Goal: Task Accomplishment & Management: Manage account settings

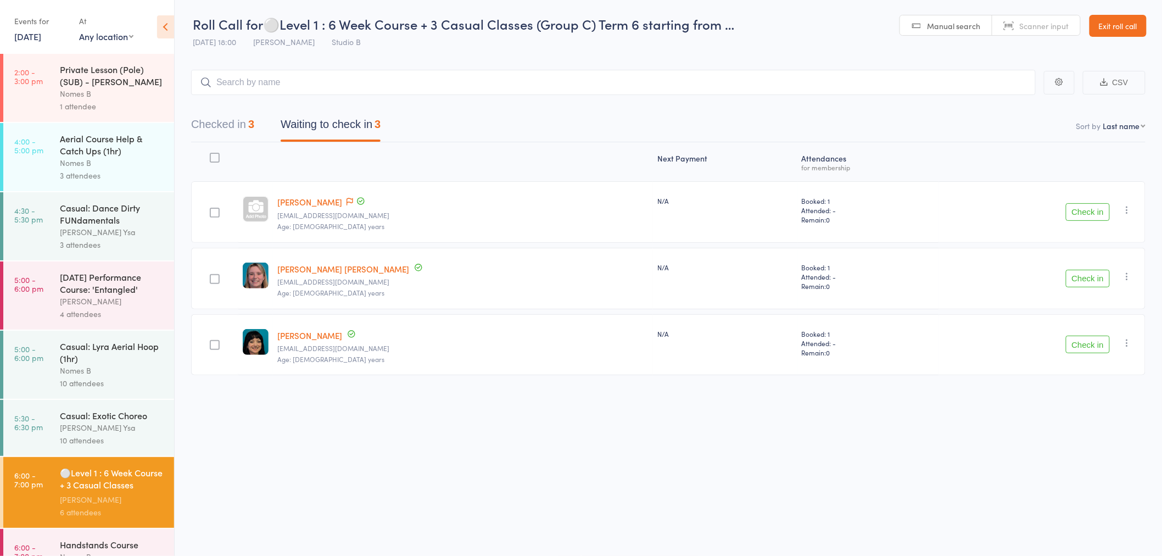
scroll to position [220, 0]
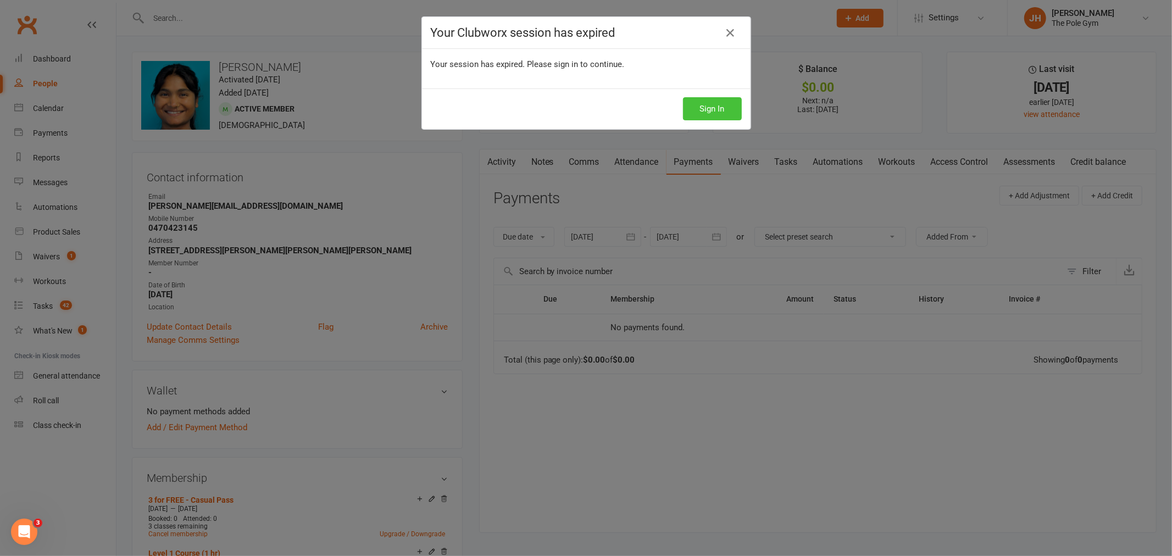
click at [700, 112] on button "Sign In" at bounding box center [712, 108] width 59 height 23
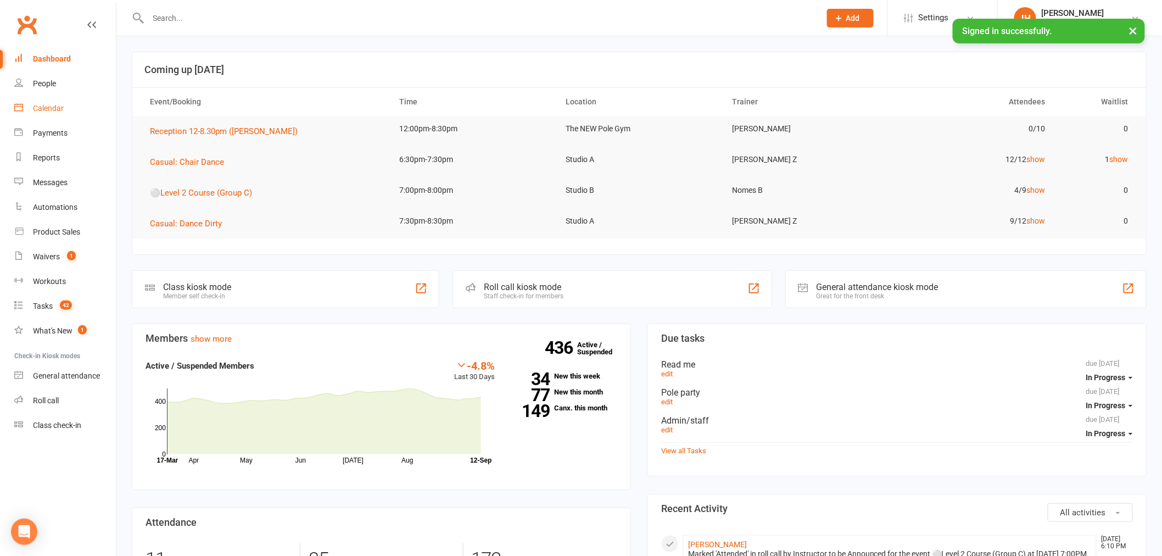
click at [36, 102] on link "Calendar" at bounding box center [65, 108] width 102 height 25
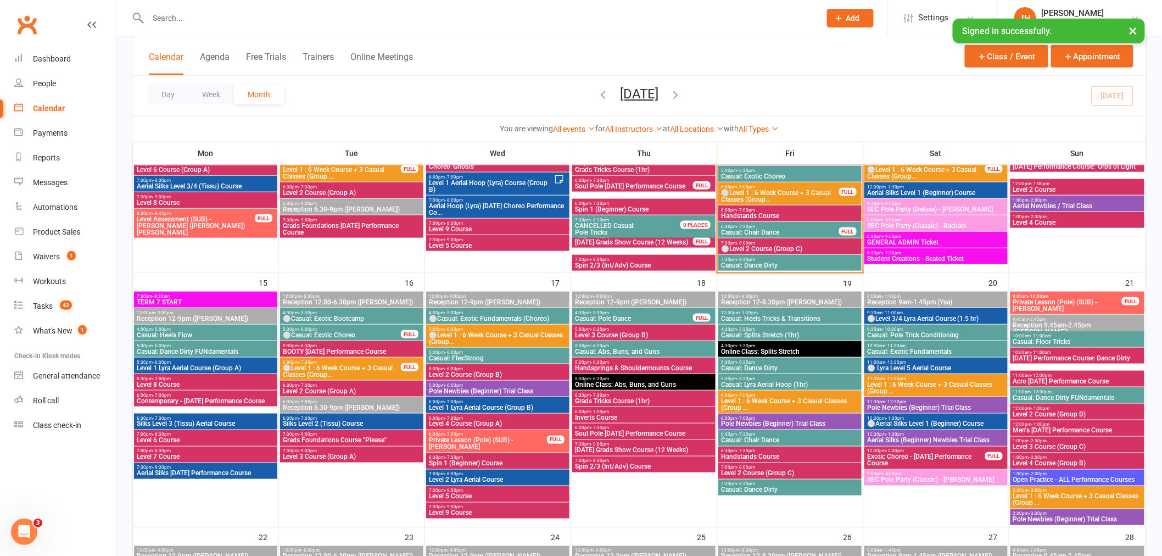
scroll to position [488, 0]
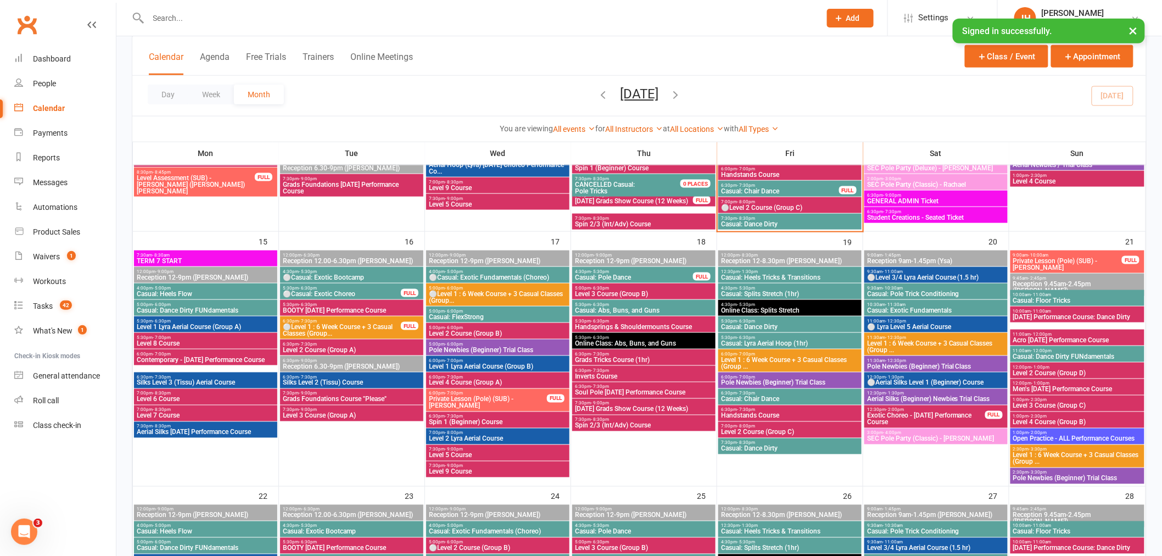
click at [748, 429] on span "Level 2 Course (Group C)" at bounding box center [790, 432] width 139 height 7
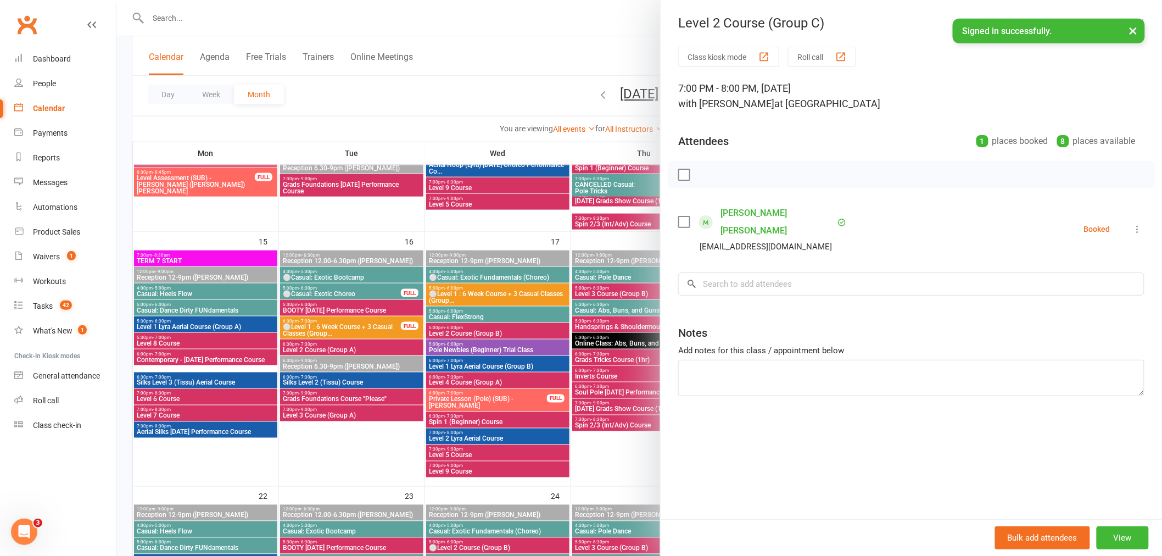
click at [570, 350] on div at bounding box center [639, 278] width 1046 height 556
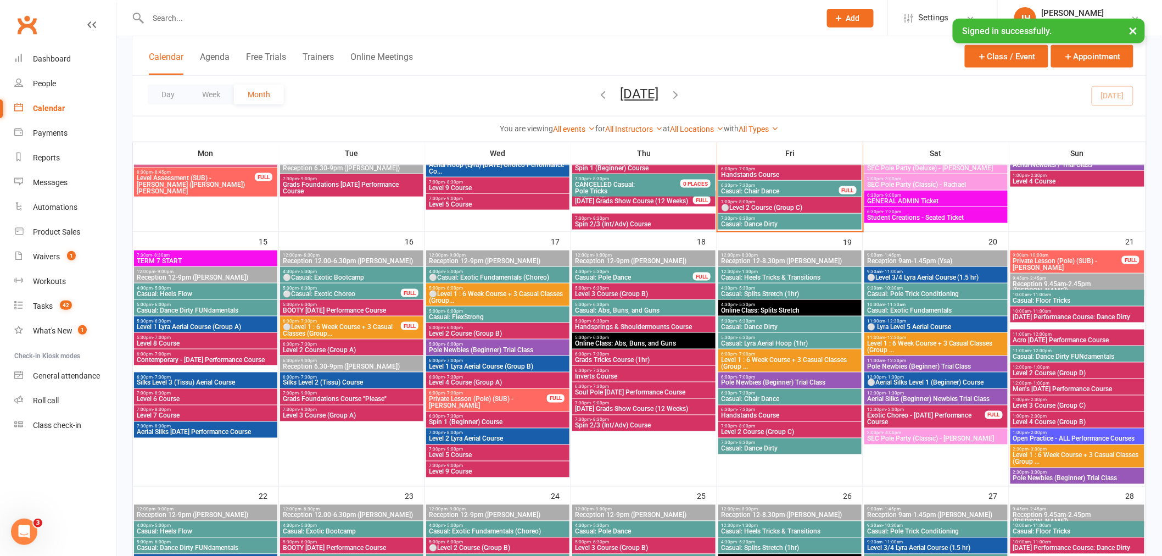
click at [759, 359] on span "Level 1 : 6 Week Course + 3 Casual Classes (Group ..." at bounding box center [790, 363] width 139 height 13
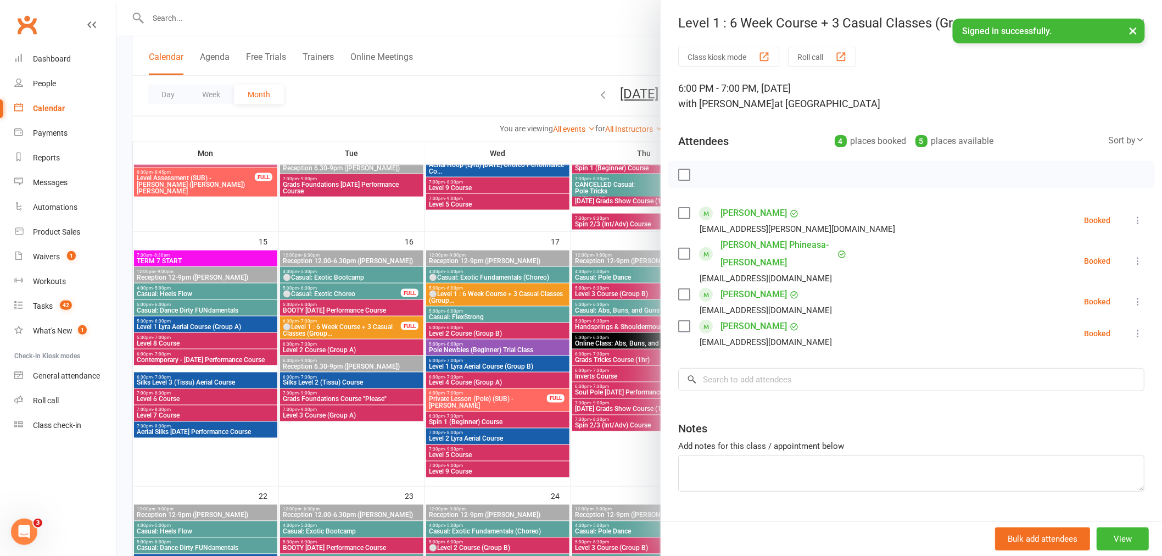
click at [464, 350] on div at bounding box center [639, 278] width 1046 height 556
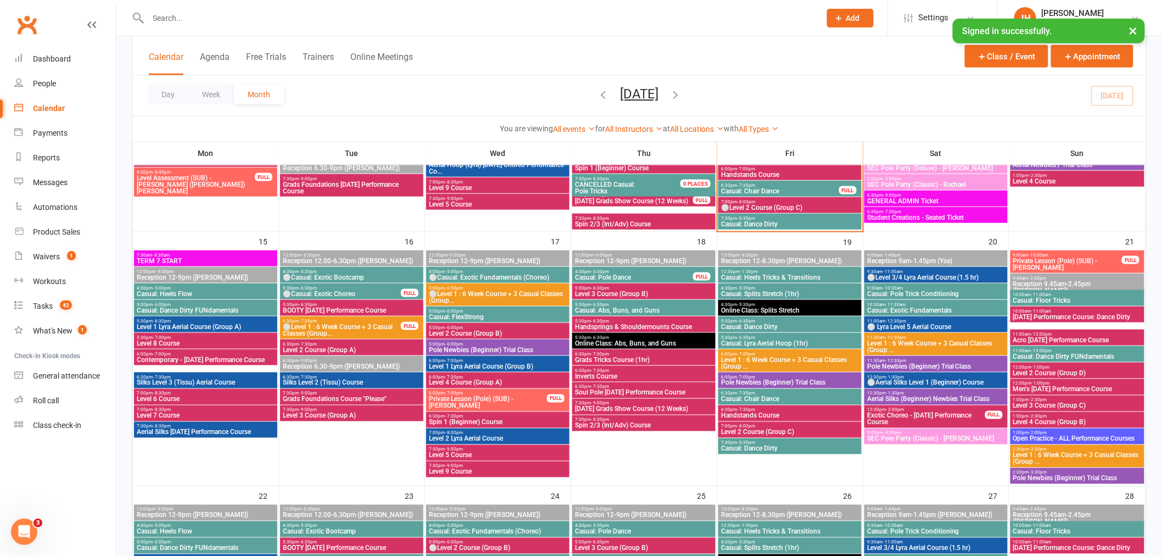
click at [516, 291] on span "⚪Level 1 : 6 Week Course + 3 Casual Classes (Group..." at bounding box center [497, 297] width 139 height 13
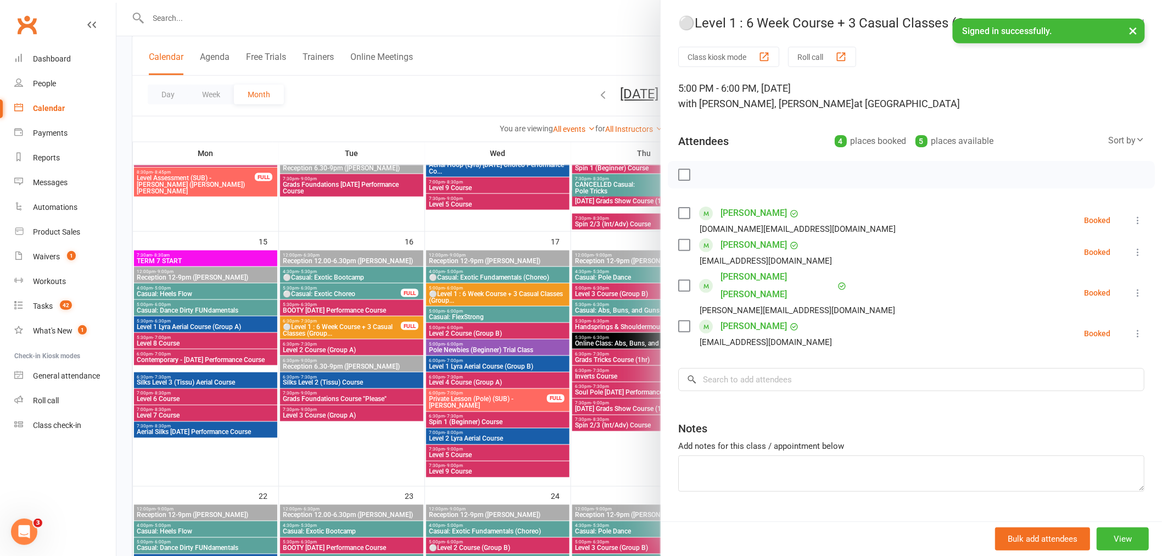
click at [513, 314] on div at bounding box center [639, 278] width 1046 height 556
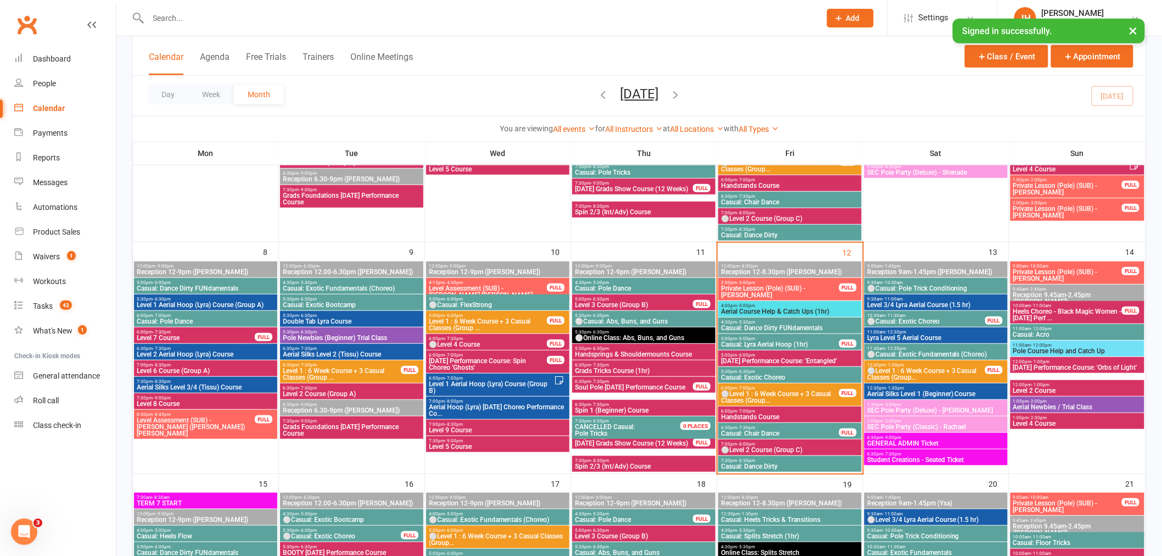
scroll to position [244, 0]
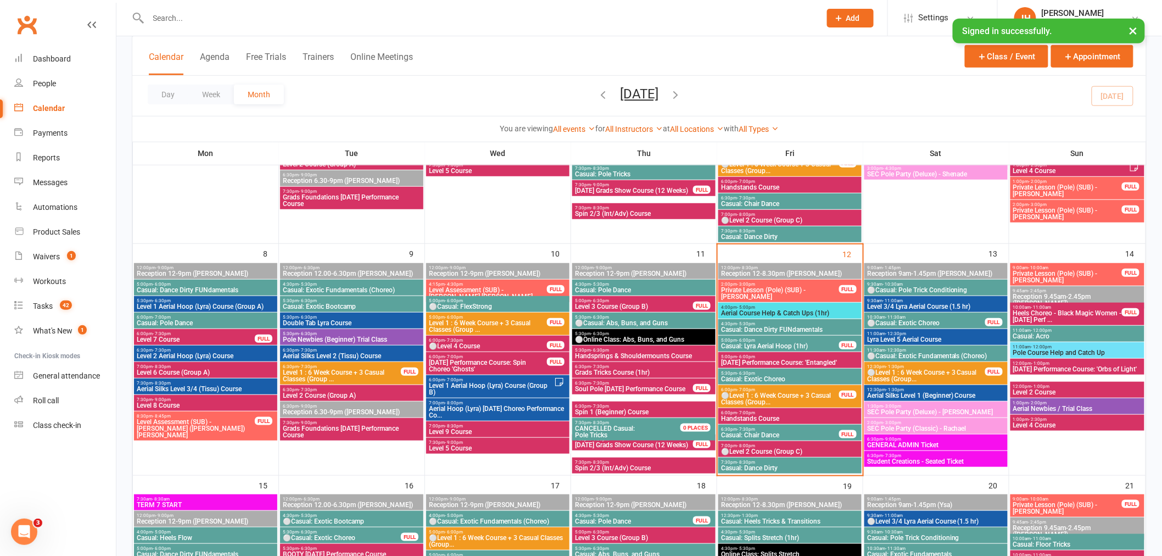
click at [342, 370] on span "Level 1 : 6 Week Course + 3 Casual Classes (Group ..." at bounding box center [341, 375] width 119 height 13
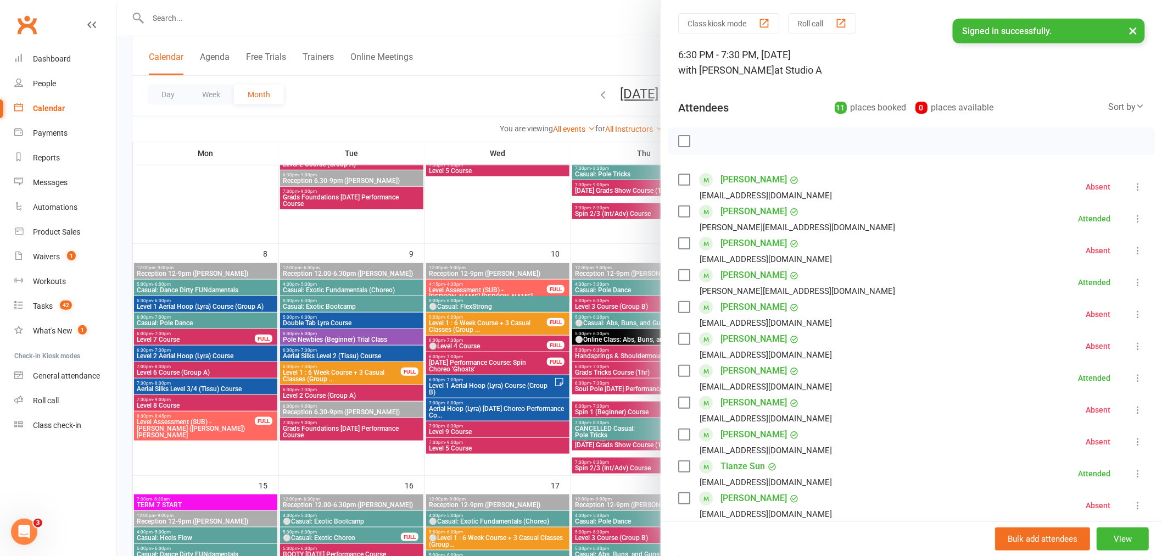
scroll to position [61, 0]
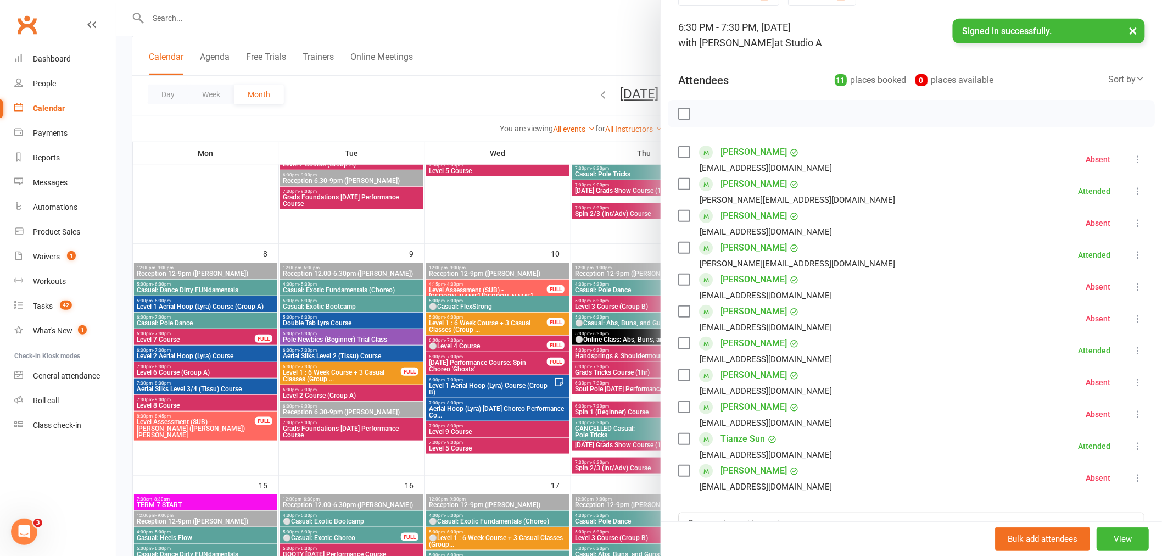
click at [405, 349] on div at bounding box center [639, 278] width 1046 height 556
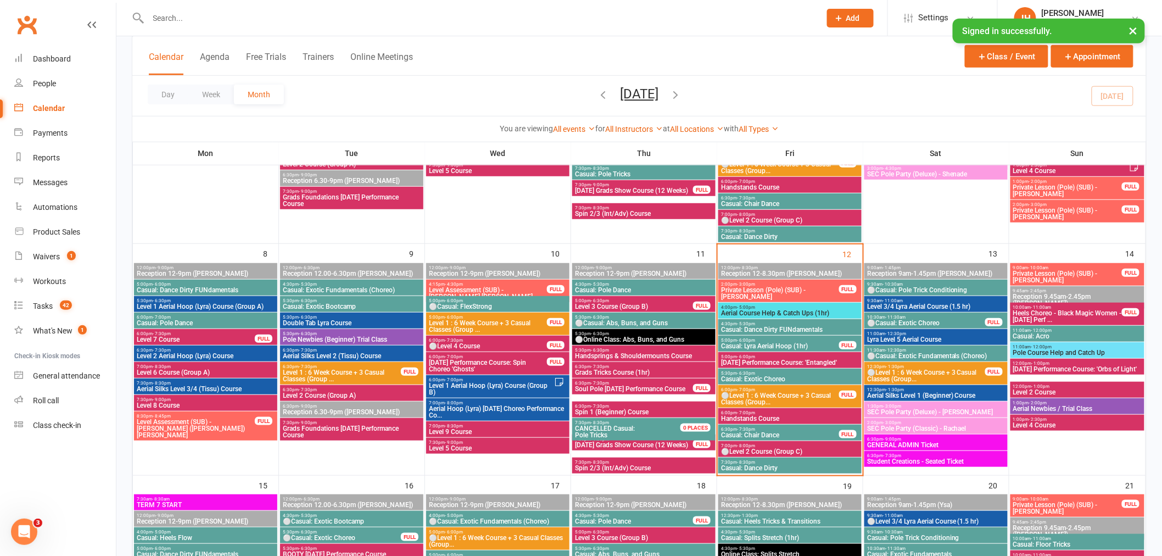
click at [465, 330] on span "Level 1 : 6 Week Course + 3 Casual Classes (Group ..." at bounding box center [487, 326] width 119 height 13
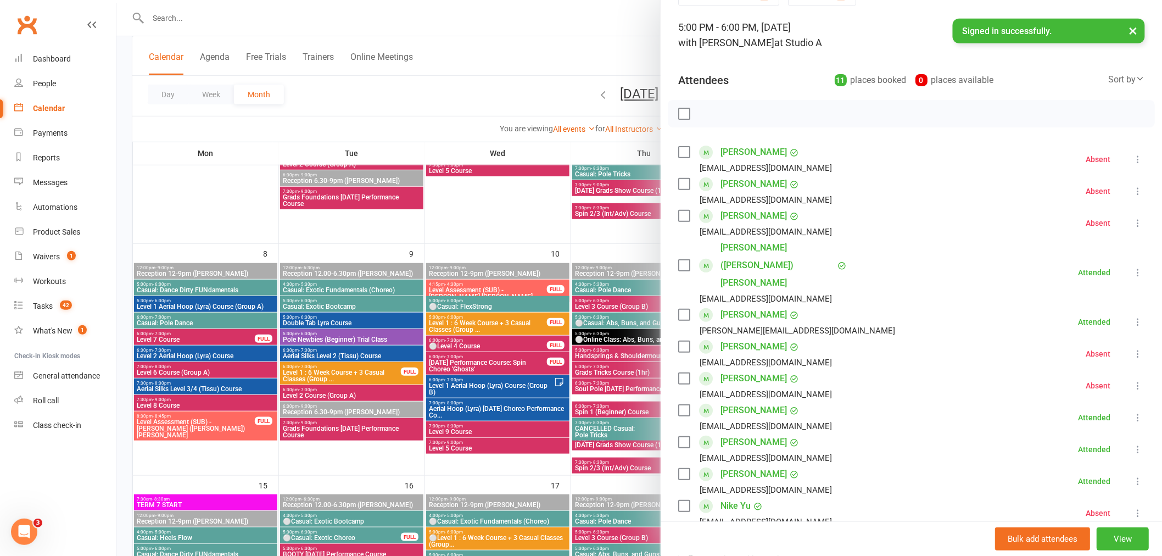
click at [299, 368] on div at bounding box center [639, 278] width 1046 height 556
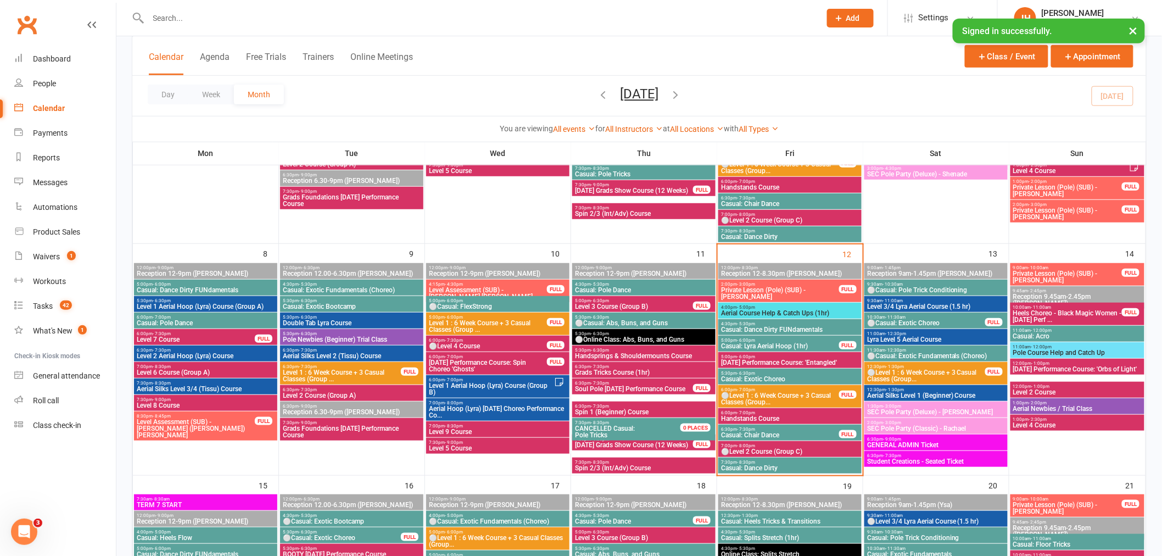
click at [743, 392] on span "⚪Level 1 : 6 Week Course + 3 Casual Classes (Group..." at bounding box center [780, 398] width 119 height 13
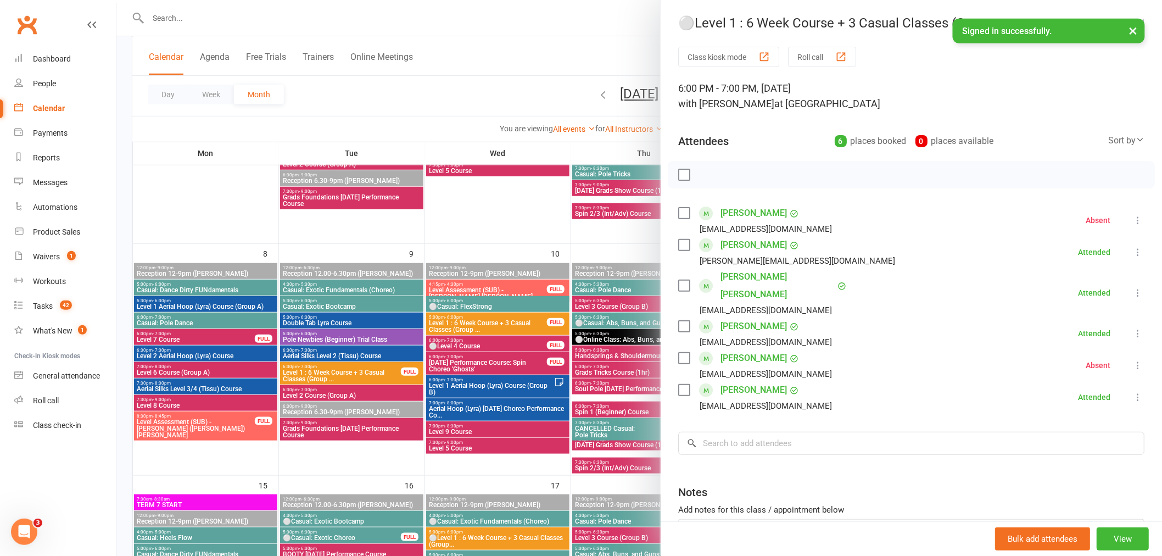
click at [410, 350] on div at bounding box center [639, 278] width 1046 height 556
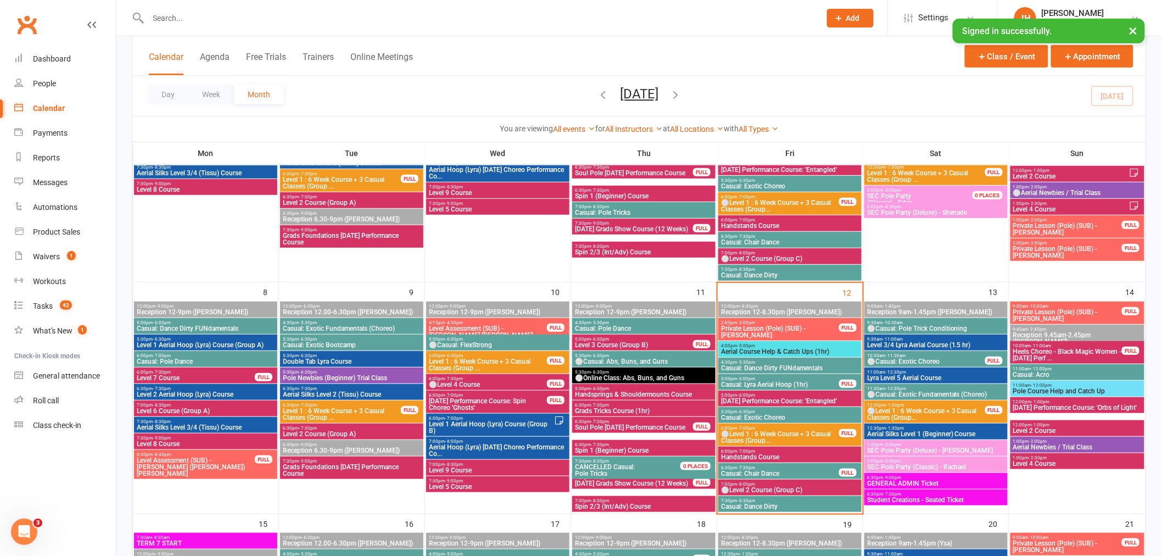
scroll to position [305, 0]
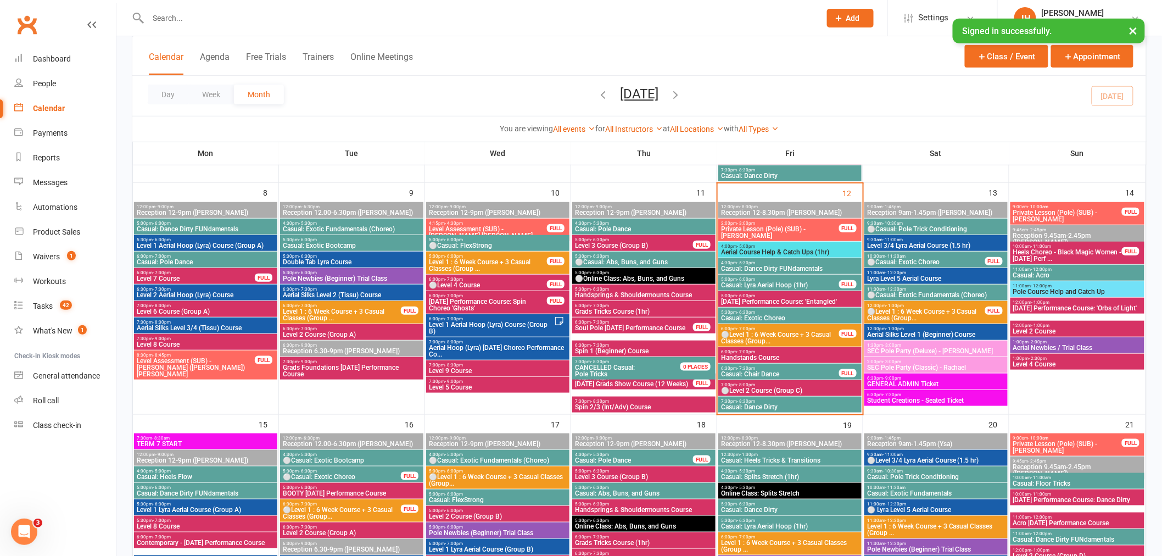
click at [777, 331] on span "⚪Level 1 : 6 Week Course + 3 Casual Classes (Group..." at bounding box center [780, 337] width 119 height 13
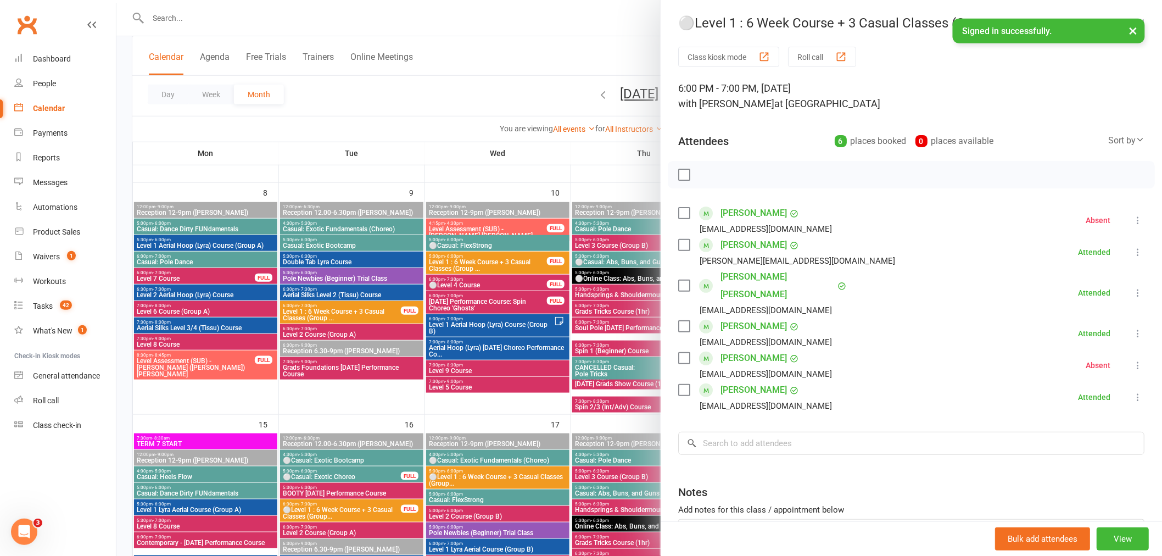
click at [744, 248] on link "[PERSON_NAME]" at bounding box center [754, 245] width 66 height 18
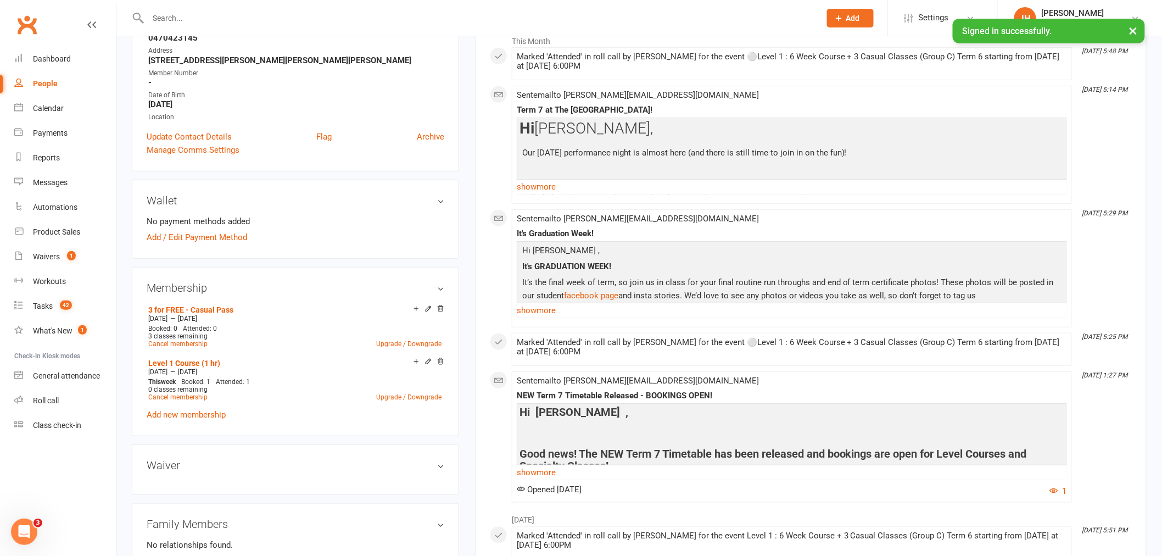
scroll to position [305, 0]
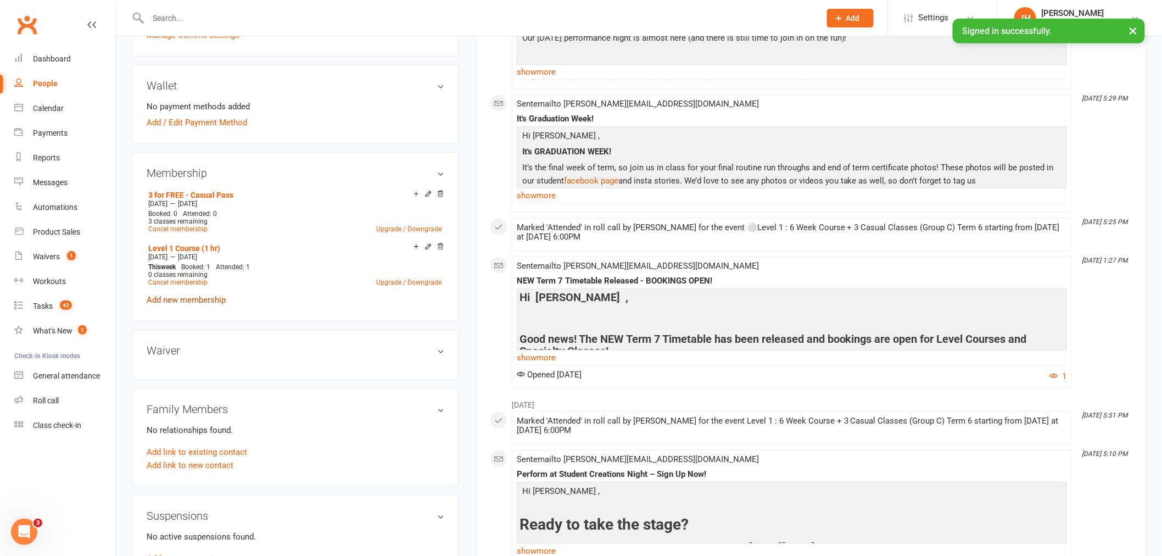
click at [188, 299] on link "Add new membership" at bounding box center [186, 300] width 79 height 10
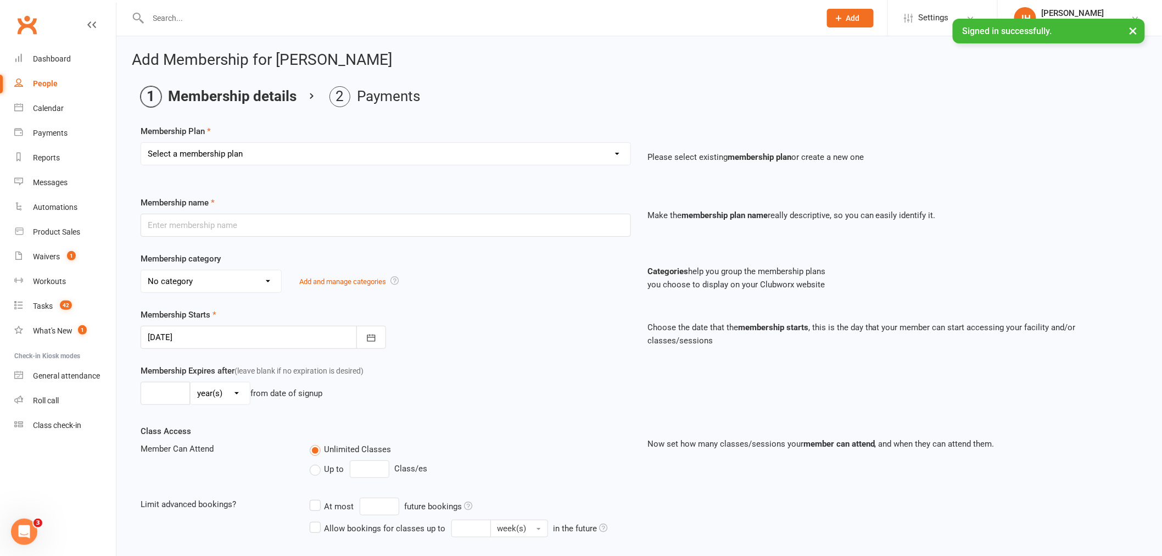
click at [187, 161] on select "Select a membership plan Create new Membership Plan Pay As You Go (45 min) Casu…" at bounding box center [385, 154] width 489 height 22
select select "5"
click at [141, 143] on select "Select a membership plan Create new Membership Plan Pay As You Go (45 min) Casu…" at bounding box center [385, 154] width 489 height 22
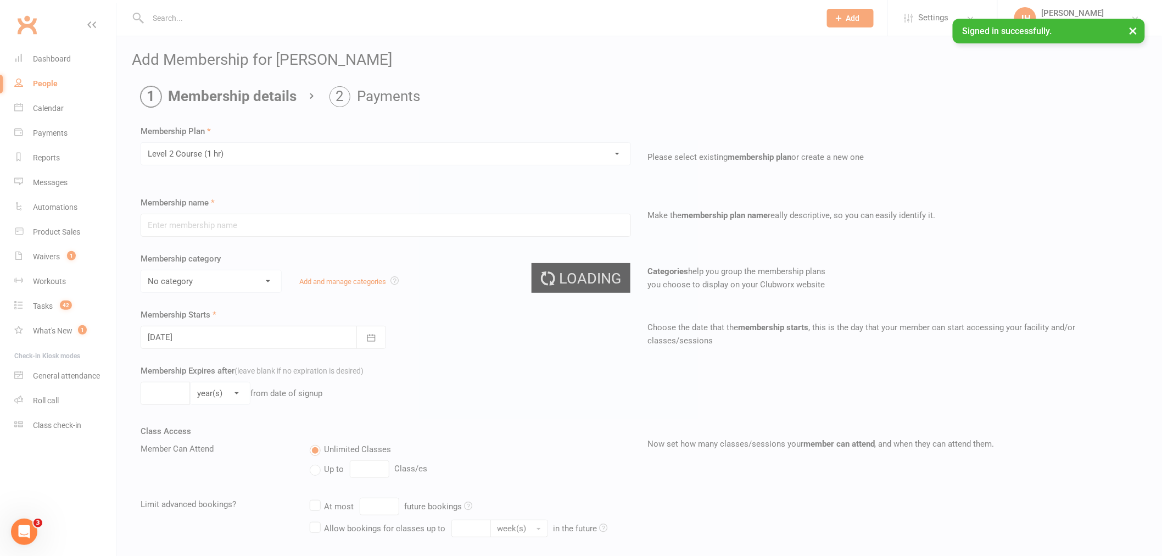
type input "Level 2 Course (1 hr)"
select select "14"
type input "[DATE]"
type input "6"
select select "1"
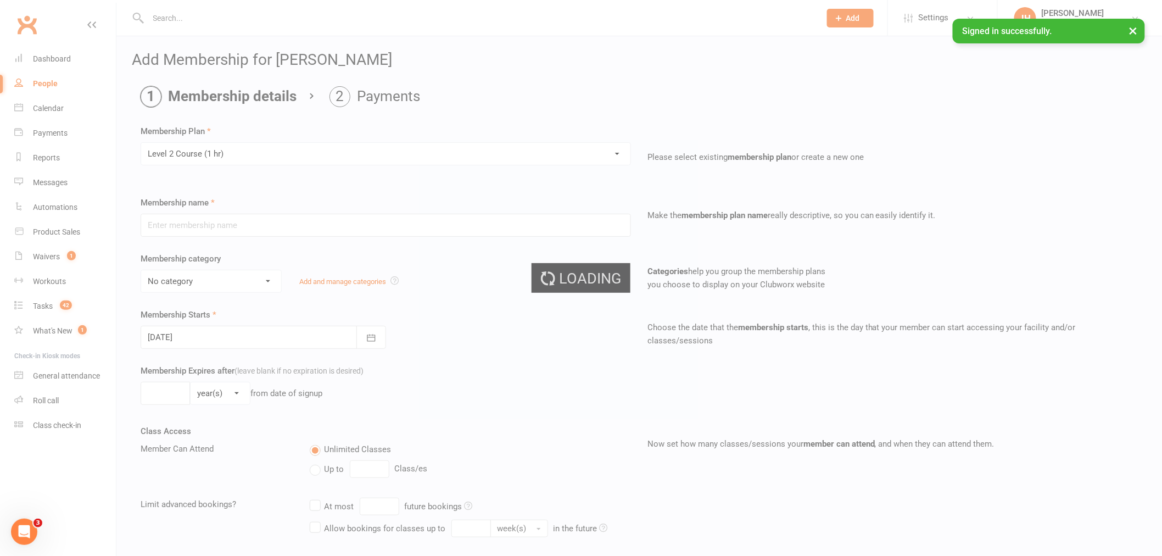
type input "1"
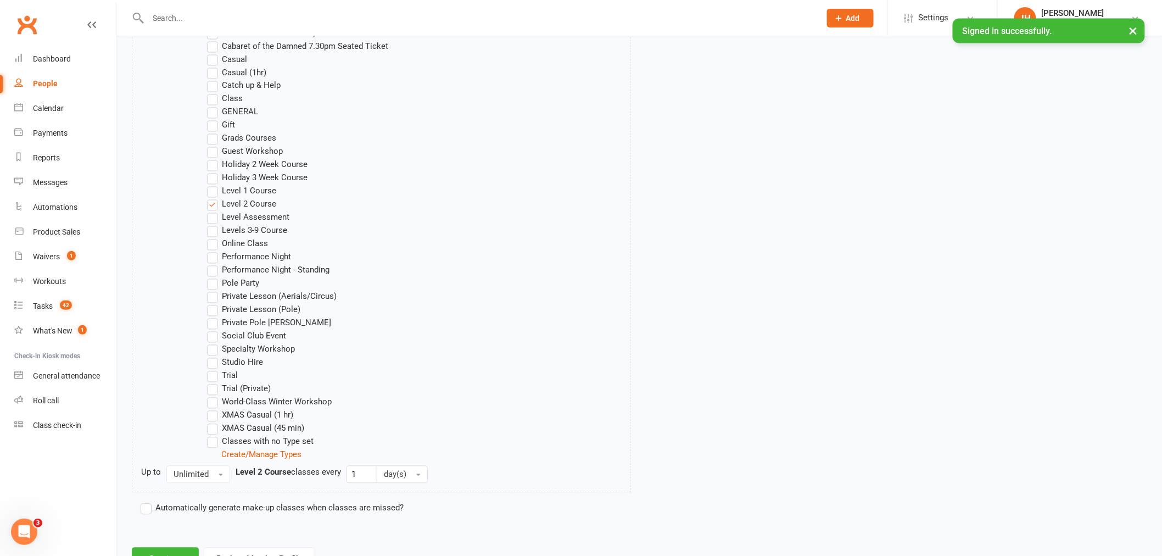
scroll to position [831, 0]
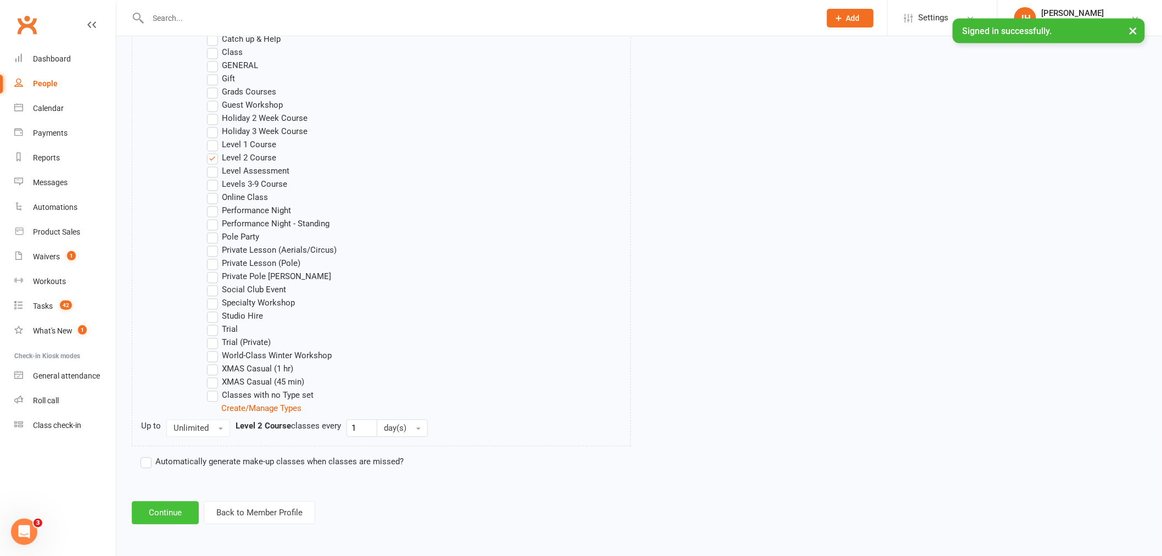
click at [168, 521] on button "Continue" at bounding box center [165, 513] width 67 height 23
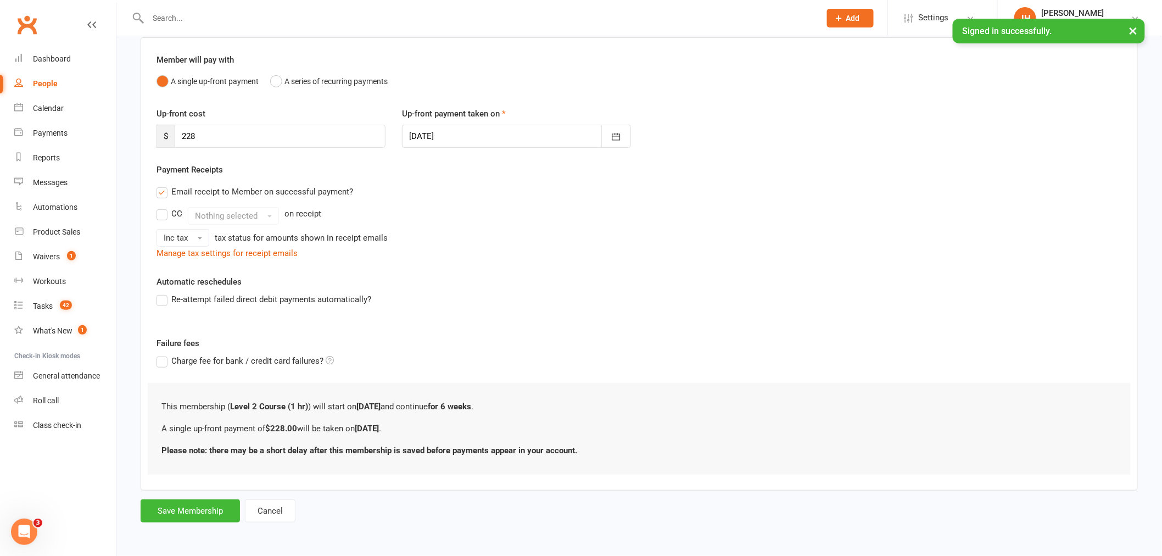
scroll to position [0, 0]
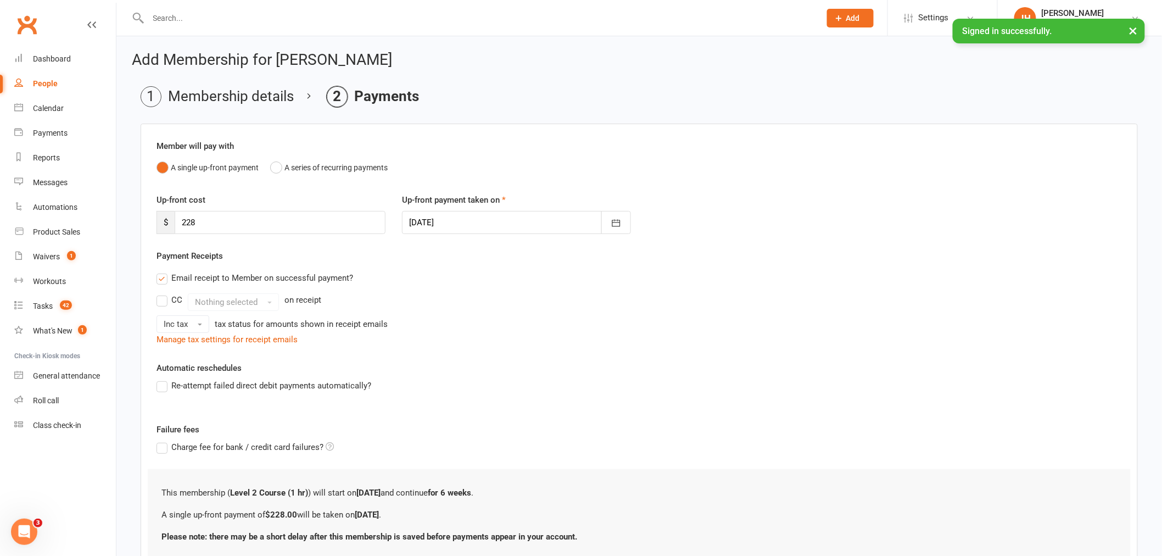
click at [438, 215] on div at bounding box center [516, 222] width 229 height 23
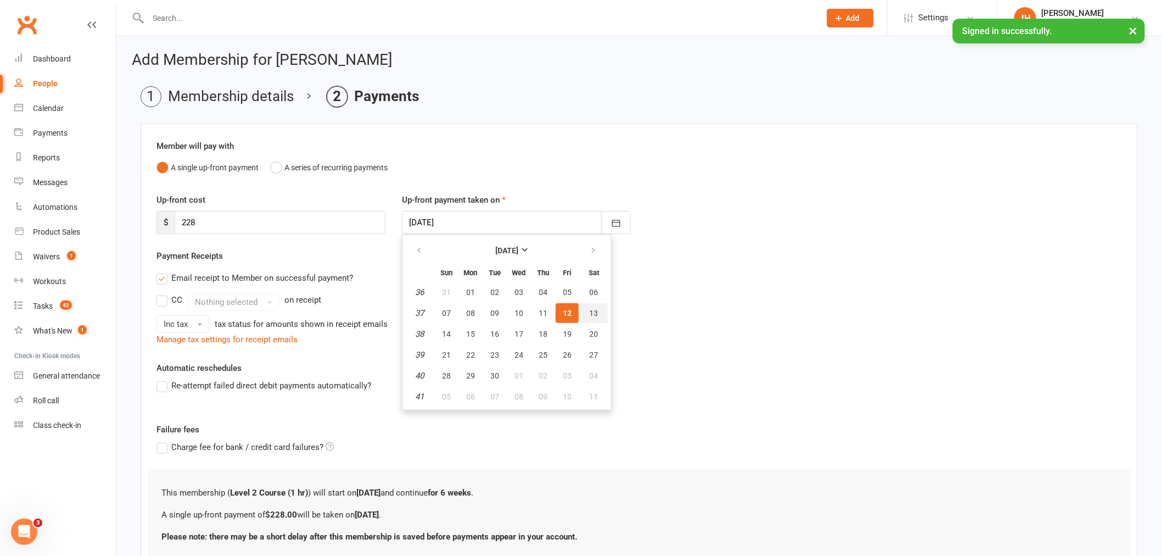
click at [582, 310] on button "13" at bounding box center [594, 313] width 28 height 20
type input "[DATE]"
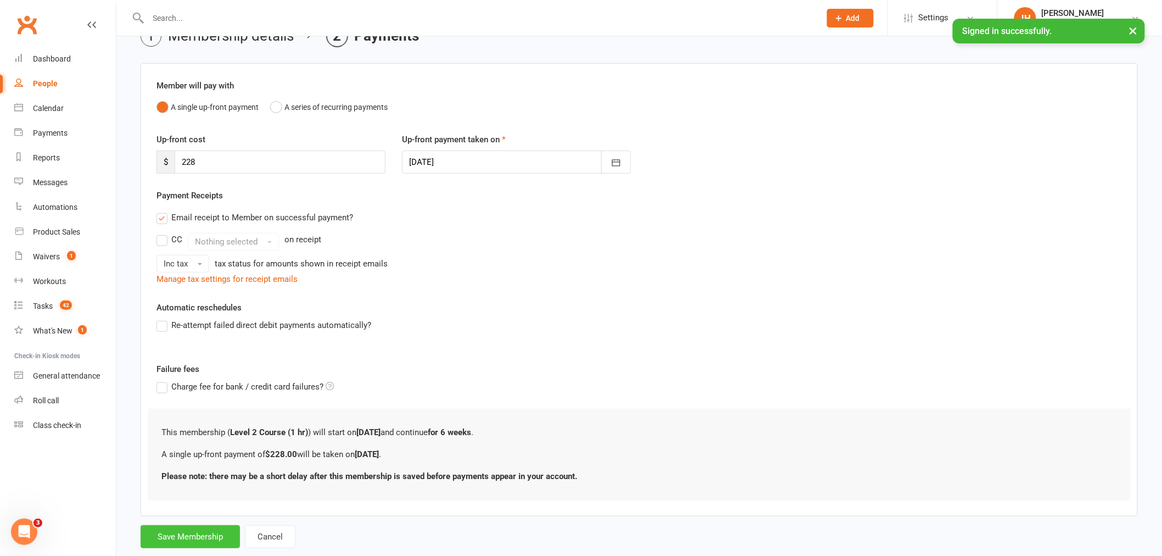
scroll to position [86, 0]
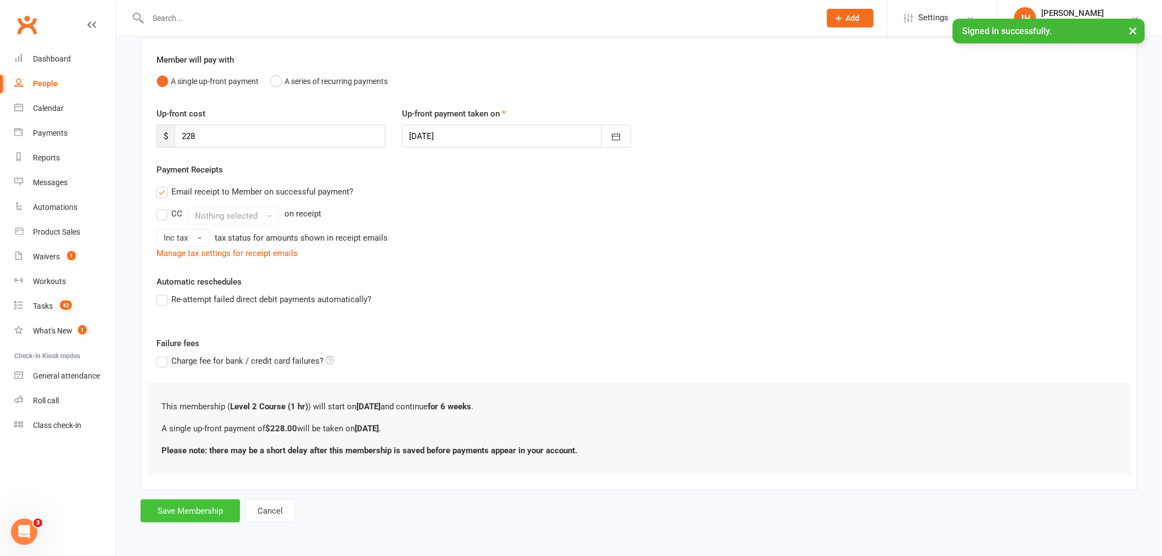
click at [199, 507] on button "Save Membership" at bounding box center [190, 510] width 99 height 23
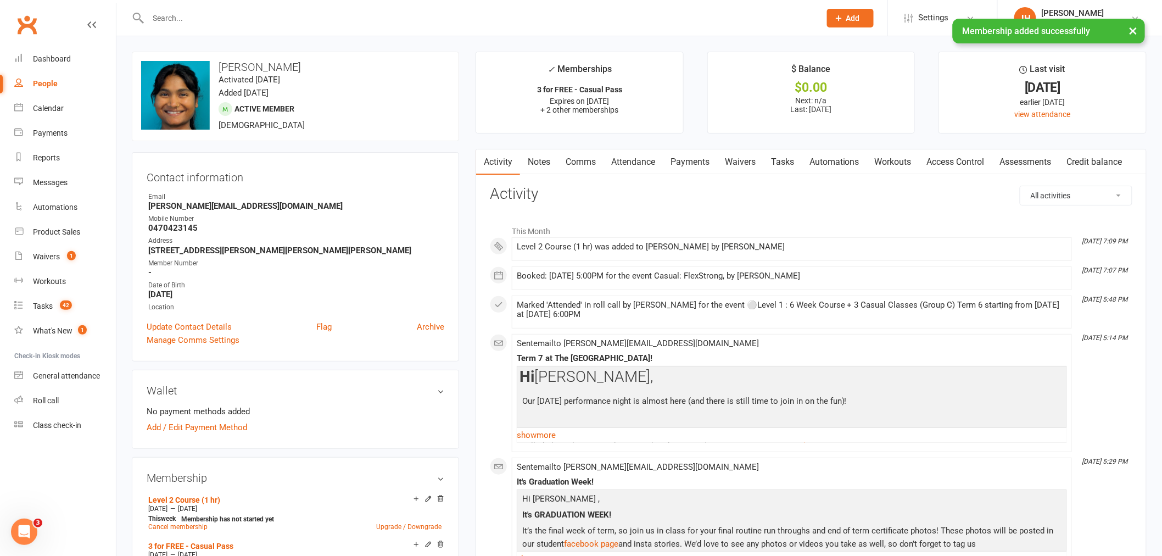
click at [683, 159] on link "Payments" at bounding box center [690, 161] width 54 height 25
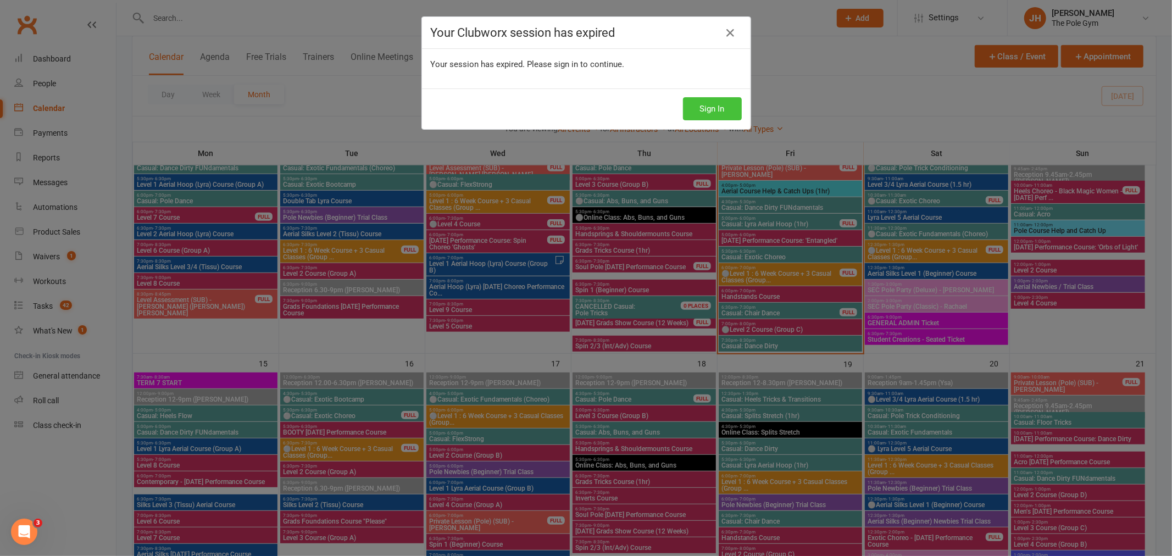
click at [712, 114] on button "Sign In" at bounding box center [712, 108] width 59 height 23
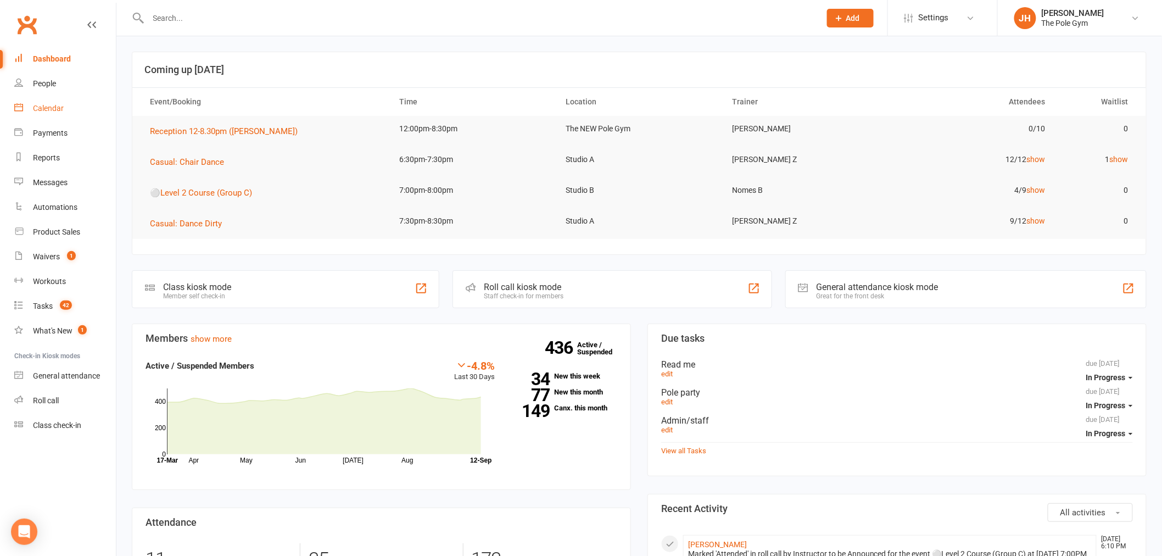
click at [90, 115] on link "Calendar" at bounding box center [65, 108] width 102 height 25
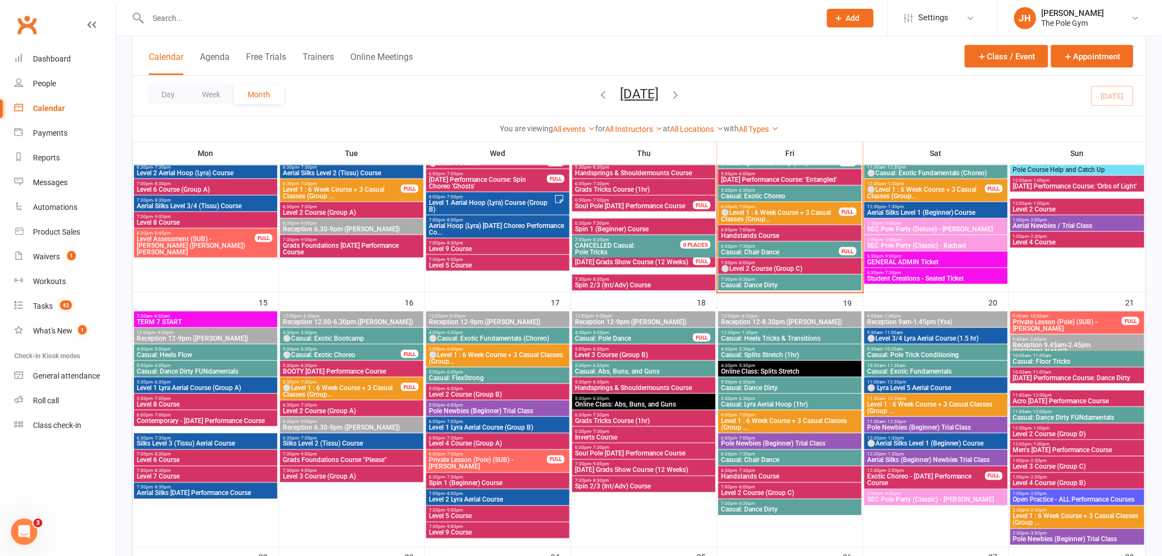
click at [459, 378] on span "Casual: FlexStrong" at bounding box center [497, 378] width 139 height 7
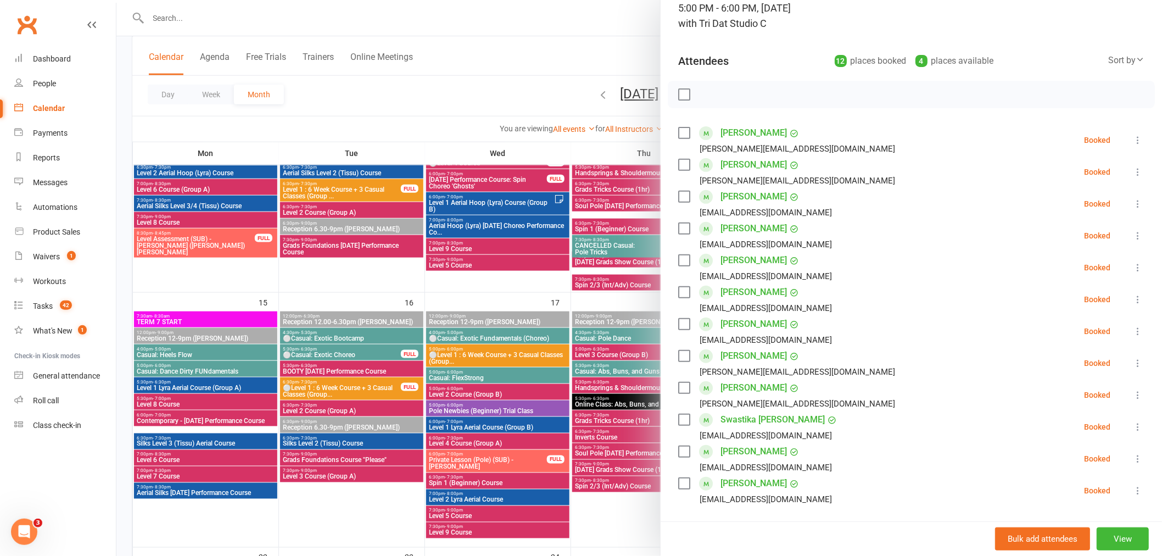
scroll to position [183, 0]
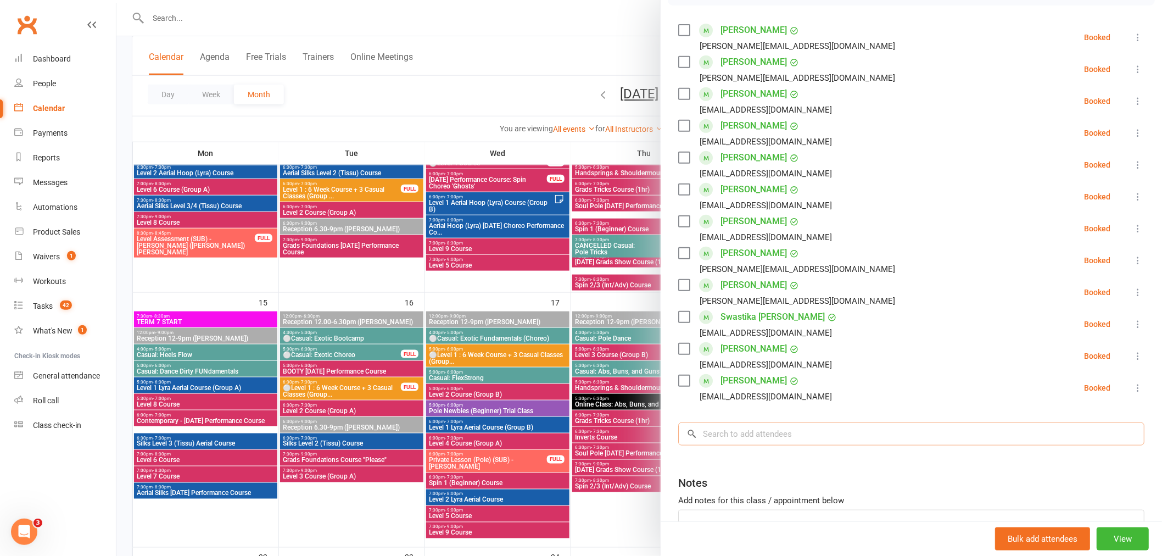
click at [793, 431] on input "search" at bounding box center [911, 433] width 466 height 23
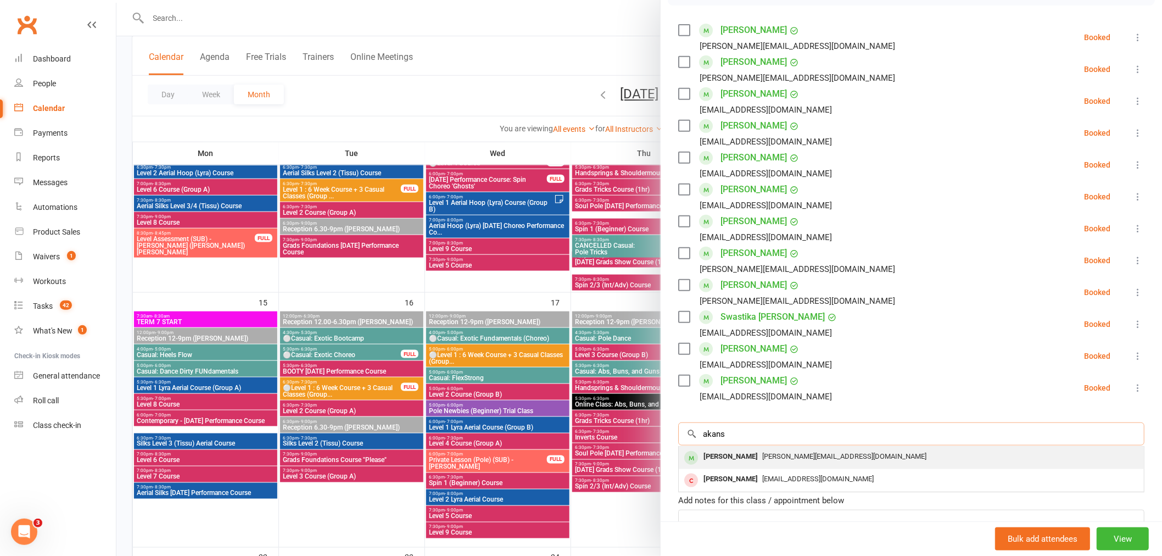
type input "akans"
click at [737, 448] on div "Akanksha Gwalvanshi akanksha.gwalvanshi@gmail.com" at bounding box center [911, 458] width 465 height 23
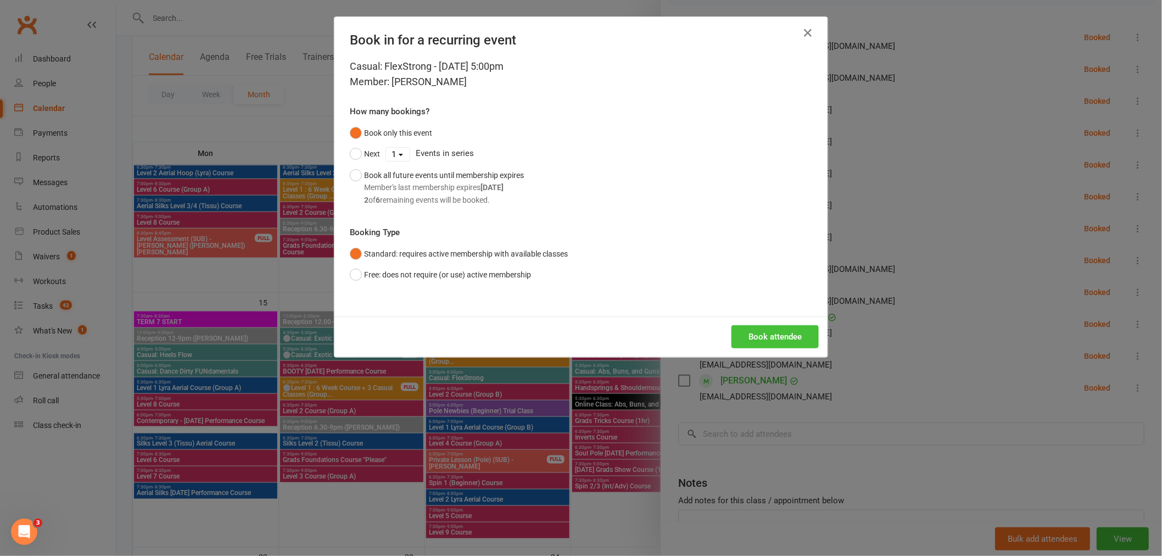
click at [761, 338] on button "Book attendee" at bounding box center [775, 336] width 87 height 23
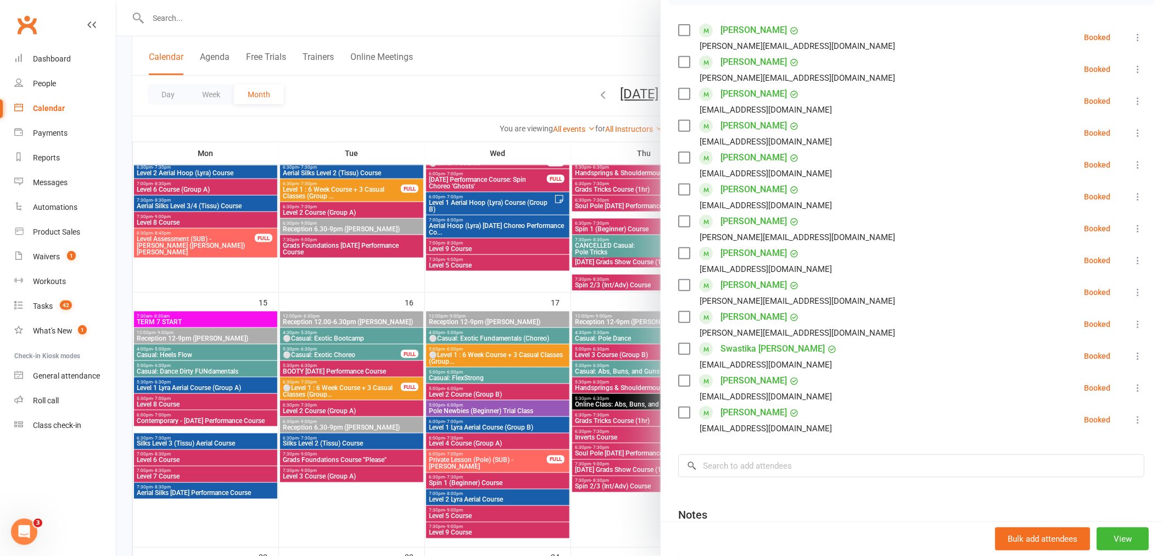
click at [628, 410] on div at bounding box center [639, 278] width 1046 height 556
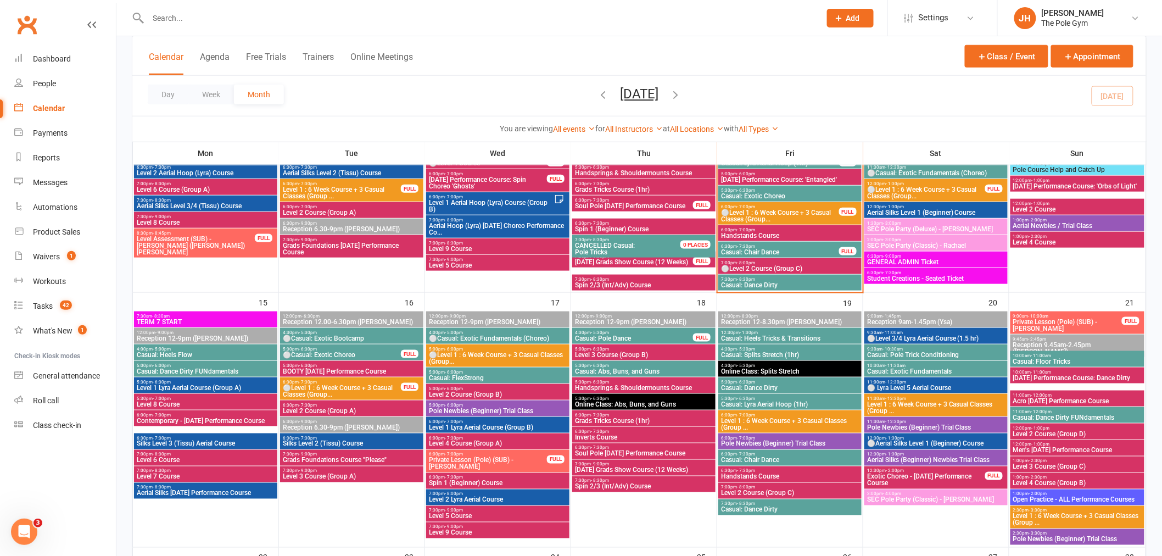
click at [446, 7] on div at bounding box center [472, 18] width 681 height 36
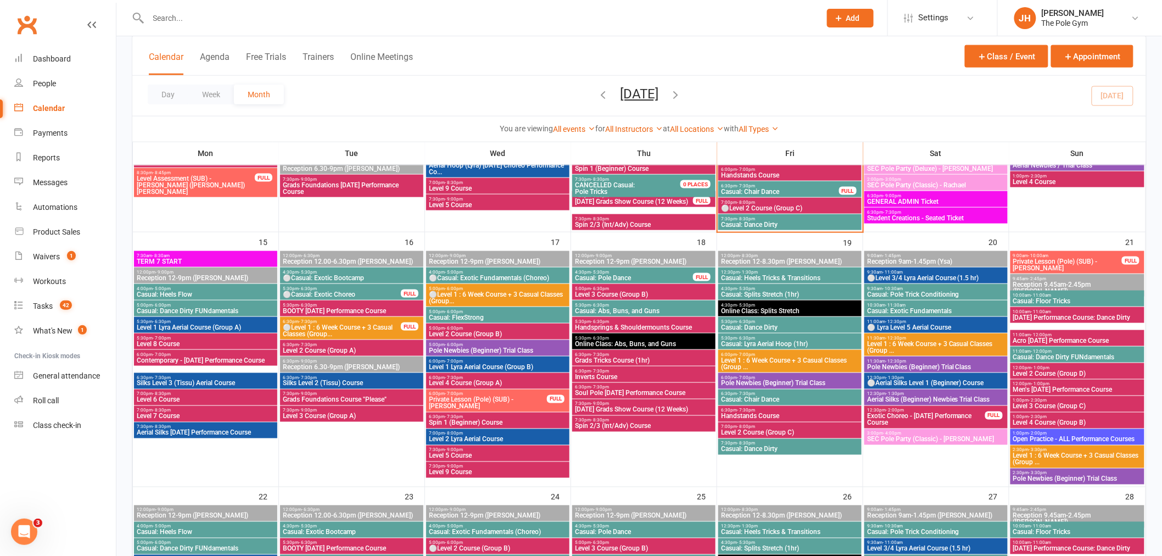
scroll to position [488, 0]
click at [753, 357] on span "Level 1 : 6 Week Course + 3 Casual Classes (Group ..." at bounding box center [790, 363] width 139 height 13
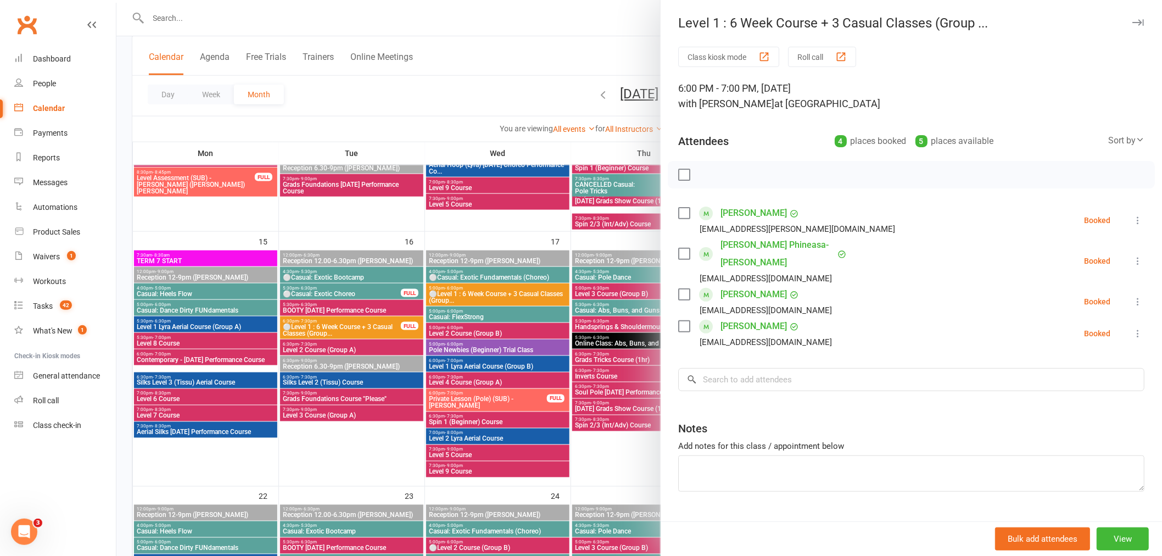
click at [583, 347] on div at bounding box center [639, 278] width 1046 height 556
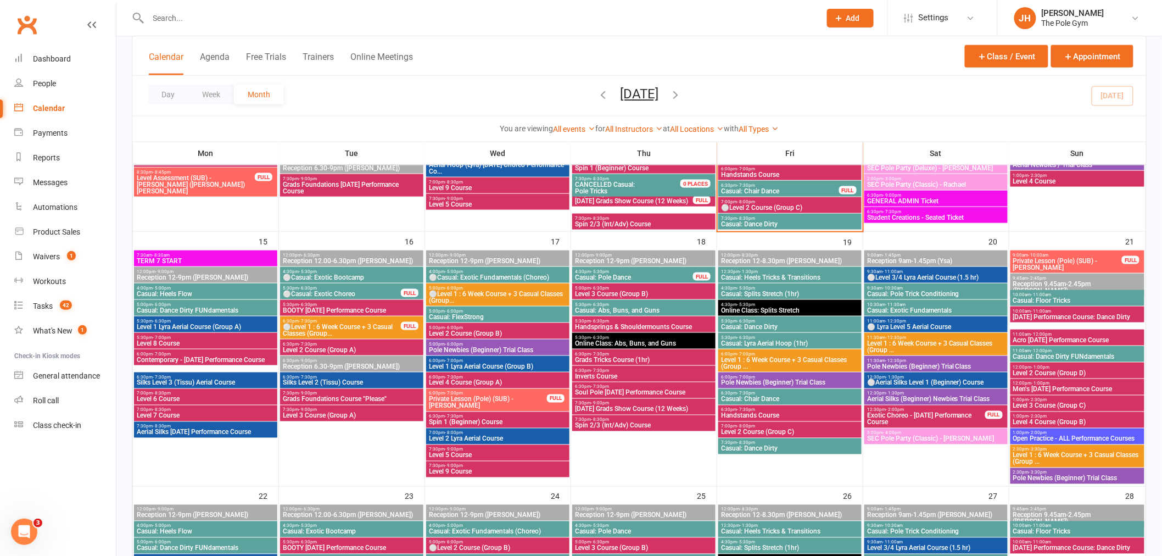
click at [743, 430] on span "Level 2 Course (Group C)" at bounding box center [790, 432] width 139 height 7
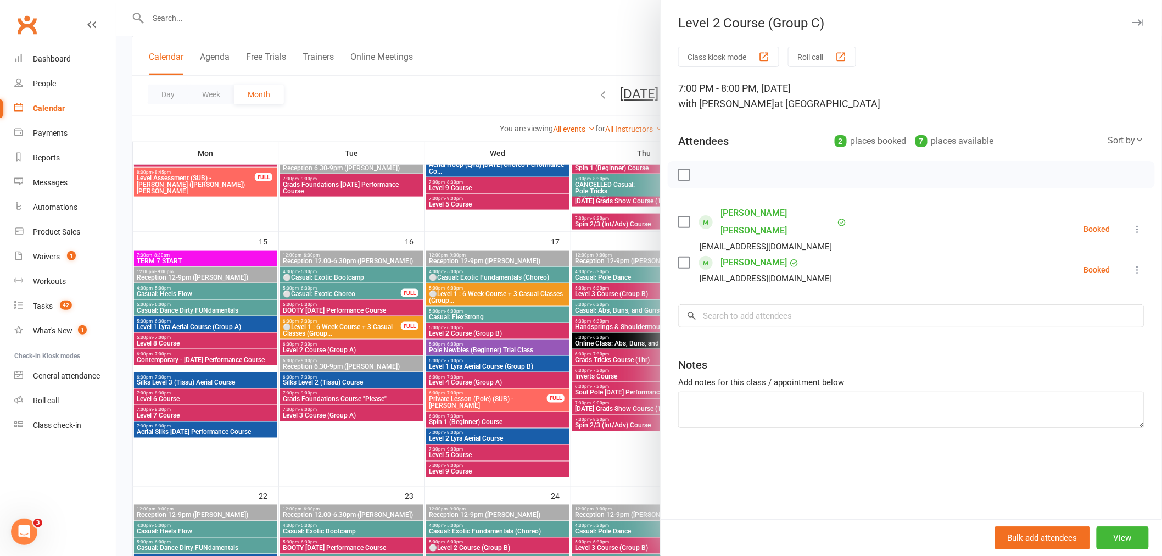
click at [478, 370] on div at bounding box center [639, 278] width 1046 height 556
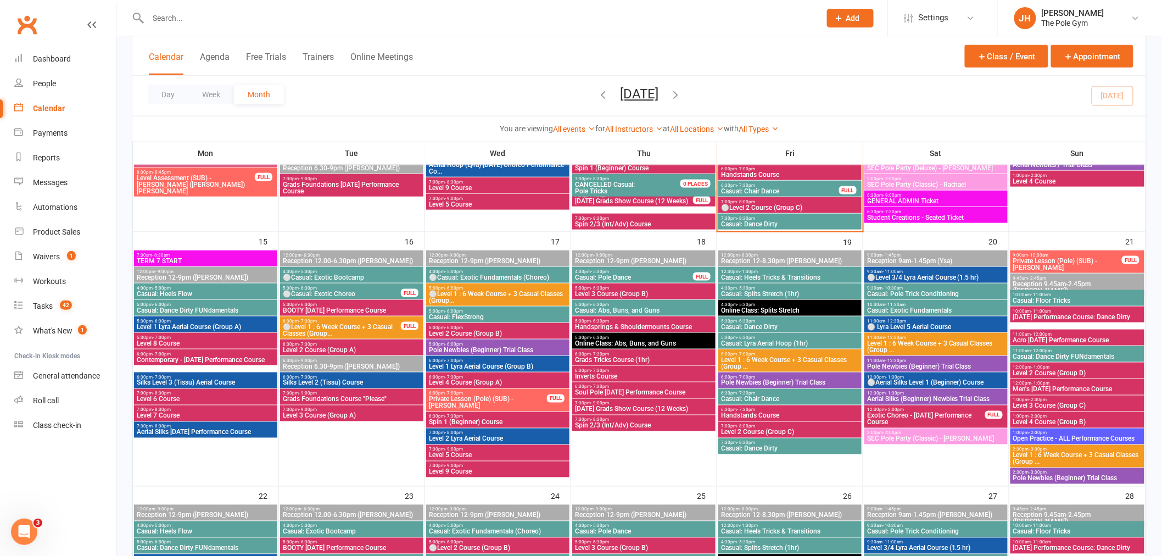
click at [382, 23] on input "text" at bounding box center [479, 17] width 668 height 15
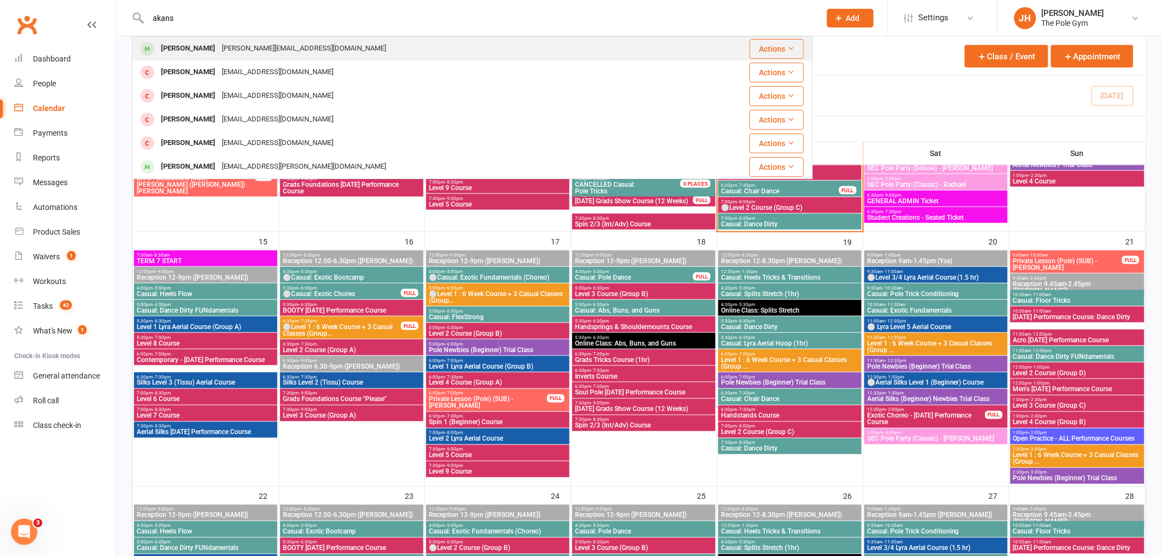
type input "akans"
click at [246, 51] on div "[PERSON_NAME][EMAIL_ADDRESS][DOMAIN_NAME]" at bounding box center [304, 49] width 171 height 16
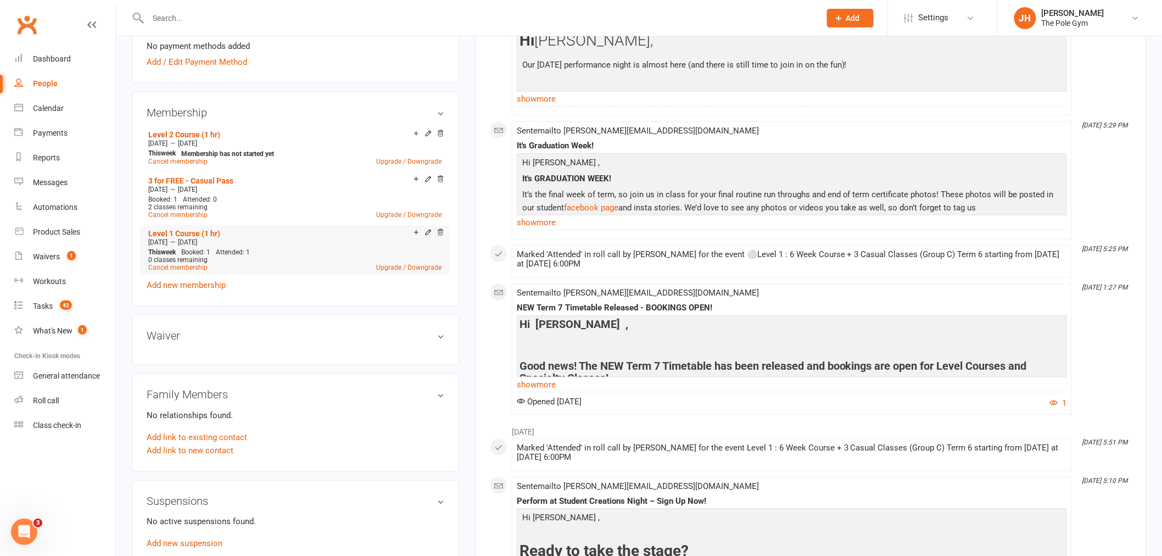
scroll to position [366, 0]
click at [179, 282] on link "Add new membership" at bounding box center [186, 285] width 79 height 10
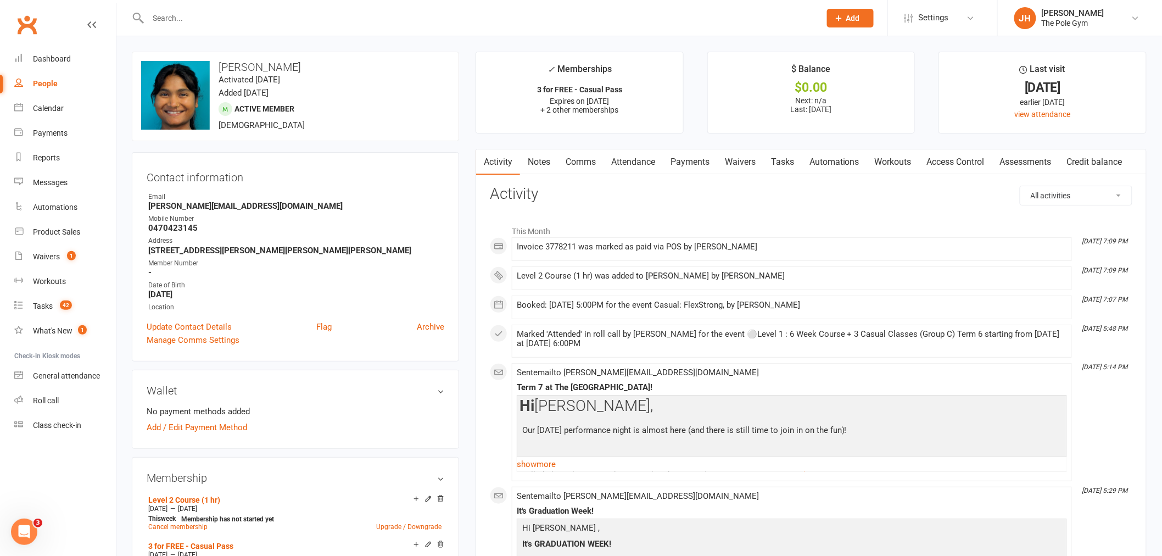
click at [687, 160] on link "Payments" at bounding box center [690, 161] width 54 height 25
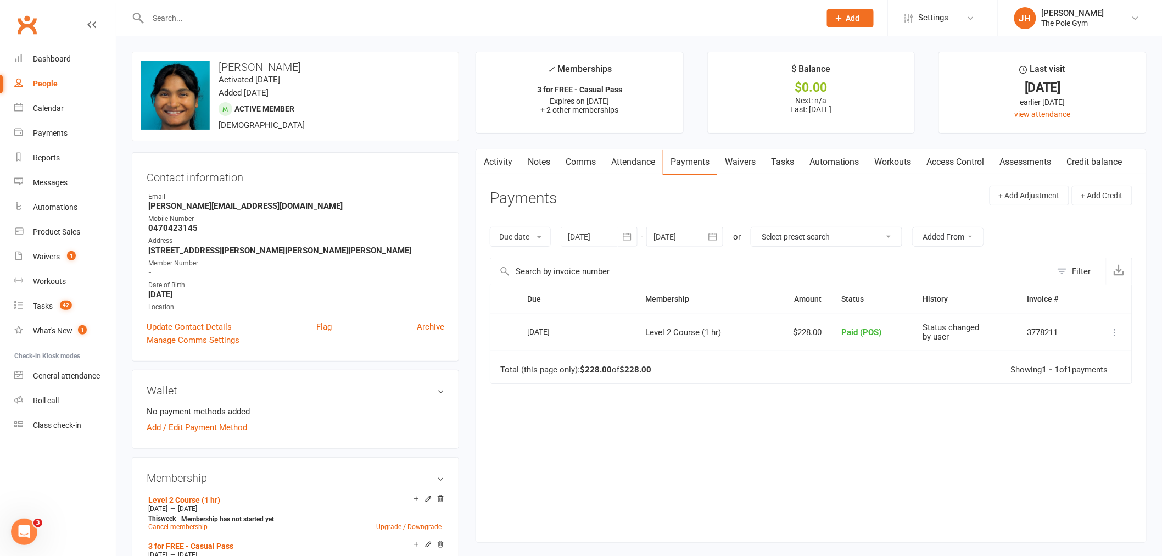
drag, startPoint x: 339, startPoint y: 71, endPoint x: 212, endPoint y: 66, distance: 127.0
click at [212, 66] on h3 "[PERSON_NAME]" at bounding box center [295, 67] width 309 height 12
copy h3 "[PERSON_NAME]"
click at [47, 107] on div "Calendar" at bounding box center [48, 108] width 31 height 9
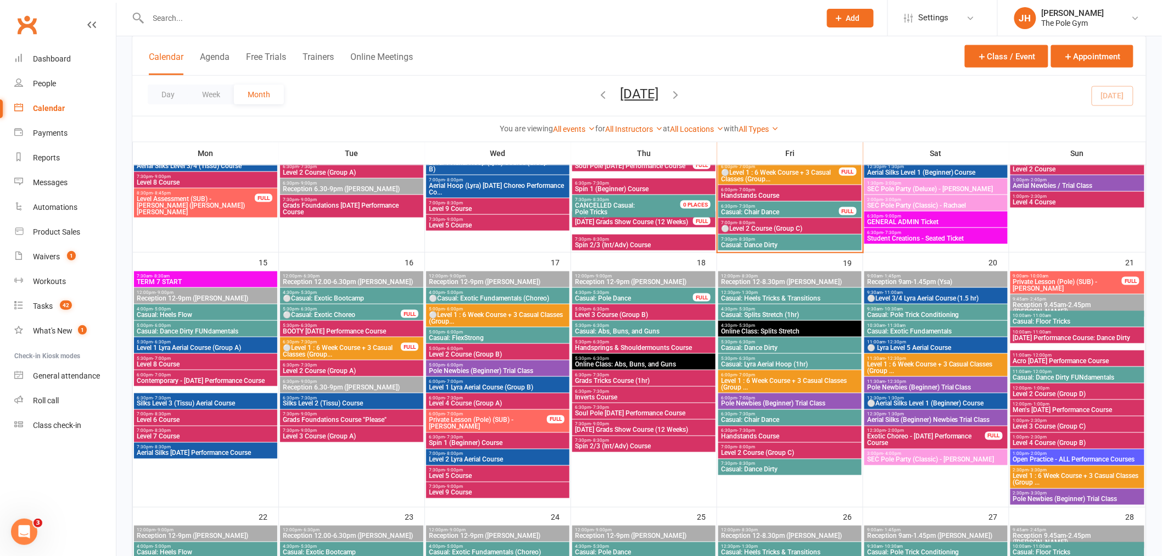
scroll to position [488, 0]
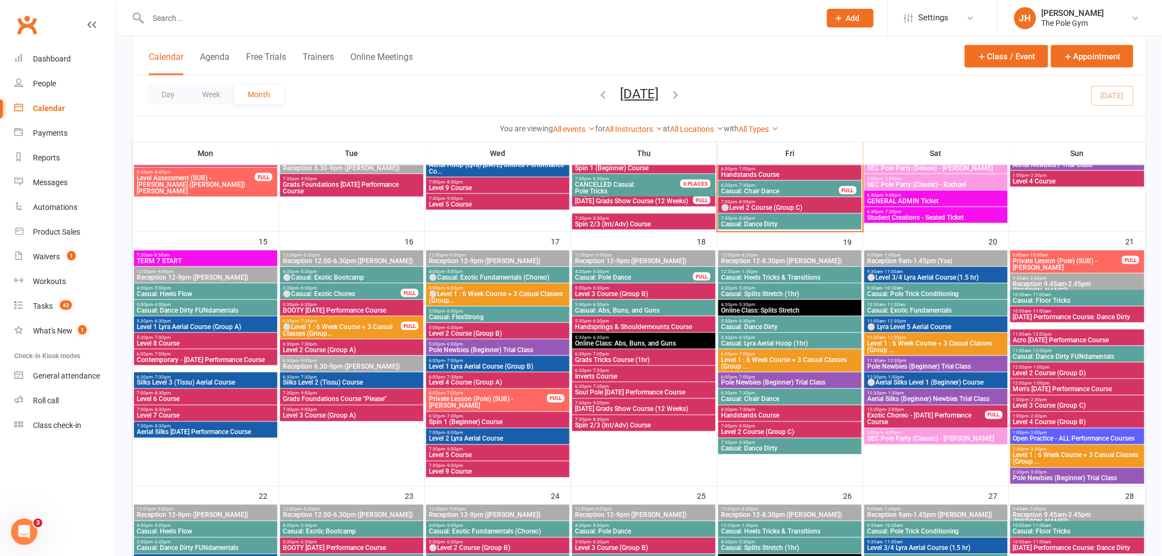
click at [730, 429] on span "Level 2 Course (Group C)" at bounding box center [790, 432] width 139 height 7
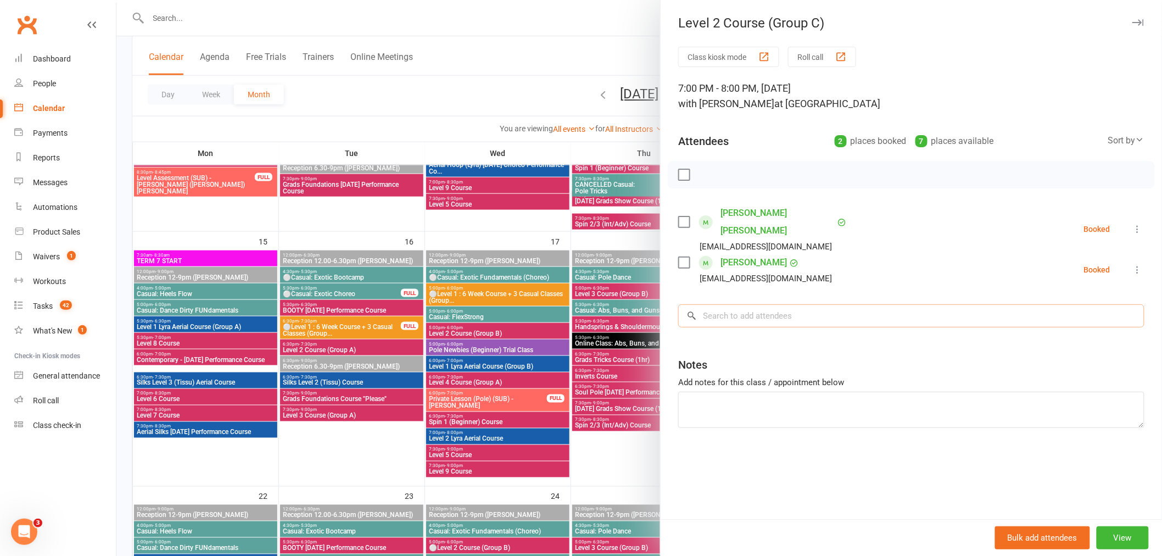
click at [819, 304] on input "search" at bounding box center [911, 315] width 466 height 23
paste input "[PERSON_NAME]"
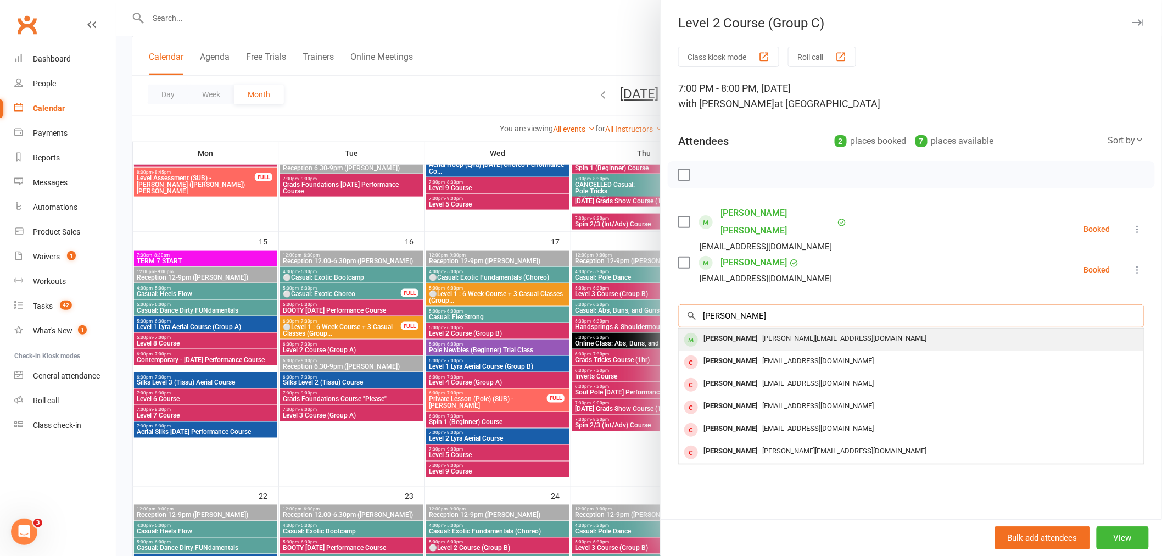
type input "[PERSON_NAME]"
click at [731, 331] on div "[PERSON_NAME]" at bounding box center [730, 339] width 63 height 16
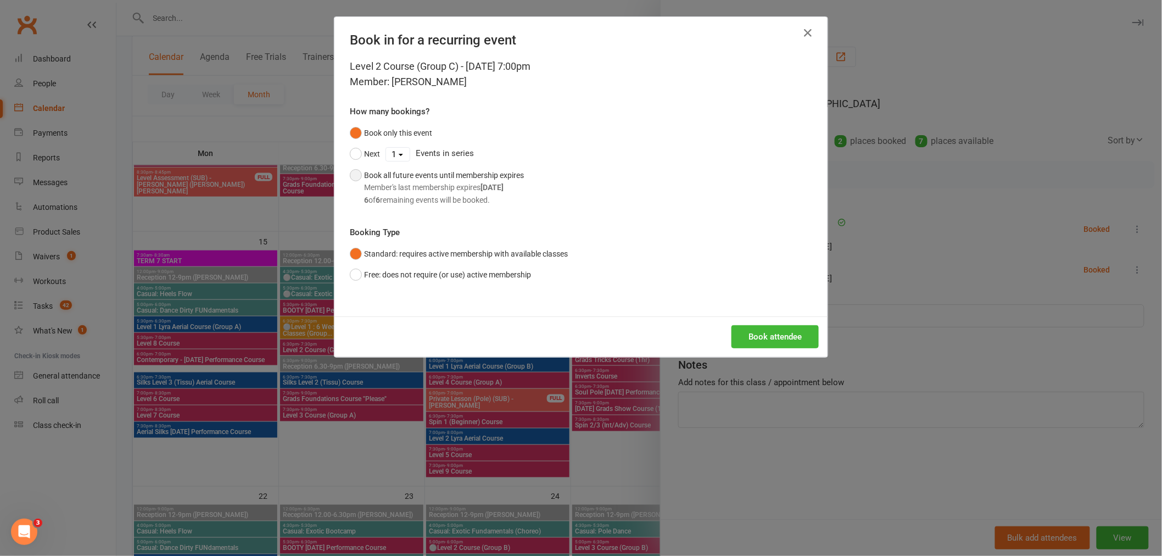
click at [456, 199] on div "6 of 6 remaining events will be booked." at bounding box center [444, 200] width 160 height 12
click at [788, 337] on button "Book attendee" at bounding box center [775, 336] width 87 height 23
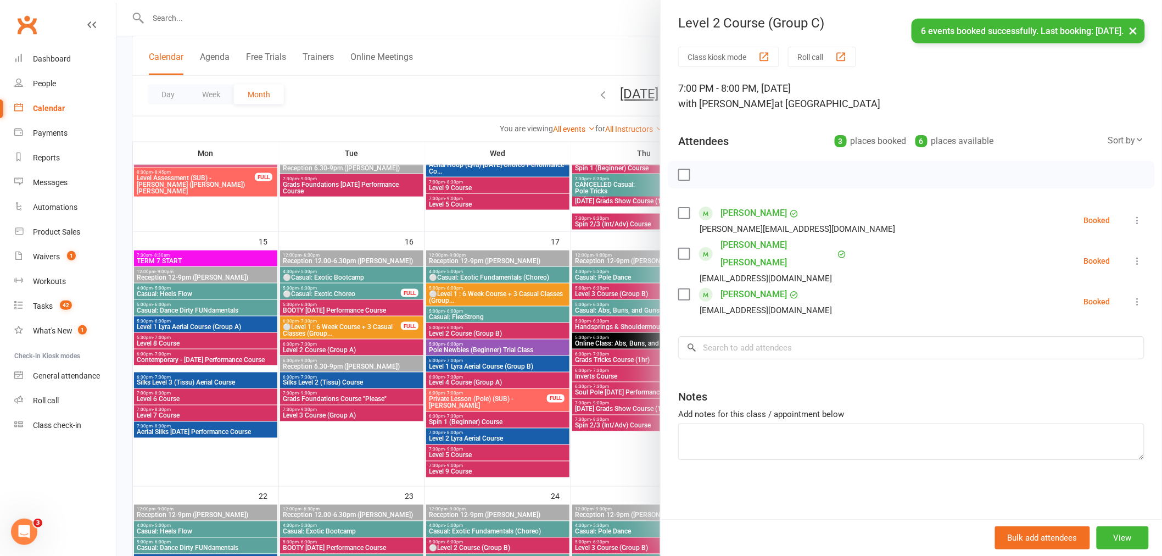
click at [479, 337] on div at bounding box center [639, 278] width 1046 height 556
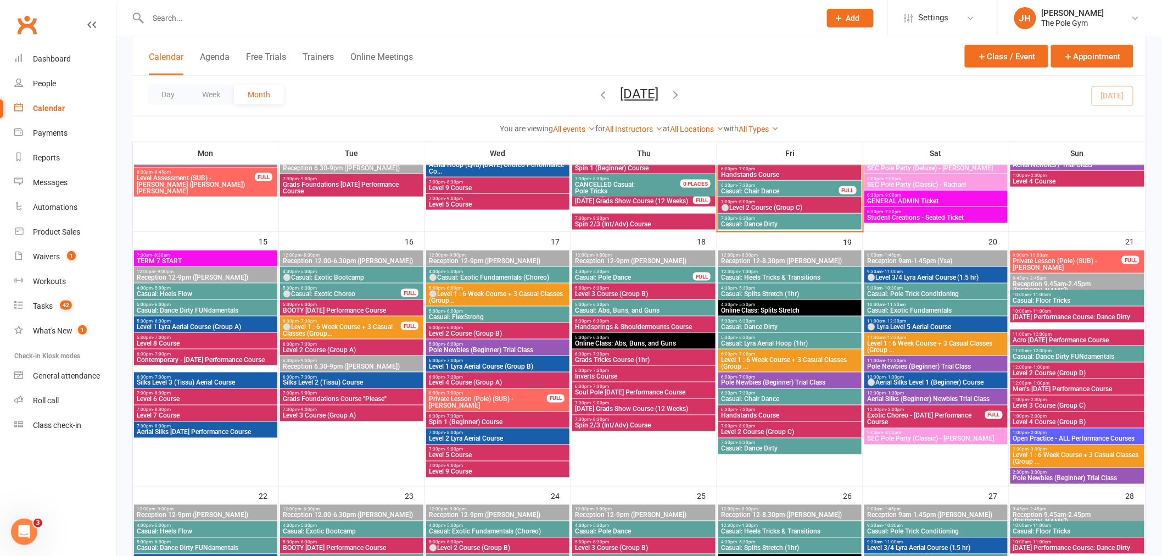
click at [277, 20] on input "text" at bounding box center [479, 17] width 668 height 15
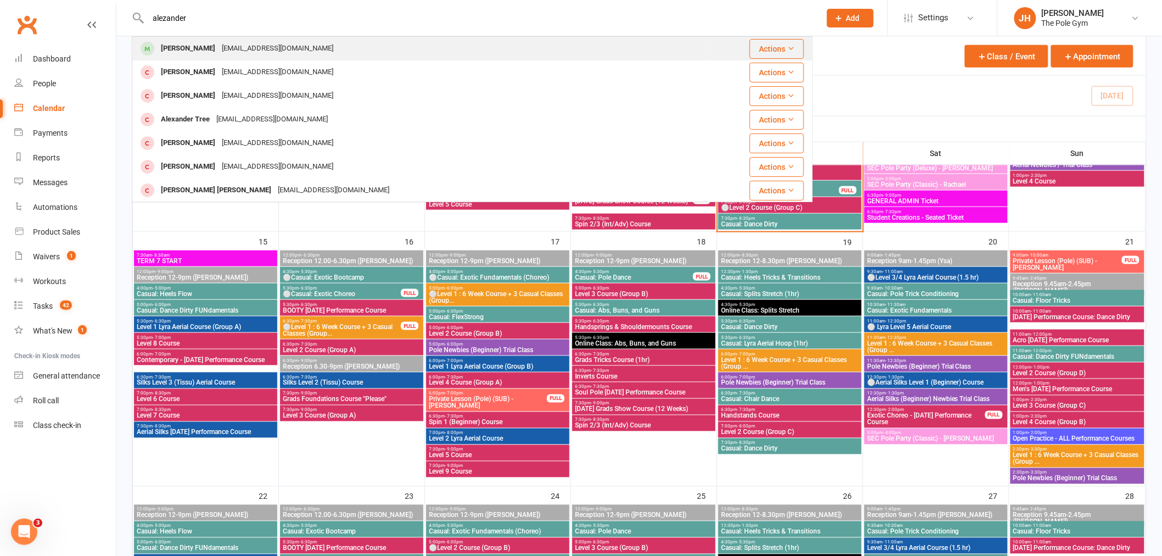
type input "alezander"
click at [191, 49] on div "Alexander Devlin" at bounding box center [188, 49] width 61 height 16
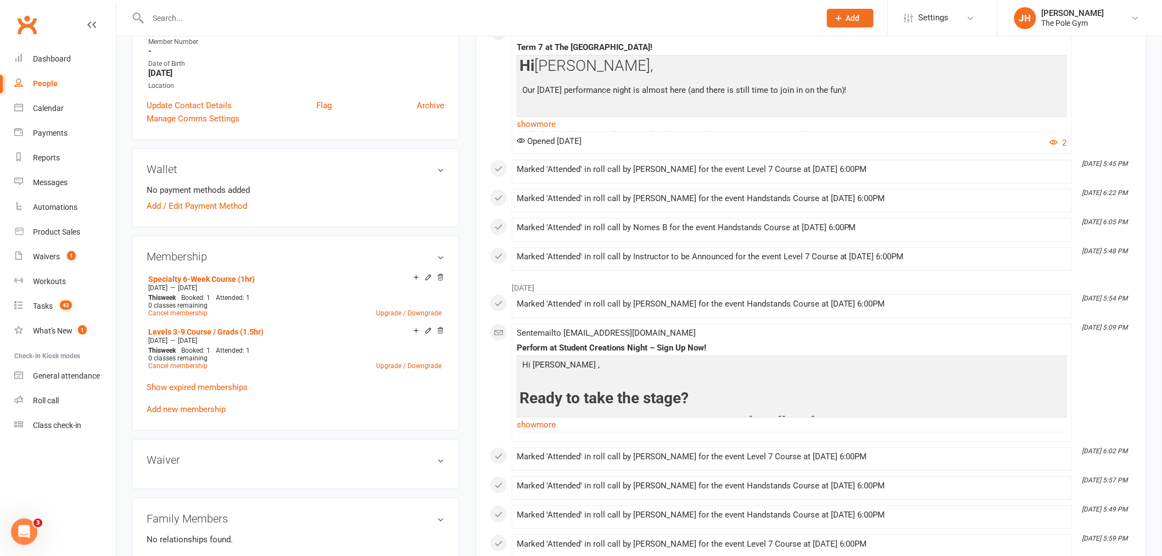
scroll to position [244, 0]
click at [211, 404] on link "Add new membership" at bounding box center [186, 409] width 79 height 10
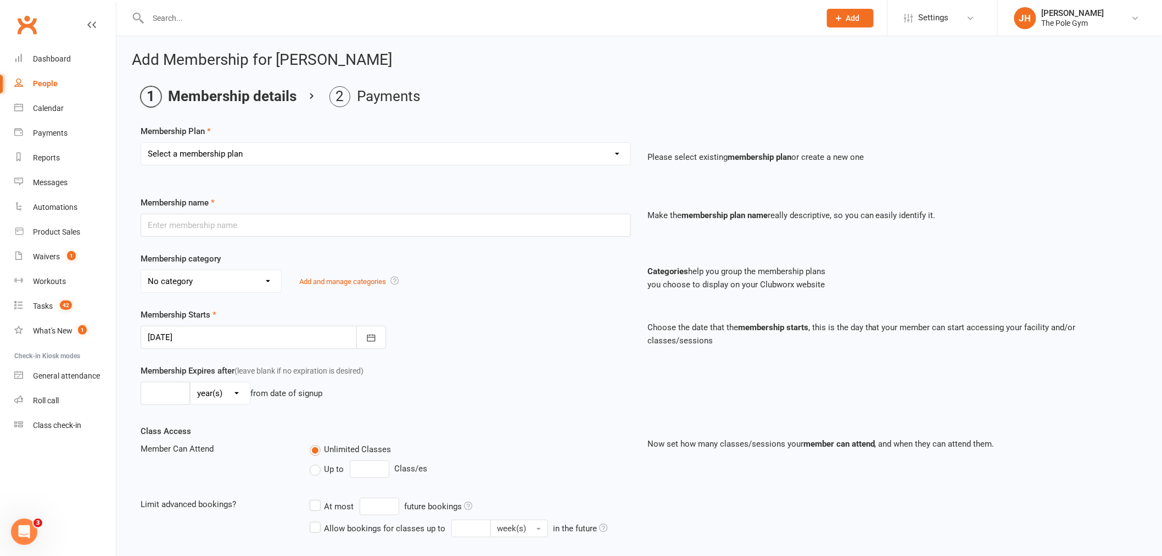
click at [217, 158] on select "Select a membership plan Create new Membership Plan Pay As You Go (45 min) Casu…" at bounding box center [385, 154] width 489 height 22
select select "20"
click at [141, 143] on select "Select a membership plan Create new Membership Plan Pay As You Go (45 min) Casu…" at bounding box center [385, 154] width 489 height 22
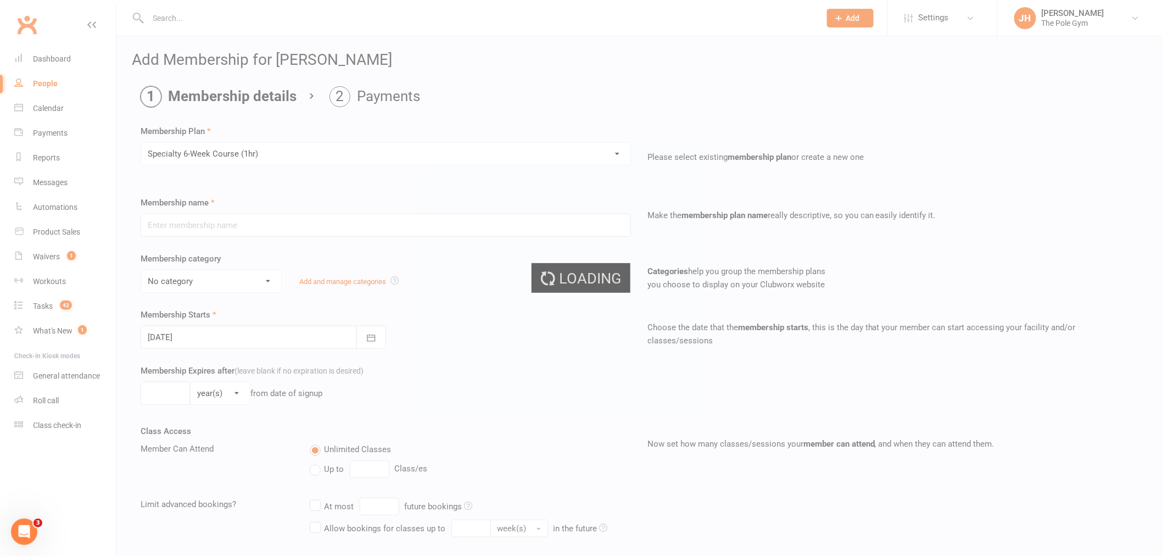
type input "Specialty 6-Week Course (1hr)"
select select "19"
type input "15 Sep 2025"
type input "6"
select select "1"
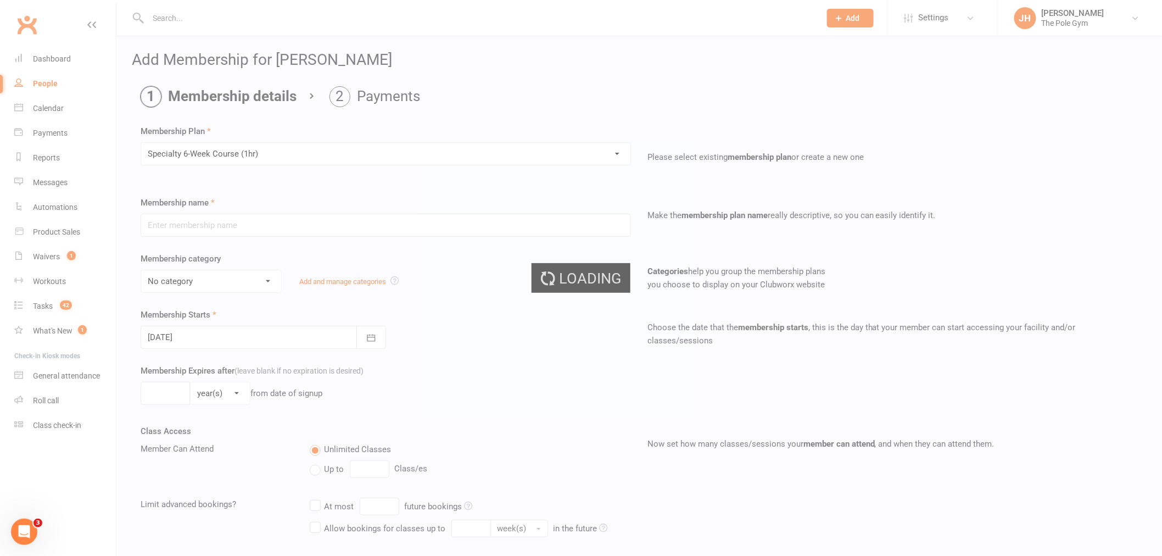
type input "1"
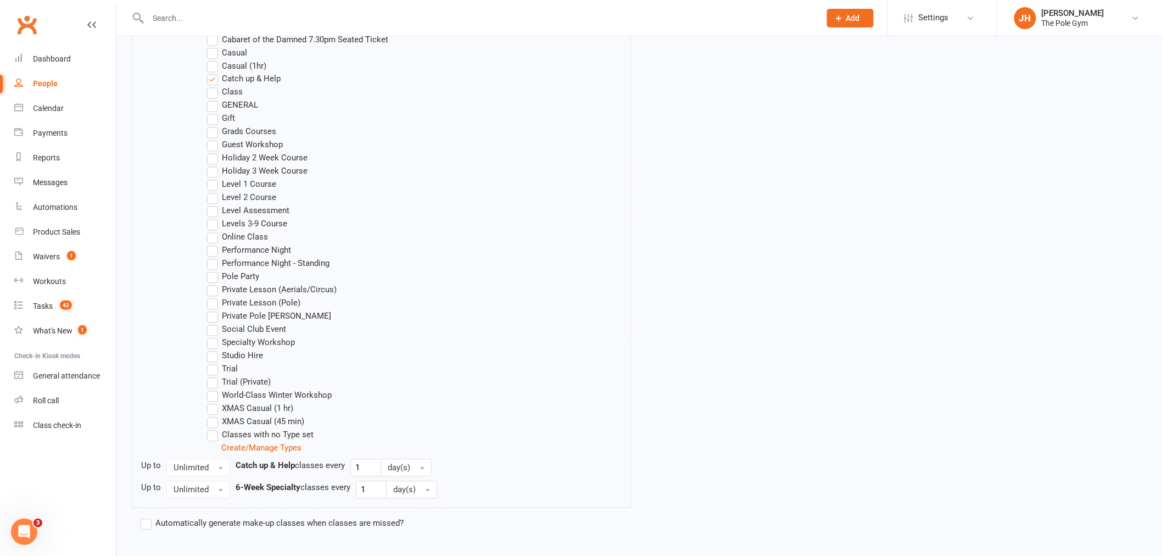
scroll to position [853, 0]
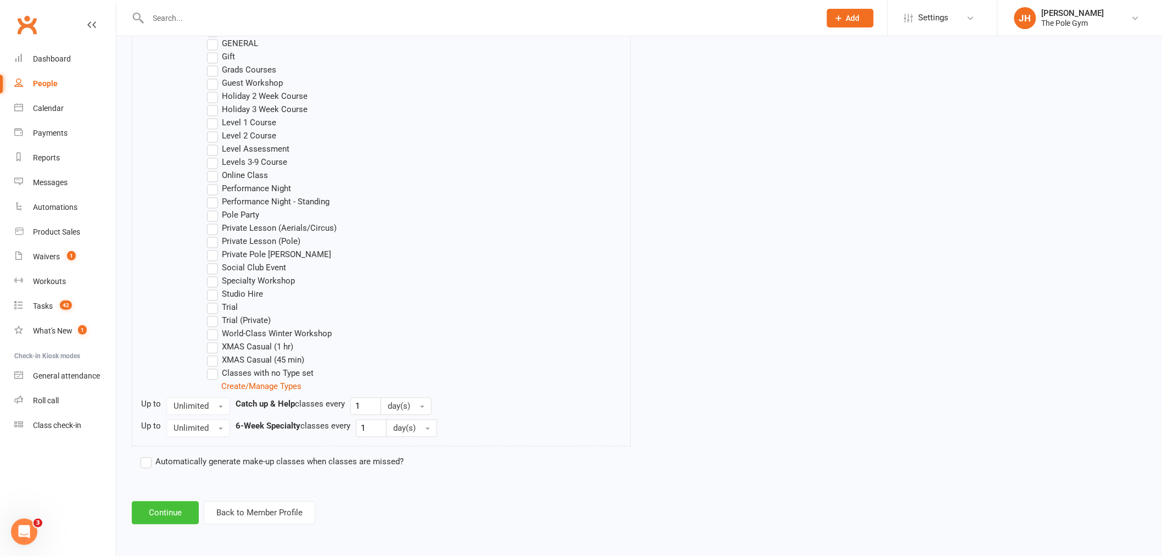
click at [168, 512] on button "Continue" at bounding box center [165, 513] width 67 height 23
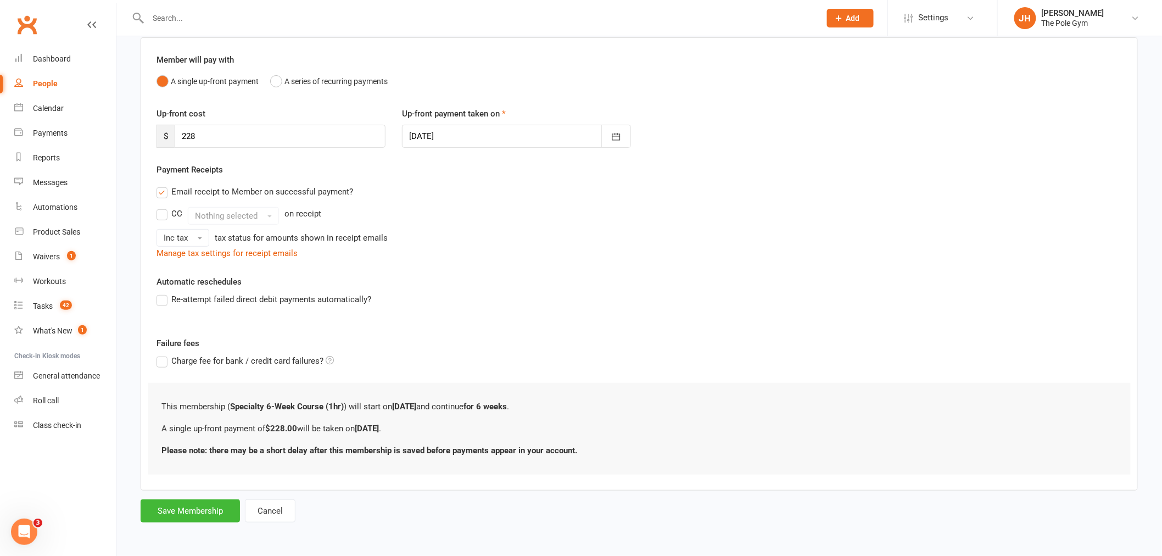
scroll to position [0, 0]
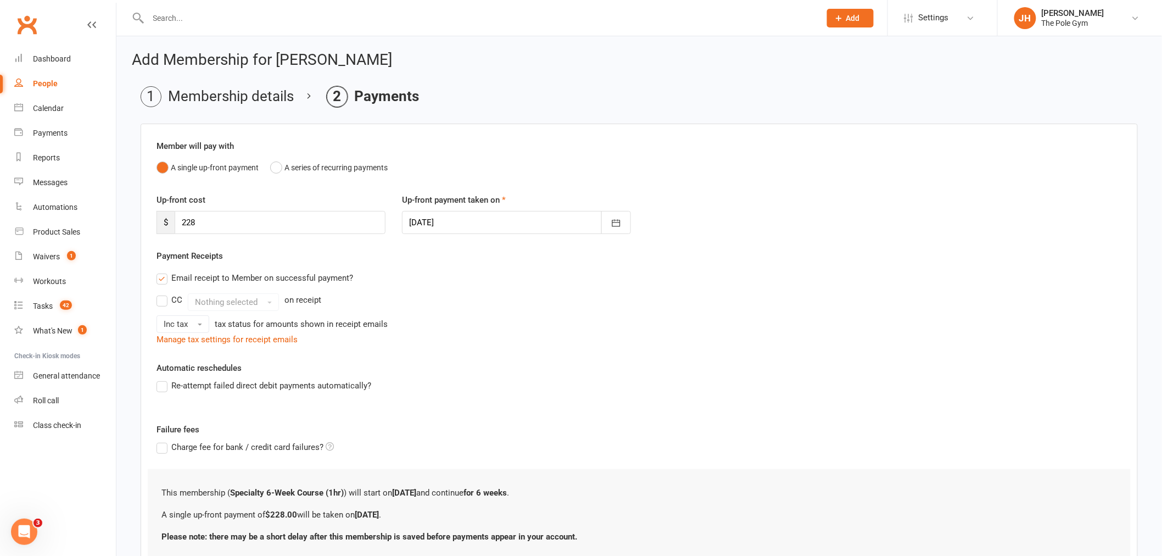
click at [486, 220] on div at bounding box center [516, 222] width 229 height 23
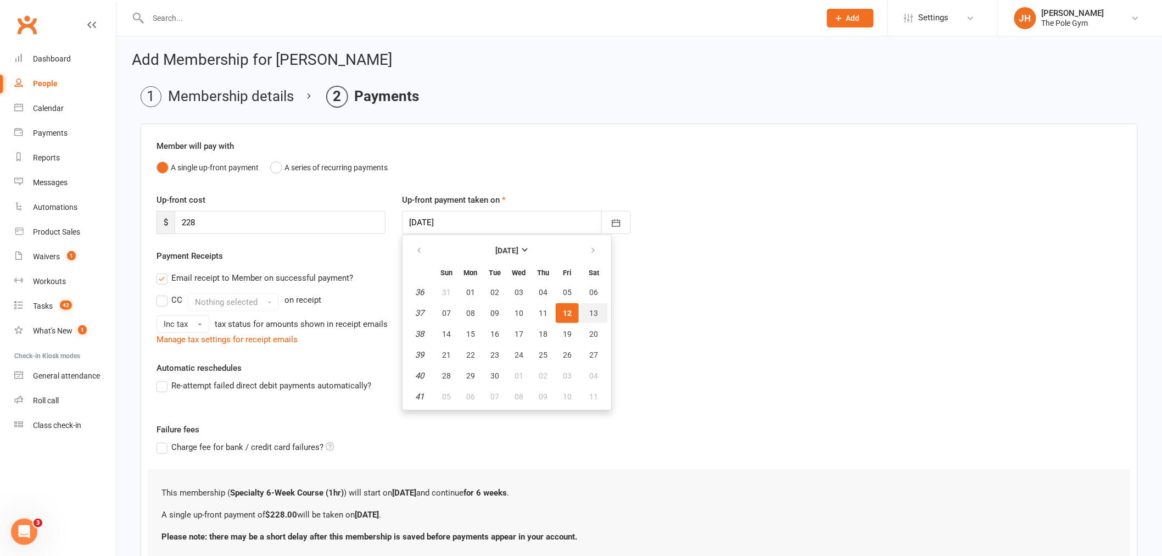
click at [591, 314] on span "13" at bounding box center [594, 313] width 9 height 9
type input "13 Sep 2025"
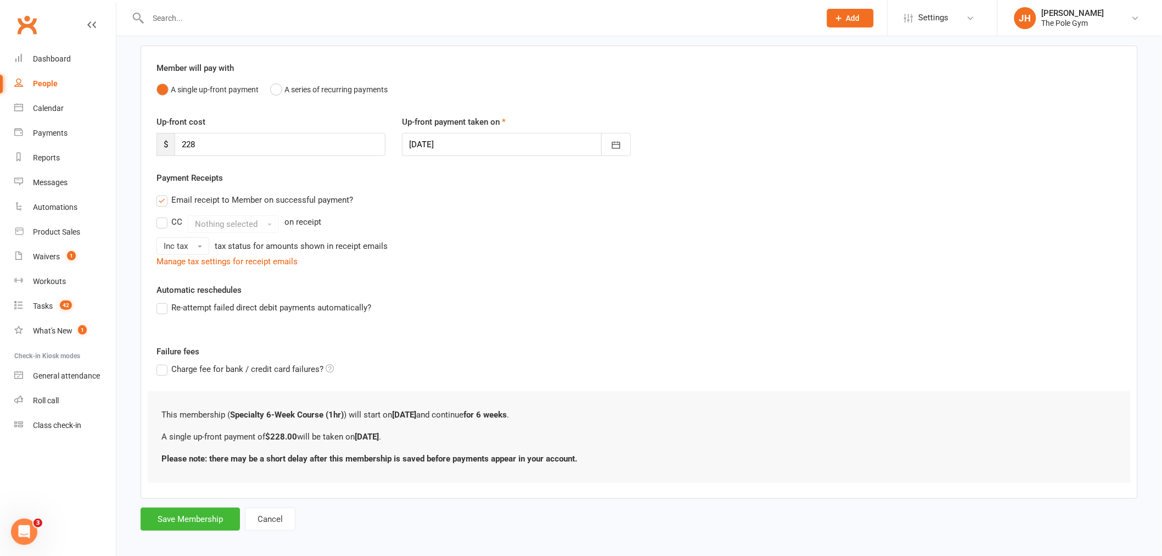
scroll to position [86, 0]
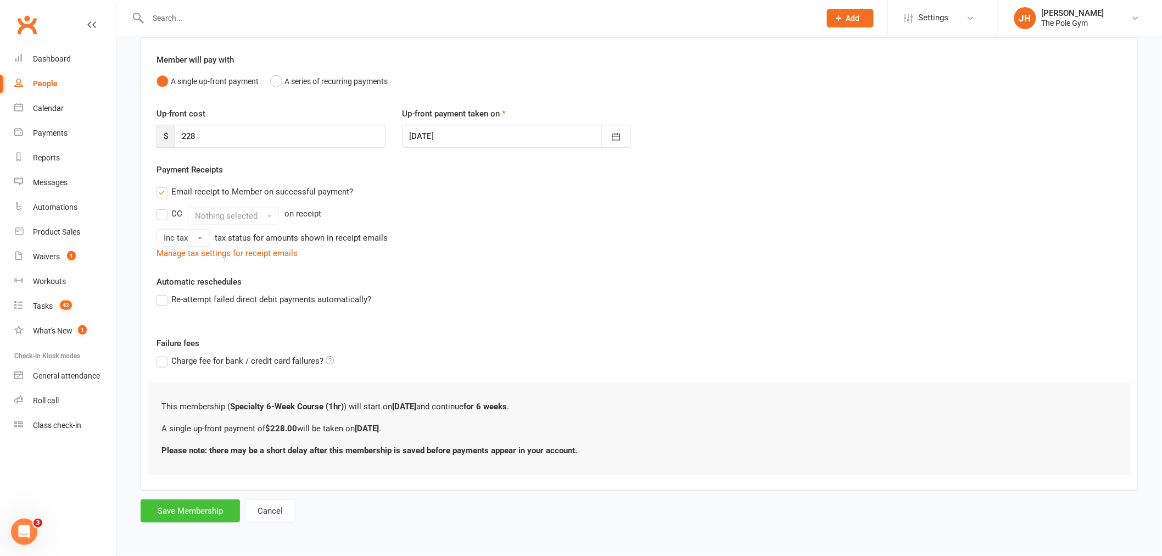
click at [166, 504] on button "Save Membership" at bounding box center [190, 510] width 99 height 23
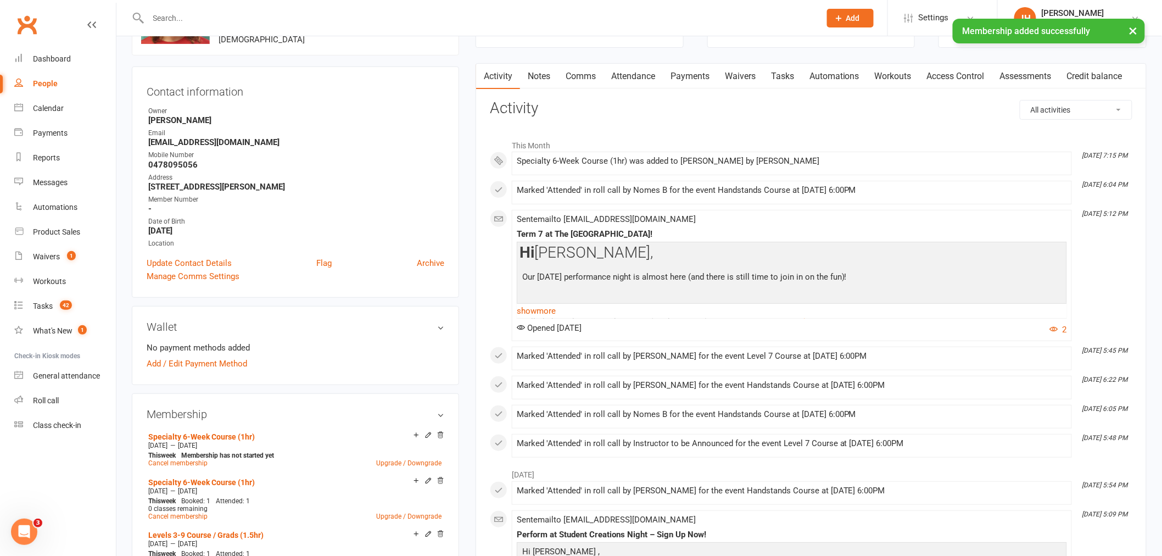
scroll to position [244, 0]
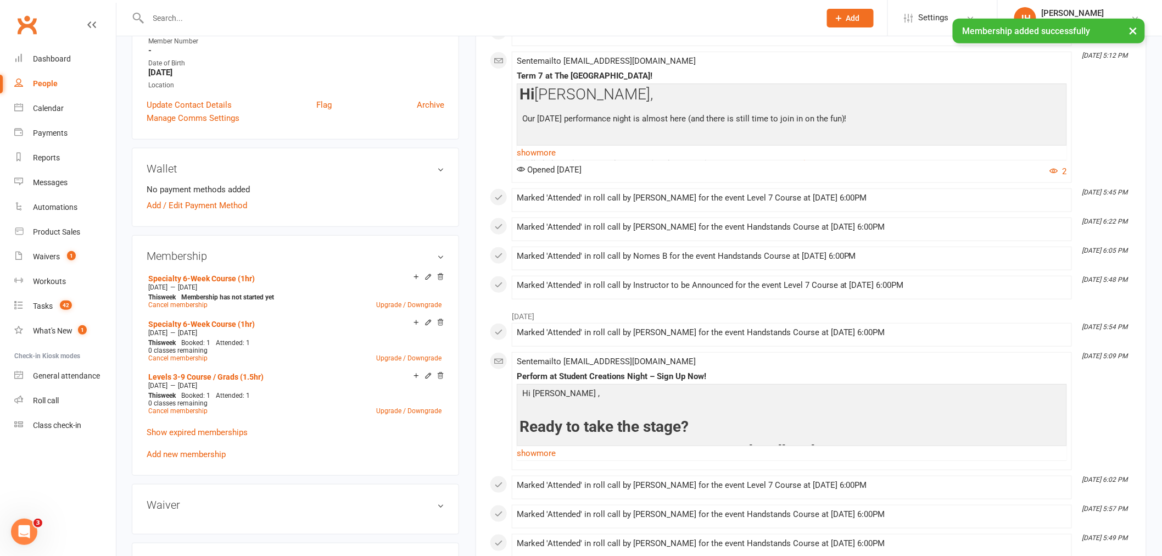
click link "Add new membership"
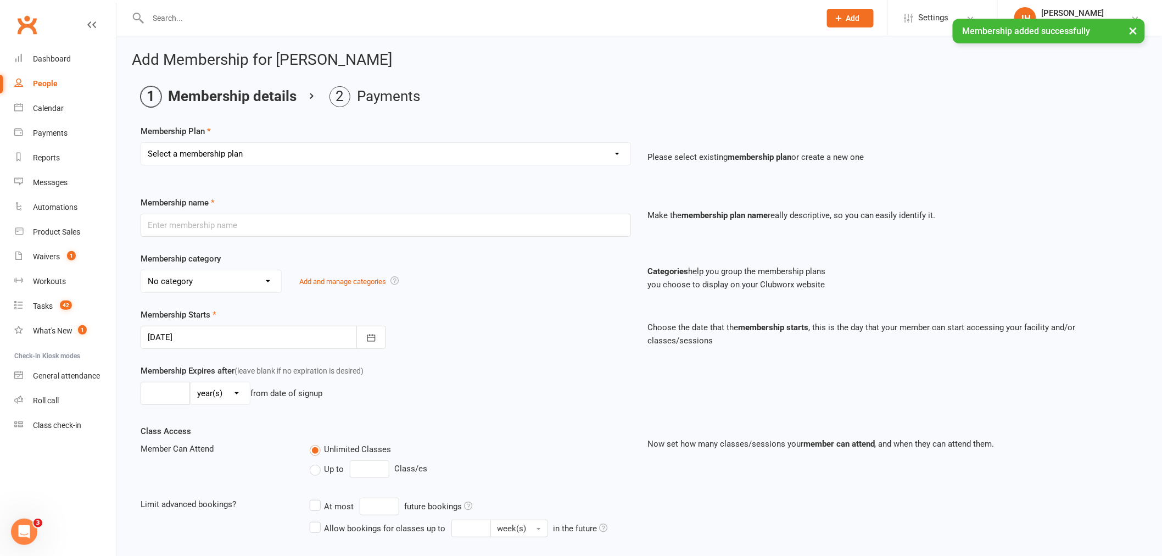
click div "Select a membership plan Create new Membership Plan Pay As You Go (45 min) Casu…"
click select "Select a membership plan Create new Membership Plan Pay As You Go (45 min) Casu…"
select select "7"
click select "Select a membership plan Create new Membership Plan Pay As You Go (45 min) Casu…"
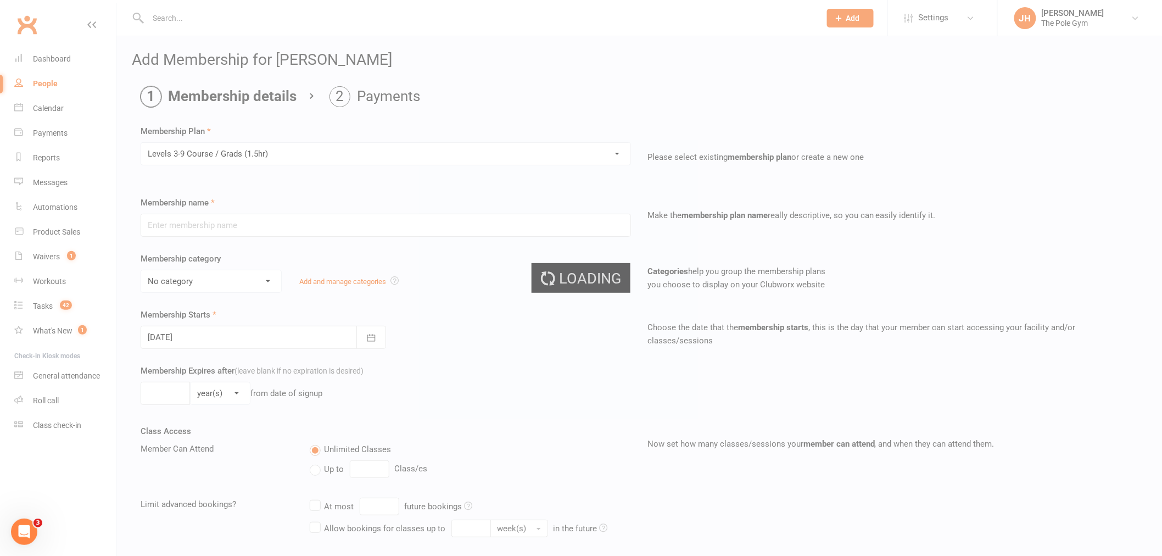
type input "Levels 3-9 Course / Grads (1.5hr)"
select select "14"
type input "15 Sep 2025"
type input "6"
select select "1"
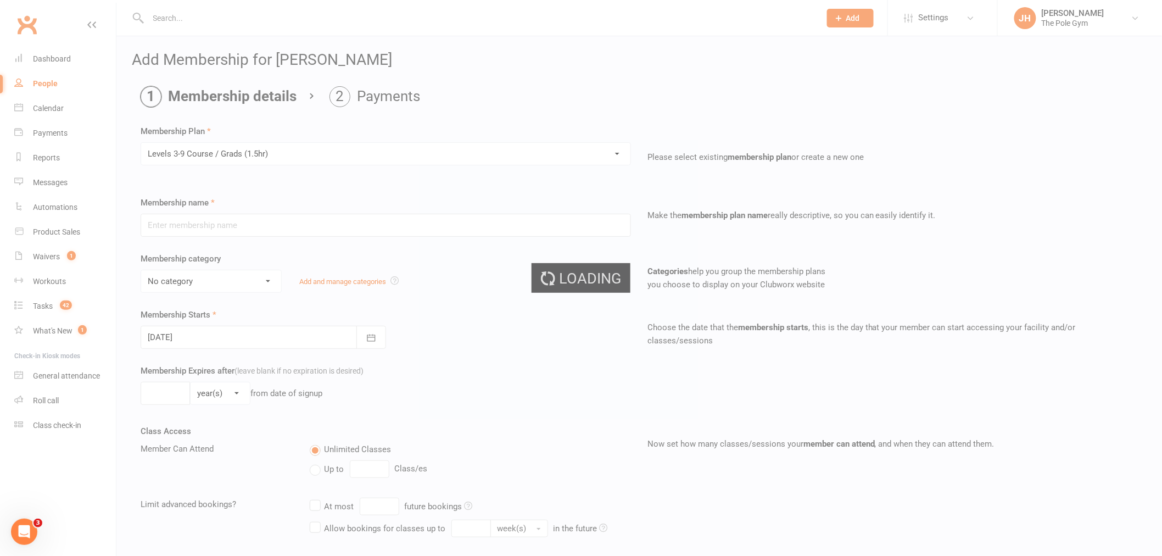
type input "1"
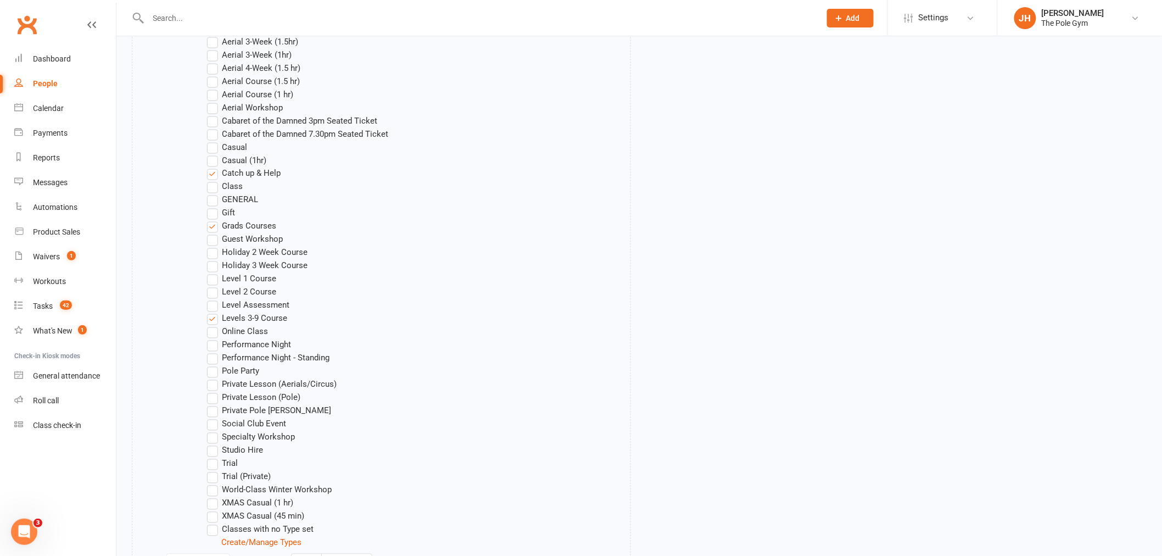
scroll to position [897, 0]
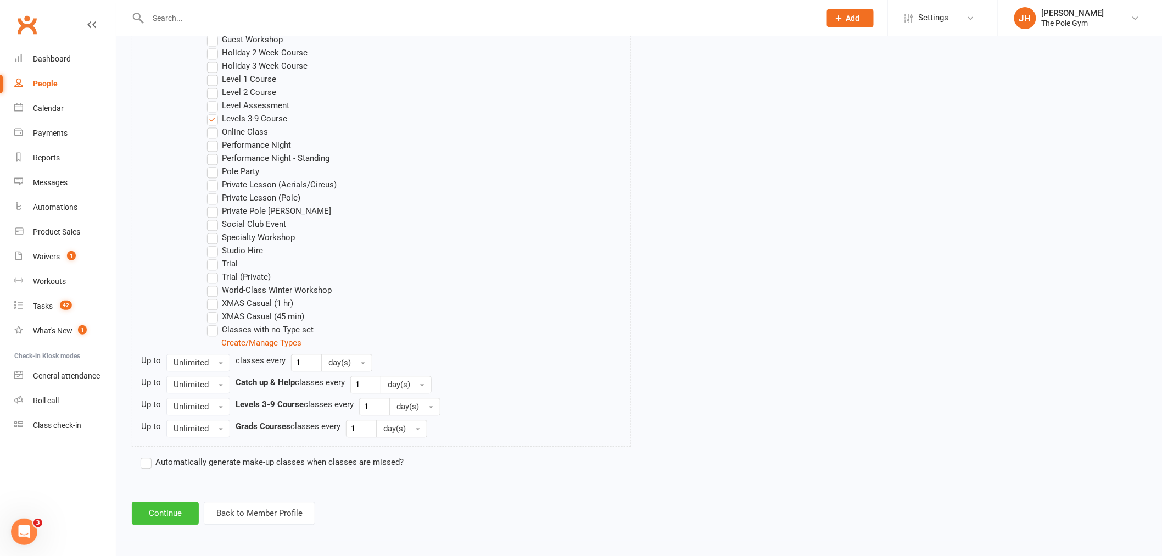
click button "Continue"
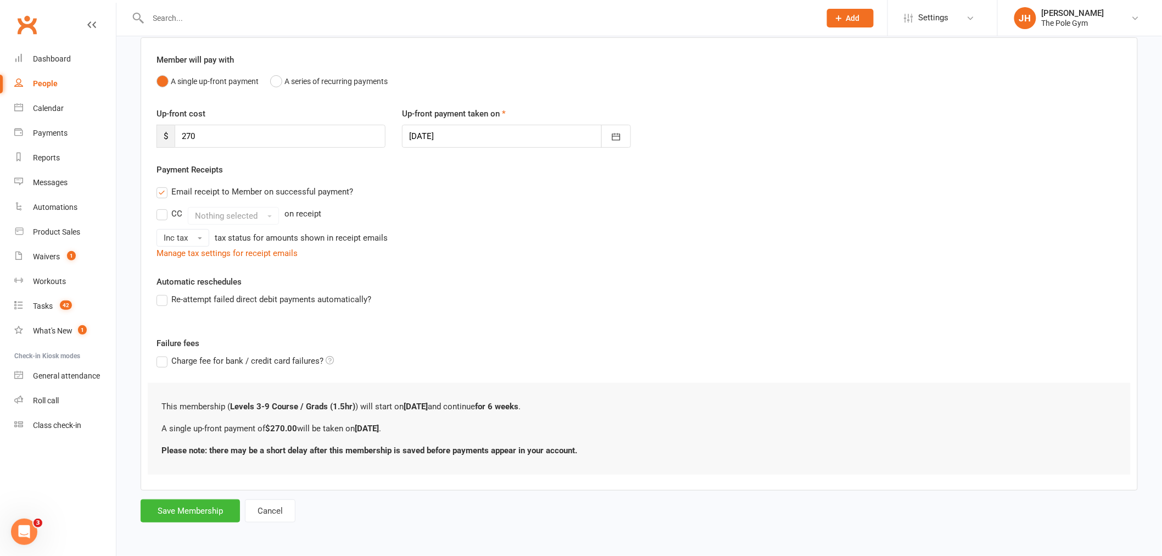
scroll to position [0, 0]
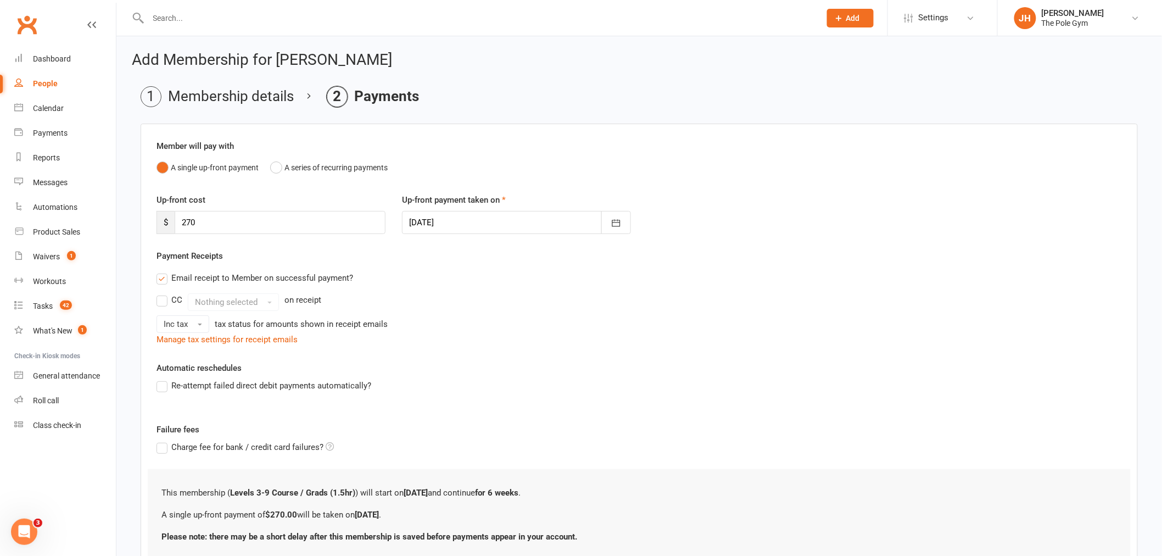
click div
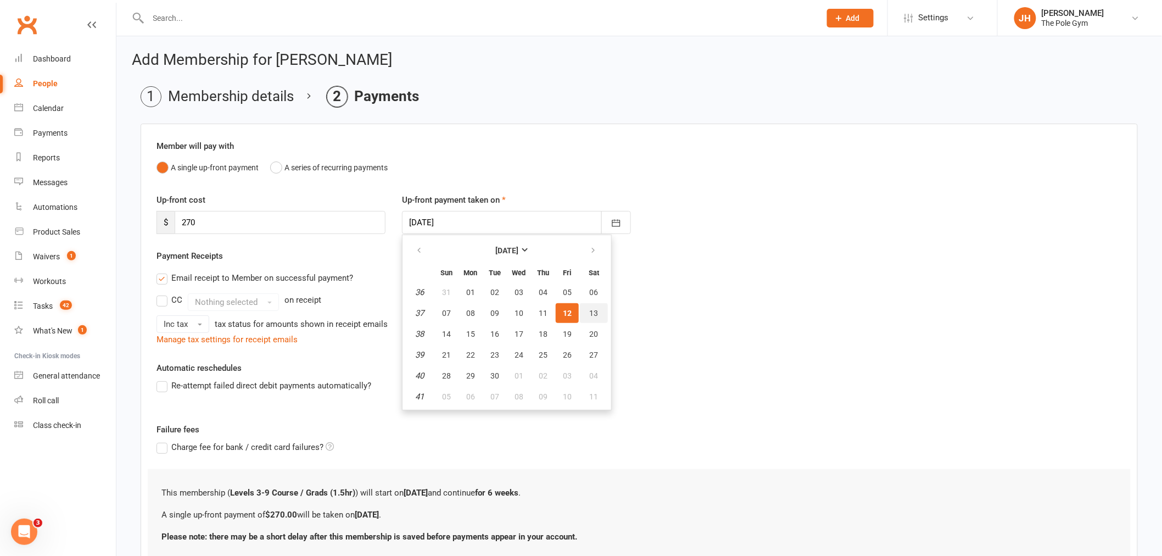
click span "13"
type input "13 Sep 2025"
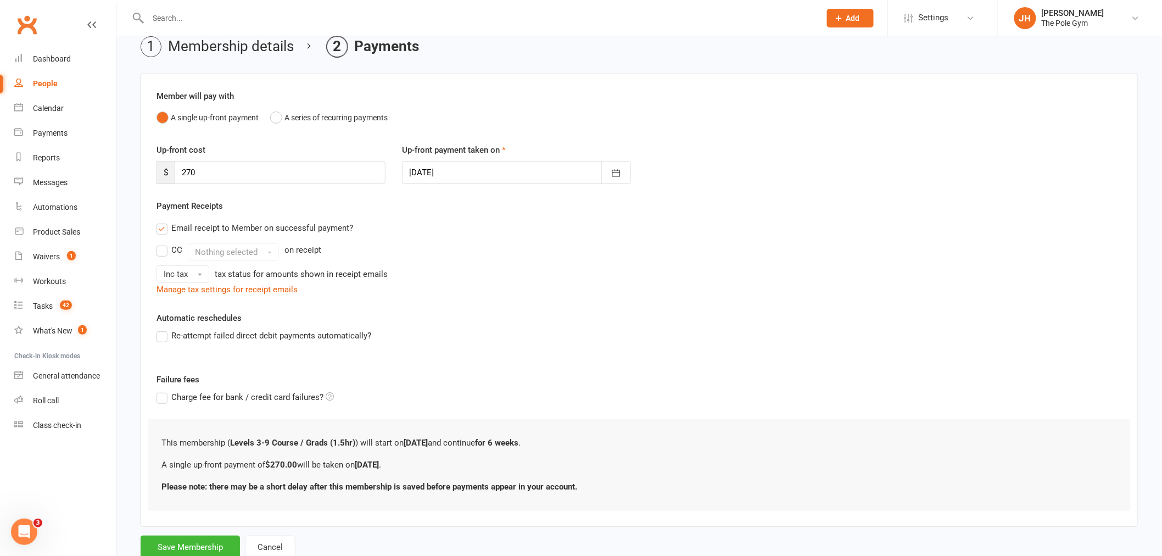
scroll to position [86, 0]
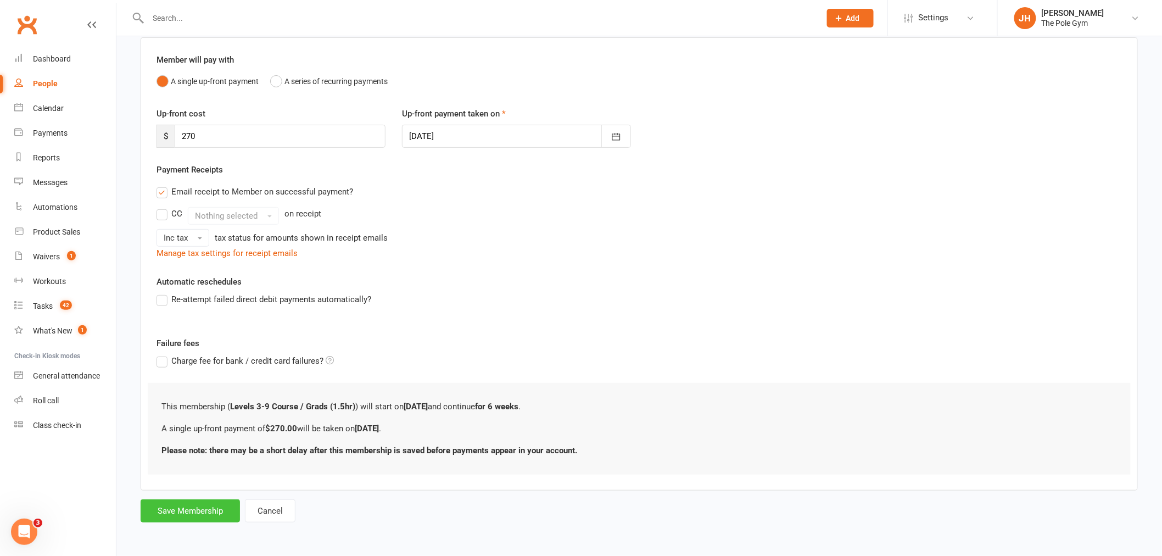
click button "Save Membership"
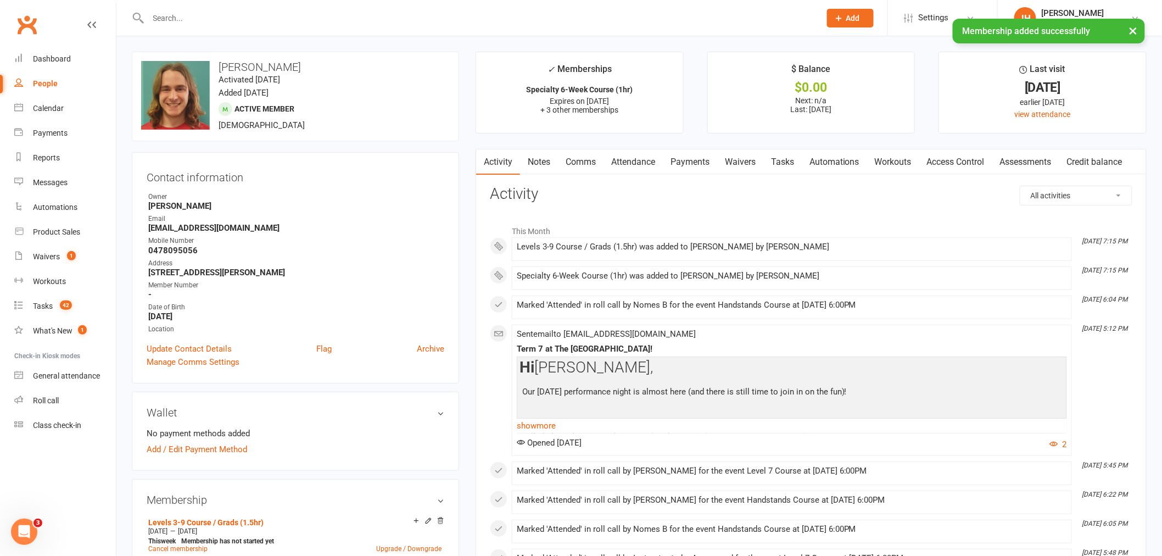
click link "Payments"
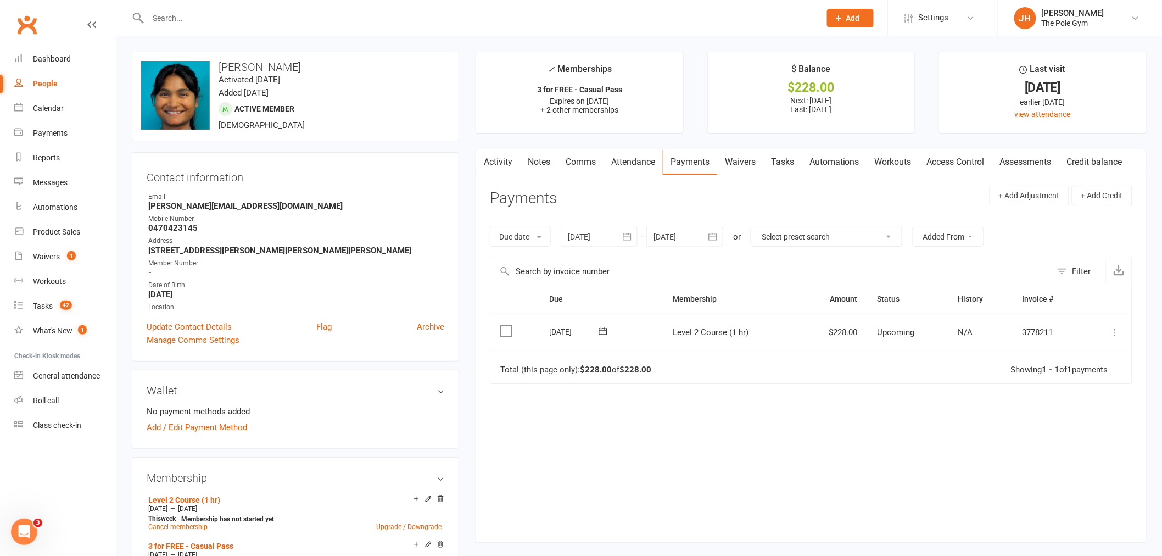
click at [1118, 332] on icon at bounding box center [1115, 332] width 11 height 11
click at [1090, 370] on link "Mark as Paid (POS)" at bounding box center [1067, 376] width 109 height 22
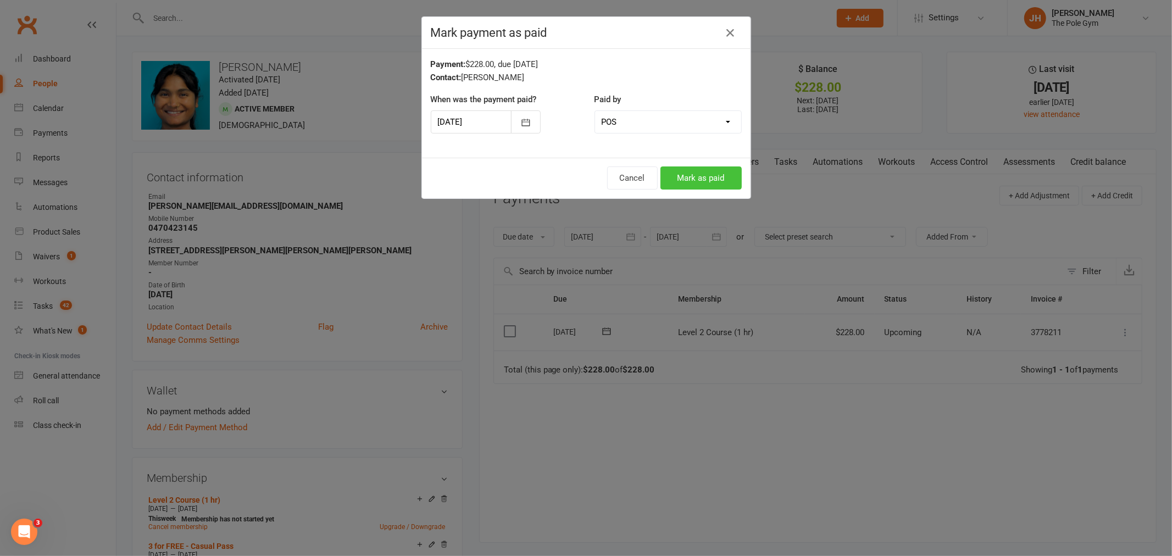
click at [700, 183] on button "Mark as paid" at bounding box center [700, 177] width 81 height 23
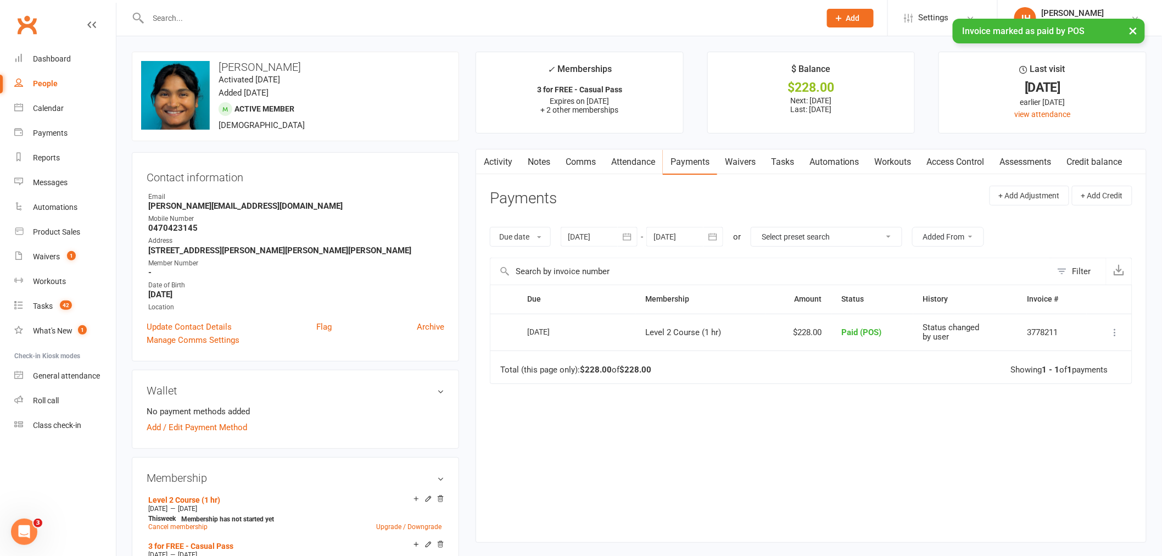
drag, startPoint x: 341, startPoint y: 55, endPoint x: 219, endPoint y: 59, distance: 122.6
click at [219, 59] on div "upload photo change photo Akanksha Gwalvanshi Activated 31 July, 2025 Added 31 …" at bounding box center [295, 97] width 327 height 90
copy h3 "[PERSON_NAME]"
click at [67, 105] on link "Calendar" at bounding box center [65, 108] width 102 height 25
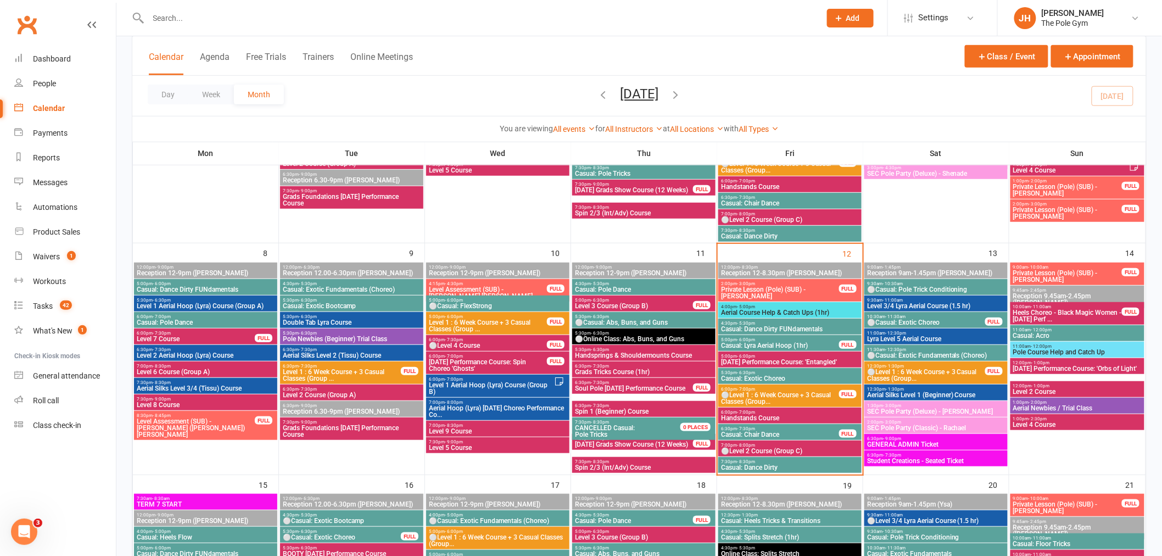
scroll to position [244, 0]
click at [905, 371] on span "⚪Level 1 : 6 Week Course + 3 Casual Classes (Group..." at bounding box center [926, 375] width 119 height 13
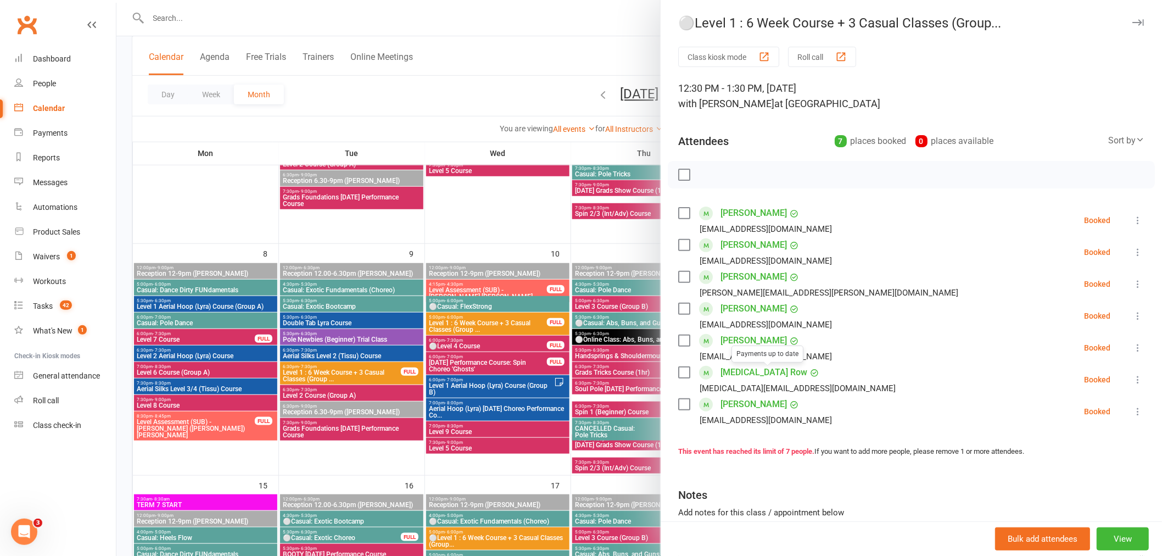
click at [544, 369] on div at bounding box center [639, 278] width 1046 height 556
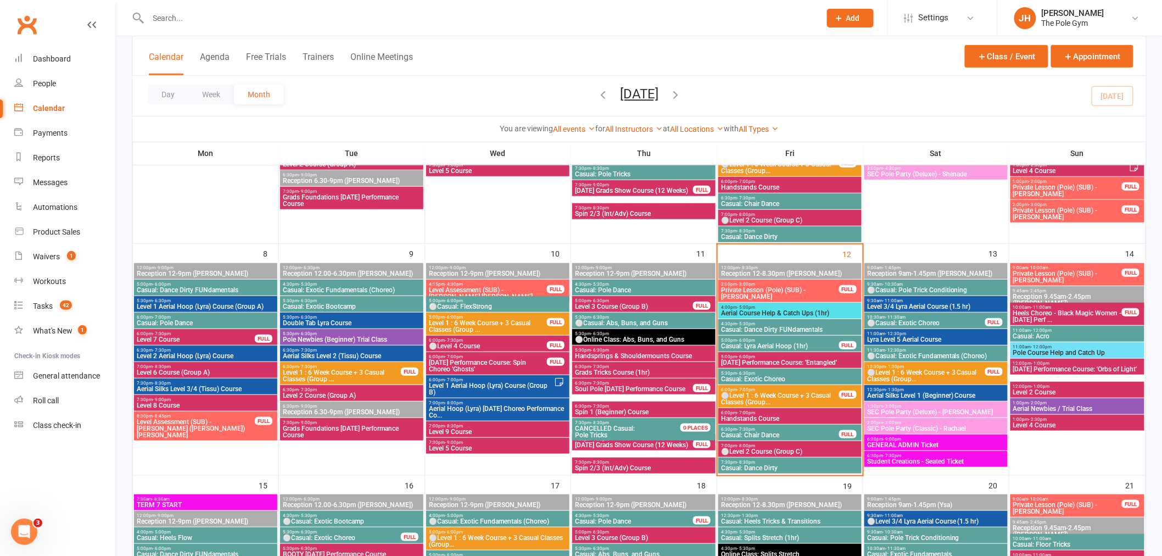
click at [889, 287] on span "⚪Casual: Pole Trick Conditioning" at bounding box center [936, 290] width 139 height 7
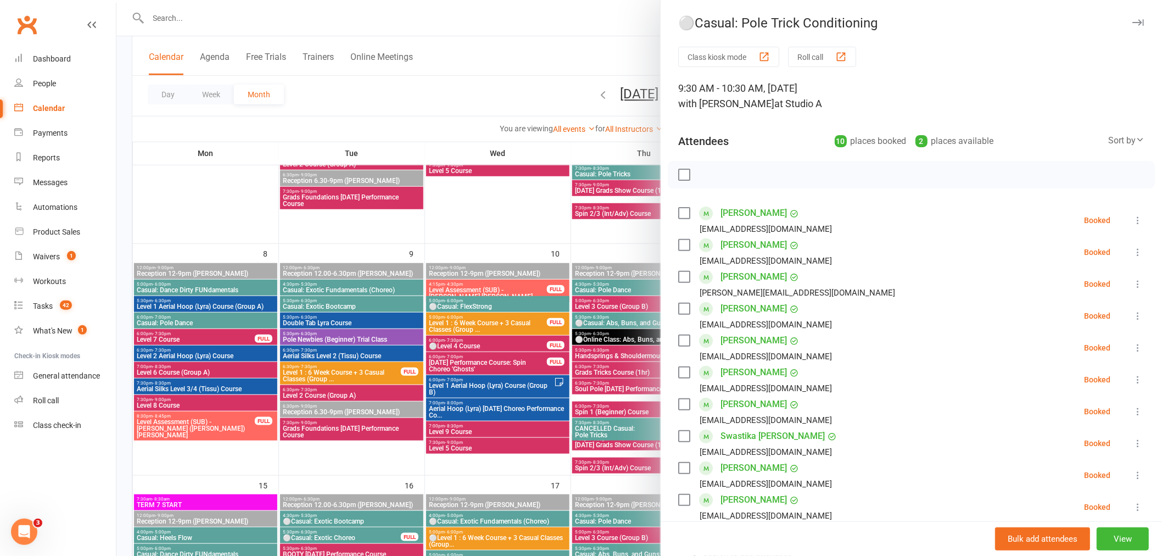
click at [529, 311] on div at bounding box center [639, 278] width 1046 height 556
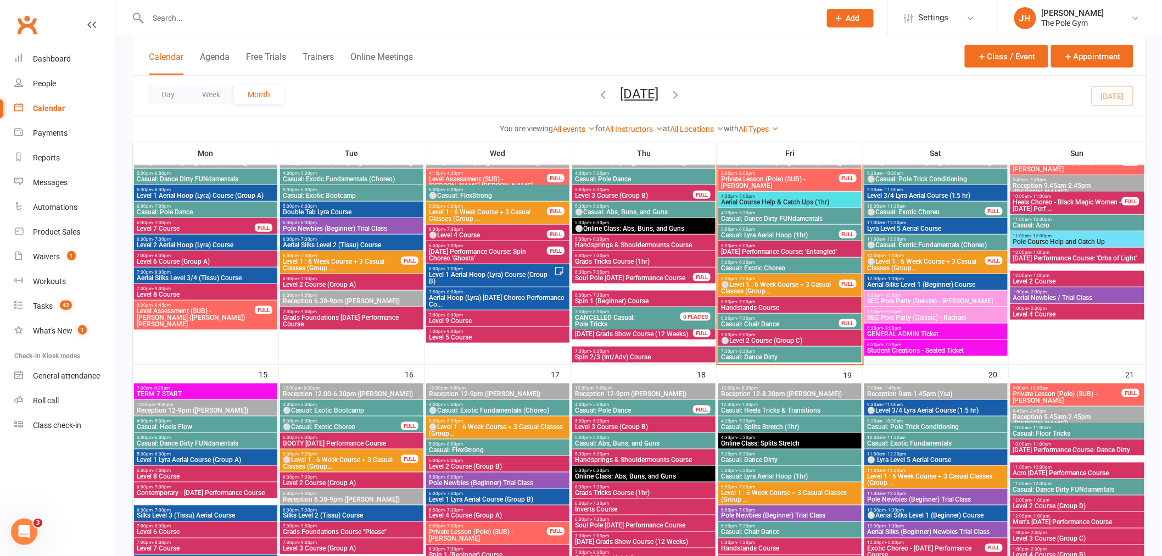
scroll to position [488, 0]
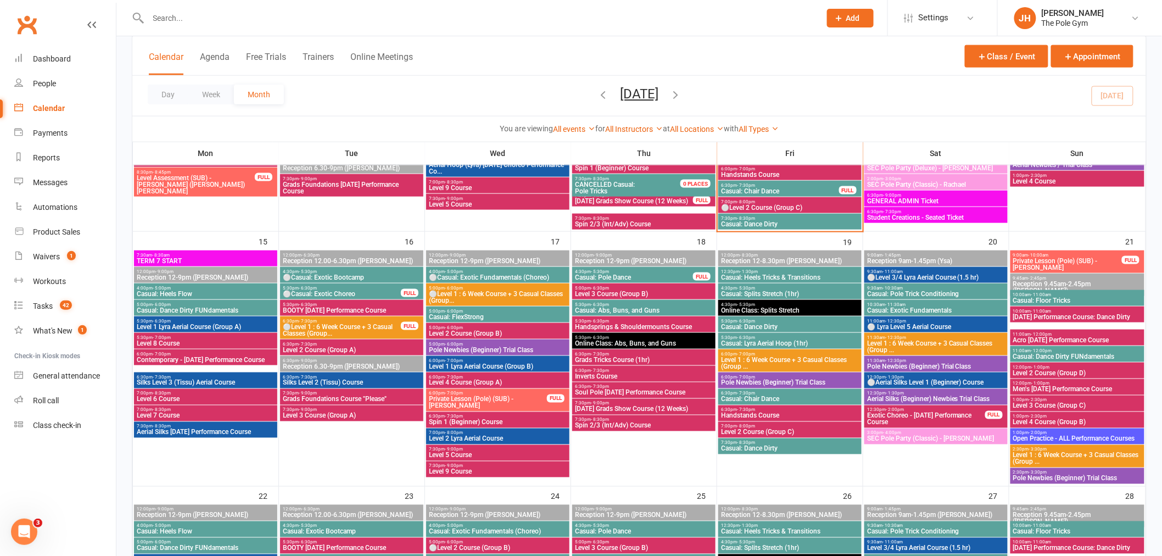
click at [326, 307] on span "BOOTY Halloween Performance Course" at bounding box center [351, 310] width 139 height 7
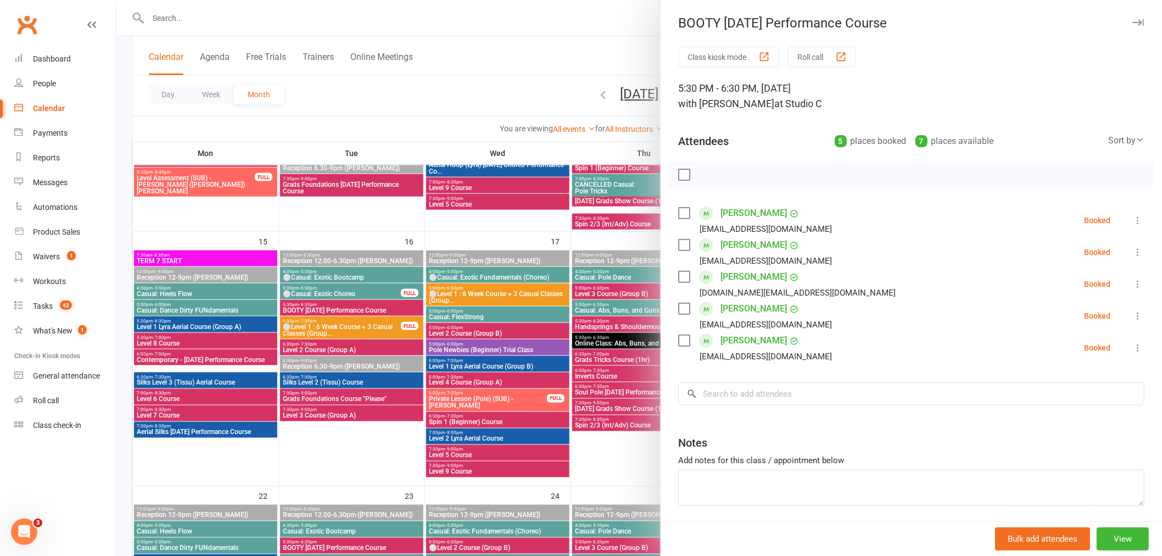
click at [375, 334] on div at bounding box center [639, 278] width 1046 height 556
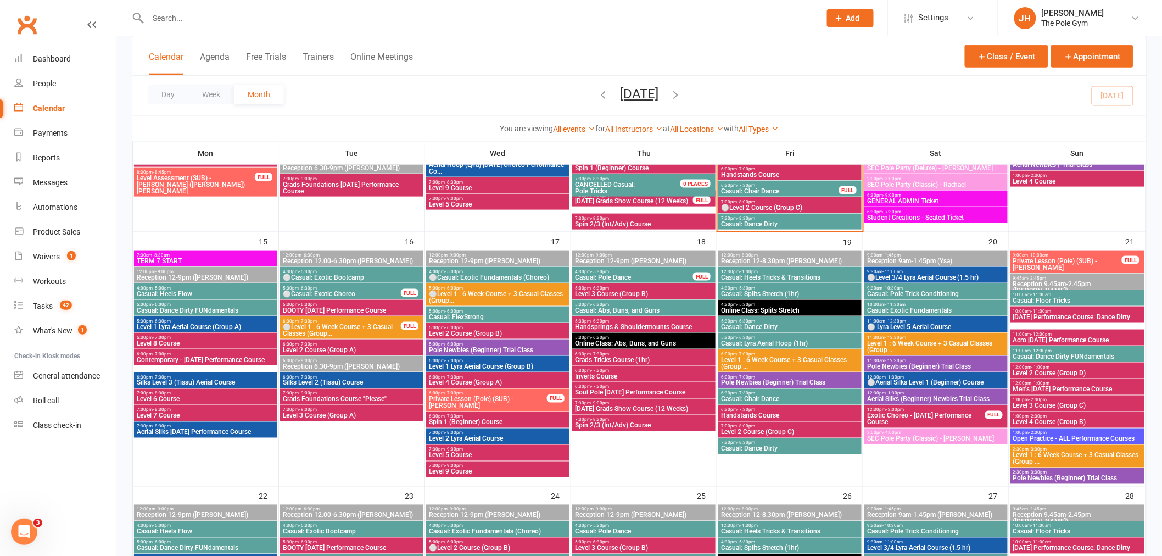
click at [320, 307] on span "BOOTY Halloween Performance Course" at bounding box center [351, 310] width 139 height 7
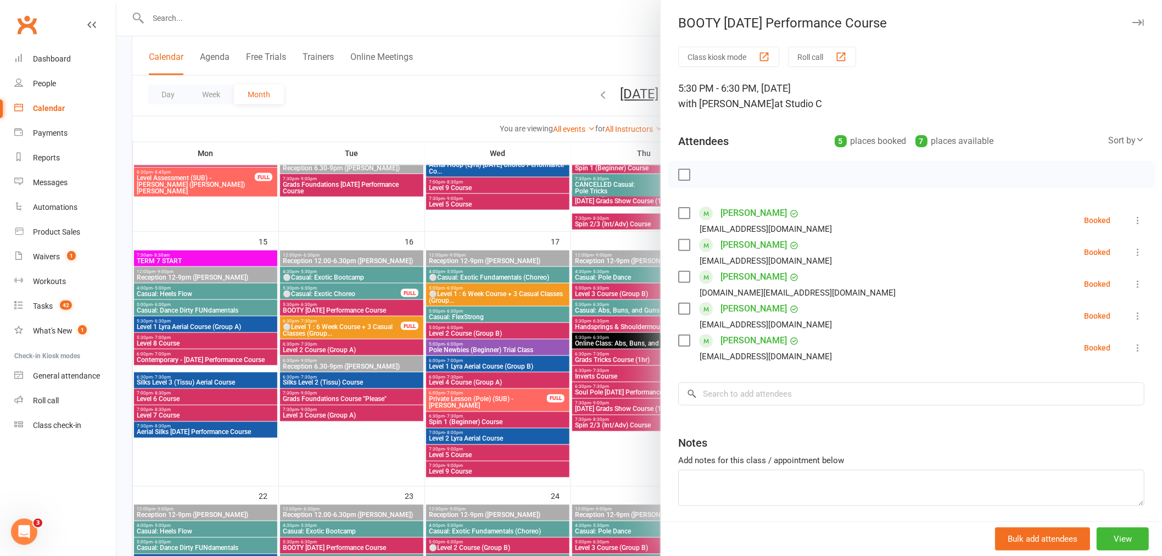
click at [370, 353] on div at bounding box center [639, 278] width 1046 height 556
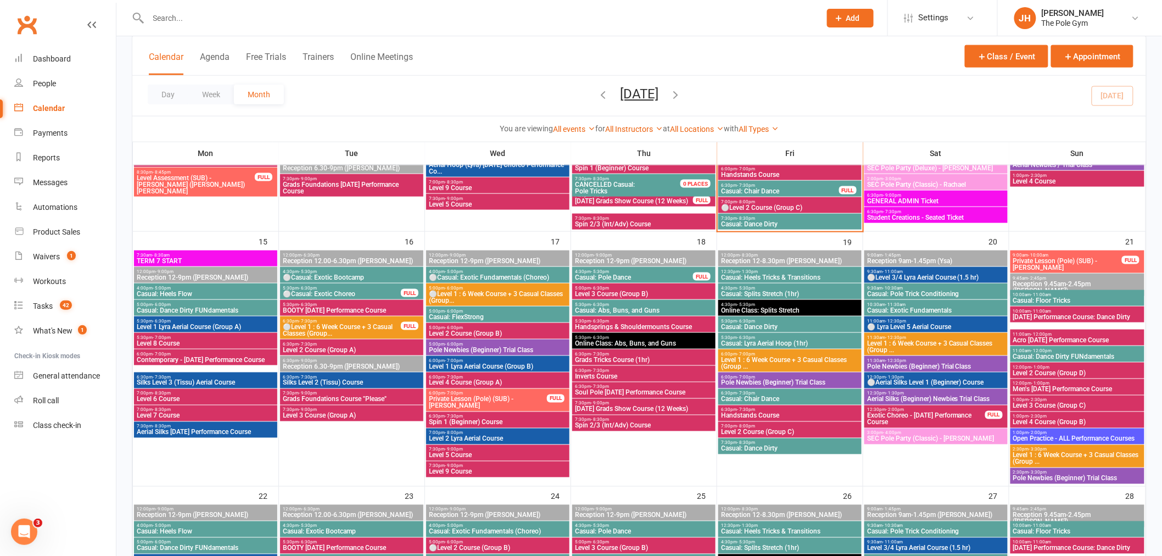
click at [195, 13] on input "text" at bounding box center [479, 17] width 668 height 15
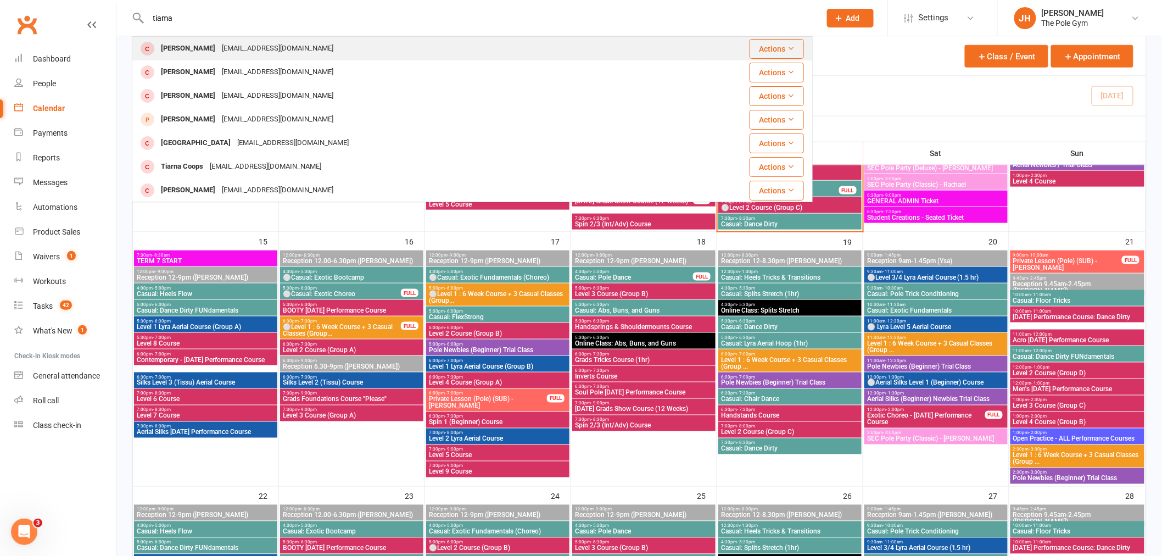
type input "tiama"
click at [176, 46] on div "[PERSON_NAME]" at bounding box center [188, 49] width 61 height 16
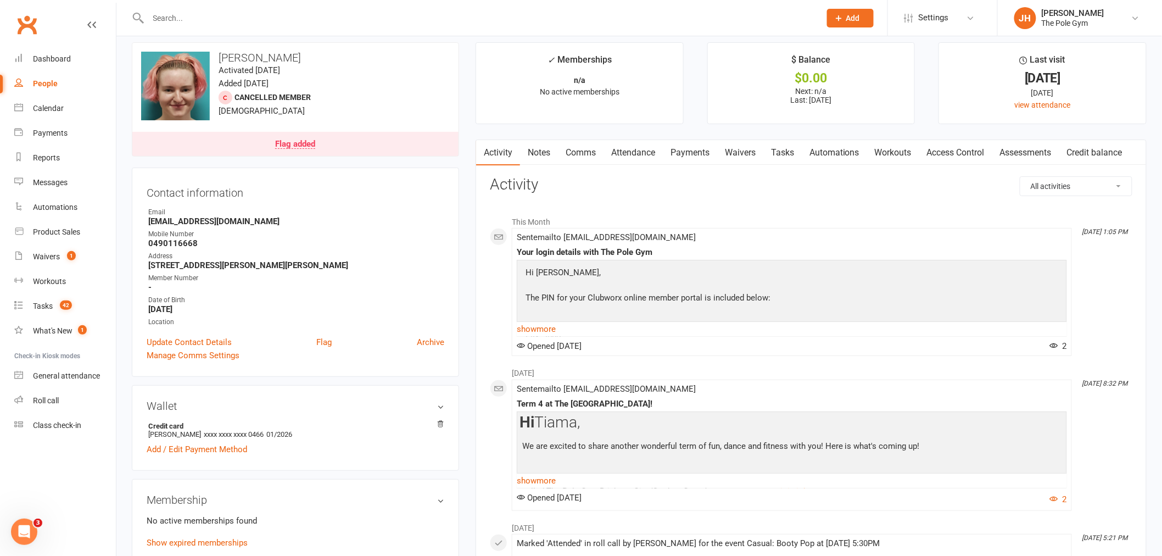
scroll to position [183, 0]
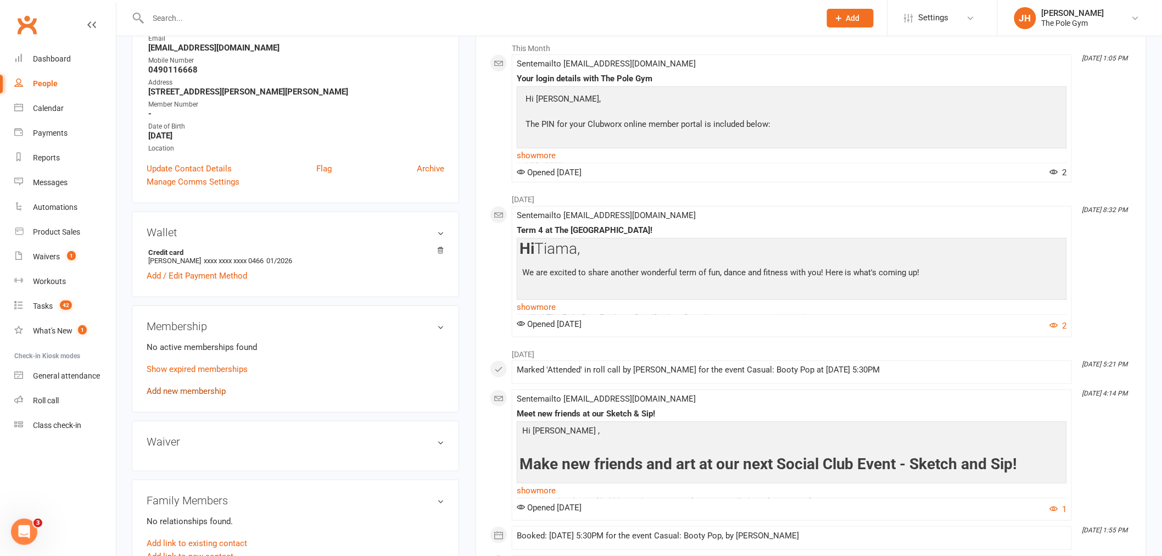
click at [173, 392] on link "Add new membership" at bounding box center [186, 391] width 79 height 10
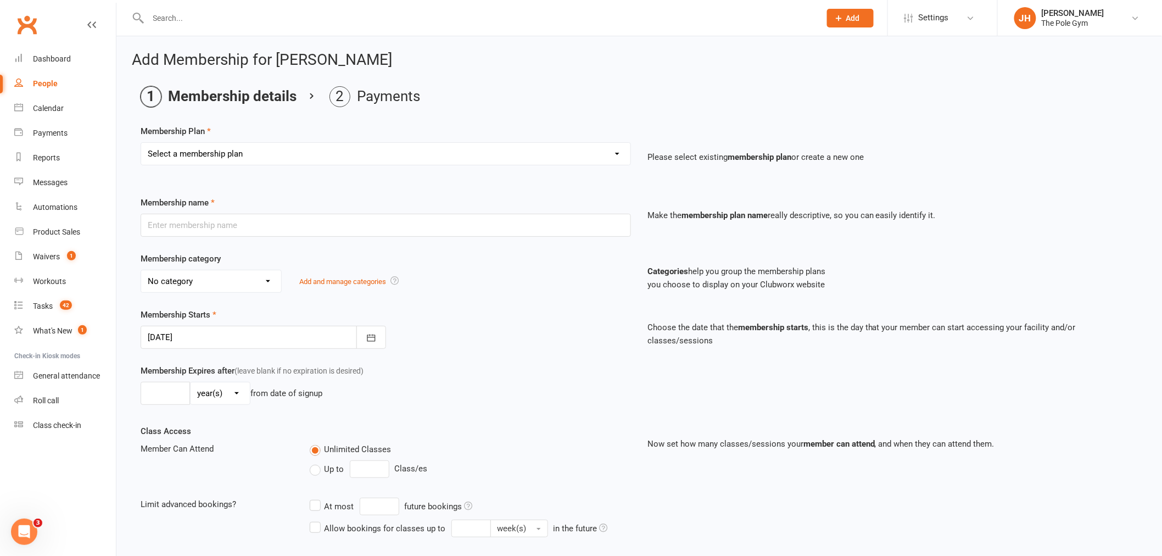
drag, startPoint x: 263, startPoint y: 136, endPoint x: 235, endPoint y: 167, distance: 41.2
click at [261, 138] on div "Membership Plan Select a membership plan Create new Membership Plan Pay As You …" at bounding box center [640, 153] width 998 height 56
click at [235, 167] on div "Select a membership plan Create new Membership Plan Pay As You Go (45 min) Casu…" at bounding box center [385, 161] width 507 height 38
click at [221, 146] on select "Select a membership plan Create new Membership Plan Pay As You Go (45 min) Casu…" at bounding box center [385, 154] width 489 height 22
select select "20"
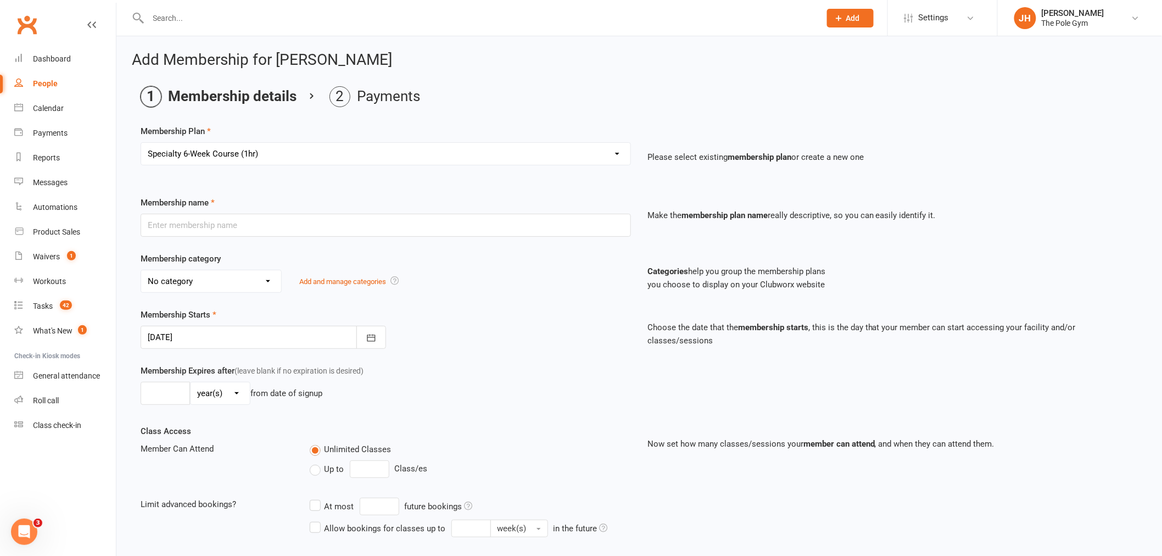
click at [141, 143] on select "Select a membership plan Create new Membership Plan Pay As You Go (45 min) Casu…" at bounding box center [385, 154] width 489 height 22
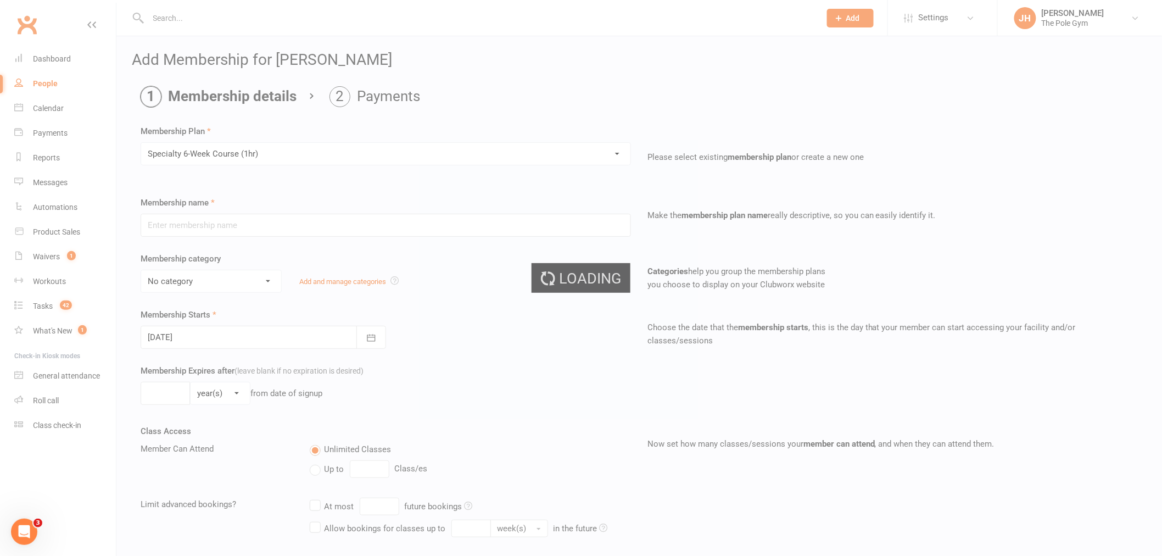
type input "Specialty 6-Week Course (1hr)"
select select "19"
type input "15 Sep 2025"
type input "6"
select select "1"
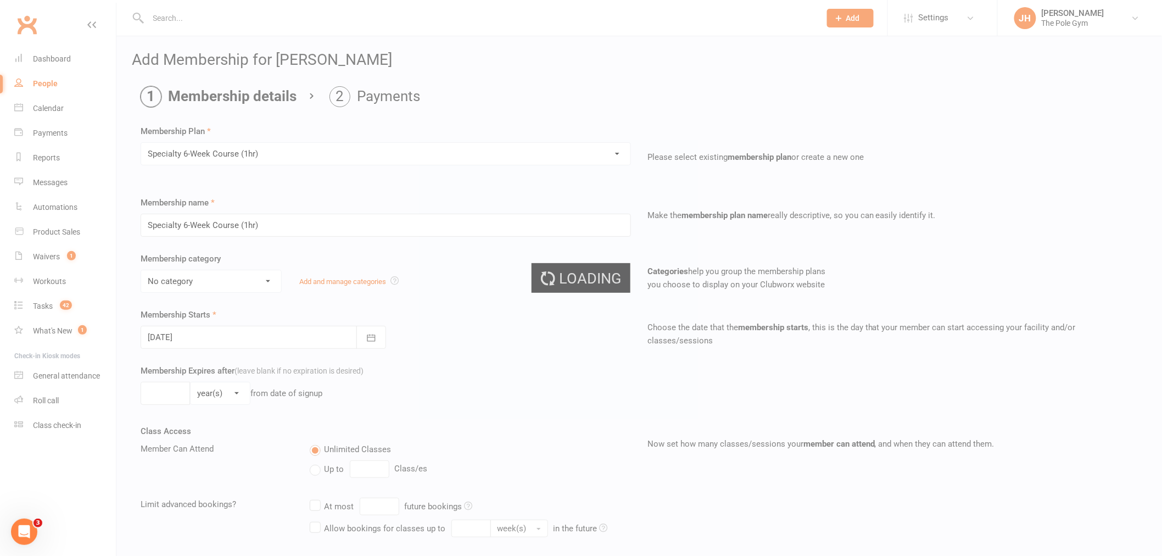
type input "1"
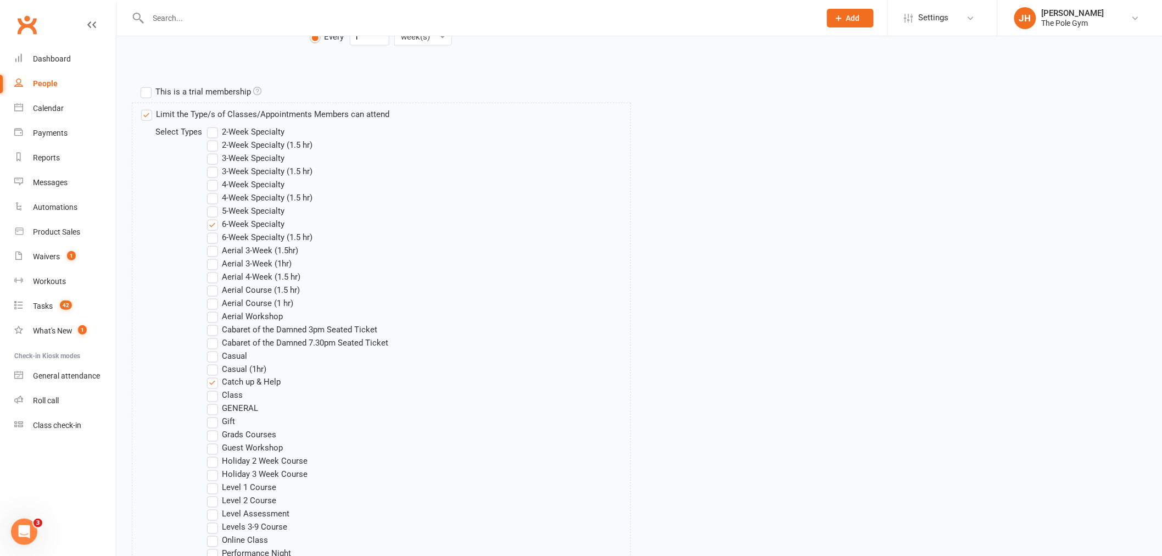
scroll to position [853, 0]
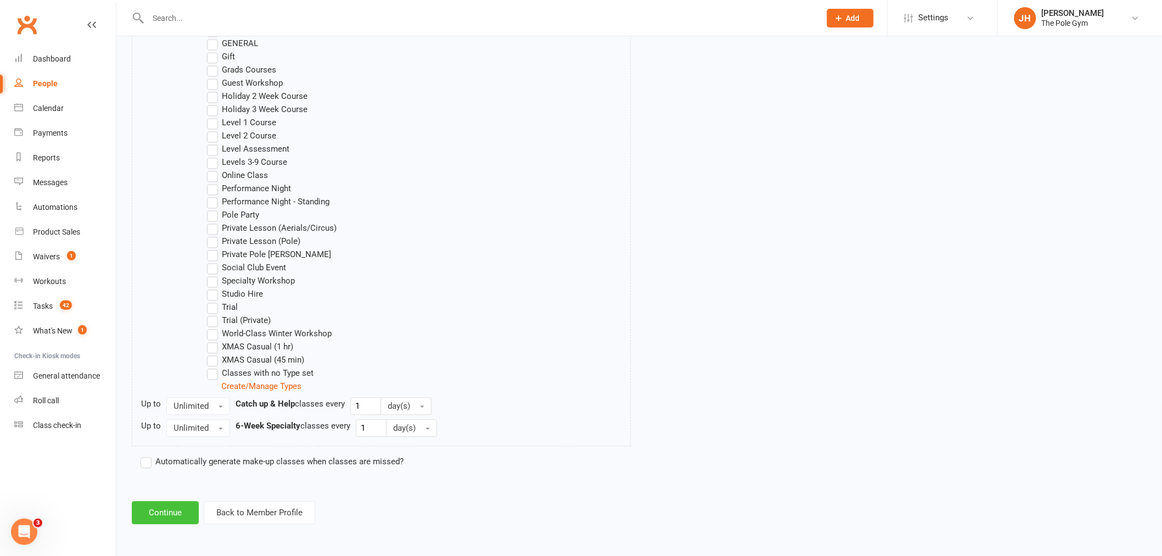
click at [169, 509] on button "Continue" at bounding box center [165, 513] width 67 height 23
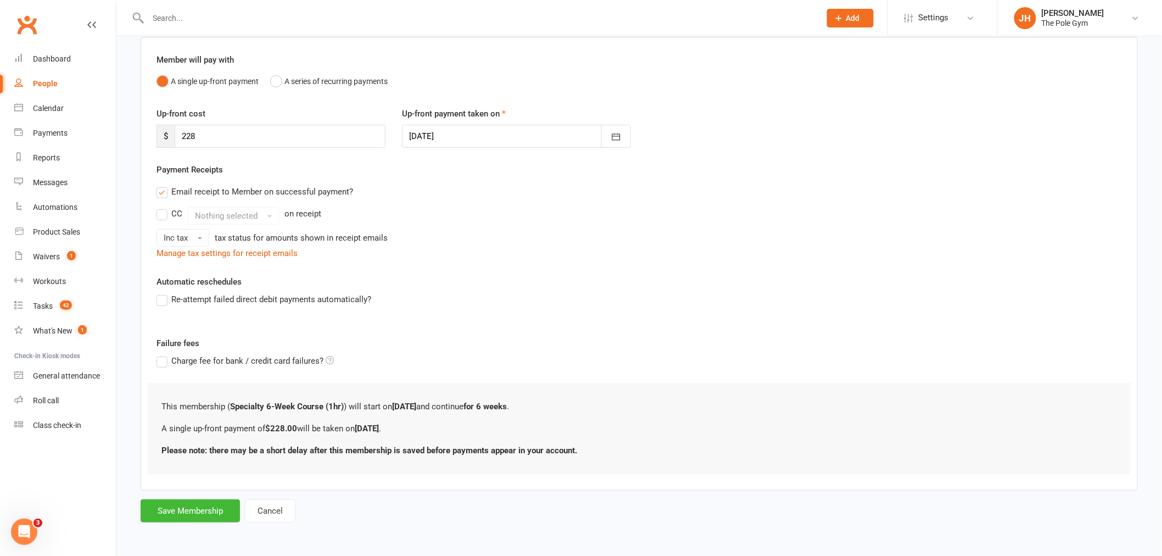
scroll to position [0, 0]
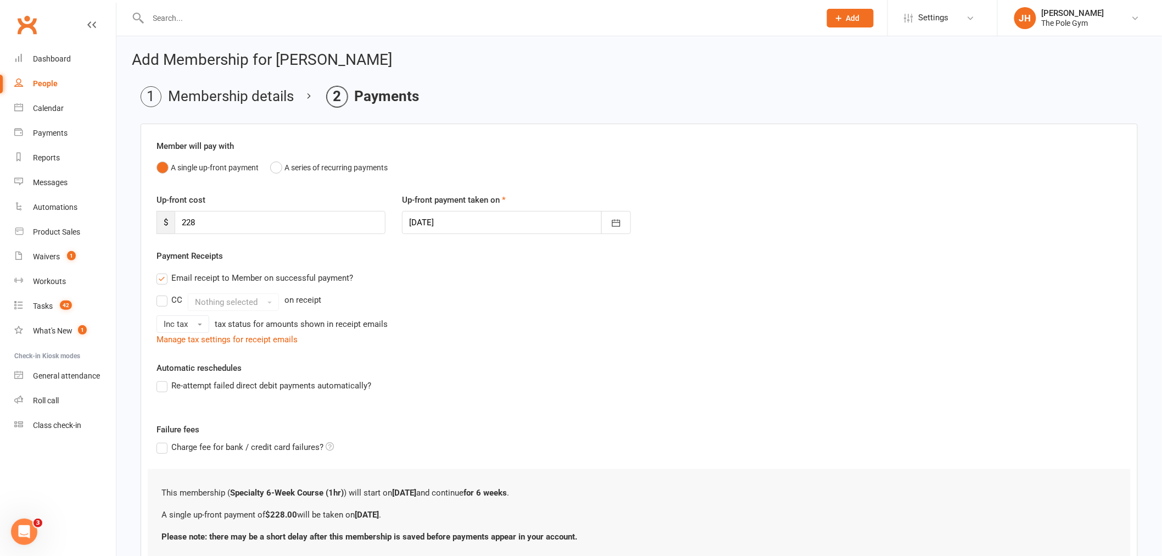
click at [482, 220] on div at bounding box center [516, 222] width 229 height 23
click at [566, 310] on span "12" at bounding box center [567, 313] width 9 height 9
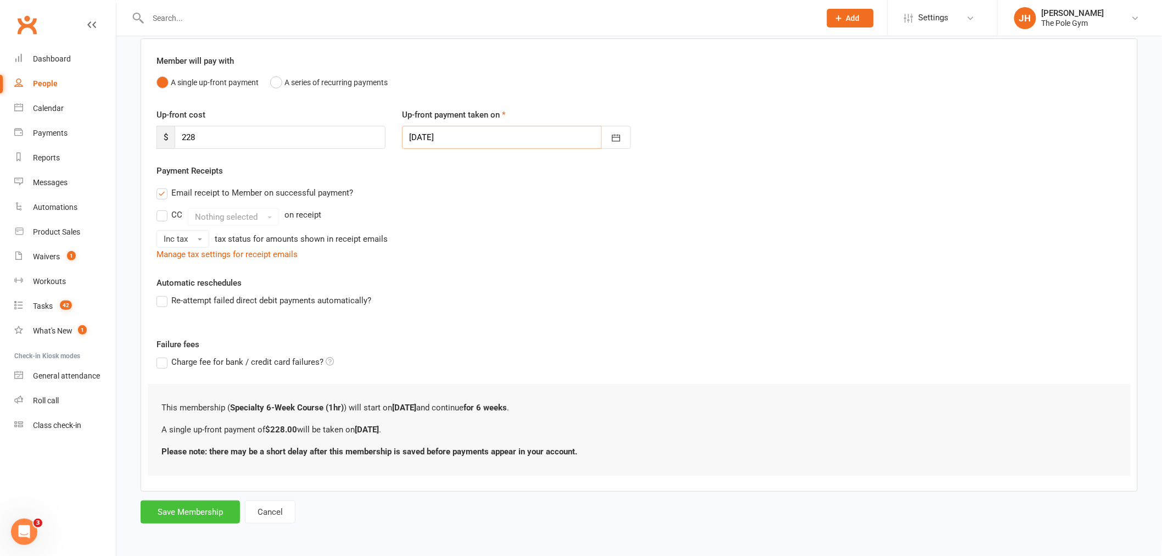
scroll to position [86, 0]
click at [188, 508] on button "Save Membership" at bounding box center [190, 510] width 99 height 23
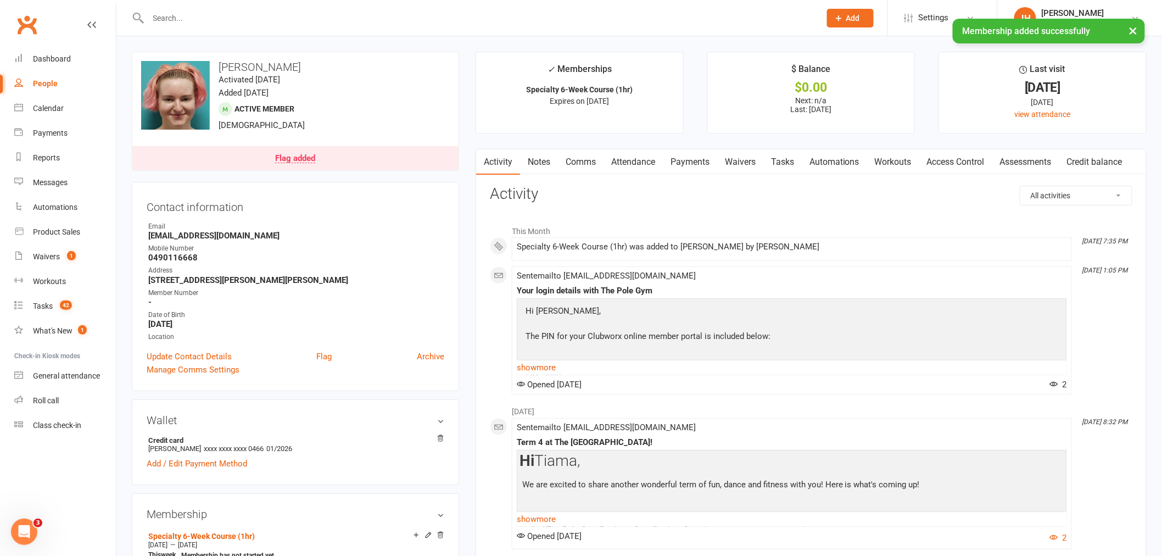
click at [674, 157] on link "Payments" at bounding box center [690, 161] width 54 height 25
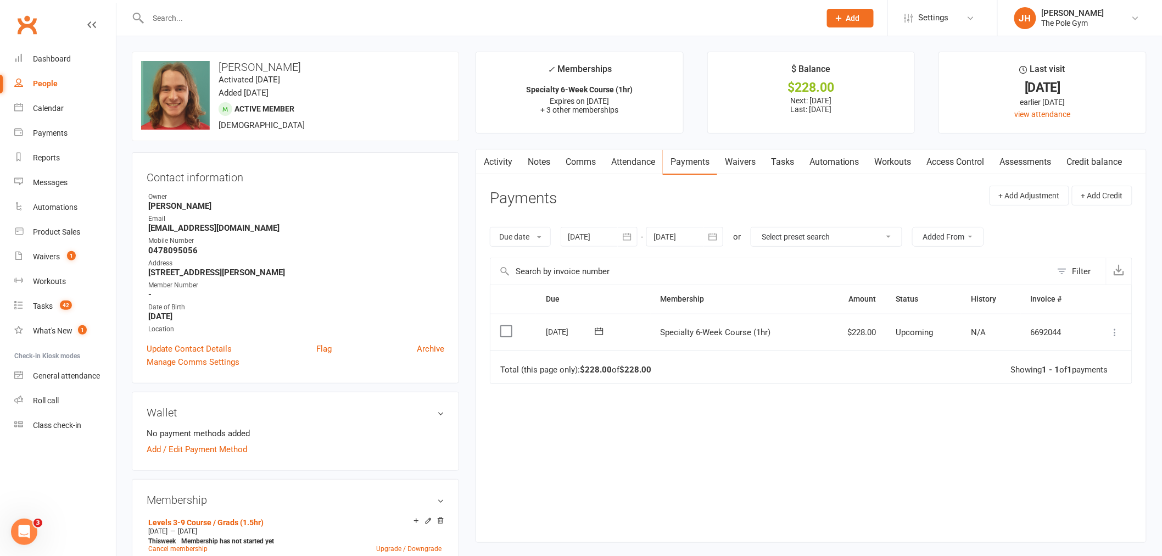
click at [1115, 330] on icon at bounding box center [1115, 332] width 11 height 11
click at [1042, 438] on link "Change amount" at bounding box center [1067, 442] width 109 height 22
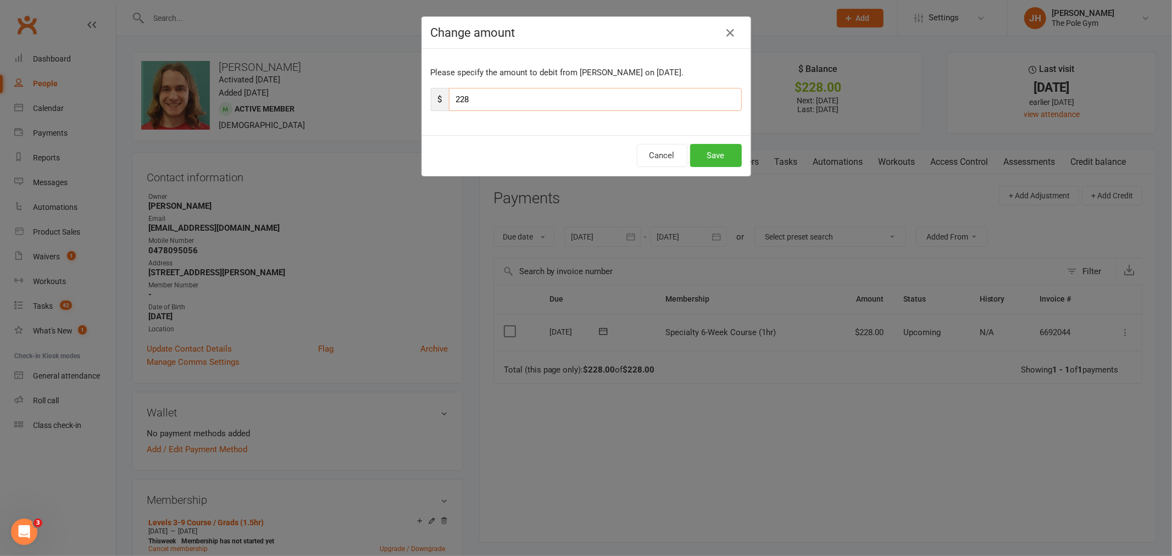
drag, startPoint x: 452, startPoint y: 96, endPoint x: 476, endPoint y: 94, distance: 24.2
click at [476, 94] on input "228" at bounding box center [595, 99] width 293 height 23
type input "205.20"
click at [700, 153] on button "Save" at bounding box center [716, 155] width 52 height 23
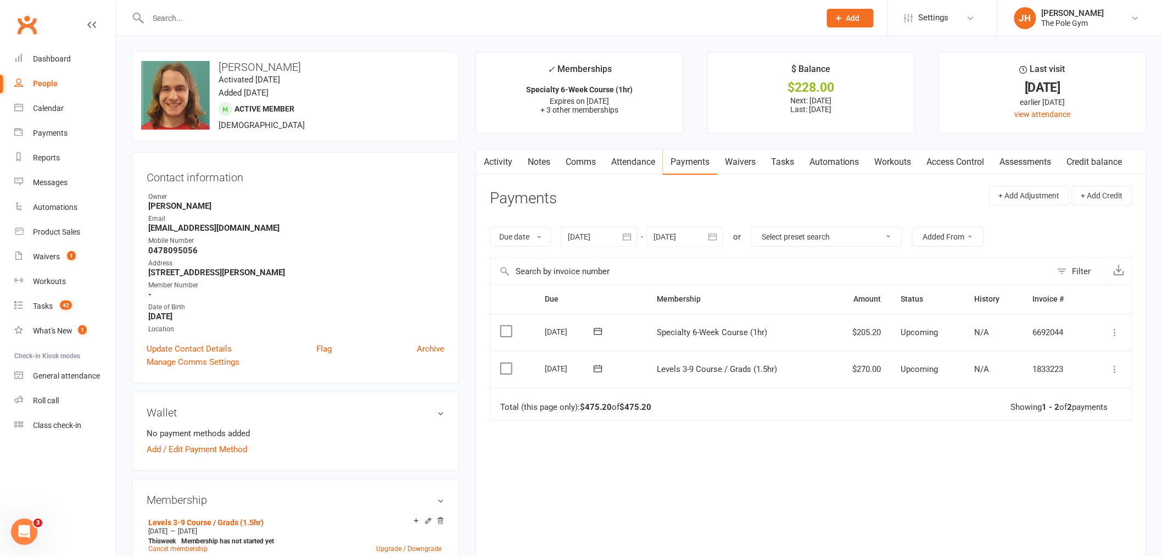
click at [1111, 327] on icon at bounding box center [1115, 332] width 11 height 11
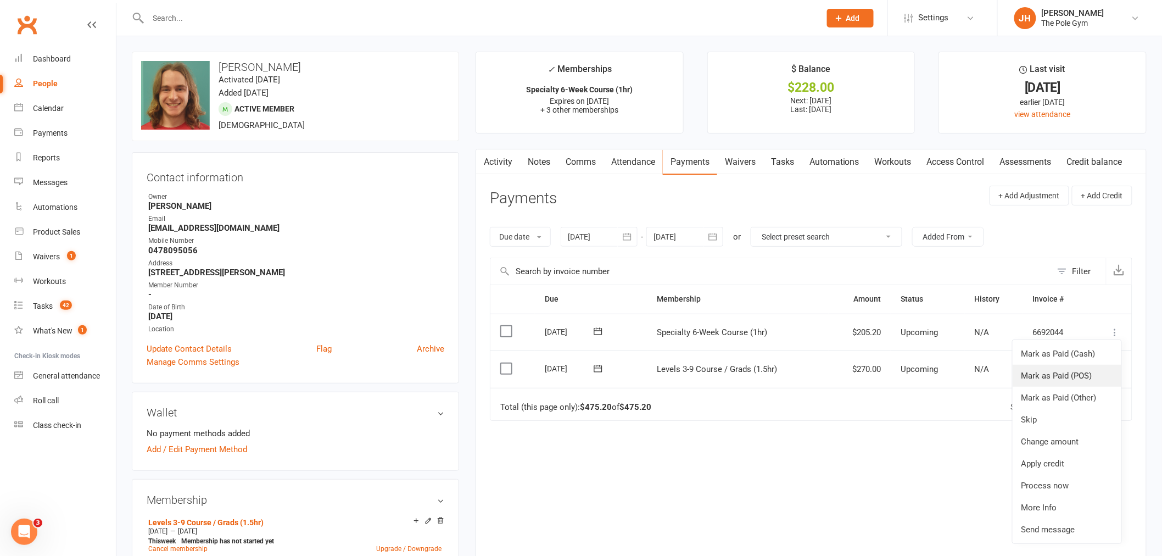
click at [1082, 375] on link "Mark as Paid (POS)" at bounding box center [1067, 376] width 109 height 22
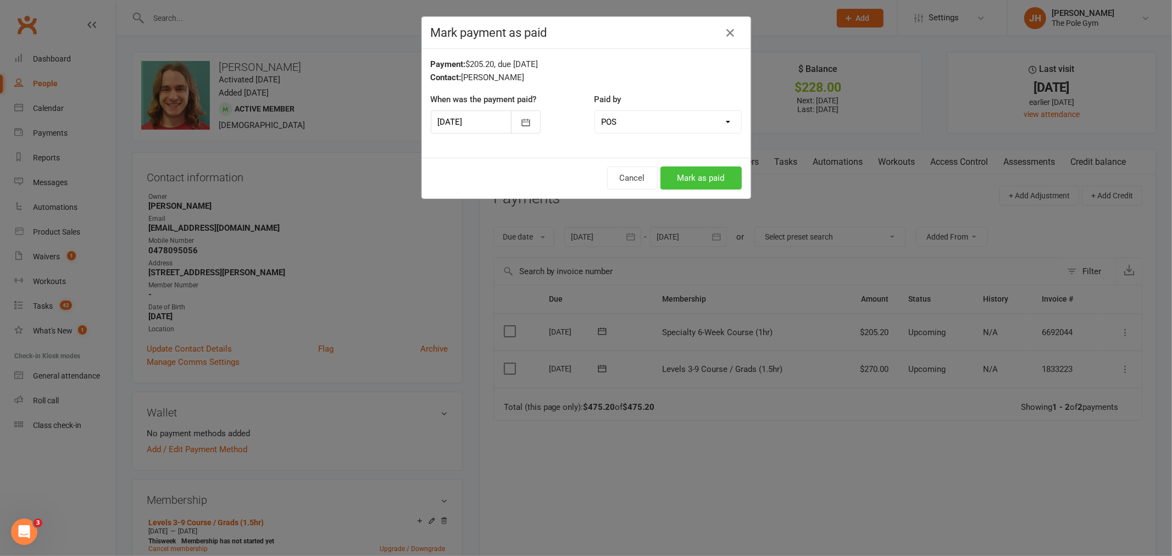
click at [684, 177] on button "Mark as paid" at bounding box center [700, 177] width 81 height 23
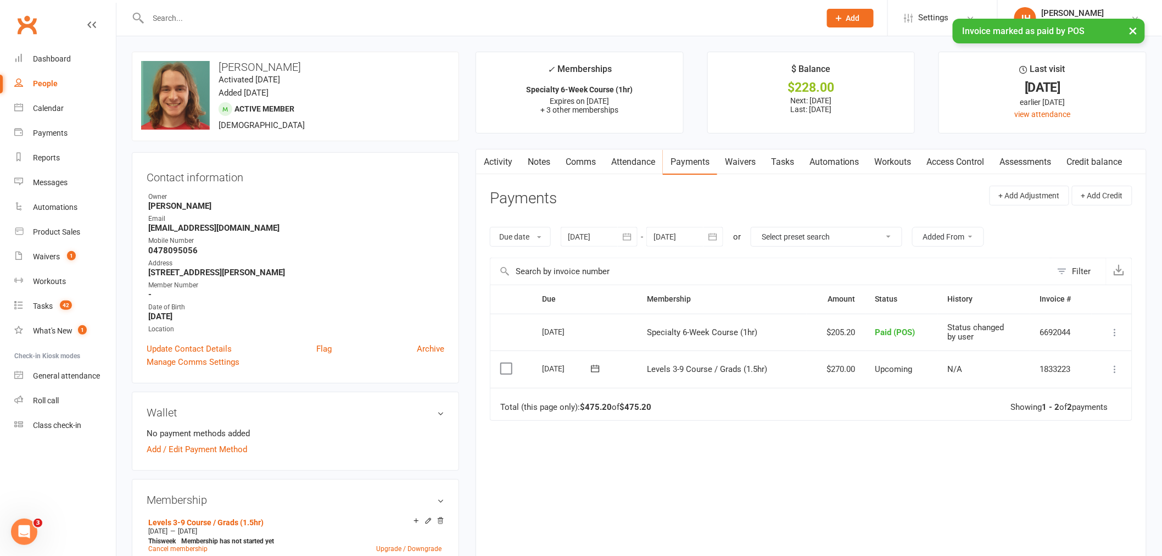
click at [1112, 366] on icon at bounding box center [1115, 369] width 11 height 11
click at [1072, 414] on link "Mark as Paid (POS)" at bounding box center [1067, 413] width 109 height 22
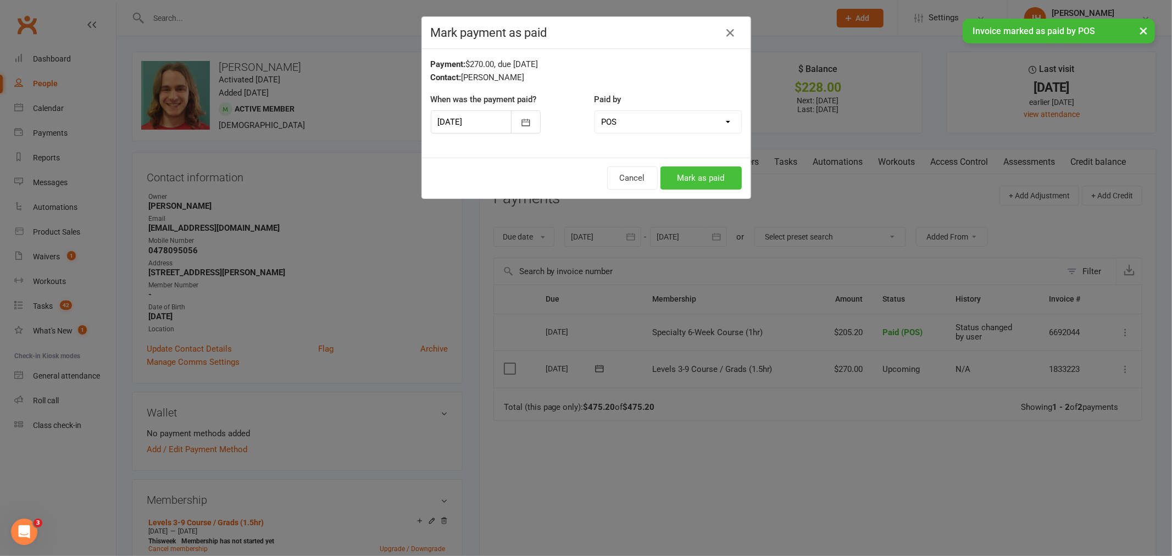
click at [670, 166] on button "Mark as paid" at bounding box center [700, 177] width 81 height 23
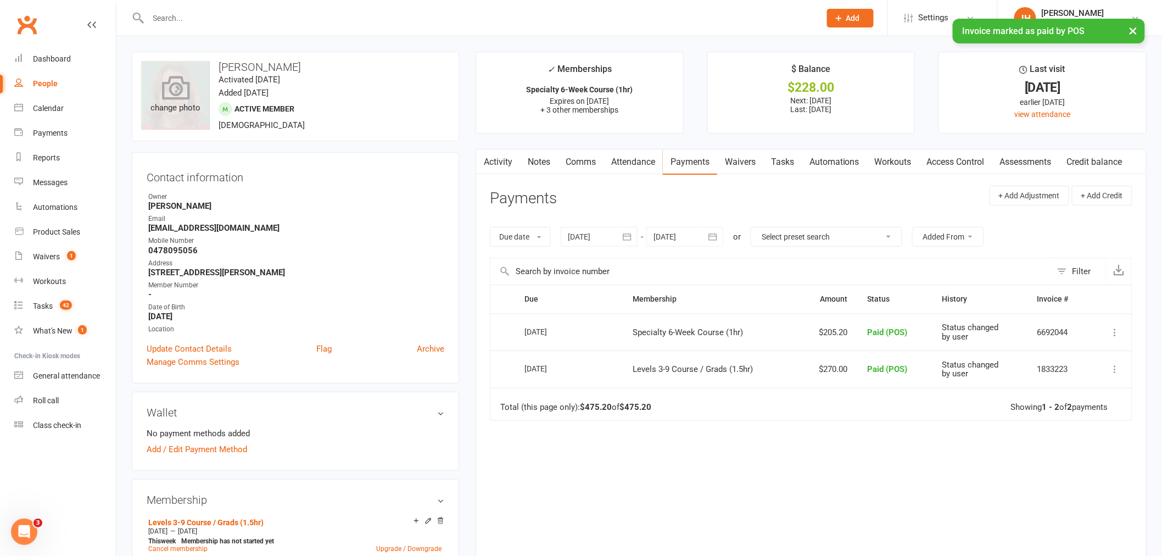
drag, startPoint x: 300, startPoint y: 62, endPoint x: 151, endPoint y: 73, distance: 150.4
click at [151, 73] on div "upload photo change photo Alexander Devlin Activated 5 January, 2023 Added 5 Ja…" at bounding box center [295, 97] width 327 height 90
copy div "change photo Alexander Devlin"
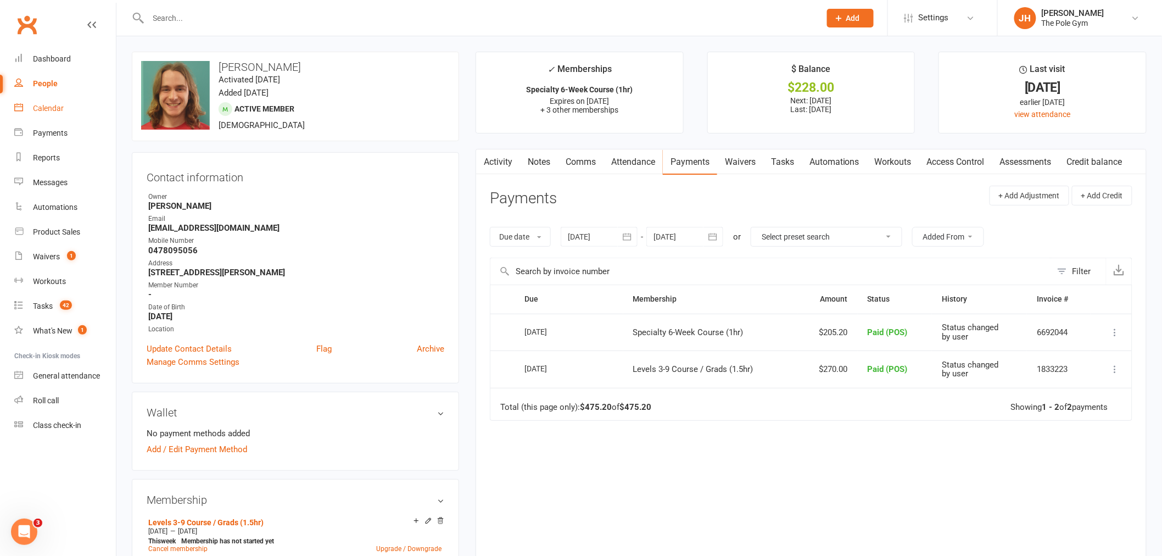
click at [42, 107] on div "Calendar" at bounding box center [48, 108] width 31 height 9
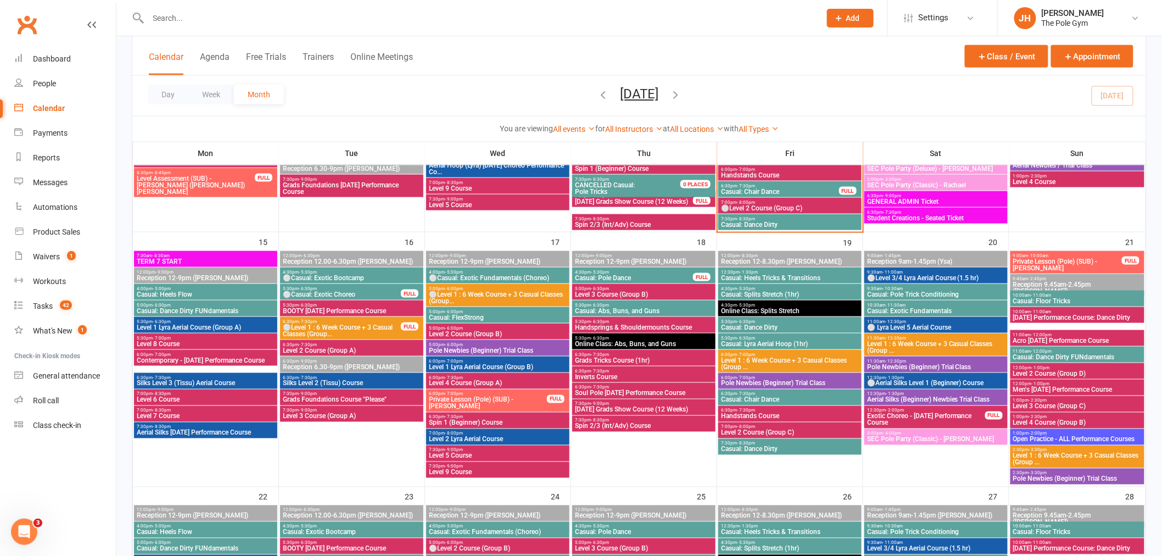
scroll to position [549, 0]
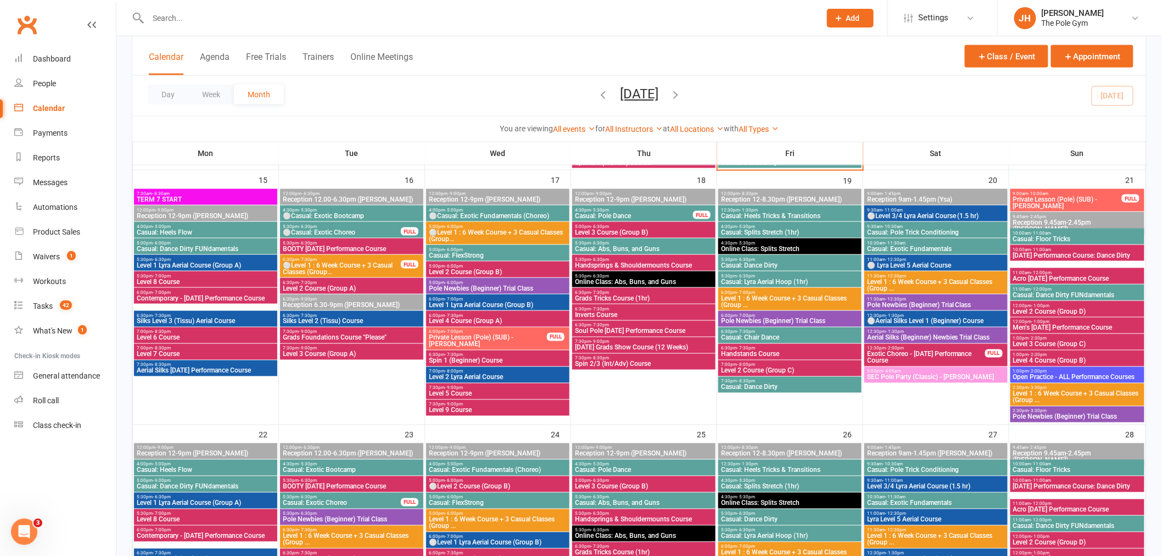
click at [771, 352] on span "Handstands Course" at bounding box center [790, 354] width 139 height 7
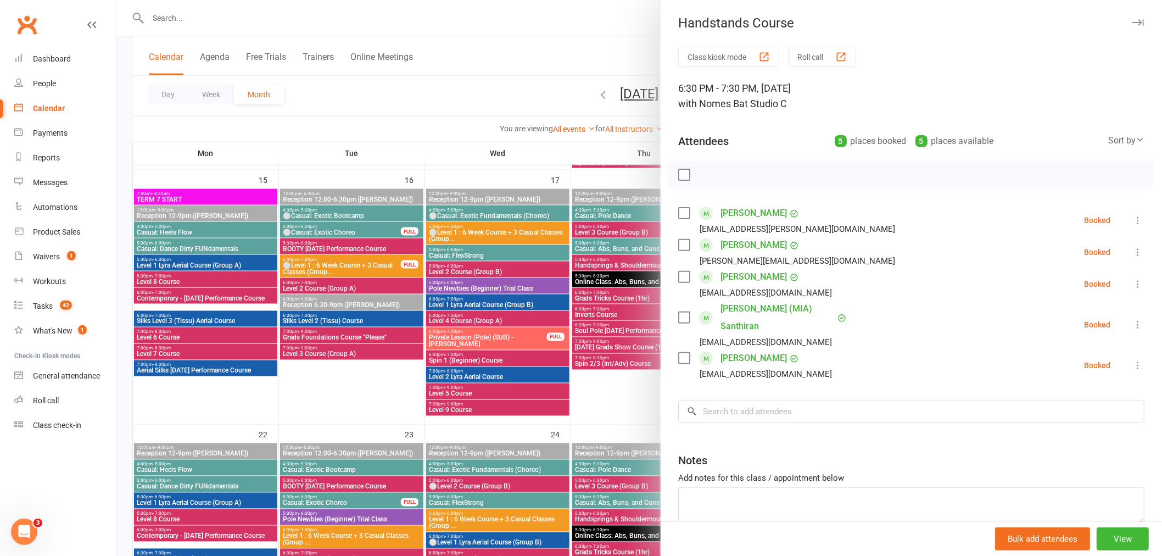
click at [734, 405] on div "Class kiosk mode Roll call 6:30 PM - 7:30 PM, Friday, September, 19, 2025 with …" at bounding box center [912, 313] width 502 height 532
click at [729, 400] on input "search" at bounding box center [911, 411] width 466 height 23
paste input "Alexander Devlin"
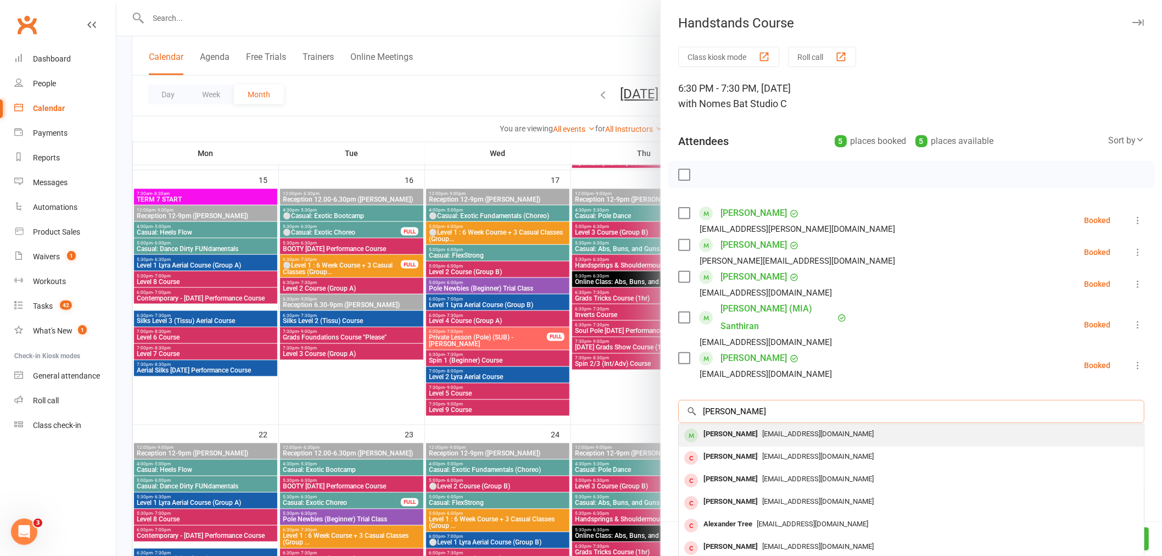
type input "Alexander Devlin"
click at [755, 426] on div "Alexander Devlin" at bounding box center [730, 434] width 63 height 16
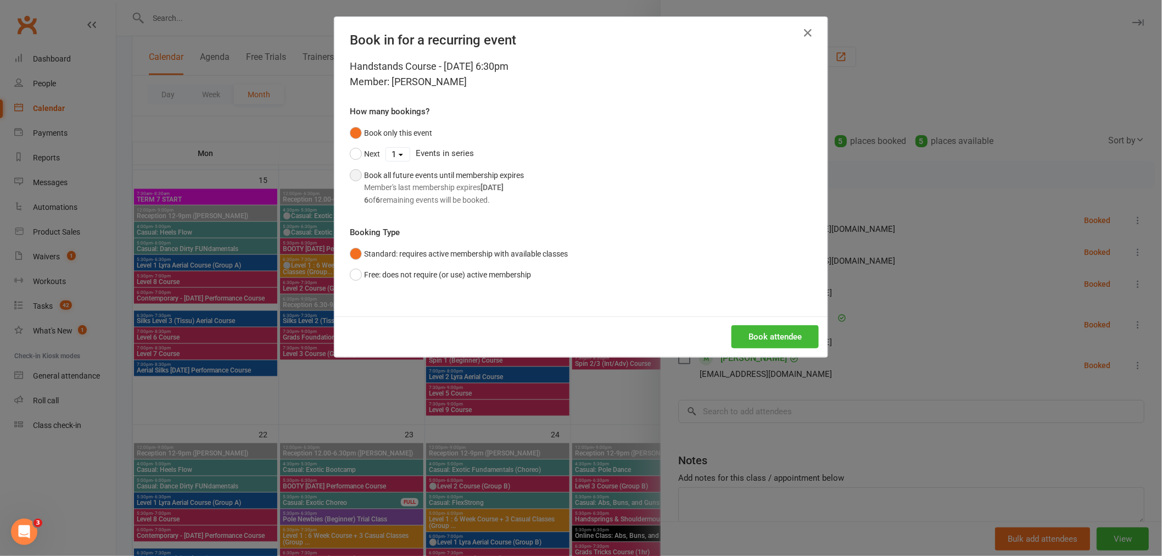
click at [453, 198] on div "6 of 6 remaining events will be booked." at bounding box center [444, 200] width 160 height 12
drag, startPoint x: 755, startPoint y: 331, endPoint x: 760, endPoint y: 350, distance: 19.9
click at [755, 331] on button "Book attendee" at bounding box center [775, 336] width 87 height 23
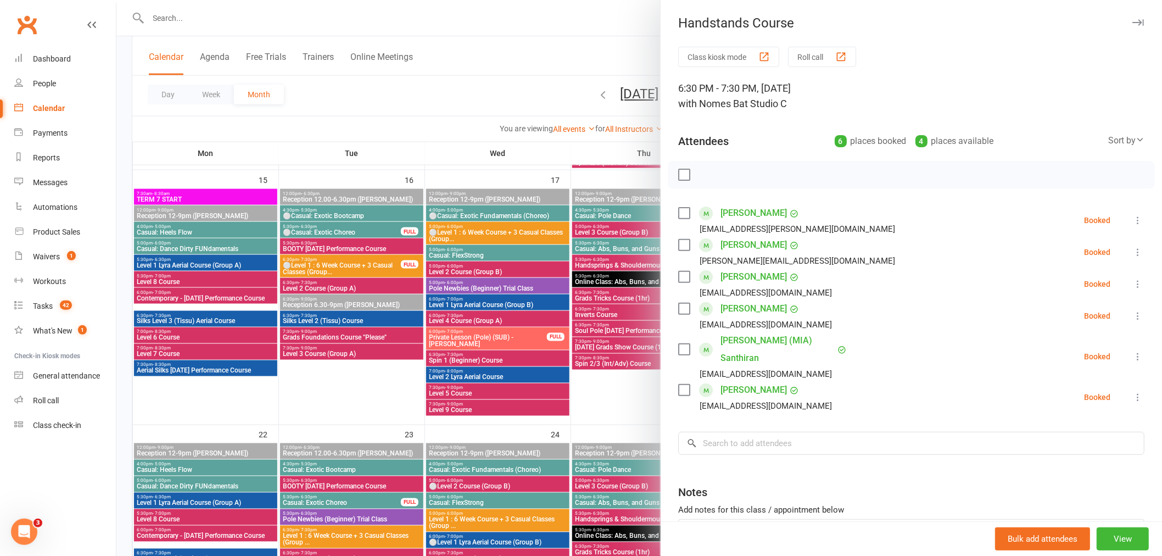
click at [497, 327] on div at bounding box center [639, 278] width 1046 height 556
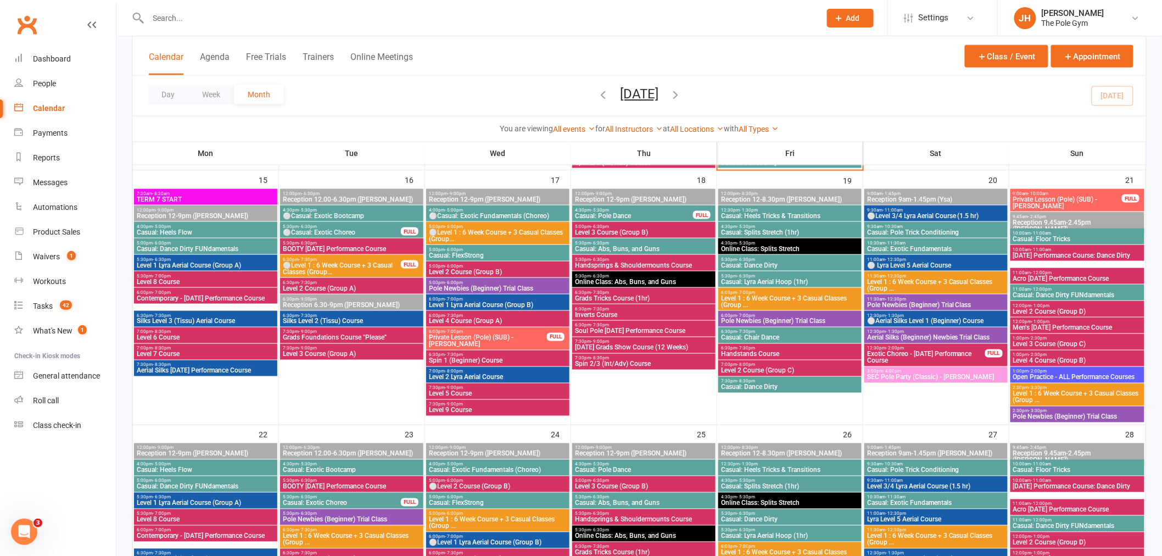
click at [151, 279] on span "Level 8 Course" at bounding box center [205, 282] width 139 height 7
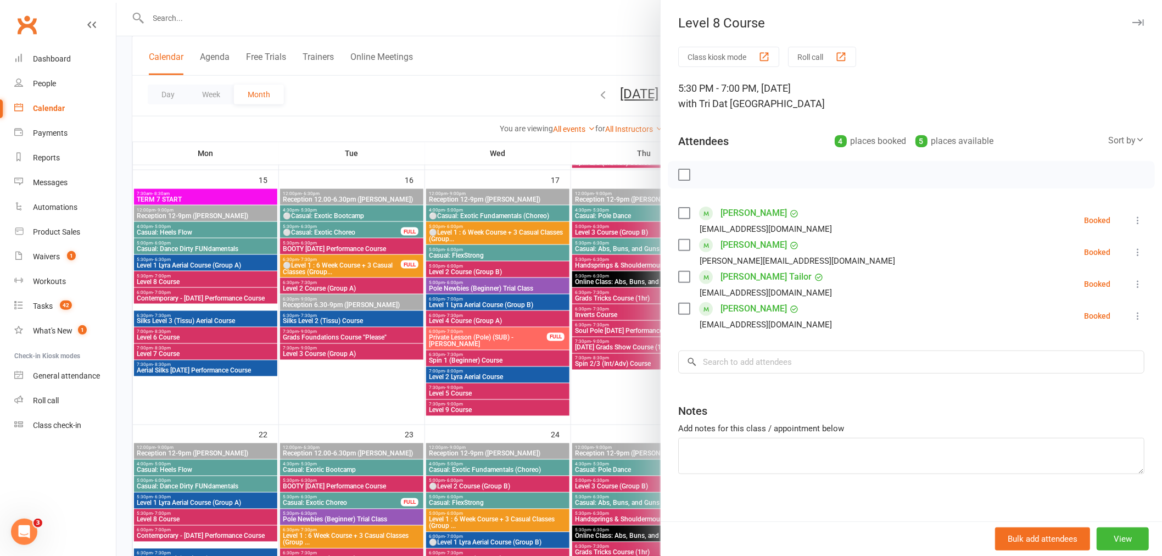
drag, startPoint x: 828, startPoint y: 348, endPoint x: 802, endPoint y: 367, distance: 31.9
click at [819, 353] on div "Class kiosk mode Roll call 5:30 PM - 7:00 PM, Monday, September, 15, 2025 with …" at bounding box center [912, 288] width 502 height 482
click at [802, 367] on input "search" at bounding box center [911, 361] width 466 height 23
paste input "Alexander Devlin"
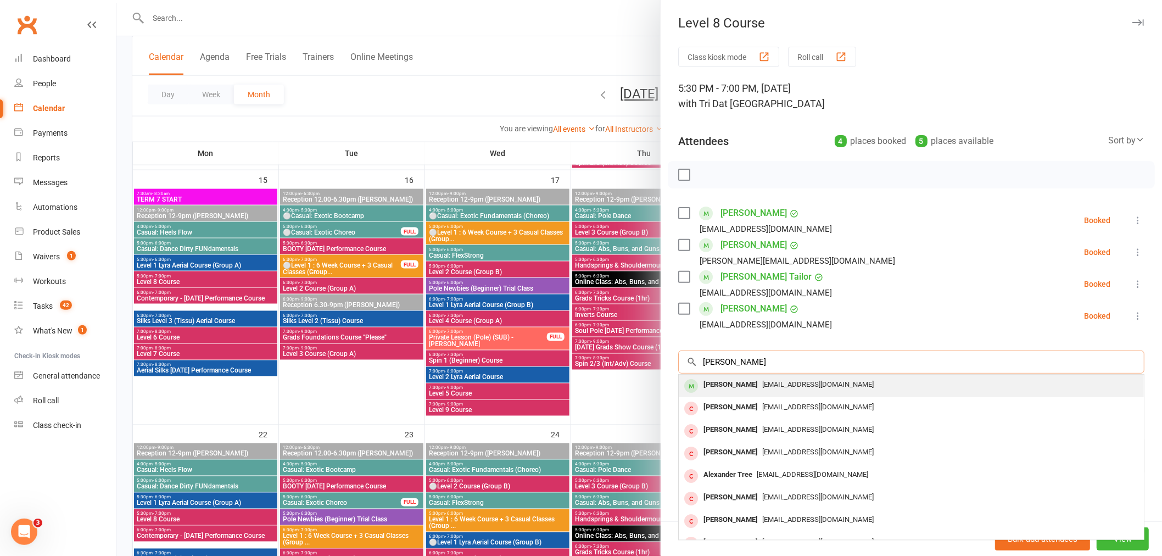
type input "Alexander Devlin"
click at [720, 387] on div "Alexander Devlin" at bounding box center [730, 385] width 63 height 16
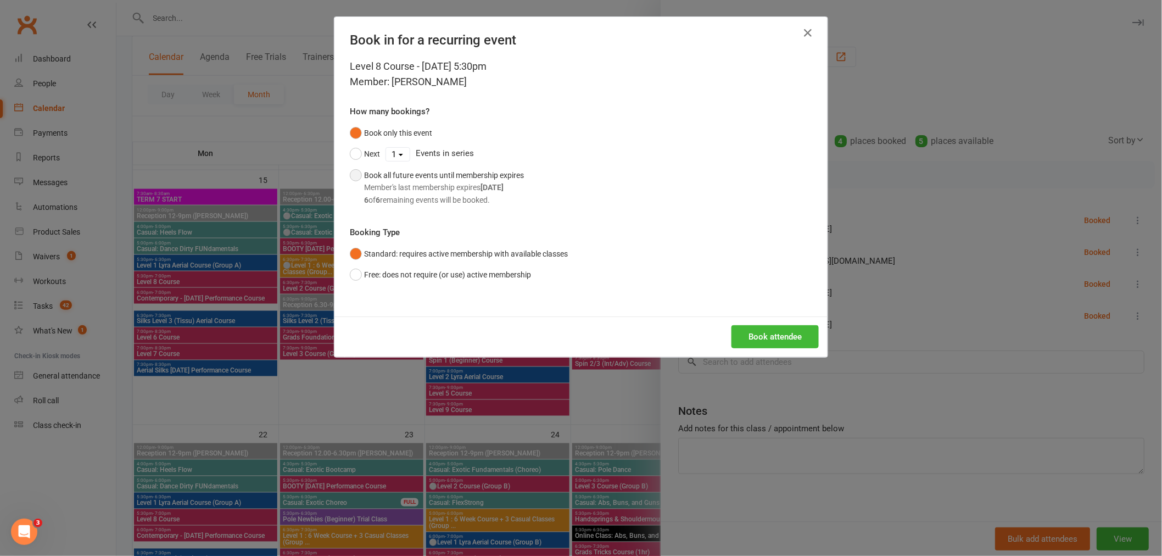
click at [459, 183] on div "Member's last membership expires Oct 26, 2025" at bounding box center [444, 187] width 160 height 12
click at [773, 331] on button "Book attendee" at bounding box center [775, 336] width 87 height 23
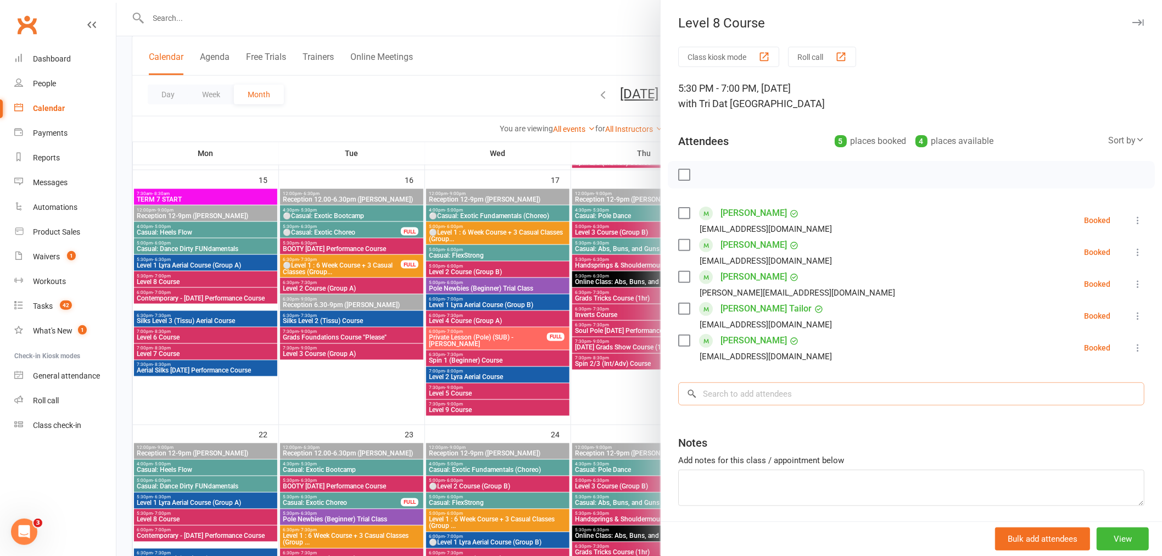
click at [822, 399] on input "search" at bounding box center [911, 393] width 466 height 23
paste input "Alexander Devlin"
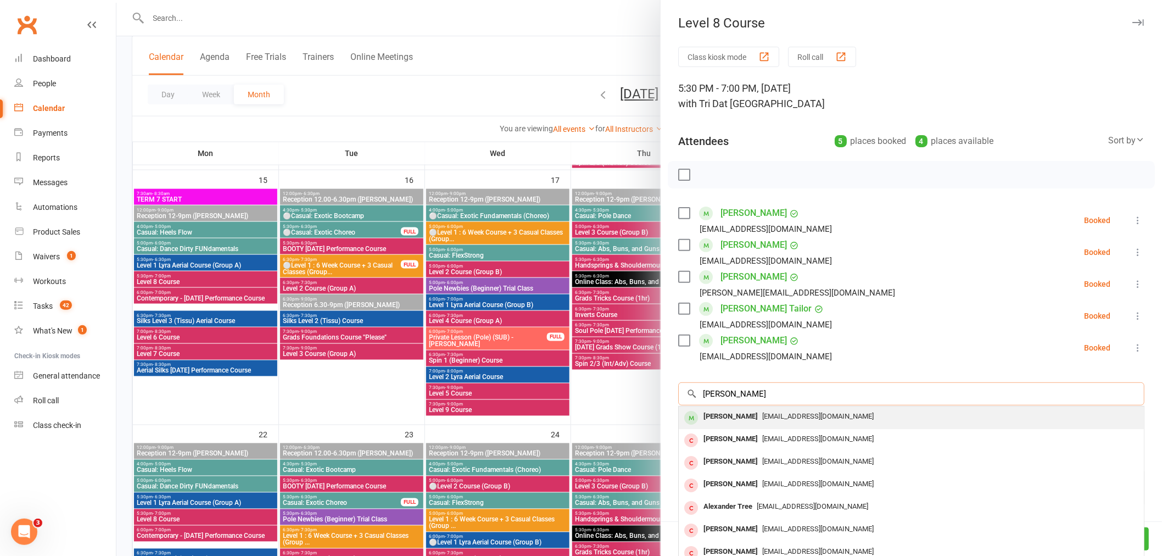
type input "Alexander Devlin"
click at [750, 422] on div "Alexander Devlin" at bounding box center [730, 417] width 63 height 16
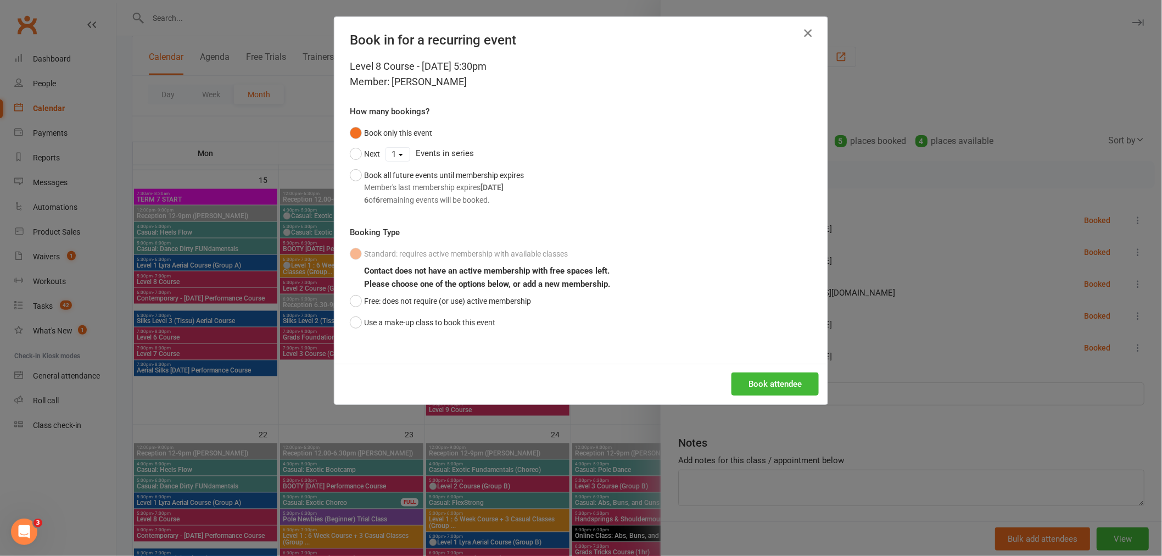
click at [802, 37] on icon "button" at bounding box center [807, 32] width 13 height 13
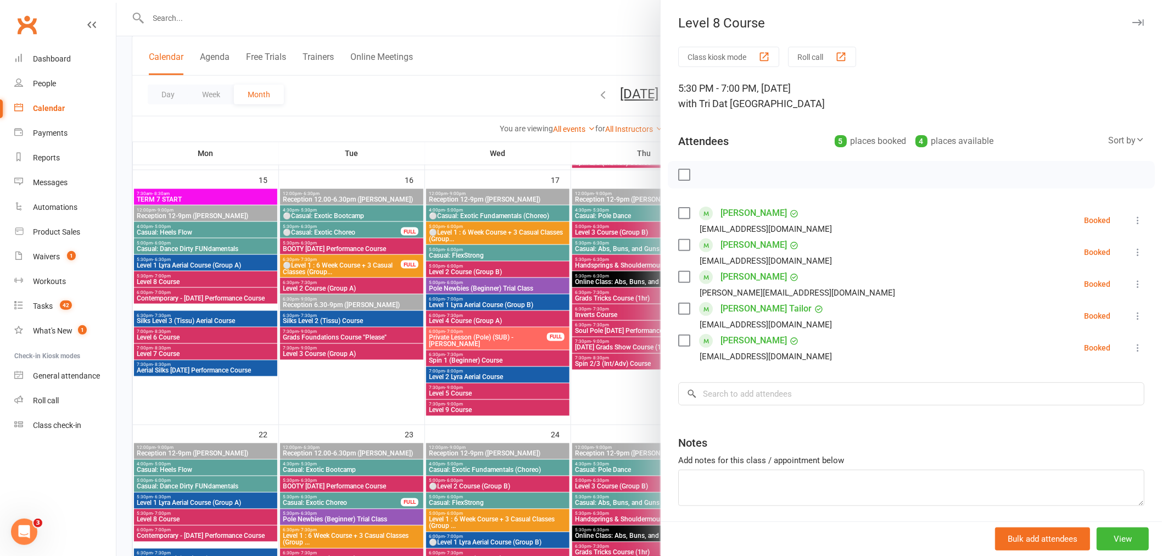
click at [500, 392] on div at bounding box center [639, 278] width 1046 height 556
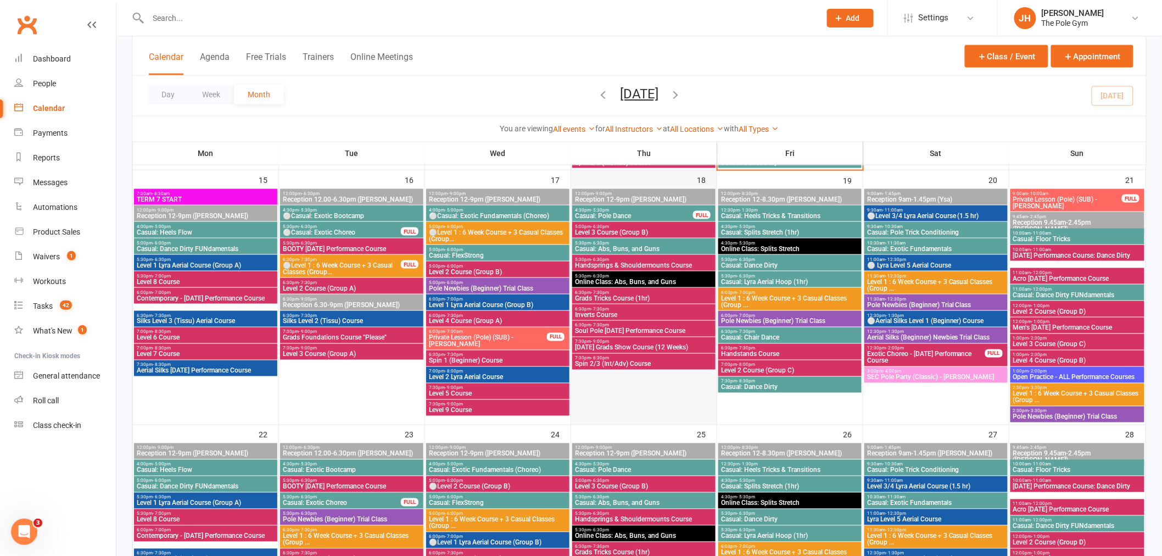
click at [634, 385] on div at bounding box center [643, 307] width 143 height 234
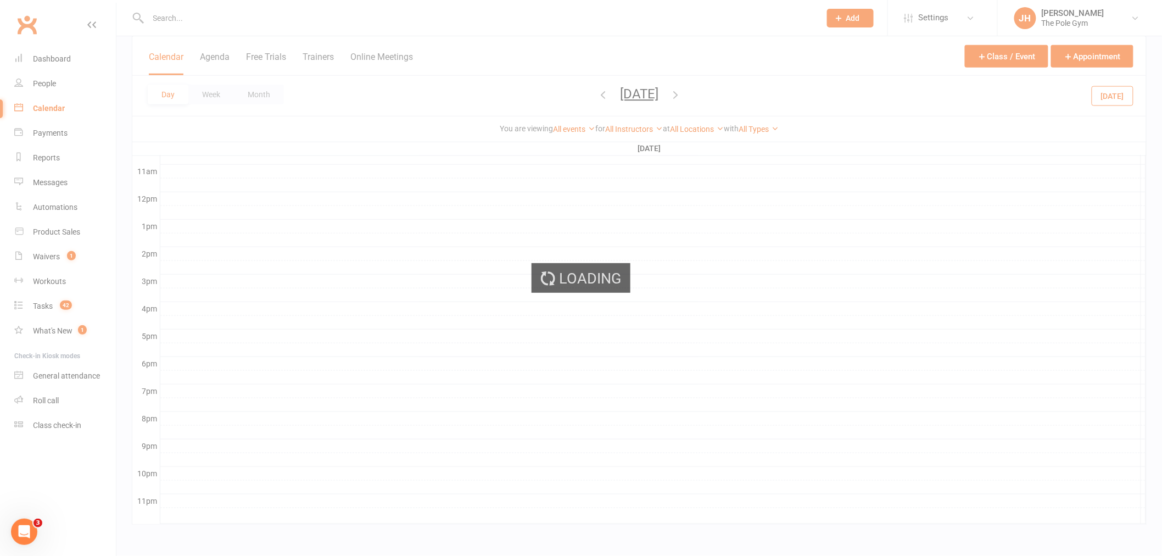
scroll to position [361, 0]
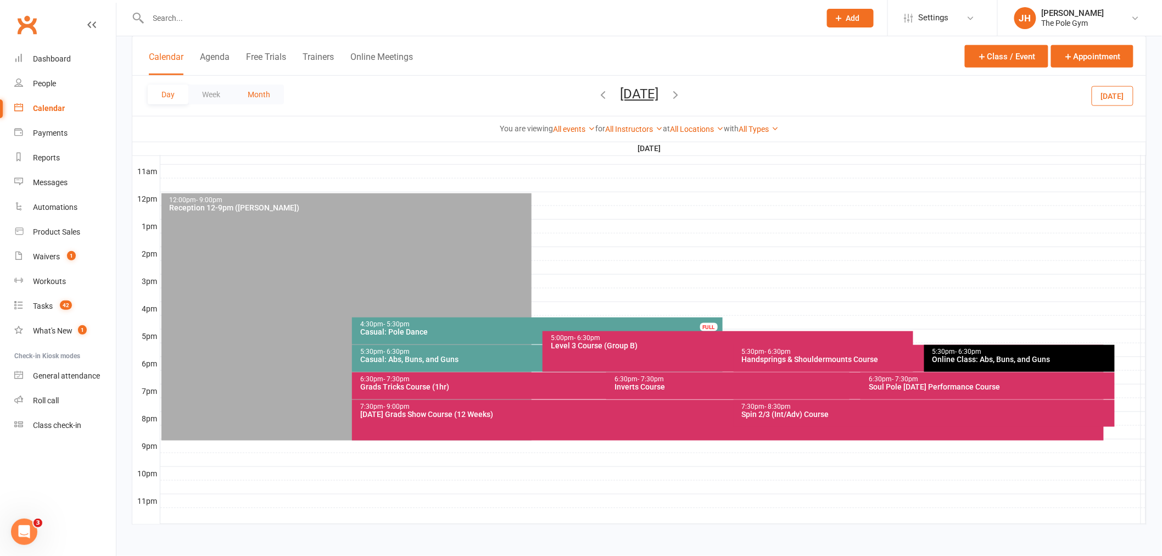
click at [281, 85] on button "Month" at bounding box center [259, 95] width 50 height 20
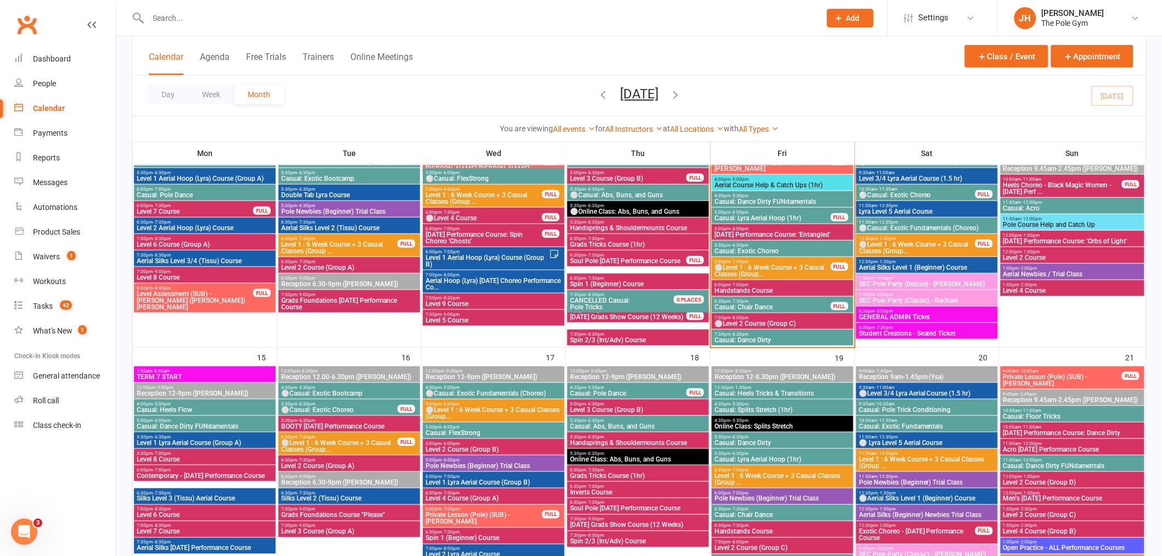
scroll to position [313, 0]
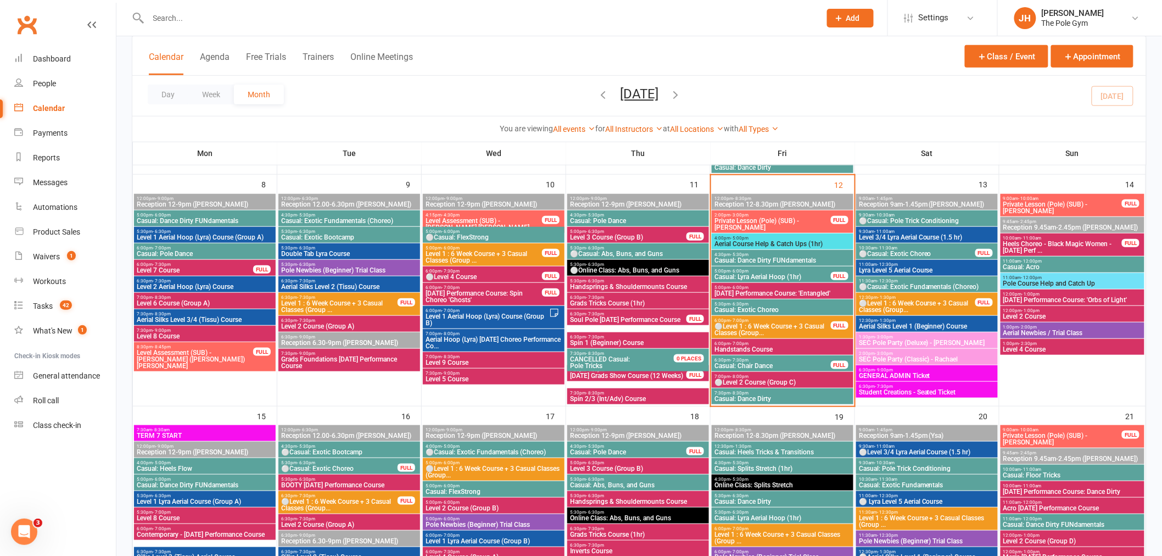
click at [742, 379] on span "⚪Level 2 Course (Group C)" at bounding box center [782, 382] width 137 height 7
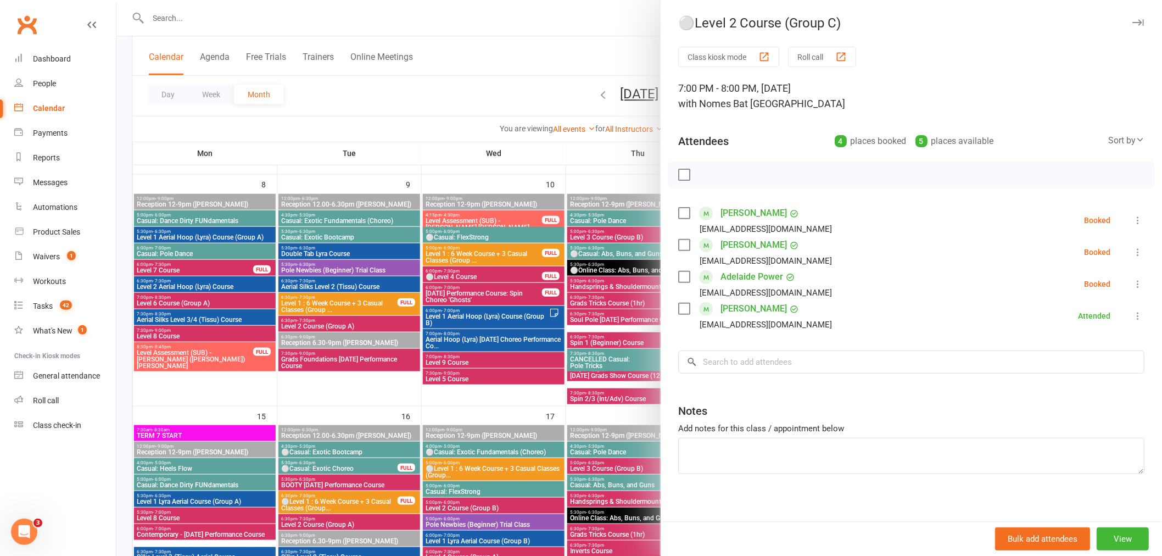
click at [1132, 285] on button at bounding box center [1138, 283] width 13 height 13
click at [1056, 365] on link "Mark absent" at bounding box center [1085, 371] width 118 height 22
click at [1133, 251] on icon at bounding box center [1138, 252] width 11 height 11
drag, startPoint x: 1074, startPoint y: 334, endPoint x: 1084, endPoint y: 318, distance: 19.5
click at [1073, 335] on link "Mark absent" at bounding box center [1085, 340] width 118 height 22
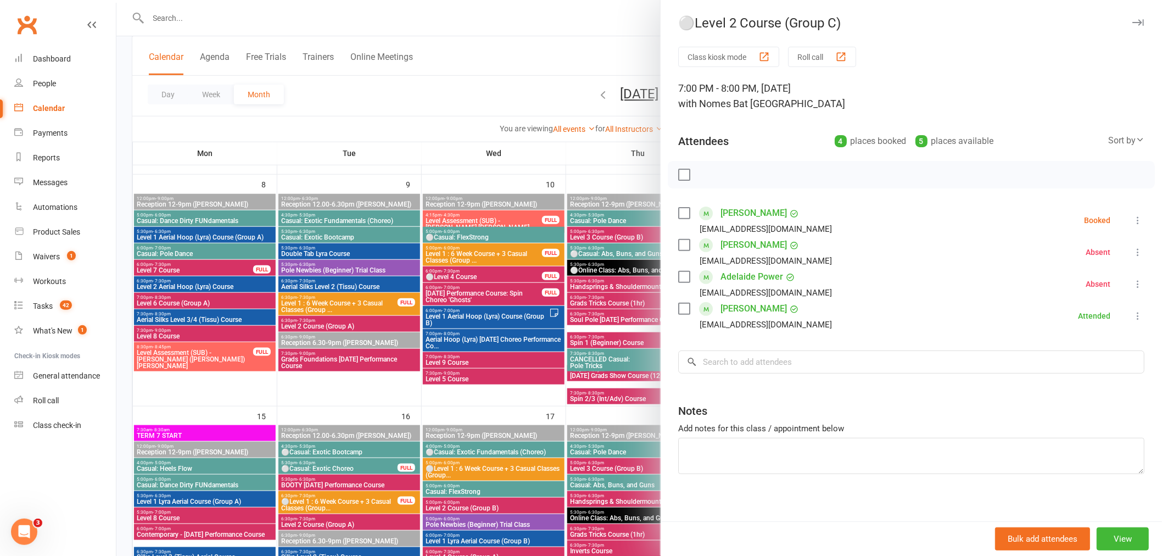
click at [1133, 223] on icon at bounding box center [1138, 220] width 11 height 11
click at [1070, 301] on link "Mark absent" at bounding box center [1085, 308] width 118 height 22
click at [564, 299] on div at bounding box center [639, 278] width 1046 height 556
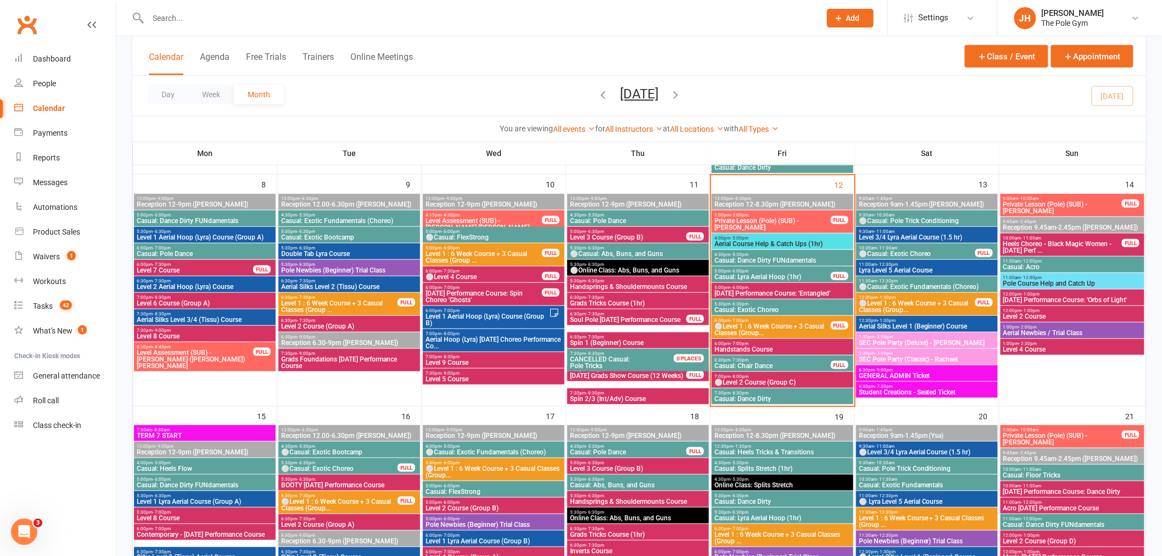
click at [766, 326] on span "⚪Level 1 : 6 Week Course + 3 Casual Classes (Group..." at bounding box center [773, 329] width 118 height 13
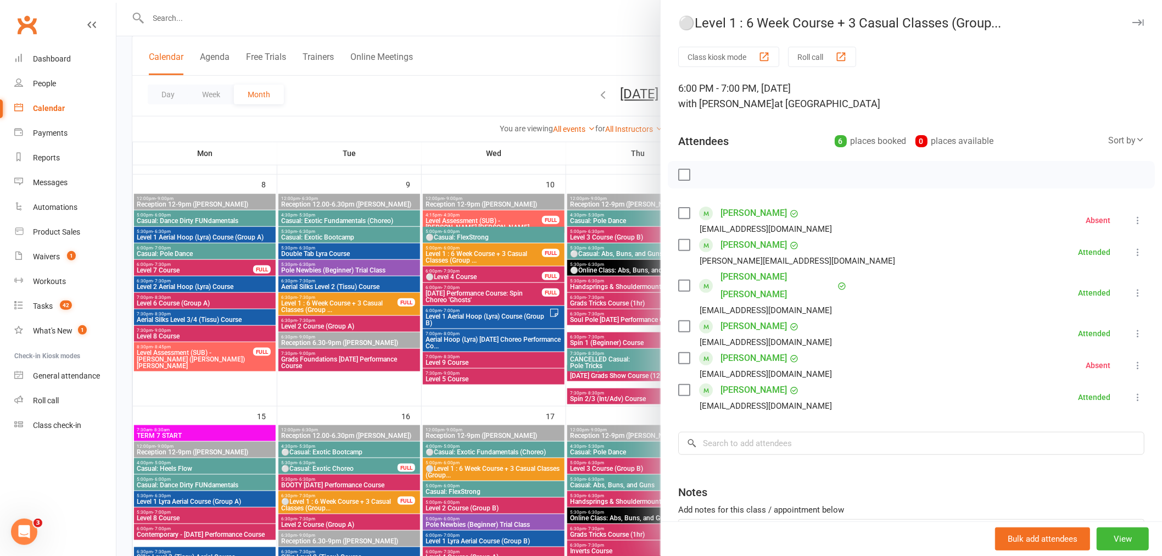
click at [247, 470] on div at bounding box center [639, 278] width 1046 height 556
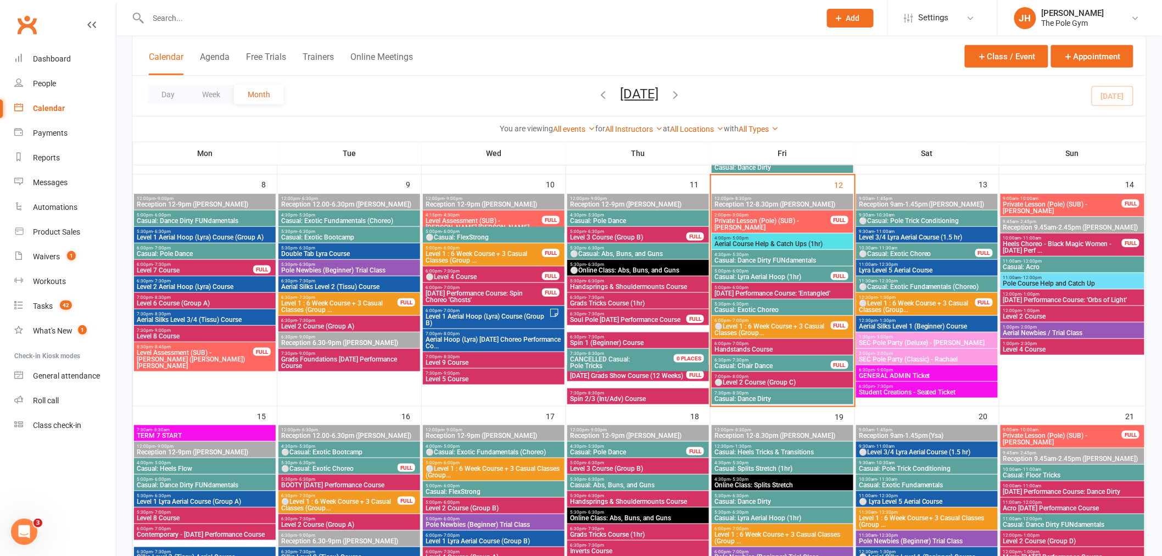
click at [213, 446] on span "12:00pm - 9:00pm" at bounding box center [204, 446] width 137 height 5
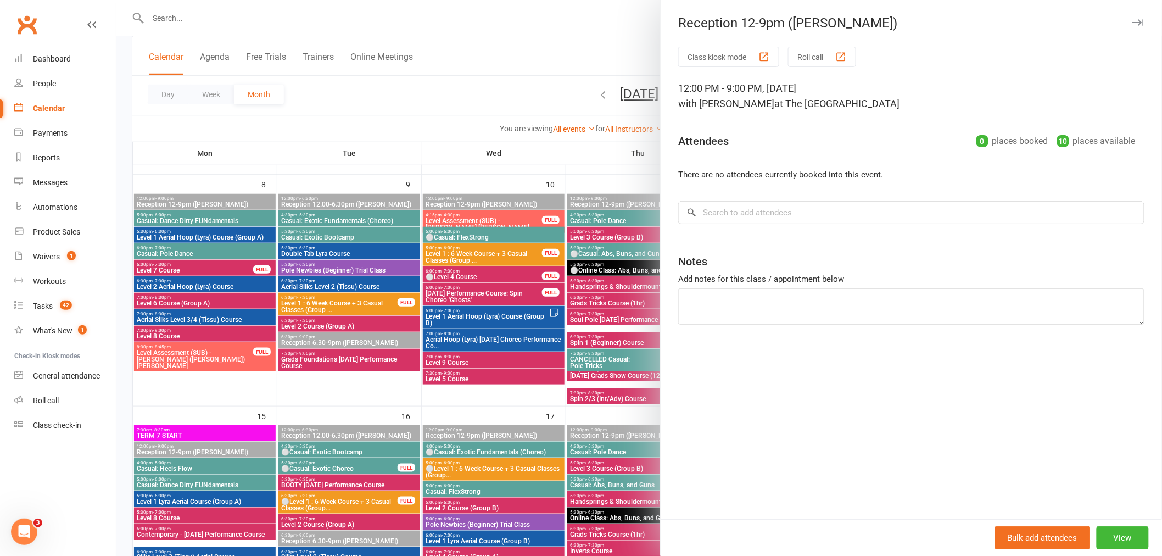
click at [1108, 525] on div "Bulk add attendees View" at bounding box center [912, 537] width 502 height 37
click at [1111, 527] on button "View" at bounding box center [1123, 537] width 52 height 23
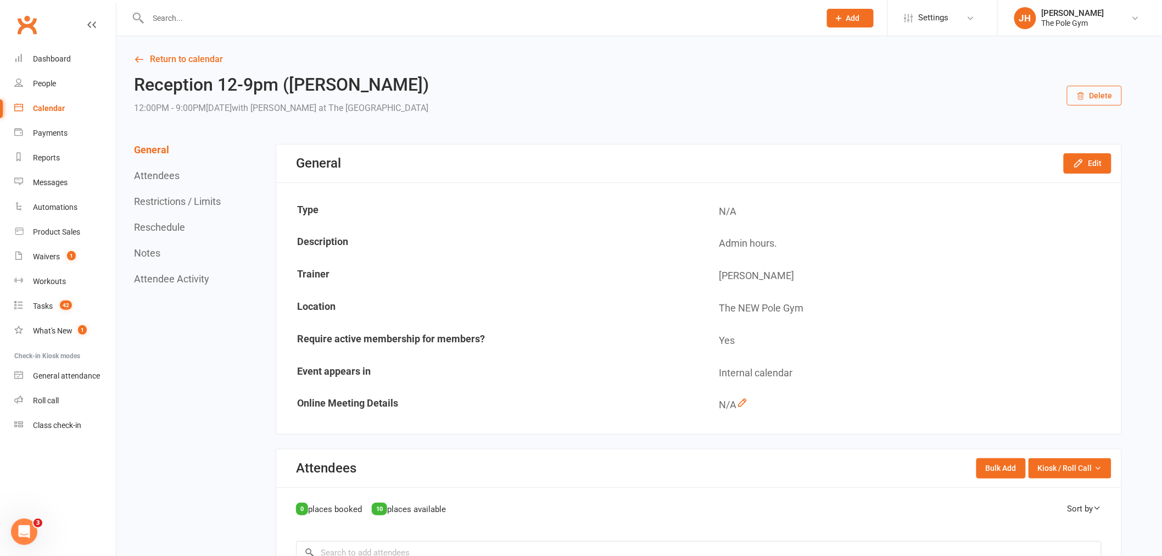
click at [1101, 149] on div "General Edit" at bounding box center [698, 163] width 845 height 38
click at [1108, 157] on button "Edit" at bounding box center [1088, 163] width 48 height 20
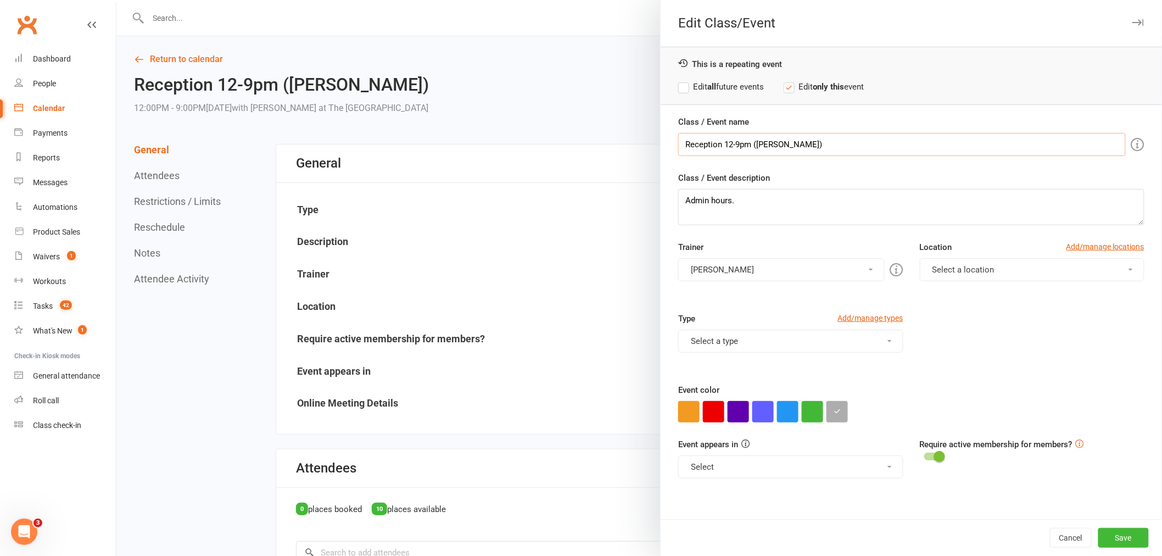
click at [723, 139] on input "Reception 12-9pm ([PERSON_NAME])" at bounding box center [902, 144] width 448 height 23
type input "Reception 4-9pm (Jess)"
click at [1117, 531] on button "Save" at bounding box center [1124, 538] width 51 height 20
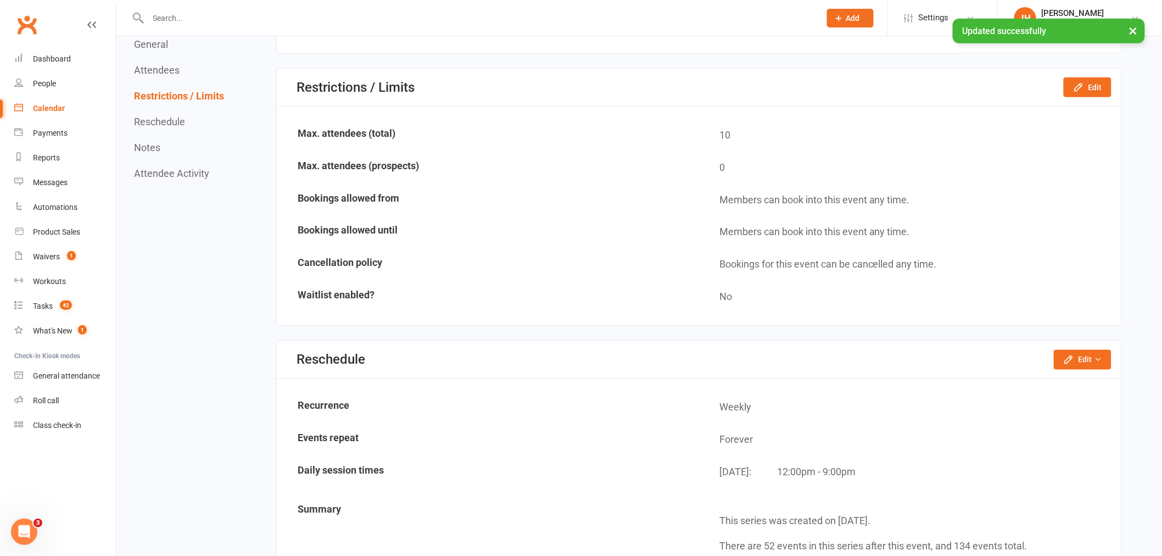
scroll to position [549, 0]
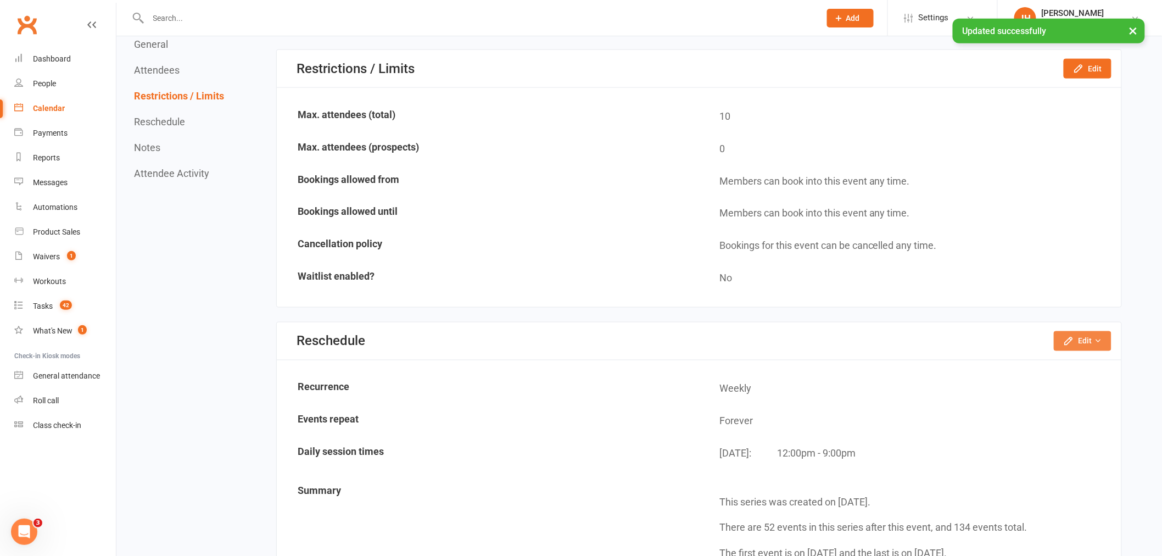
click at [1075, 336] on icon "button" at bounding box center [1069, 341] width 11 height 11
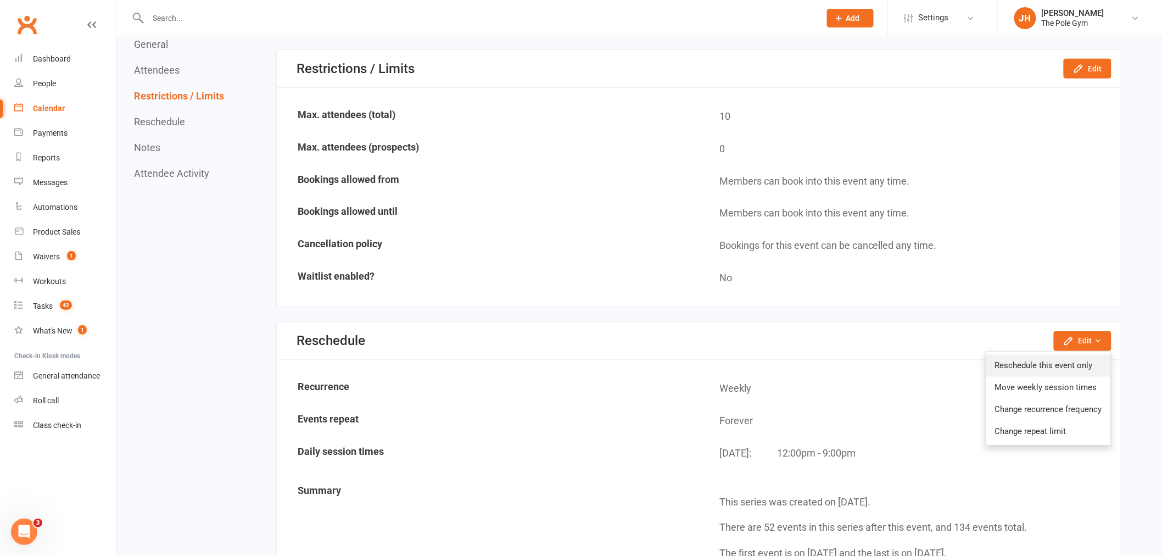
click at [1037, 357] on link "Reschedule this event only" at bounding box center [1049, 366] width 125 height 22
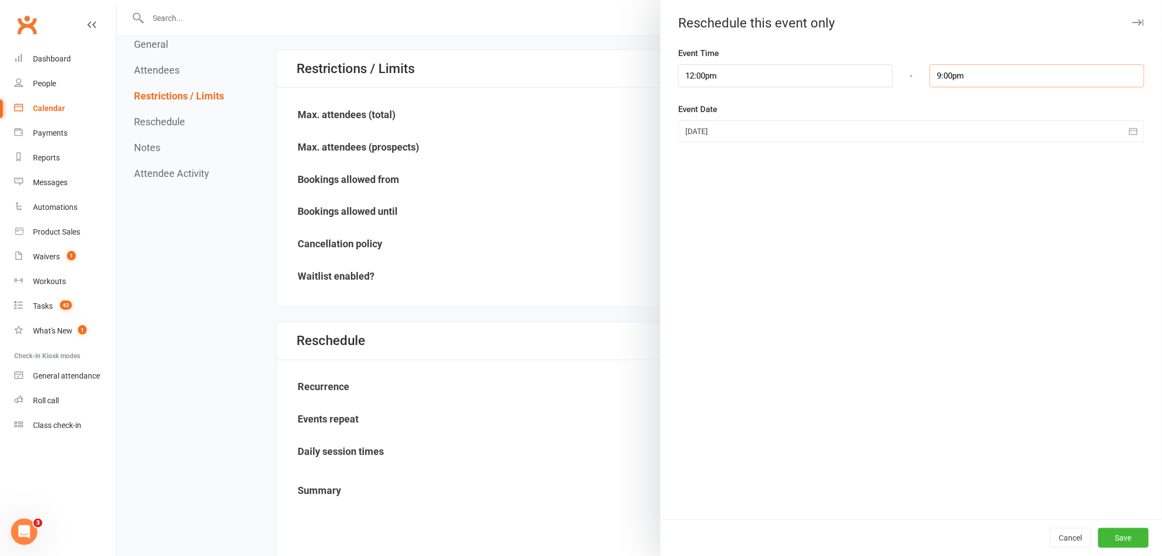
click at [1003, 74] on input "9:00pm" at bounding box center [1037, 75] width 215 height 23
click at [771, 79] on input "12:00pm" at bounding box center [785, 75] width 215 height 23
type input "4:00pm"
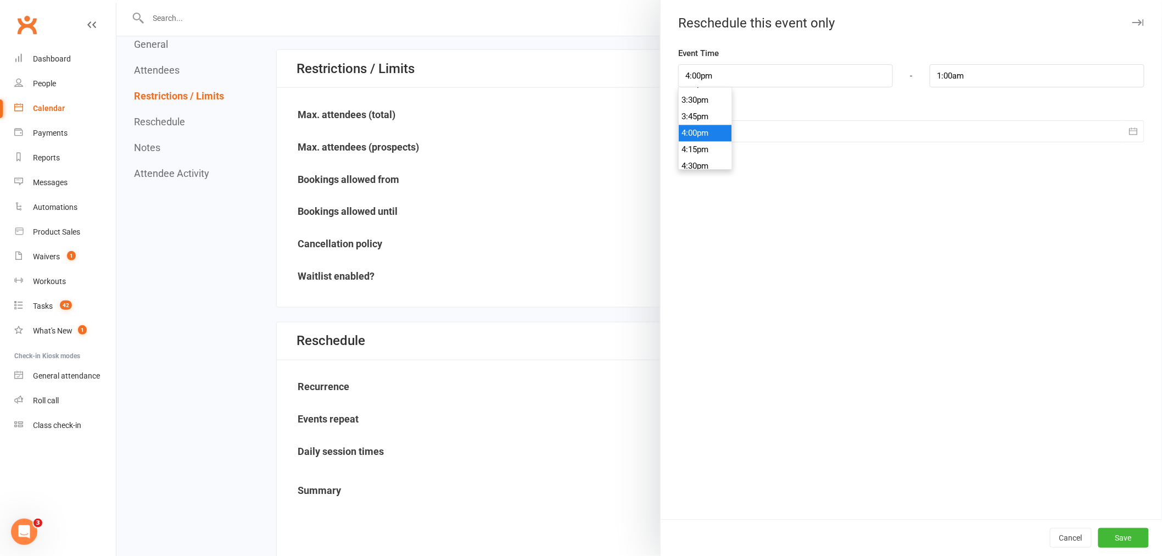
click at [695, 132] on li "4:00pm" at bounding box center [705, 133] width 53 height 16
click at [970, 74] on input "1:00am" at bounding box center [1037, 75] width 215 height 23
type input "8:30pm"
click at [951, 160] on li "8:30pm" at bounding box center [957, 166] width 53 height 16
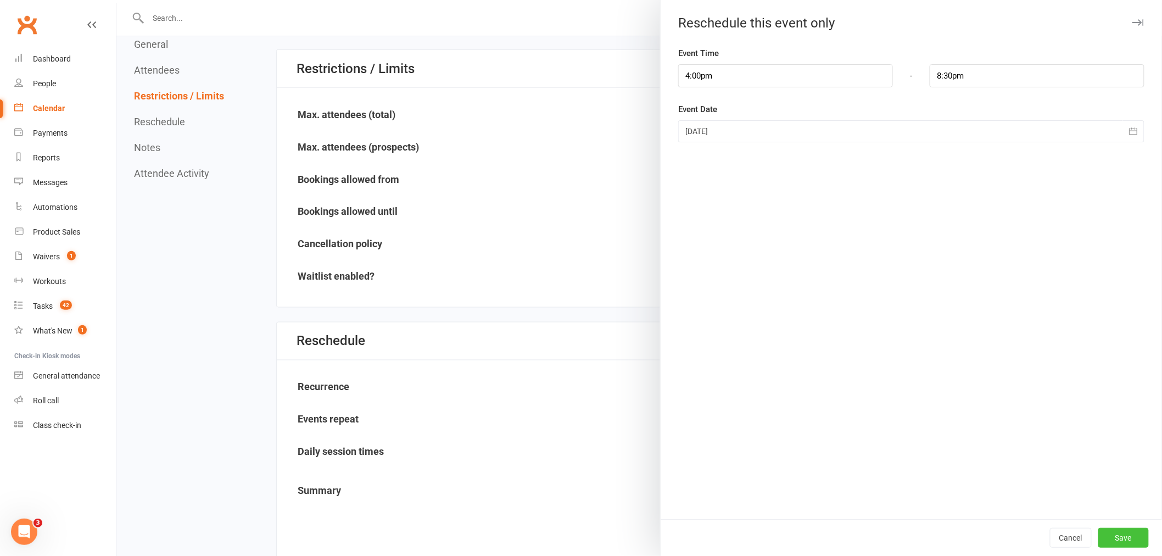
click at [1117, 531] on button "Save" at bounding box center [1124, 538] width 51 height 20
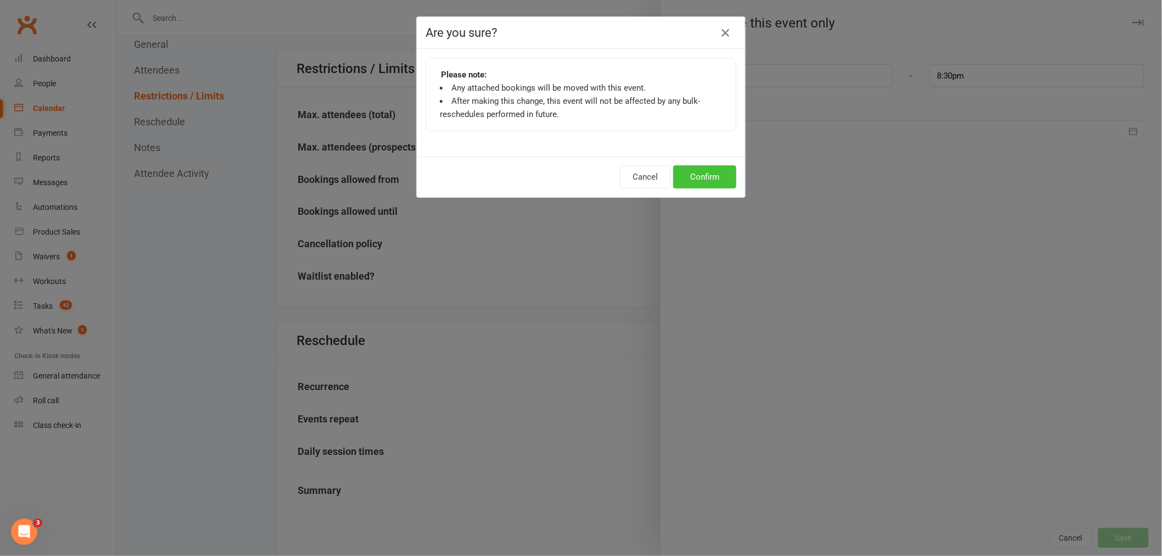
click at [718, 172] on button "Confirm" at bounding box center [704, 176] width 63 height 23
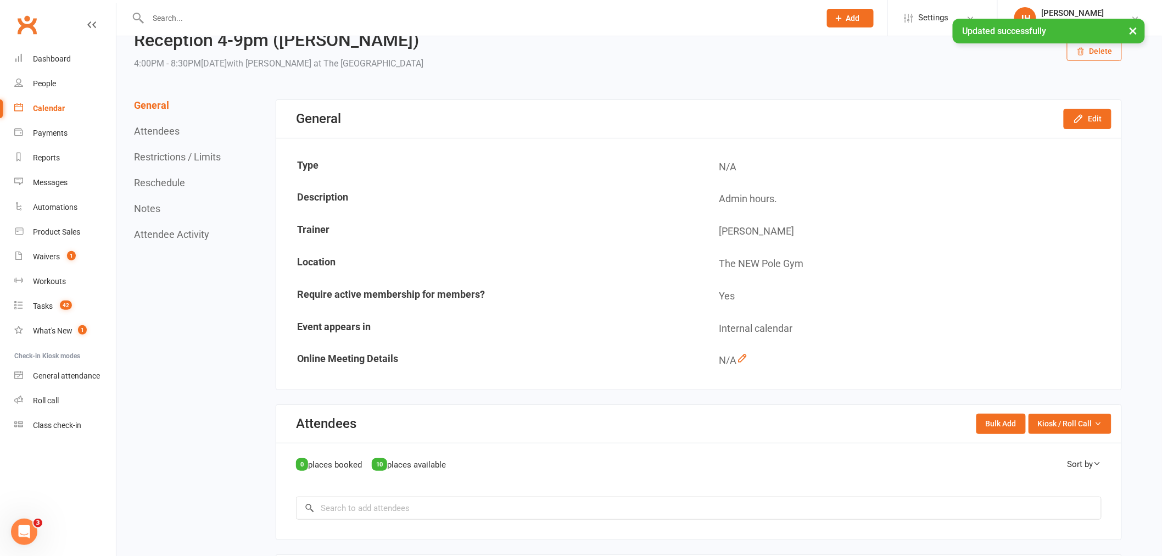
scroll to position [0, 0]
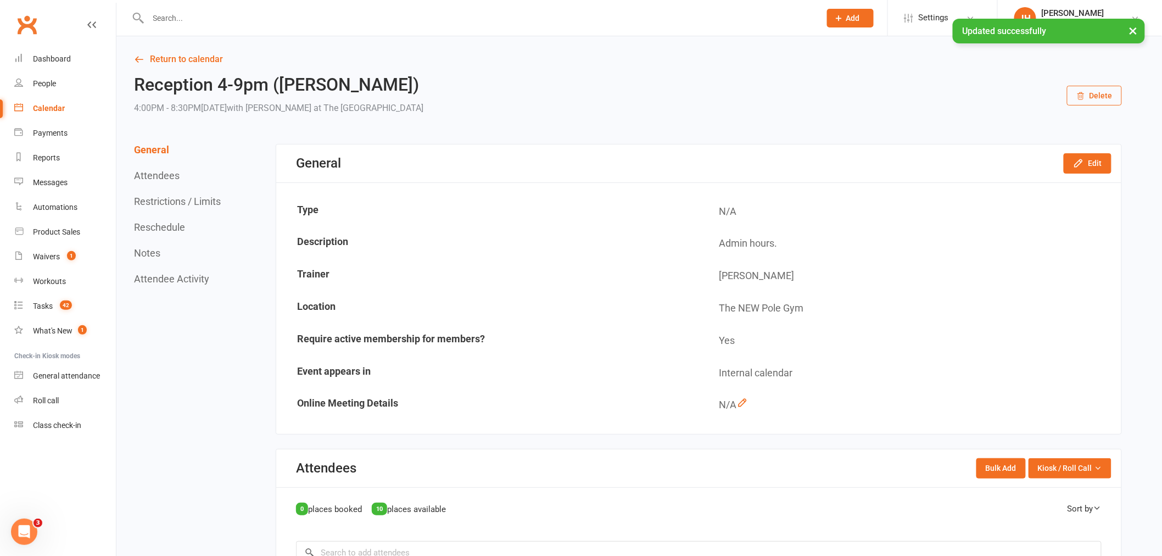
click at [40, 102] on link "Calendar" at bounding box center [65, 108] width 102 height 25
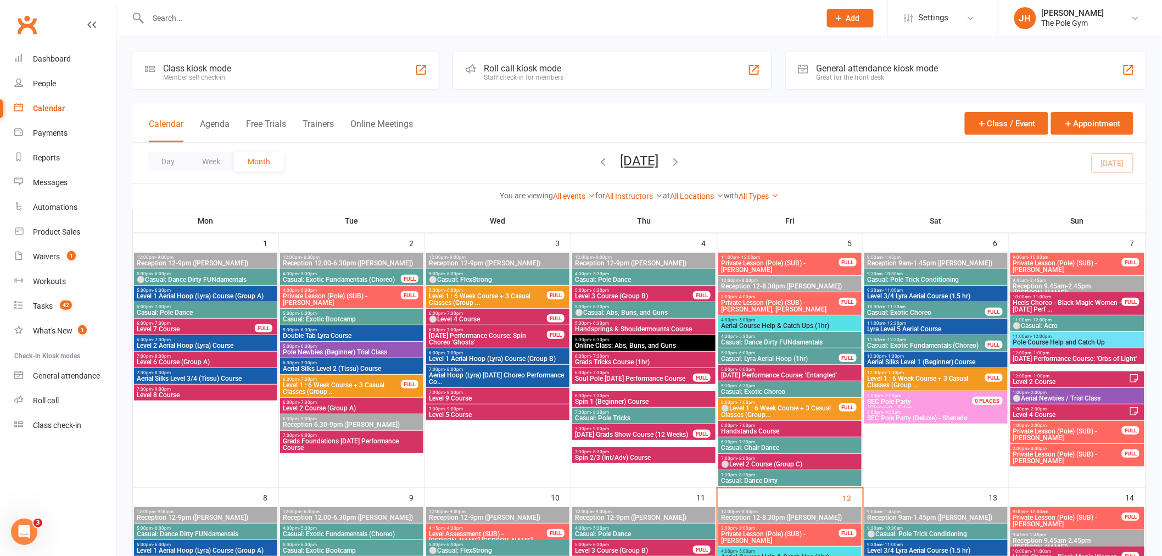
scroll to position [488, 0]
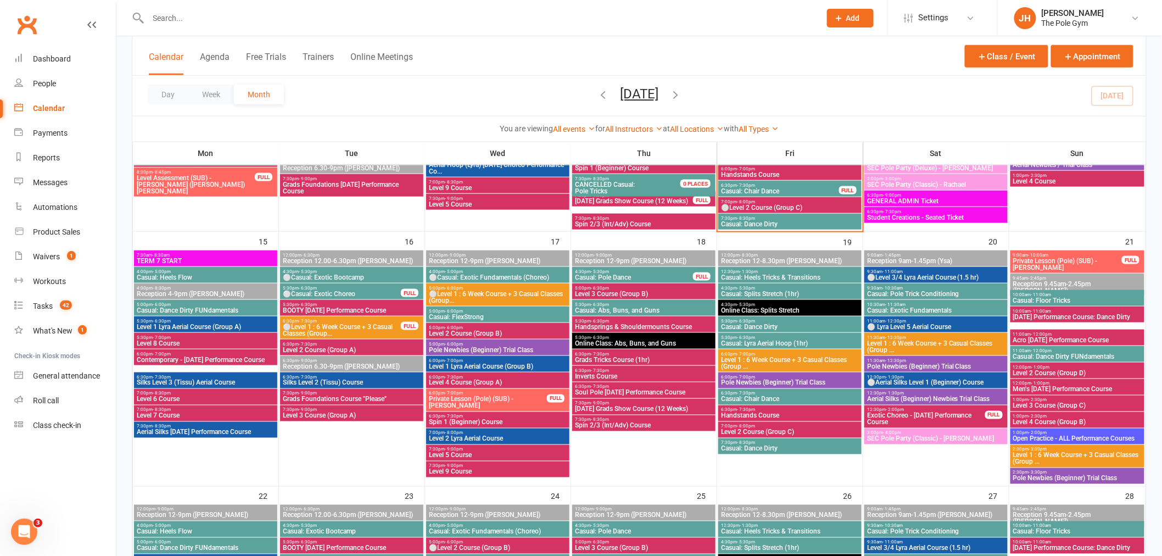
click at [196, 430] on span "Aerial Silks [DATE] Performance Course" at bounding box center [205, 432] width 139 height 7
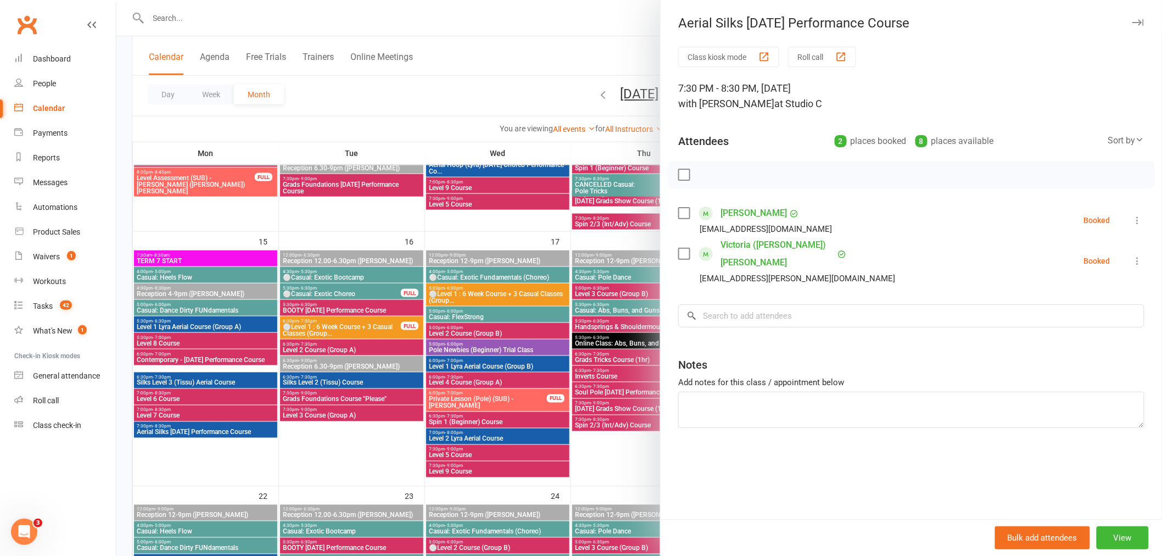
click at [221, 445] on div at bounding box center [639, 278] width 1046 height 556
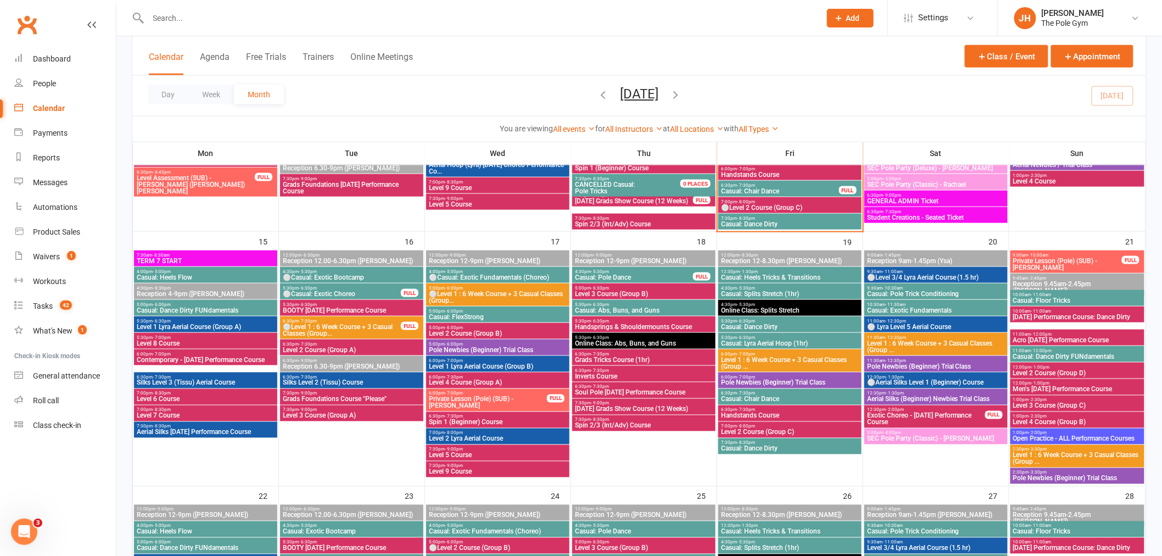
click at [207, 291] on span "Reception 4-9pm (Jess)" at bounding box center [205, 294] width 139 height 7
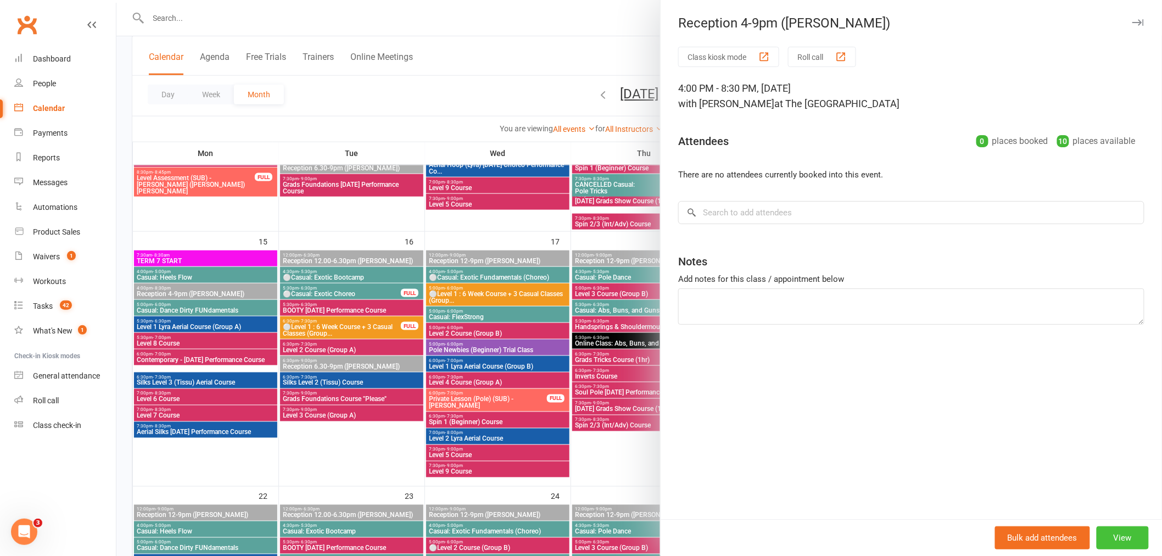
click at [1101, 538] on button "View" at bounding box center [1123, 537] width 52 height 23
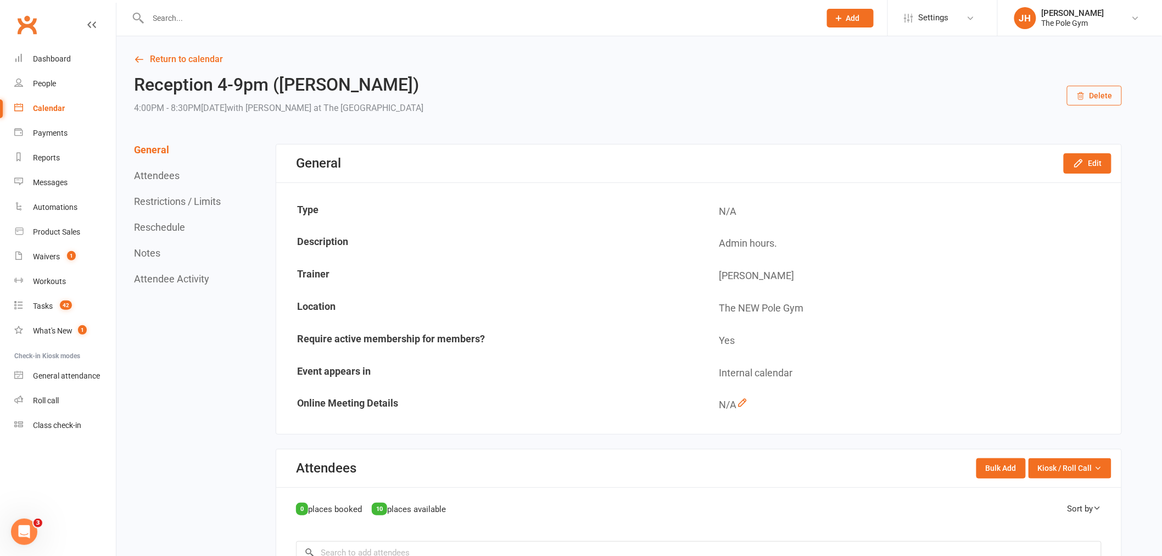
click at [1082, 176] on div "General Edit" at bounding box center [698, 163] width 845 height 38
click at [1082, 166] on icon "button" at bounding box center [1078, 163] width 11 height 11
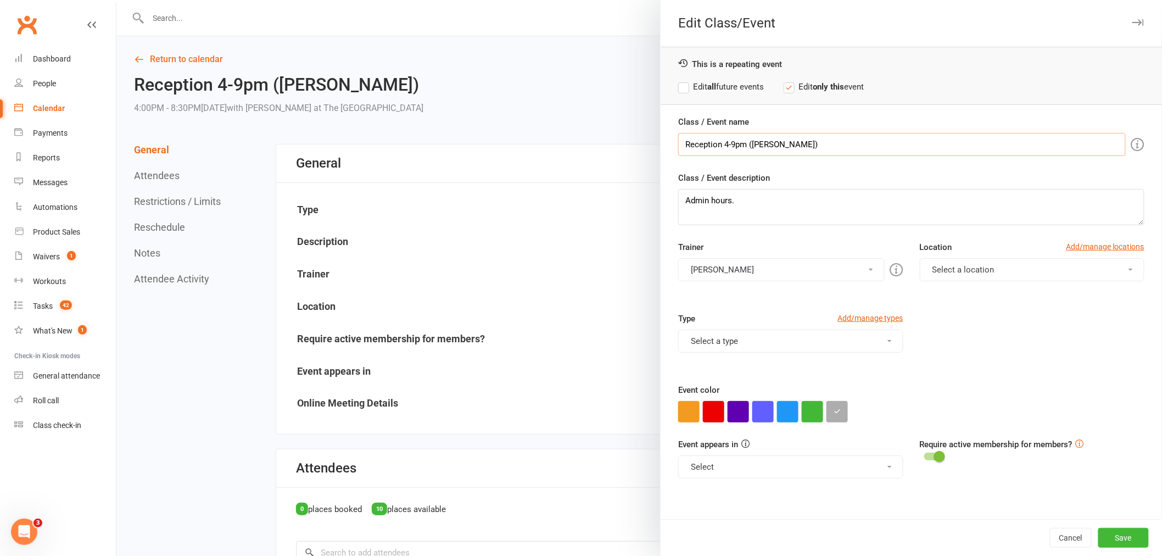
drag, startPoint x: 732, startPoint y: 142, endPoint x: 722, endPoint y: 138, distance: 10.4
click at [722, 138] on input "Reception 4-9pm (Jess)" at bounding box center [902, 144] width 448 height 23
type input "Reception 4pm-8.30pm ([PERSON_NAME])"
click at [1139, 528] on button "Save" at bounding box center [1124, 538] width 51 height 20
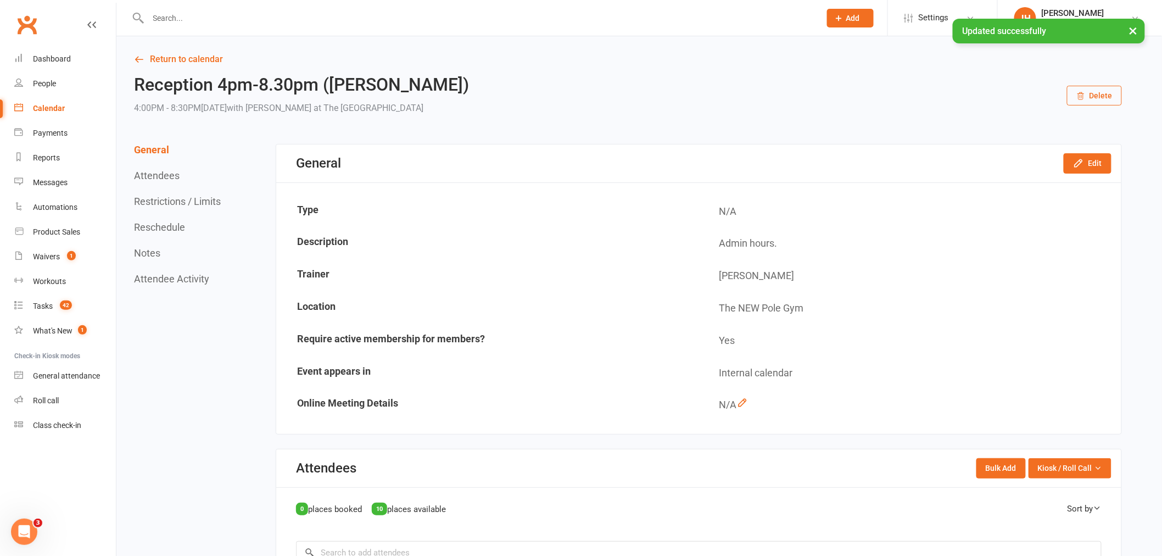
click at [68, 110] on link "Calendar" at bounding box center [65, 108] width 102 height 25
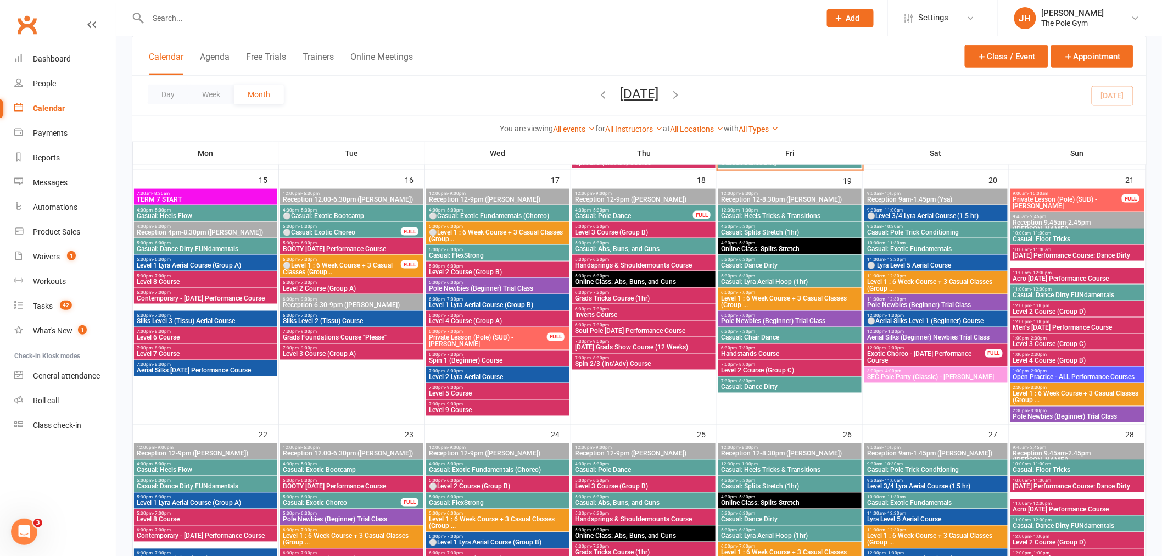
scroll to position [488, 0]
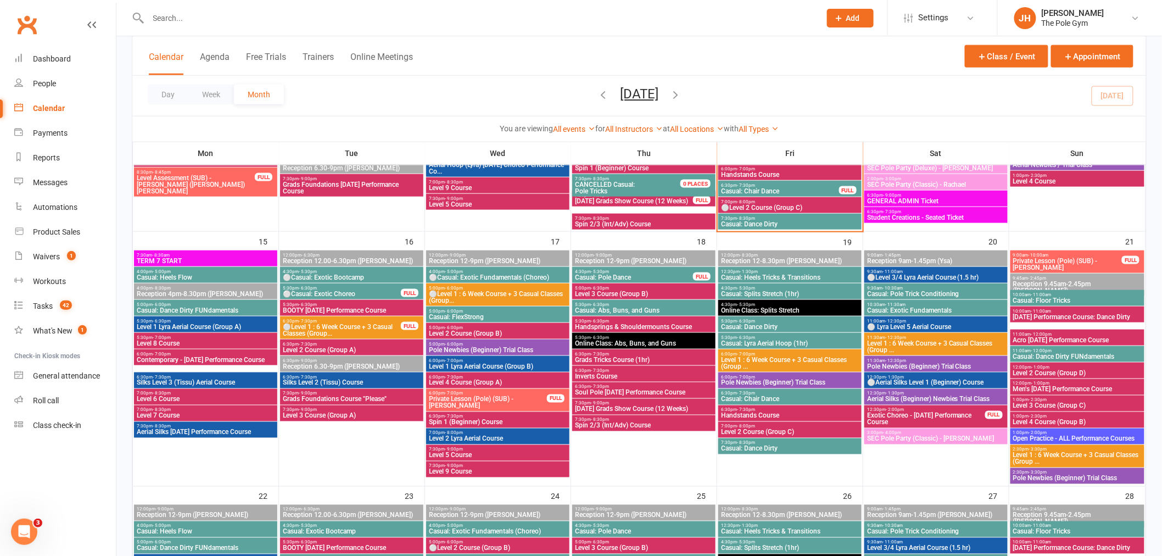
click at [222, 288] on span "4:00pm - 8:30pm" at bounding box center [205, 288] width 139 height 5
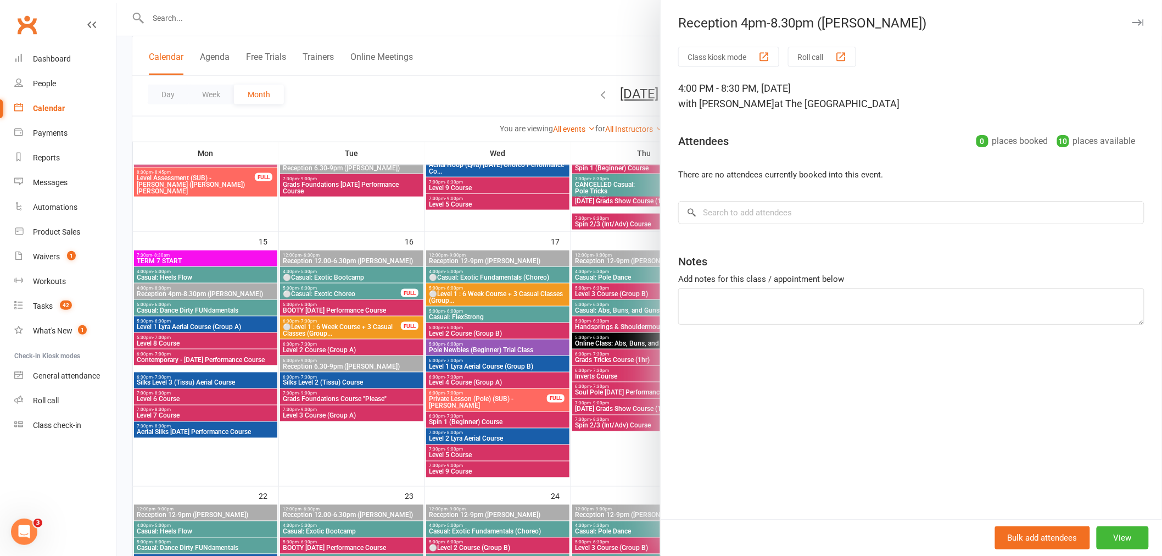
click at [259, 305] on div at bounding box center [639, 278] width 1046 height 556
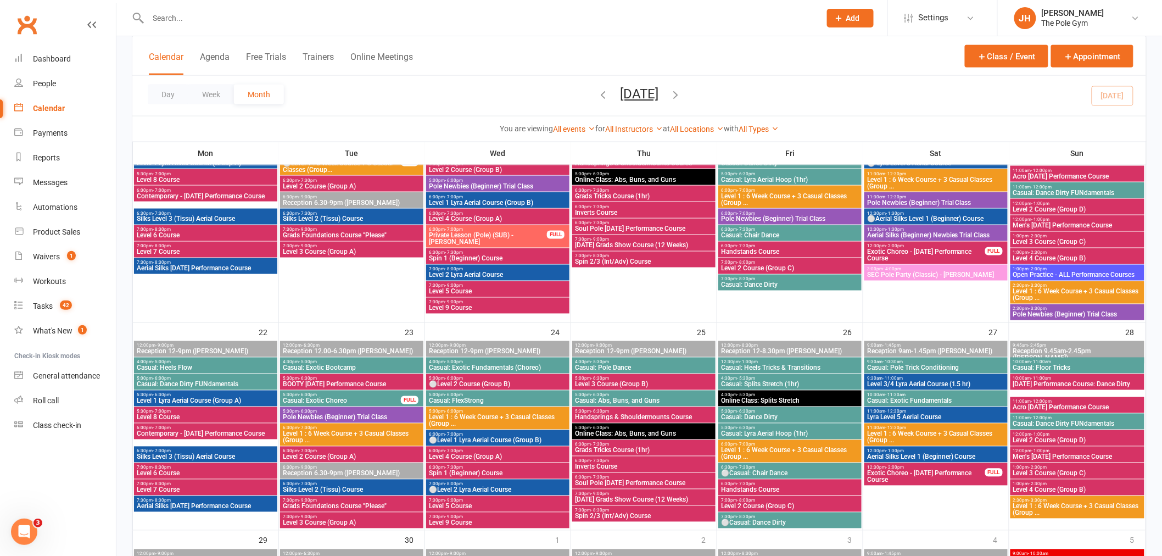
scroll to position [671, 0]
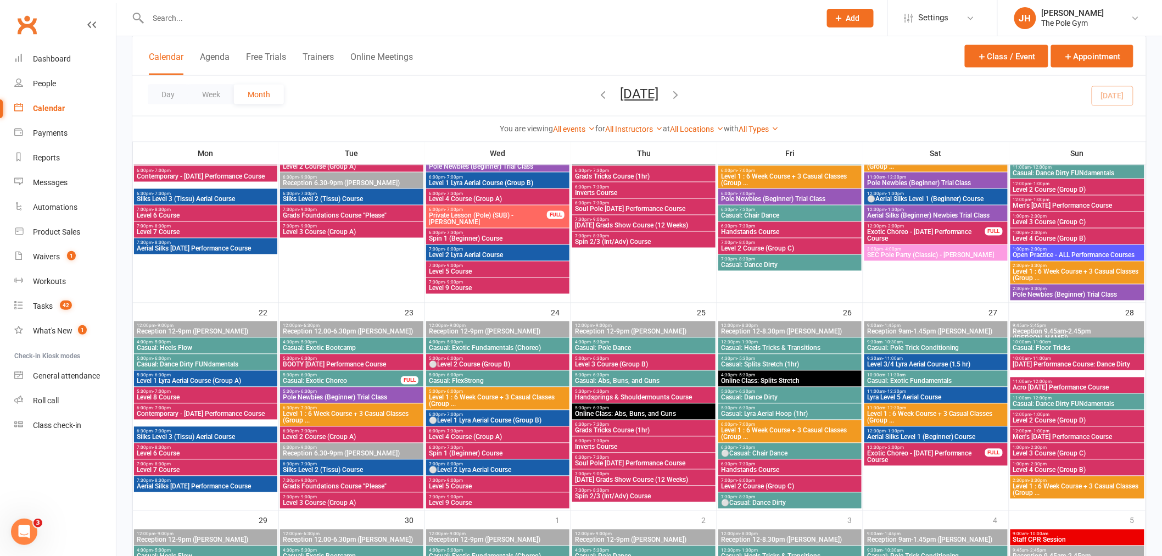
click at [228, 329] on span "Reception 12-9pm ([PERSON_NAME])" at bounding box center [205, 332] width 139 height 7
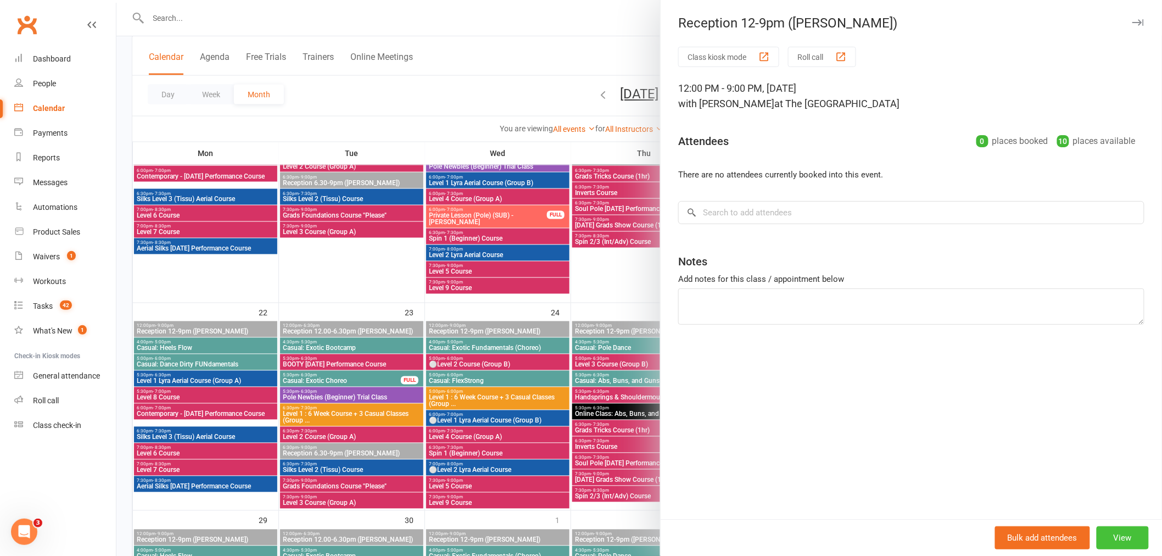
click at [1120, 536] on button "View" at bounding box center [1123, 537] width 52 height 23
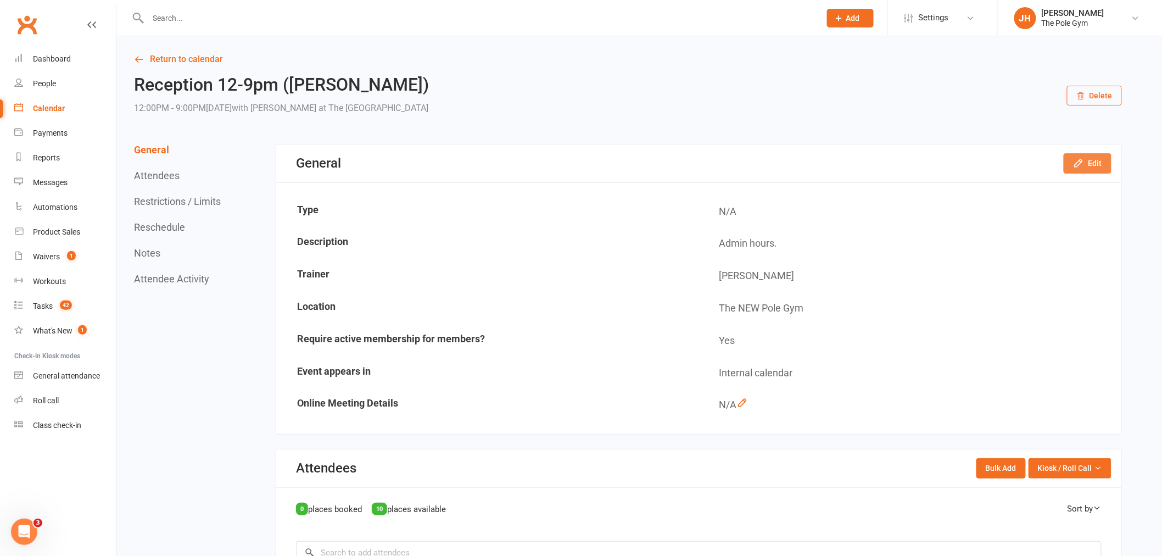
click at [1072, 166] on button "Edit" at bounding box center [1088, 163] width 48 height 20
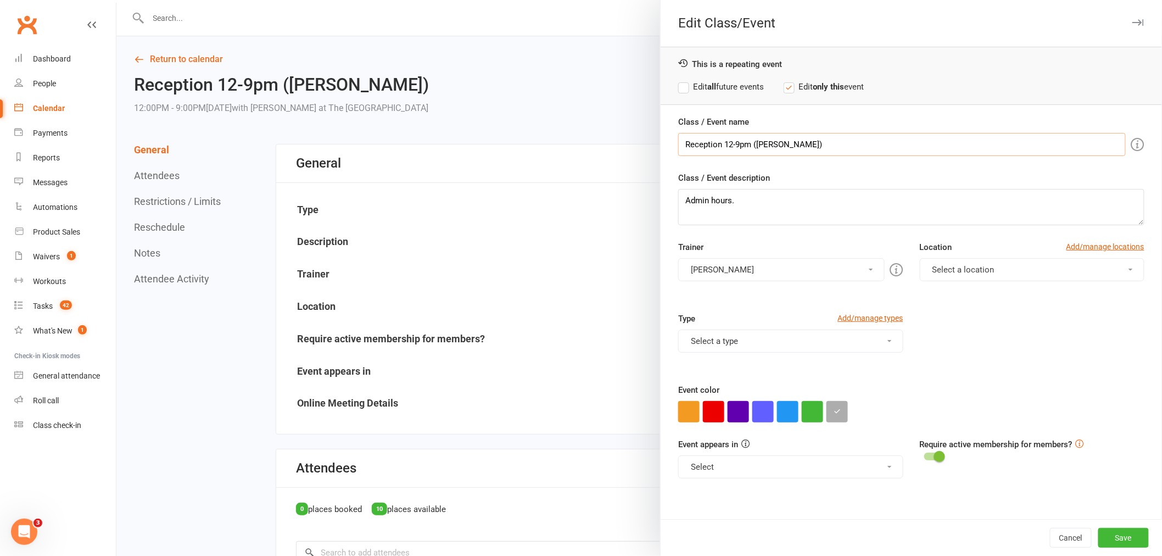
click at [728, 143] on input "Reception 12-9pm (Jess)" at bounding box center [902, 144] width 448 height 23
click at [734, 144] on input "Reception 12-9pm (Jess)" at bounding box center [902, 144] width 448 height 23
type input "Reception 12-8.30pm (Jess)"
click at [708, 90] on strong "all" at bounding box center [712, 87] width 9 height 10
click at [1115, 532] on button "Save" at bounding box center [1124, 538] width 51 height 20
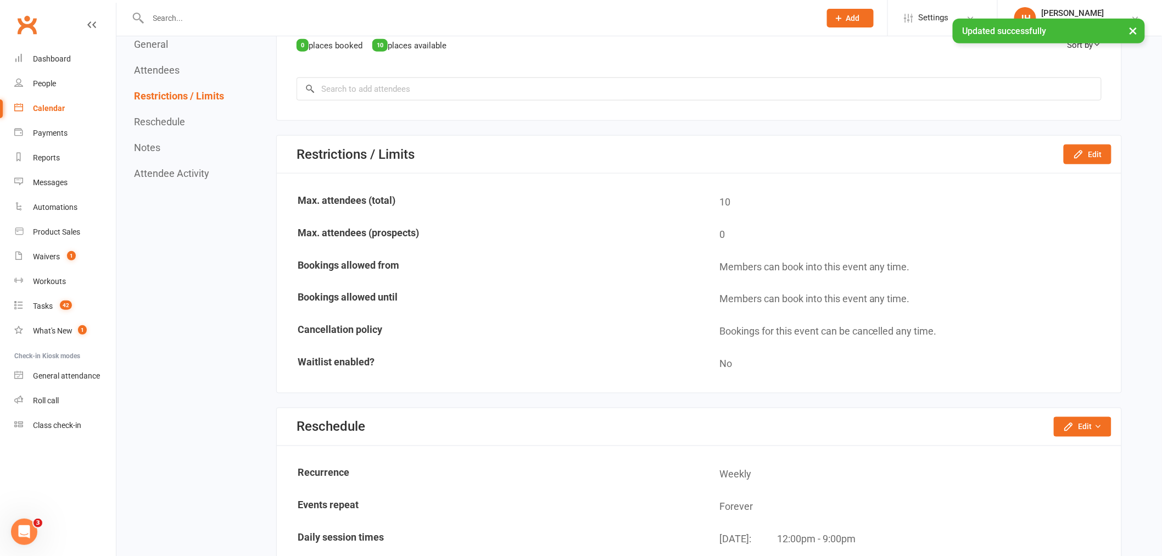
scroll to position [549, 0]
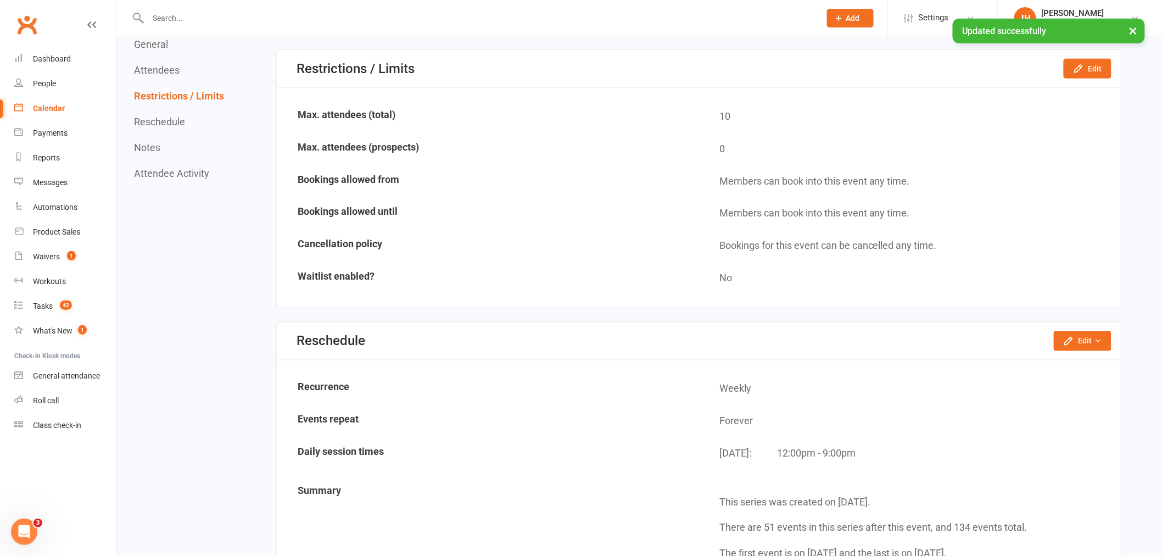
click at [1048, 323] on div "Reschedule Edit Reschedule this event only Move weekly session times Change rec…" at bounding box center [699, 341] width 845 height 38
click at [1059, 332] on button "Edit" at bounding box center [1083, 341] width 58 height 20
click at [1041, 380] on link "Move weekly session times" at bounding box center [1049, 388] width 125 height 22
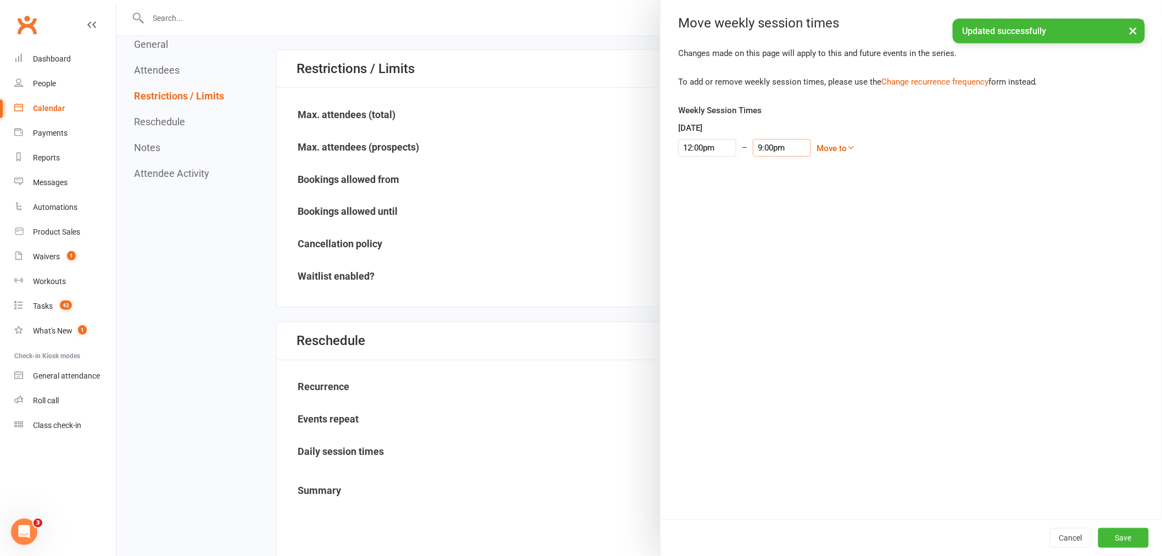
click at [758, 151] on input "9:00pm" at bounding box center [782, 148] width 58 height 18
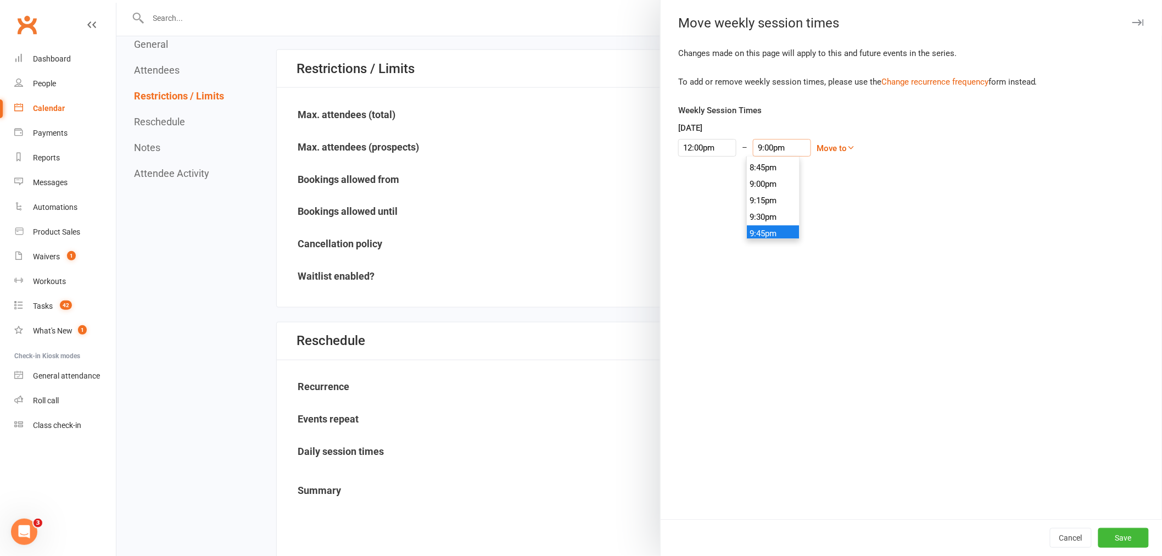
scroll to position [1305, 0]
type input "8:30pm"
click at [768, 207] on li "8:30pm" at bounding box center [773, 212] width 53 height 16
click at [1111, 539] on button "Save" at bounding box center [1124, 538] width 51 height 20
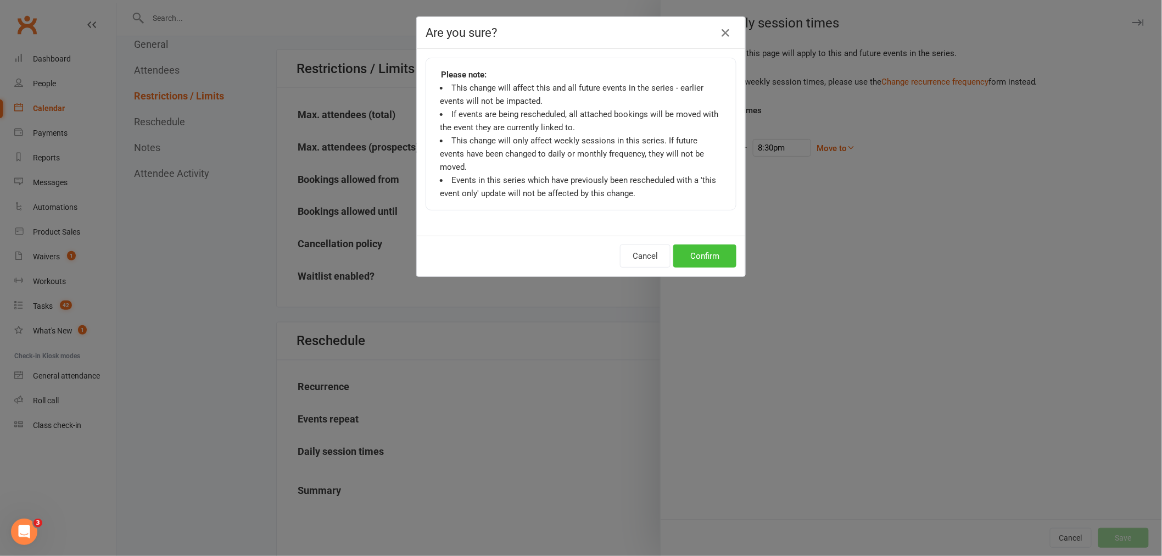
click at [714, 246] on button "Confirm" at bounding box center [704, 255] width 63 height 23
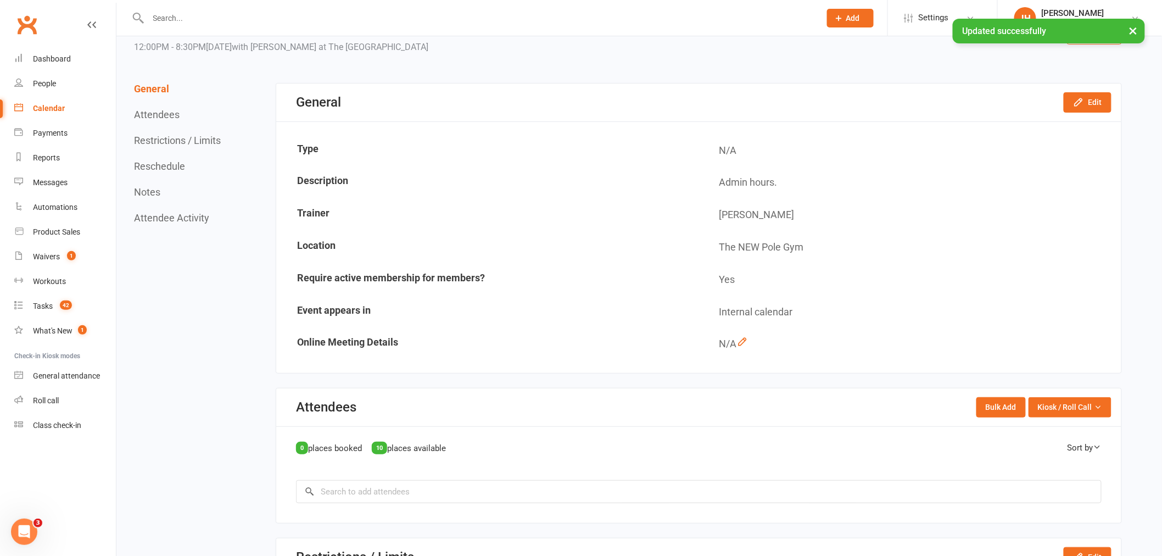
scroll to position [0, 0]
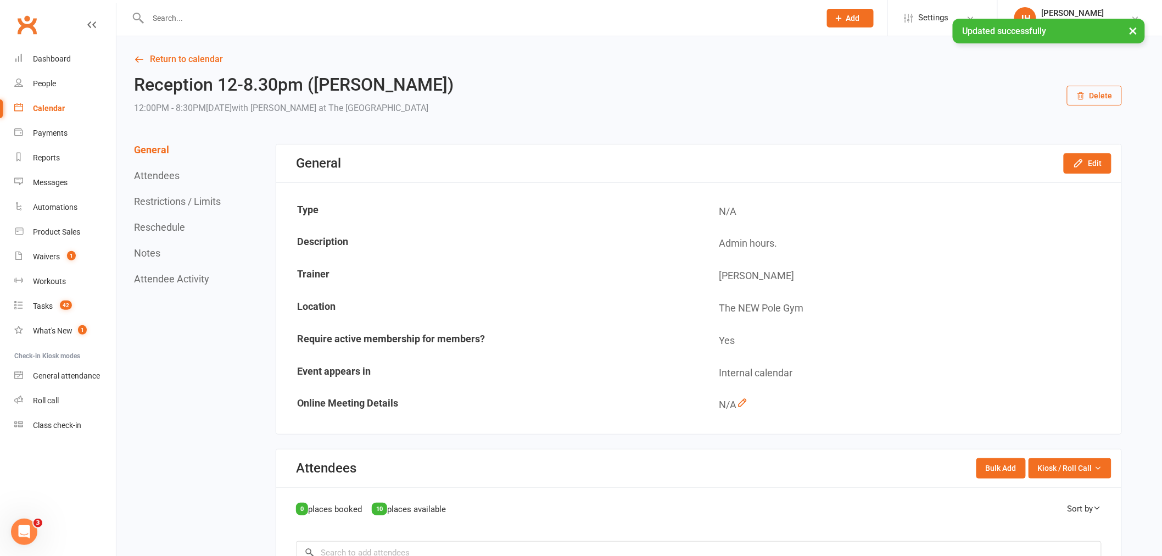
click at [31, 107] on link "Calendar" at bounding box center [65, 108] width 102 height 25
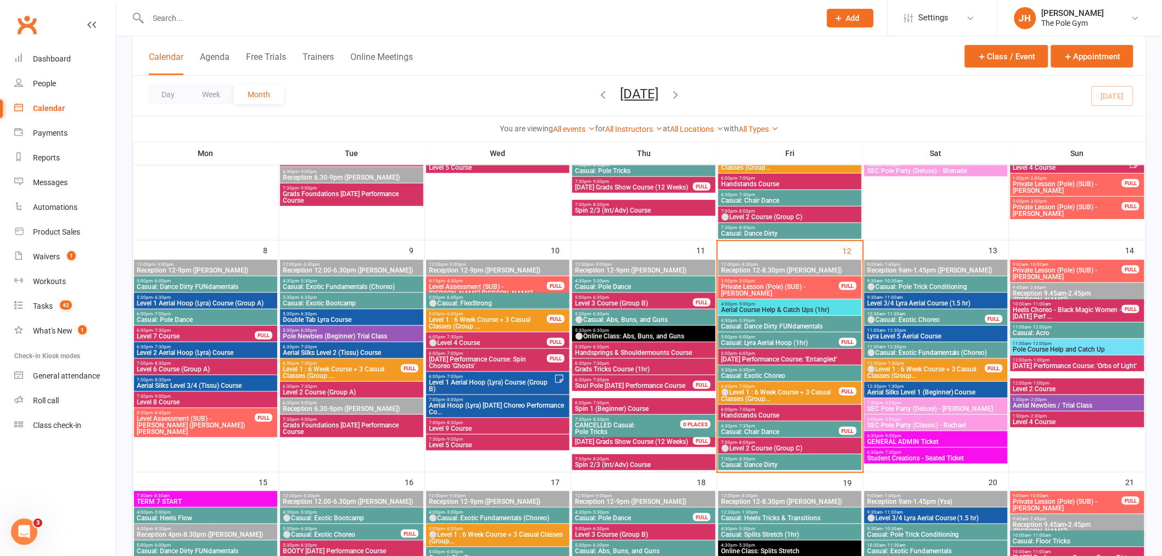
scroll to position [244, 0]
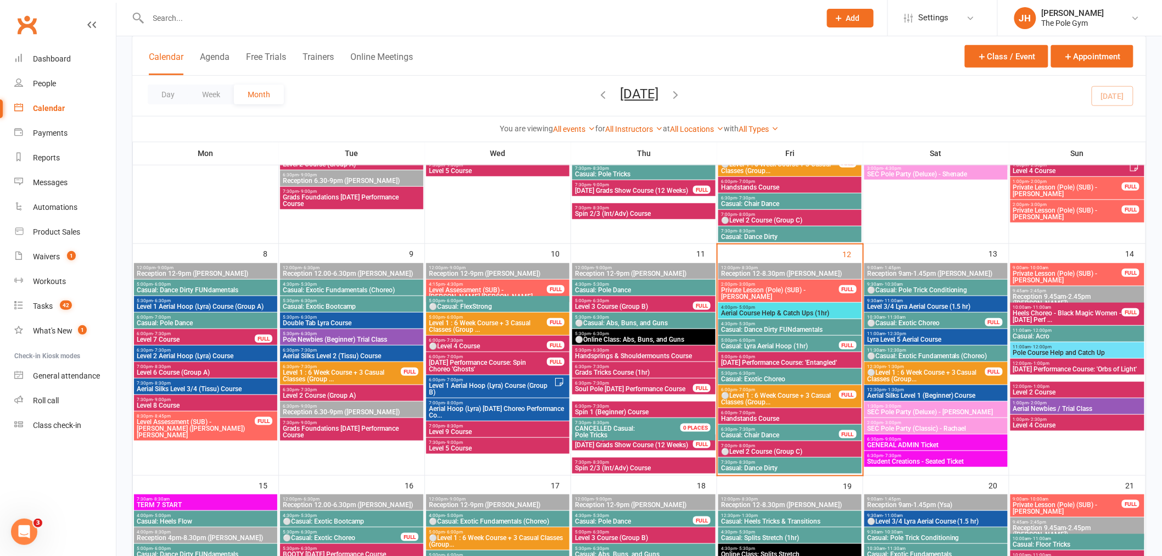
click at [903, 404] on span "1:30pm - 3:00pm" at bounding box center [936, 406] width 139 height 5
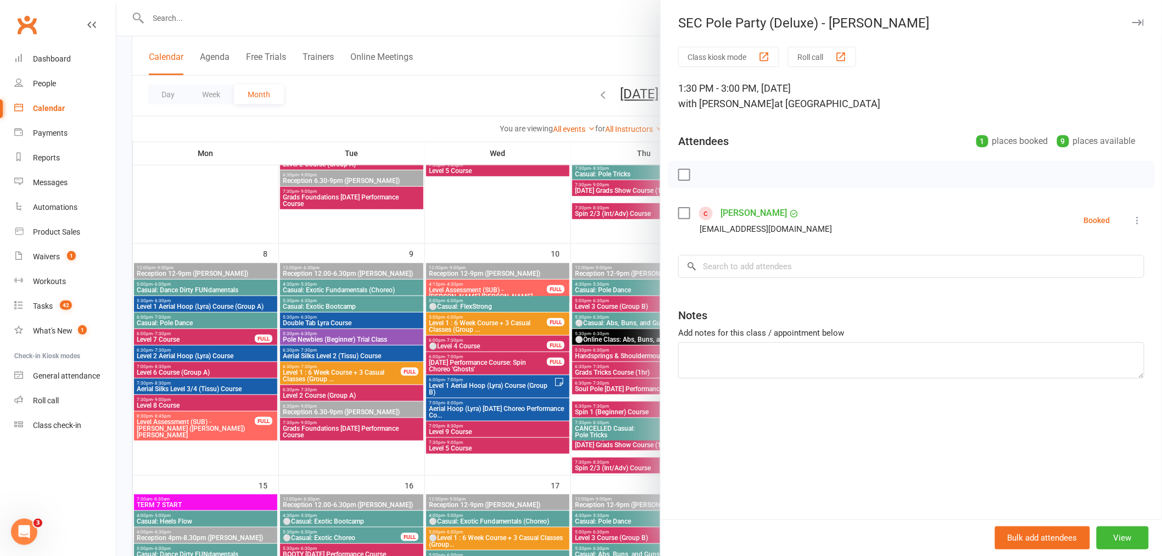
click at [557, 417] on div at bounding box center [639, 278] width 1046 height 556
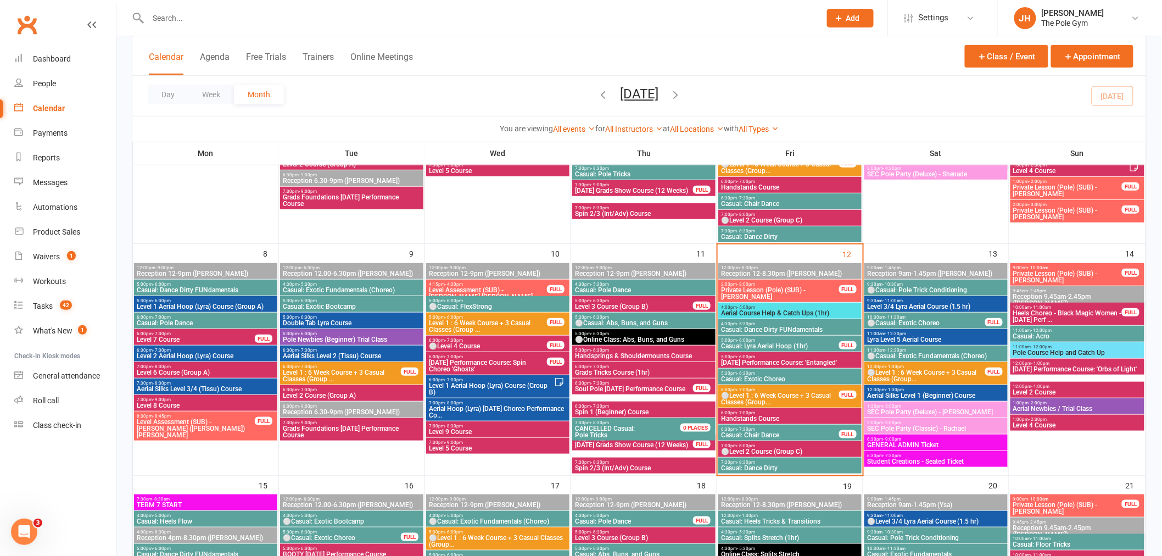
click at [918, 410] on span "SEC Pole Party (Deluxe) - [PERSON_NAME]" at bounding box center [936, 412] width 139 height 7
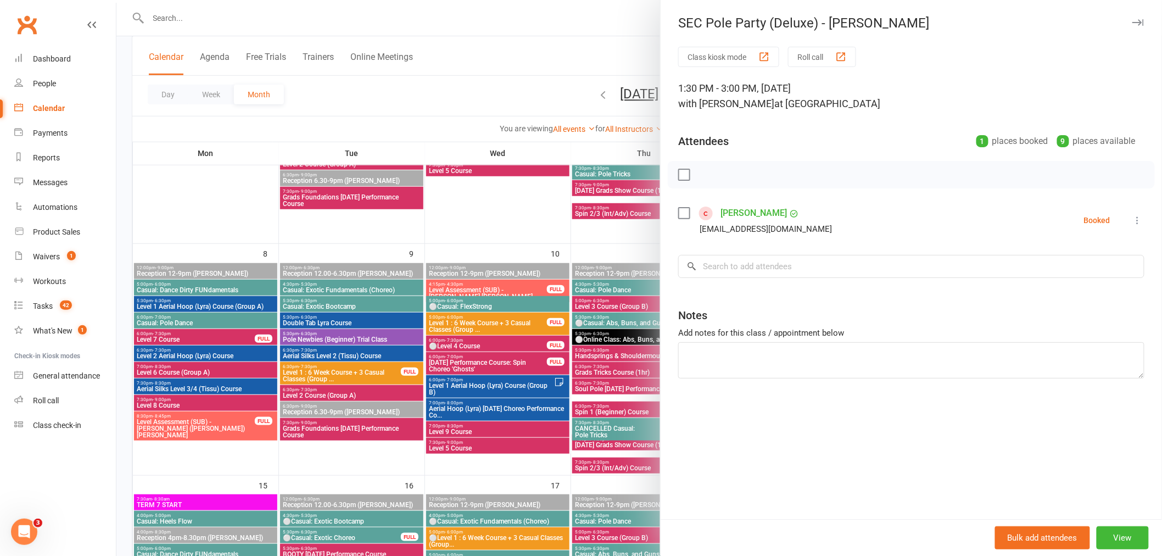
click at [605, 409] on div at bounding box center [639, 278] width 1046 height 556
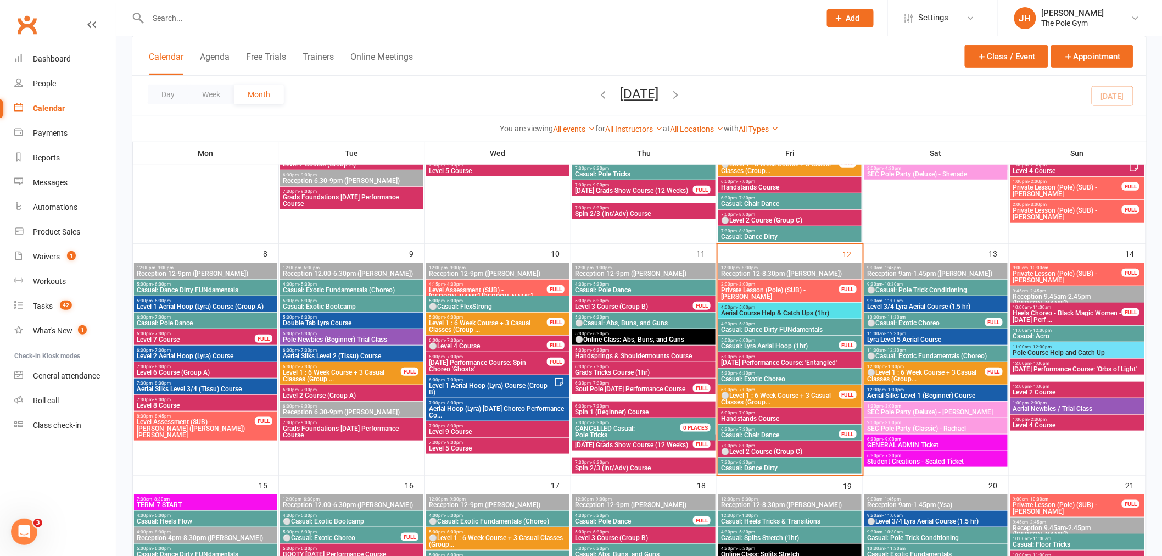
click at [897, 411] on span "SEC Pole Party (Deluxe) - [PERSON_NAME]" at bounding box center [936, 412] width 139 height 7
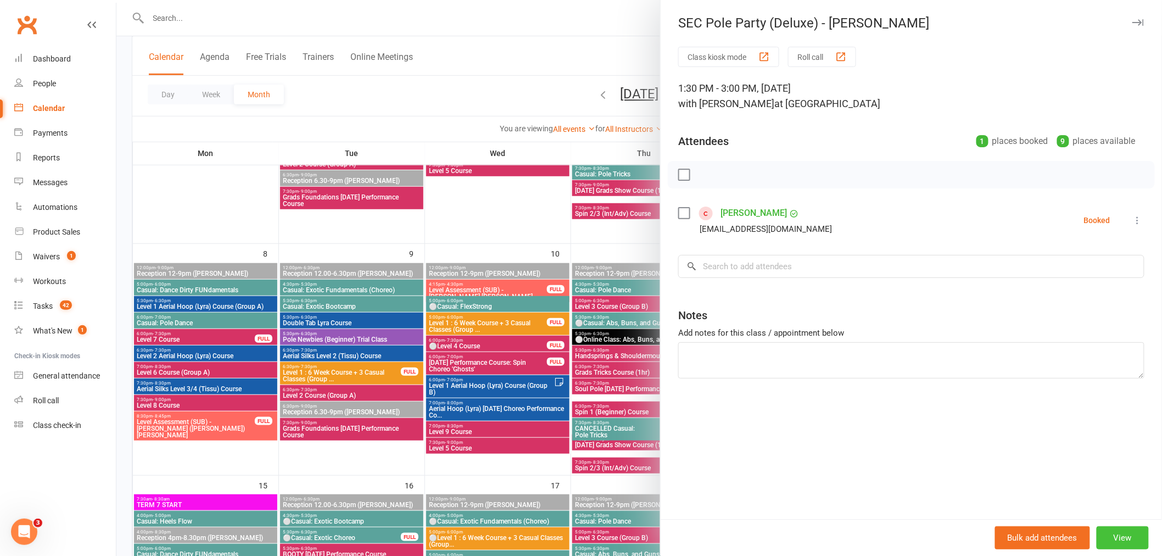
click at [1104, 532] on button "View" at bounding box center [1123, 537] width 52 height 23
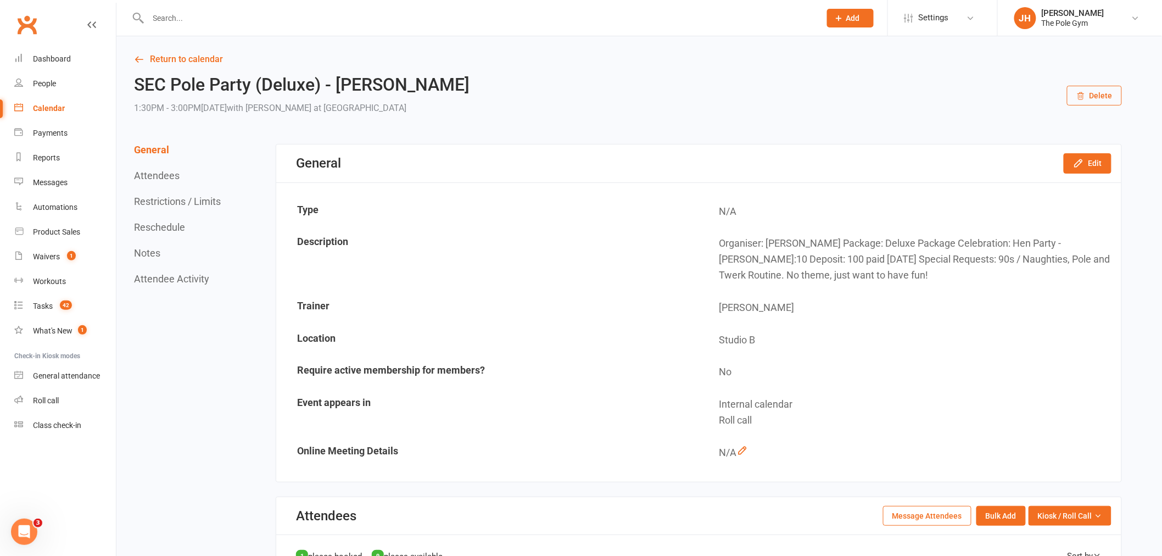
click at [51, 108] on div "Calendar" at bounding box center [49, 108] width 32 height 9
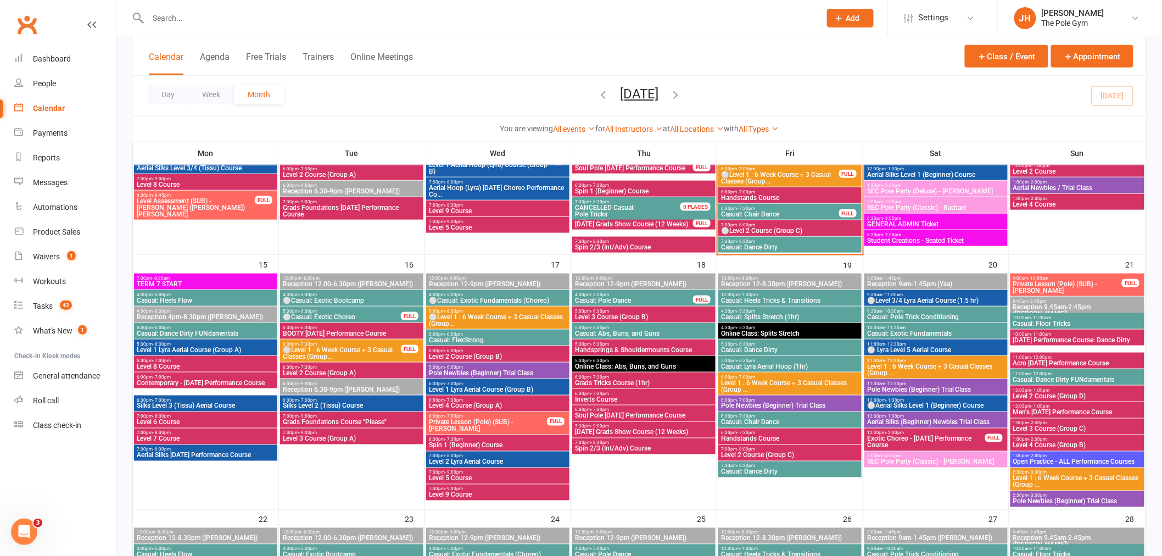
scroll to position [488, 0]
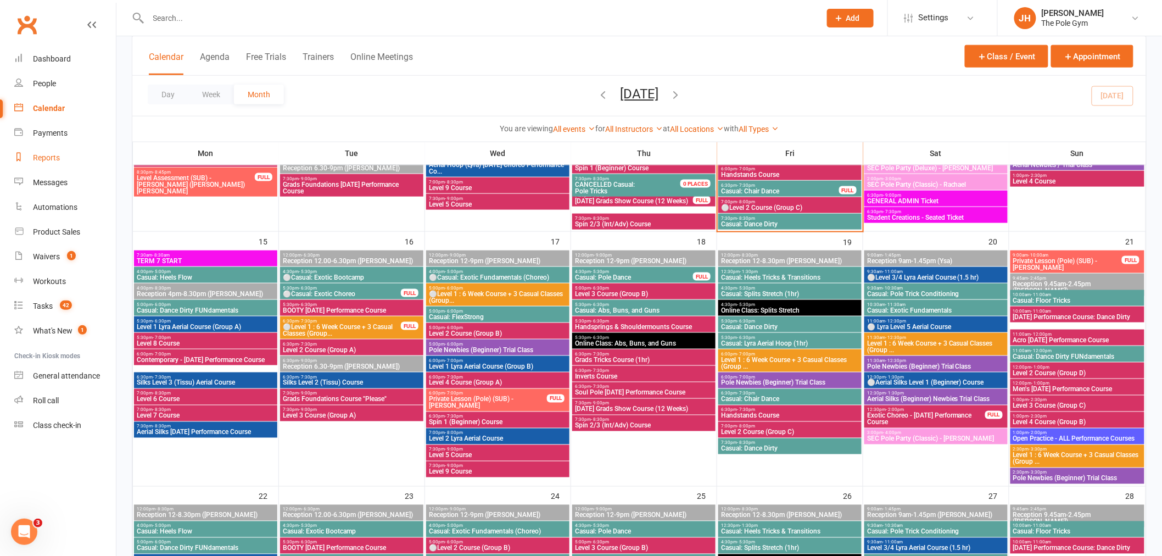
click at [49, 155] on div "Reports" at bounding box center [46, 157] width 27 height 9
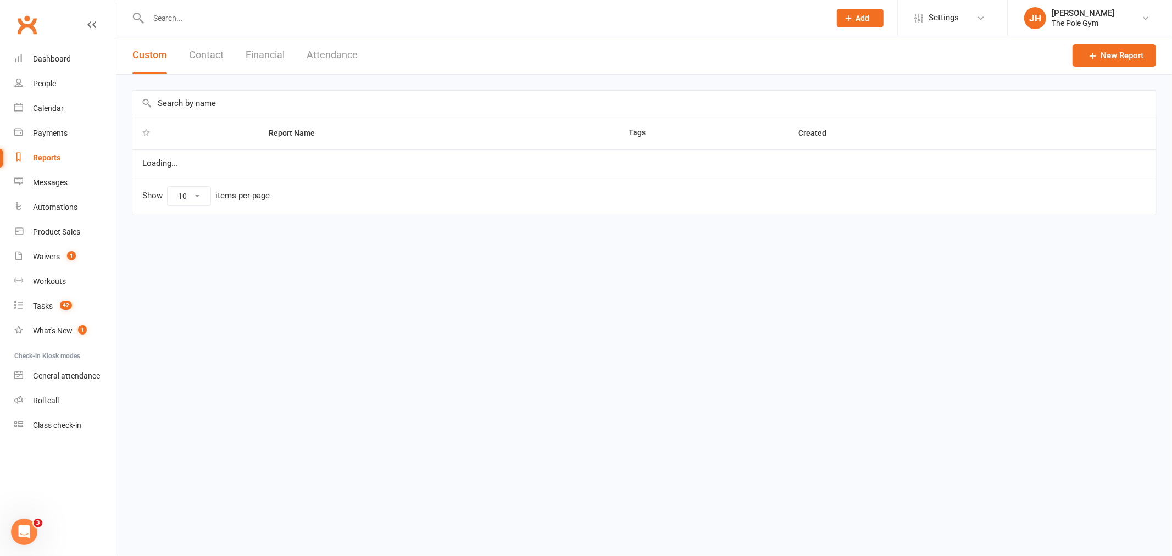
select select "100"
click at [223, 60] on div "Custom Contact Financial Attendance" at bounding box center [244, 55] width 257 height 38
click at [353, 49] on button "Attendance" at bounding box center [332, 55] width 51 height 38
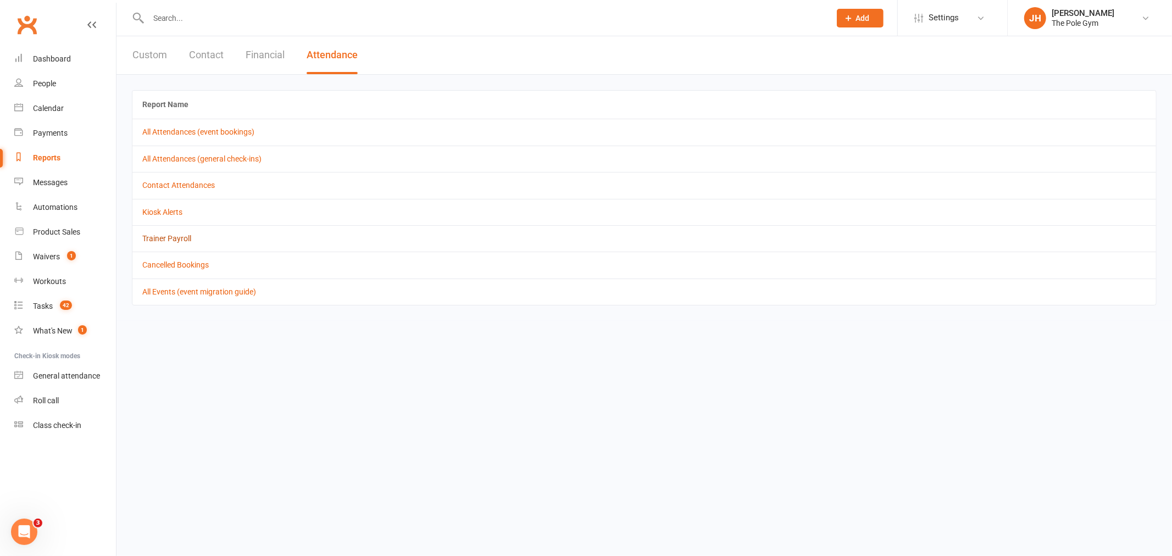
click at [162, 238] on link "Trainer Payroll" at bounding box center [166, 238] width 49 height 9
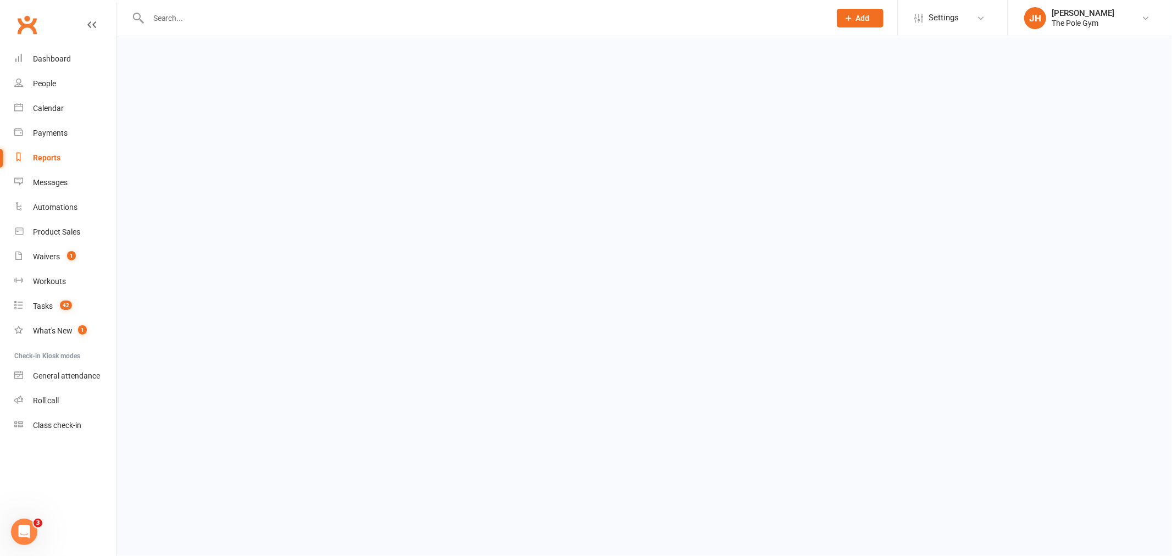
select select "false"
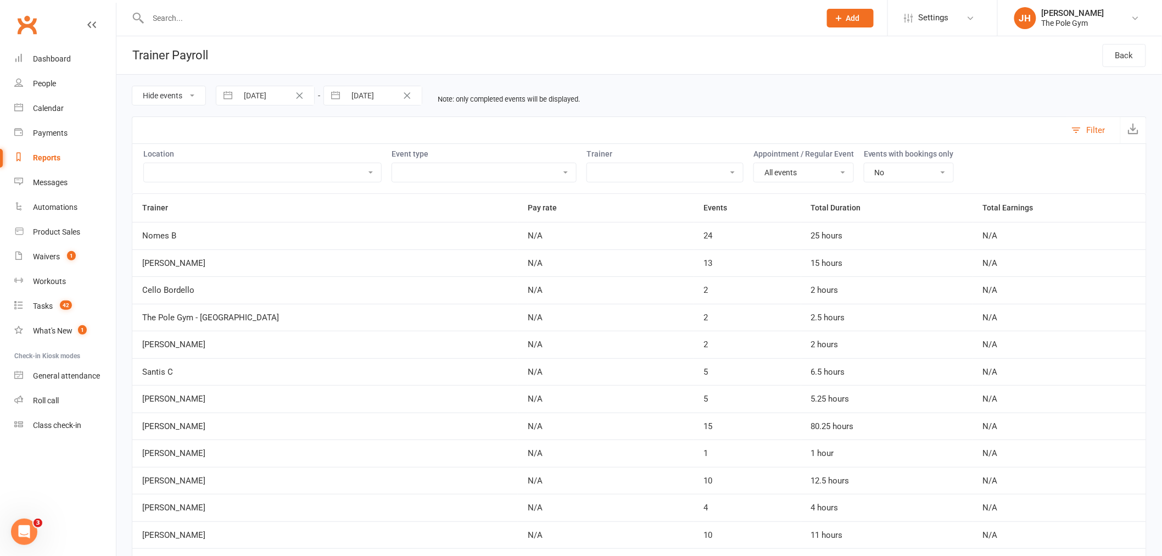
click at [300, 96] on icon "Clear Date" at bounding box center [300, 95] width 7 height 7
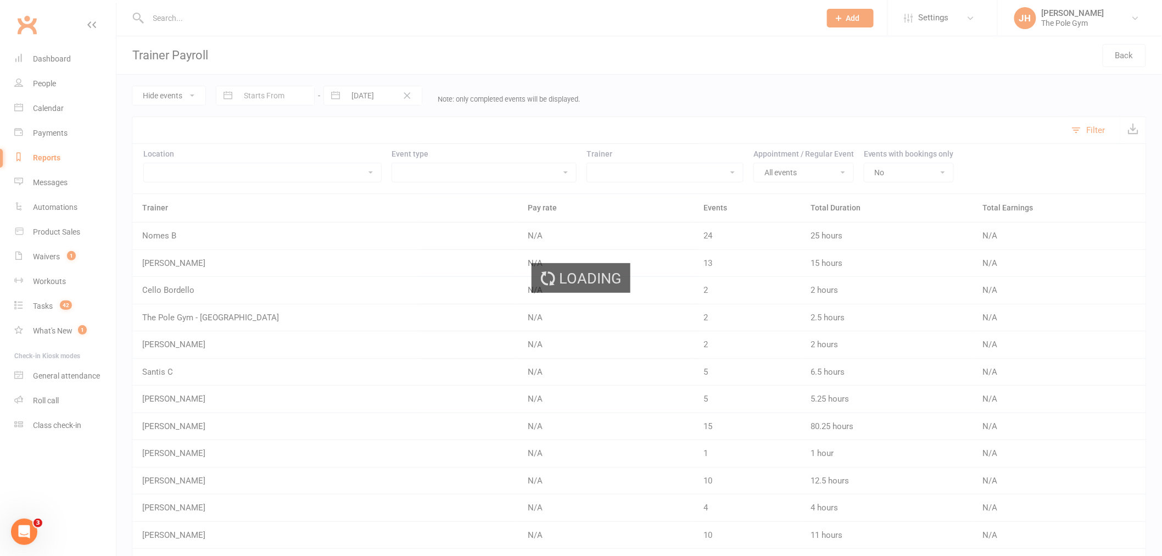
click at [252, 91] on div "Loading" at bounding box center [581, 278] width 1162 height 556
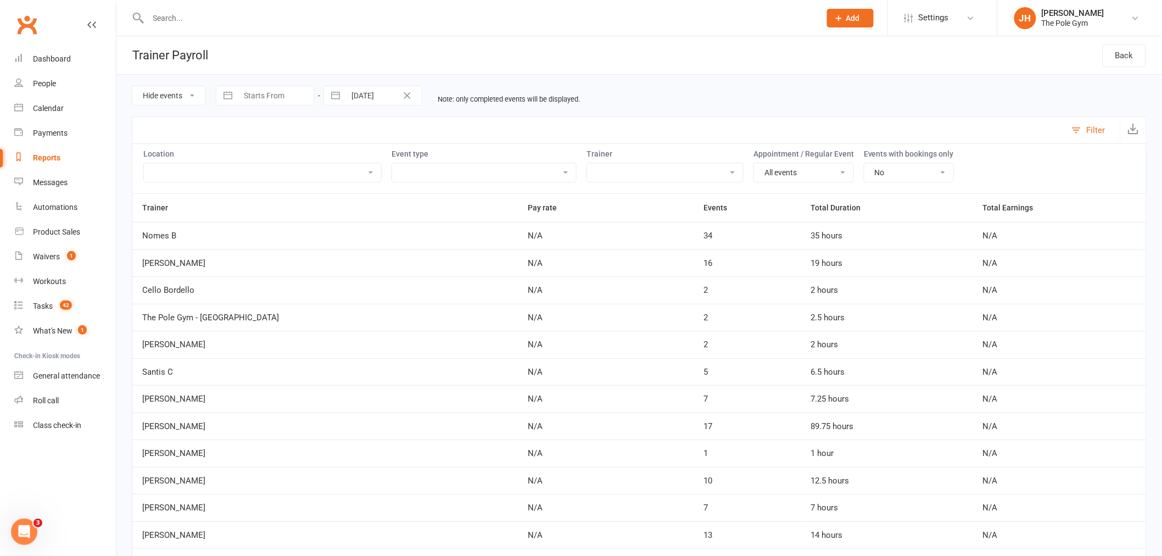
click at [264, 94] on input "Starts From" at bounding box center [276, 95] width 76 height 19
select select "7"
select select "2025"
select select "8"
select select "2025"
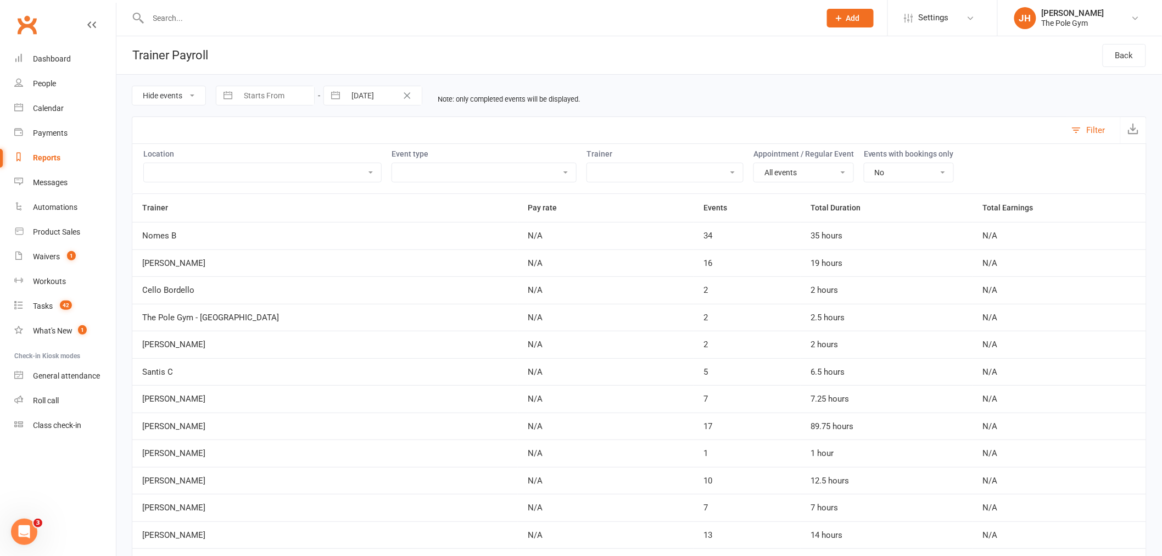
select select "9"
select select "2025"
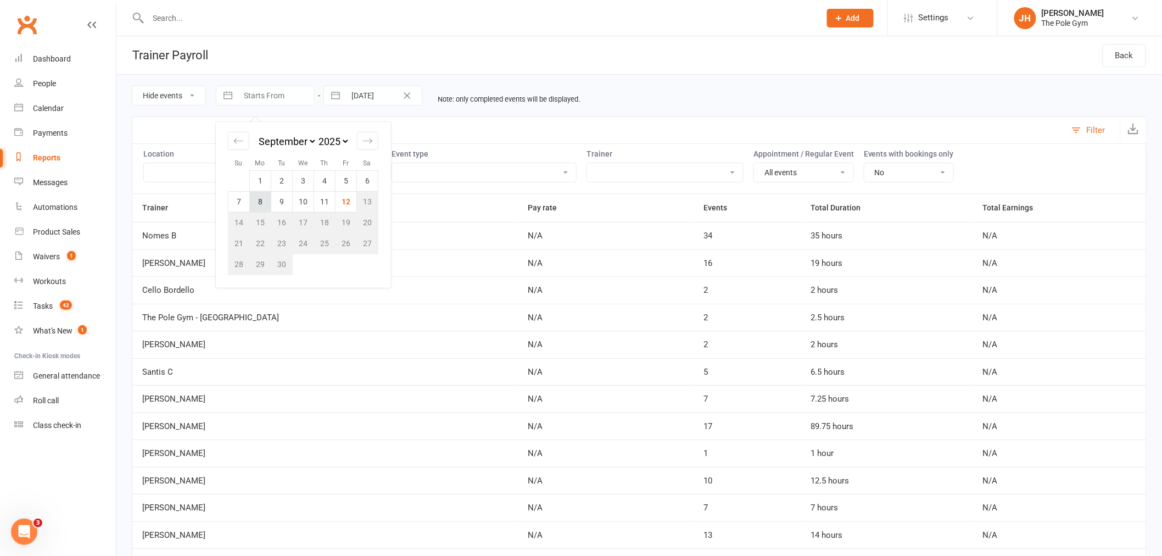
click at [261, 204] on td "8" at bounding box center [260, 201] width 21 height 21
type input "08 Sep 2025"
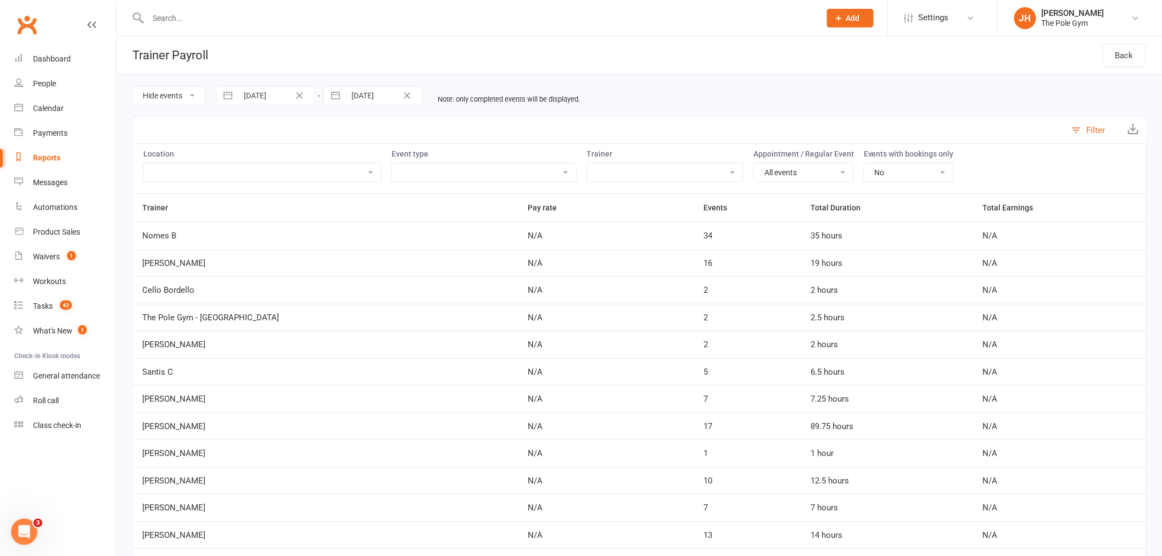
click at [0, 0] on div "Loading" at bounding box center [0, 0] width 0 height 0
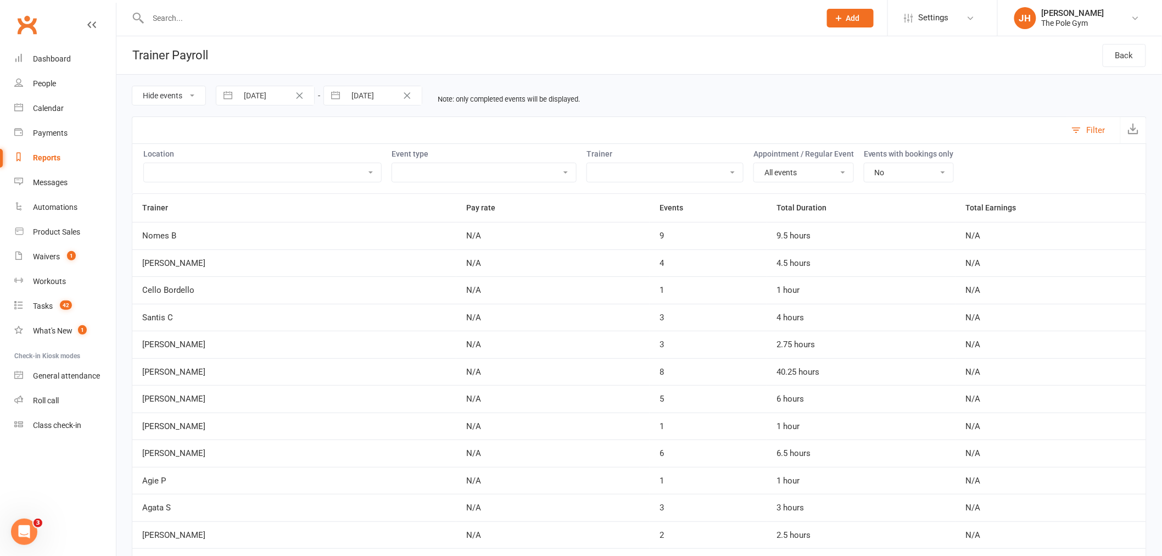
click at [358, 96] on input "[DATE]" at bounding box center [384, 95] width 76 height 19
select select "7"
select select "2025"
select select "8"
select select "2025"
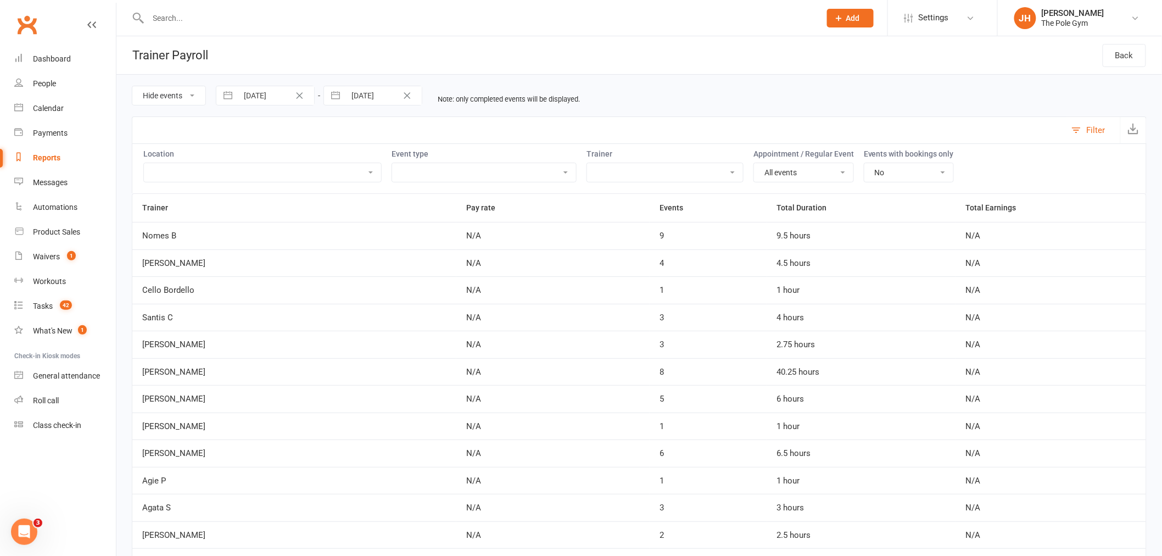
select select "9"
select select "2025"
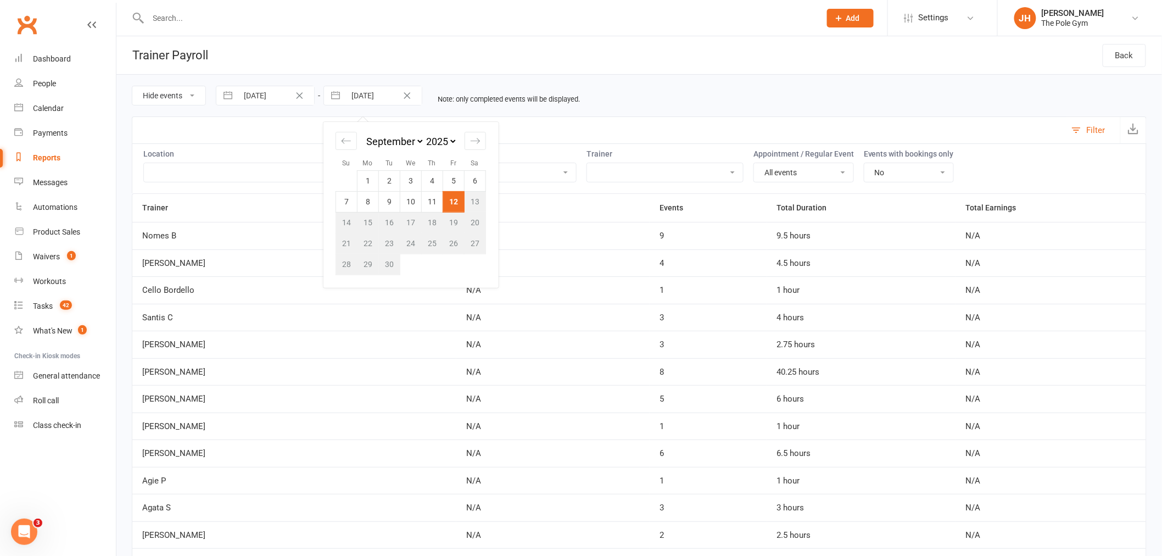
click at [447, 206] on td "12" at bounding box center [453, 201] width 21 height 21
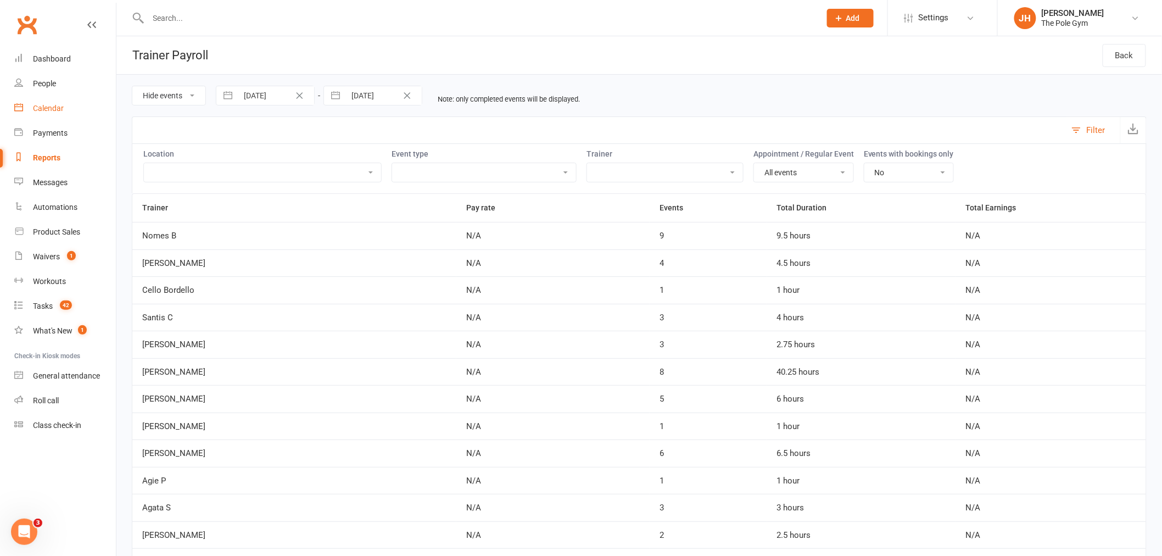
click at [51, 105] on div "Calendar" at bounding box center [48, 108] width 31 height 9
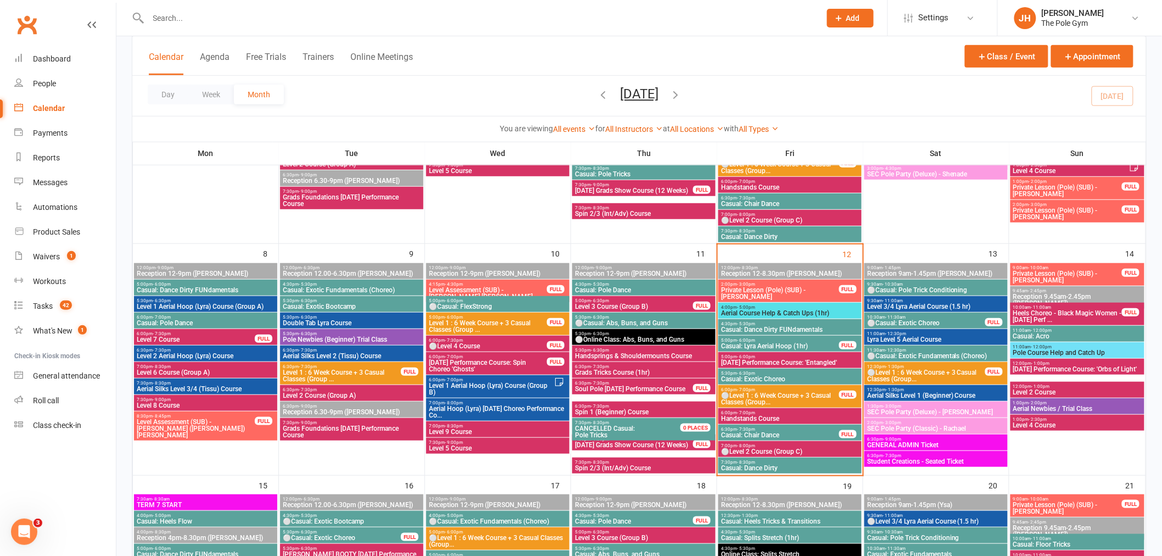
scroll to position [488, 0]
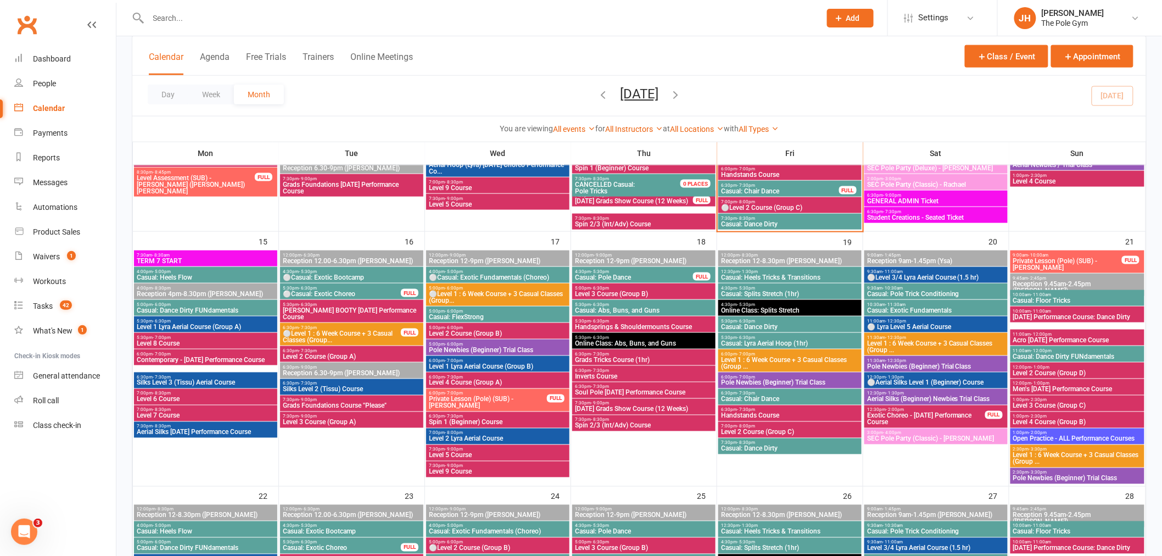
click at [325, 386] on span "Silks Level 2 (Tissu) Course" at bounding box center [351, 389] width 139 height 7
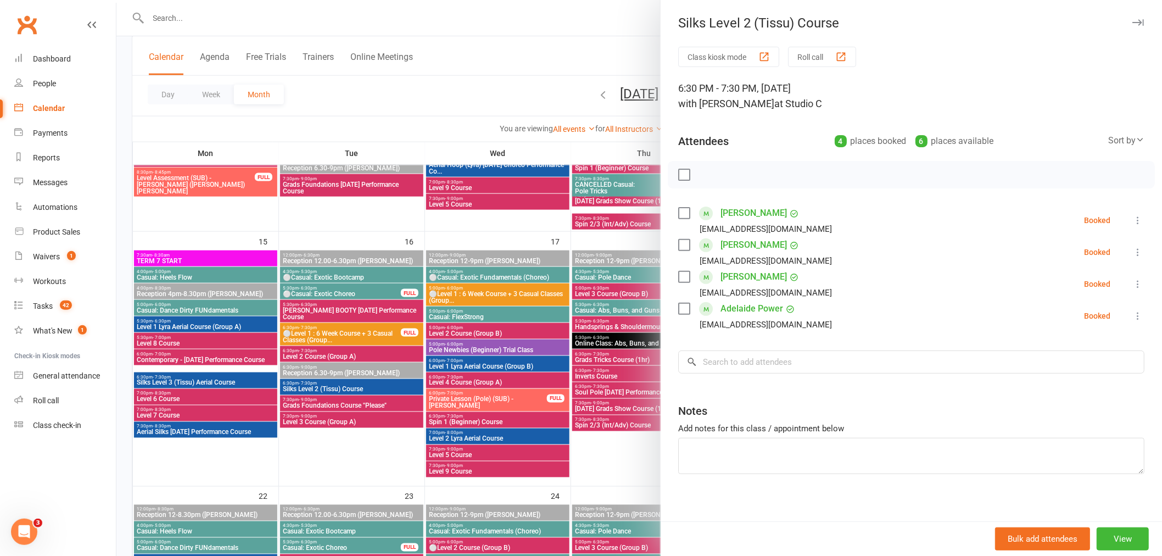
click at [372, 322] on div at bounding box center [639, 278] width 1046 height 556
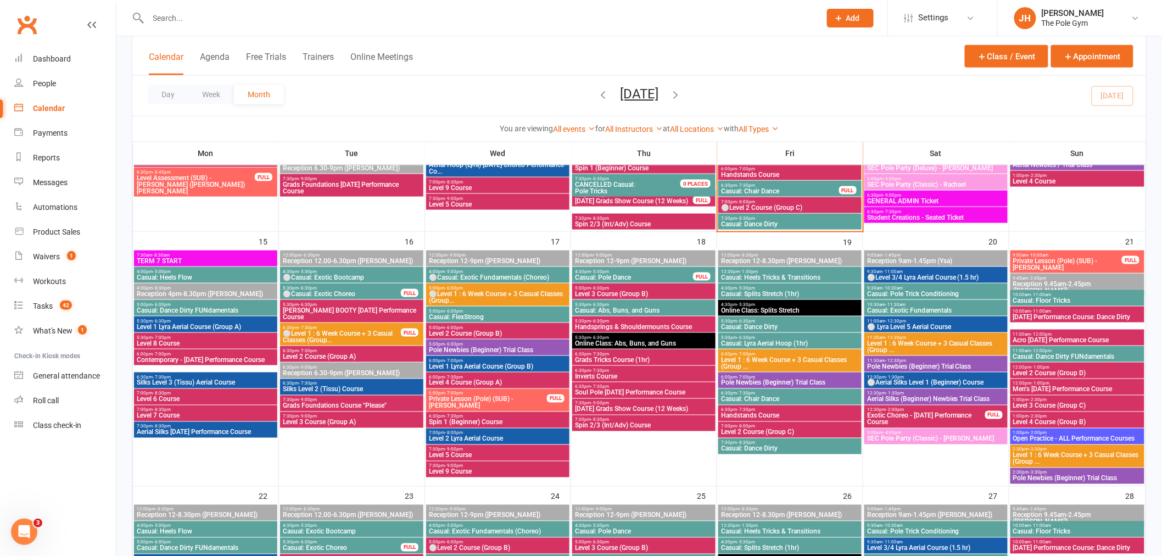
click at [304, 386] on span "Silks Level 2 (Tissu) Course" at bounding box center [351, 389] width 139 height 7
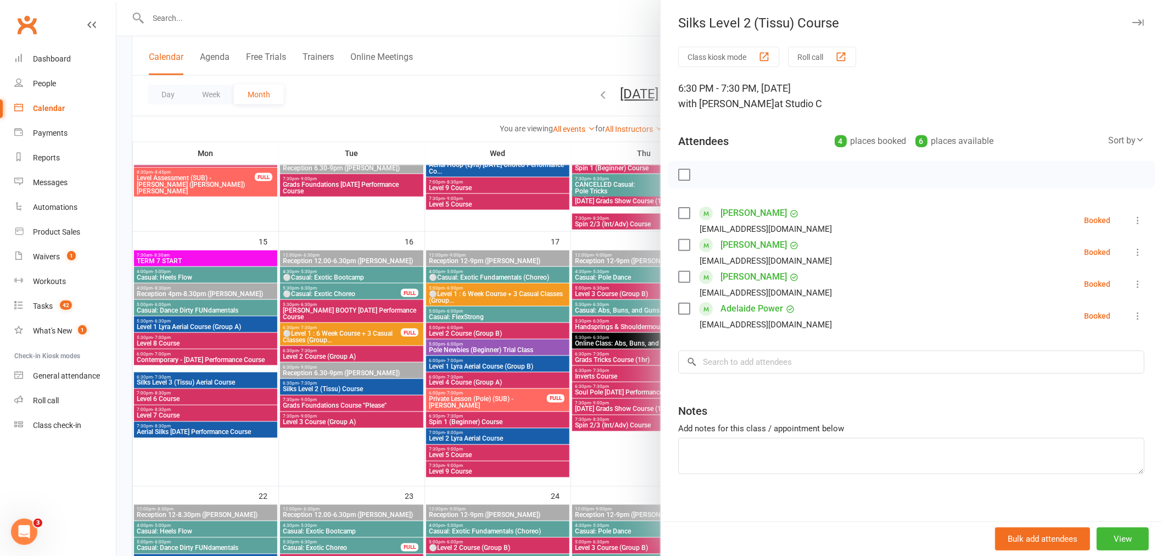
click at [311, 385] on div at bounding box center [639, 278] width 1046 height 556
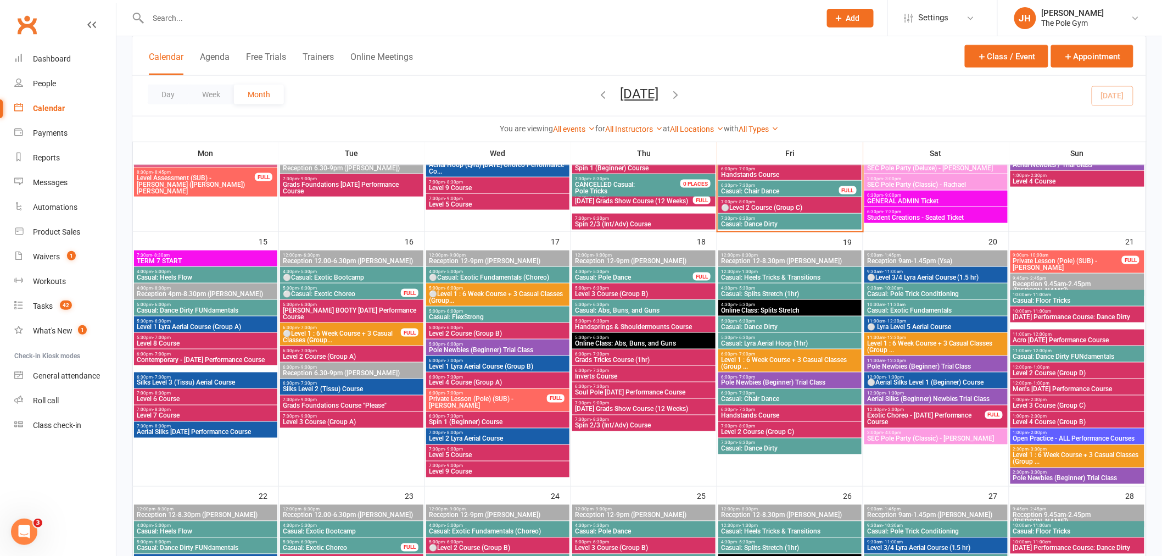
click at [426, 20] on input "text" at bounding box center [479, 17] width 668 height 15
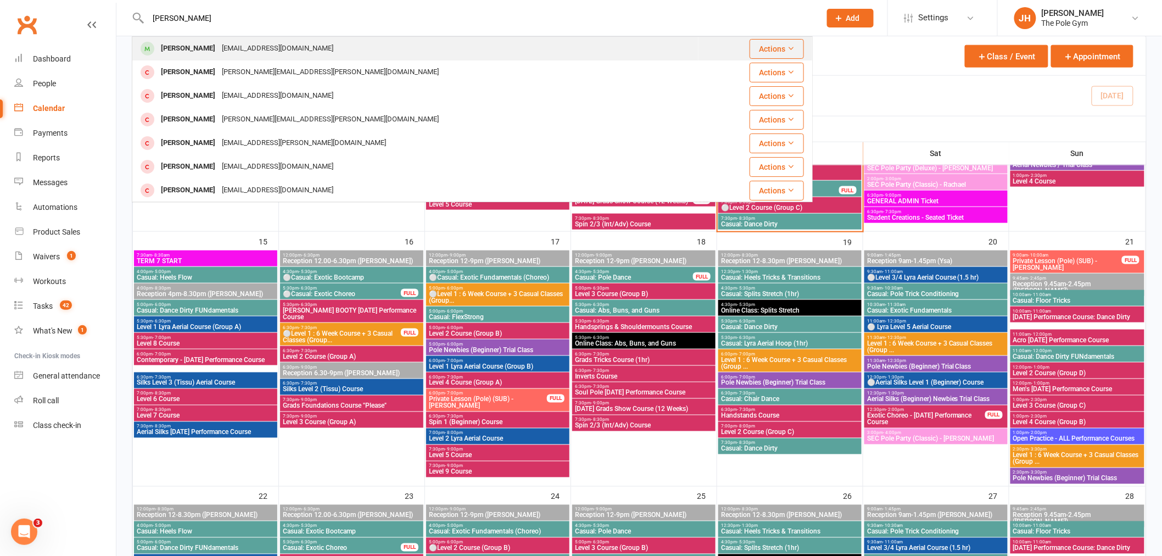
type input "latoya"
click at [169, 51] on div "[PERSON_NAME]" at bounding box center [188, 49] width 61 height 16
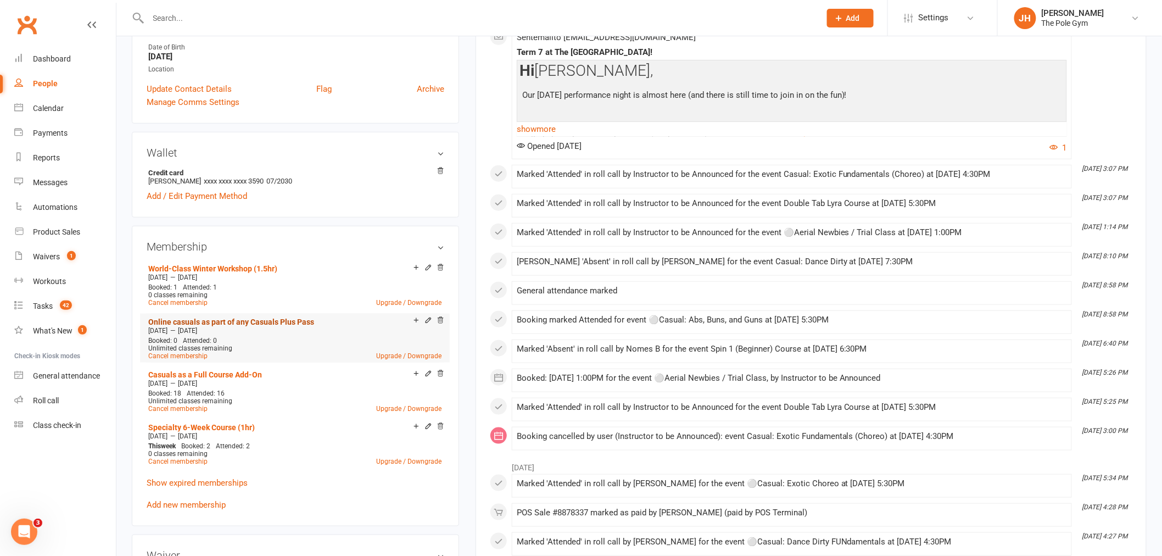
scroll to position [366, 0]
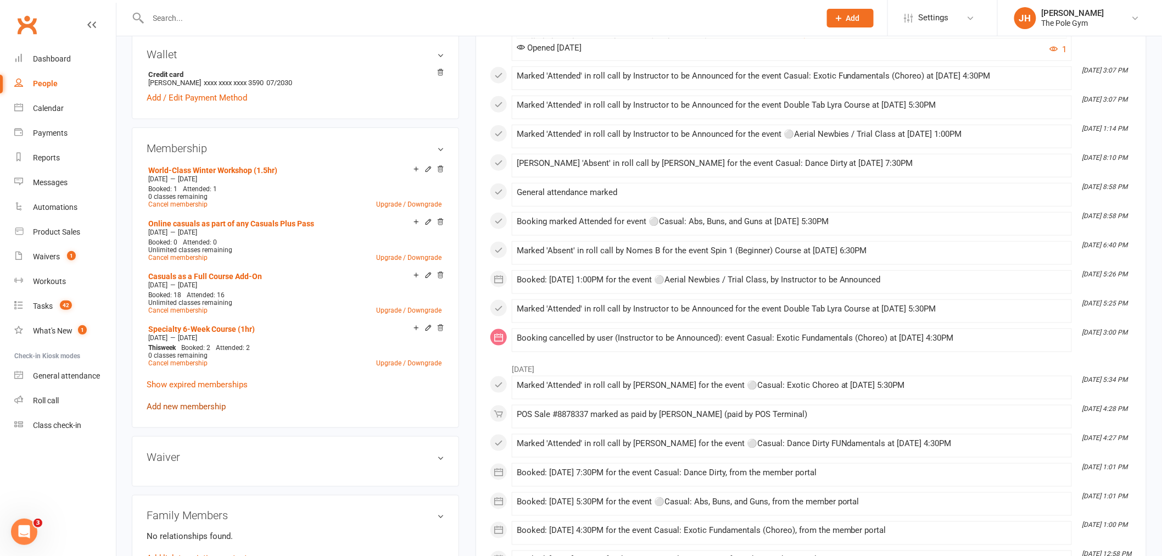
click at [181, 402] on link "Add new membership" at bounding box center [186, 407] width 79 height 10
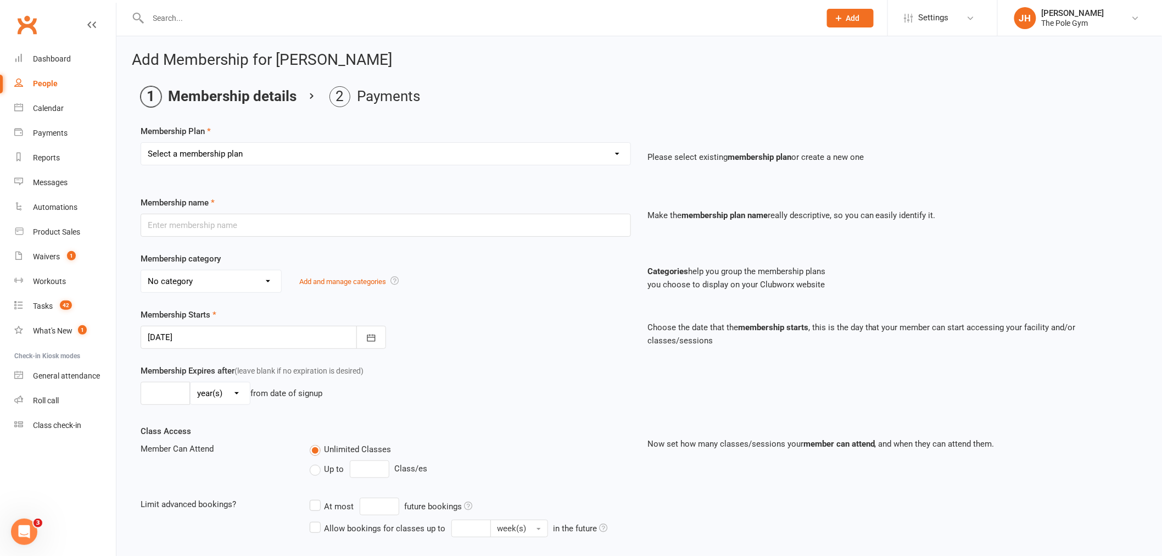
click at [244, 151] on select "Select a membership plan Create new Membership Plan Pay As You Go (45 min) Casu…" at bounding box center [385, 154] width 489 height 22
select select "10"
click at [141, 143] on select "Select a membership plan Create new Membership Plan Pay As You Go (45 min) Casu…" at bounding box center [385, 154] width 489 height 22
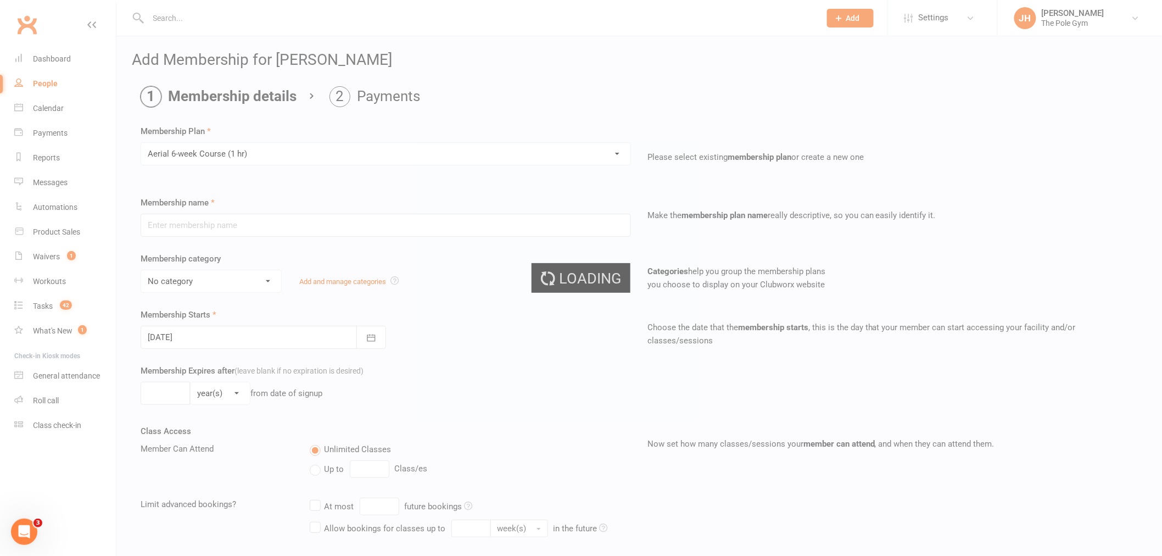
type input "Aerial 6-week Course (1 hr)"
select select "3"
type input "15 Sep 2025"
type input "6"
select select "1"
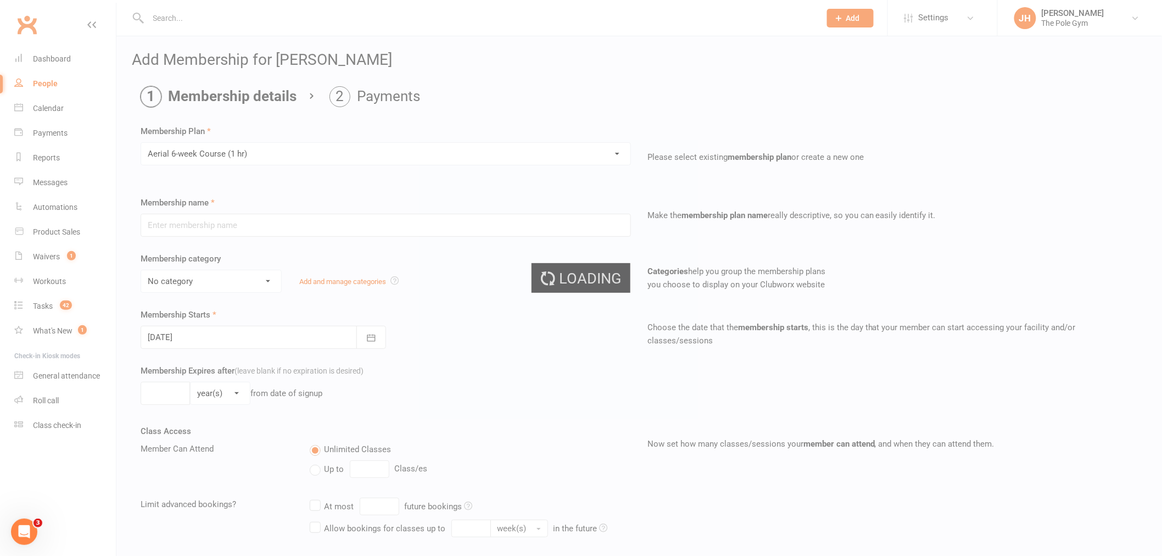
type input "1"
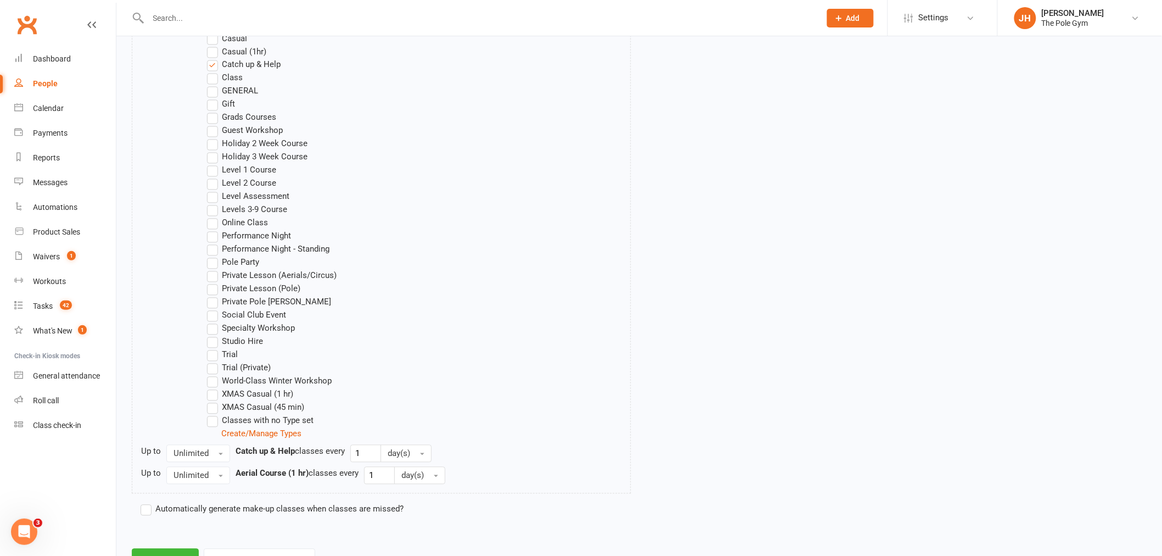
scroll to position [853, 0]
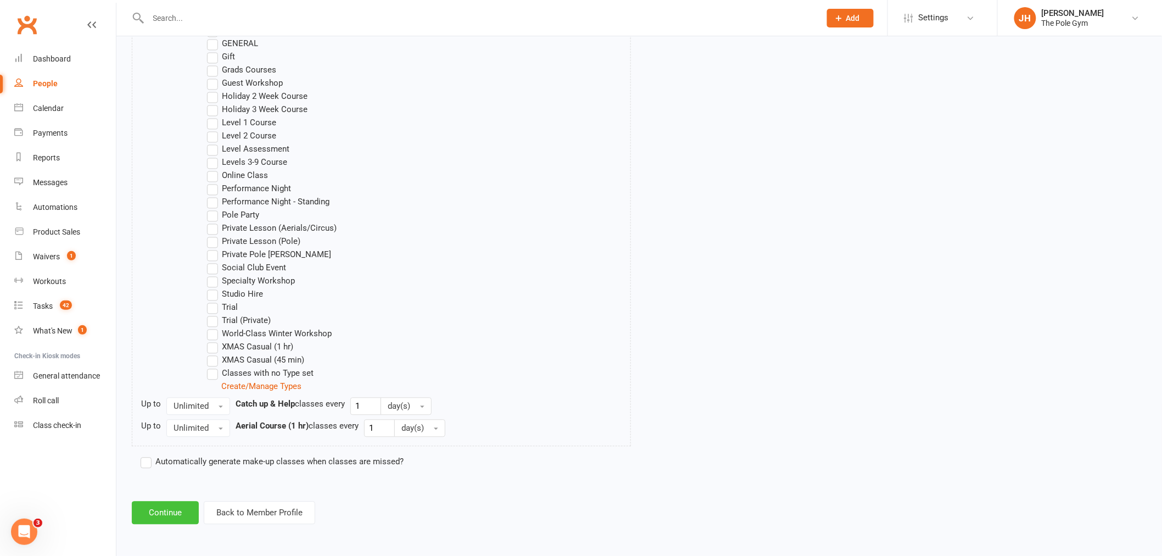
click at [175, 506] on button "Continue" at bounding box center [165, 513] width 67 height 23
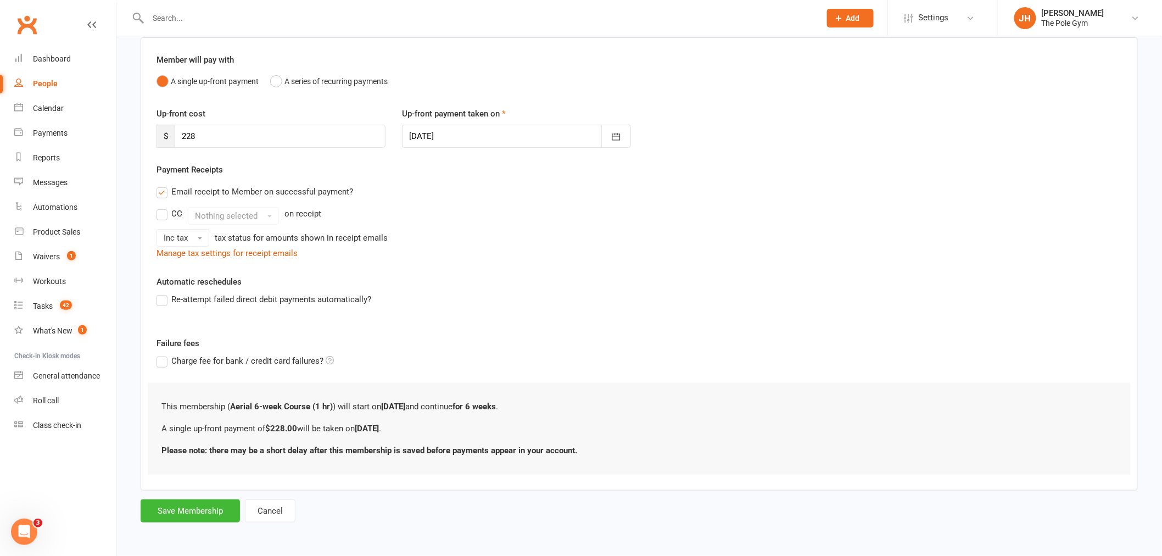
scroll to position [0, 0]
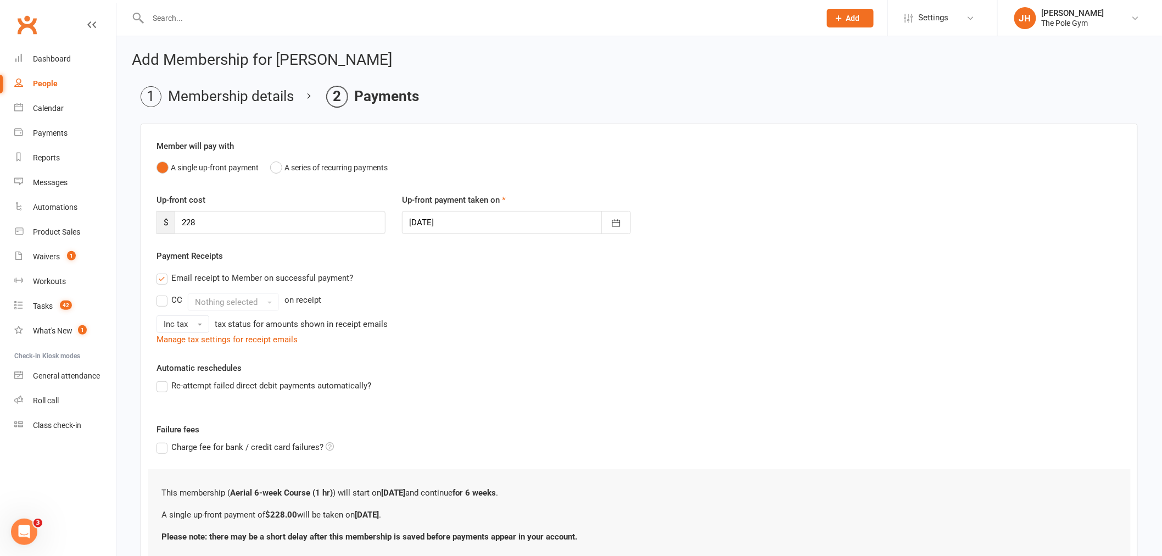
click at [421, 222] on div at bounding box center [516, 222] width 229 height 23
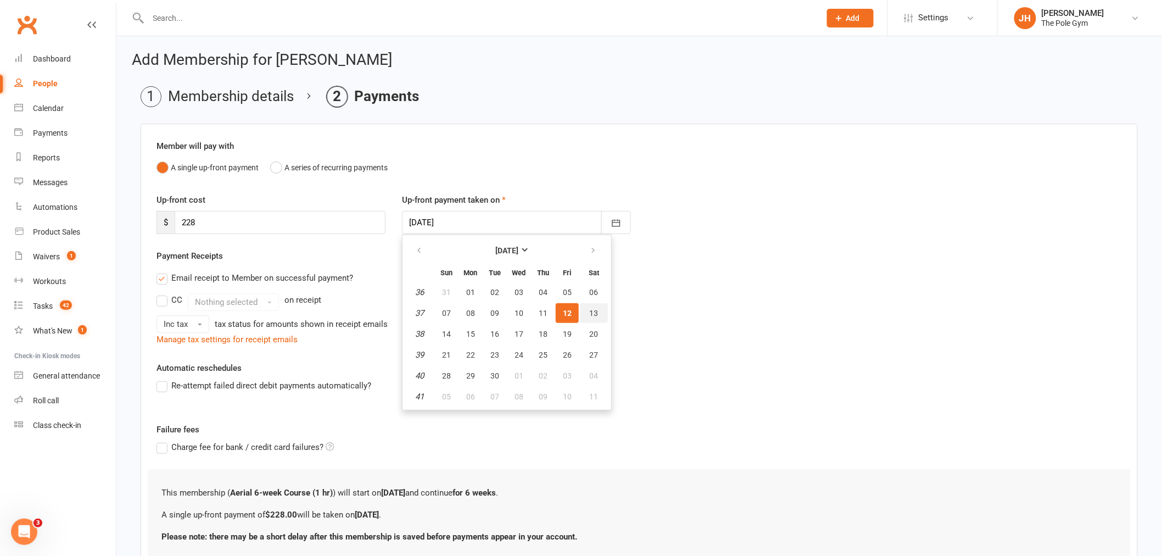
click at [590, 310] on span "13" at bounding box center [594, 313] width 9 height 9
type input "[DATE]"
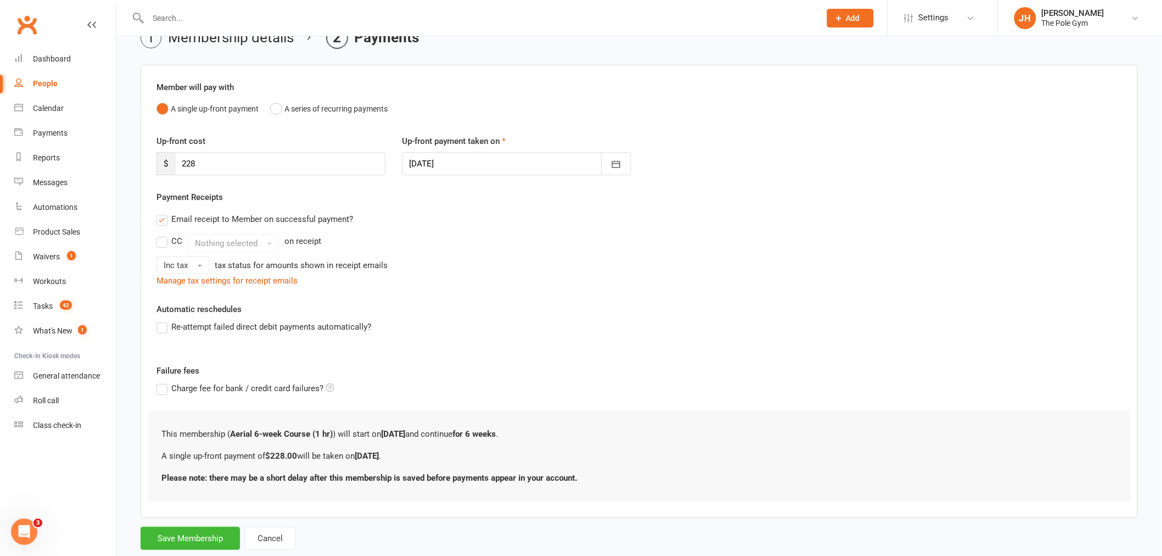
scroll to position [86, 0]
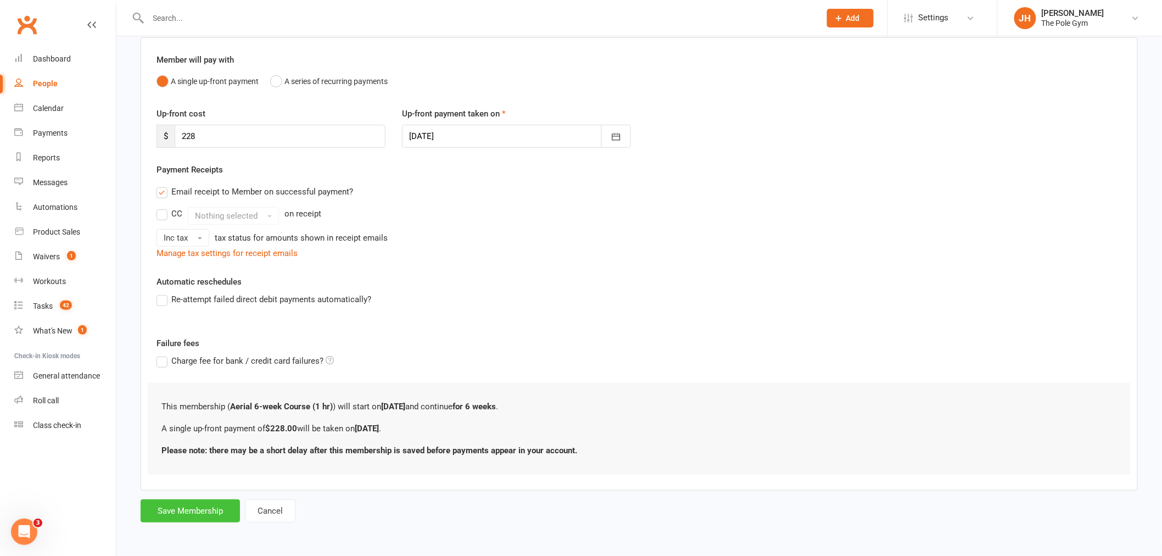
click at [211, 517] on button "Save Membership" at bounding box center [190, 510] width 99 height 23
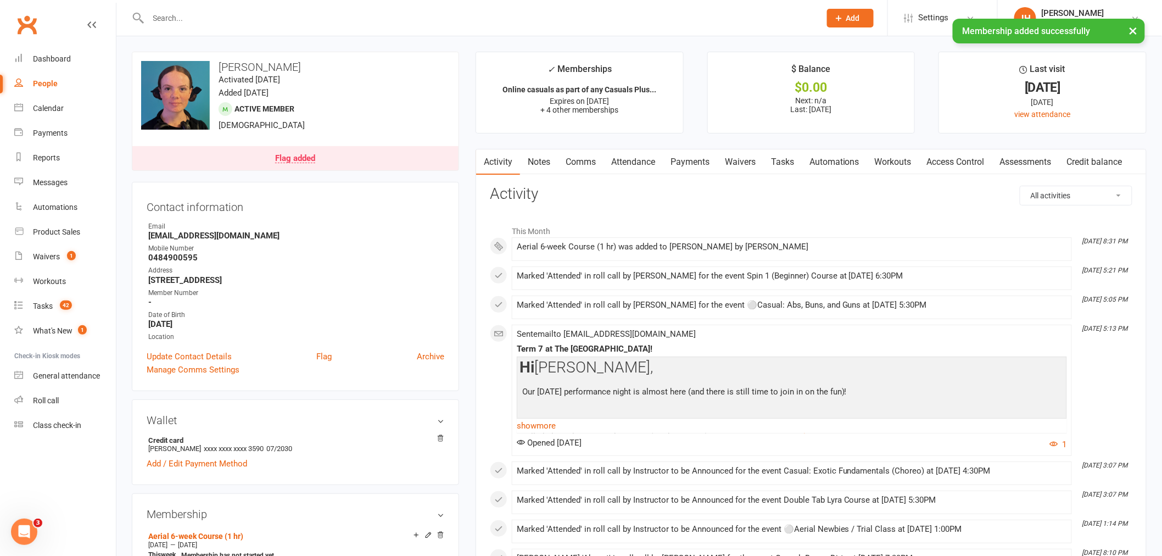
click at [698, 166] on link "Payments" at bounding box center [690, 161] width 54 height 25
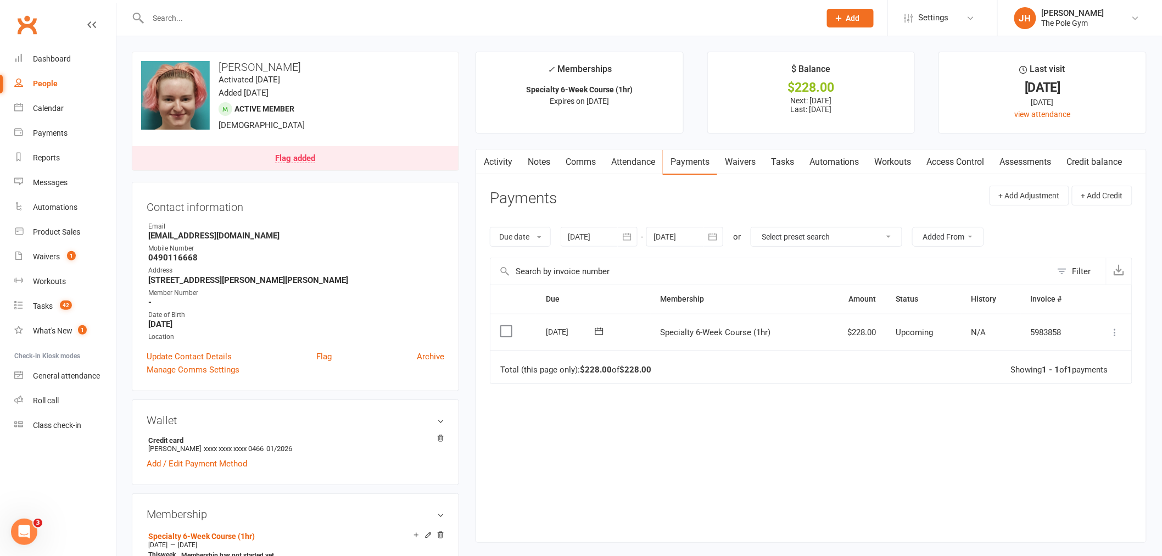
click at [1117, 329] on icon at bounding box center [1115, 332] width 11 height 11
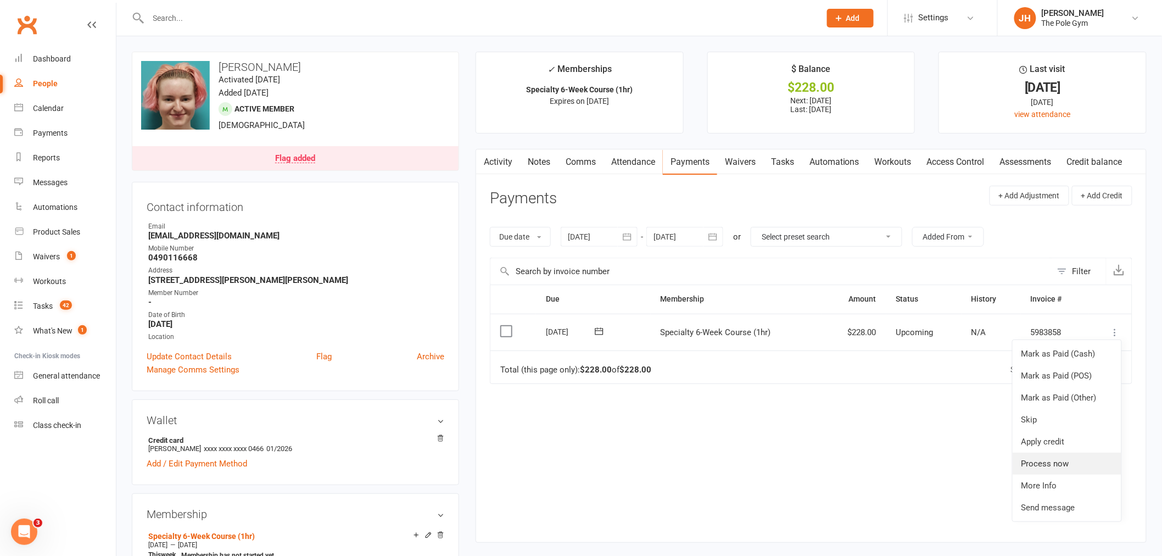
click at [1059, 463] on link "Process now" at bounding box center [1067, 464] width 109 height 22
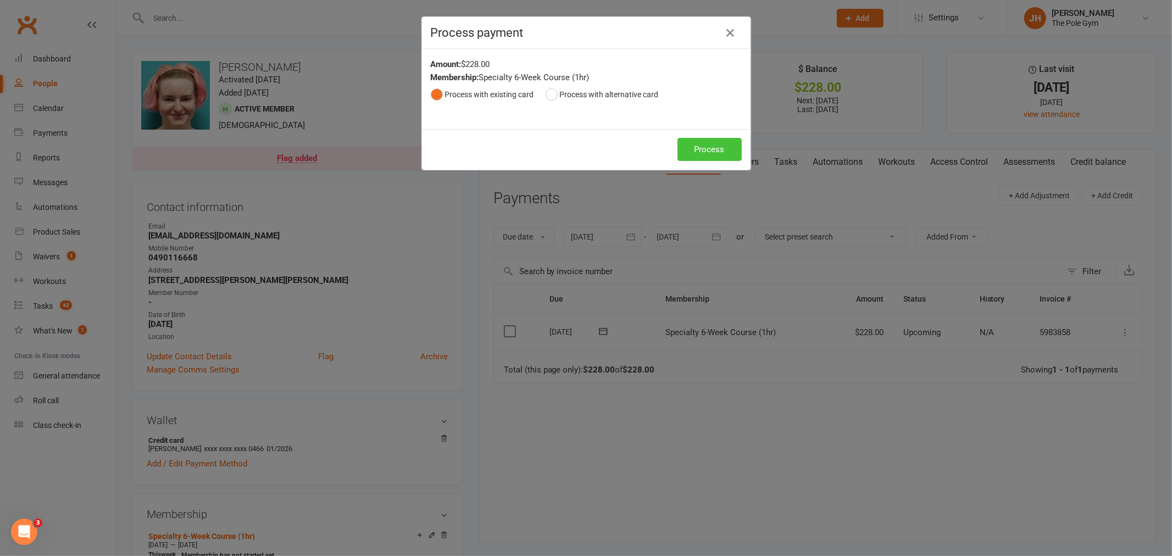
click at [713, 142] on button "Process" at bounding box center [709, 149] width 64 height 23
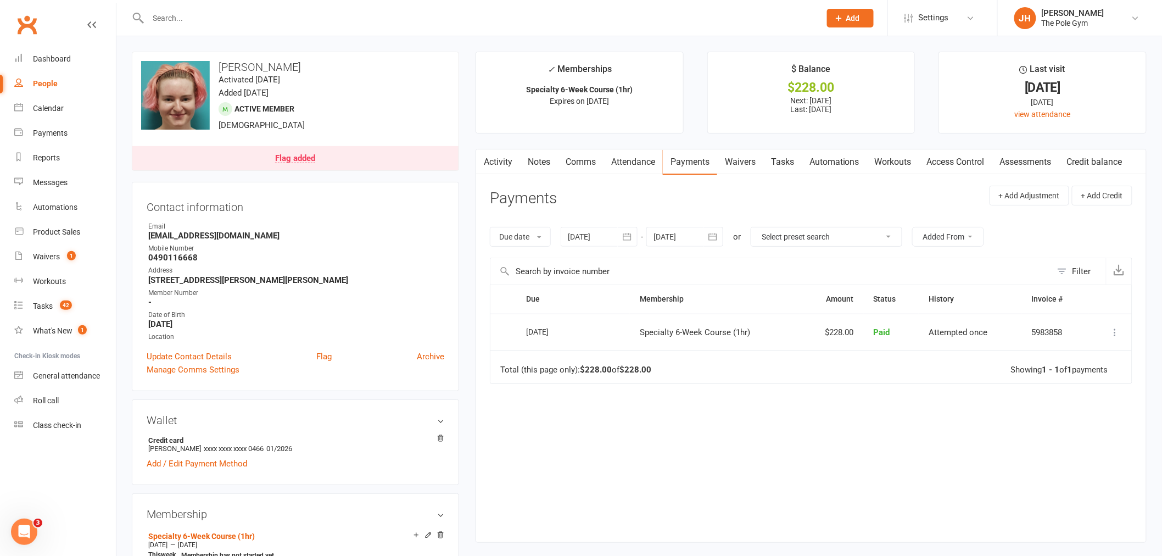
drag, startPoint x: 300, startPoint y: 64, endPoint x: 218, endPoint y: 62, distance: 82.4
click at [218, 62] on h3 "[PERSON_NAME]" at bounding box center [295, 67] width 309 height 12
copy h3 "[PERSON_NAME]"
click at [52, 112] on div "Calendar" at bounding box center [48, 108] width 31 height 9
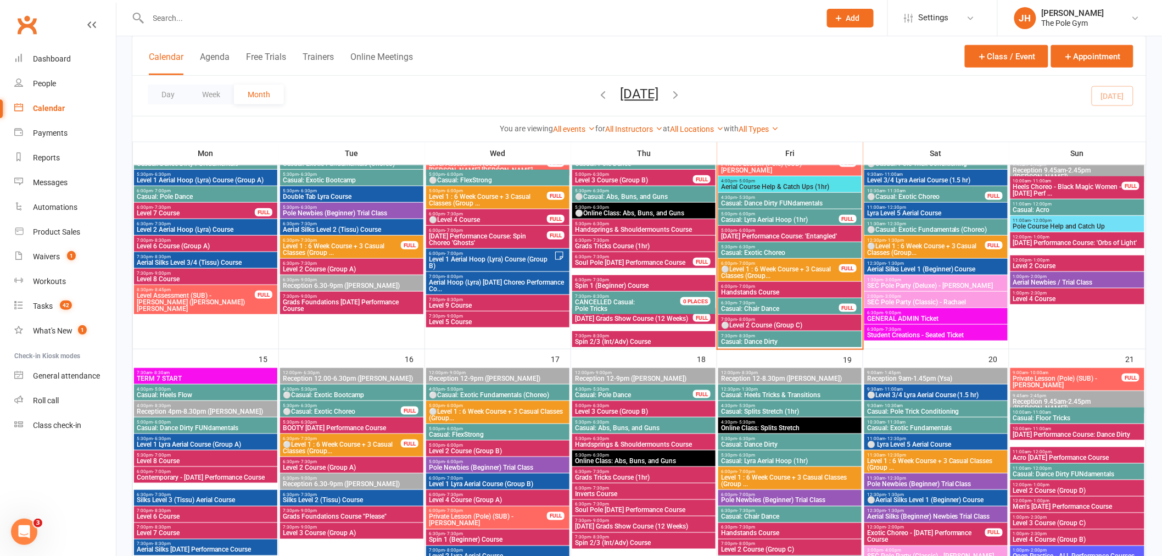
scroll to position [427, 0]
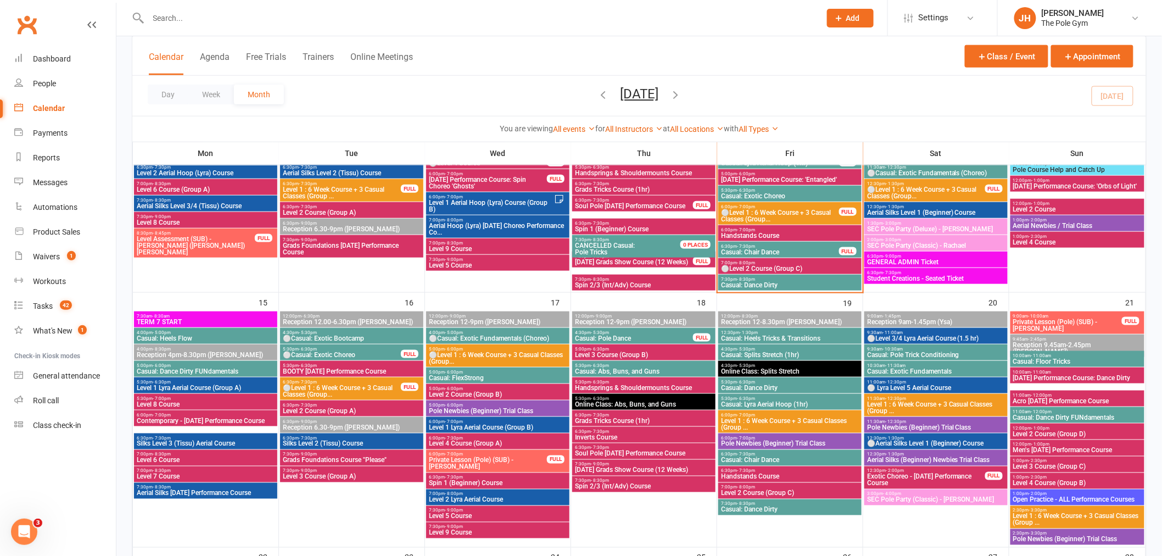
click at [299, 368] on span "BOOTY Halloween Performance Course" at bounding box center [351, 371] width 139 height 7
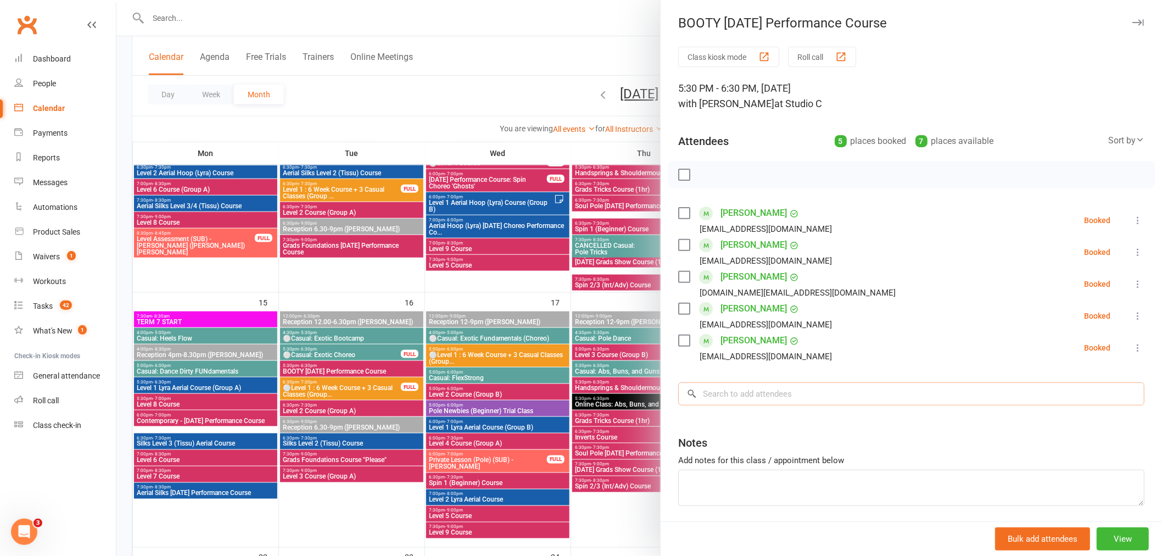
click at [749, 401] on input "search" at bounding box center [911, 393] width 466 height 23
paste input "Tiama Caulfield"
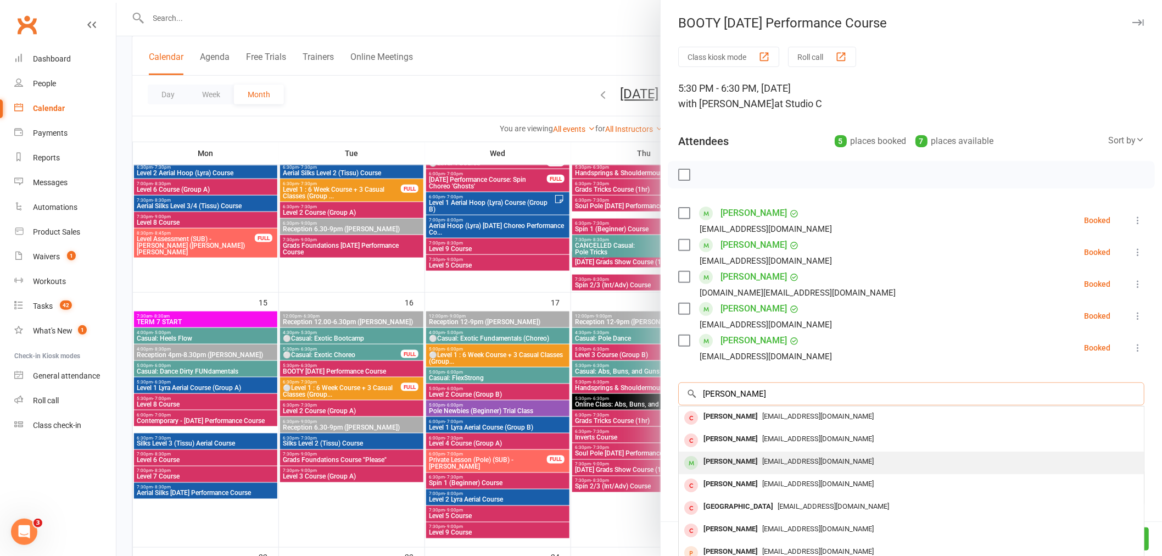
type input "Tiama Caulfield"
click at [731, 465] on div "Tiama Caulfield" at bounding box center [730, 462] width 63 height 16
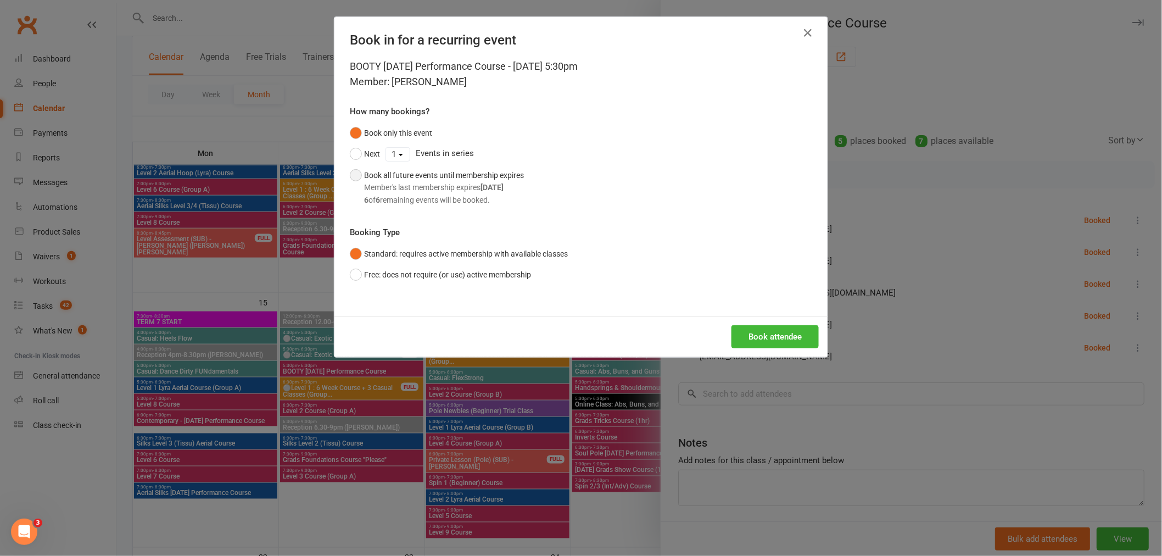
click at [416, 192] on div "Member's last membership expires Oct 26, 2025" at bounding box center [444, 187] width 160 height 12
click at [741, 348] on div "Book attendee" at bounding box center [581, 336] width 493 height 41
click at [751, 338] on button "Book attendee" at bounding box center [775, 336] width 87 height 23
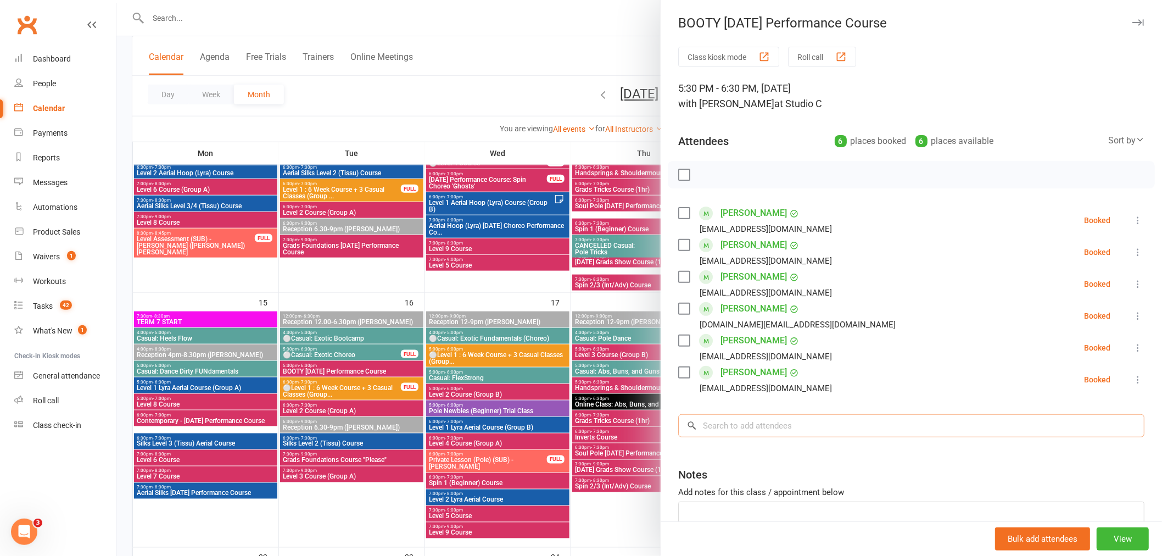
click at [798, 432] on input "search" at bounding box center [911, 425] width 466 height 23
click at [744, 207] on link "[PERSON_NAME]" at bounding box center [754, 213] width 66 height 18
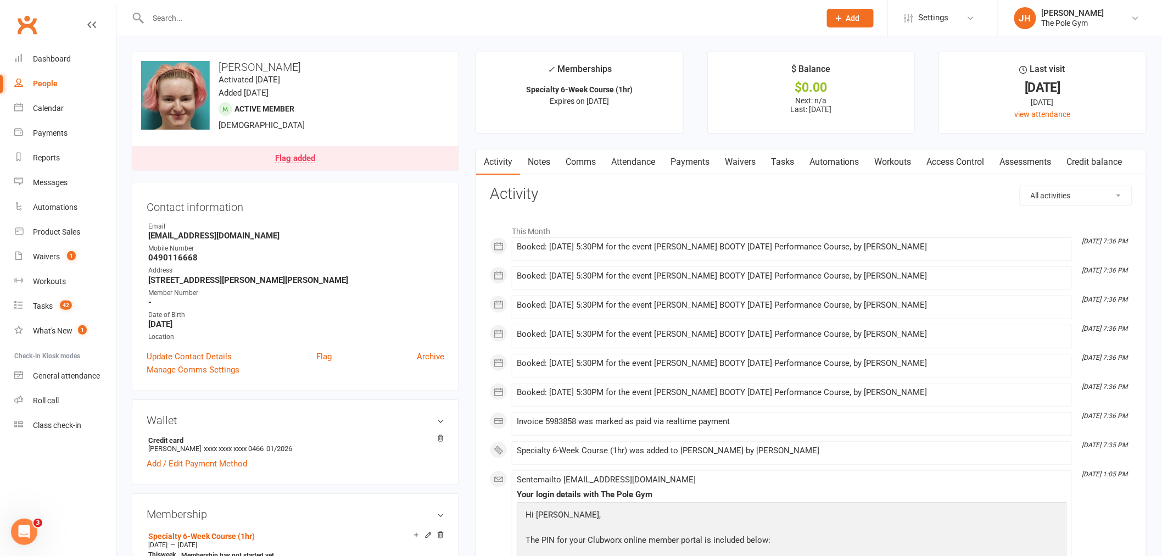
click at [682, 162] on link "Payments" at bounding box center [690, 161] width 54 height 25
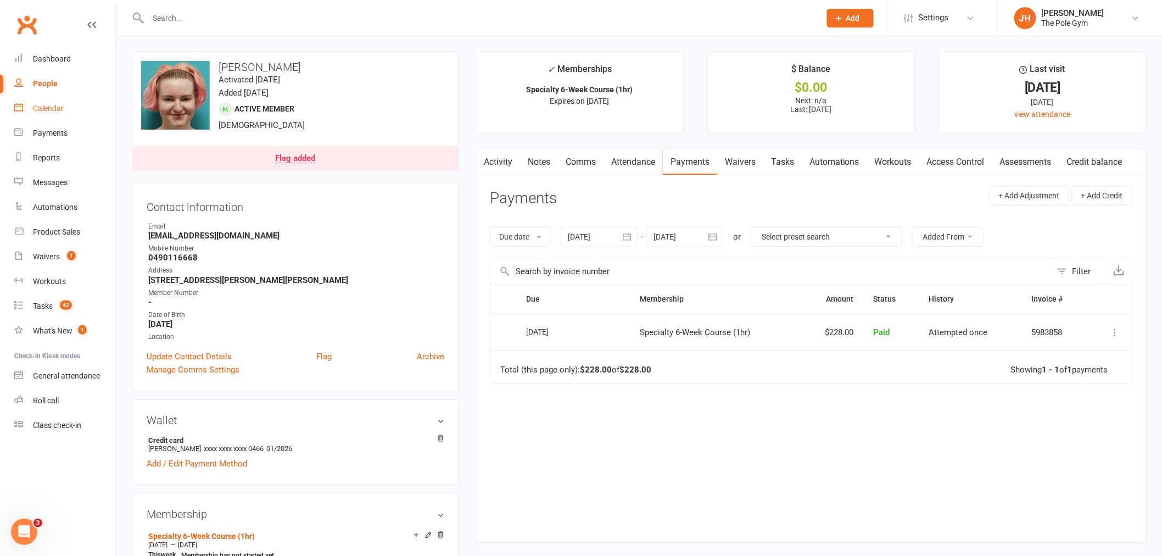
click at [62, 113] on link "Calendar" at bounding box center [65, 108] width 102 height 25
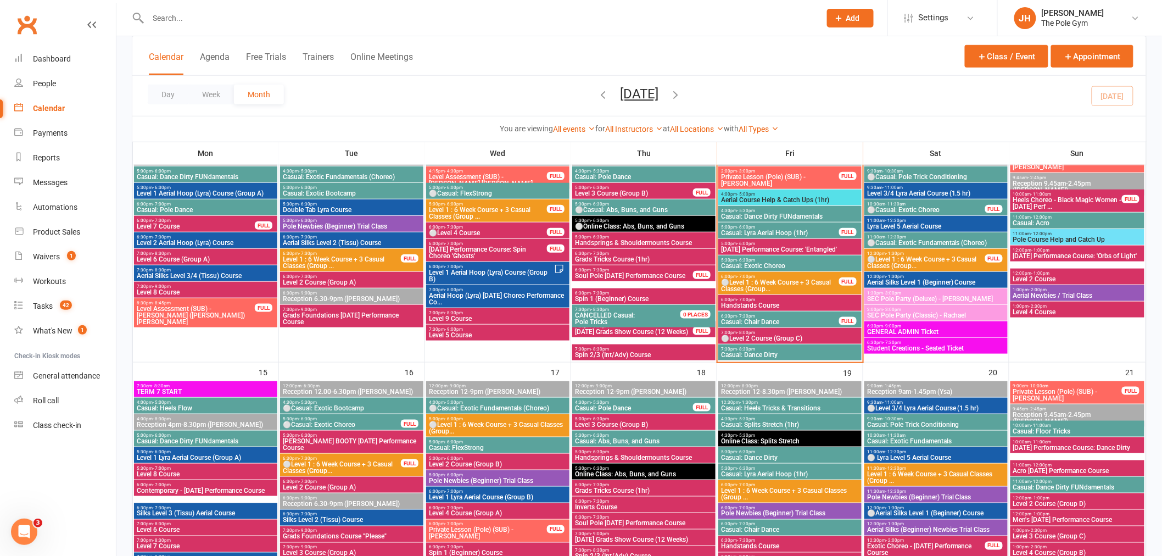
scroll to position [427, 0]
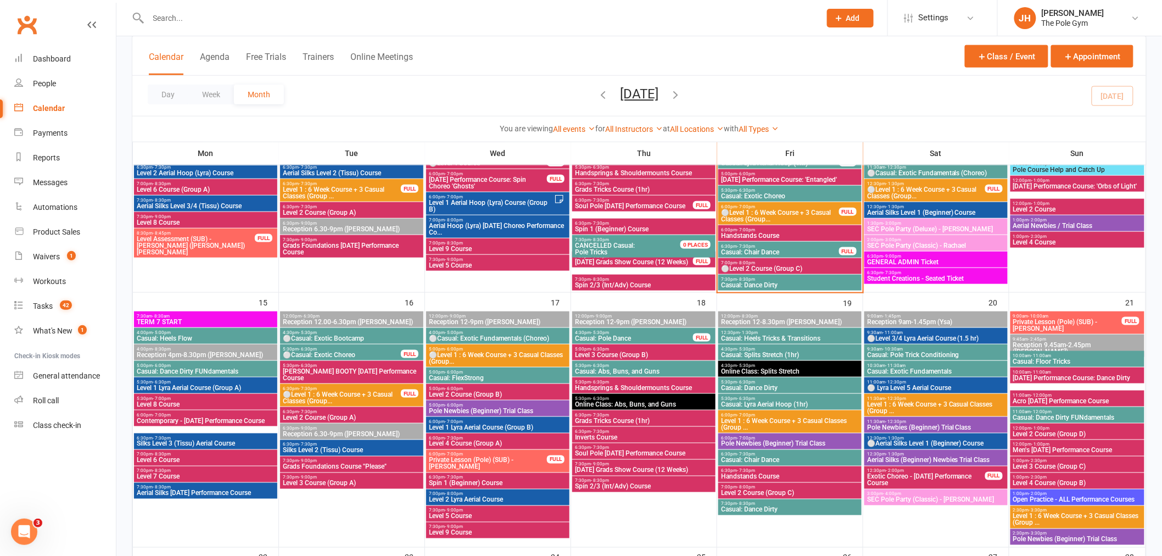
click at [322, 369] on span "MOODY BOOTY Halloween Performance Course" at bounding box center [351, 374] width 139 height 13
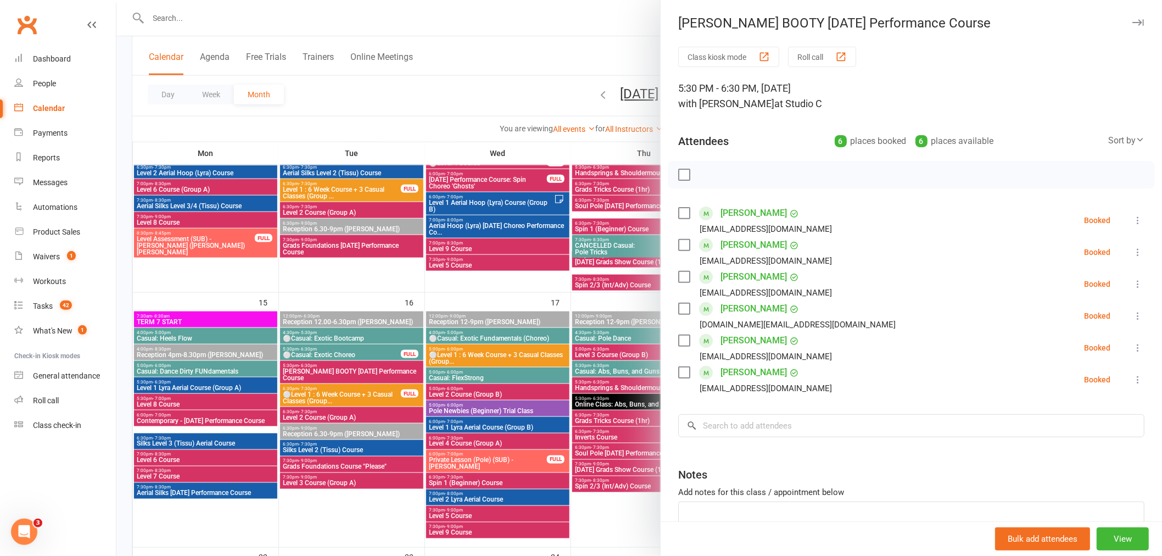
click at [365, 511] on div at bounding box center [639, 278] width 1046 height 556
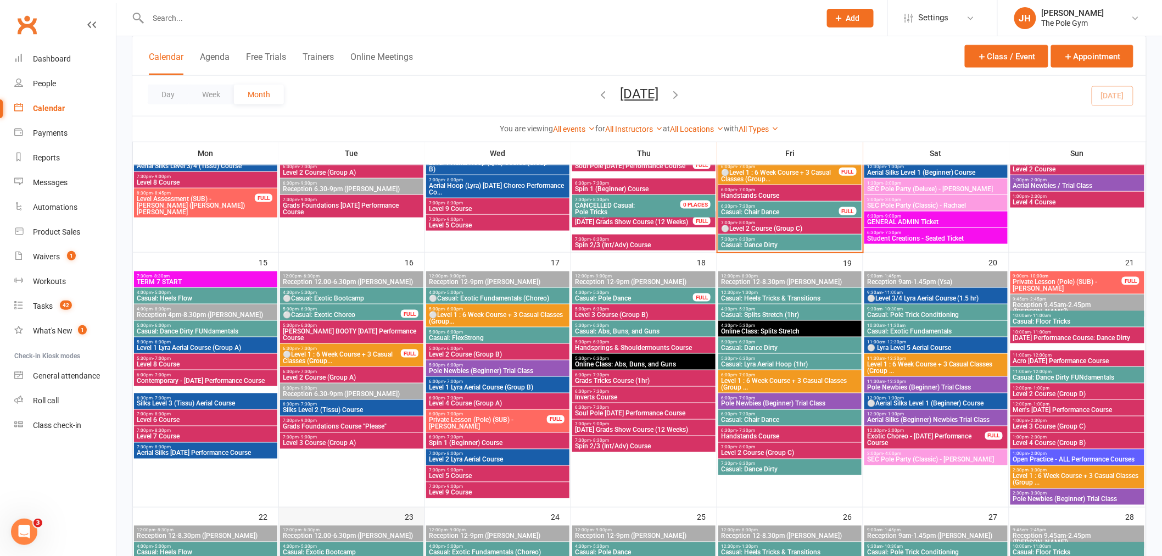
scroll to position [488, 0]
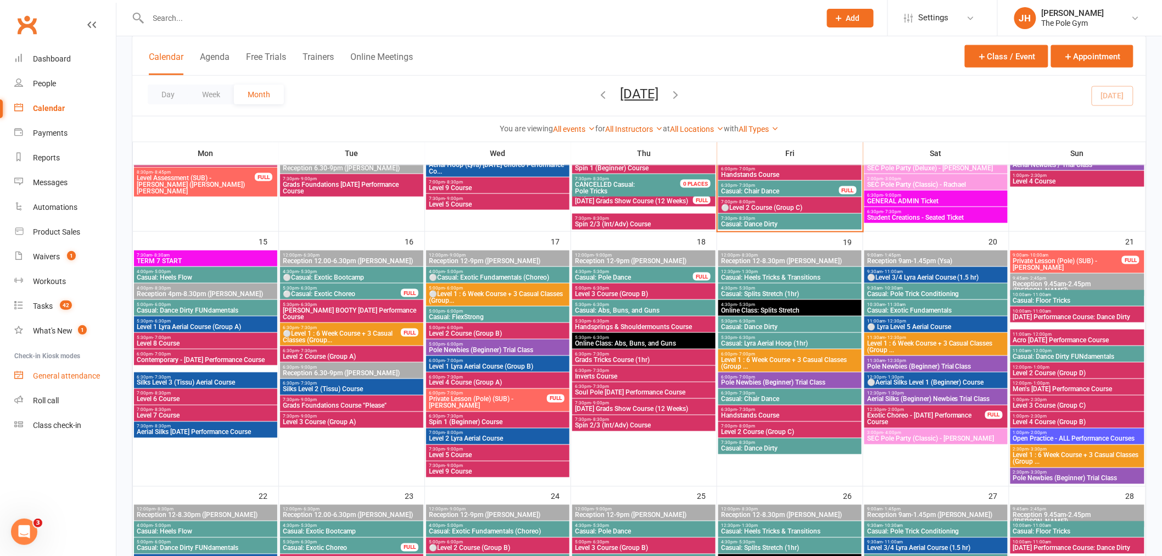
click at [52, 372] on div "General attendance" at bounding box center [66, 375] width 67 height 9
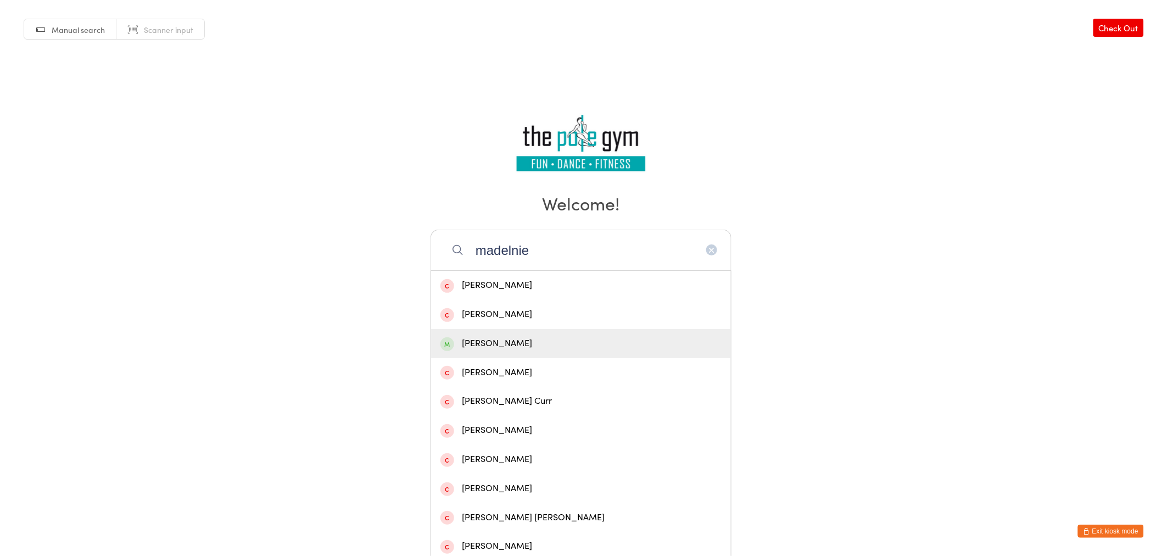
type input "madelnie"
click at [514, 333] on div "[PERSON_NAME]" at bounding box center [581, 343] width 300 height 29
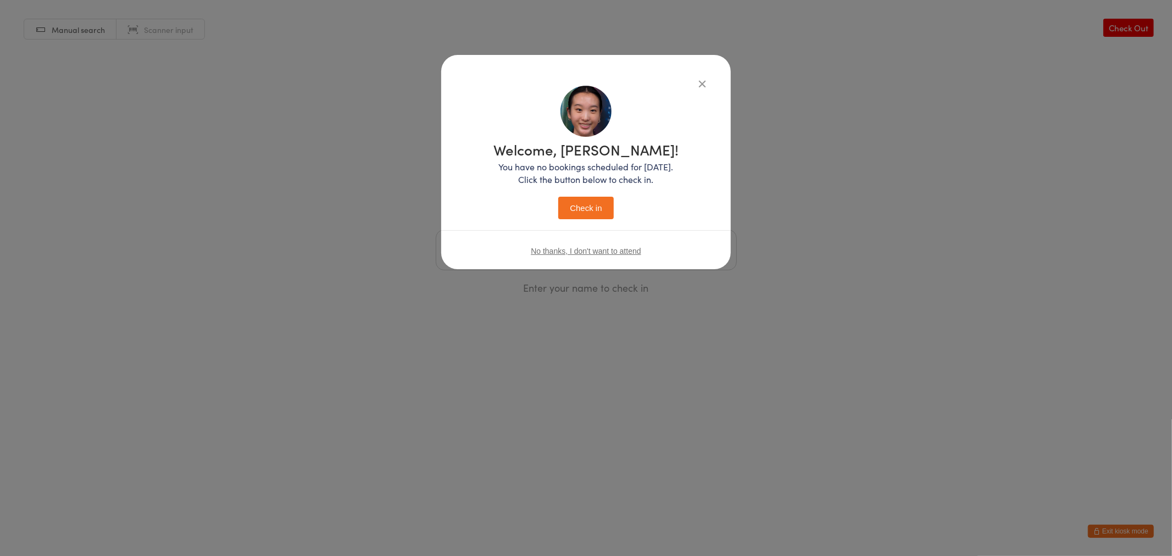
click at [578, 207] on button "Check in" at bounding box center [585, 208] width 55 height 23
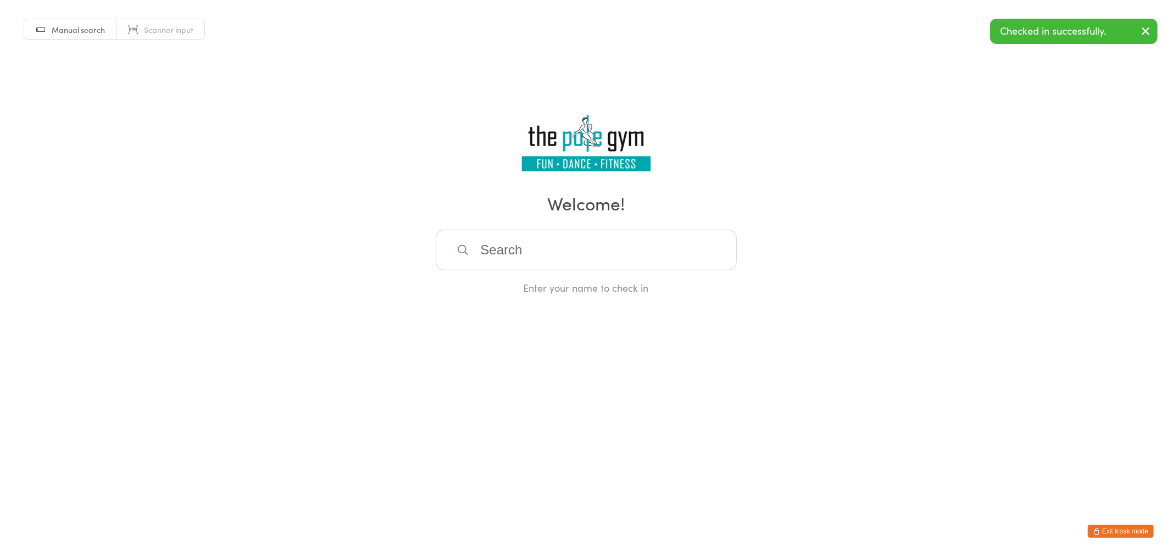
click at [1113, 531] on button "Exit kiosk mode" at bounding box center [1121, 531] width 66 height 13
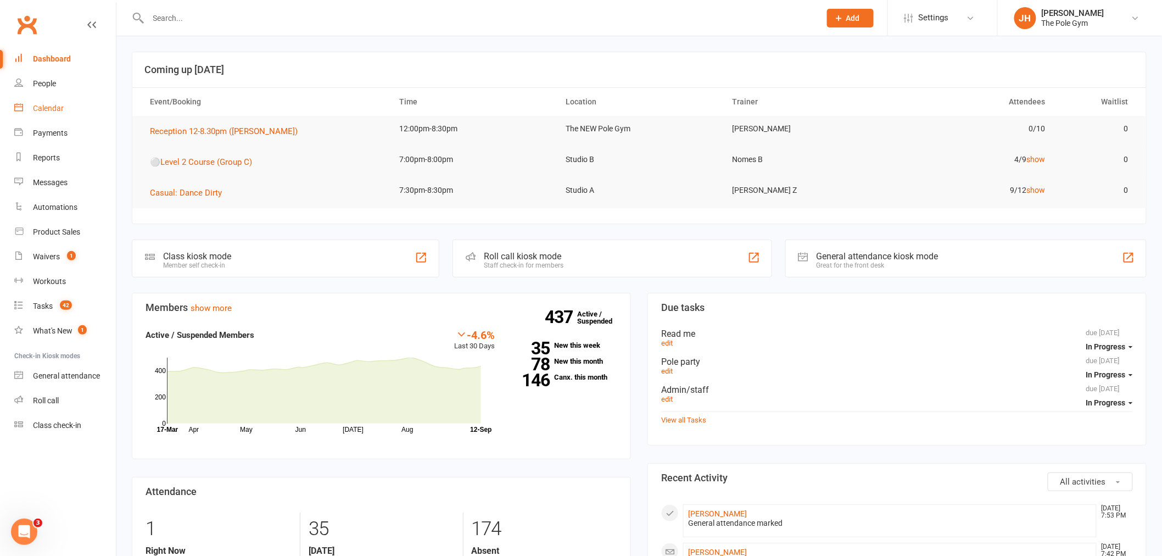
click at [57, 110] on div "Calendar" at bounding box center [48, 108] width 31 height 9
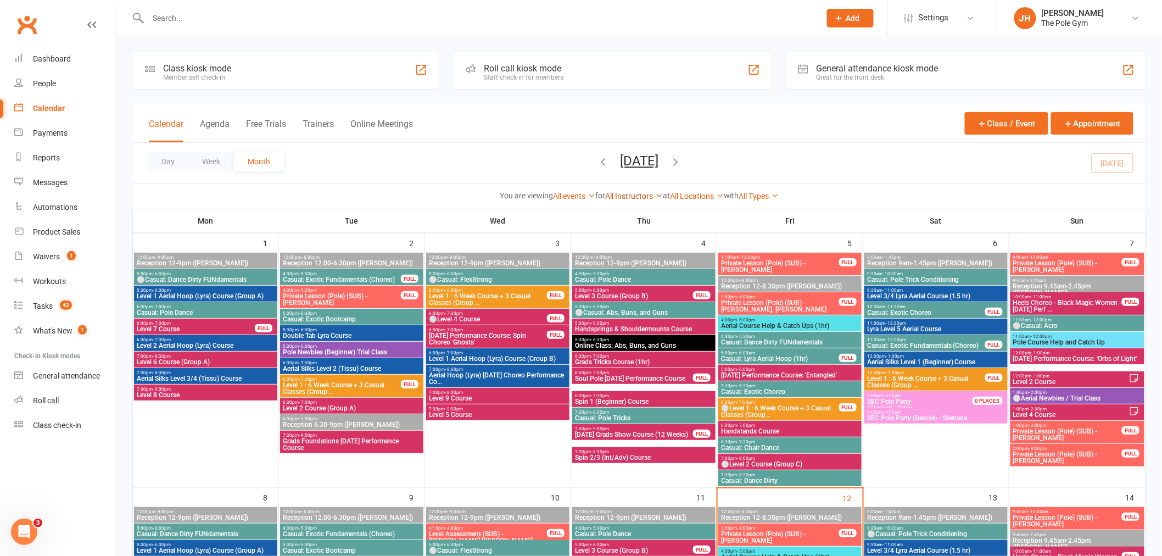
click at [630, 195] on link "All Instructors" at bounding box center [634, 196] width 58 height 9
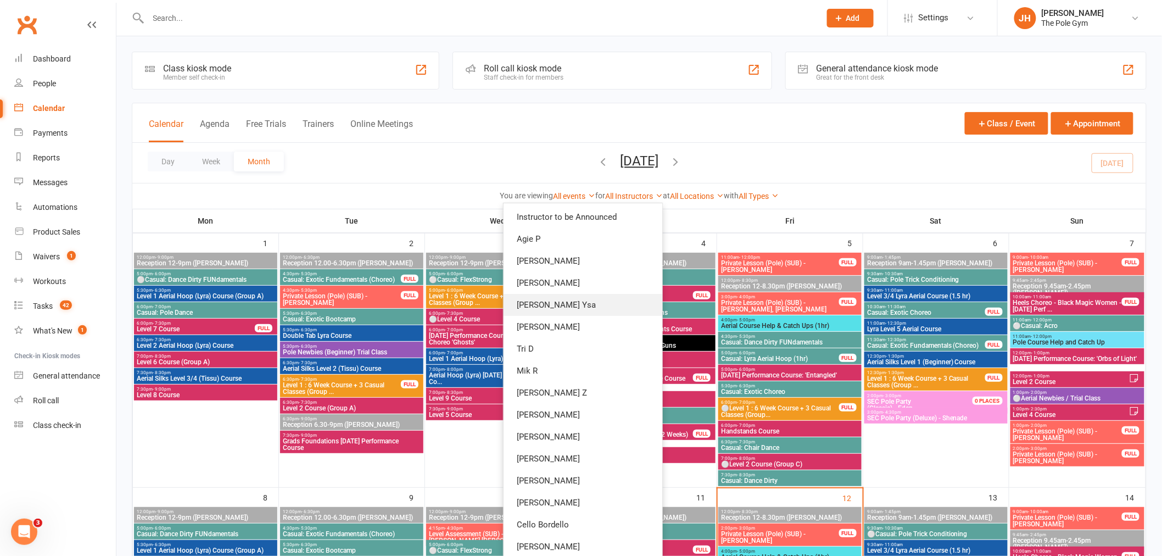
click at [578, 297] on link "[PERSON_NAME] Ysa" at bounding box center [583, 305] width 159 height 22
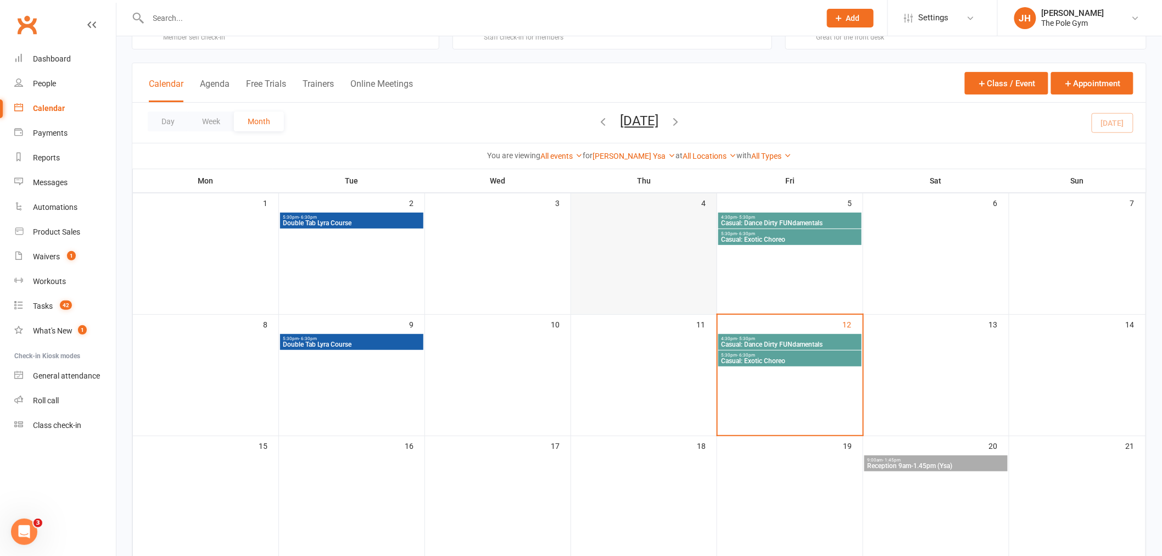
scroll to position [61, 0]
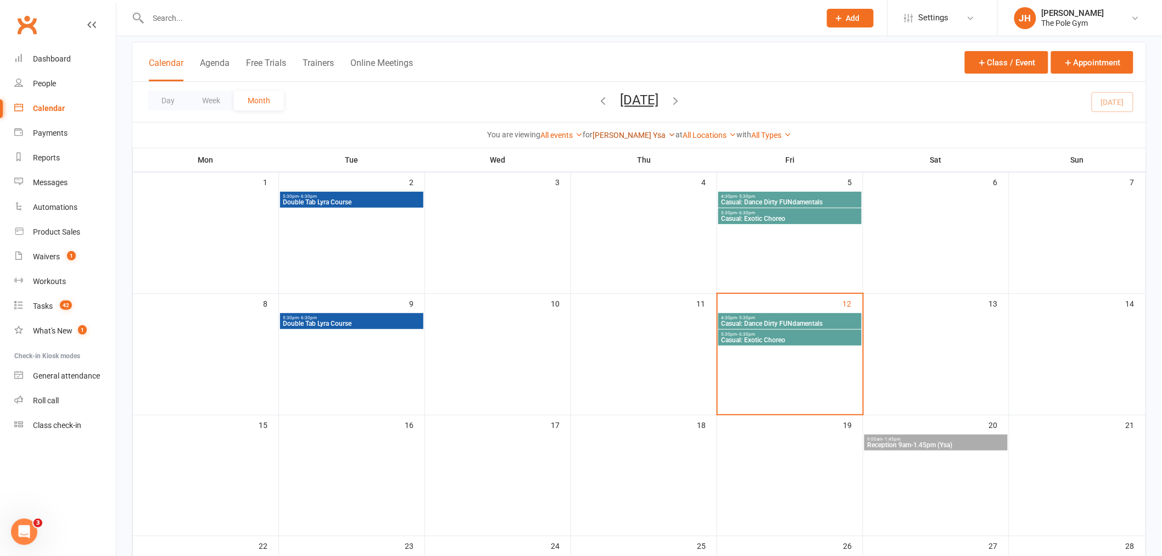
click at [623, 134] on link "[PERSON_NAME] Ysa" at bounding box center [634, 135] width 83 height 9
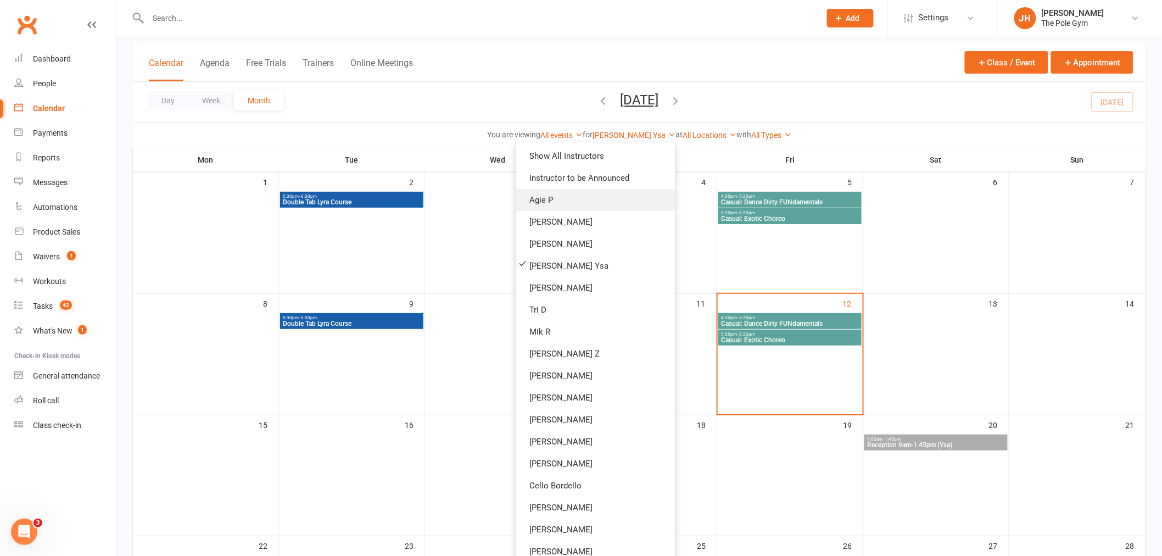
click at [556, 206] on link "Agie P" at bounding box center [595, 200] width 159 height 22
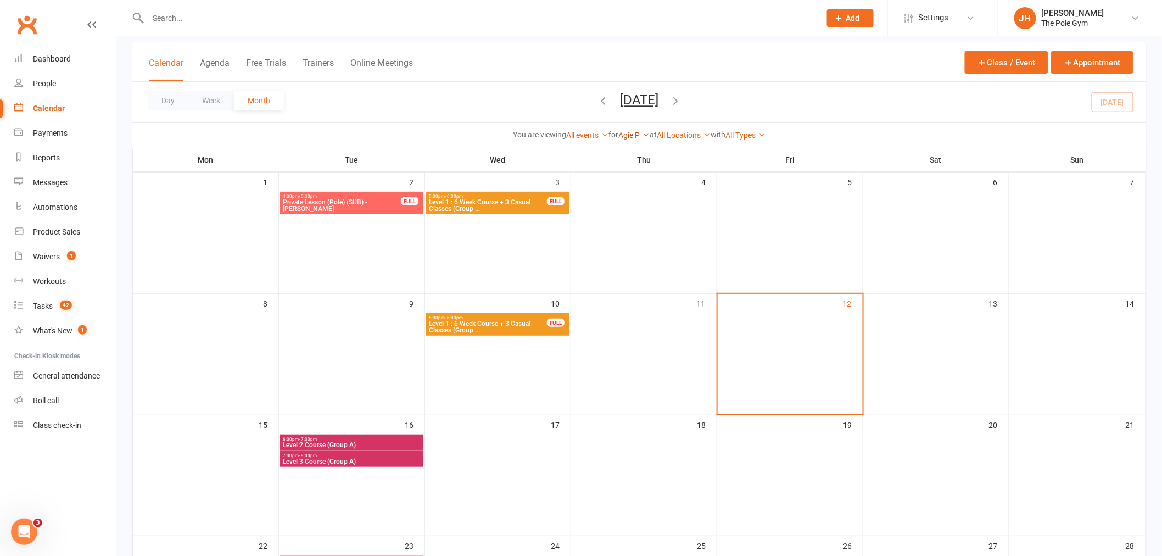
click at [628, 132] on link "Agie P" at bounding box center [634, 135] width 31 height 9
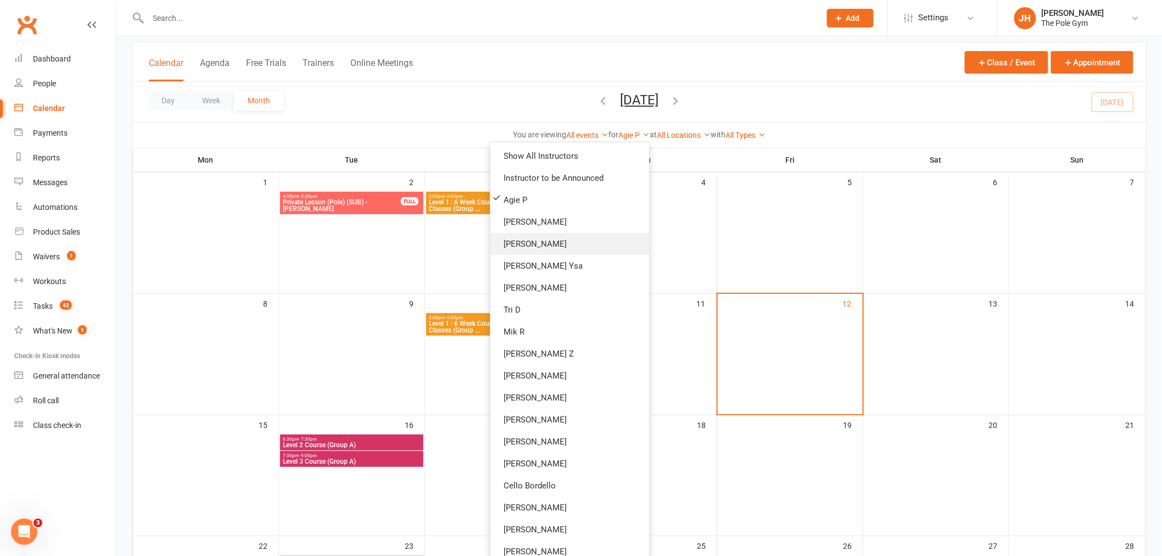
click at [550, 248] on link "[PERSON_NAME]" at bounding box center [570, 244] width 159 height 22
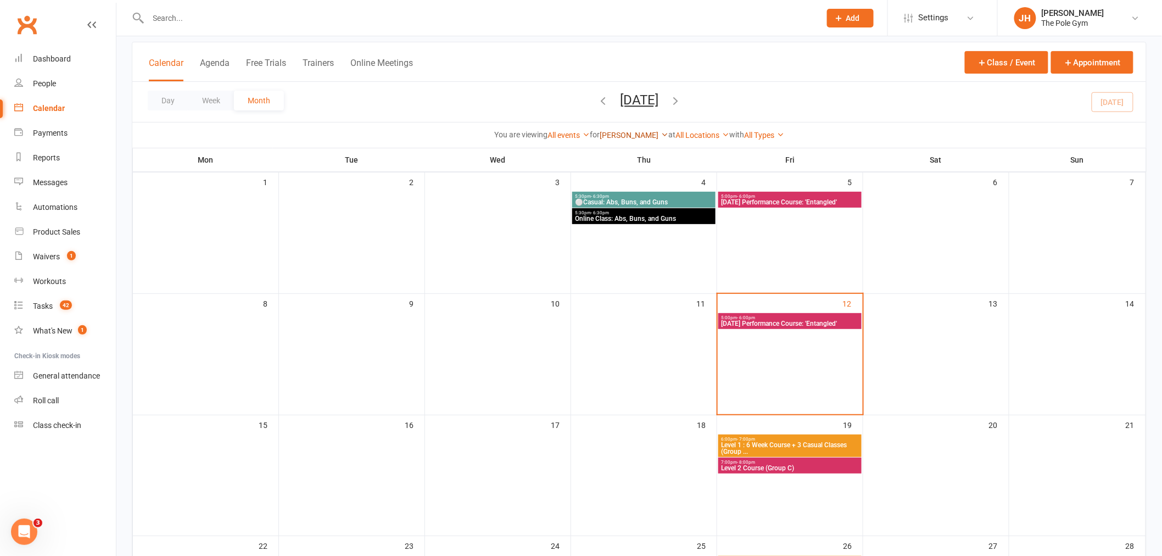
click at [619, 136] on link "[PERSON_NAME]" at bounding box center [634, 135] width 69 height 9
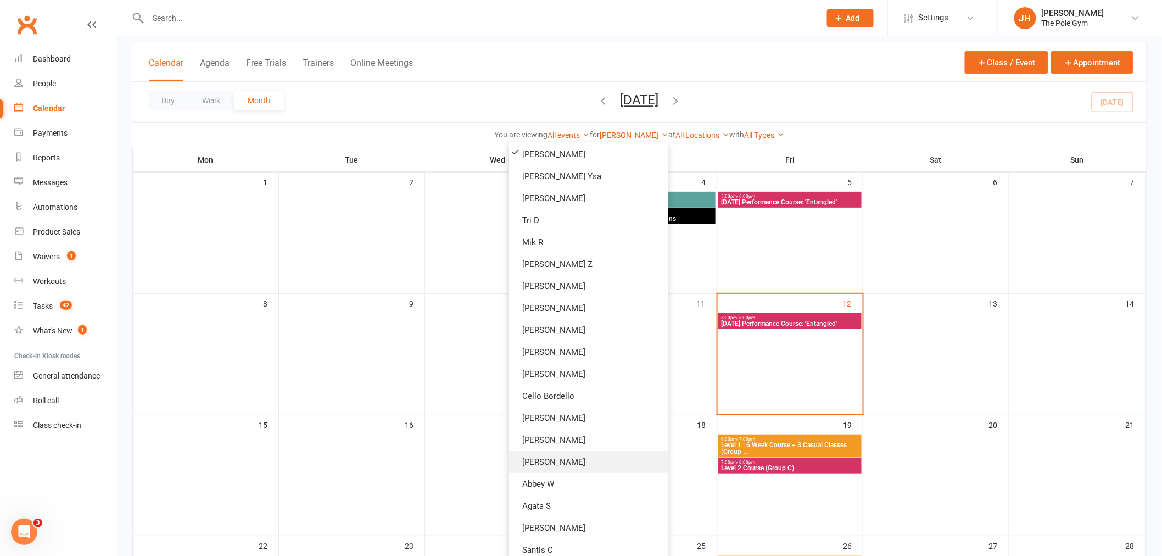
scroll to position [205, 0]
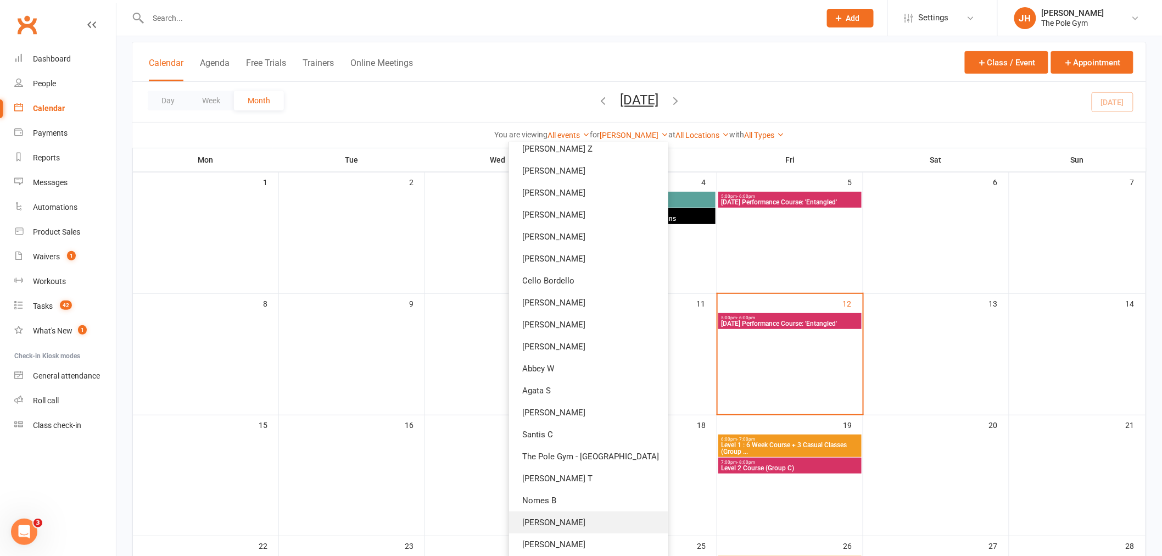
click at [557, 521] on link "[PERSON_NAME]" at bounding box center [588, 522] width 159 height 22
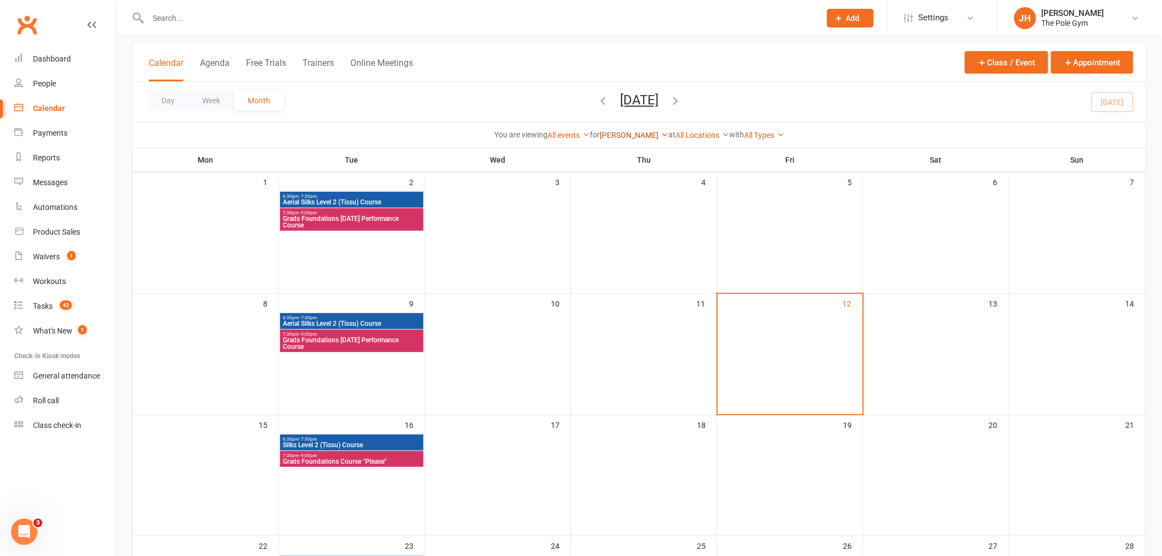
click at [630, 136] on link "[PERSON_NAME]" at bounding box center [634, 135] width 69 height 9
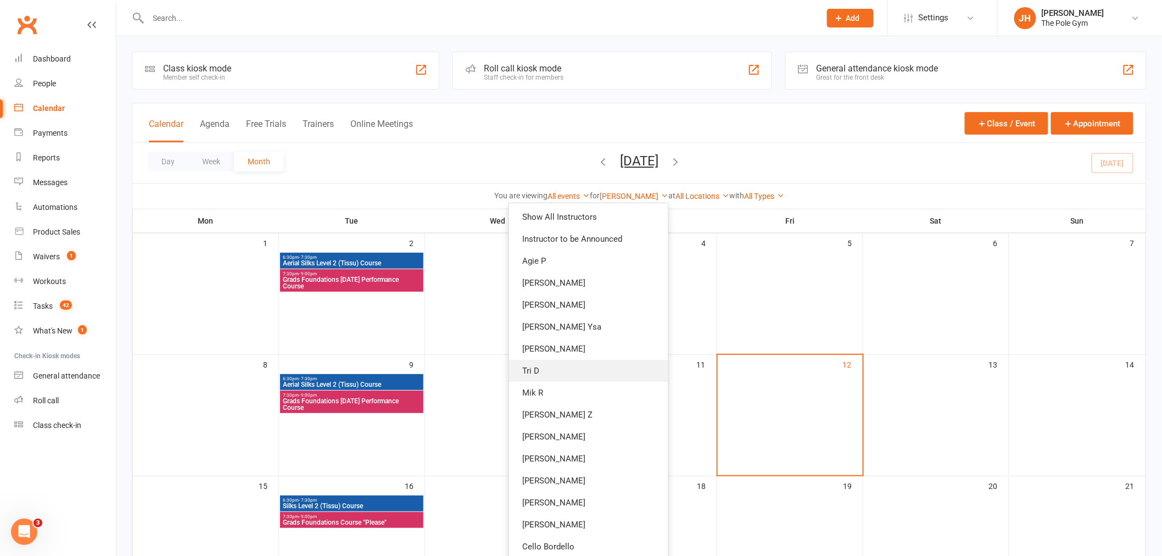
click at [561, 365] on link "Tri D" at bounding box center [588, 371] width 159 height 22
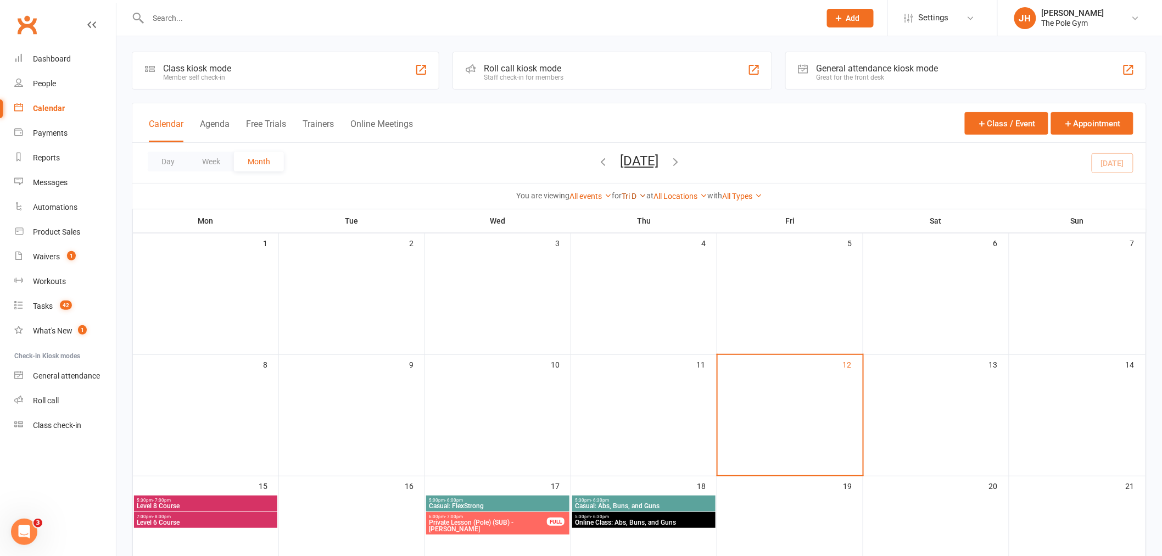
click at [629, 194] on link "Tri D" at bounding box center [634, 196] width 25 height 9
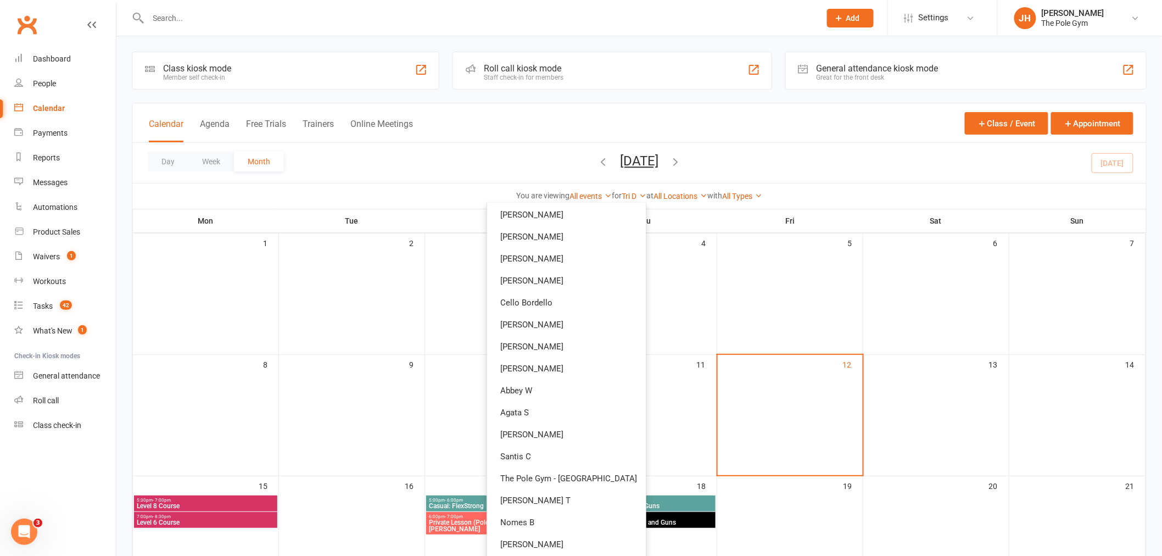
scroll to position [266, 0]
click at [560, 359] on link "Abbey W" at bounding box center [566, 369] width 159 height 22
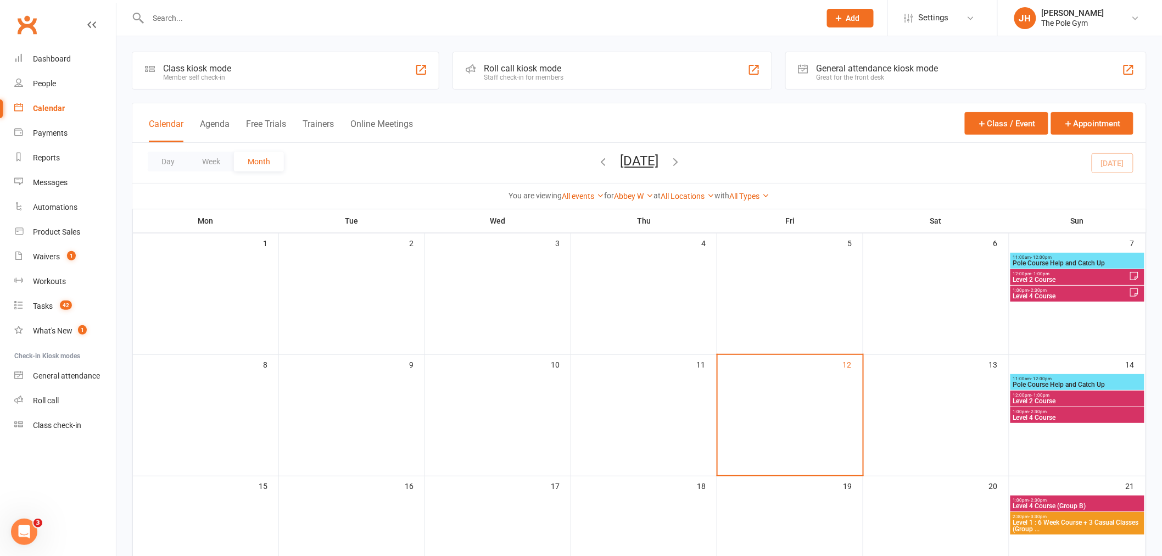
click at [640, 203] on div "You are viewing All events All events Empty events Full events Non-empty events…" at bounding box center [639, 195] width 1014 height 25
click at [629, 194] on link "Abbey W" at bounding box center [635, 196] width 40 height 9
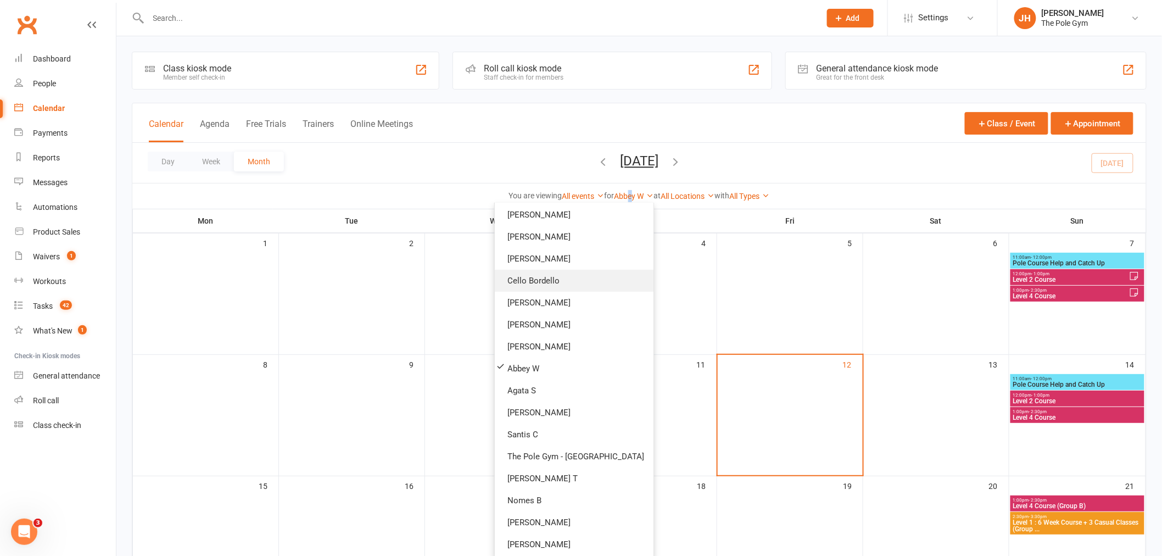
click at [592, 286] on link "Cello Bordello" at bounding box center [574, 281] width 159 height 22
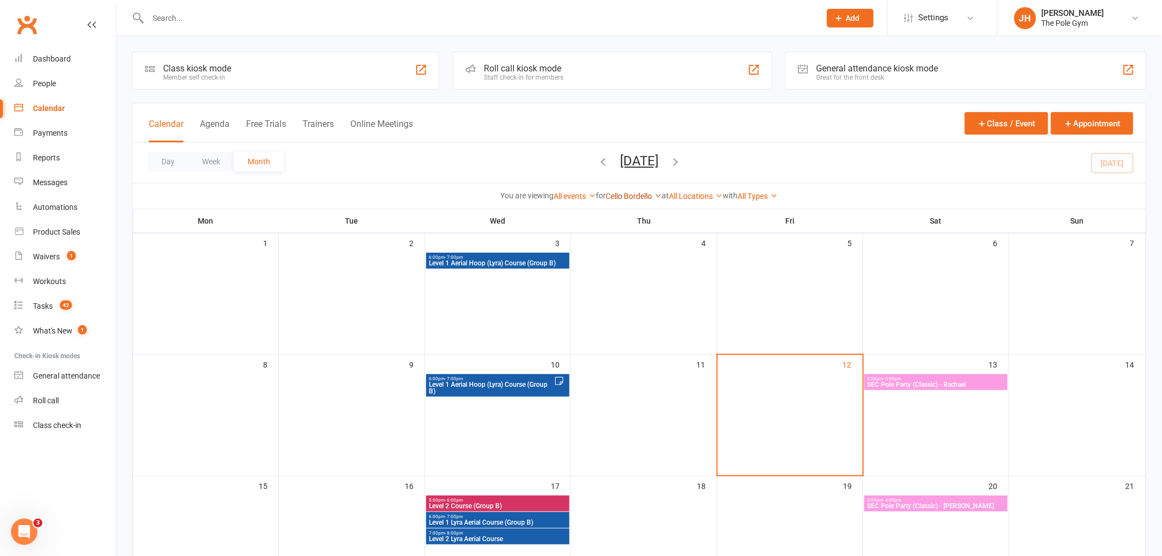
click at [636, 192] on link "Cello Bordello" at bounding box center [634, 196] width 56 height 9
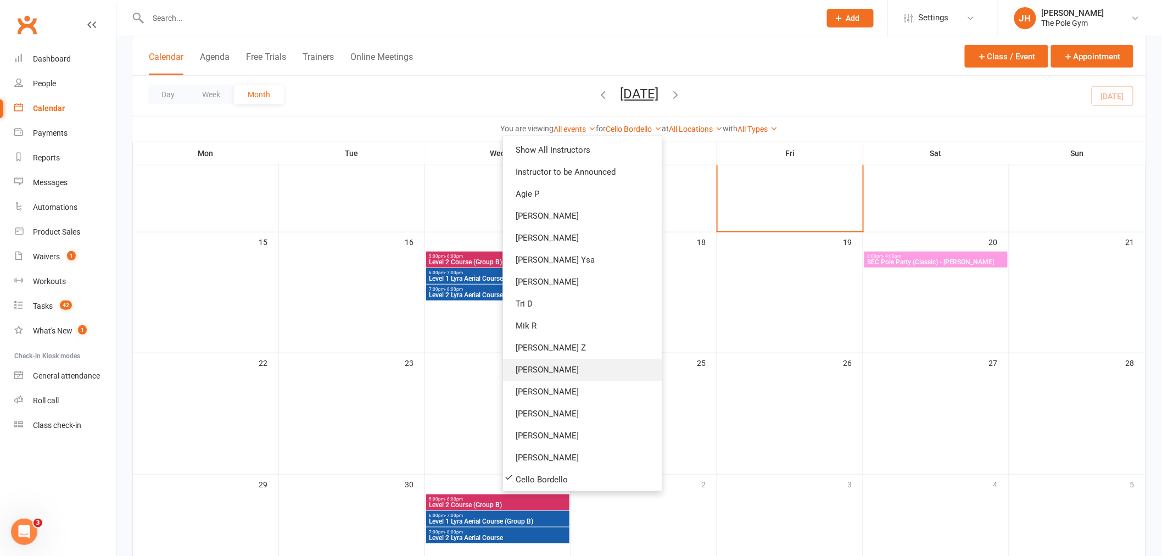
scroll to position [266, 0]
click at [577, 422] on link "Nomes B" at bounding box center [582, 433] width 159 height 22
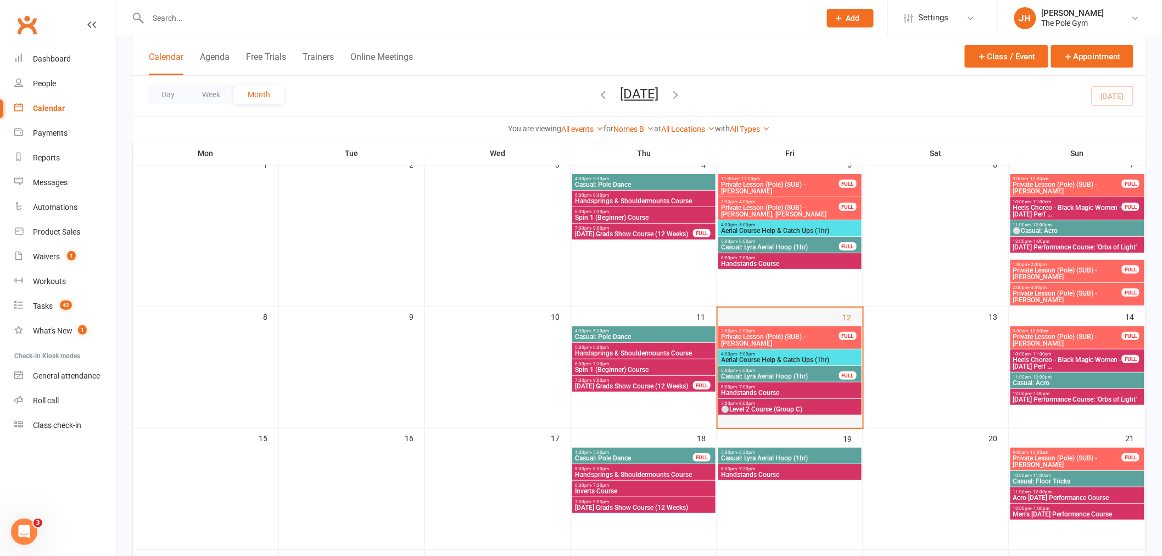
scroll to position [61, 0]
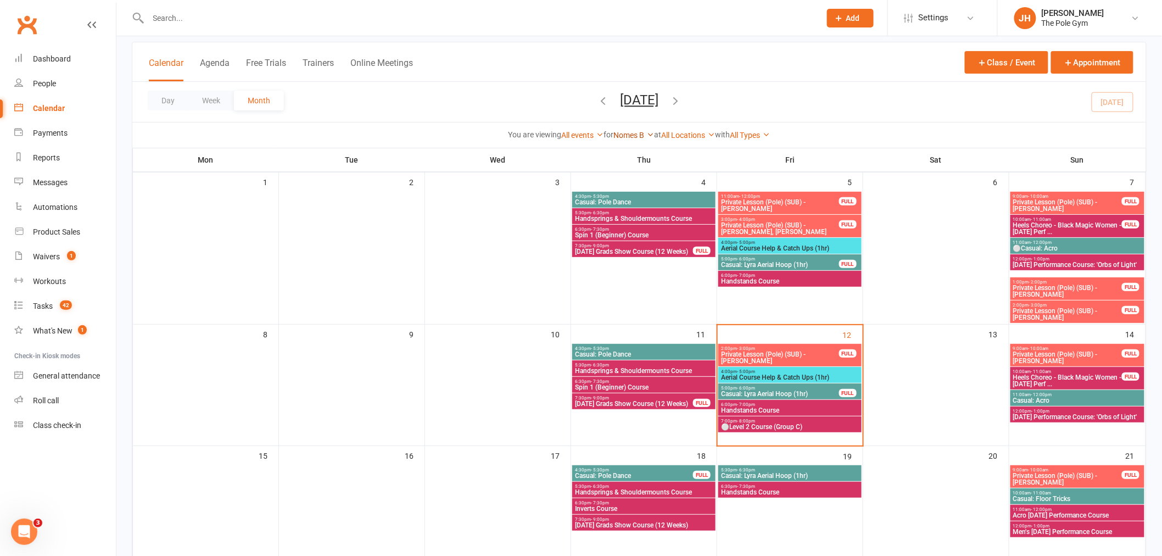
click at [628, 135] on link "Nomes B" at bounding box center [634, 135] width 41 height 9
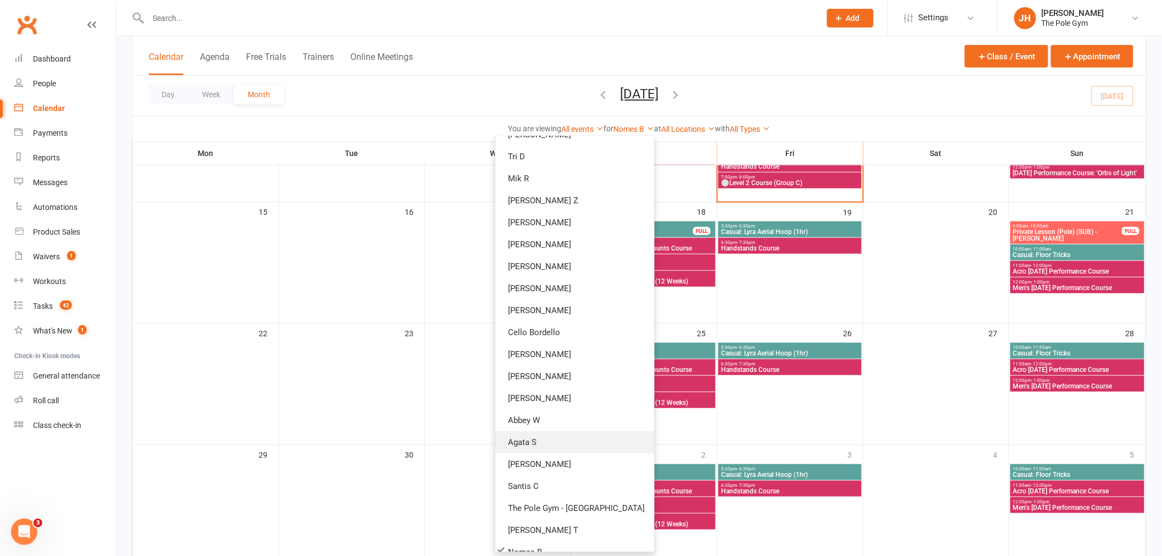
scroll to position [83, 0]
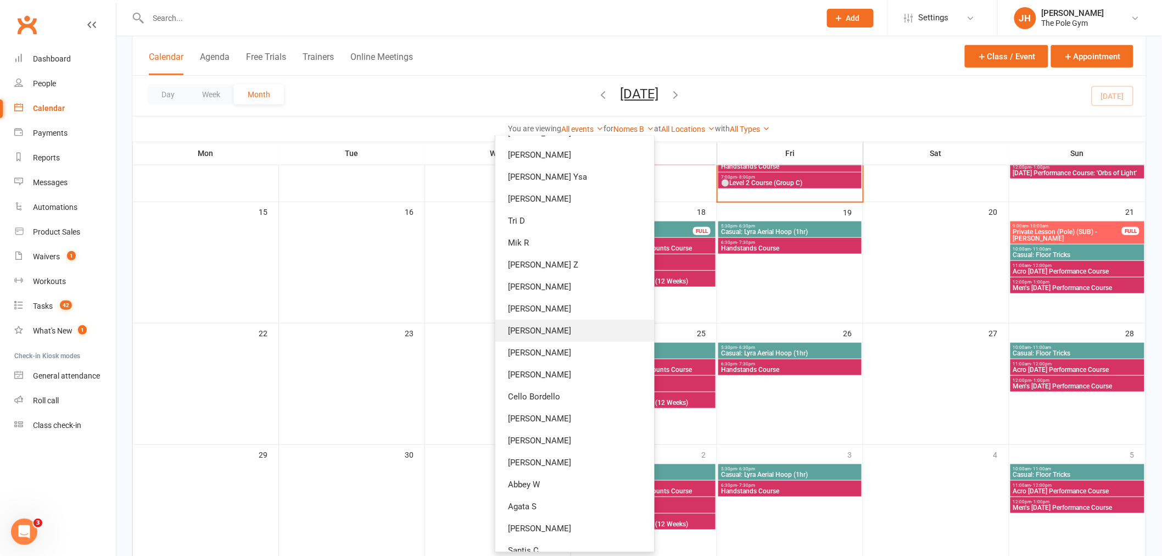
click at [560, 327] on link "[PERSON_NAME]" at bounding box center [575, 331] width 159 height 22
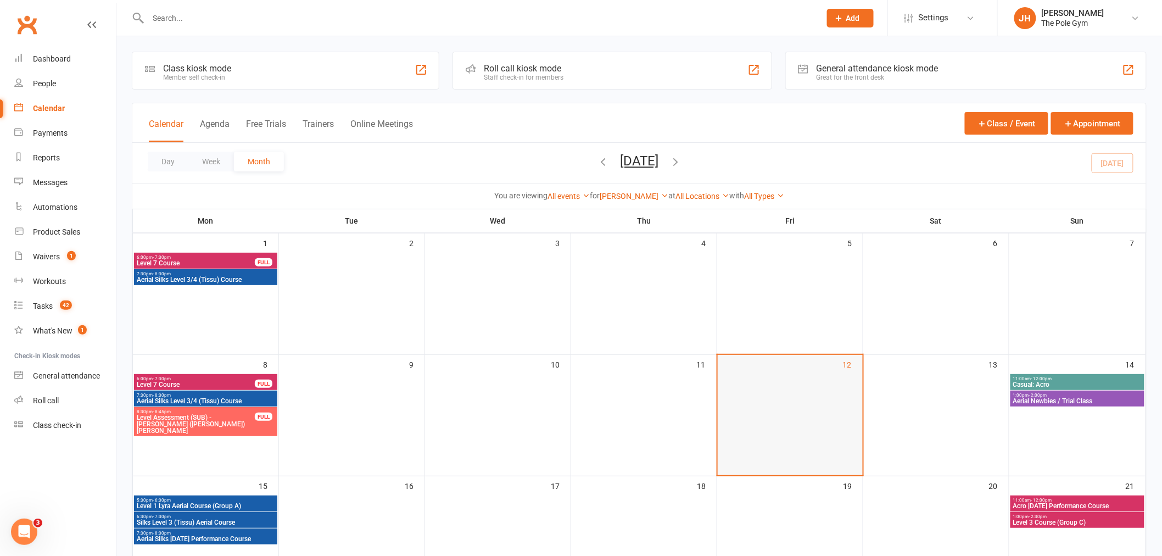
scroll to position [61, 0]
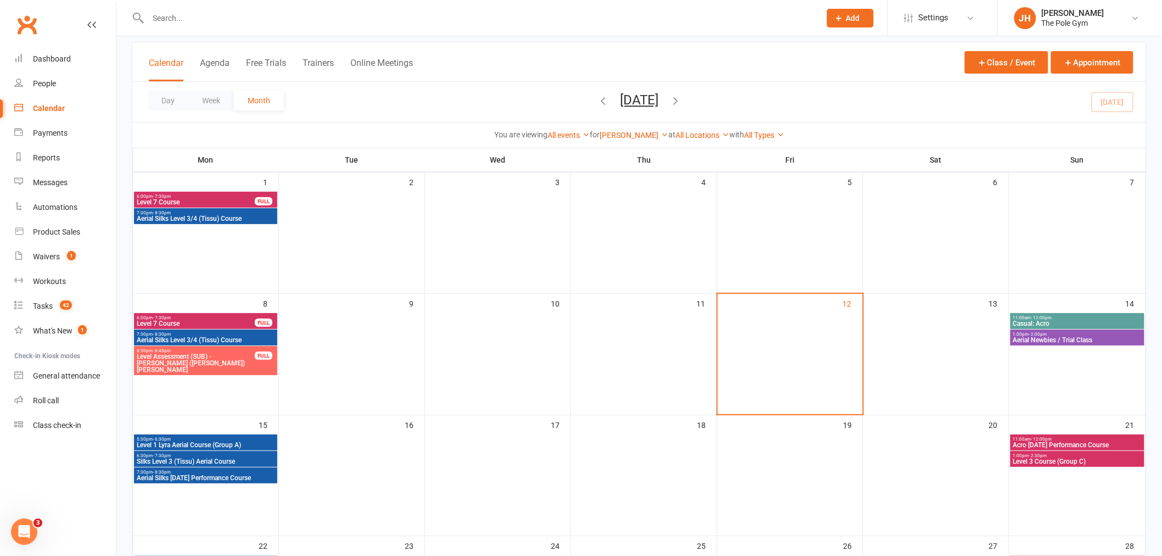
click at [1032, 320] on span "Casual: Acro" at bounding box center [1078, 323] width 130 height 7
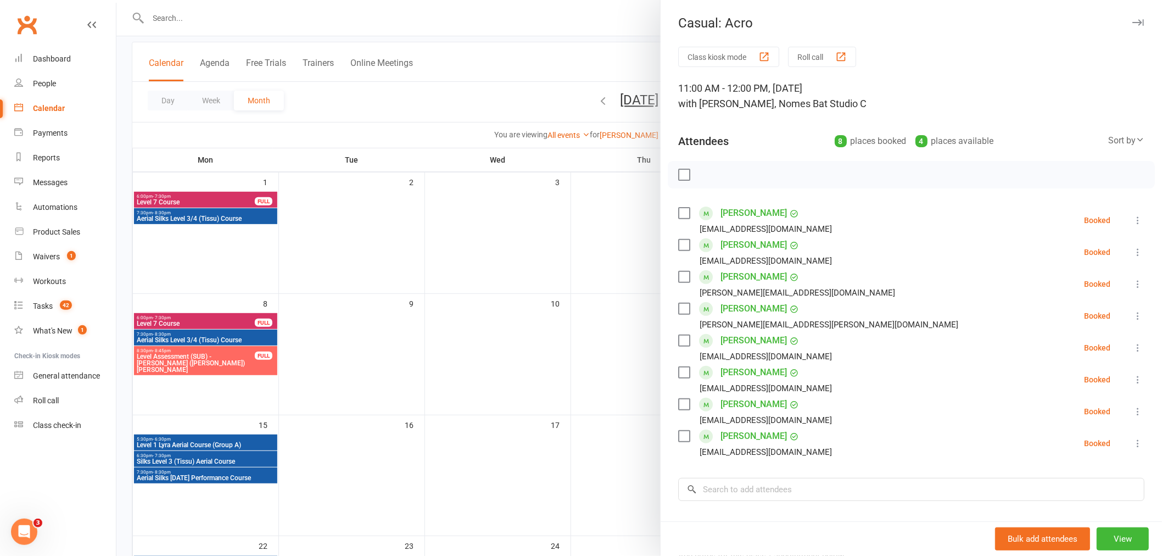
click at [592, 307] on div at bounding box center [639, 278] width 1046 height 556
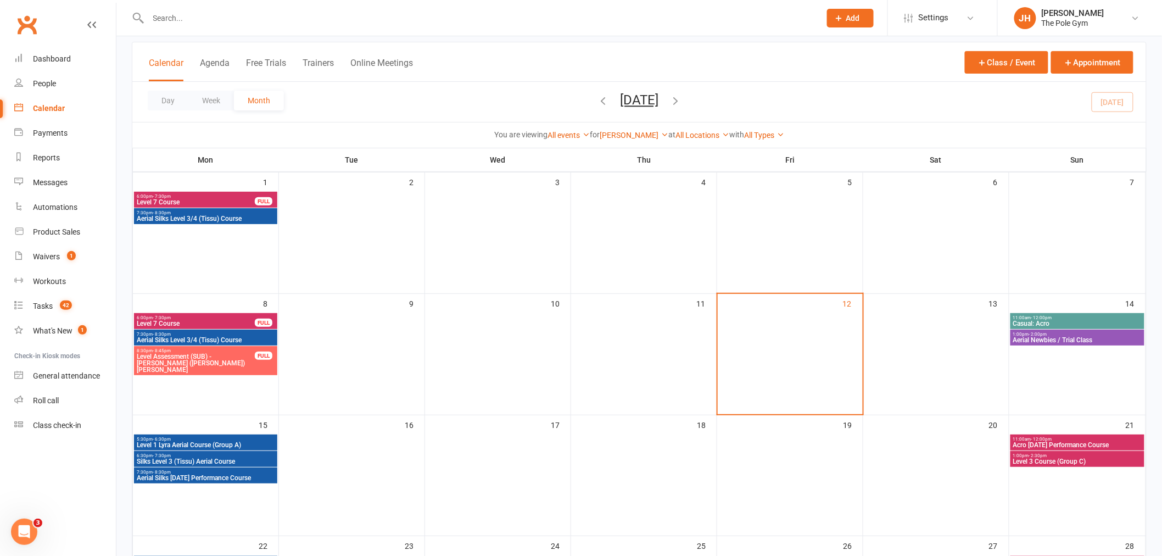
click at [1105, 337] on span "Aerial Newbies / Trial Class" at bounding box center [1078, 340] width 130 height 7
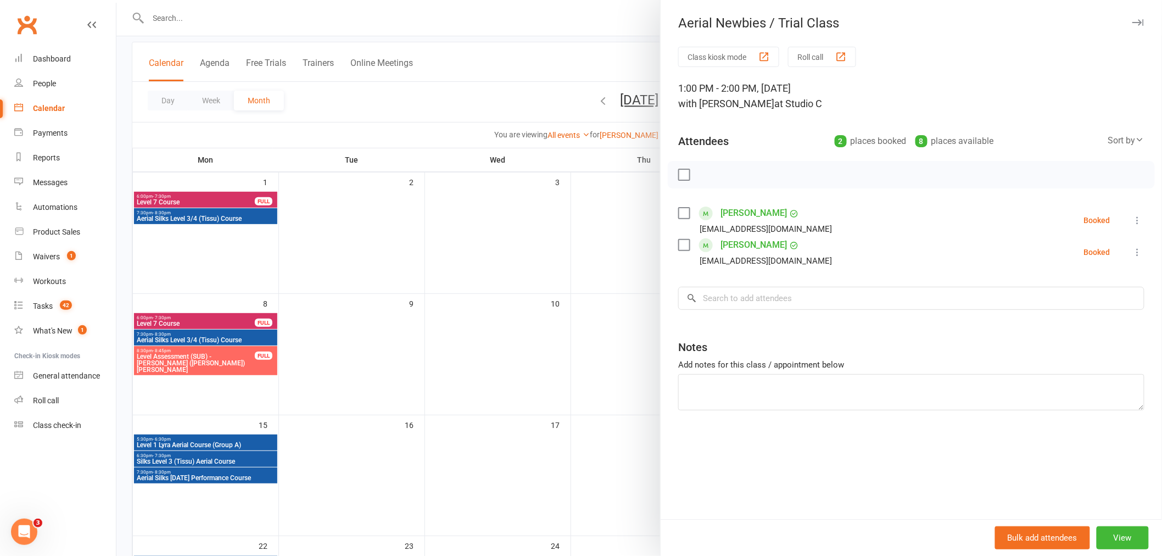
click at [515, 357] on div at bounding box center [639, 278] width 1046 height 556
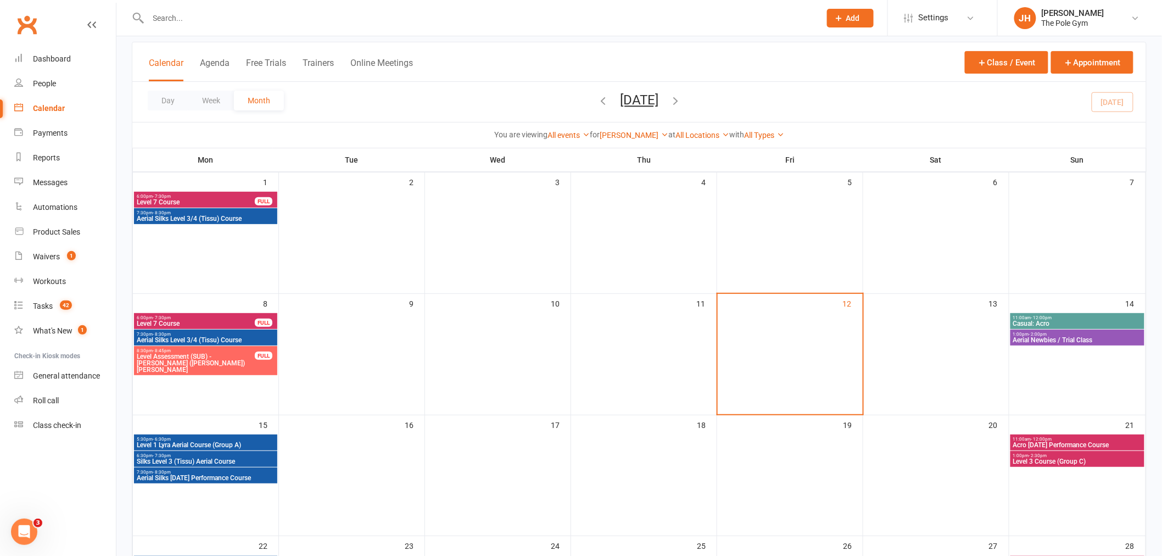
click at [632, 130] on div "[PERSON_NAME] Show All Instructors Instructor to be Announced [PERSON_NAME] C […" at bounding box center [634, 135] width 69 height 12
click at [627, 136] on link "[PERSON_NAME]" at bounding box center [634, 135] width 69 height 9
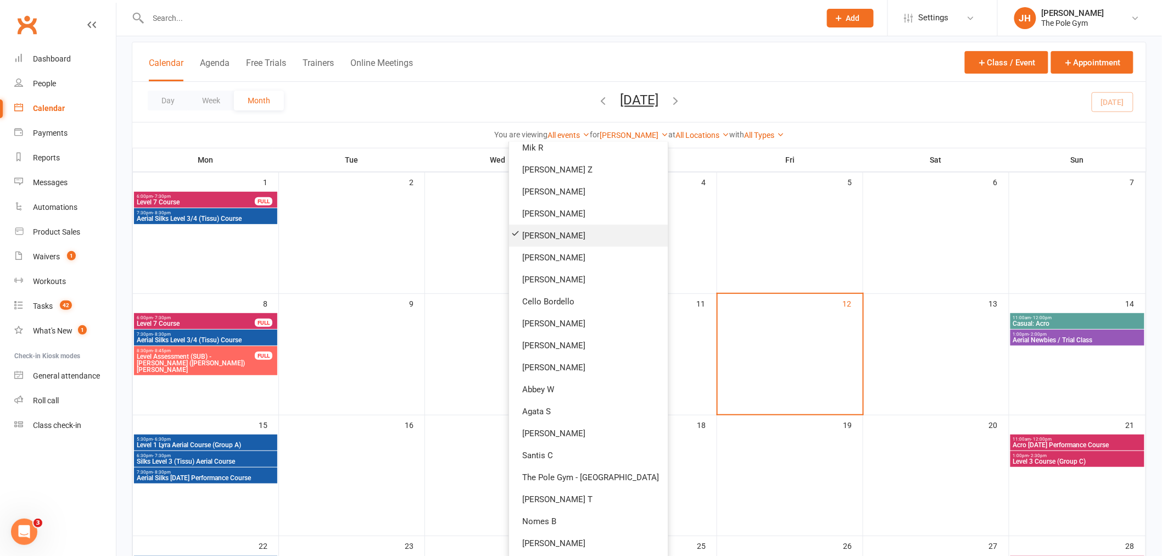
scroll to position [205, 0]
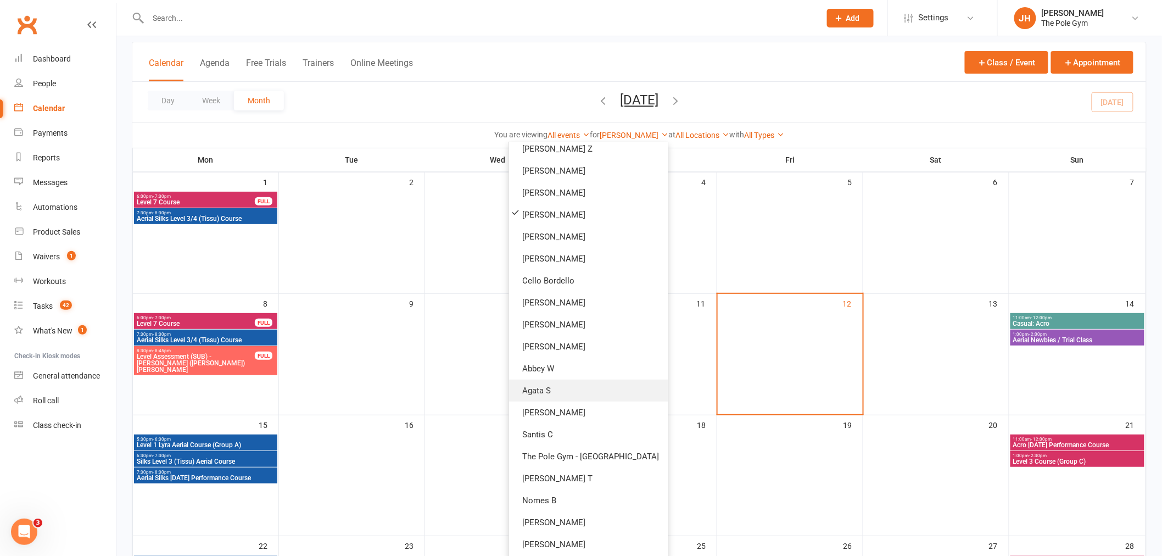
click at [554, 396] on link "Agata S" at bounding box center [588, 391] width 159 height 22
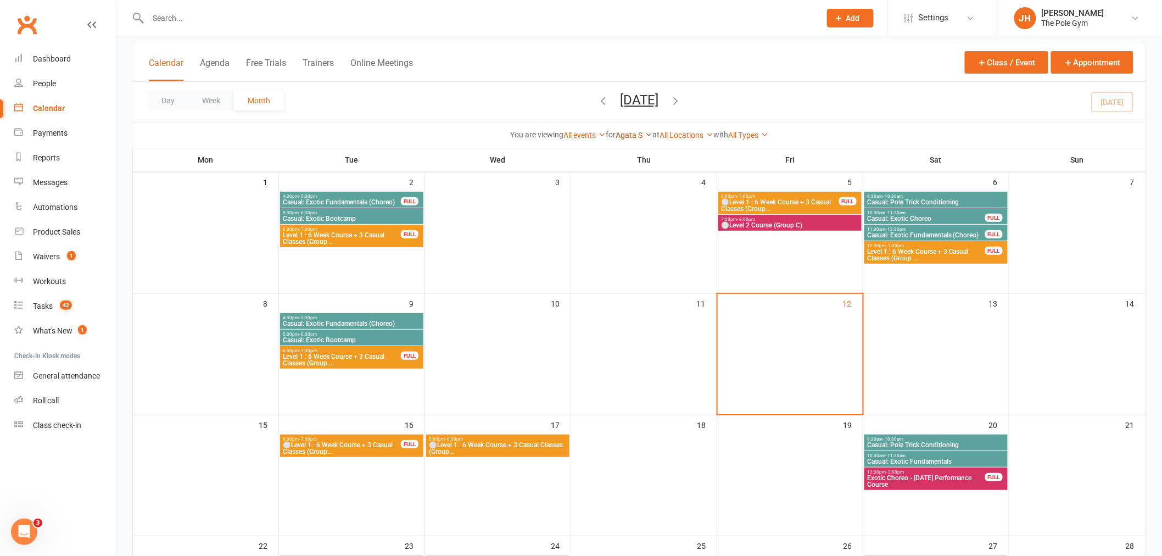
click at [634, 135] on link "Agata S" at bounding box center [634, 135] width 37 height 9
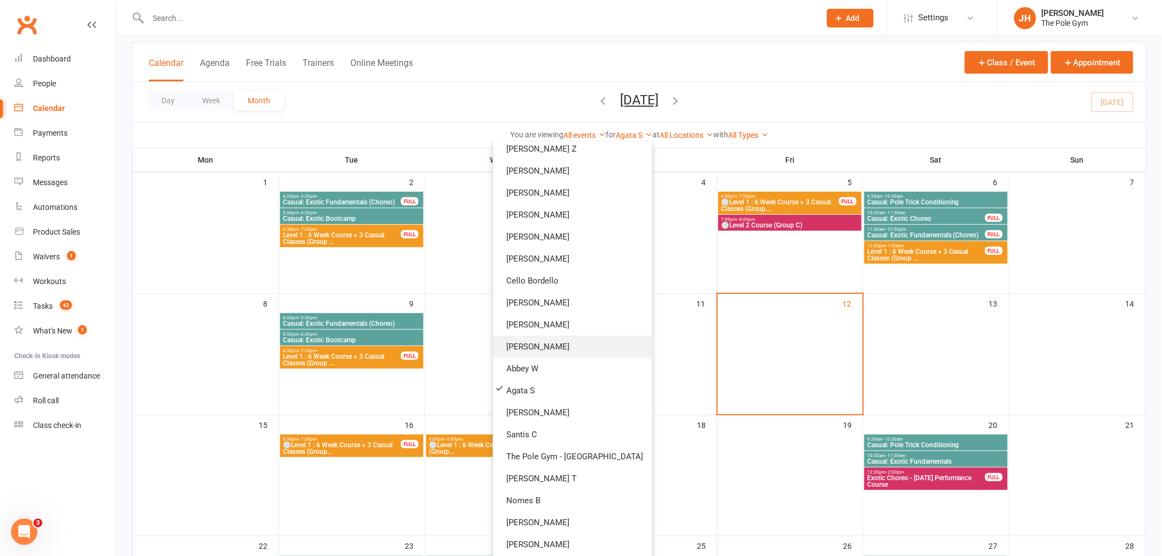
click at [561, 355] on link "[PERSON_NAME]" at bounding box center [572, 347] width 159 height 22
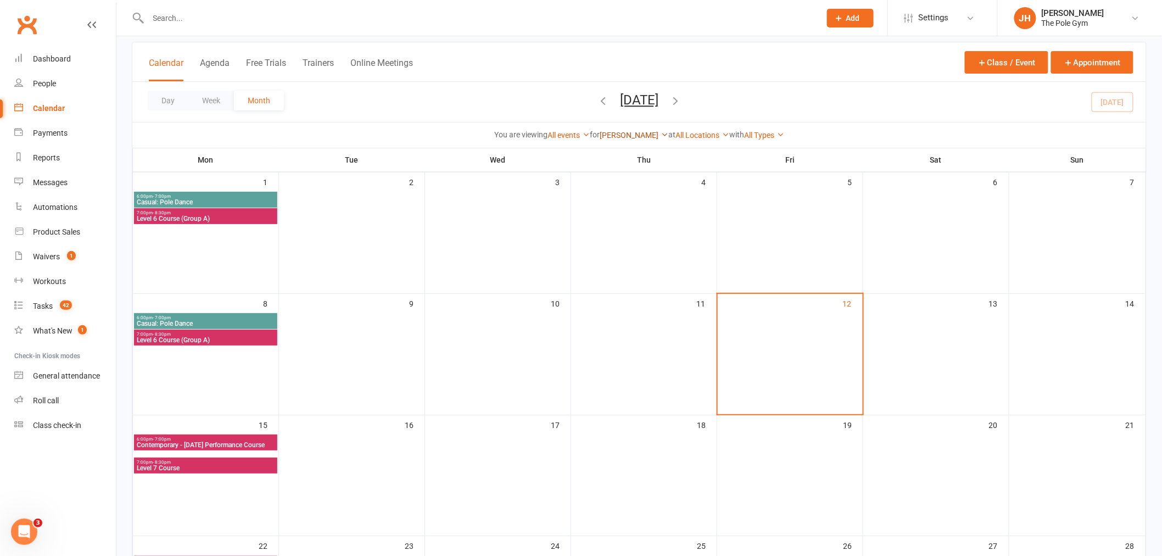
click at [624, 133] on link "[PERSON_NAME]" at bounding box center [634, 135] width 69 height 9
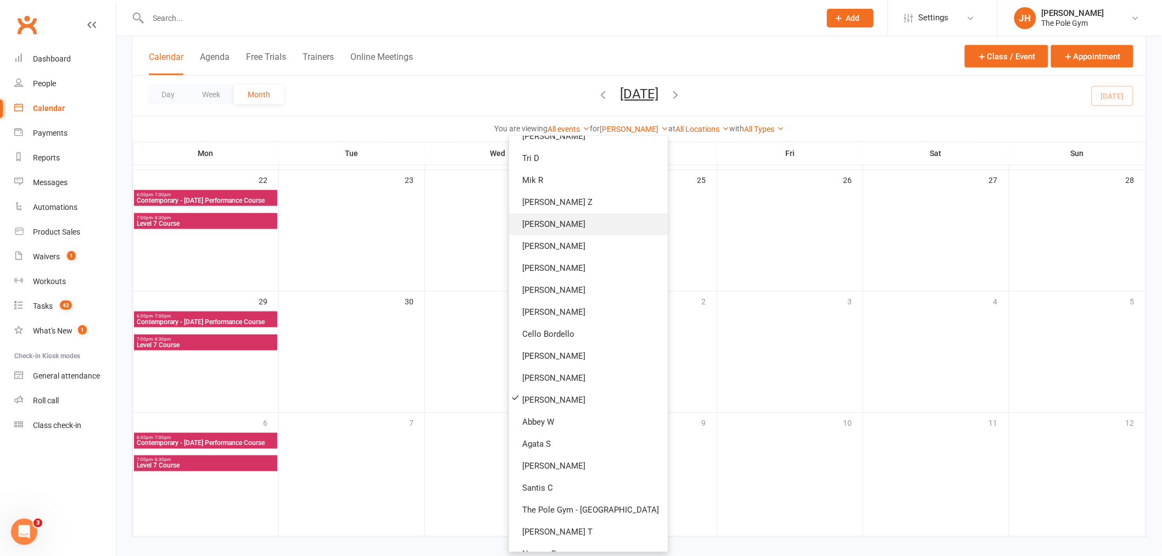
scroll to position [205, 0]
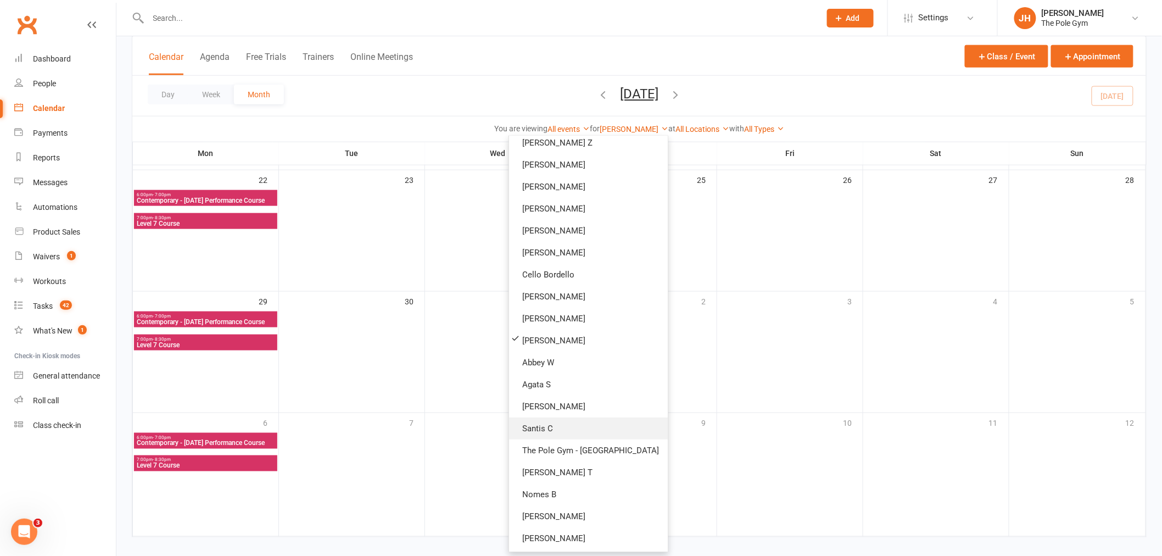
click at [600, 420] on link "Santis C" at bounding box center [588, 428] width 159 height 22
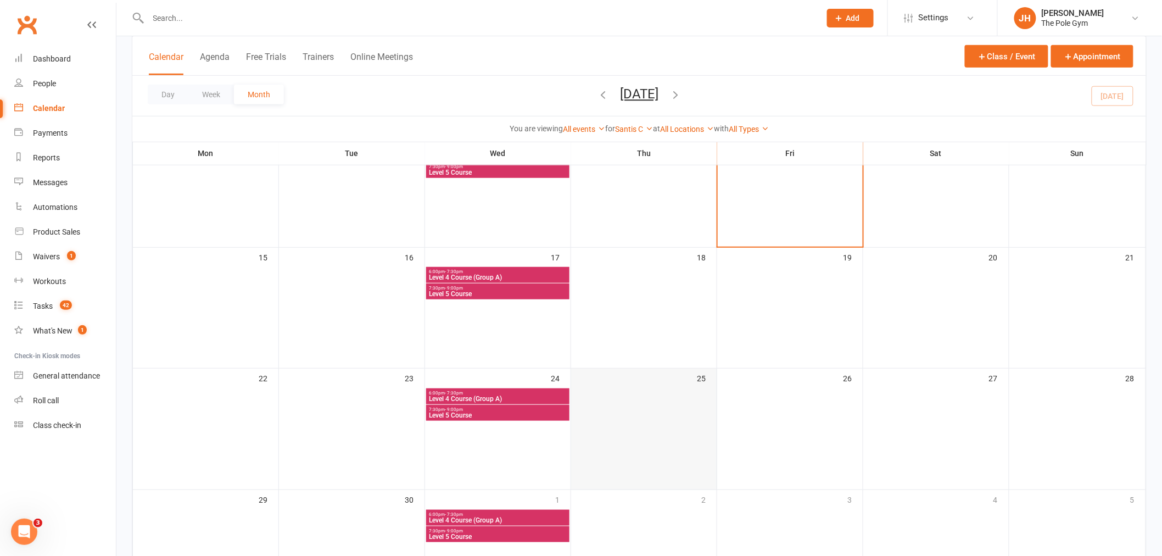
scroll to position [122, 0]
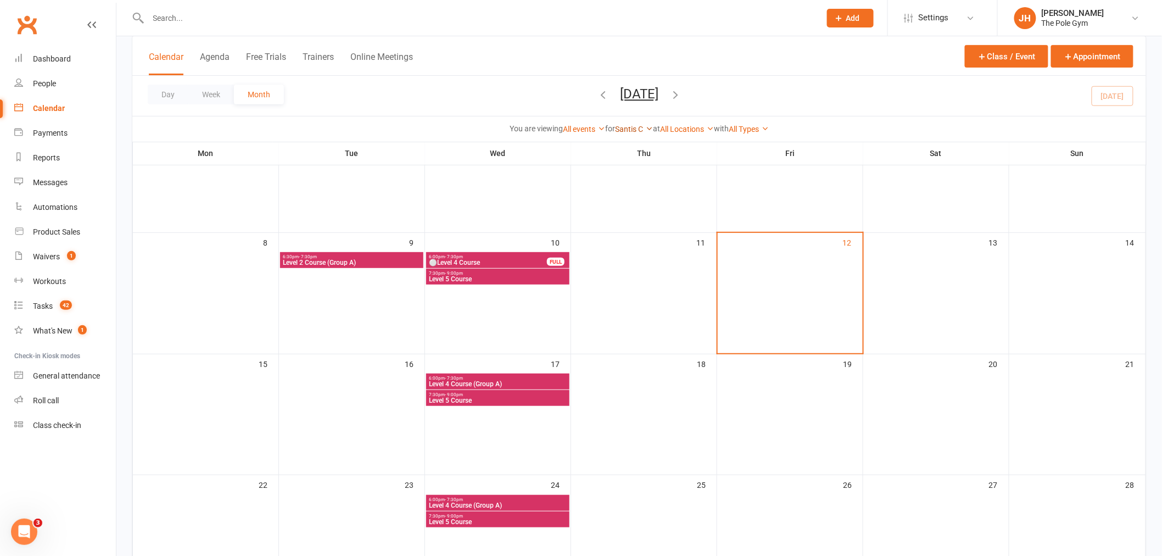
click at [621, 132] on link "Santis C" at bounding box center [634, 129] width 38 height 9
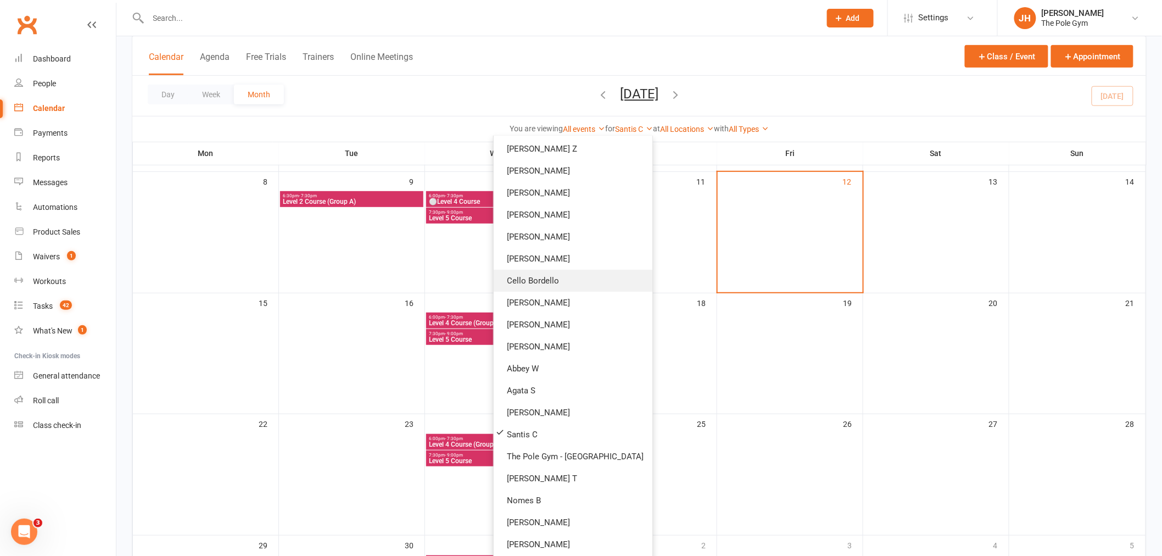
scroll to position [0, 0]
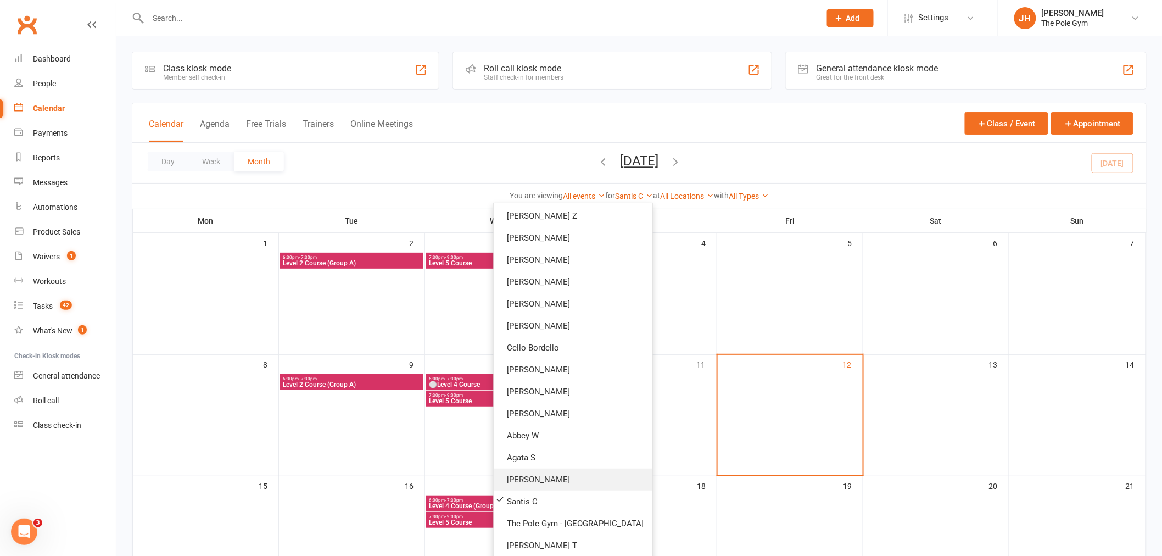
click at [568, 469] on link "[PERSON_NAME]" at bounding box center [573, 480] width 159 height 22
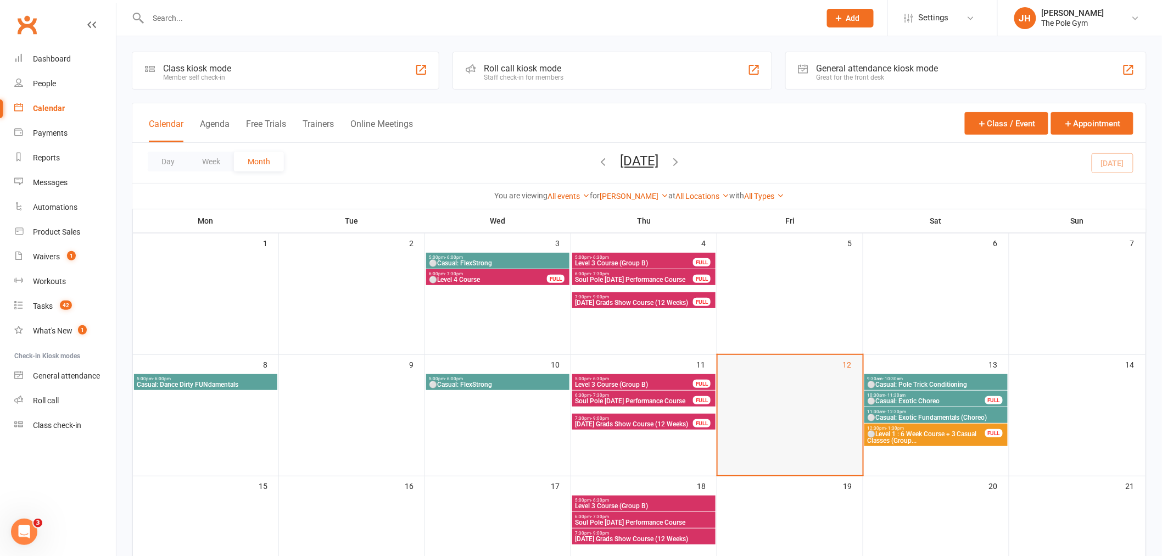
scroll to position [61, 0]
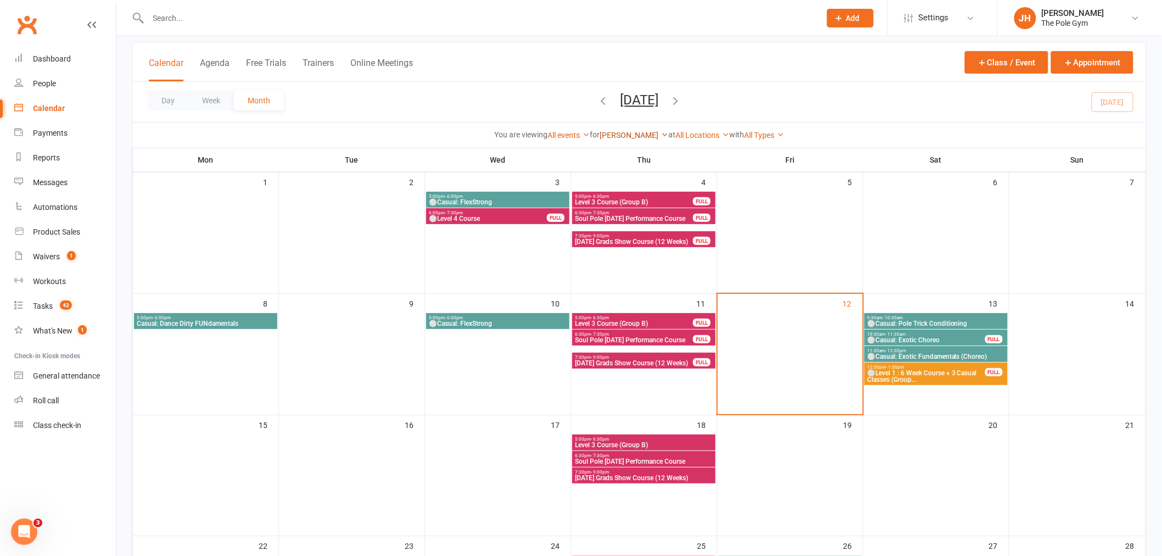
click at [628, 136] on link "[PERSON_NAME]" at bounding box center [634, 135] width 69 height 9
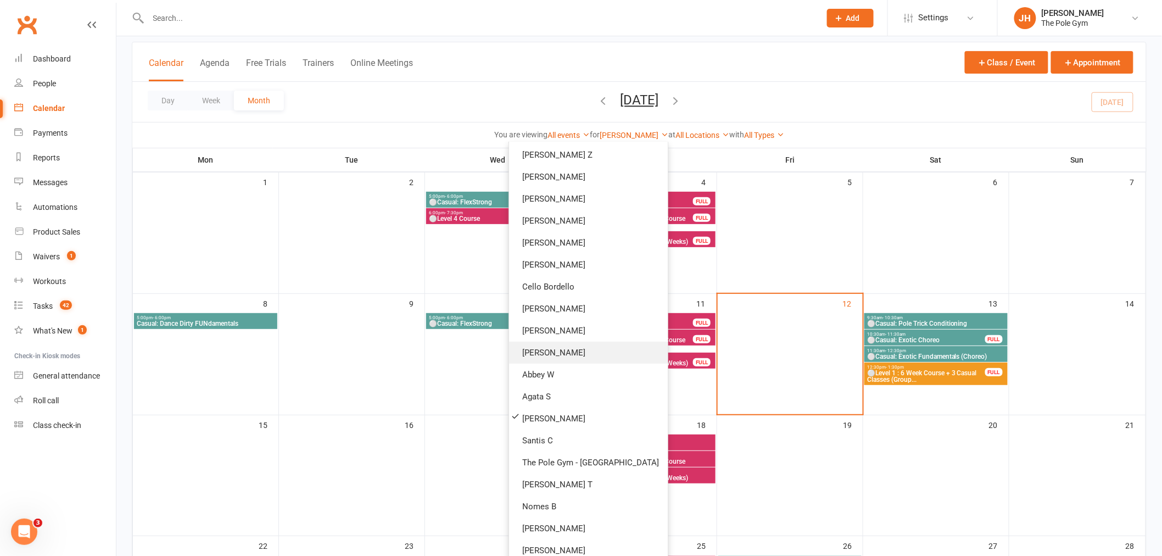
scroll to position [15, 0]
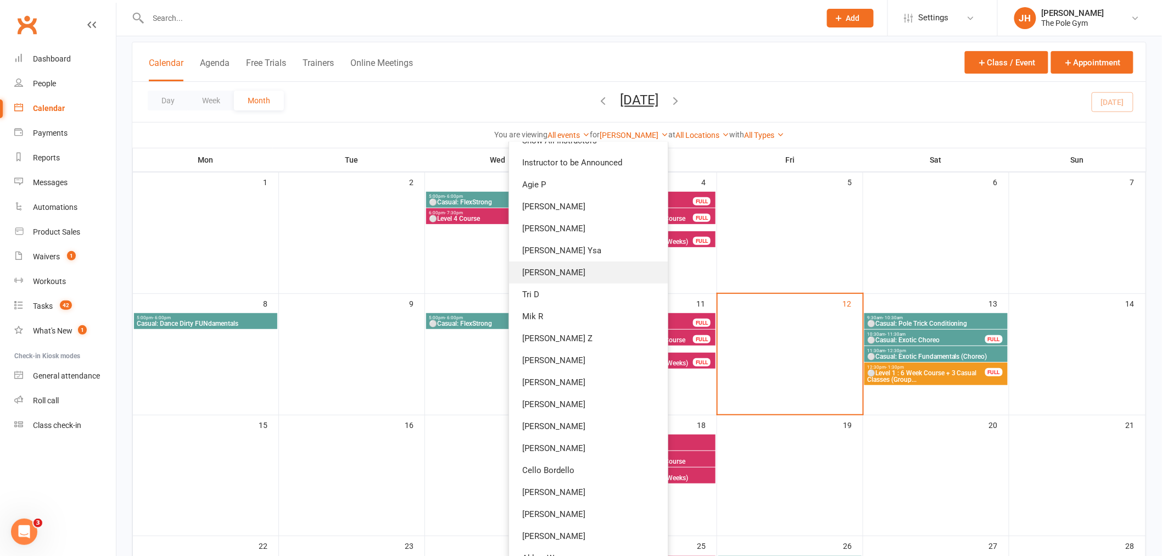
click at [567, 272] on link "[PERSON_NAME]" at bounding box center [588, 272] width 159 height 22
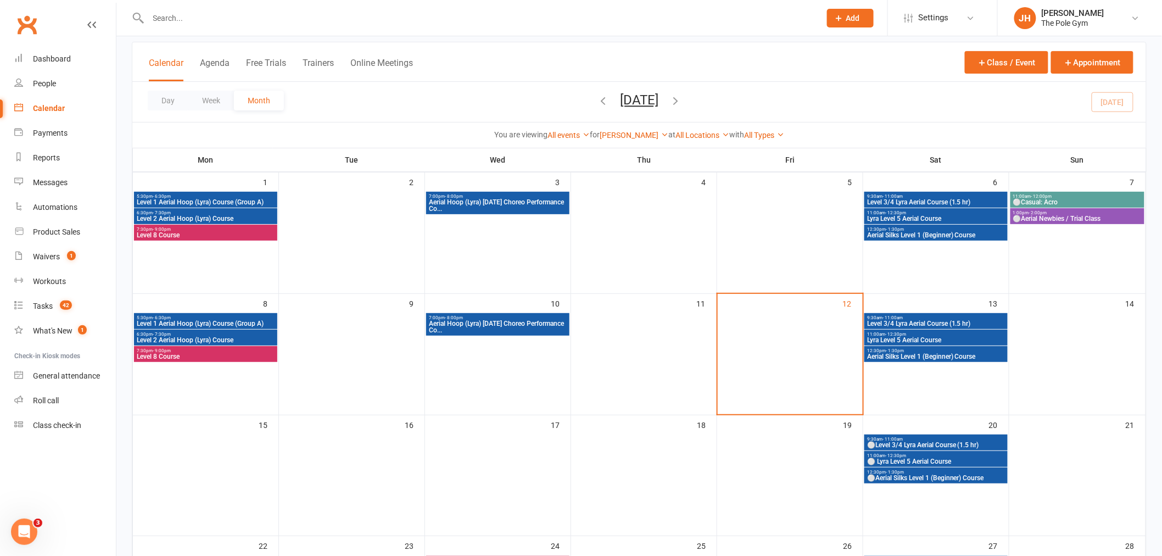
click at [626, 128] on div "You are viewing All events All events Empty events Full events Non-empty events…" at bounding box center [639, 134] width 1014 height 25
click at [617, 138] on link "[PERSON_NAME]" at bounding box center [634, 135] width 69 height 9
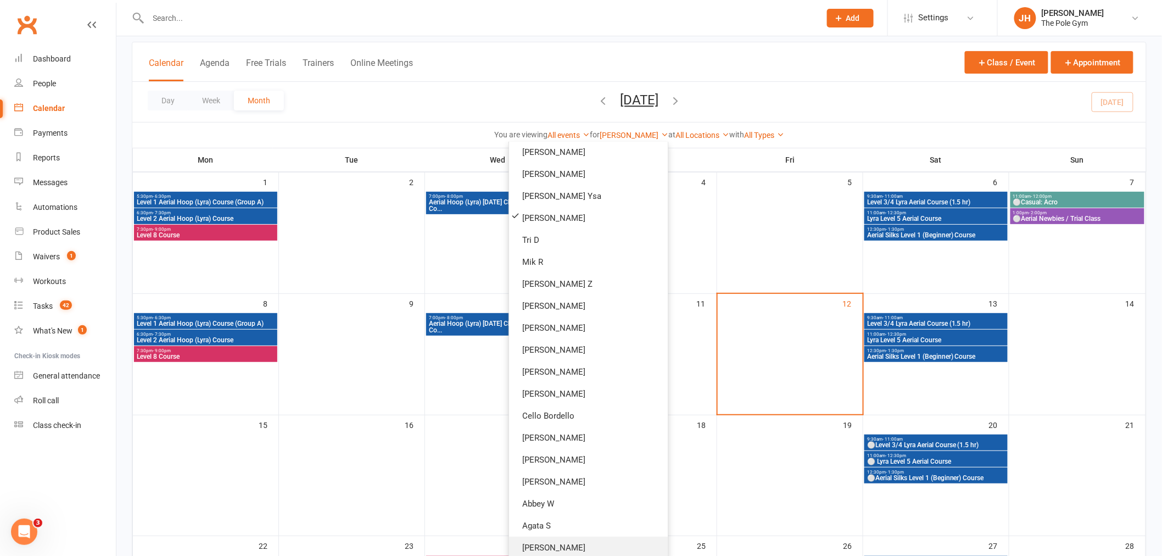
scroll to position [61, 0]
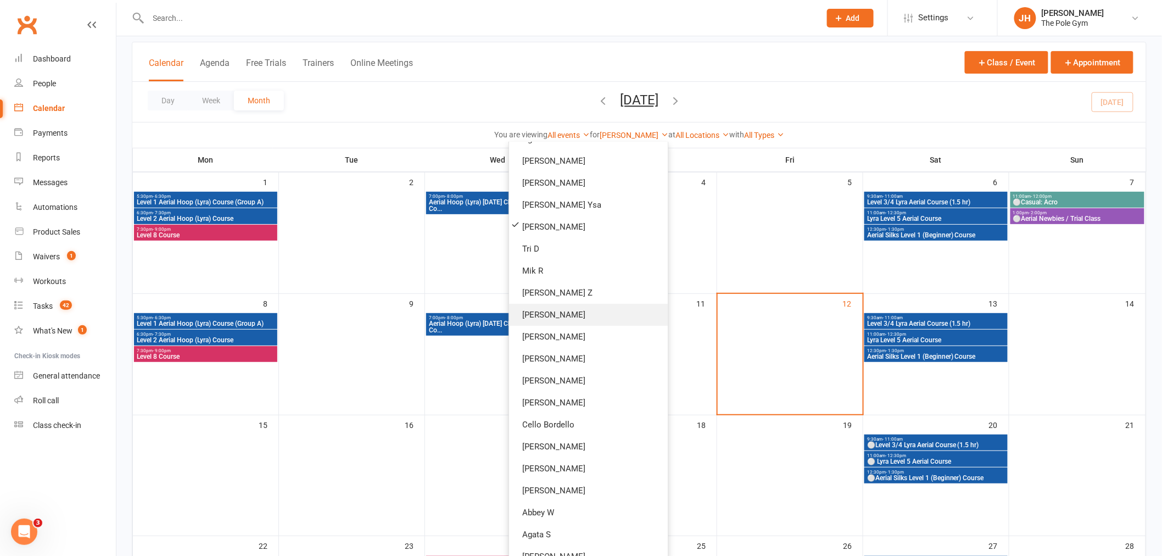
click at [587, 319] on link "[PERSON_NAME]" at bounding box center [588, 315] width 159 height 22
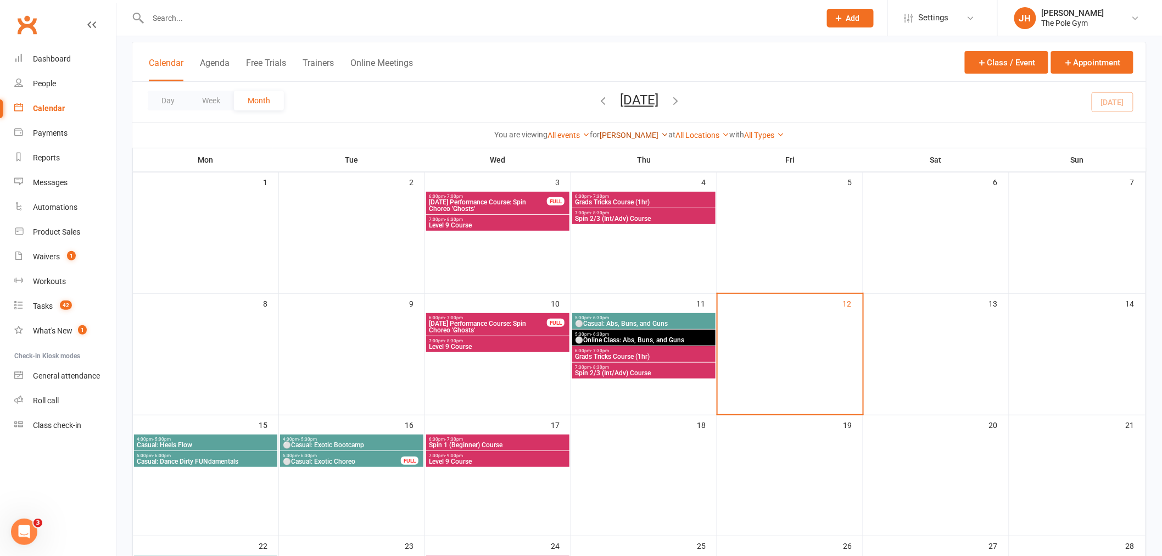
click at [627, 133] on link "[PERSON_NAME]" at bounding box center [634, 135] width 69 height 9
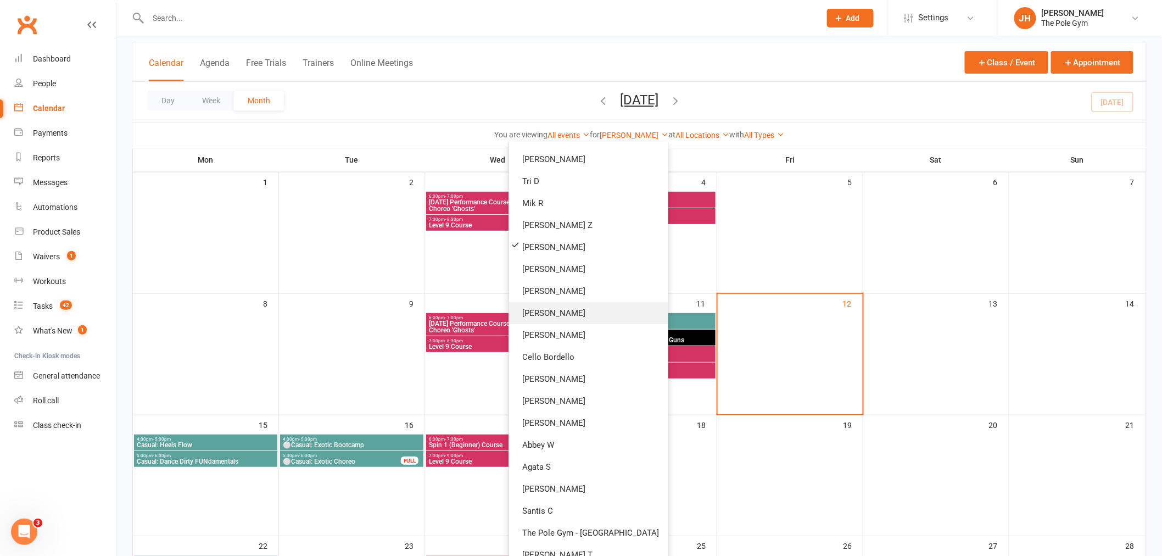
scroll to position [205, 0]
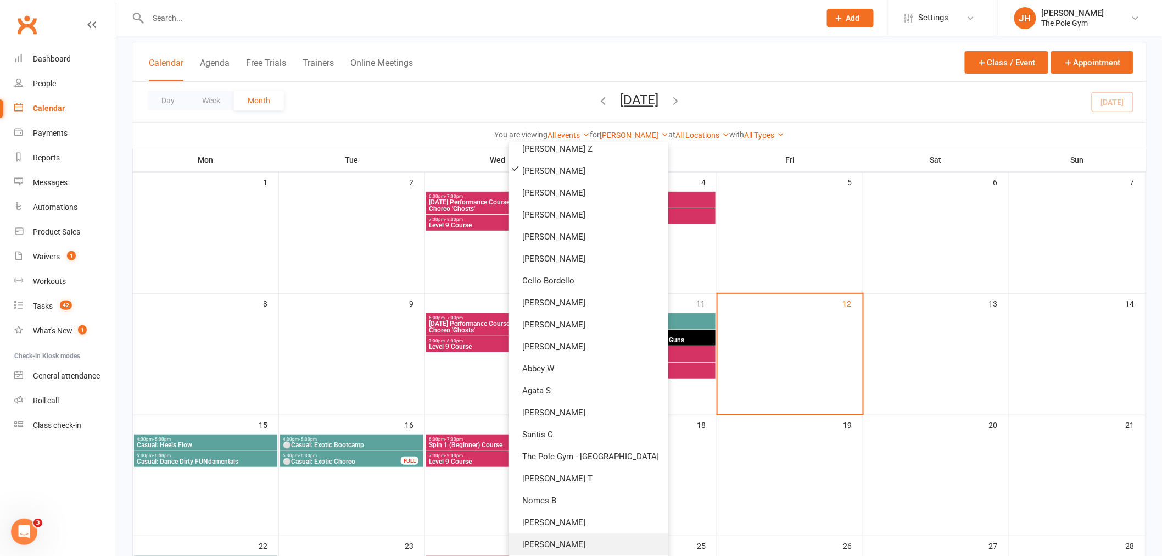
click at [558, 536] on link "[PERSON_NAME]" at bounding box center [588, 544] width 159 height 22
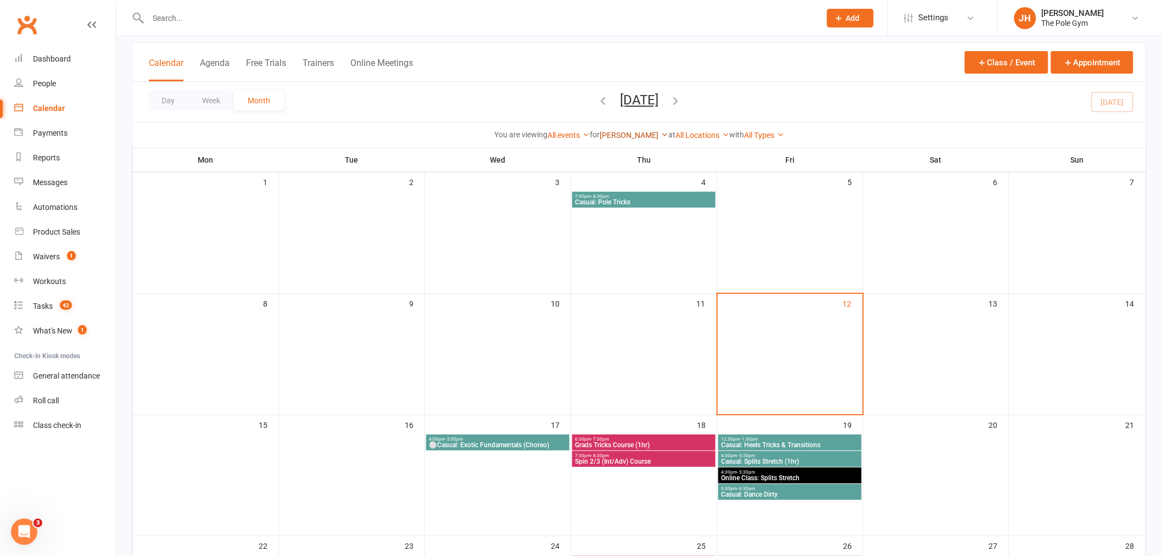
click at [624, 138] on link "[PERSON_NAME]" at bounding box center [634, 135] width 69 height 9
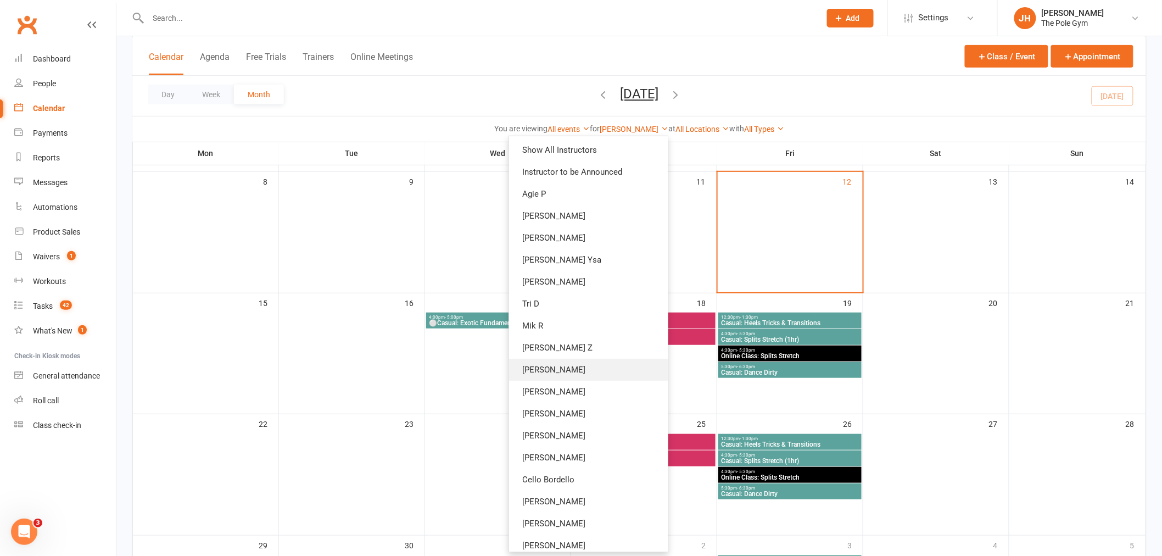
click at [588, 370] on link "[PERSON_NAME]" at bounding box center [588, 370] width 159 height 22
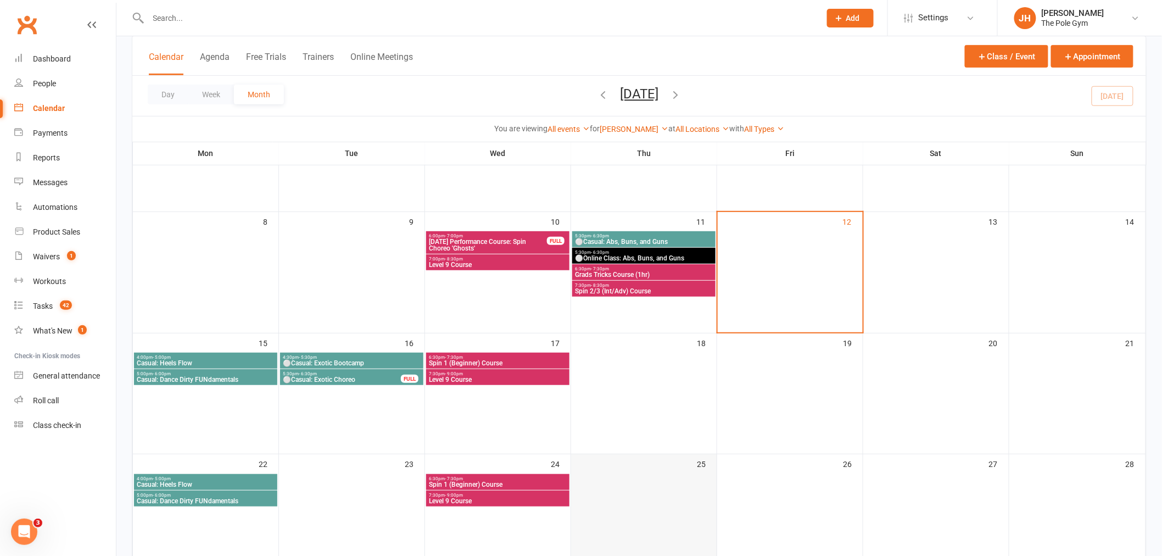
scroll to position [122, 0]
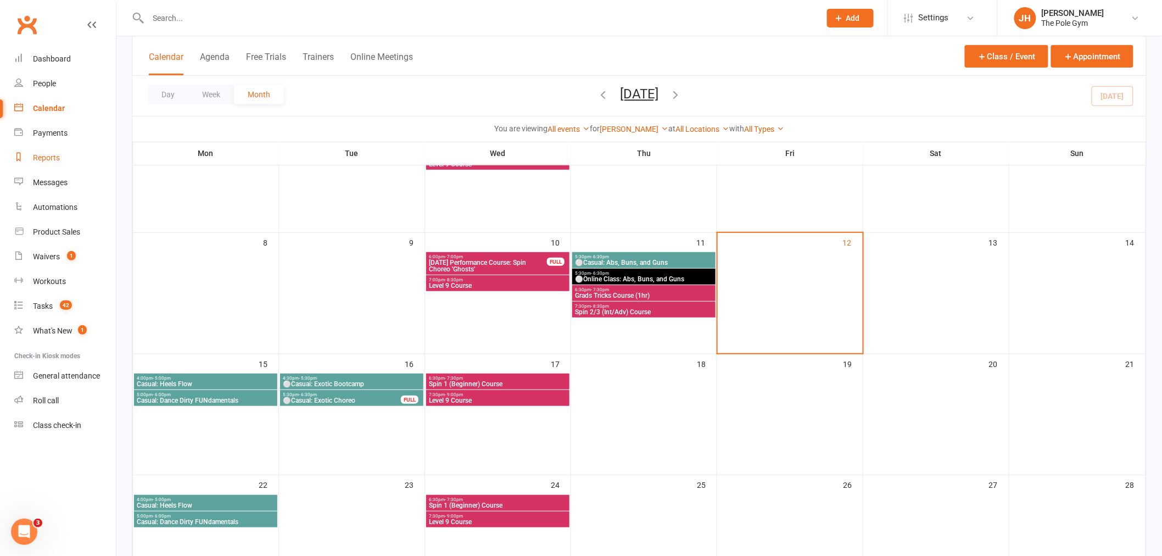
click at [41, 161] on div "Reports" at bounding box center [46, 157] width 27 height 9
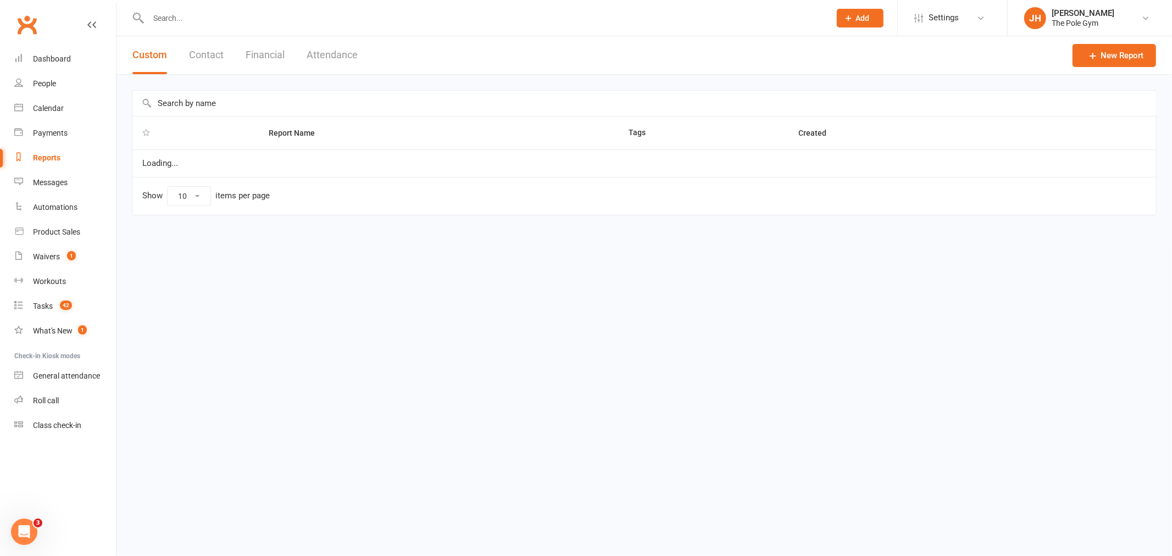
select select "100"
click at [265, 47] on button "Financial" at bounding box center [265, 55] width 39 height 38
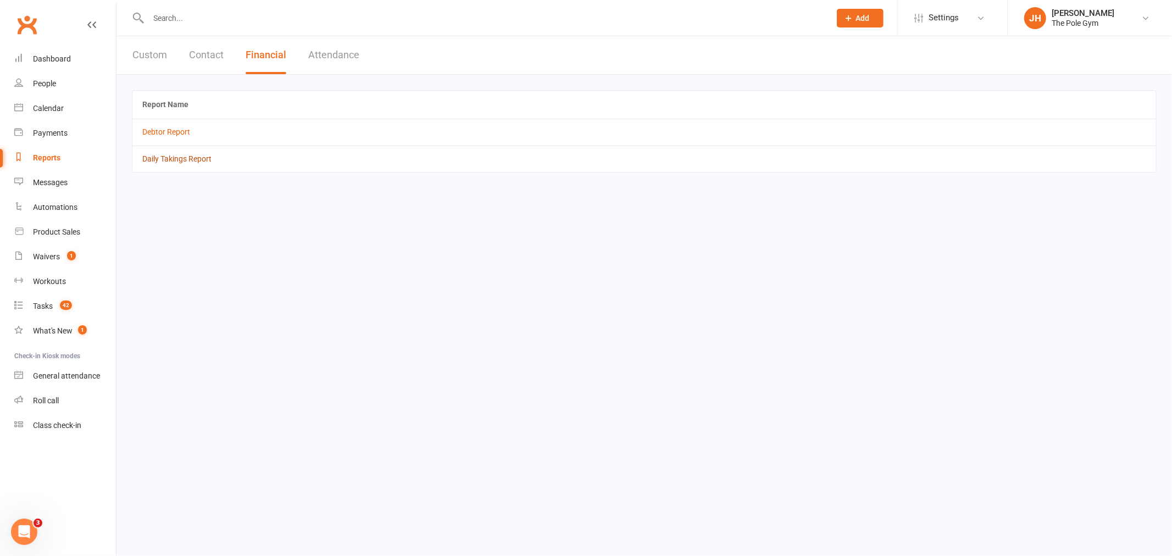
click at [178, 163] on link "Daily Takings Report" at bounding box center [176, 158] width 69 height 9
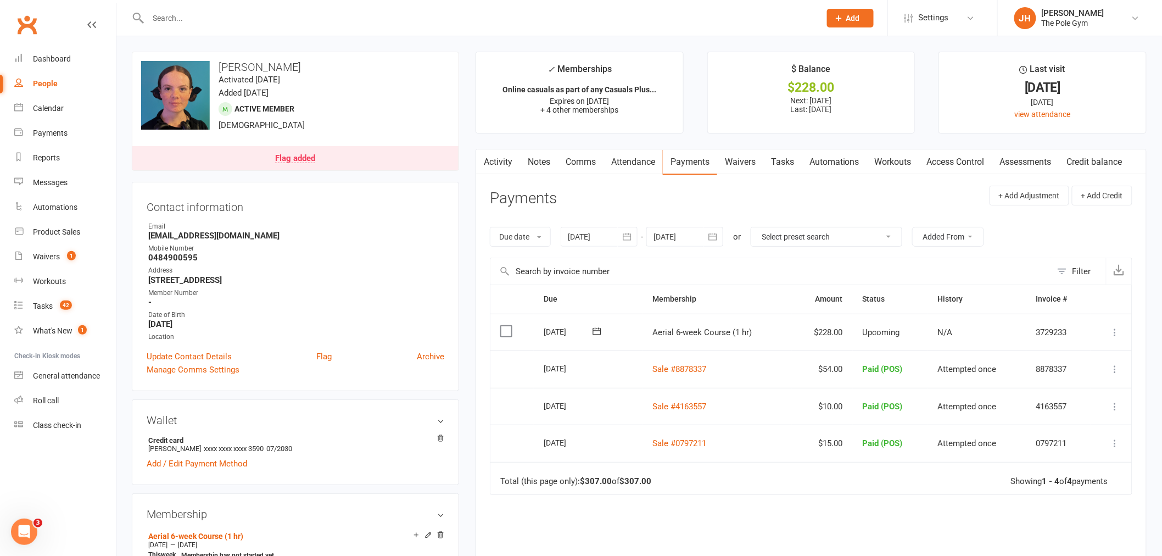
click at [1119, 333] on icon at bounding box center [1115, 332] width 11 height 11
click at [1064, 376] on link "Mark as Paid (POS)" at bounding box center [1067, 376] width 109 height 22
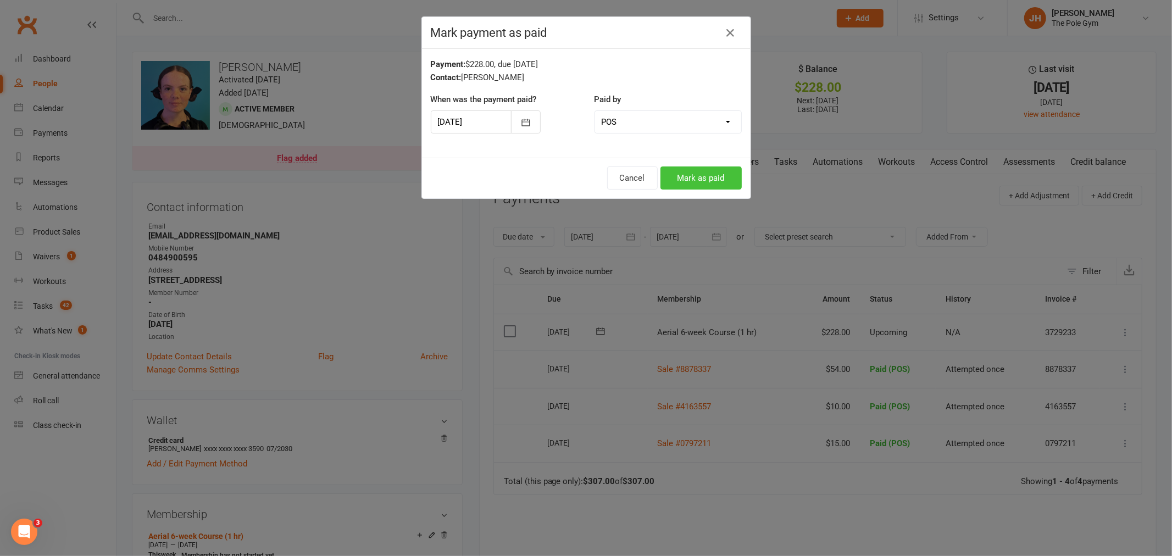
click at [691, 178] on button "Mark as paid" at bounding box center [700, 177] width 81 height 23
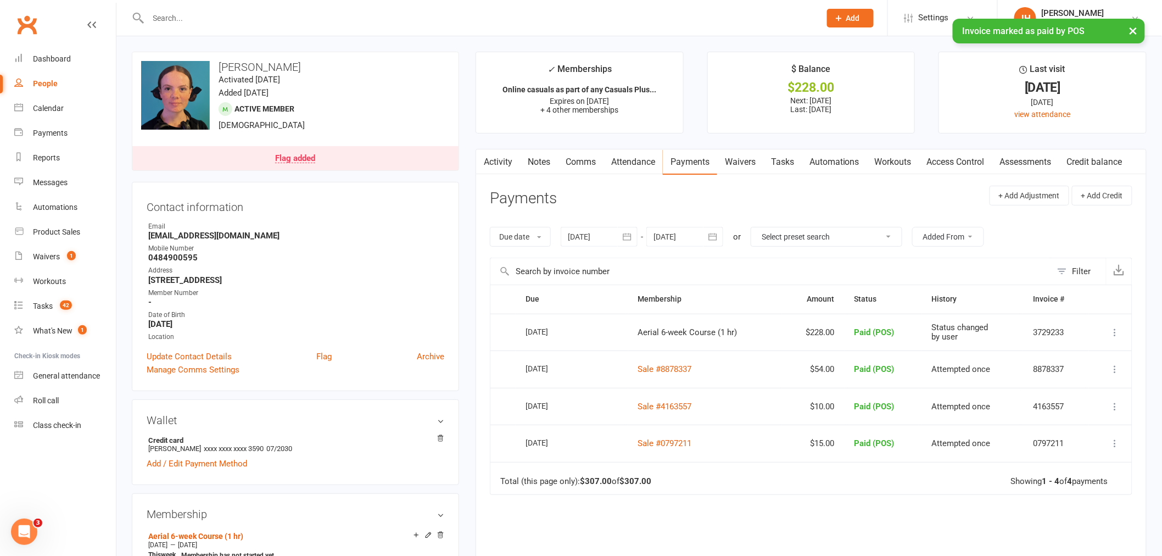
drag, startPoint x: 320, startPoint y: 64, endPoint x: 213, endPoint y: 64, distance: 106.6
click at [213, 64] on h3 "[PERSON_NAME]" at bounding box center [295, 67] width 309 height 12
copy h3 "[PERSON_NAME]"
click at [46, 105] on div "Calendar" at bounding box center [48, 108] width 31 height 9
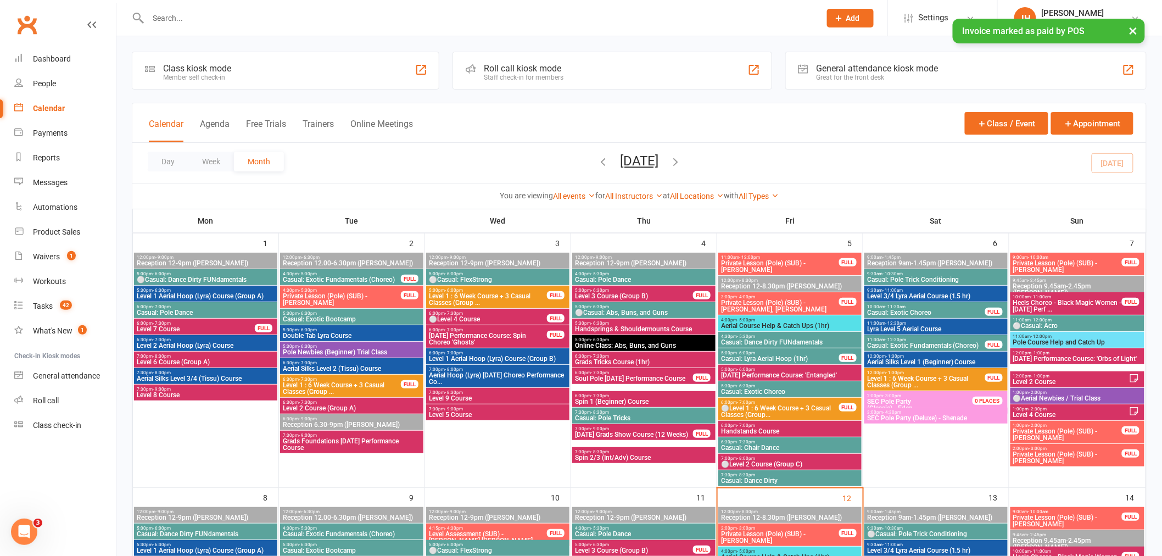
scroll to position [488, 0]
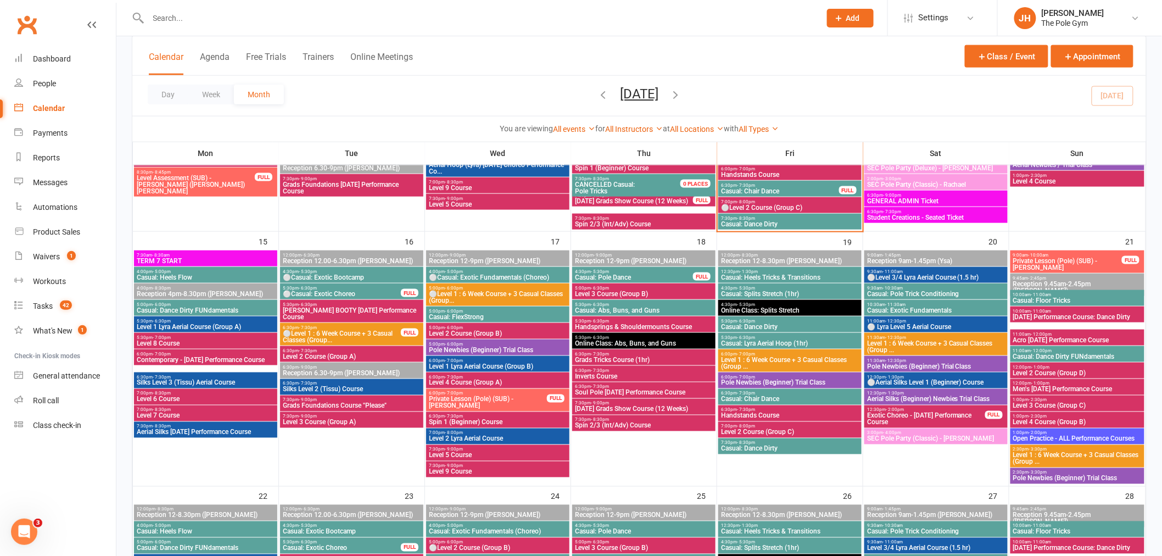
click at [336, 386] on span "Silks Level 2 (Tissu) Course" at bounding box center [351, 389] width 139 height 7
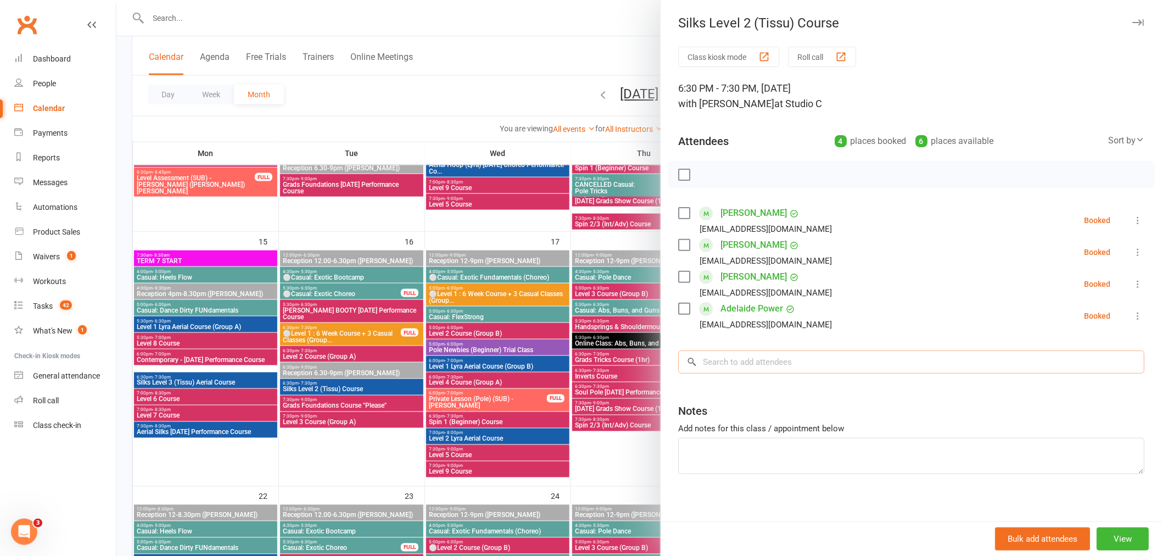
click at [813, 374] on input "search" at bounding box center [911, 361] width 466 height 23
paste input "[PERSON_NAME]"
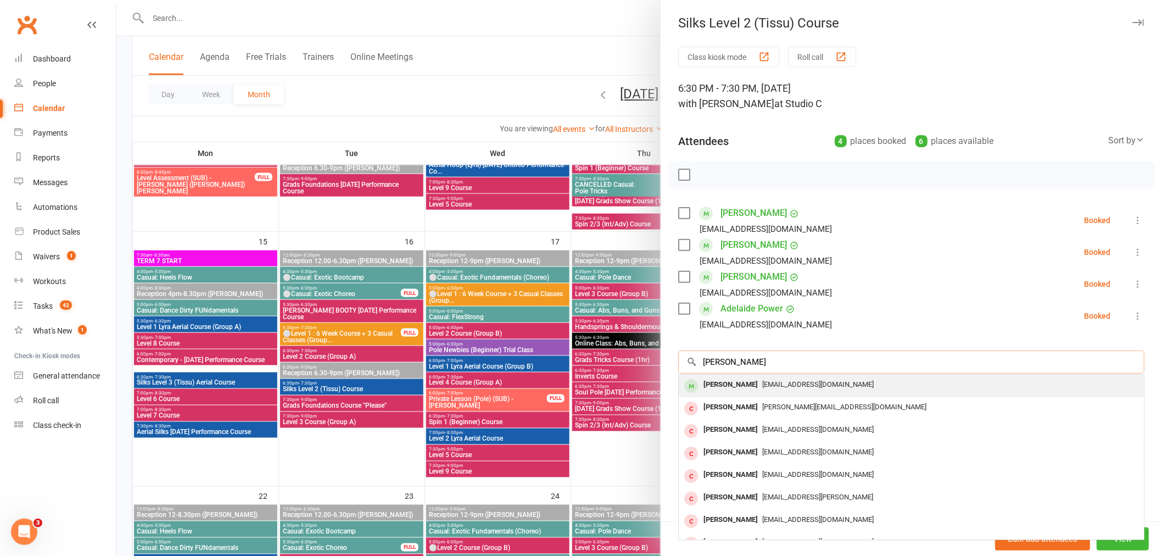
type input "[PERSON_NAME]"
click at [757, 378] on div "latoyasullivan@outlook.com" at bounding box center [911, 385] width 456 height 16
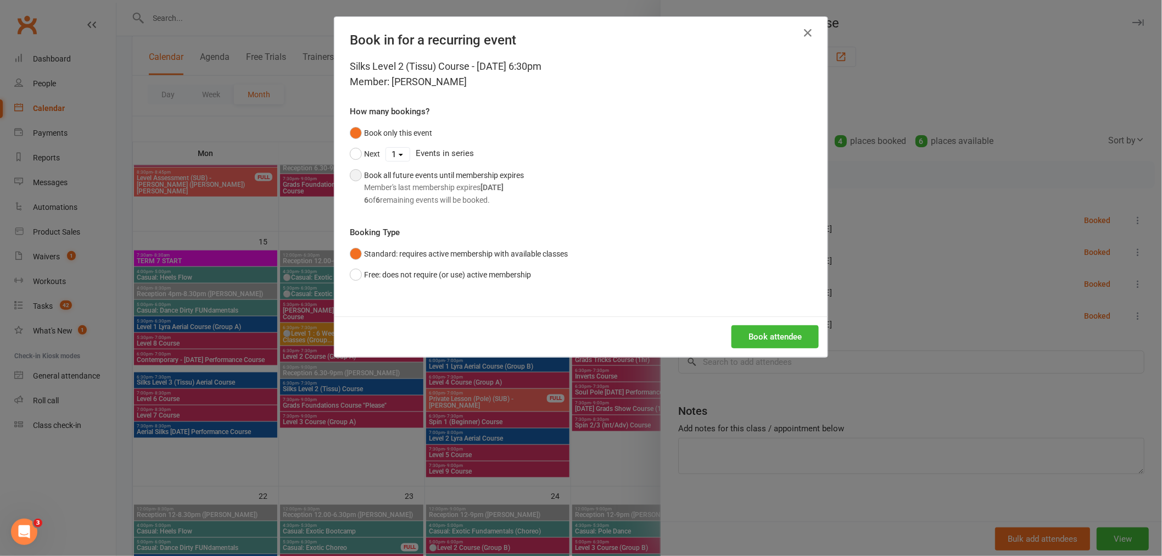
click at [437, 196] on div "6 of 6 remaining events will be booked." at bounding box center [444, 200] width 160 height 12
click at [783, 337] on button "Book attendee" at bounding box center [775, 336] width 87 height 23
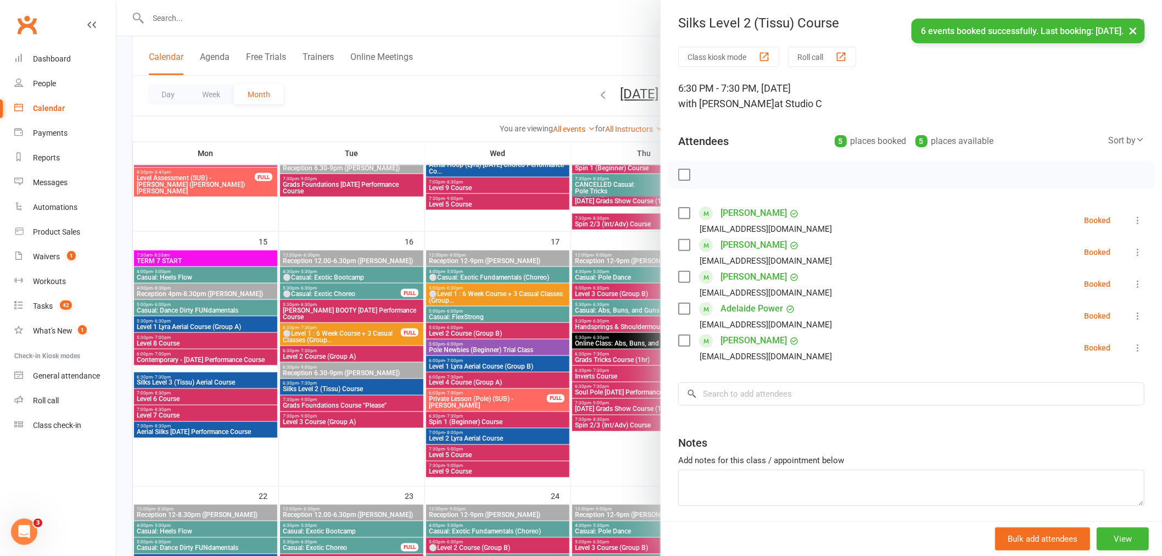
click at [392, 446] on div at bounding box center [639, 278] width 1046 height 556
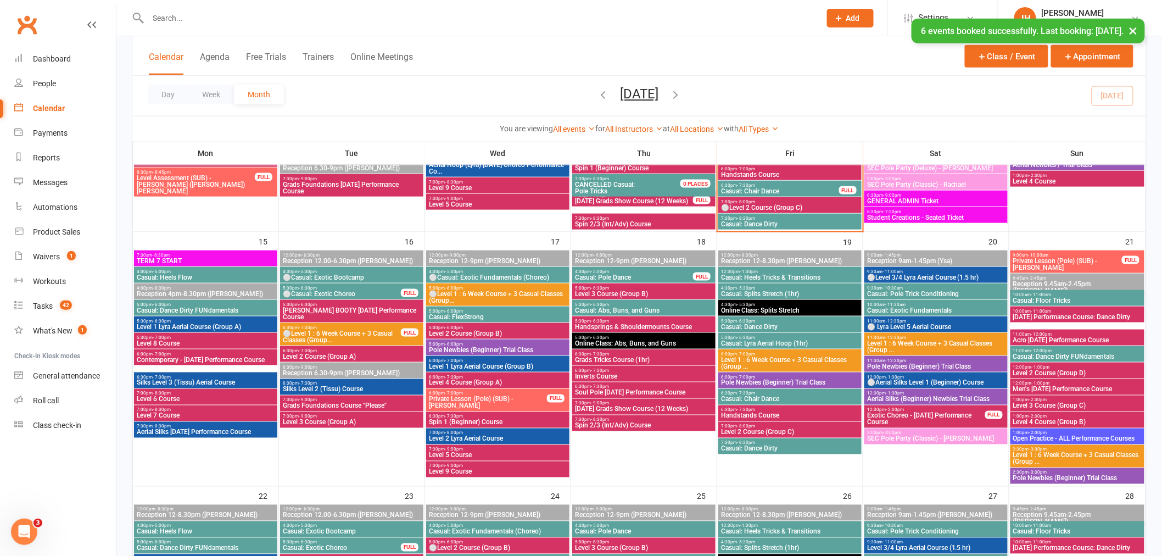
click at [342, 405] on span "Grads Foundations Course "Please"" at bounding box center [351, 406] width 139 height 7
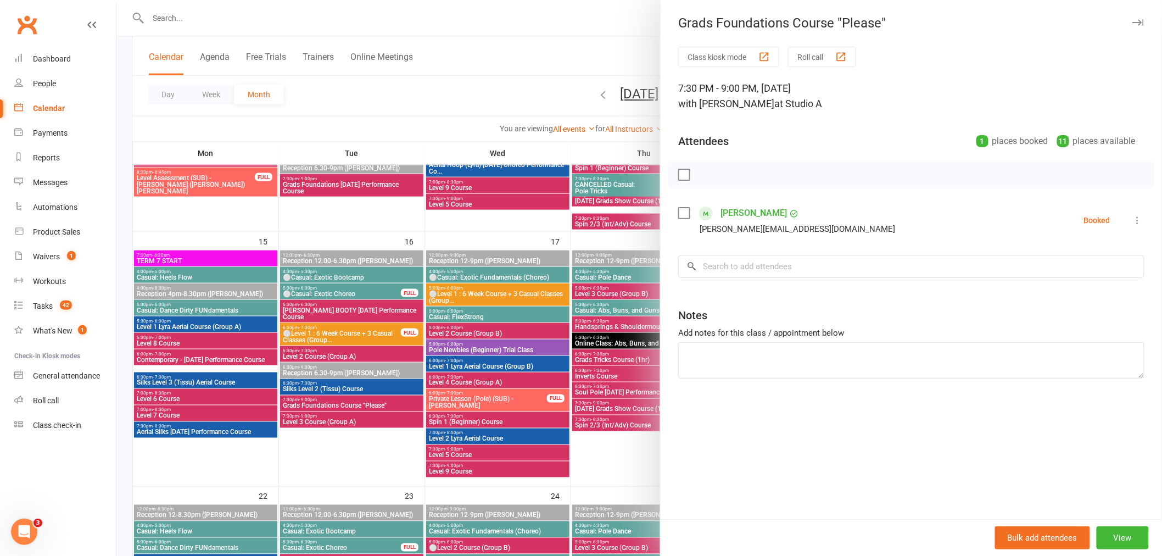
click at [386, 454] on div at bounding box center [639, 278] width 1046 height 556
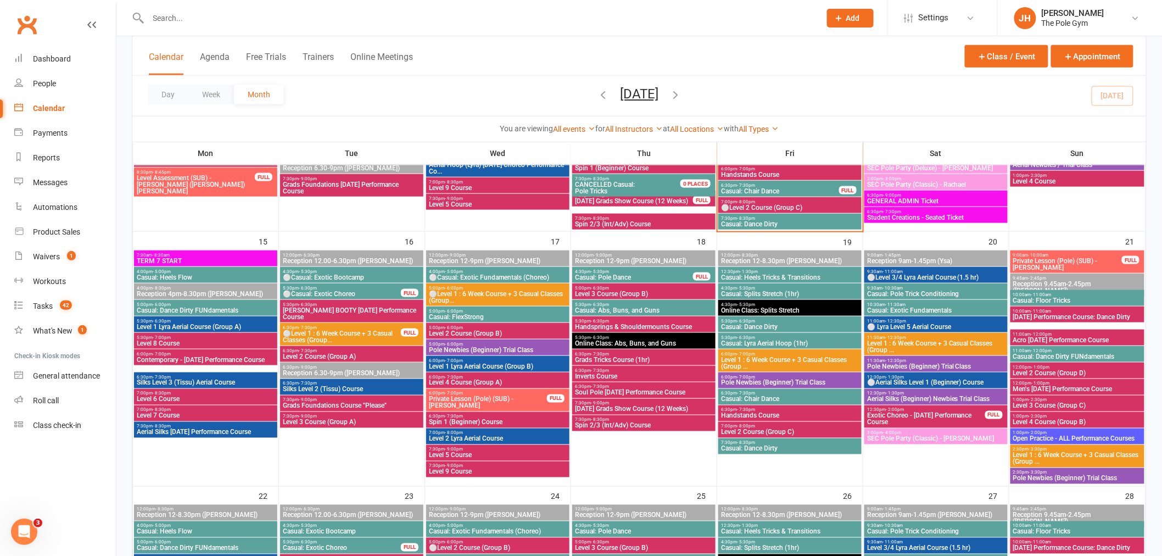
click at [341, 382] on span "6:30pm - 7:30pm" at bounding box center [351, 383] width 139 height 5
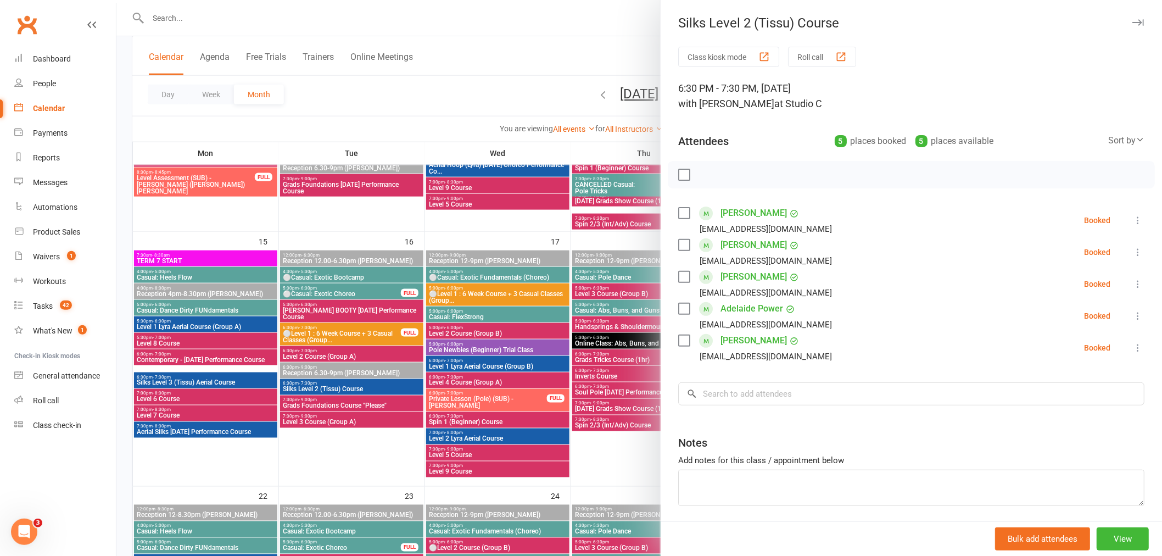
click at [376, 388] on div at bounding box center [639, 278] width 1046 height 556
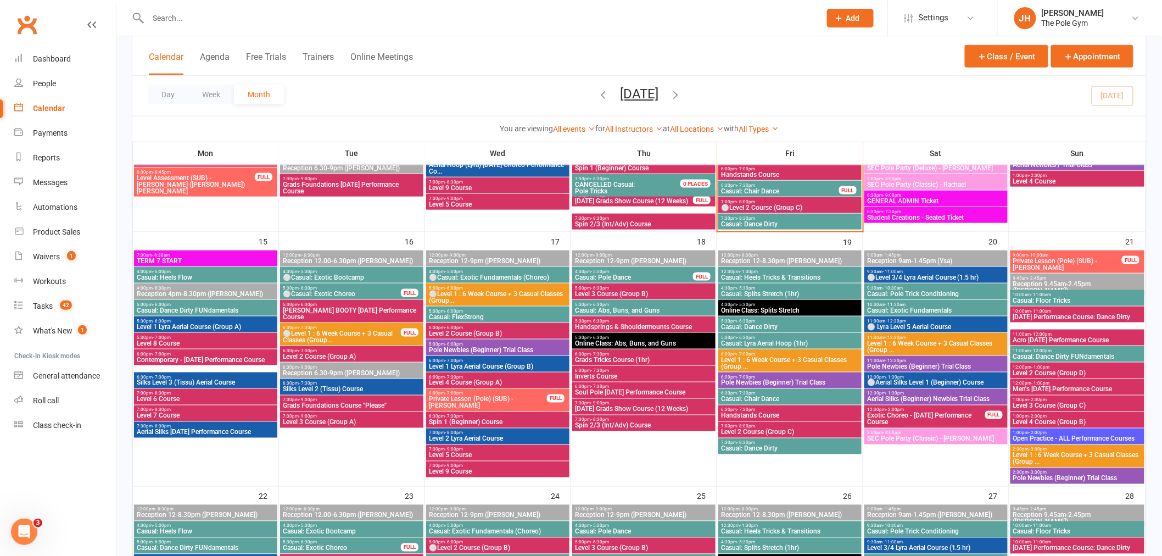
click at [348, 403] on span "Grads Foundations Course "Please"" at bounding box center [351, 406] width 139 height 7
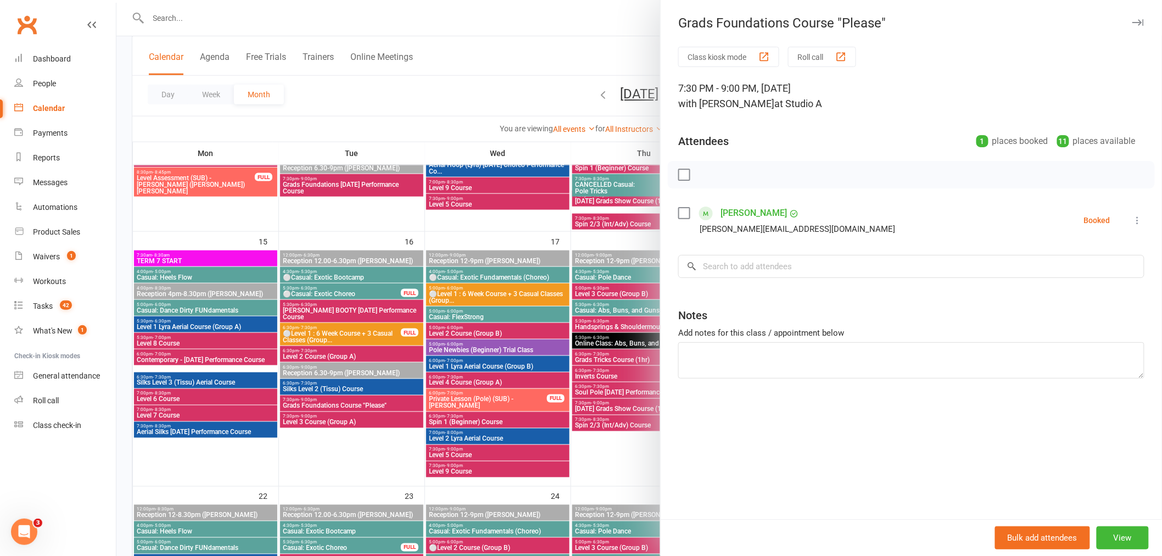
click at [386, 456] on div at bounding box center [639, 278] width 1046 height 556
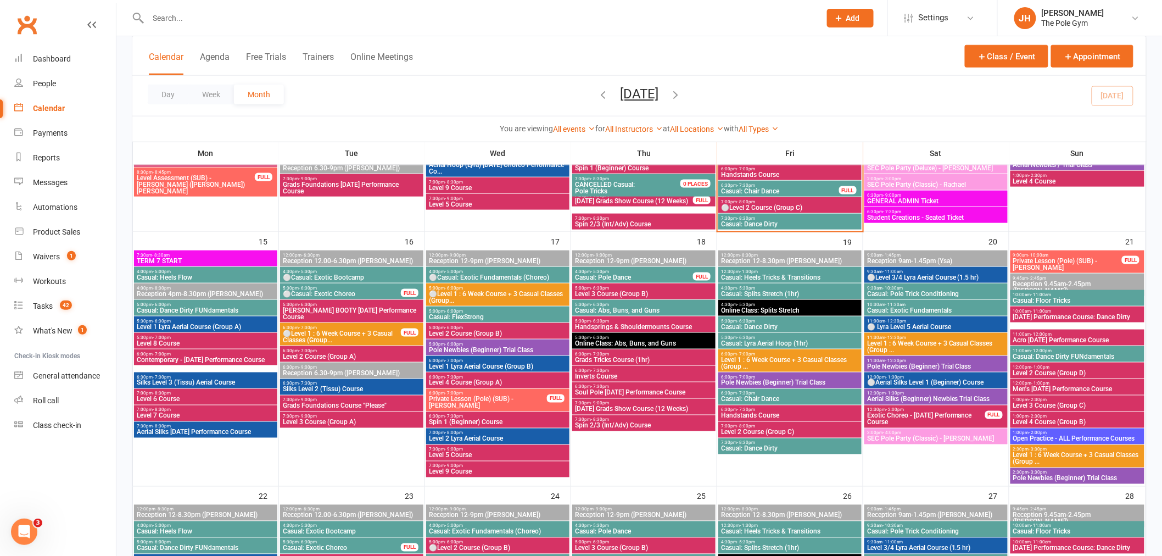
click at [326, 382] on span "6:30pm - 7:30pm" at bounding box center [351, 383] width 139 height 5
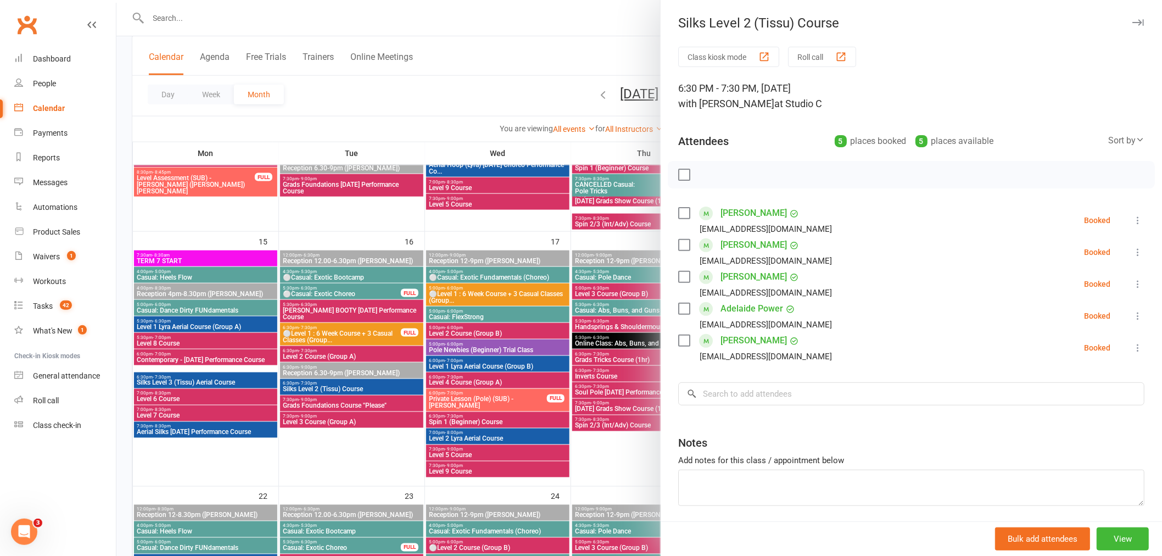
click at [490, 377] on div at bounding box center [639, 278] width 1046 height 556
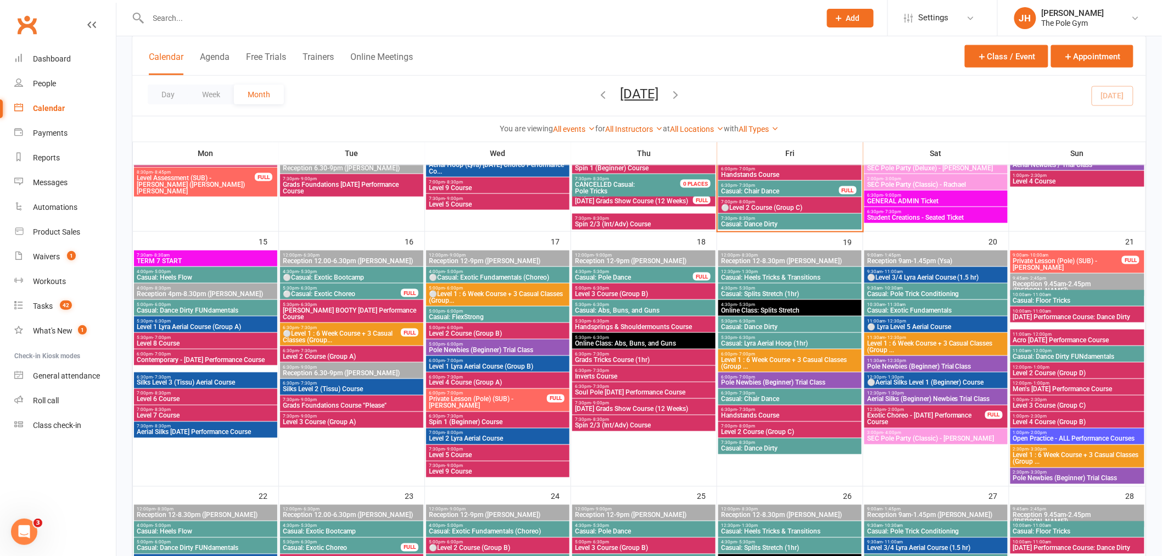
click at [183, 359] on span "Contemporary - Halloween Performance Course" at bounding box center [205, 360] width 139 height 7
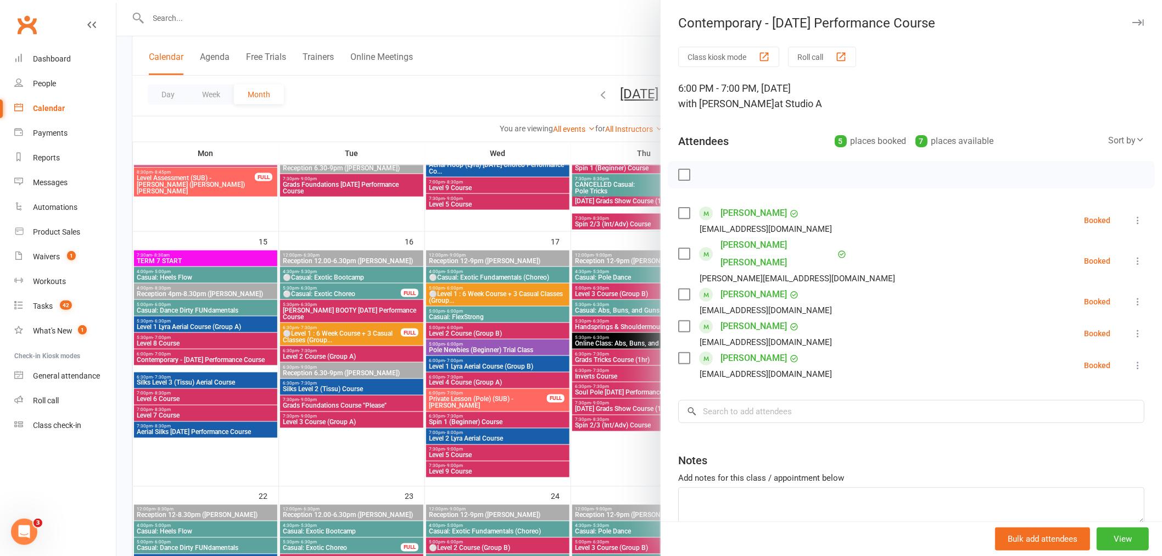
click at [246, 325] on div at bounding box center [639, 278] width 1046 height 556
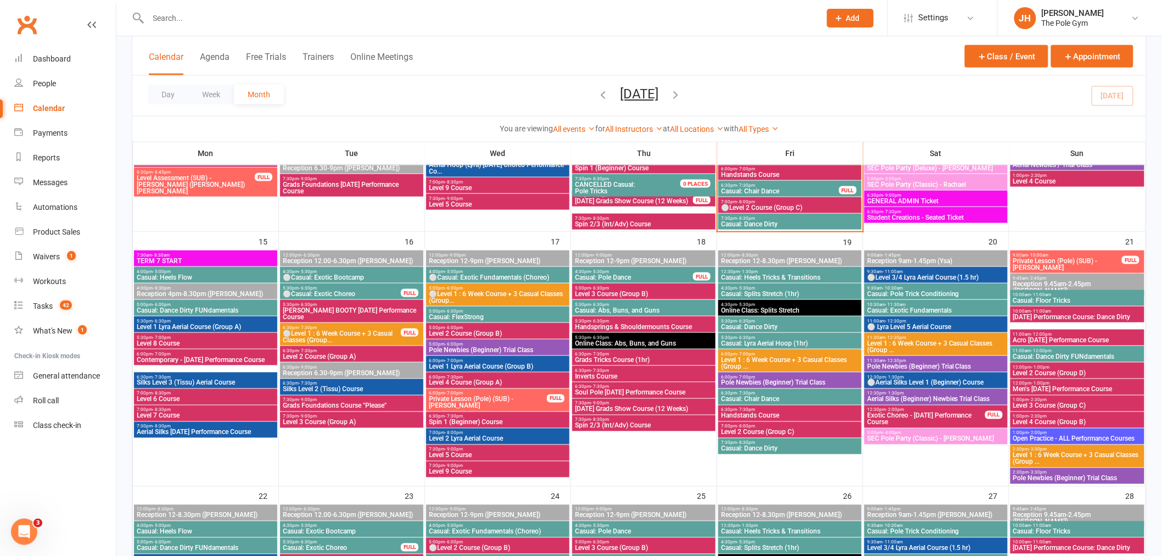
click at [309, 386] on span "Silks Level 2 (Tissu) Course" at bounding box center [351, 389] width 139 height 7
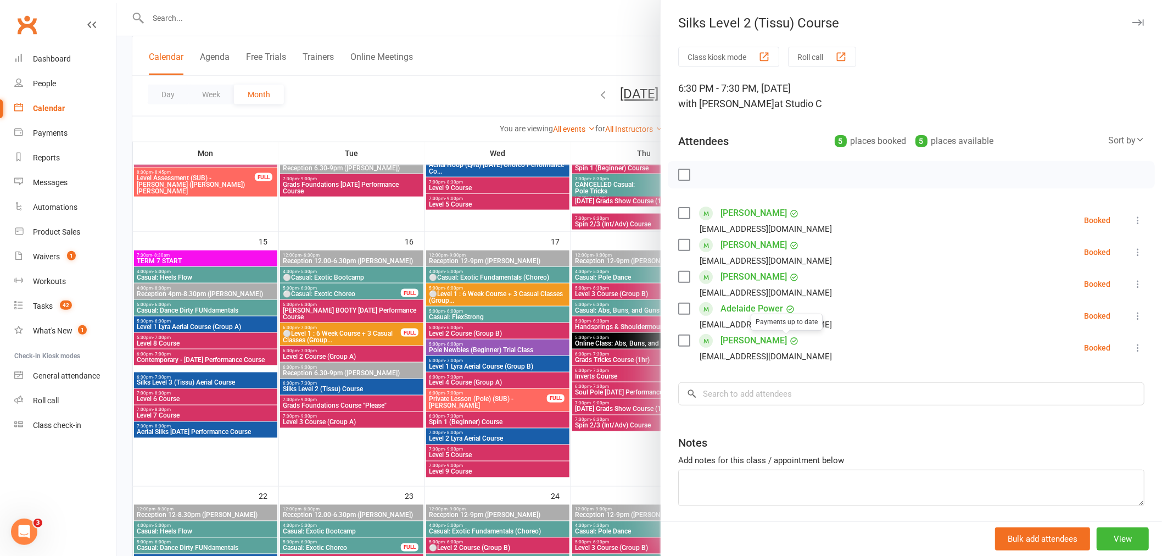
click at [731, 341] on link "[PERSON_NAME]" at bounding box center [754, 341] width 66 height 18
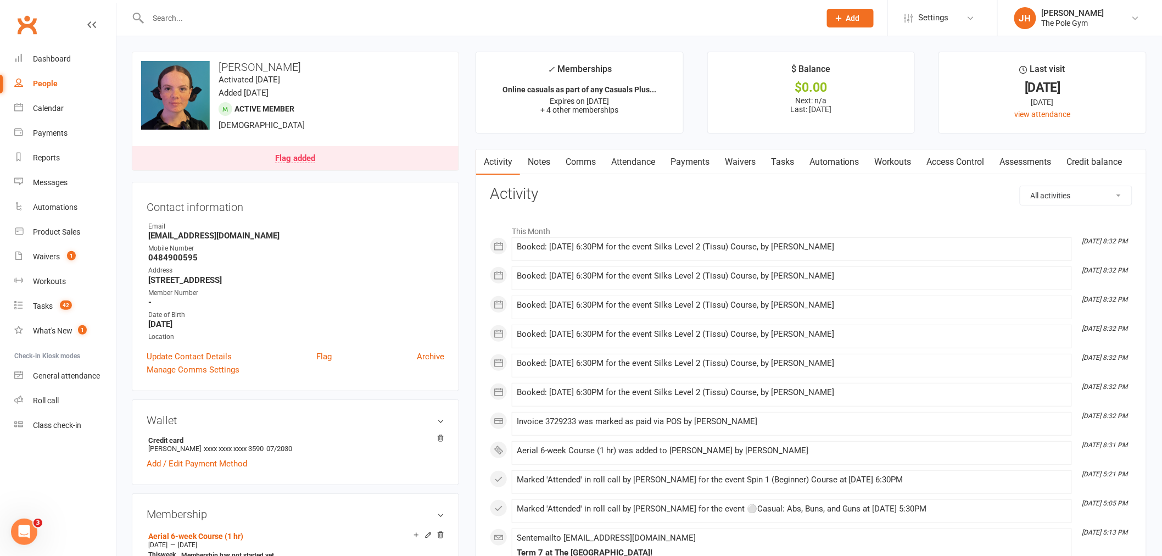
click at [682, 166] on link "Payments" at bounding box center [690, 161] width 54 height 25
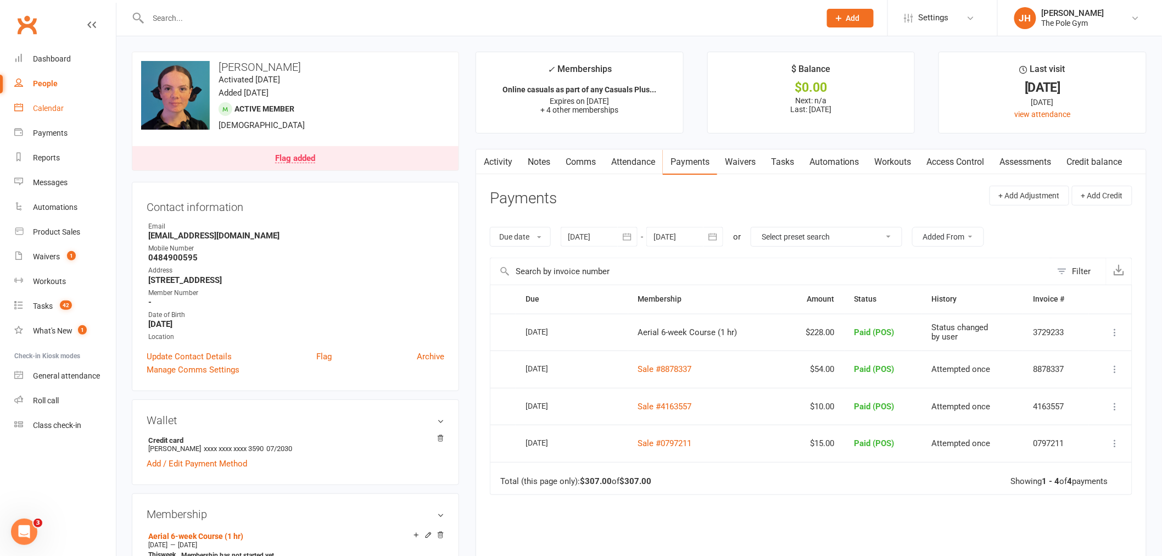
click at [51, 109] on div "Calendar" at bounding box center [48, 108] width 31 height 9
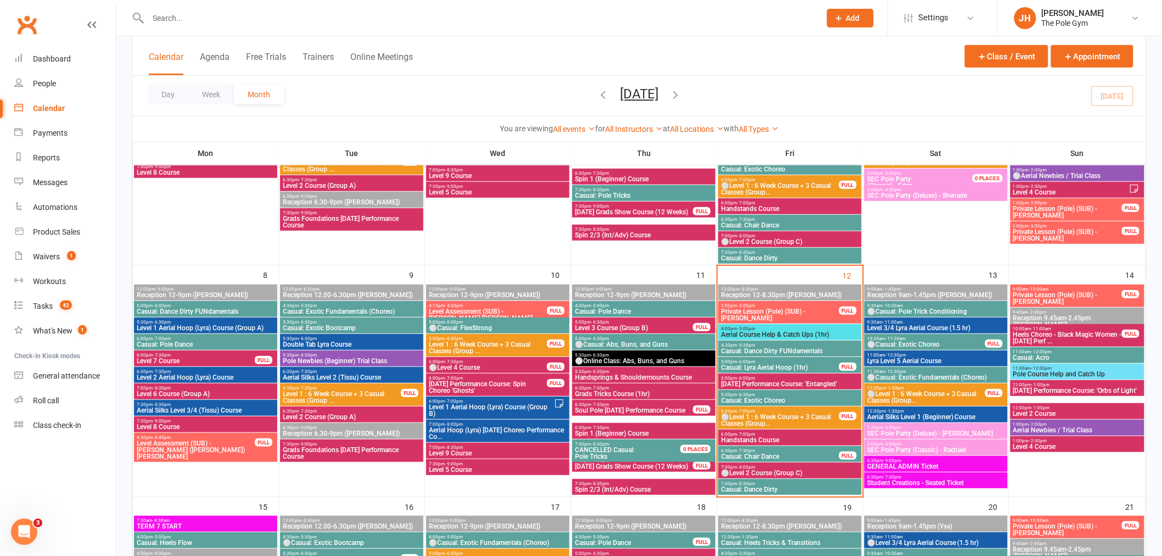
scroll to position [244, 0]
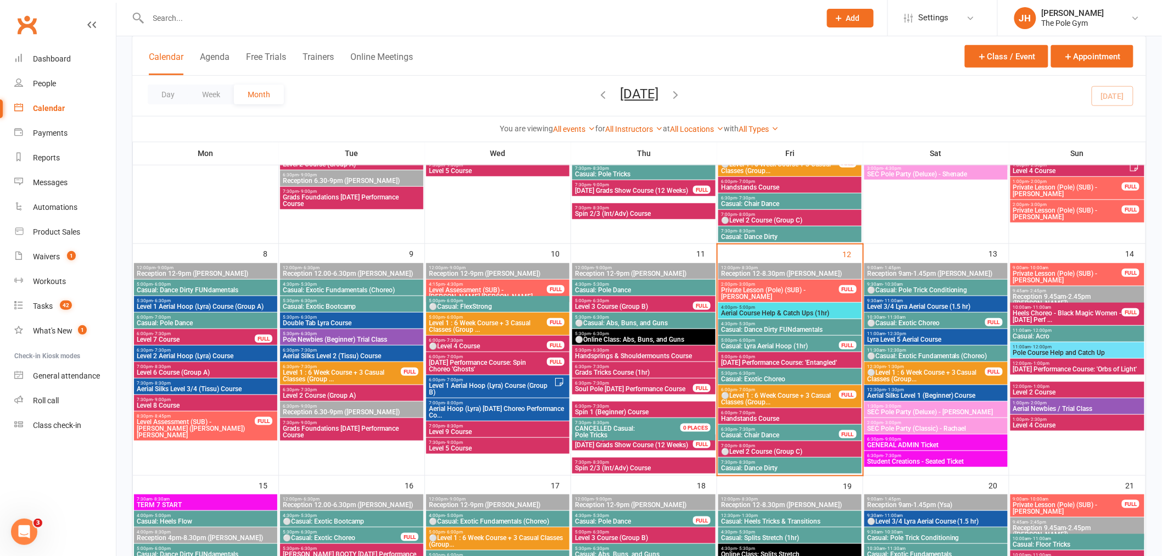
click at [1051, 409] on span "Aerial Newbies / Trial Class" at bounding box center [1078, 408] width 130 height 7
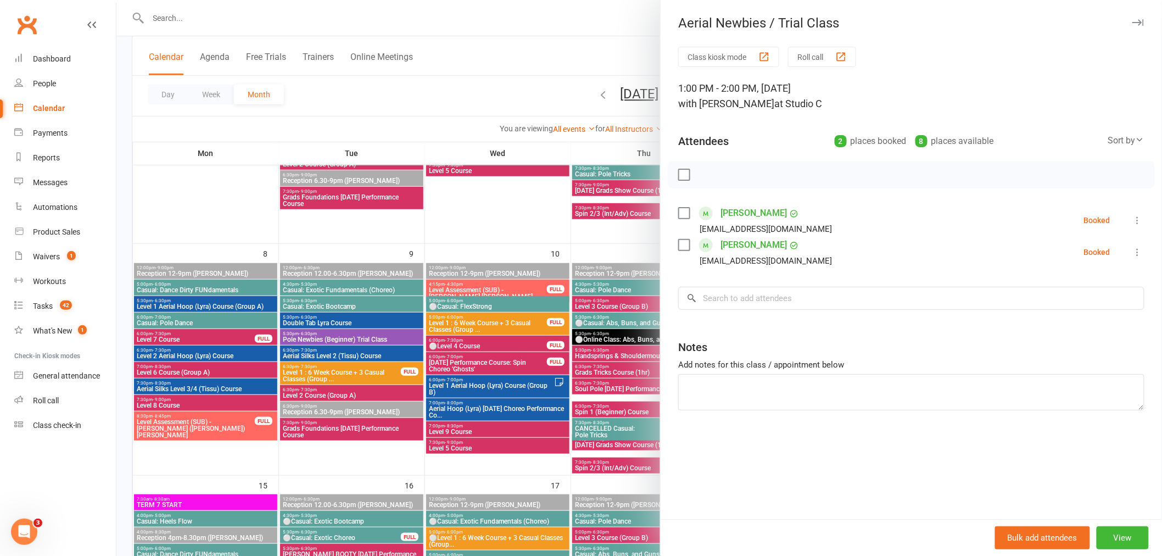
drag, startPoint x: 308, startPoint y: 279, endPoint x: 209, endPoint y: 3, distance: 293.0
click at [304, 275] on div at bounding box center [639, 278] width 1046 height 556
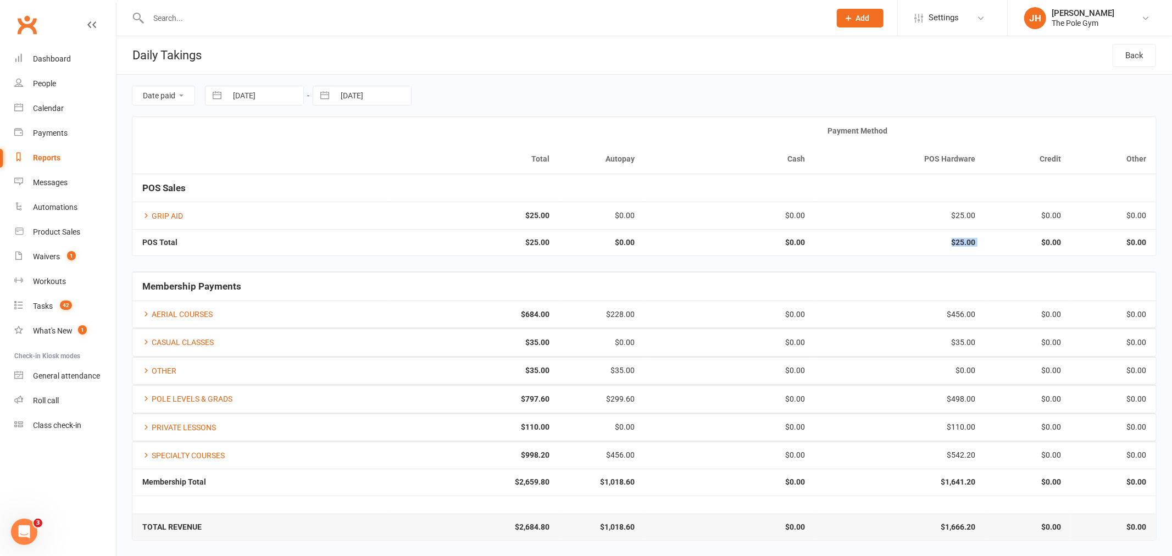
drag, startPoint x: 990, startPoint y: 242, endPoint x: 918, endPoint y: 246, distance: 72.1
click at [919, 247] on tr "POS Total $25.00 $0.00 $0.00 $25.00 $0.00 $0.00" at bounding box center [643, 242] width 1023 height 26
copy strong "$25.00"
drag, startPoint x: 980, startPoint y: 482, endPoint x: 945, endPoint y: 486, distance: 34.8
click at [945, 486] on tr "Membership Total $2,659.80 $1,018.60 $0.00 $1,641.20 $0.00 $0.00" at bounding box center [643, 482] width 1023 height 26
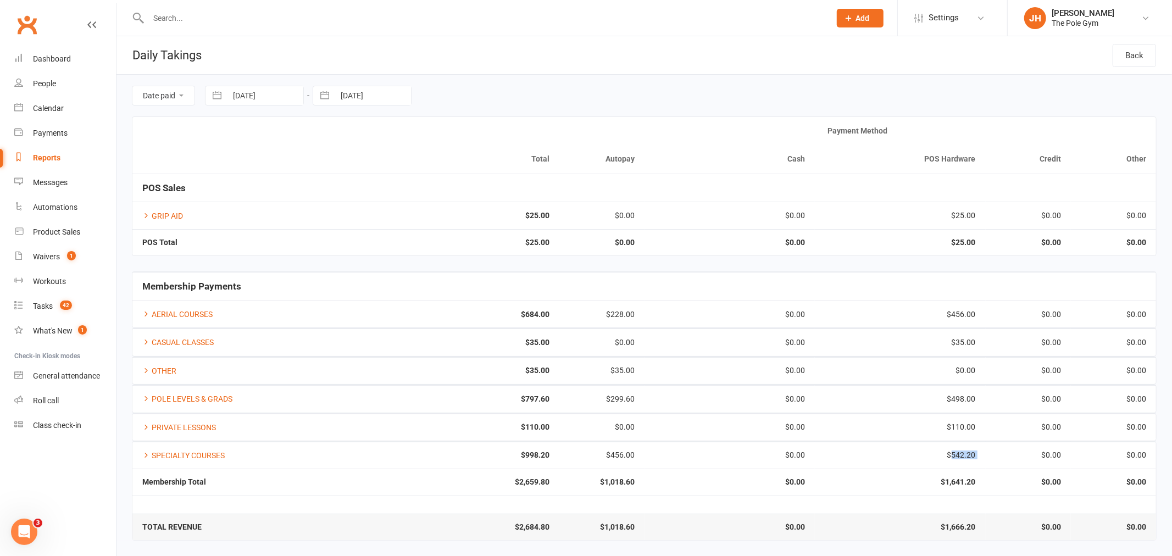
drag, startPoint x: 986, startPoint y: 452, endPoint x: 954, endPoint y: 460, distance: 33.4
click at [954, 460] on tr "SPECIALTY COURSES $998.20 $456.00 $0.00 $542.20 $0.00 $0.00" at bounding box center [643, 455] width 1023 height 27
copy div "542.20"
click at [979, 420] on td "$110.00" at bounding box center [900, 427] width 170 height 27
drag, startPoint x: 975, startPoint y: 397, endPoint x: 953, endPoint y: 394, distance: 22.6
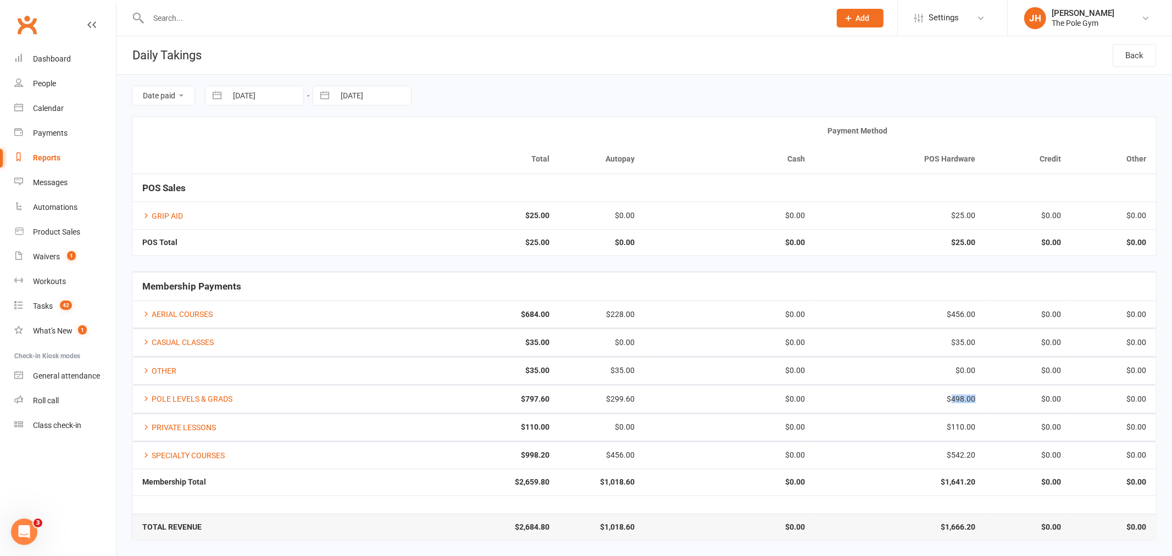
click at [953, 394] on td "$498.00" at bounding box center [900, 398] width 170 height 27
copy div "498.00"
click at [975, 354] on td "$35.00" at bounding box center [900, 342] width 170 height 27
drag, startPoint x: 983, startPoint y: 312, endPoint x: 953, endPoint y: 312, distance: 30.8
click at [953, 312] on td "$456.00" at bounding box center [900, 313] width 170 height 27
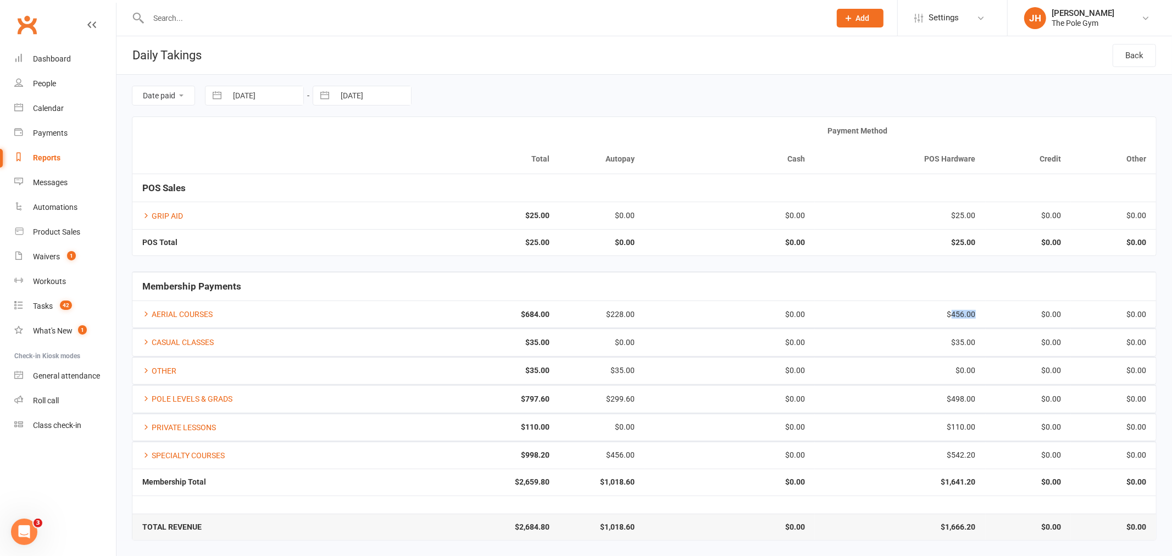
copy div "456.00"
drag, startPoint x: 983, startPoint y: 338, endPoint x: 925, endPoint y: 337, distance: 58.2
click at [925, 337] on td "$35.00" at bounding box center [900, 342] width 170 height 27
copy div "$35.00"
click at [988, 242] on td "$0.00" at bounding box center [1028, 242] width 85 height 26
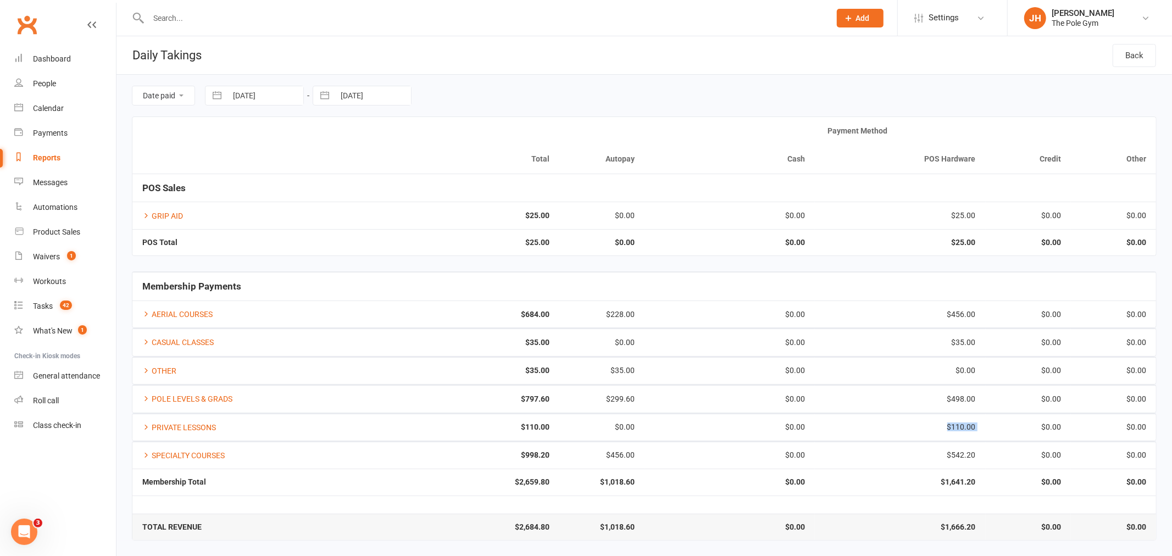
drag, startPoint x: 988, startPoint y: 421, endPoint x: 916, endPoint y: 425, distance: 72.1
click at [916, 425] on tr "PRIVATE LESSONS $110.00 $0.00 $0.00 $110.00 $0.00 $0.00" at bounding box center [643, 427] width 1023 height 27
copy div "$110.00"
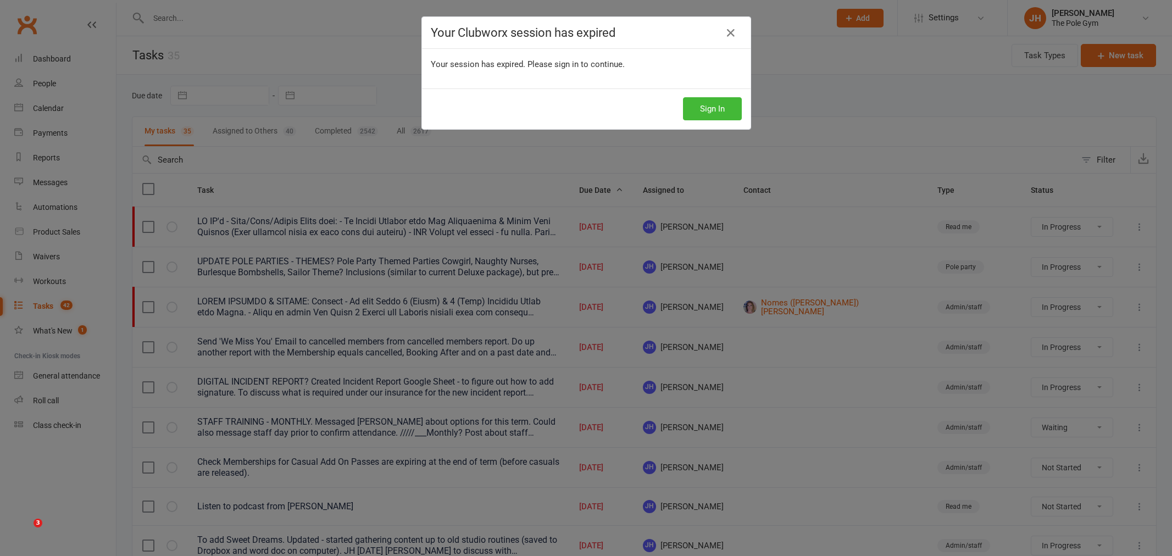
select select "started"
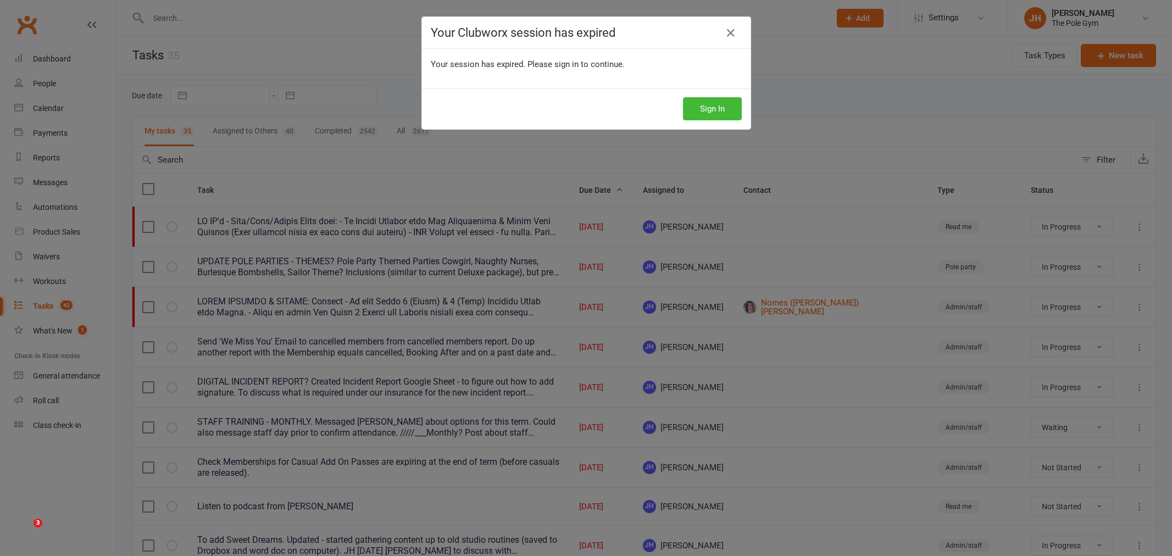
select select "waiting"
select select "started"
select select "waiting"
select select "started"
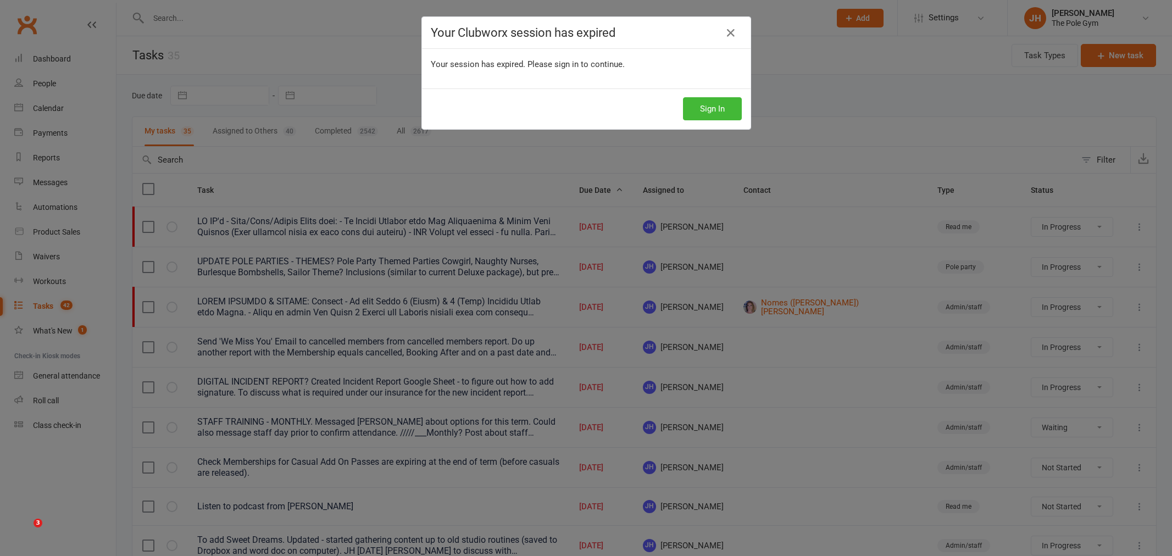
select select "waiting"
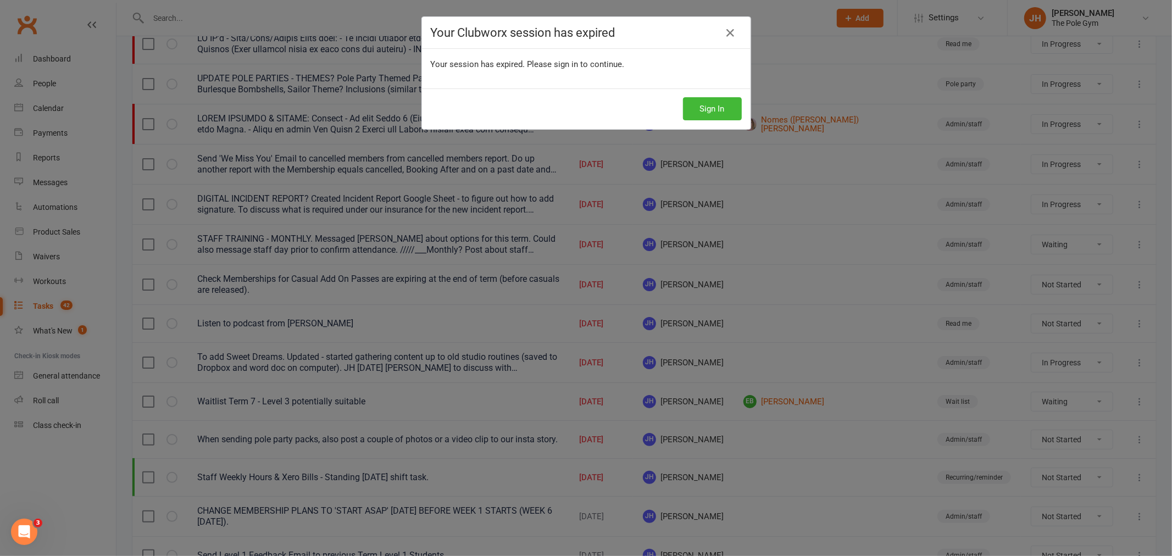
scroll to position [183, 0]
click at [711, 108] on button "Sign In" at bounding box center [712, 108] width 59 height 23
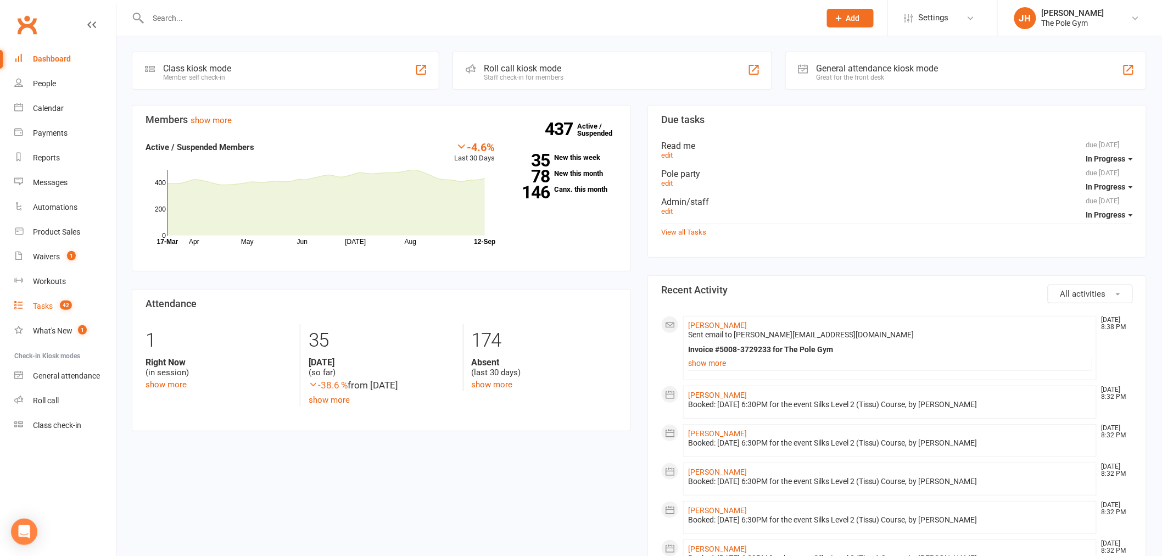
click at [59, 308] on count-badge "42" at bounding box center [63, 306] width 18 height 9
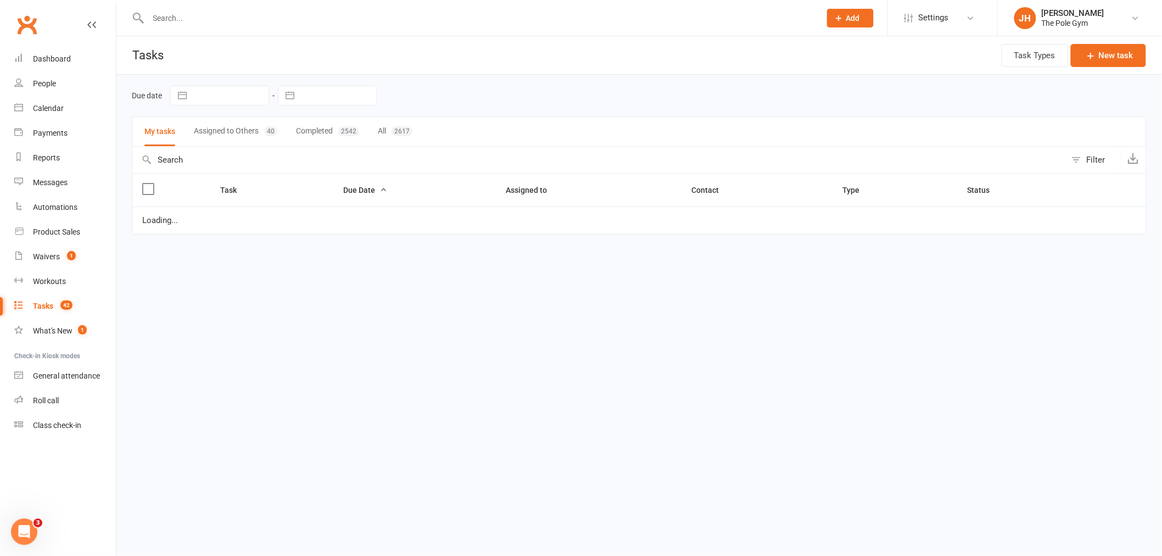
select select "started"
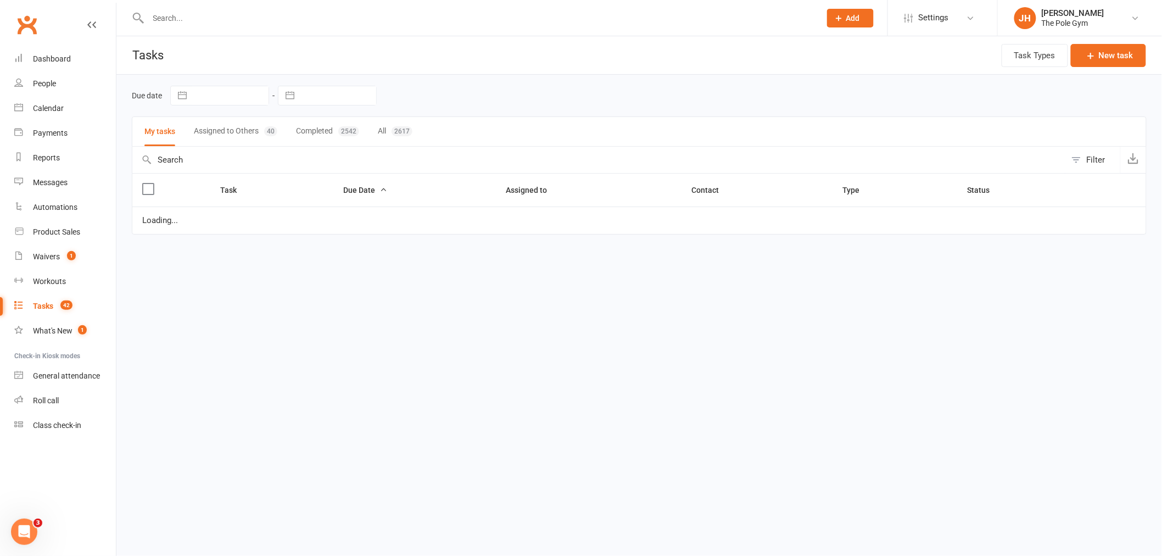
select select "waiting"
select select "started"
select select "waiting"
select select "started"
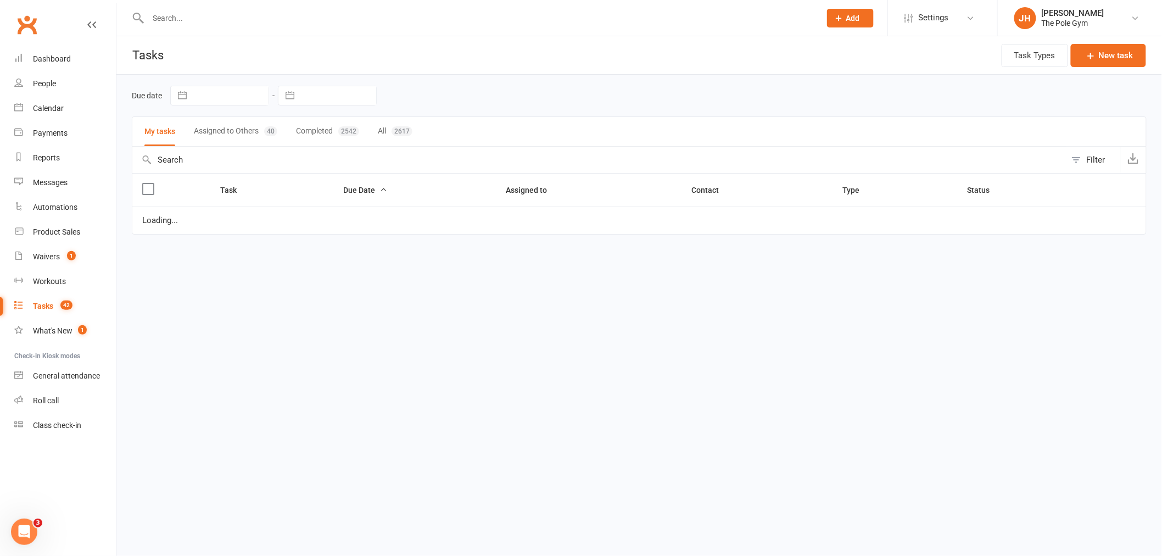
select select "waiting"
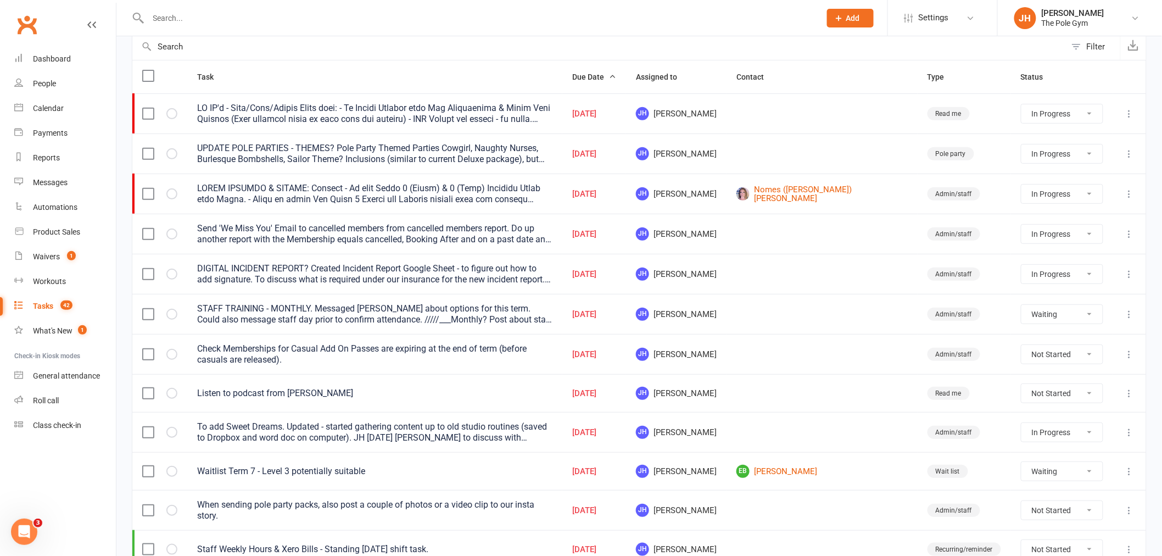
scroll to position [366, 0]
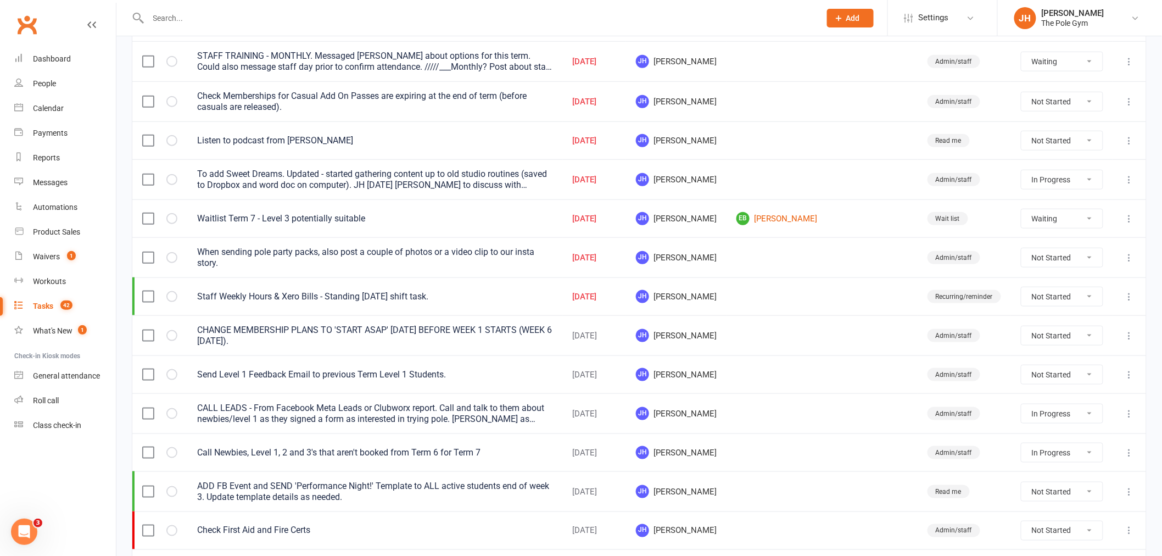
click at [1132, 291] on icon at bounding box center [1129, 296] width 11 height 11
click at [1048, 336] on link "Edit" at bounding box center [1072, 340] width 109 height 22
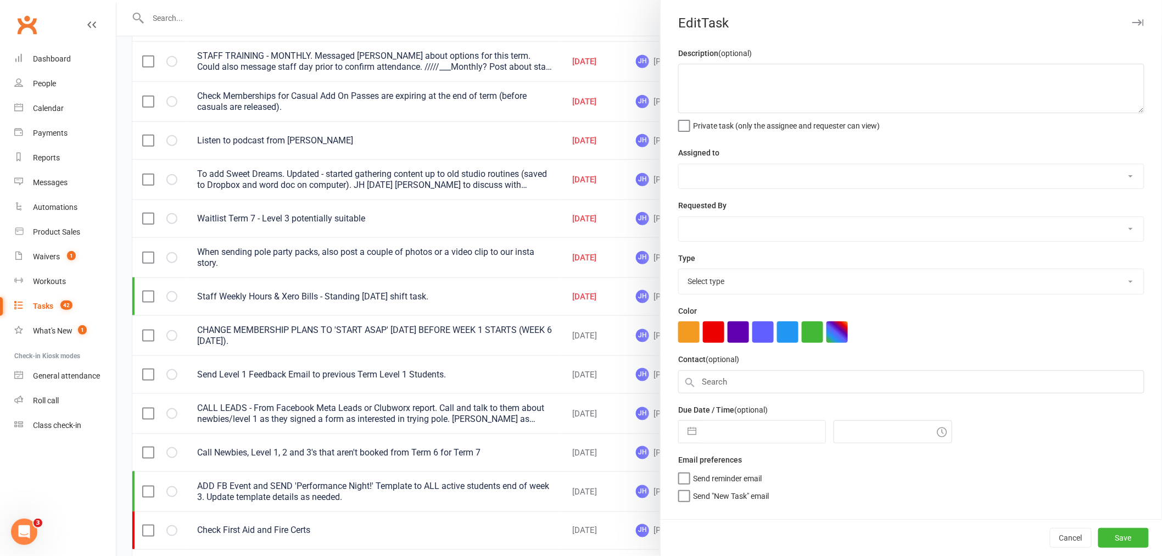
type textarea "Staff Weekly Hours & Xero Bills - Standing [DATE] shift task."
select select "32541"
select select "33291"
type input "[DATE]"
type input "2:45pm"
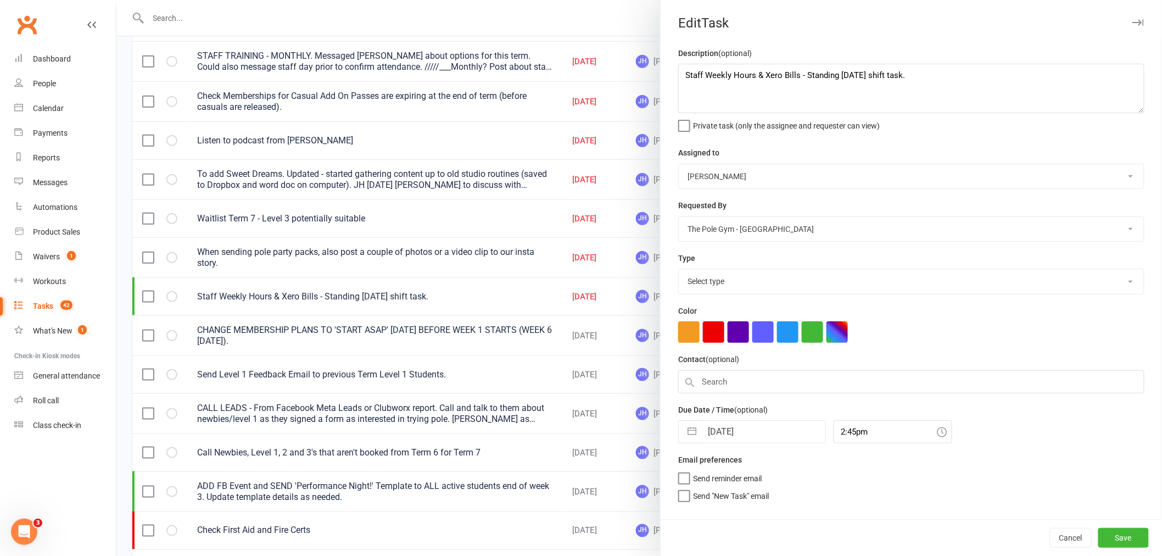
select select "20407"
click at [754, 421] on input "12 Sep 2025" at bounding box center [764, 432] width 124 height 22
select select "7"
select select "2025"
select select "8"
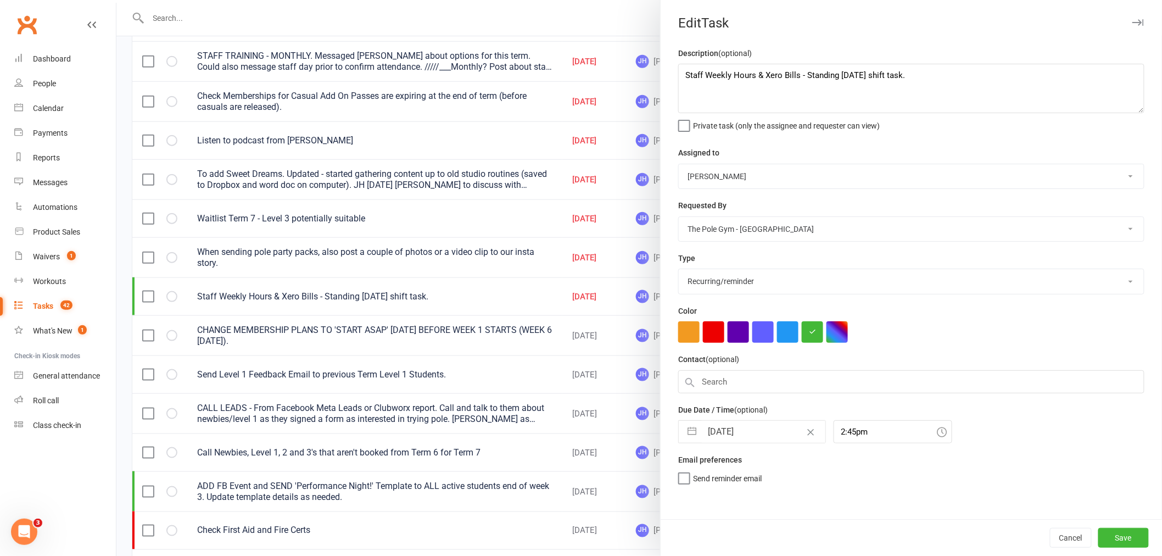
select select "2025"
select select "9"
select select "2025"
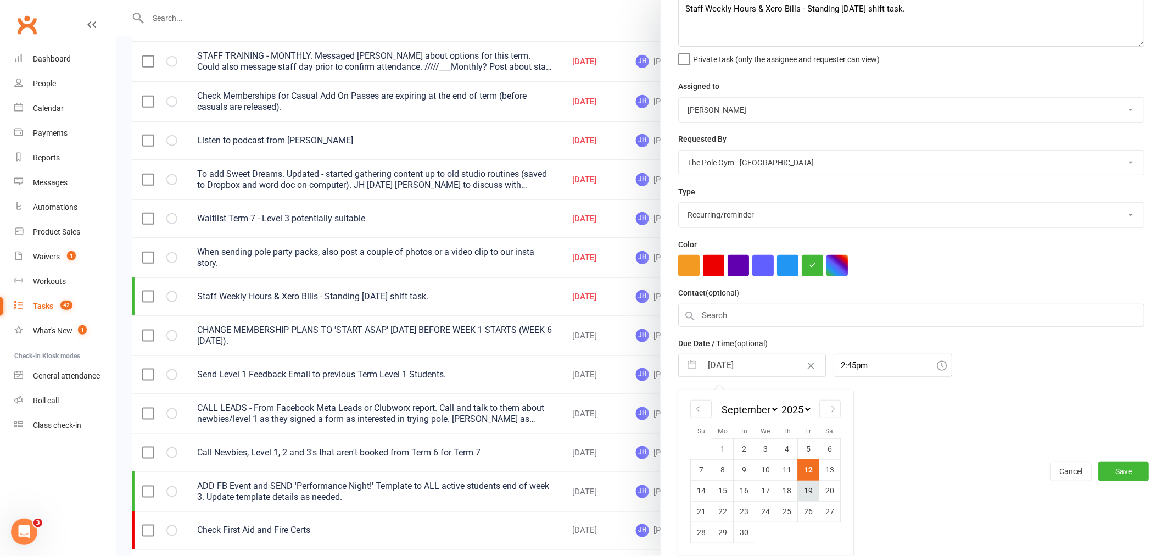
click at [799, 494] on td "19" at bounding box center [808, 490] width 21 height 21
type input "19 Sep 2025"
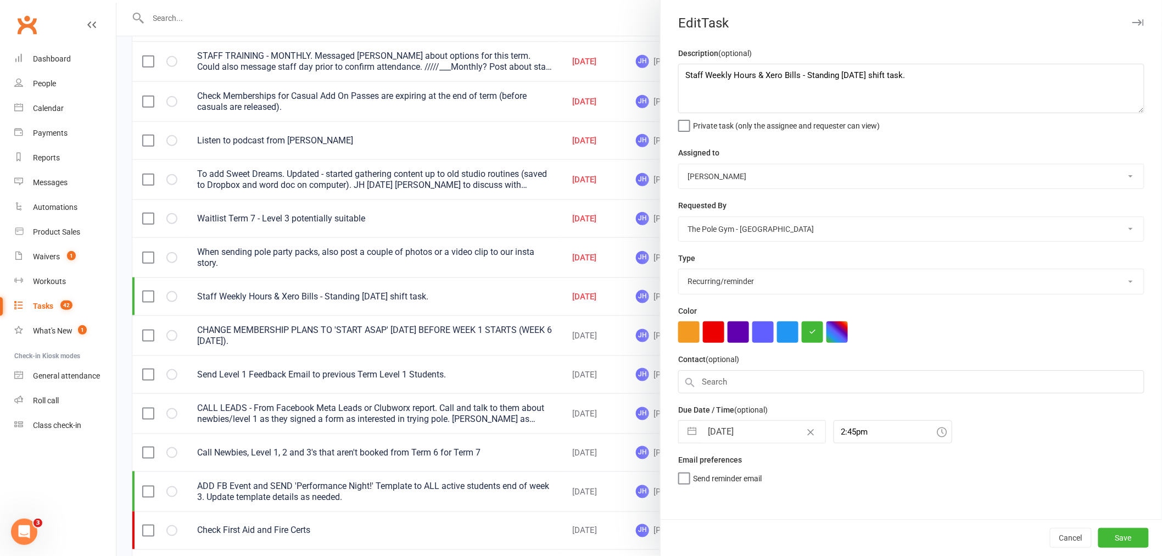
scroll to position [0, 0]
click at [1115, 535] on button "Save" at bounding box center [1124, 538] width 51 height 20
select select "started"
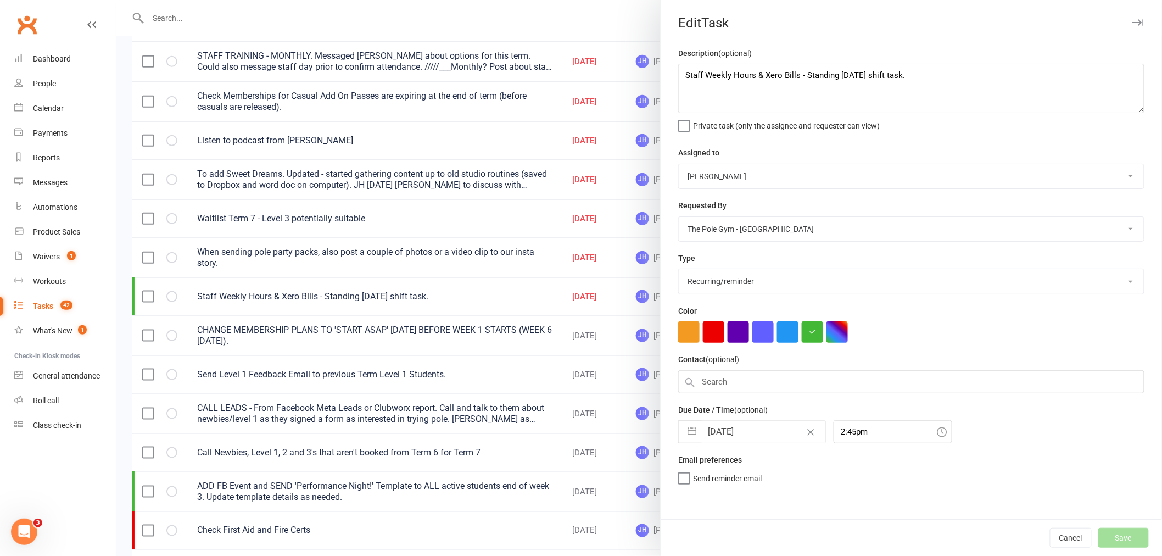
select select "started"
select select "waiting"
select select "started"
select select "waiting"
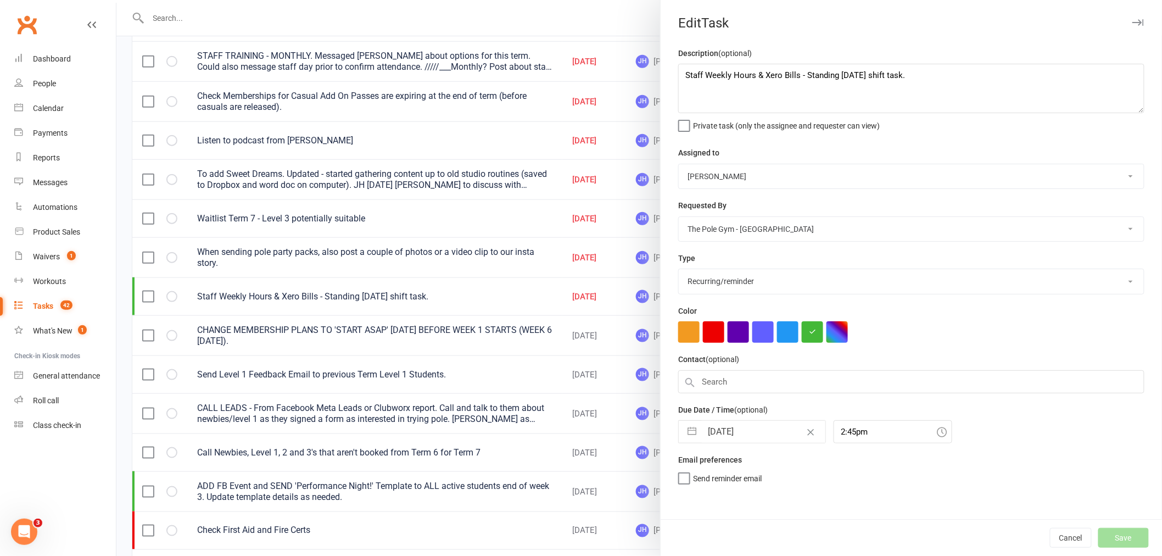
select select "started"
select select "waiting"
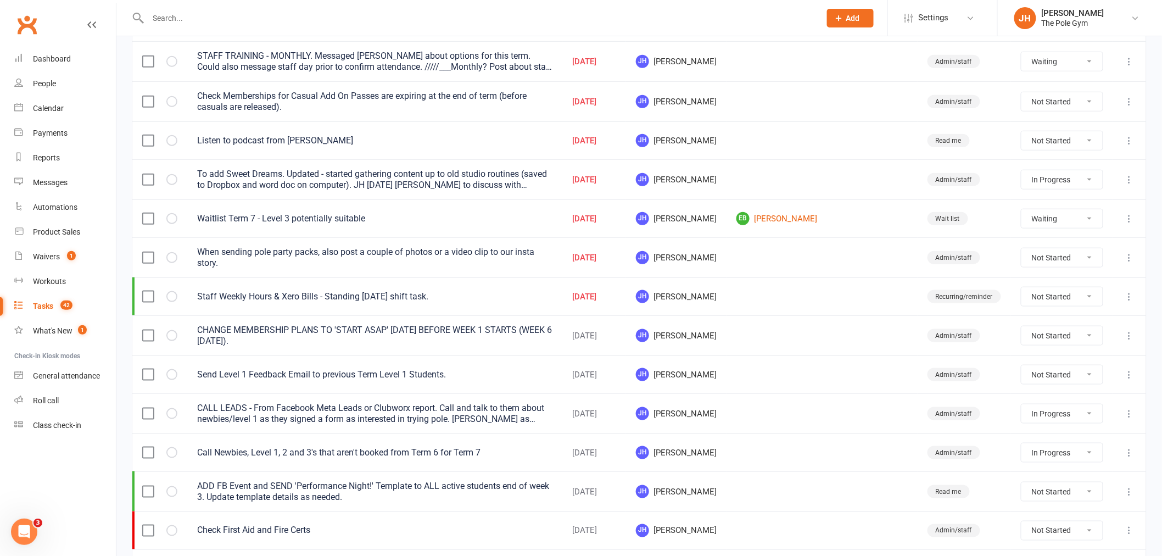
select select "started"
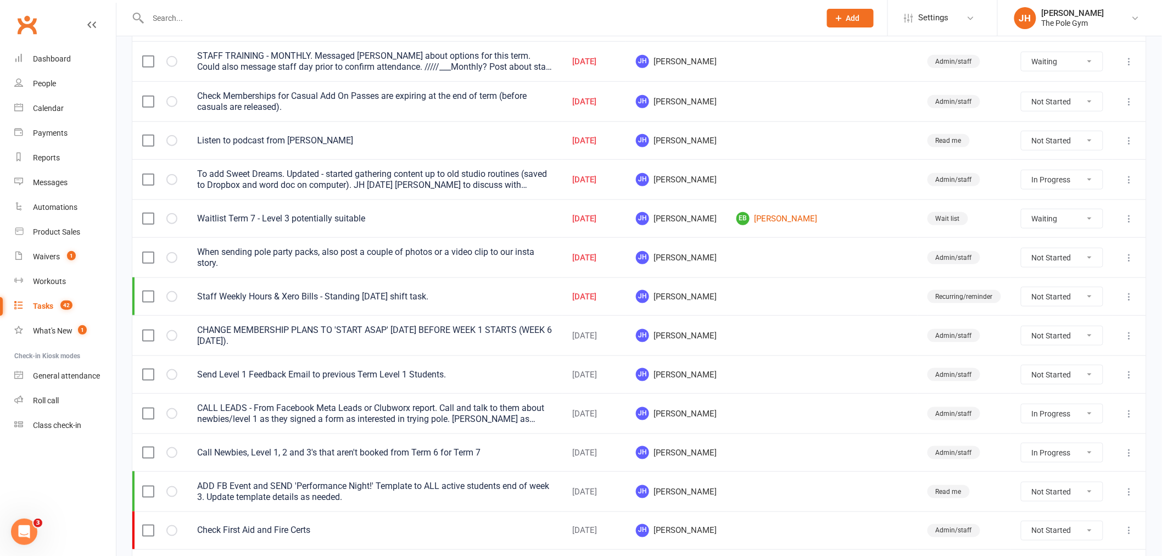
select select "started"
select select "waiting"
select select "started"
select select "waiting"
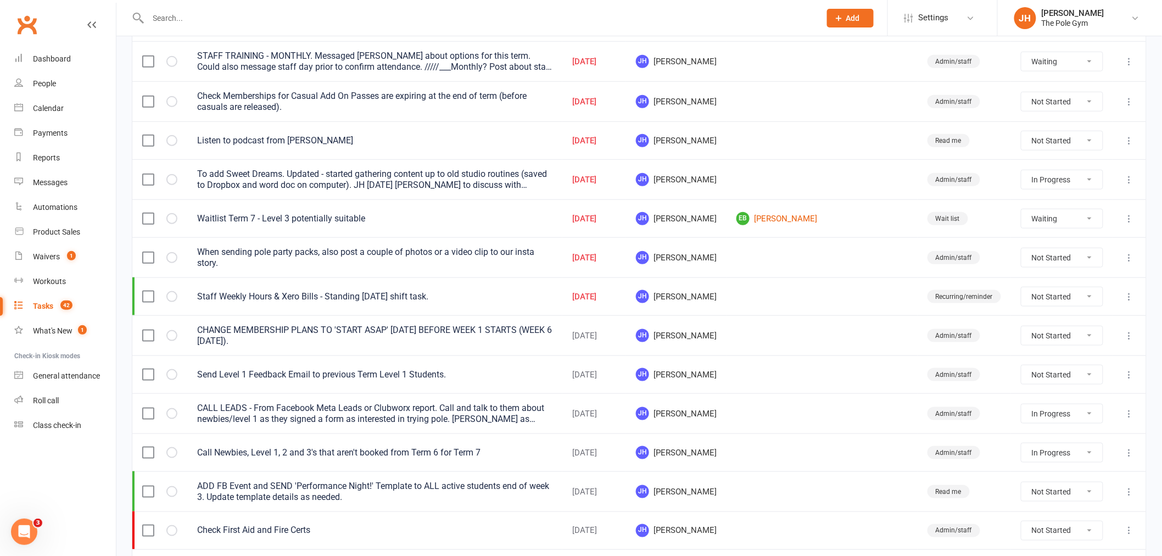
select select "waiting"
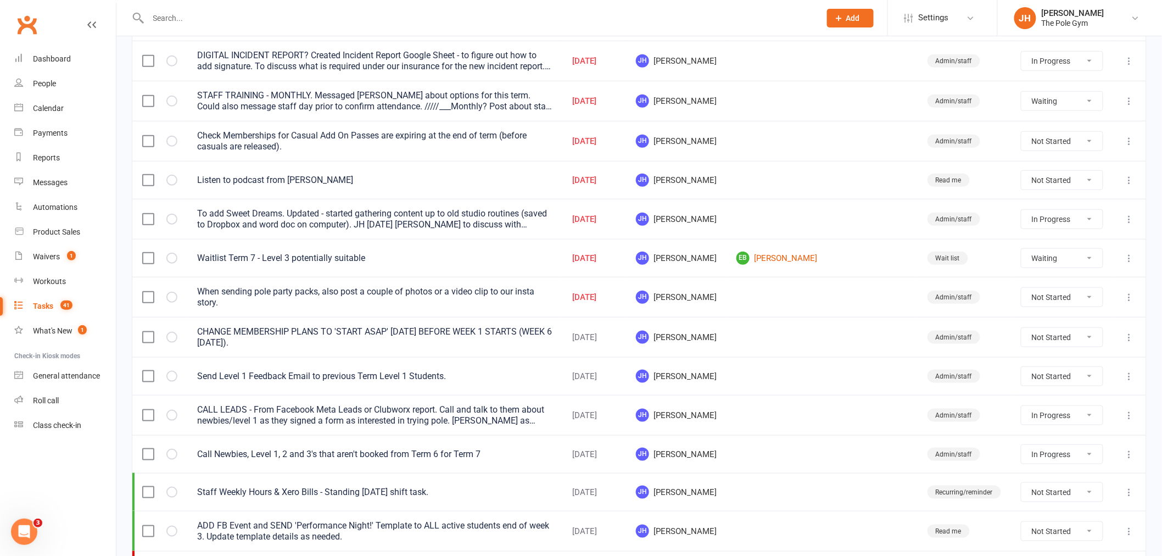
scroll to position [305, 0]
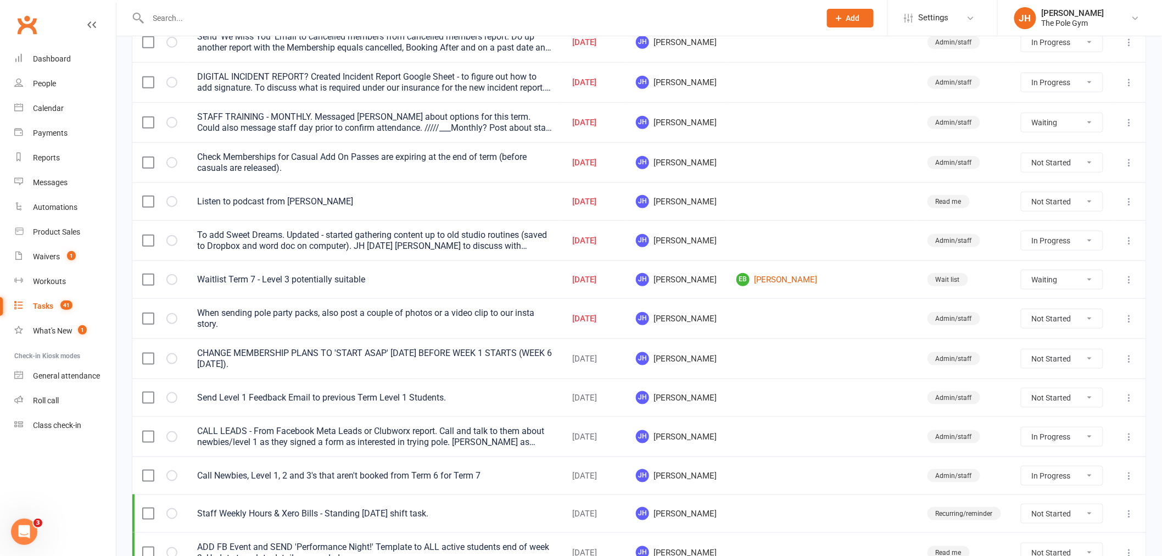
click at [1125, 321] on icon at bounding box center [1129, 318] width 11 height 11
click at [1056, 360] on link "Edit" at bounding box center [1072, 363] width 109 height 22
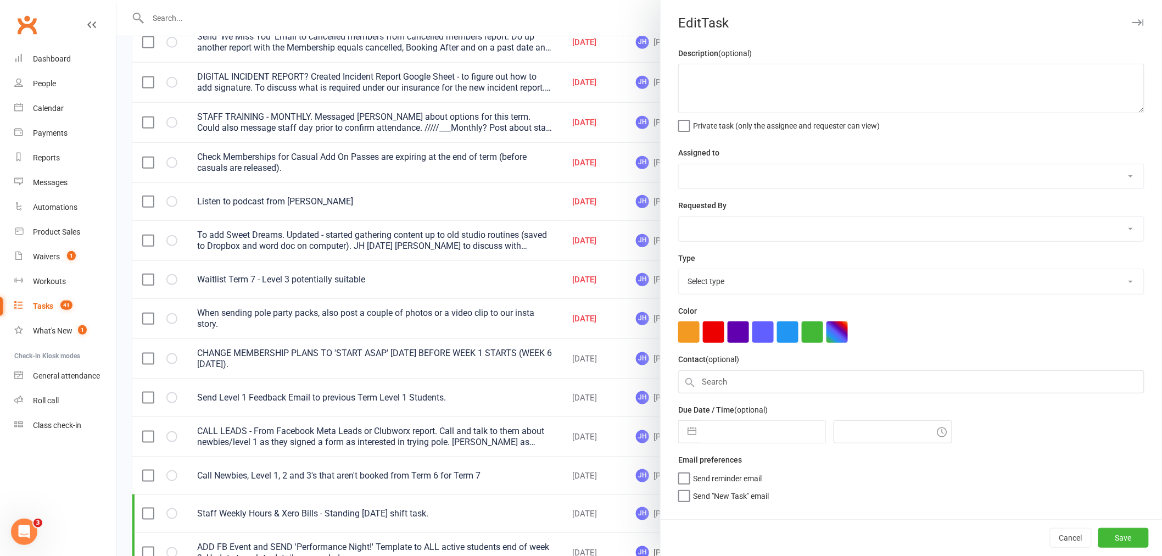
type textarea "When sending pole party packs, also post a couple of photos or a video clip to …"
select select "32541"
type input "05 Sep 2025"
type input "8:45pm"
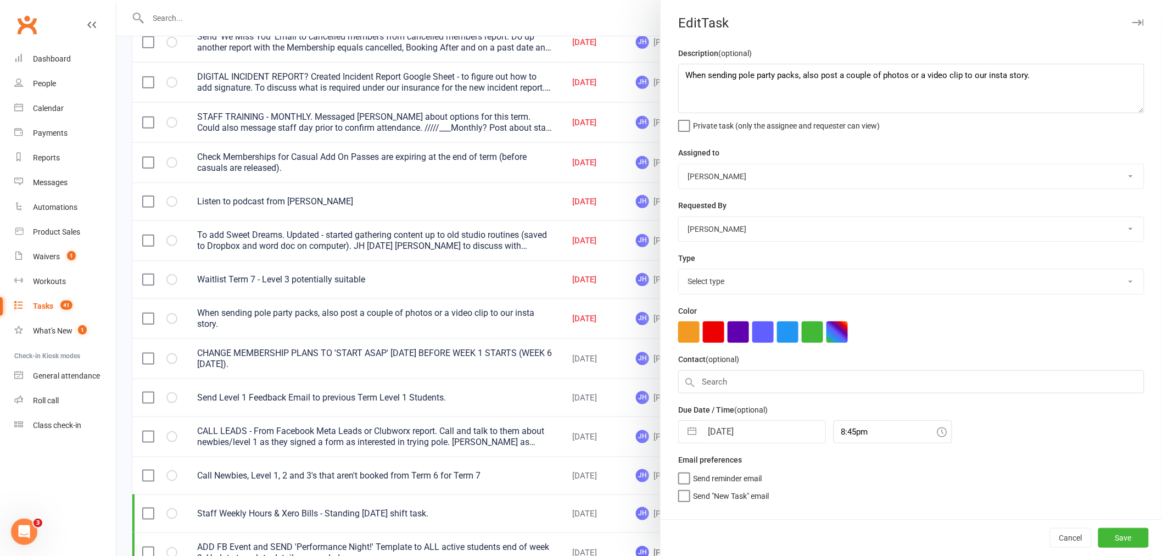
select select "18330"
select select "7"
select select "2025"
select select "8"
select select "2025"
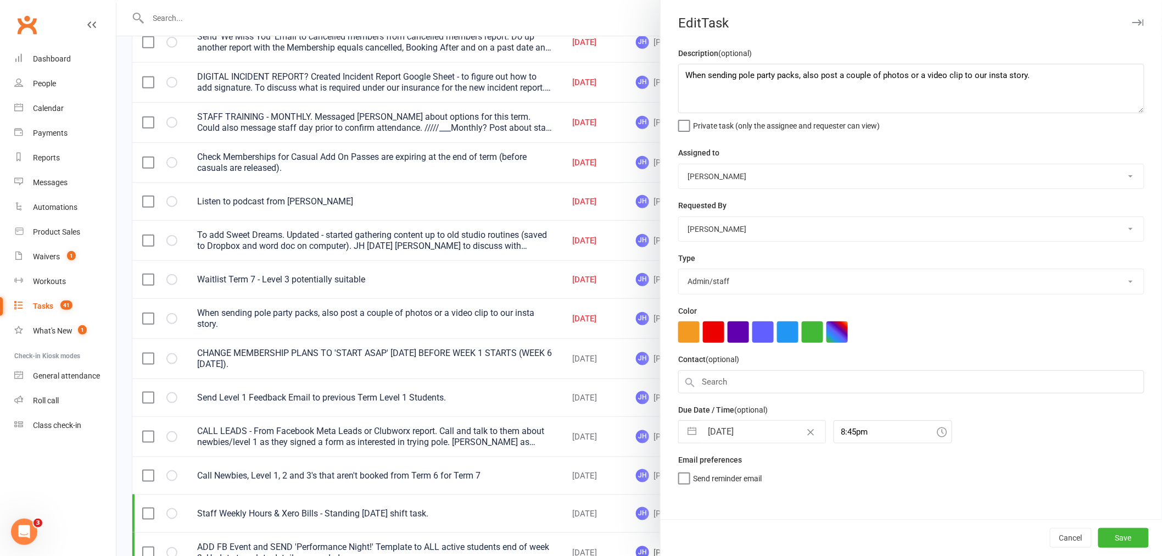
select select "9"
select select "2025"
click at [756, 421] on input "05 Sep 2025" at bounding box center [764, 432] width 124 height 22
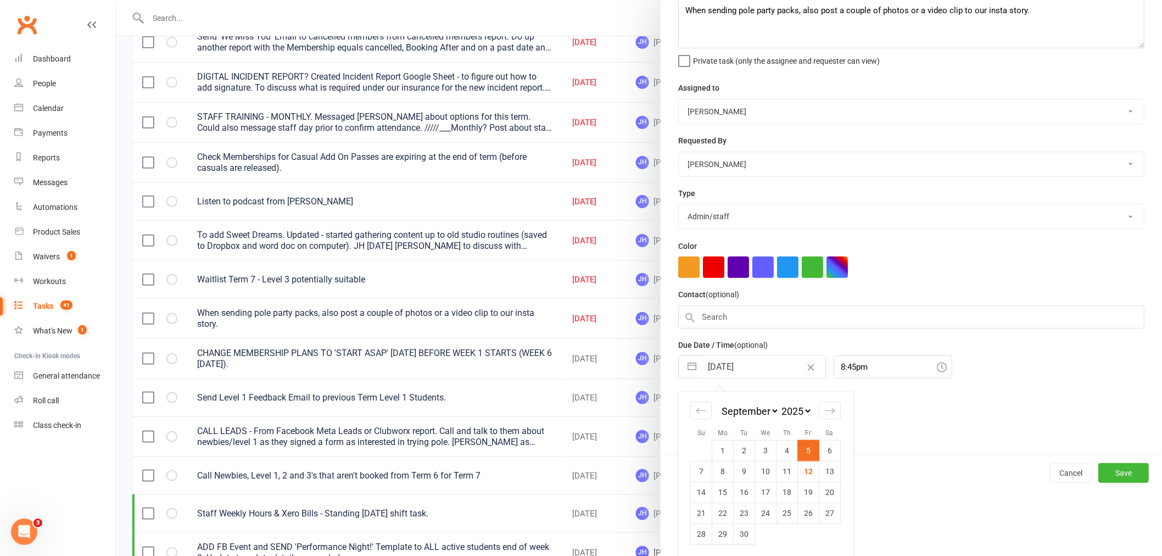
scroll to position [67, 0]
click at [721, 489] on td "15" at bounding box center [722, 490] width 21 height 21
type input "15 Sep 2025"
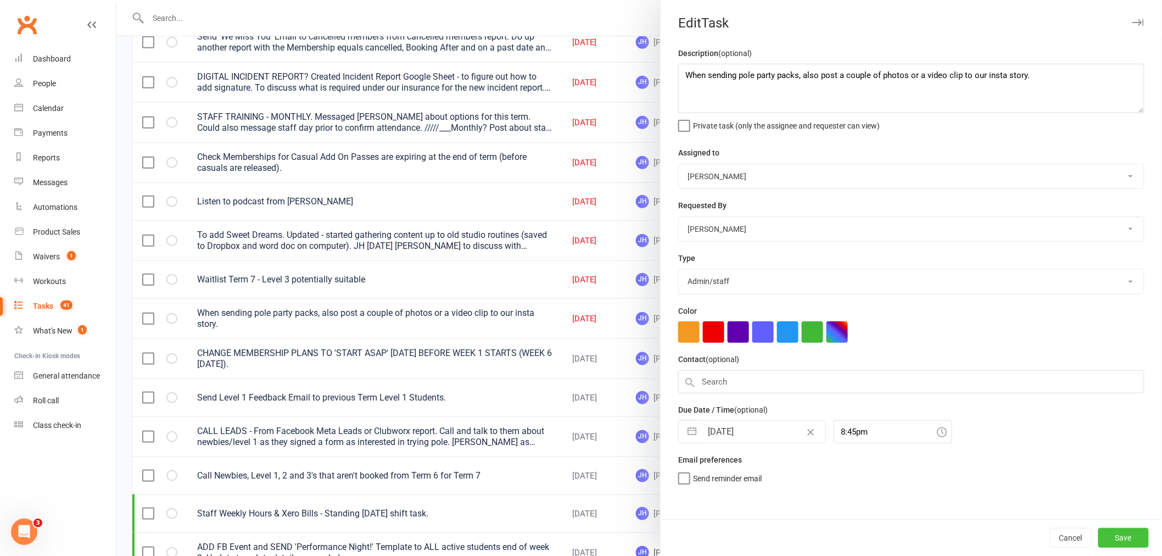
click at [1105, 537] on button "Save" at bounding box center [1124, 538] width 51 height 20
select select "started"
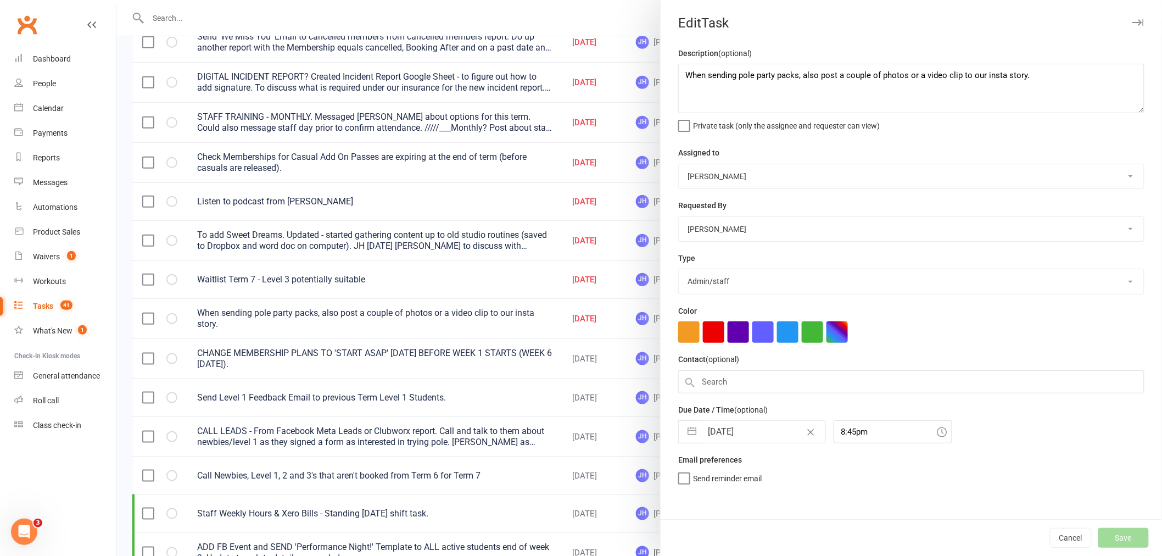
select select "started"
select select "waiting"
select select "started"
select select "waiting"
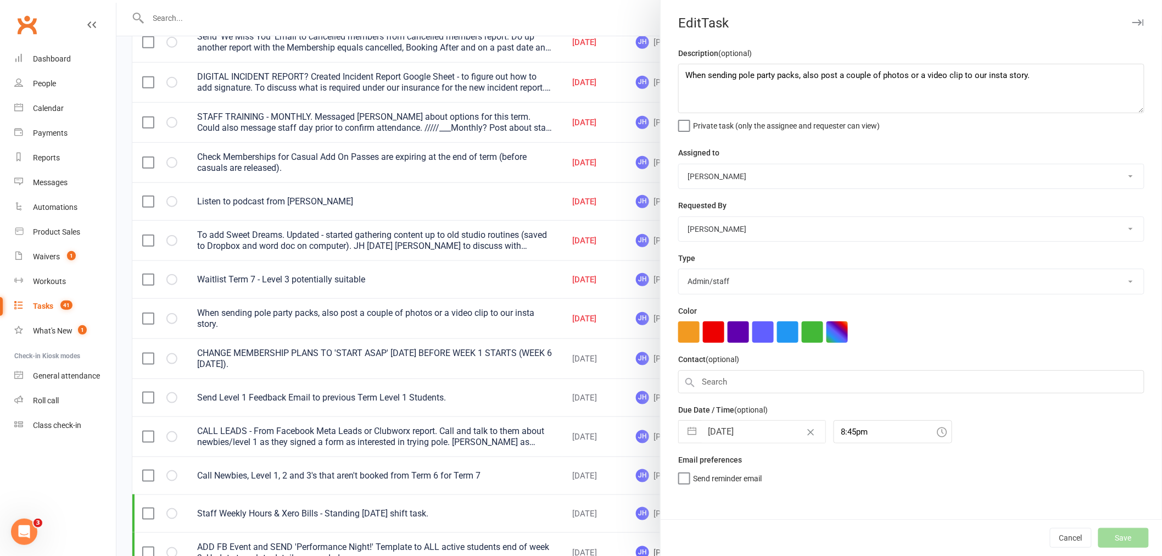
select select "waiting"
select select "started"
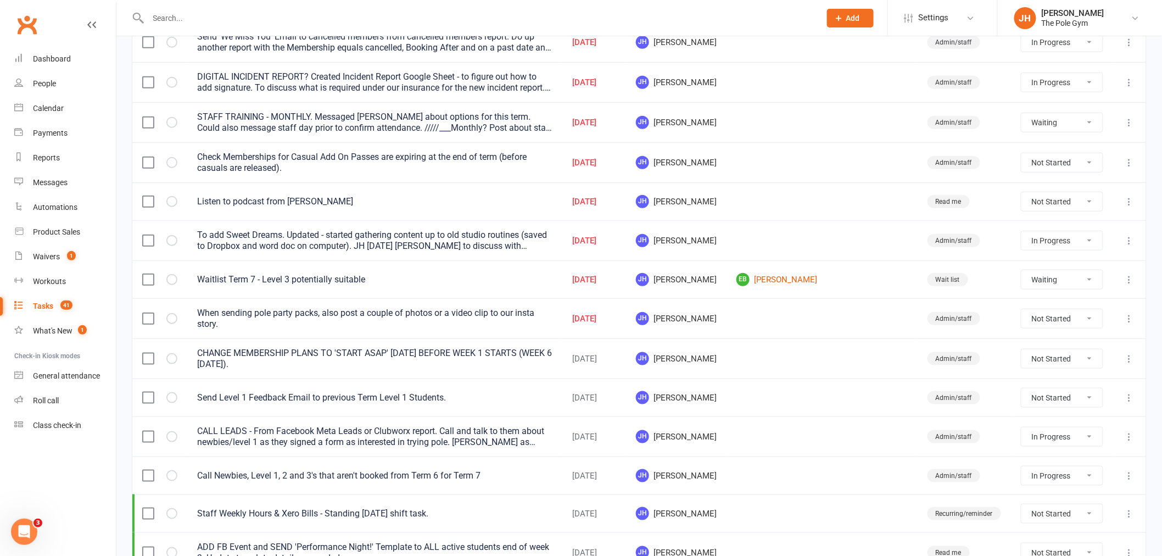
select select "started"
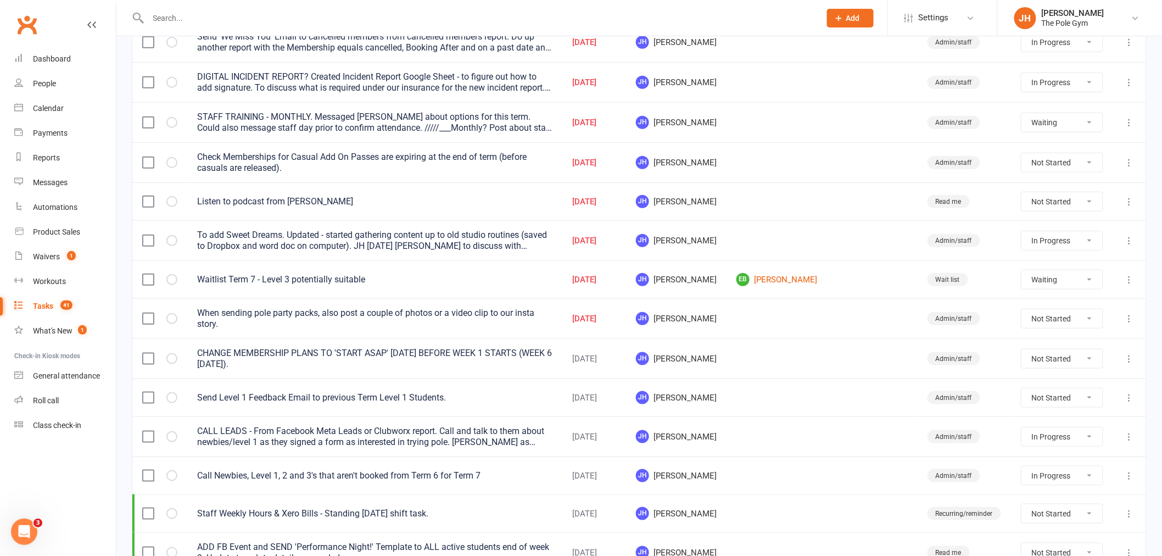
select select "waiting"
select select "started"
select select "waiting"
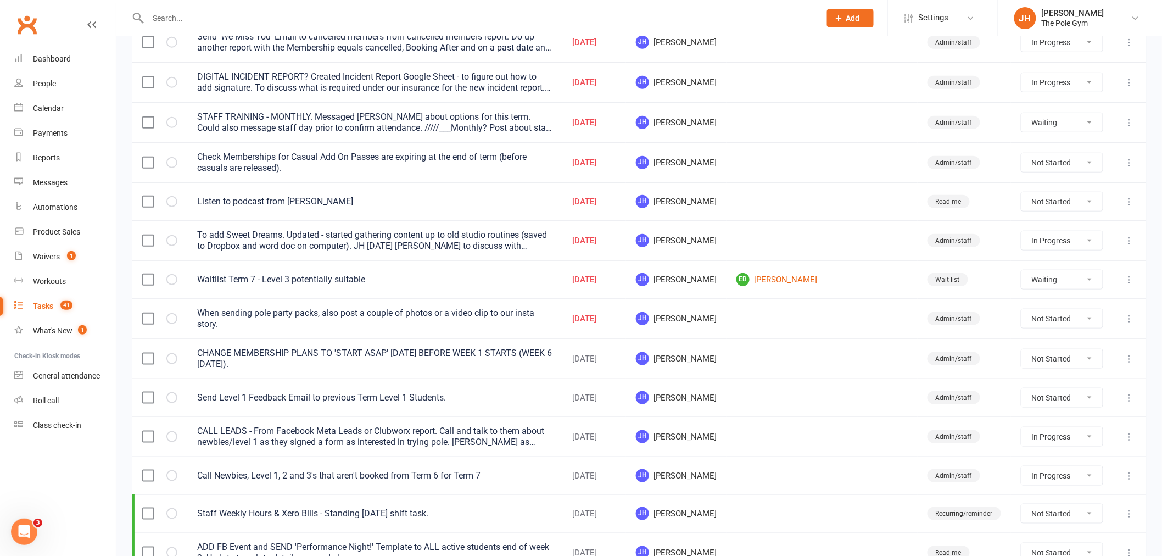
select select "started"
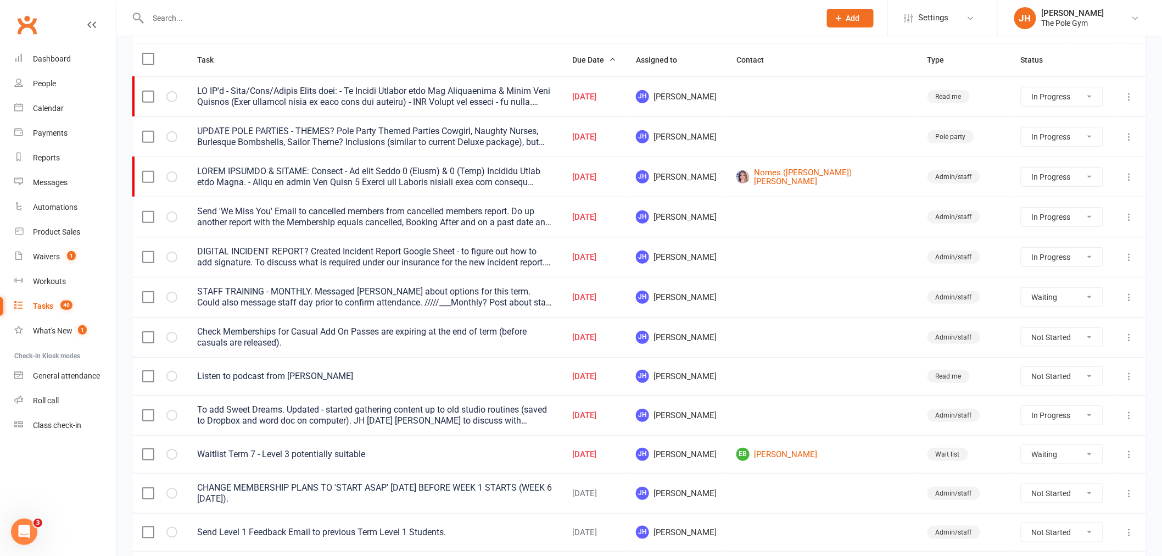
scroll to position [61, 0]
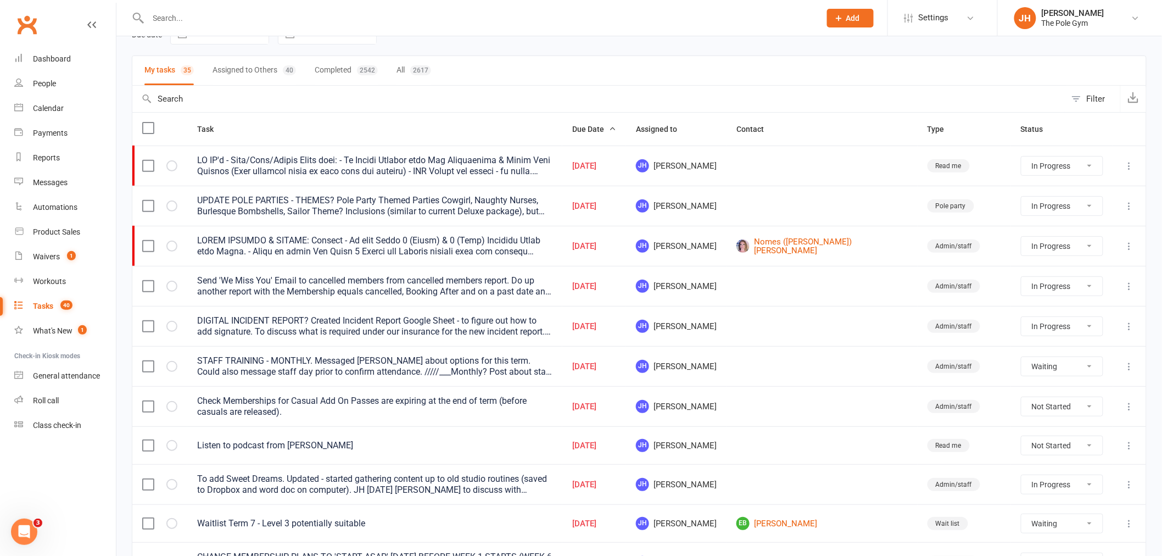
click at [246, 66] on button "Assigned to Others 40" at bounding box center [254, 70] width 83 height 29
select select "started"
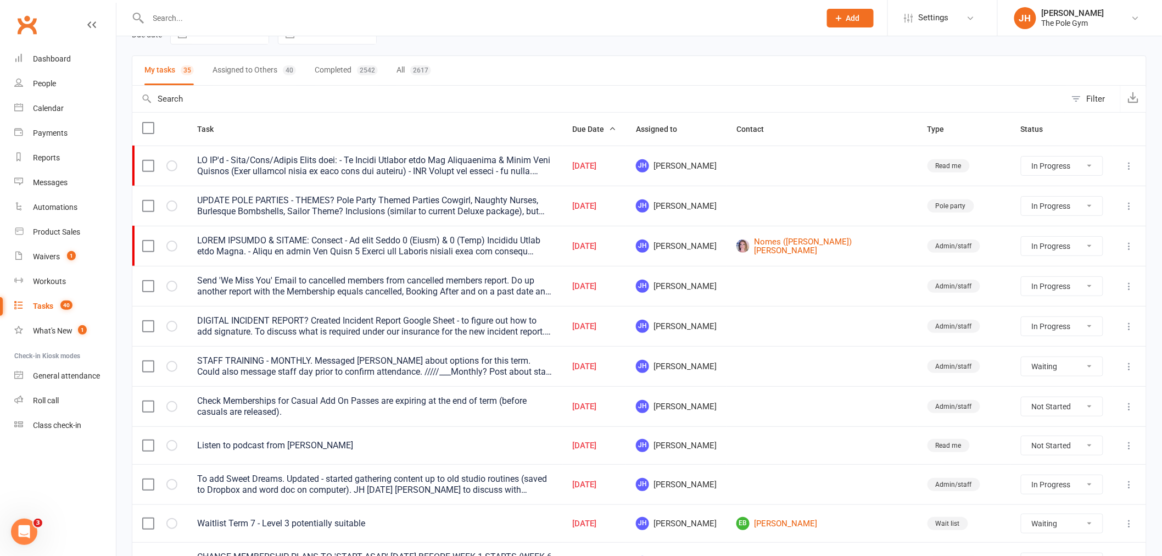
select select "started"
select select "waiting"
select select "started"
select select "waiting"
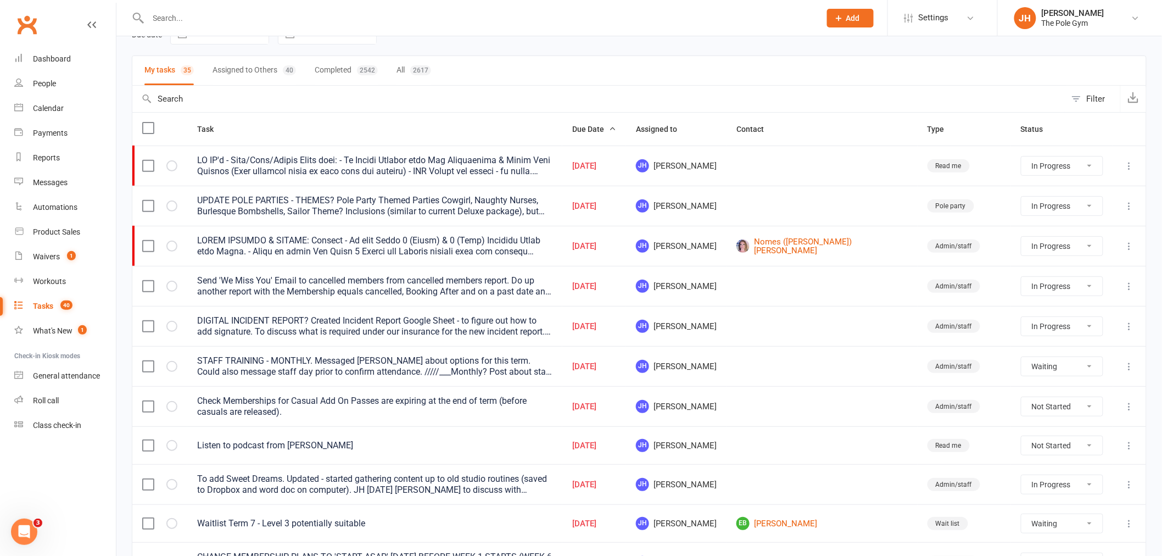
select select "waiting"
select select "started"
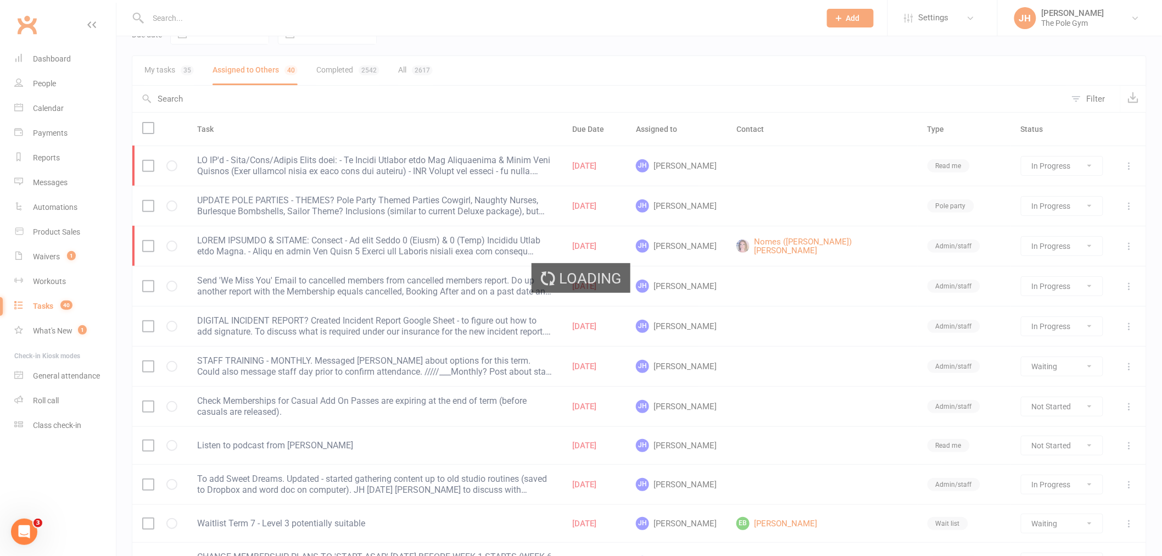
select select "started"
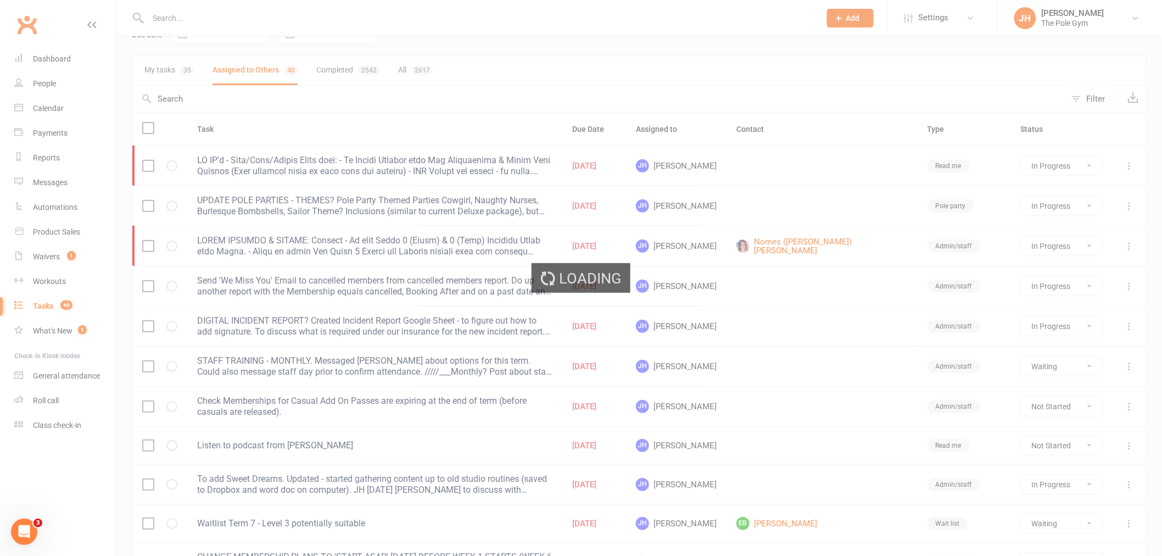
select select "waiting"
select select "started"
select select "waiting"
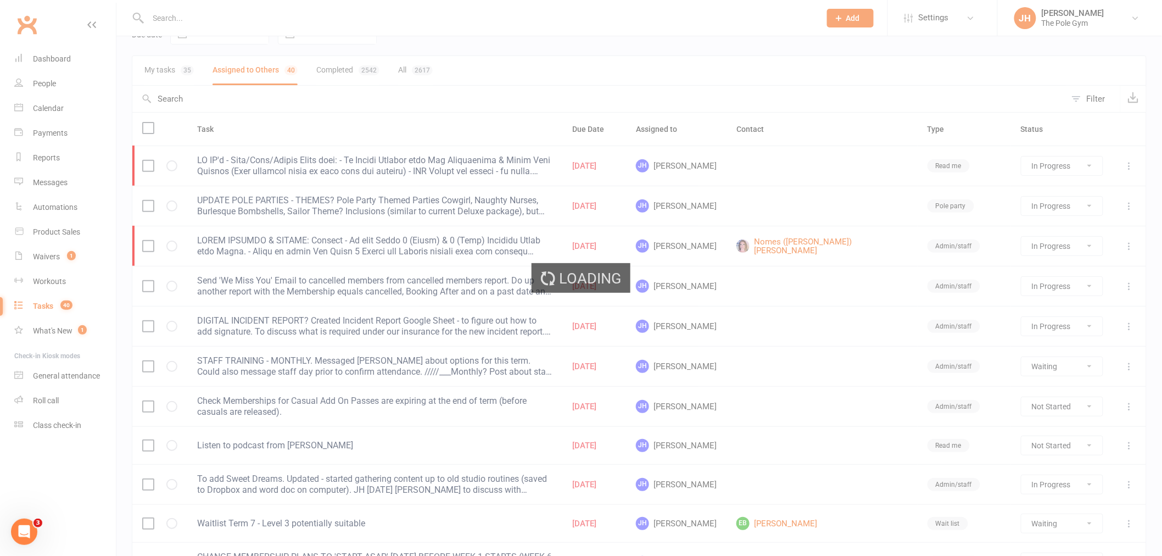
select select "started"
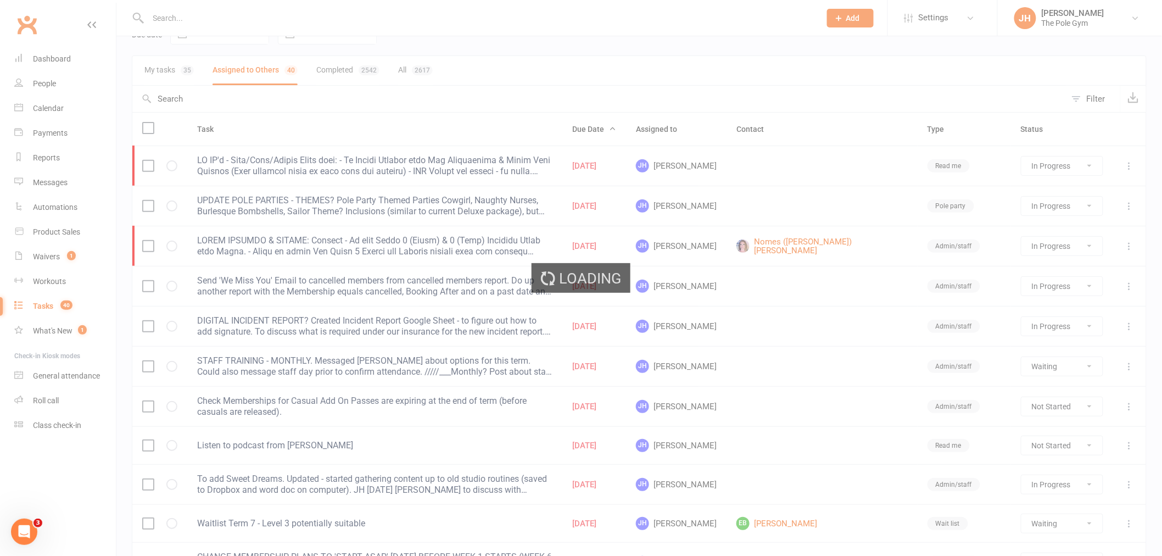
select select "started"
select select "waiting"
select select "started"
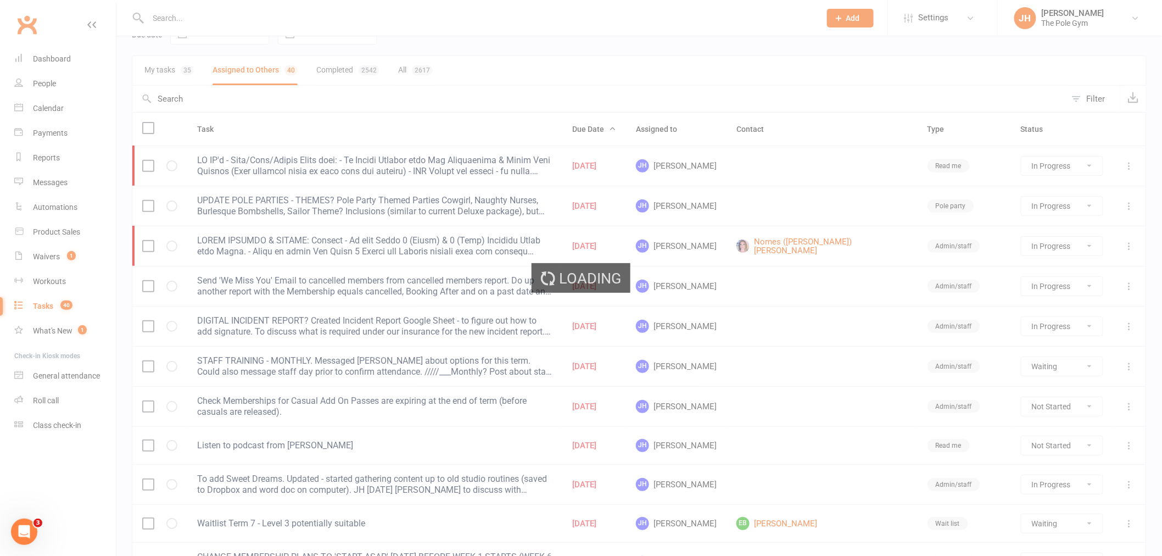
select select "started"
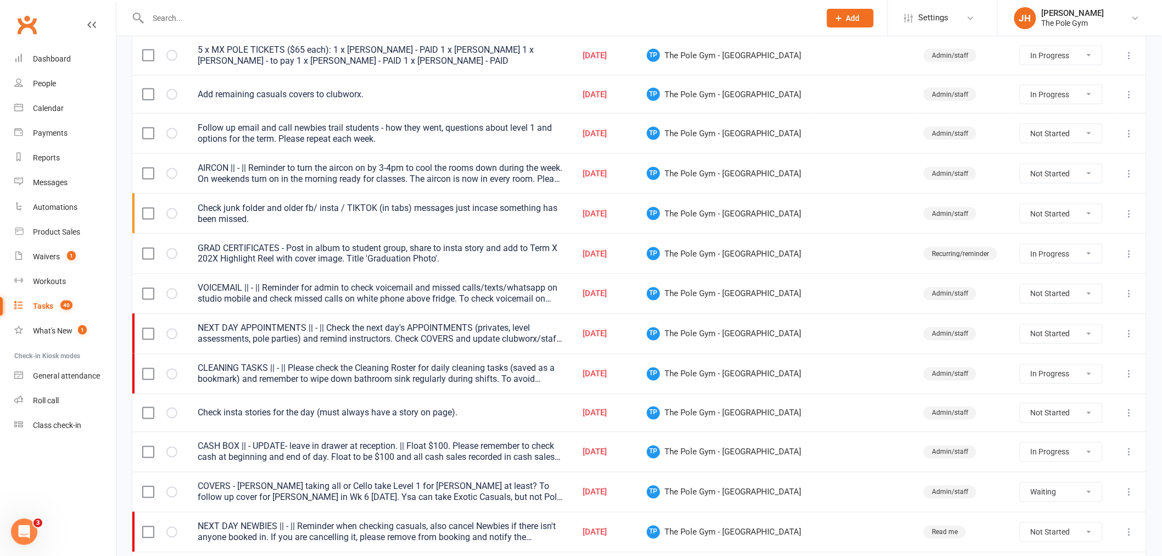
scroll to position [729, 0]
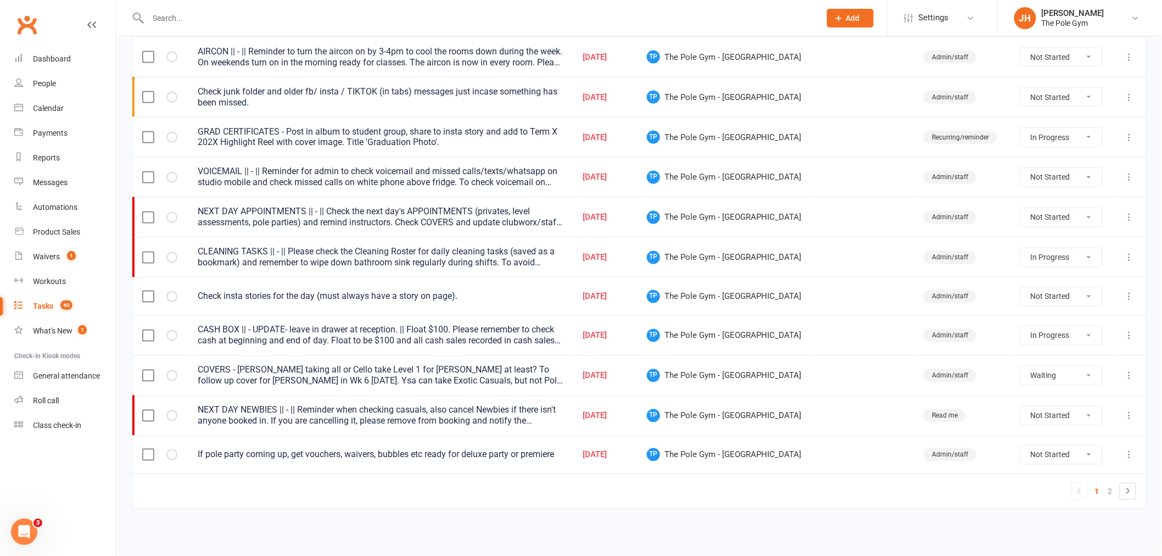
click at [1039, 370] on select "Not Started In Progress Waiting Complete" at bounding box center [1062, 375] width 82 height 19
click at [1021, 366] on select "Not Started In Progress Waiting Complete" at bounding box center [1062, 375] width 82 height 19
select select "waiting"
select select "started"
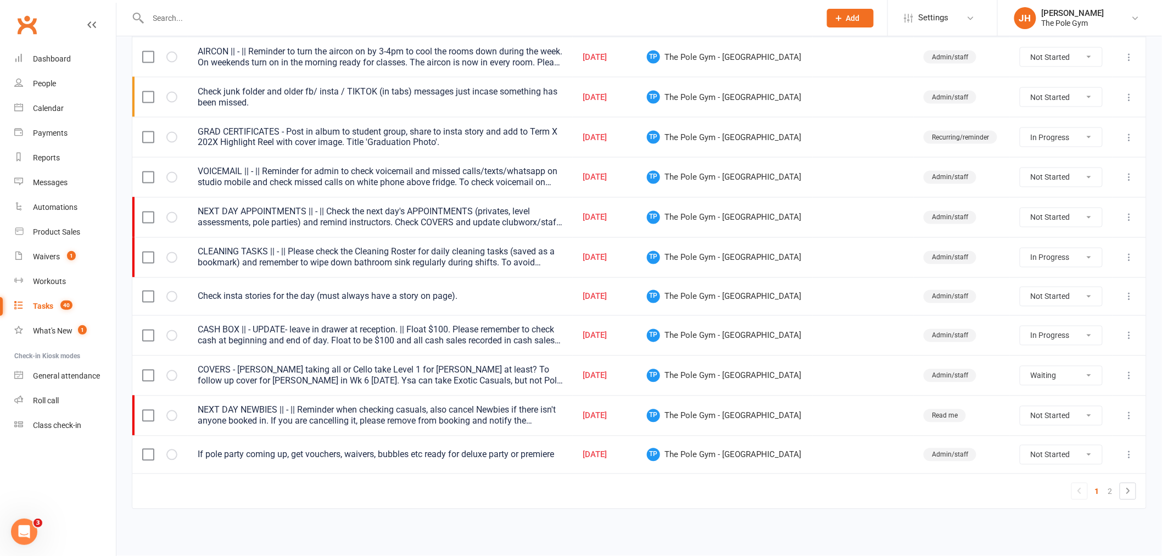
select select "started"
select select "waiting"
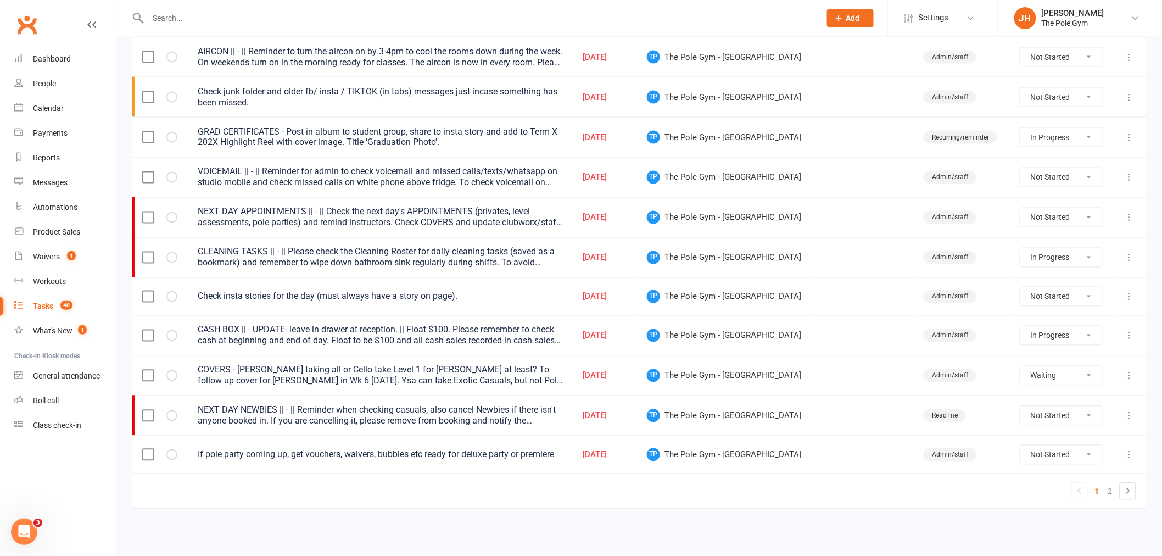
select select "started"
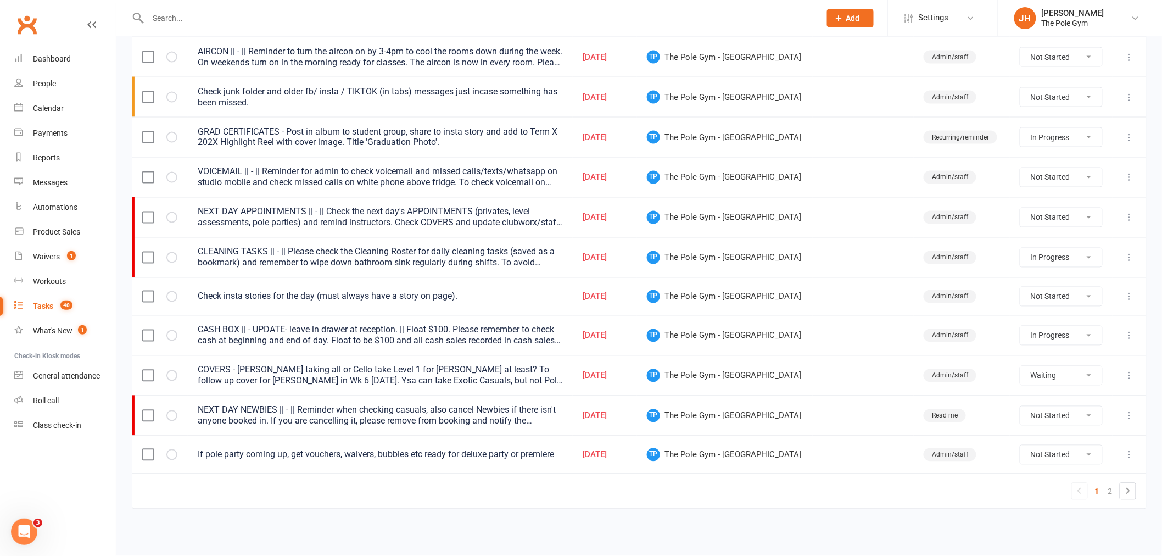
select select "waiting"
select select "started"
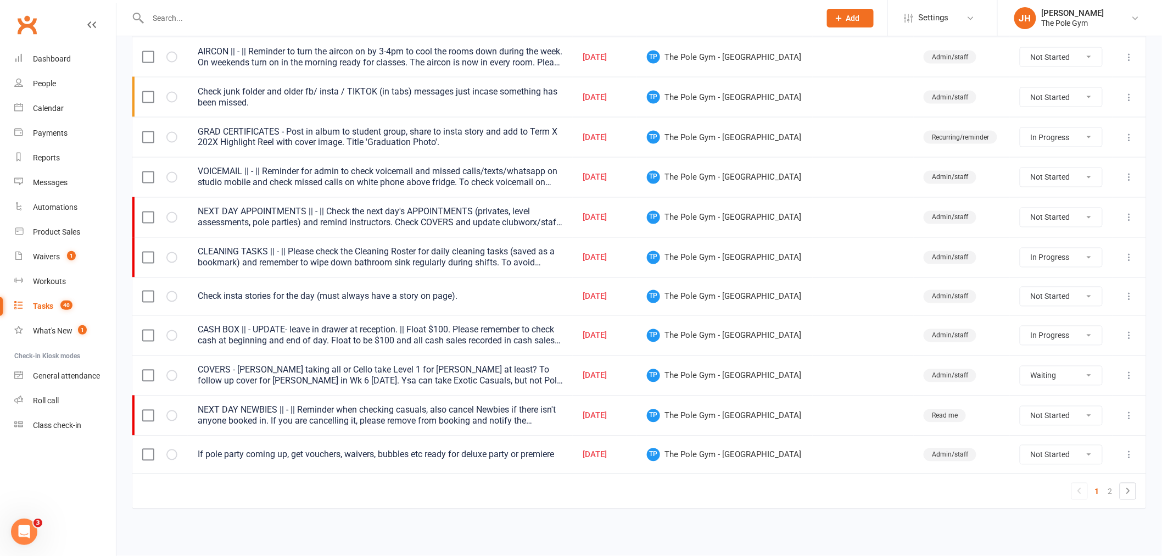
select select "started"
select select "waiting"
select select "started"
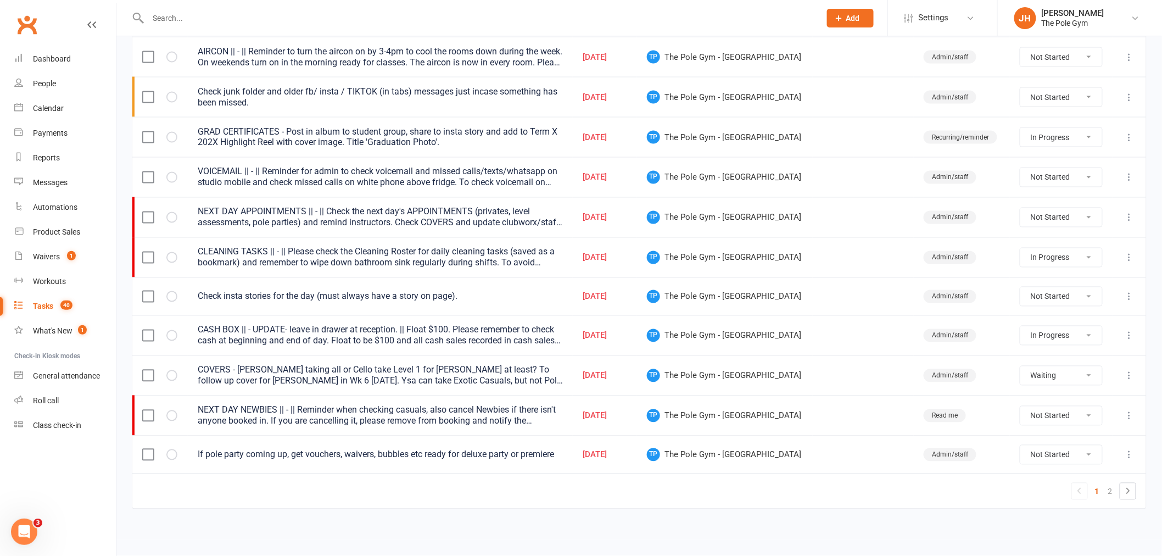
select select "started"
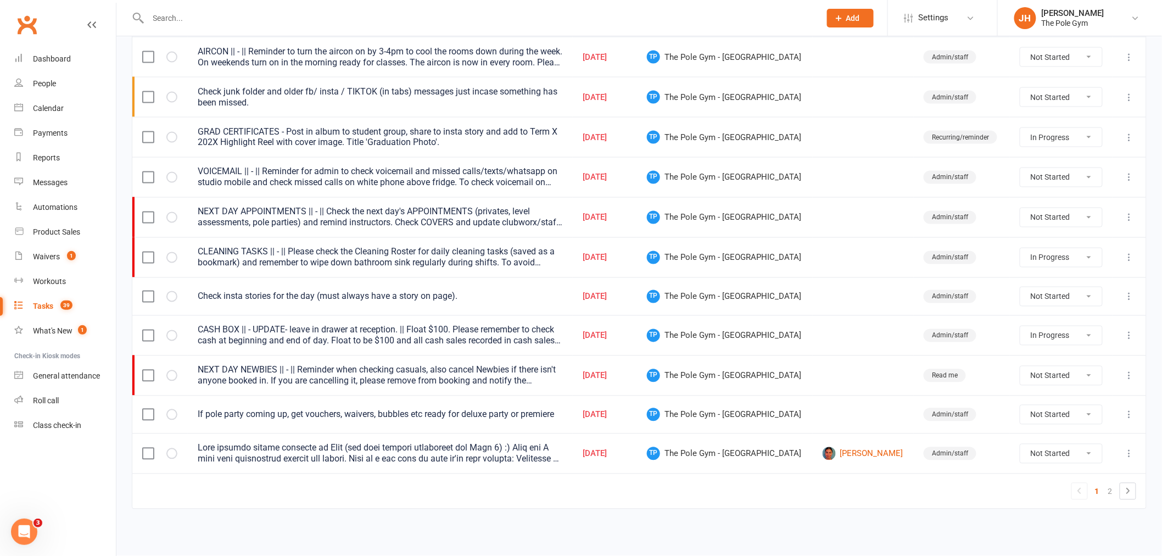
click at [1134, 372] on icon at bounding box center [1129, 375] width 11 height 11
click at [1046, 422] on link "Edit" at bounding box center [1072, 422] width 109 height 22
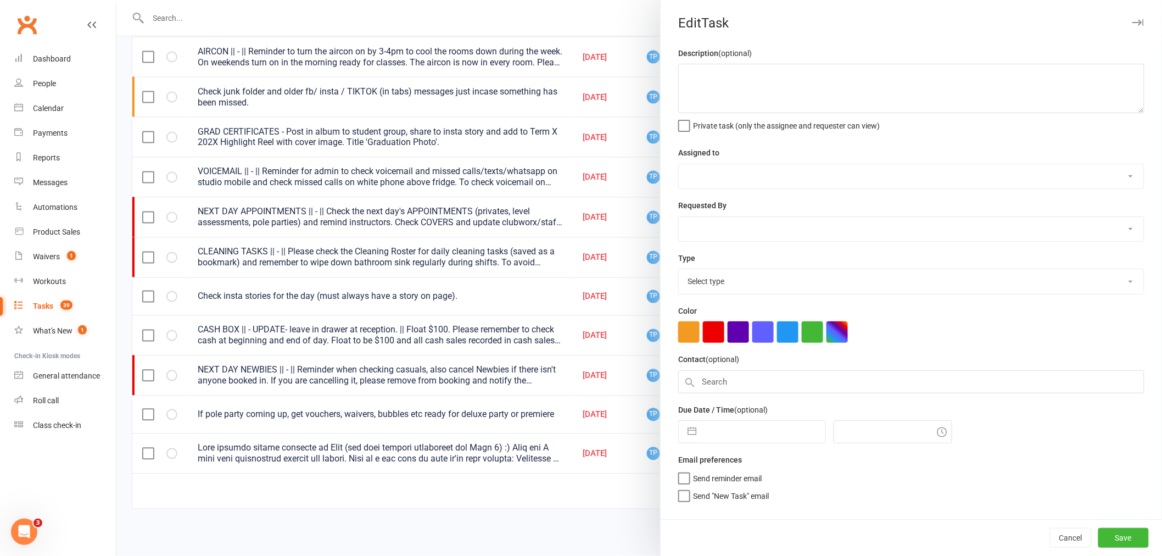
type textarea "NEXT DAY NEWBIES || - || Reminder when checking casuals, also cancel Newbies if…"
select select "33291"
select select "32541"
type input "12 Sep 2025"
type input "1:00pm"
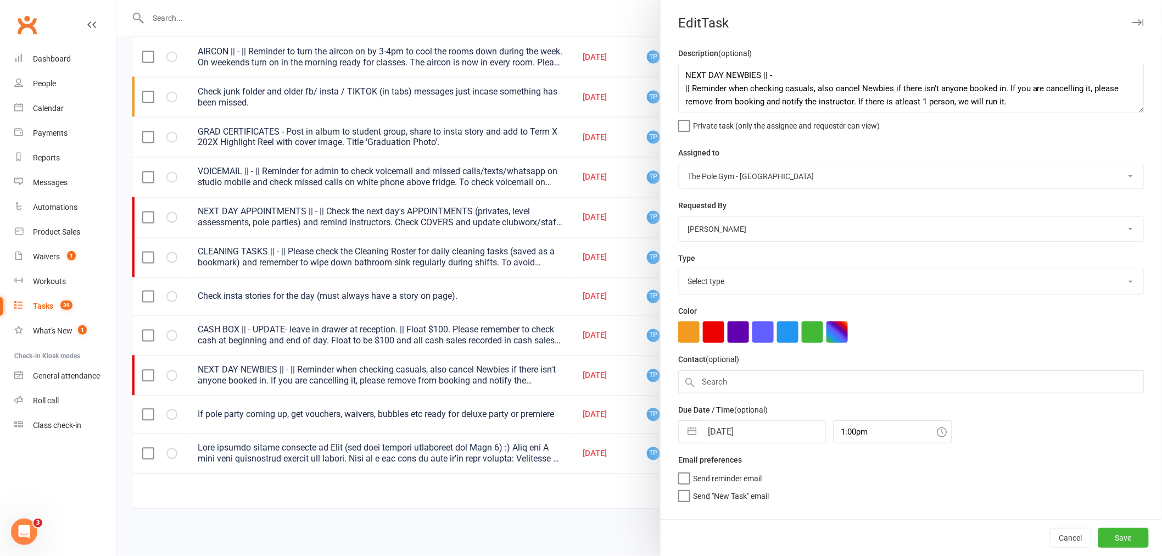
select select "16718"
click at [765, 442] on input "12 Sep 2025" at bounding box center [764, 432] width 124 height 22
select select "7"
select select "2025"
select select "8"
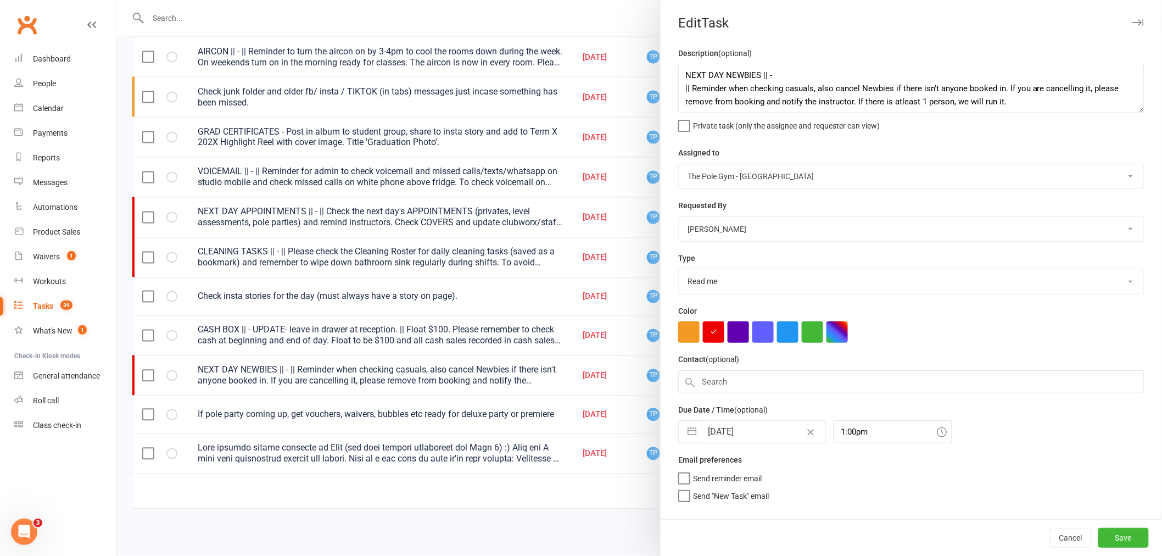
select select "2025"
select select "9"
select select "2025"
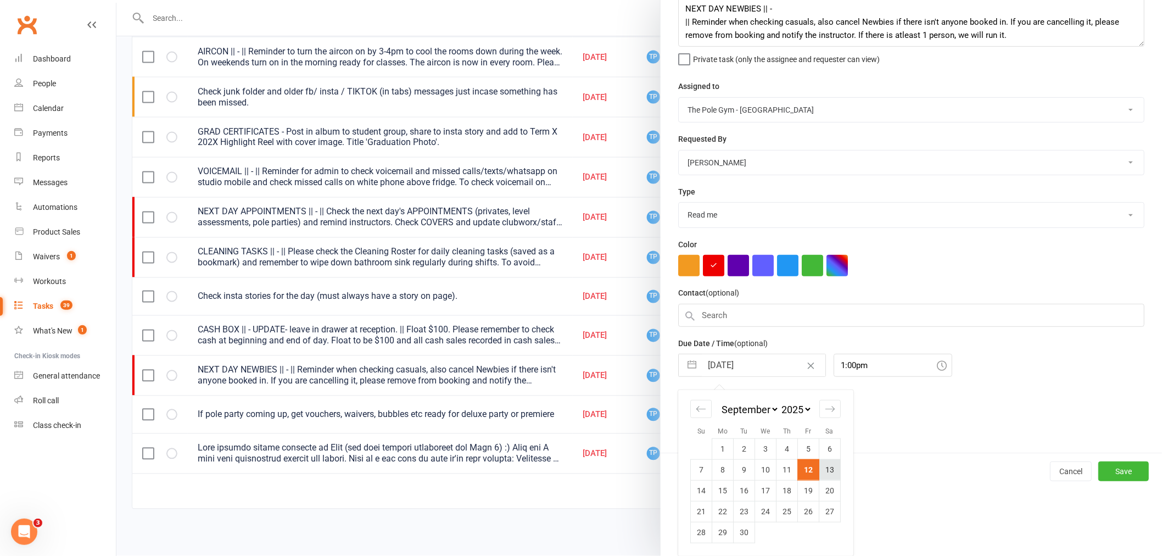
click at [835, 464] on td "13" at bounding box center [830, 469] width 21 height 21
type input "13 Sep 2025"
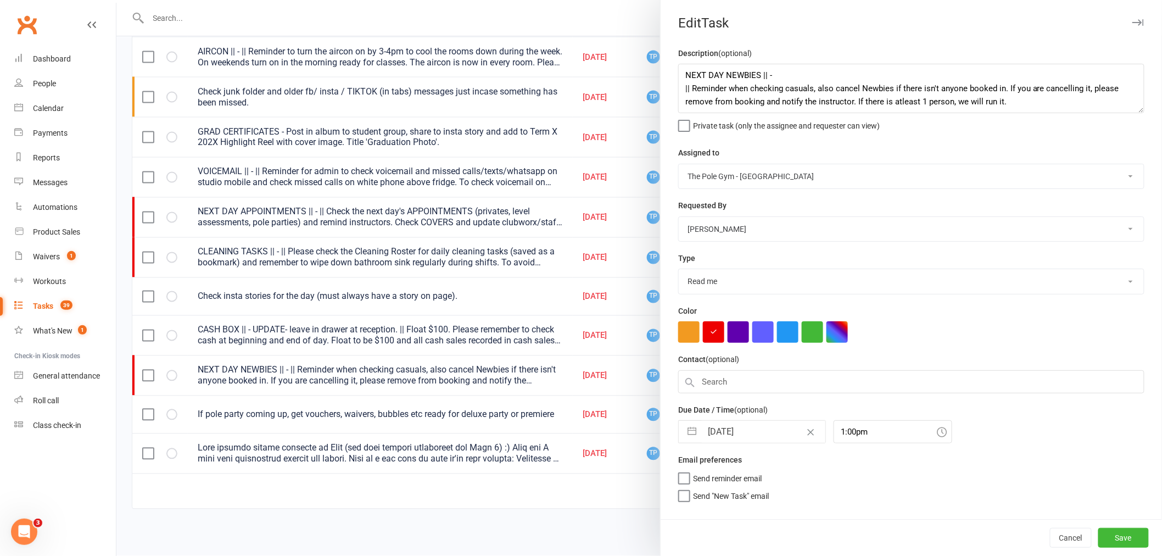
scroll to position [0, 0]
click at [1132, 536] on button "Save" at bounding box center [1124, 538] width 51 height 20
select select "started"
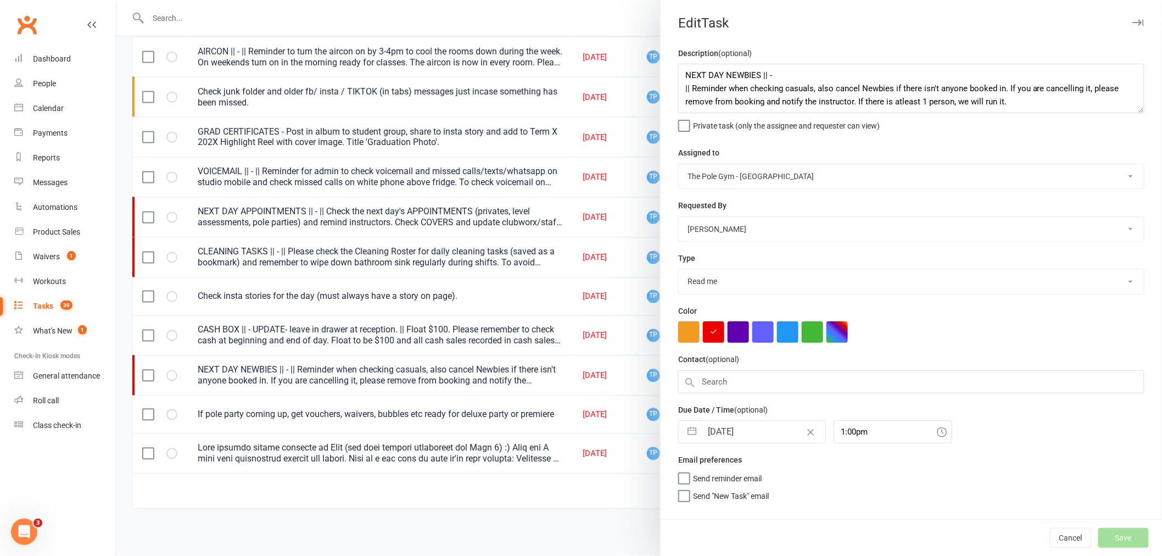
select select "started"
select select "waiting"
select select "started"
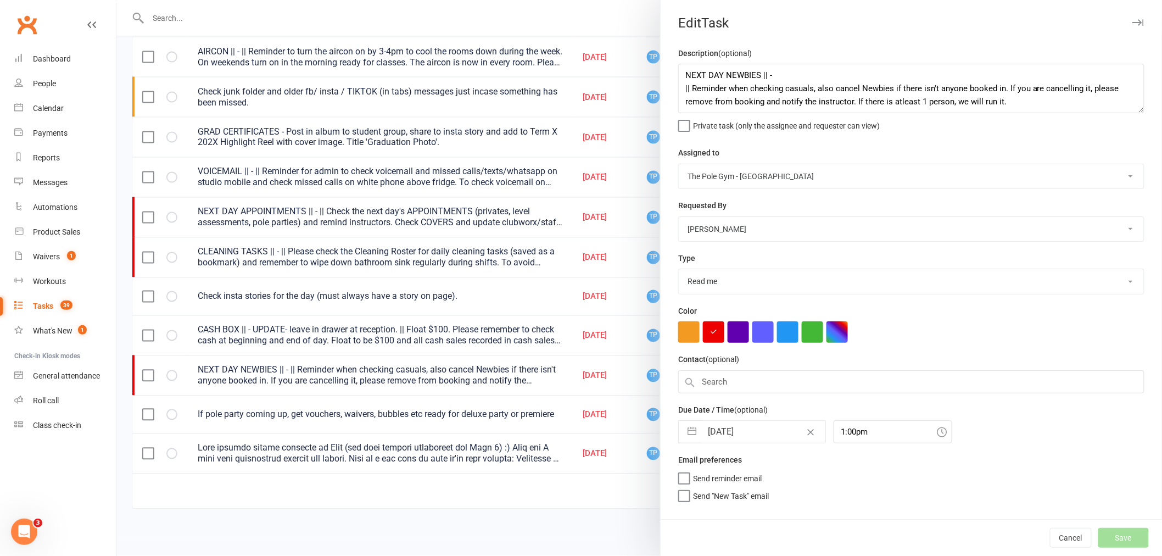
select select "started"
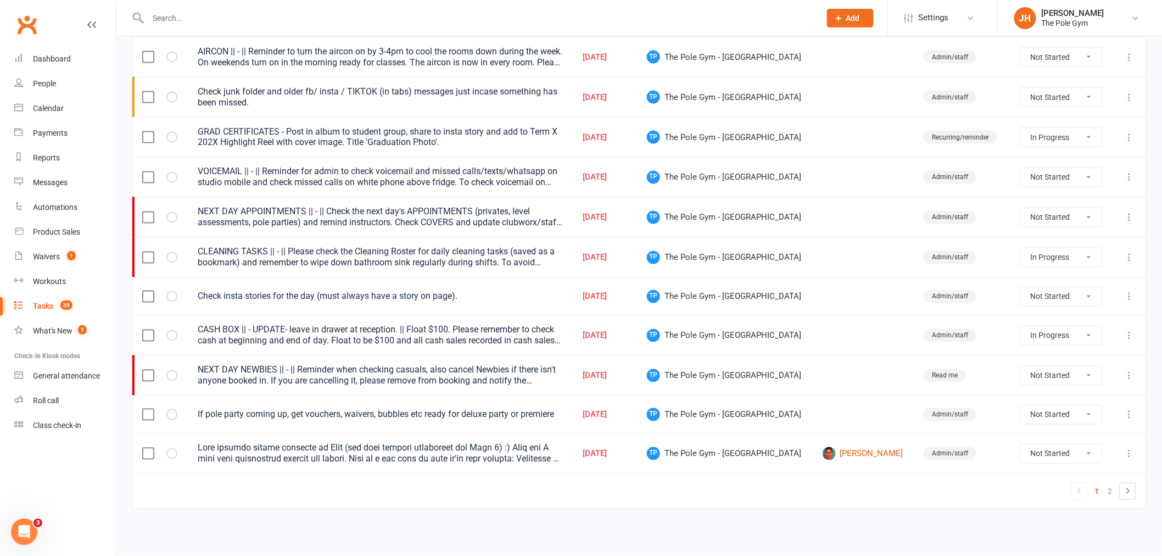
select select "started"
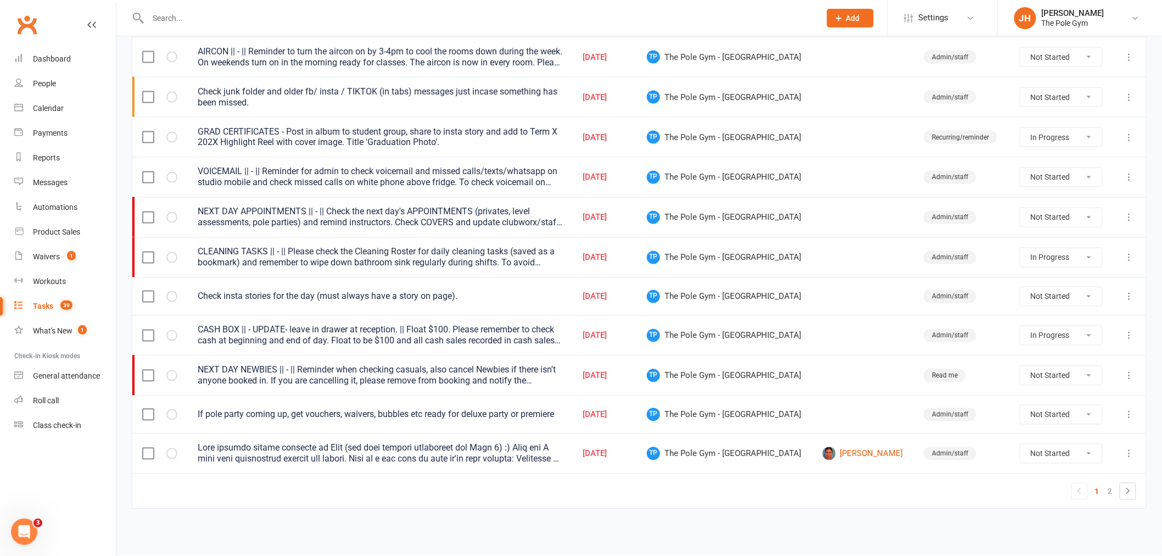
select select "started"
select select "waiting"
select select "started"
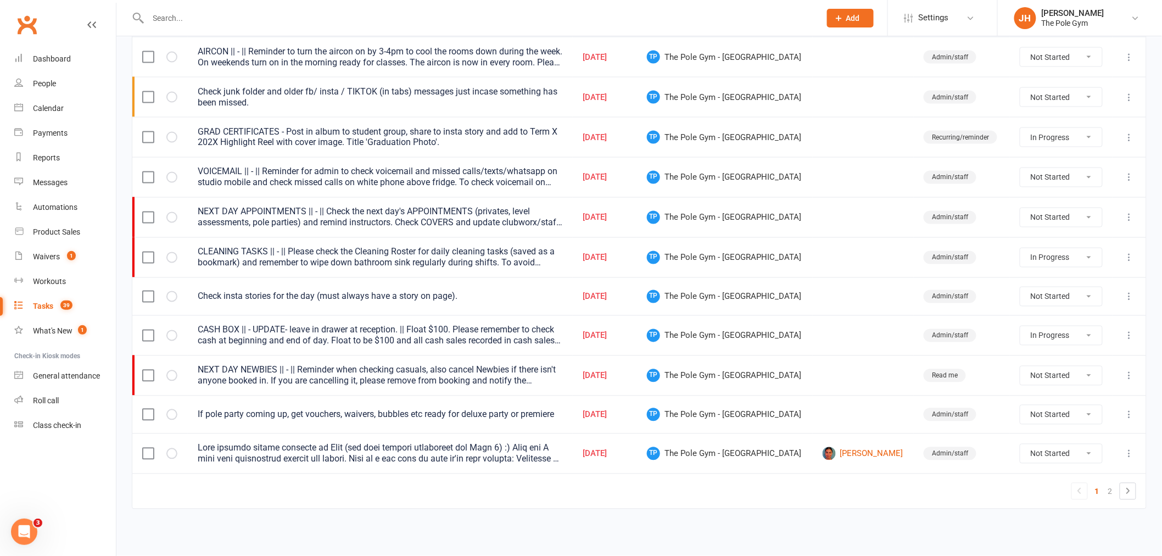
select select "started"
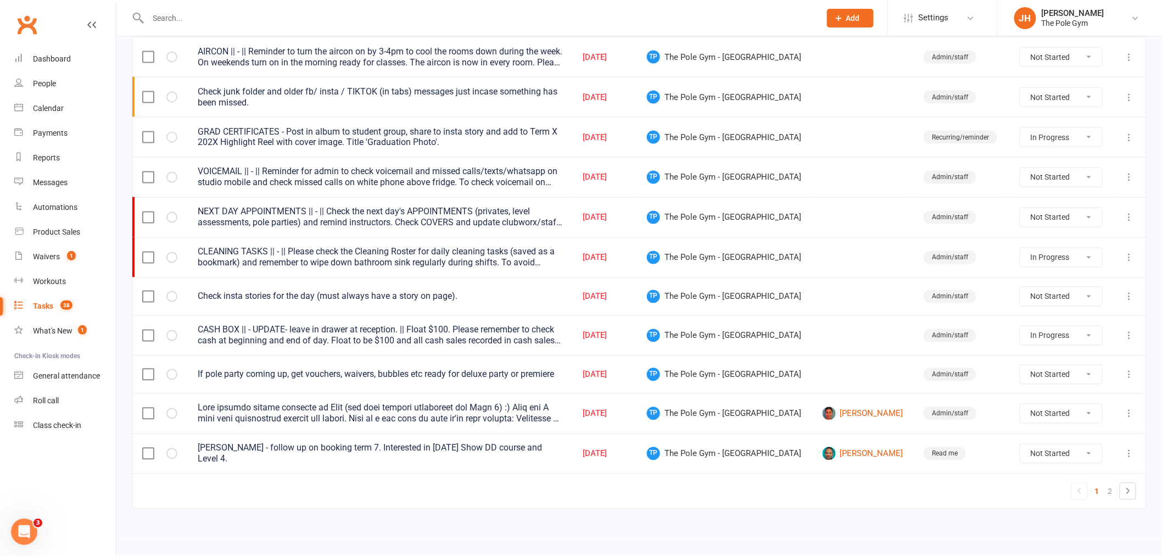
click at [1131, 333] on icon at bounding box center [1129, 335] width 11 height 11
click at [1065, 374] on link "Edit" at bounding box center [1072, 382] width 109 height 22
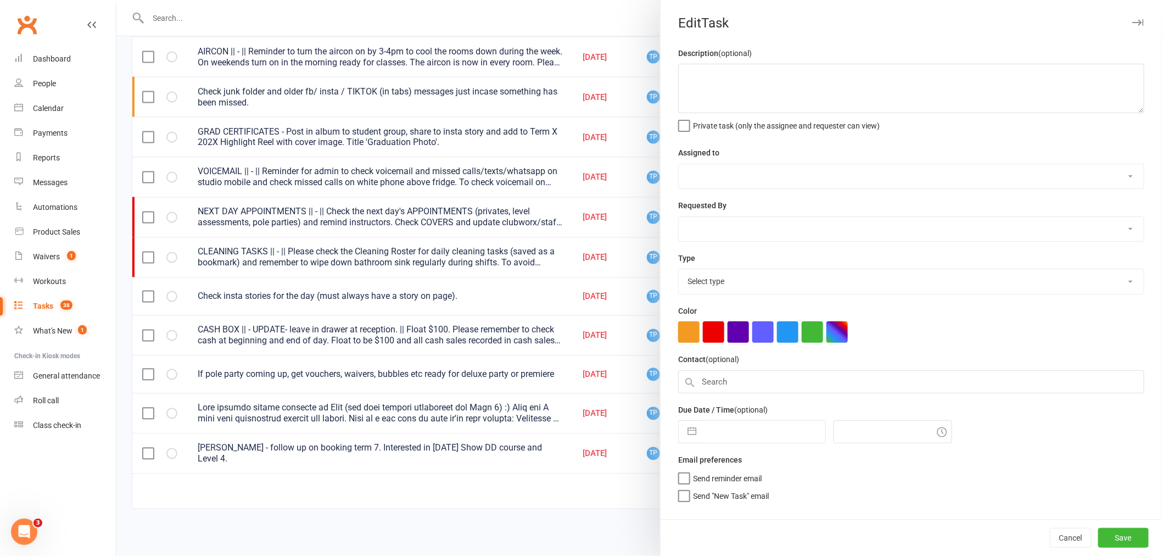
type textarea "CASH BOX || - UPDATE- leave in drawer at reception. || Float $100. Please remem…"
select select "33291"
select select "32541"
type input "11 Sep 2025"
type input "8:30pm"
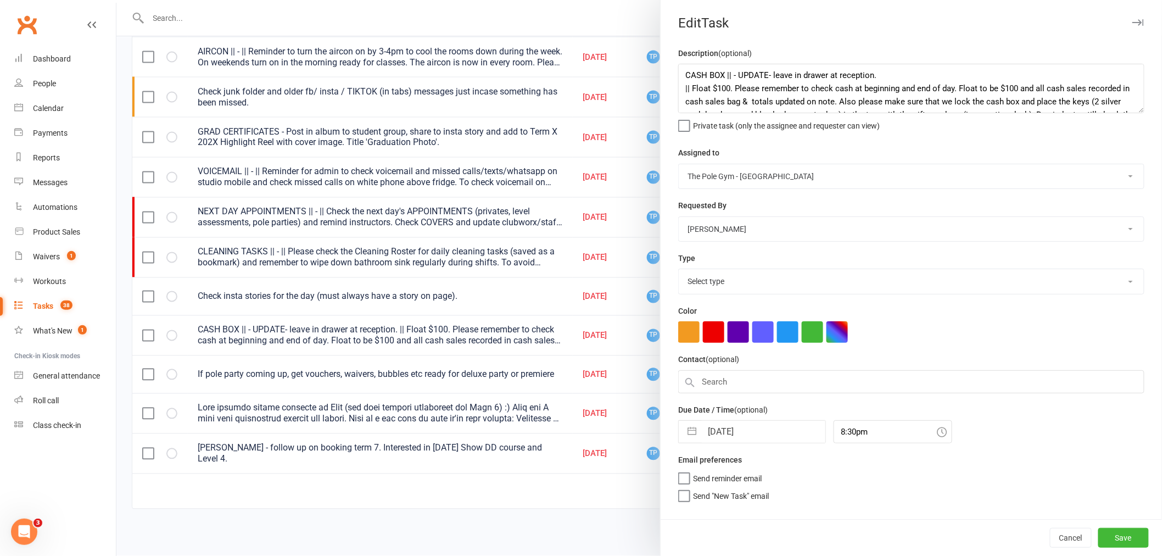
select select "18330"
click at [751, 432] on input "11 Sep 2025" at bounding box center [764, 432] width 124 height 22
select select "7"
select select "2025"
select select "8"
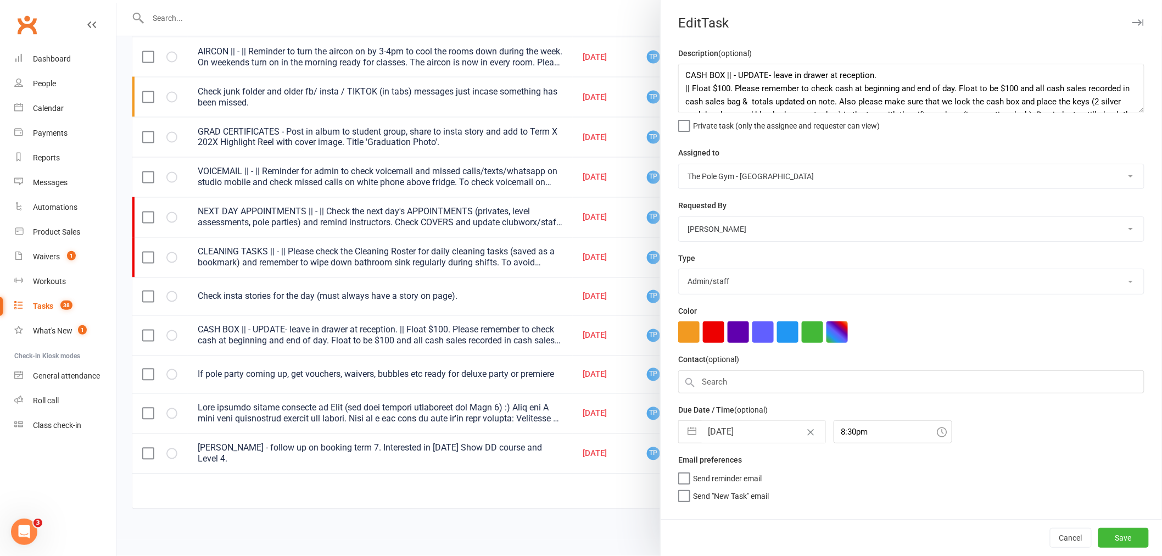
select select "2025"
select select "9"
select select "2025"
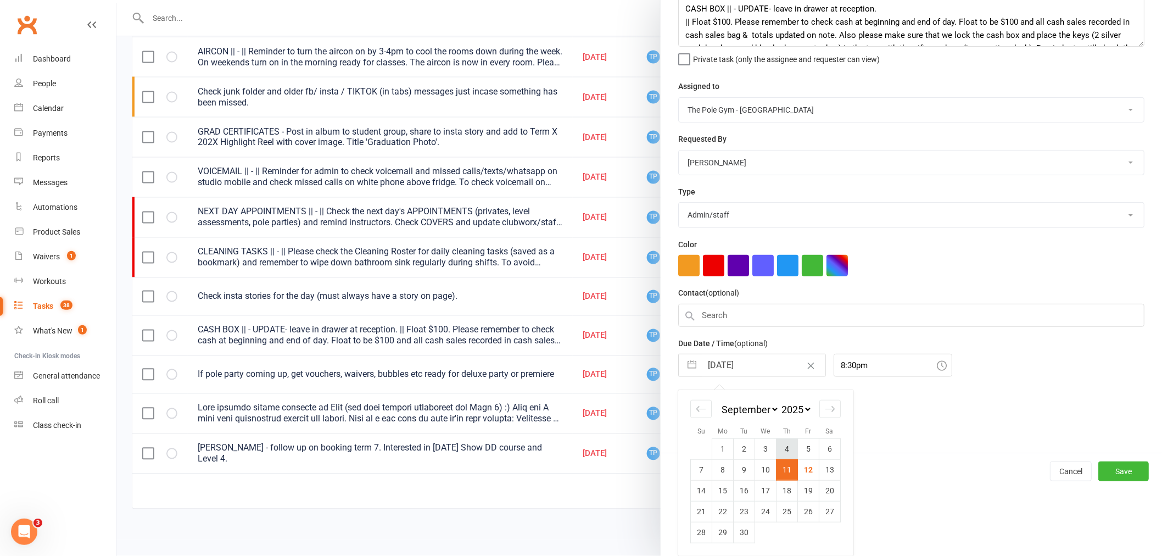
scroll to position [67, 0]
click at [820, 467] on td "13" at bounding box center [830, 469] width 21 height 21
type input "13 Sep 2025"
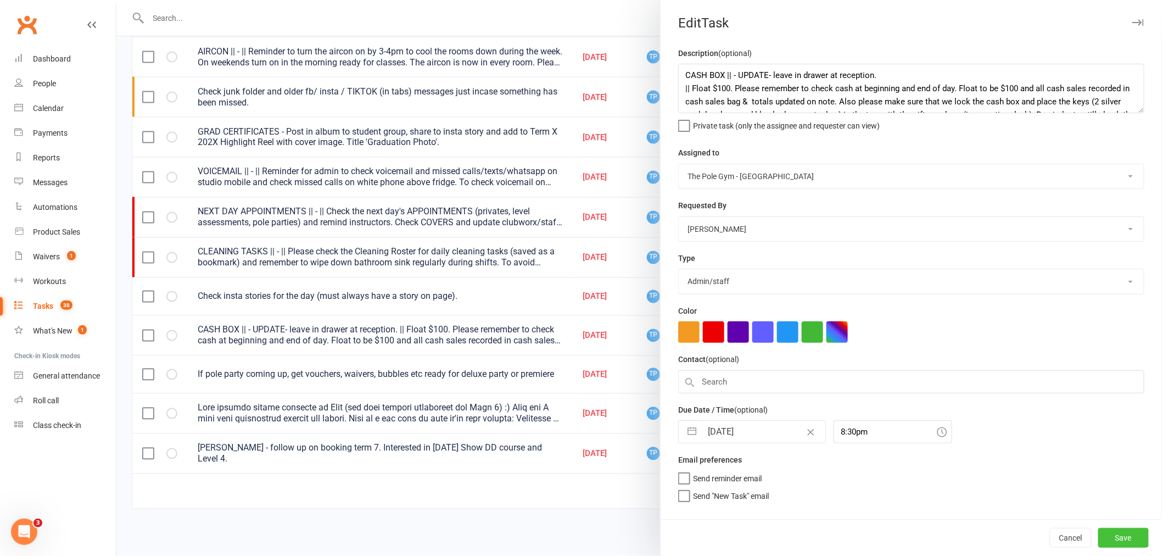
click at [1116, 535] on button "Save" at bounding box center [1124, 538] width 51 height 20
select select "started"
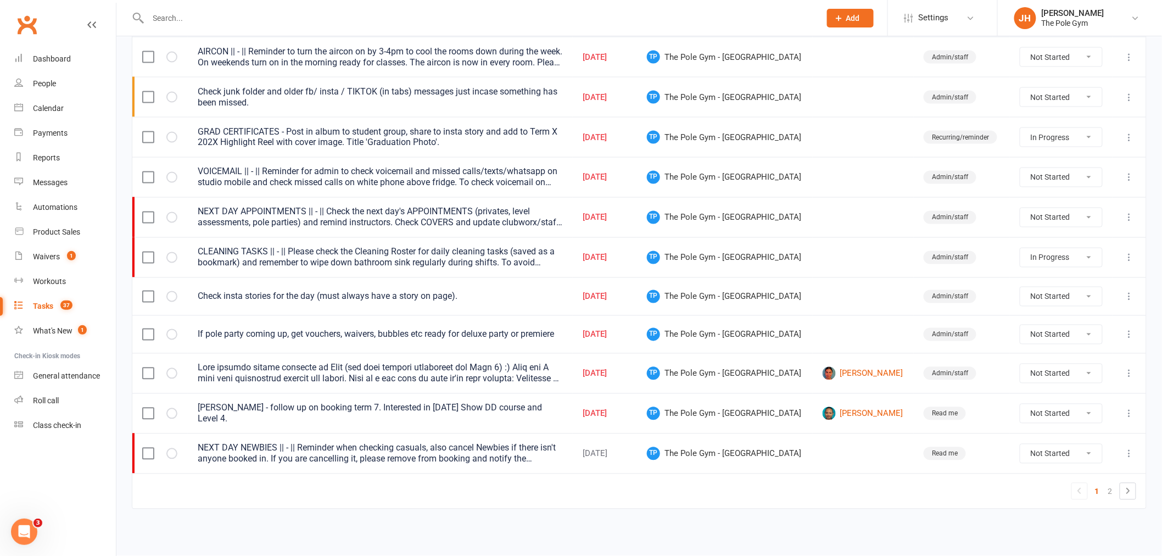
click at [1134, 291] on icon at bounding box center [1129, 296] width 11 height 11
click at [1073, 337] on link "Edit" at bounding box center [1072, 342] width 109 height 22
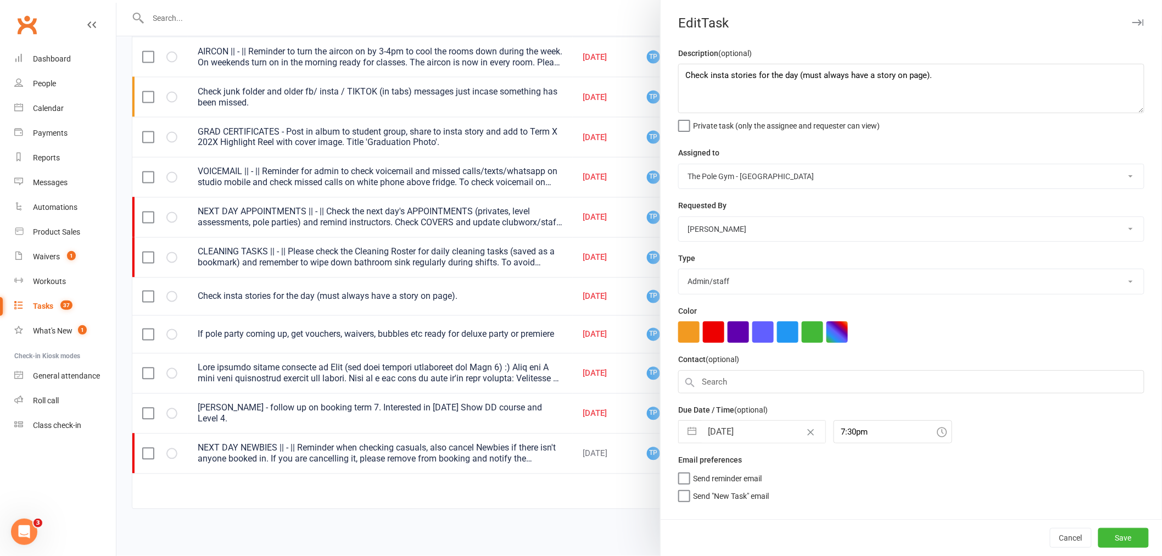
click at [745, 432] on input "11 Sep 2025" at bounding box center [764, 432] width 124 height 22
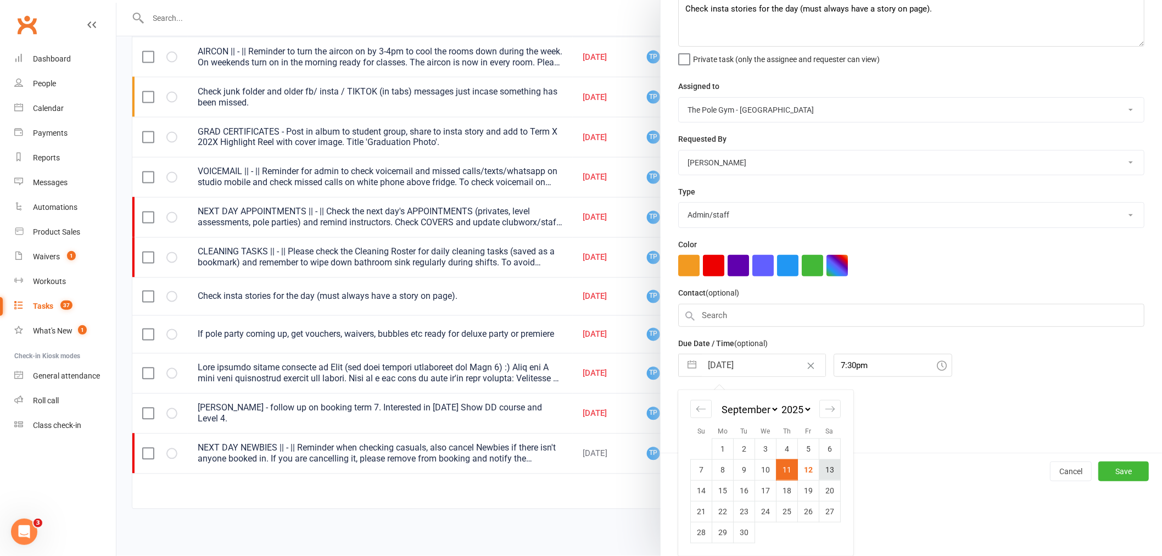
click at [824, 469] on td "13" at bounding box center [830, 469] width 21 height 21
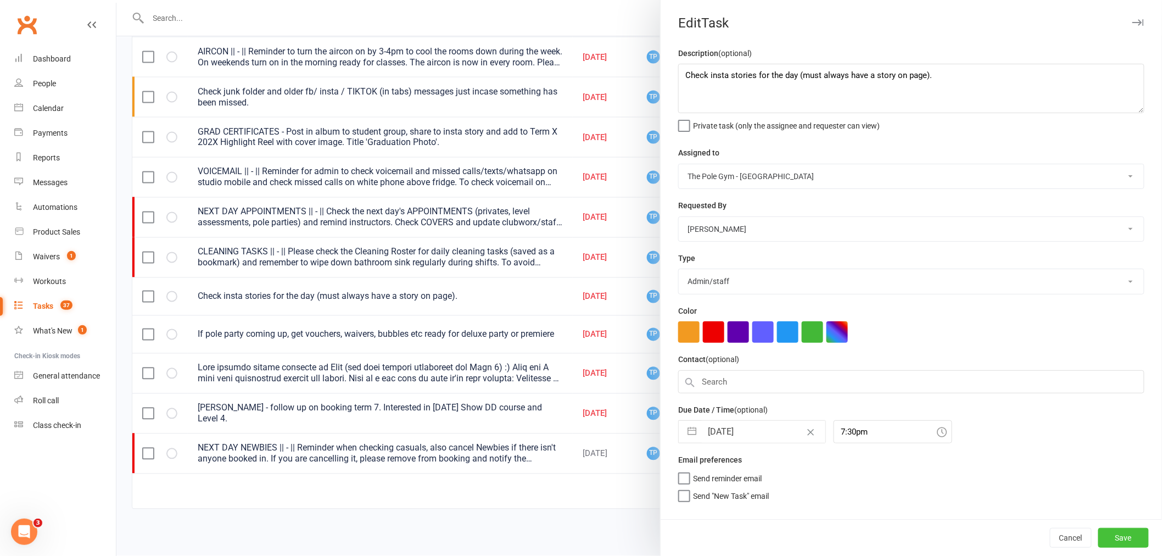
click at [1123, 540] on button "Save" at bounding box center [1124, 538] width 51 height 20
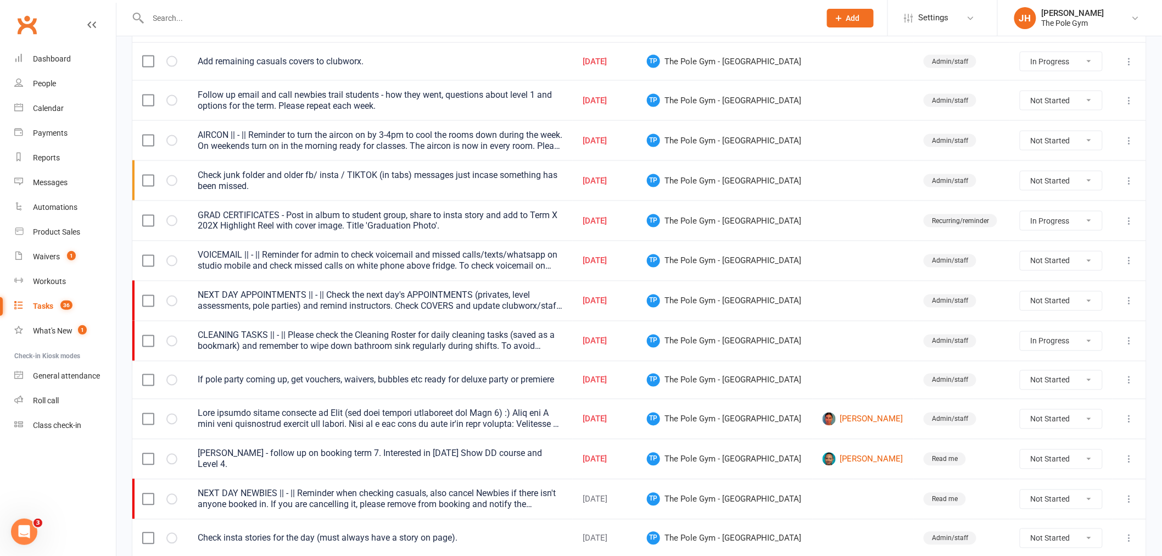
scroll to position [607, 0]
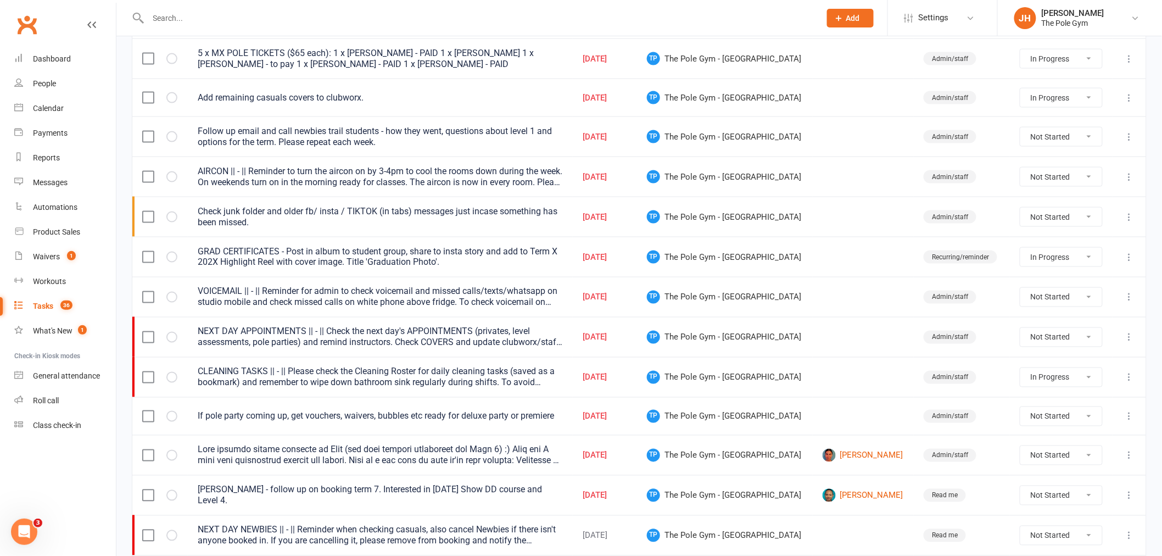
click at [1133, 375] on icon at bounding box center [1129, 377] width 11 height 11
click at [1038, 426] on link "Edit" at bounding box center [1072, 423] width 109 height 22
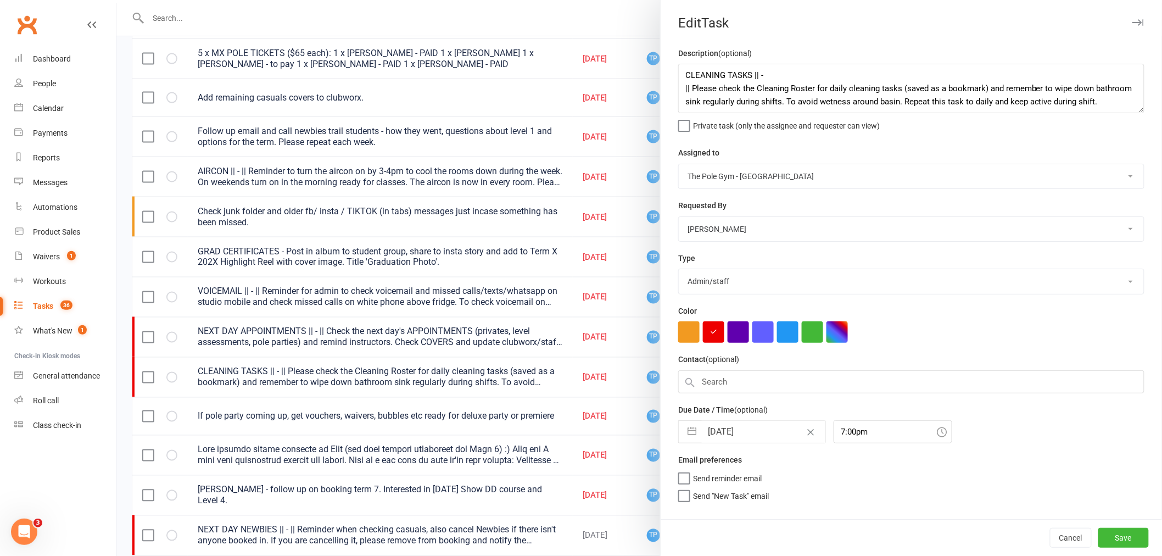
click at [755, 429] on input "11 Sep 2025" at bounding box center [764, 432] width 124 height 22
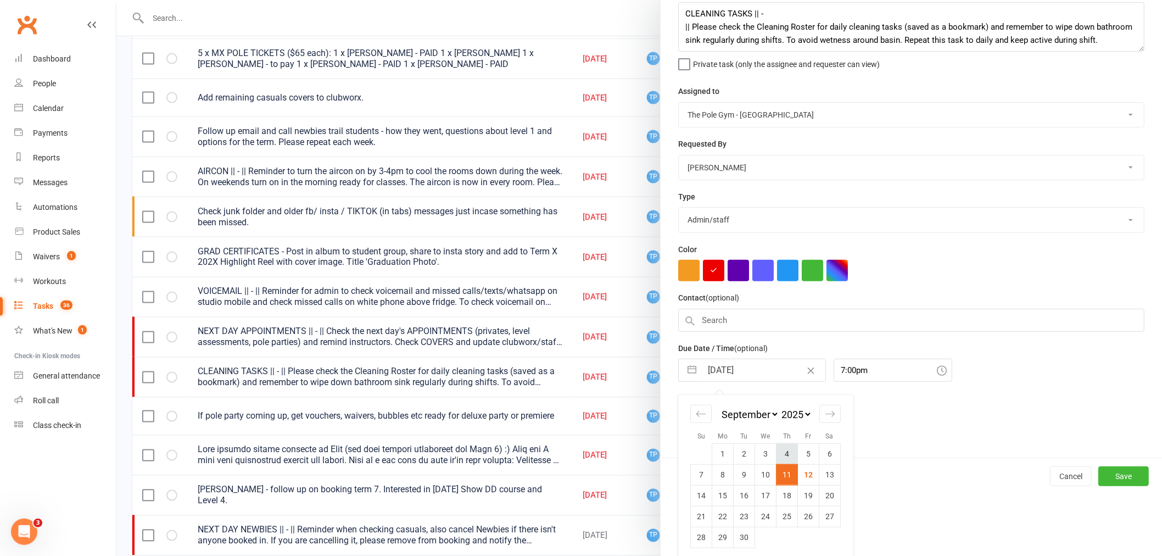
scroll to position [67, 0]
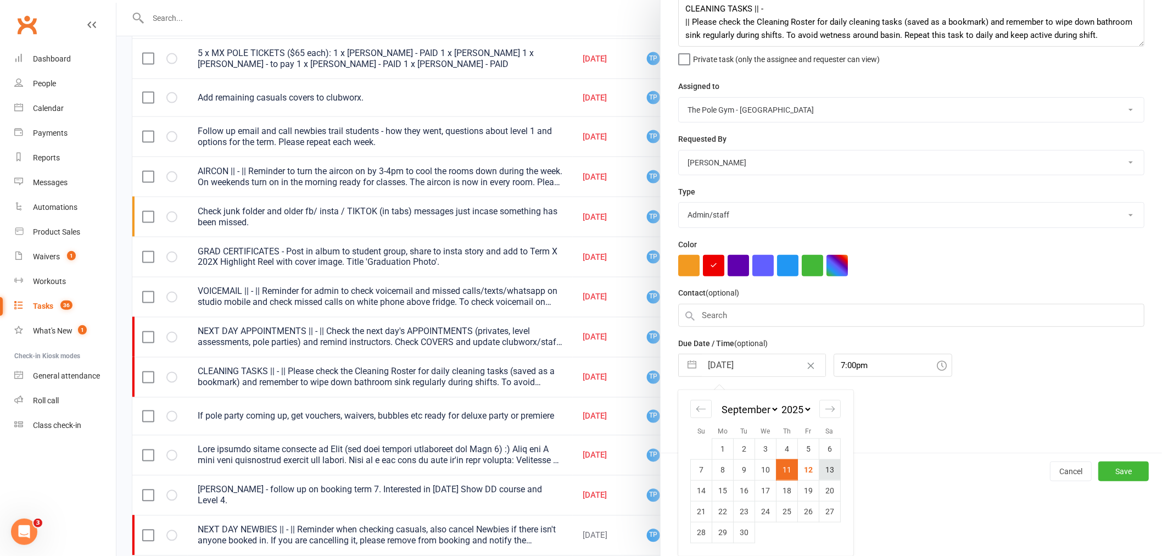
click at [823, 467] on td "13" at bounding box center [830, 469] width 21 height 21
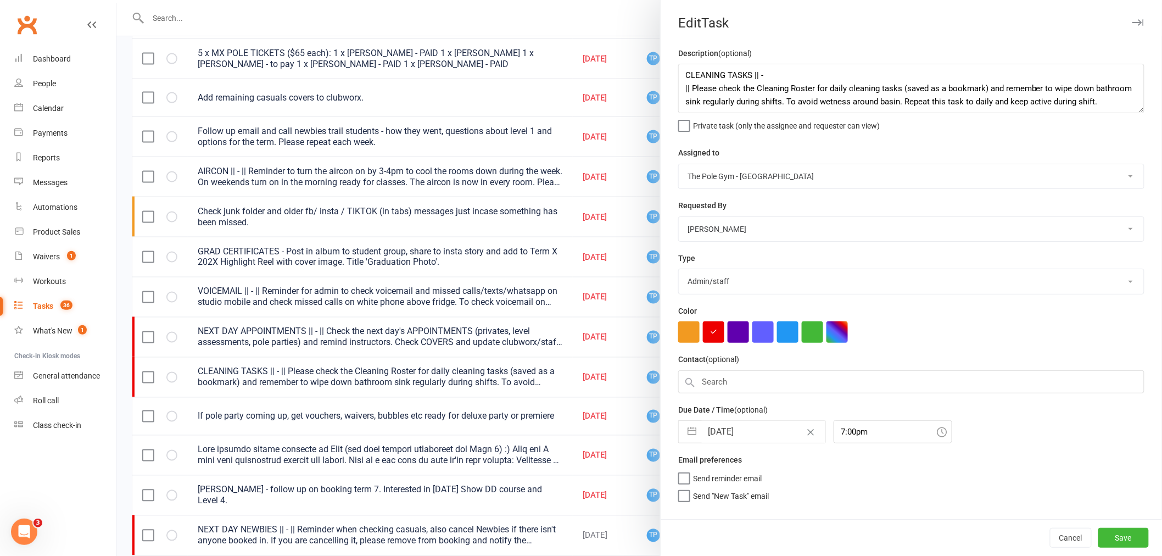
scroll to position [0, 0]
click at [1128, 539] on button "Save" at bounding box center [1124, 538] width 51 height 20
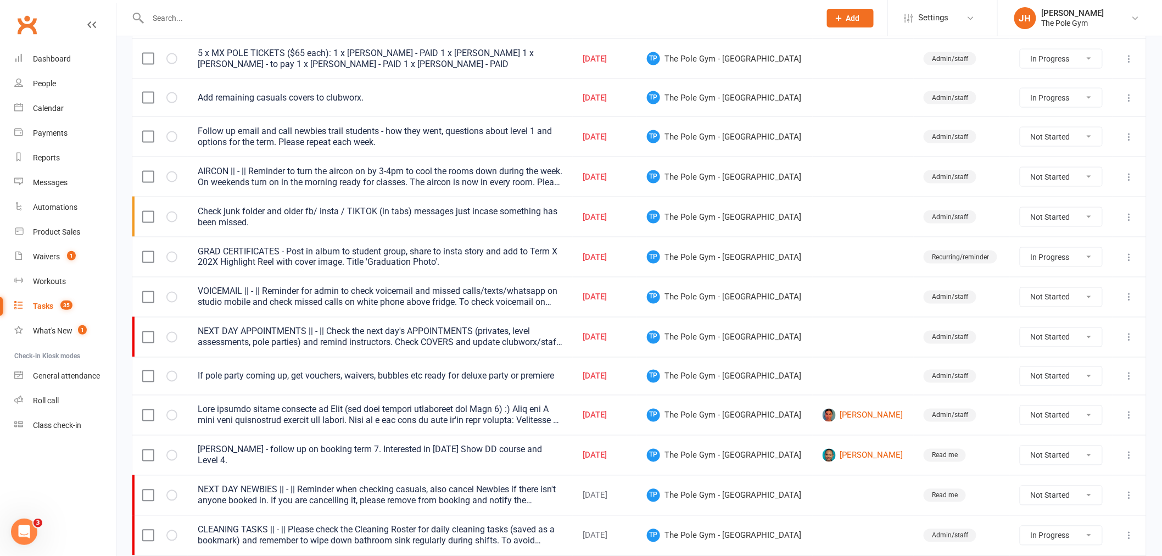
click at [1120, 341] on td at bounding box center [1130, 337] width 34 height 40
click at [1136, 334] on button at bounding box center [1129, 337] width 13 height 13
click at [1043, 380] on link "Edit" at bounding box center [1072, 383] width 109 height 22
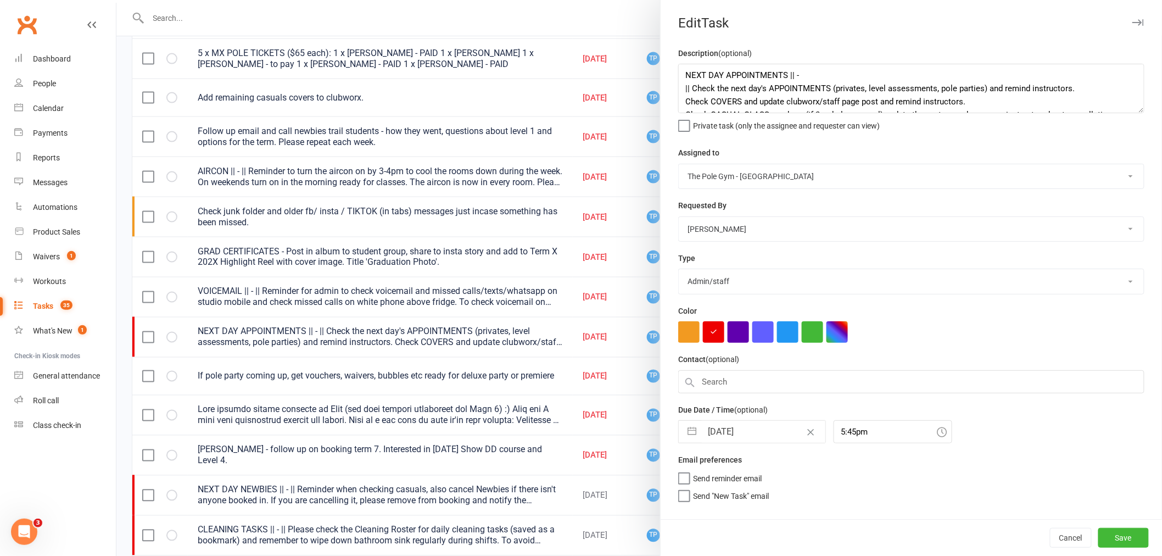
click at [760, 436] on input "11 Sep 2025" at bounding box center [764, 432] width 124 height 22
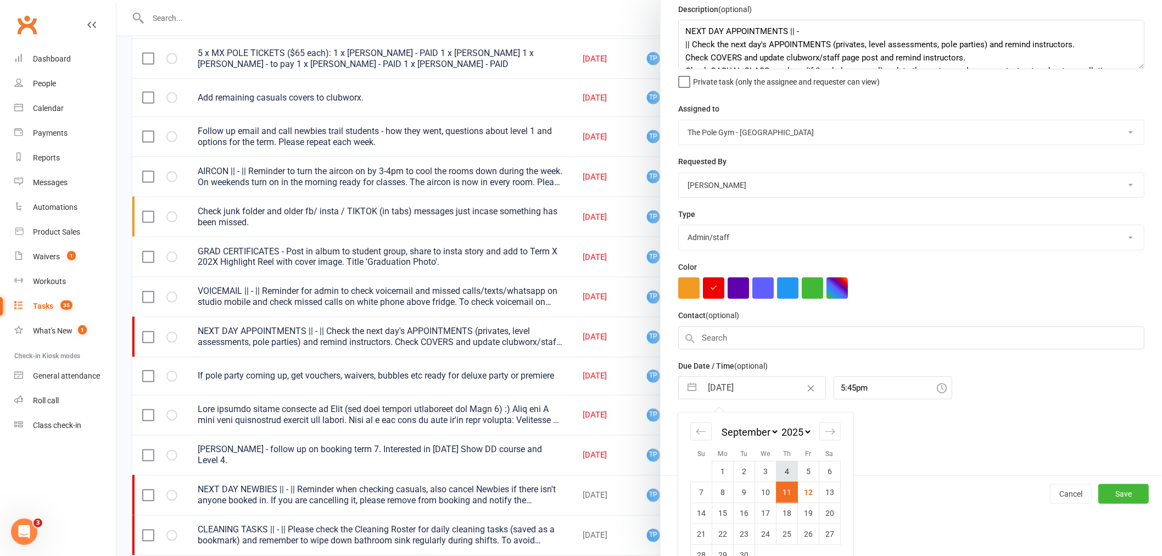
scroll to position [67, 0]
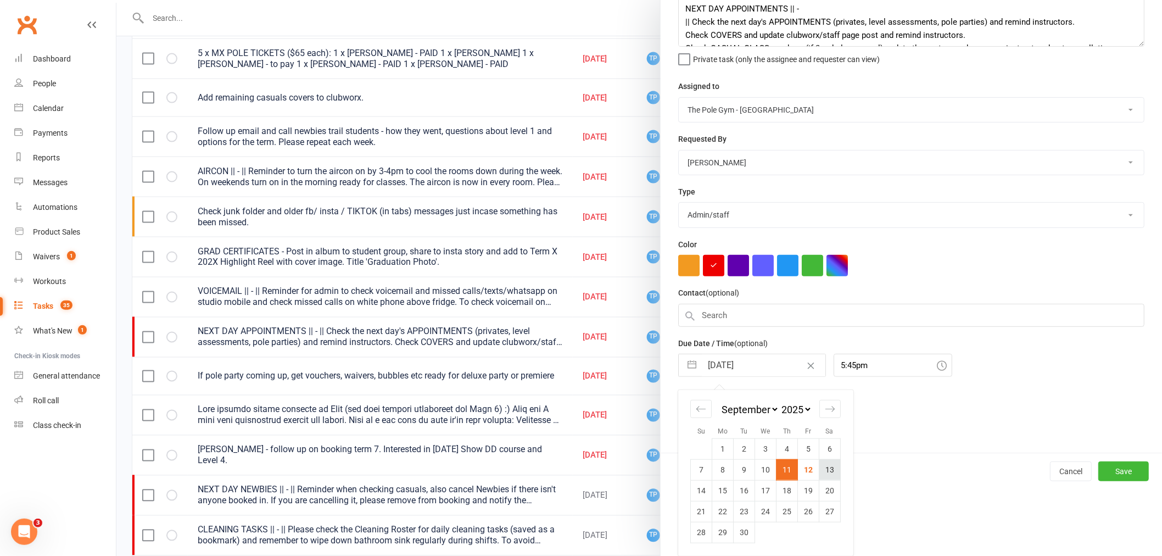
click at [820, 470] on td "13" at bounding box center [830, 469] width 21 height 21
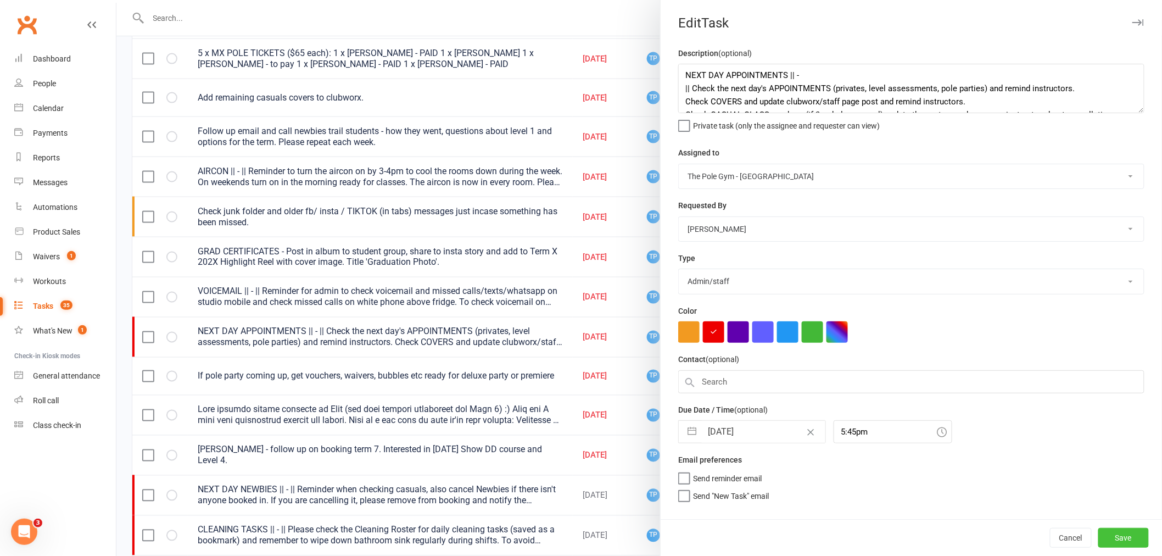
click at [1123, 537] on button "Save" at bounding box center [1124, 538] width 51 height 20
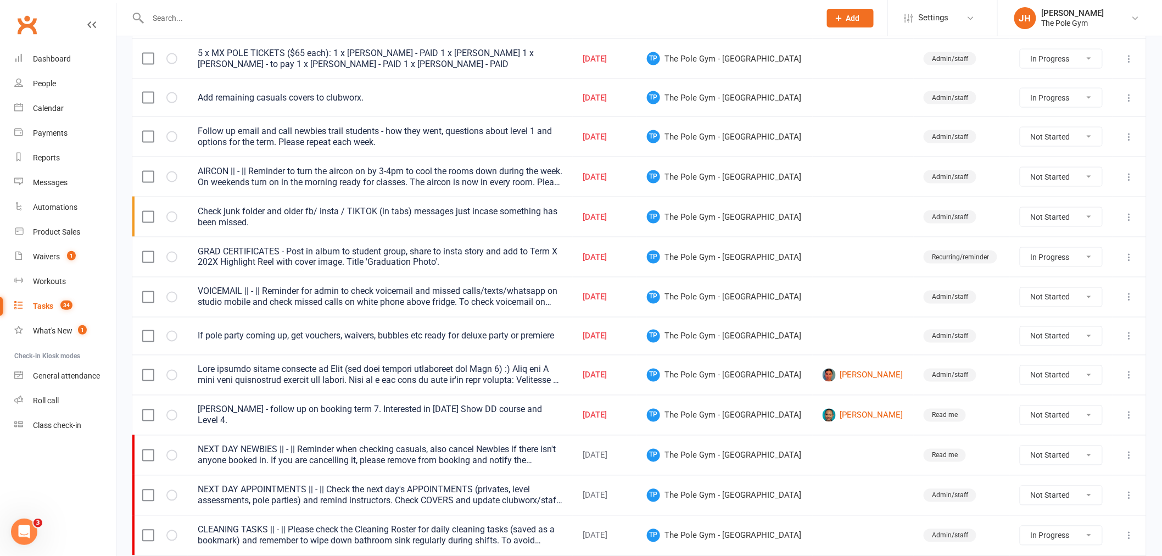
click at [1127, 297] on icon at bounding box center [1129, 297] width 11 height 11
click at [1034, 339] on link "Edit" at bounding box center [1072, 343] width 109 height 22
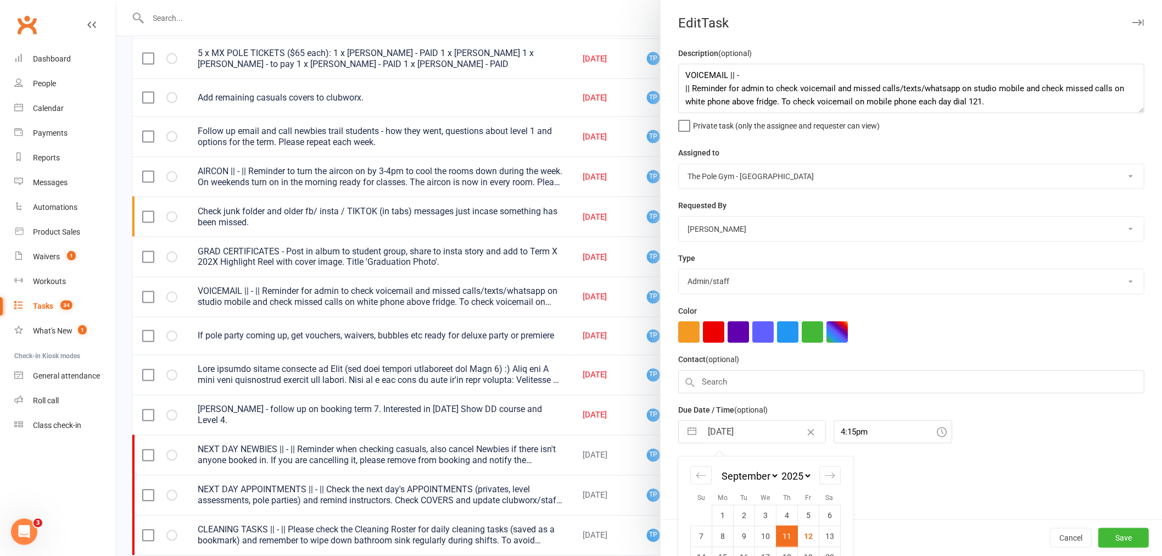
click at [745, 430] on input "11 Sep 2025" at bounding box center [764, 432] width 124 height 22
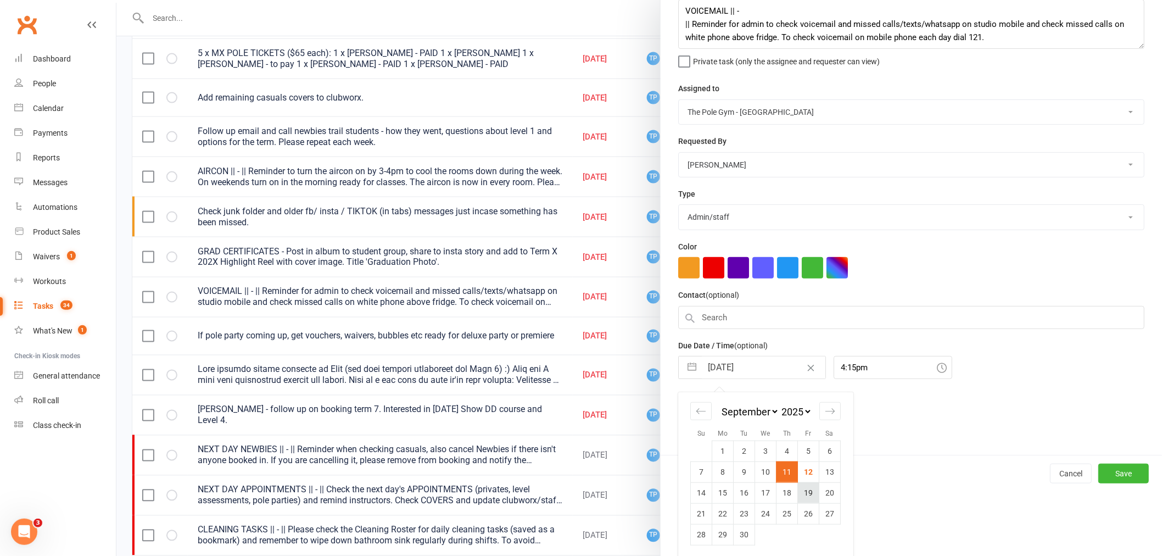
scroll to position [67, 0]
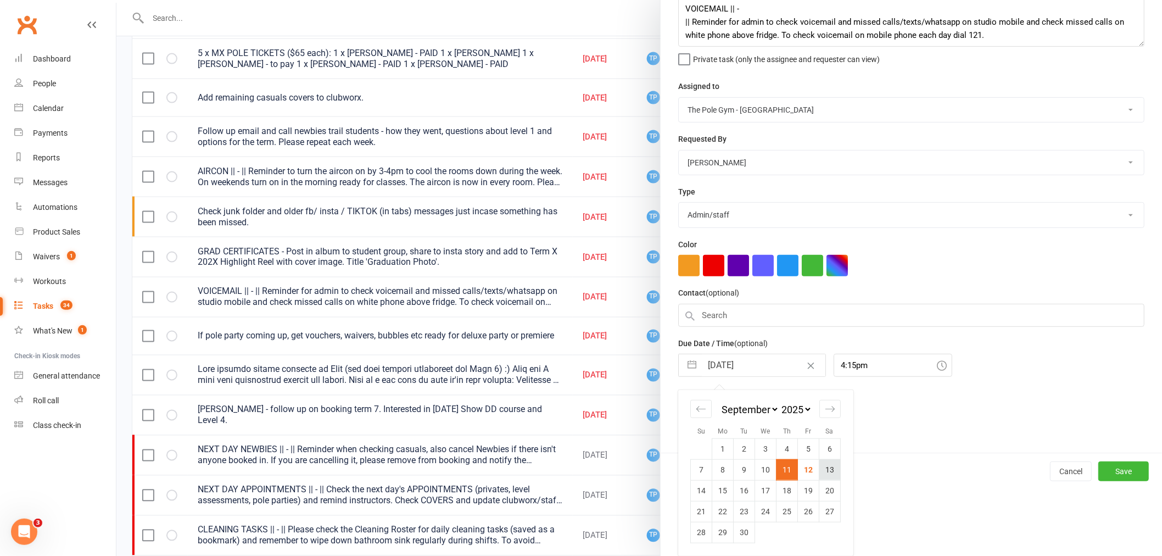
click at [823, 466] on td "13" at bounding box center [830, 469] width 21 height 21
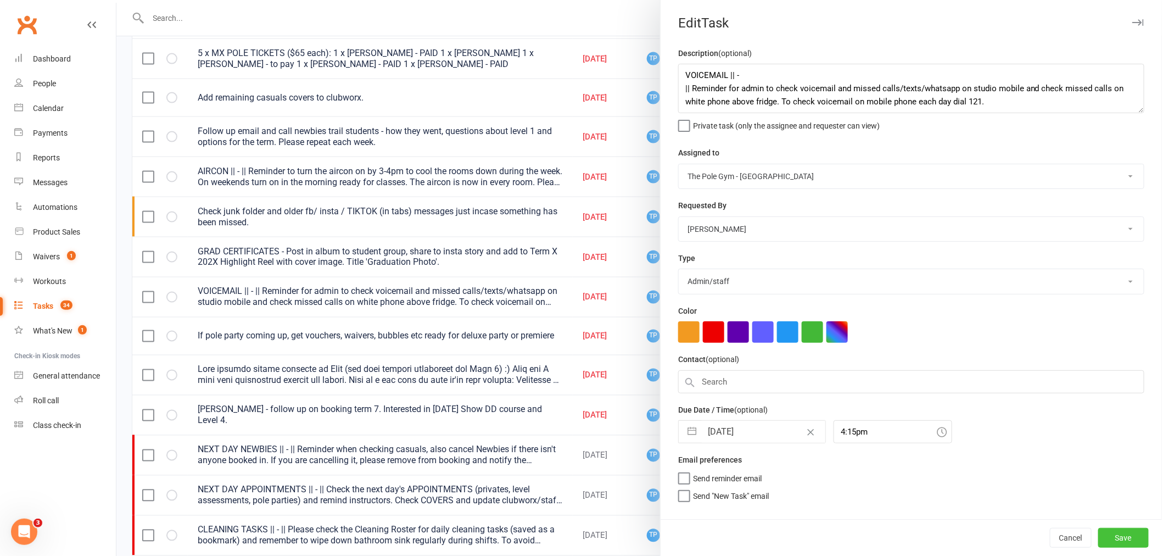
click at [1116, 532] on button "Save" at bounding box center [1124, 538] width 51 height 20
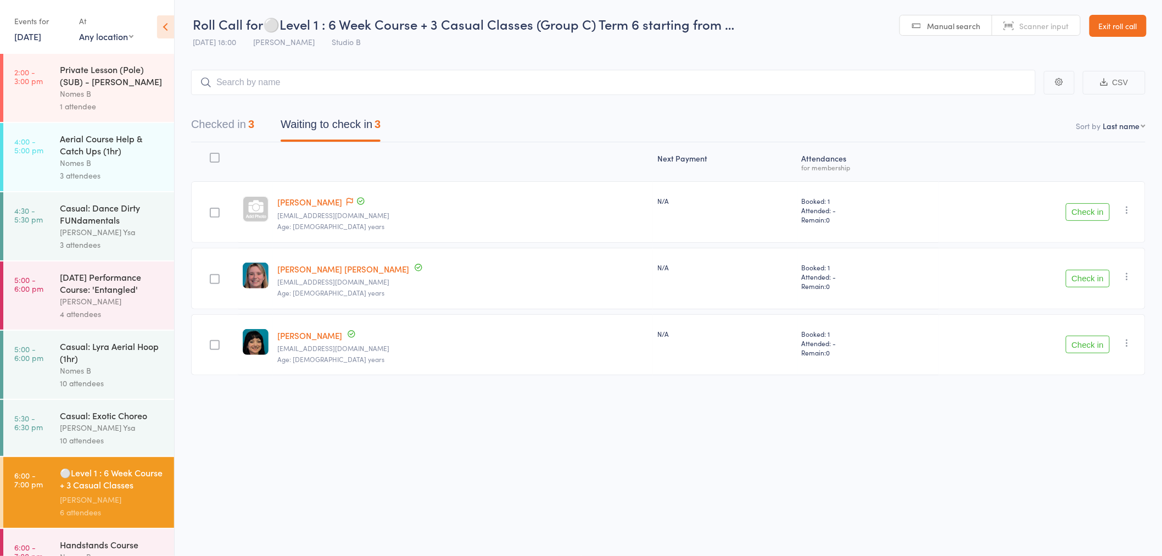
scroll to position [220, 0]
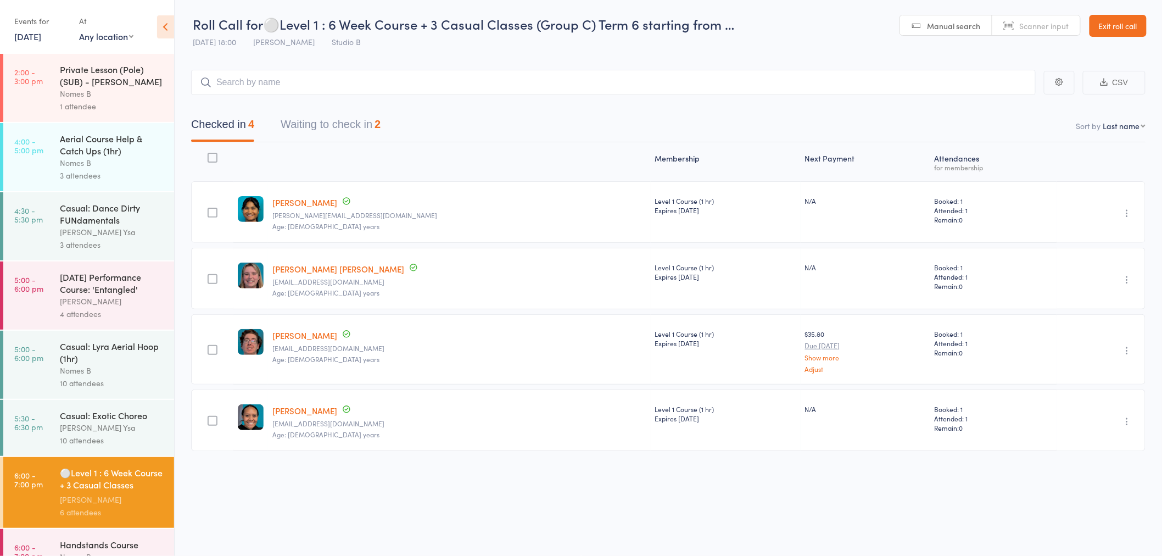
click at [348, 114] on button "Waiting to check in 2" at bounding box center [331, 127] width 100 height 29
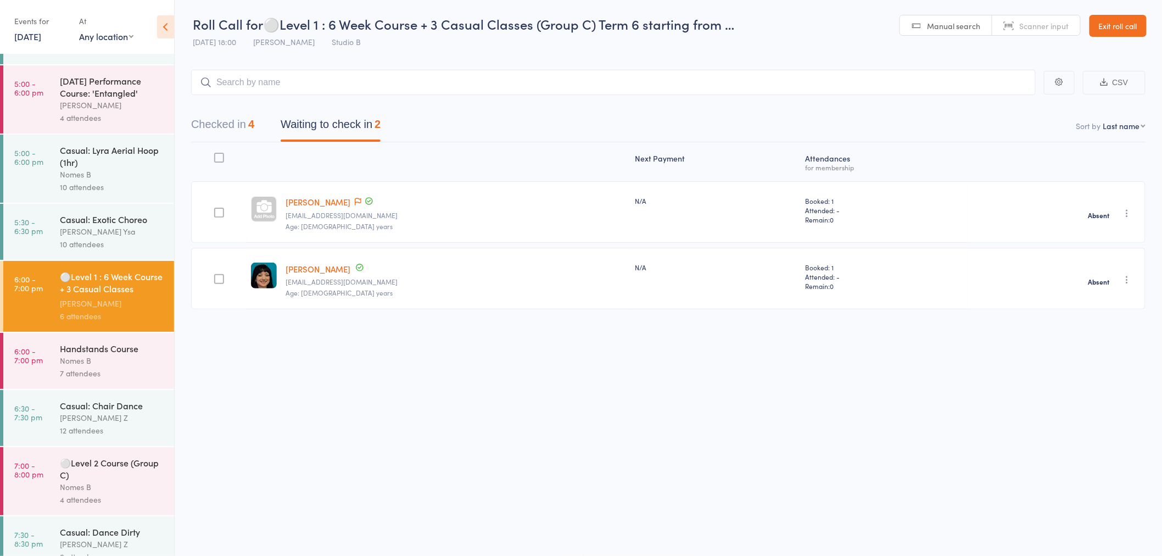
scroll to position [220, 0]
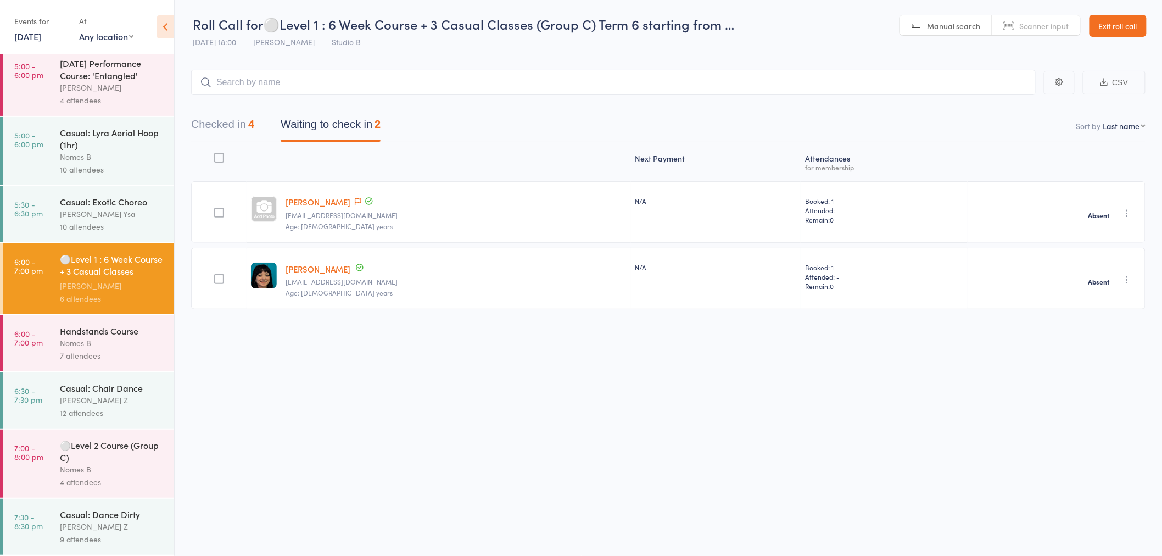
click at [133, 387] on div "Casual: Chair Dance" at bounding box center [112, 388] width 105 height 12
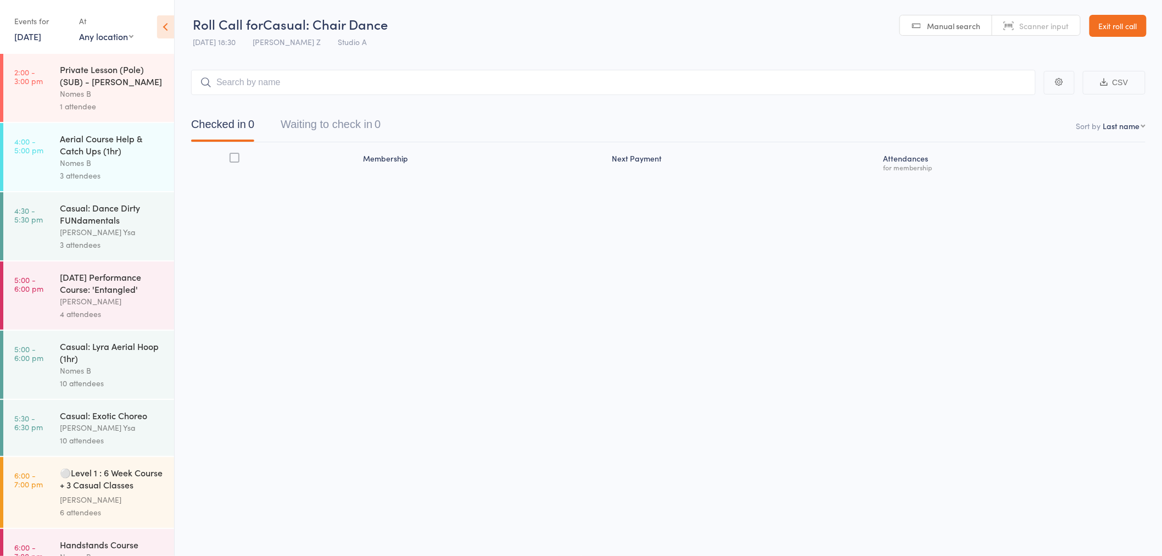
click at [368, 139] on button "Waiting to check in 0" at bounding box center [331, 127] width 100 height 29
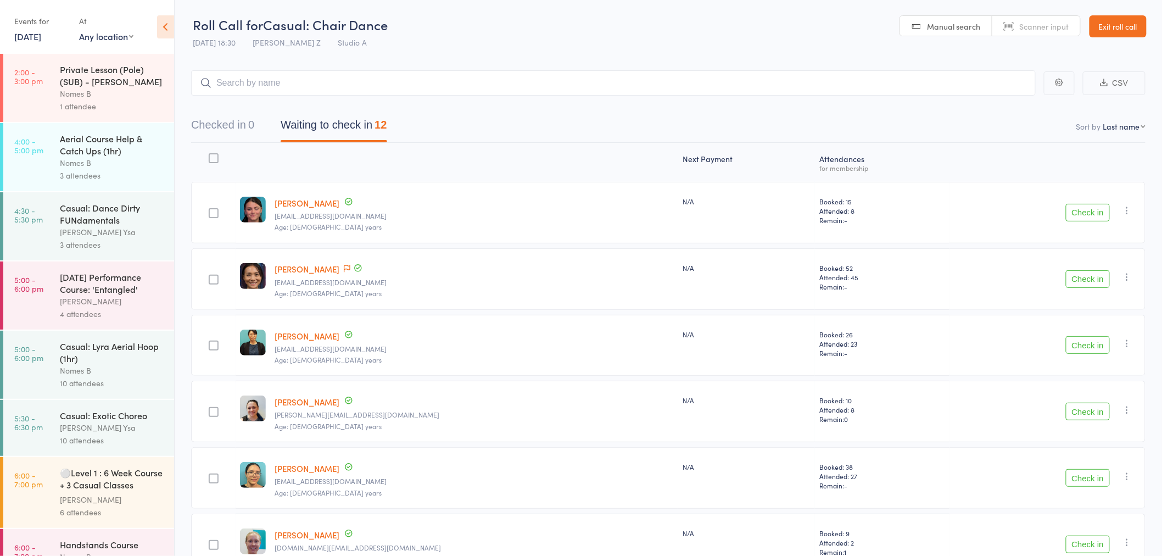
click at [1092, 209] on button "Check in" at bounding box center [1088, 213] width 44 height 18
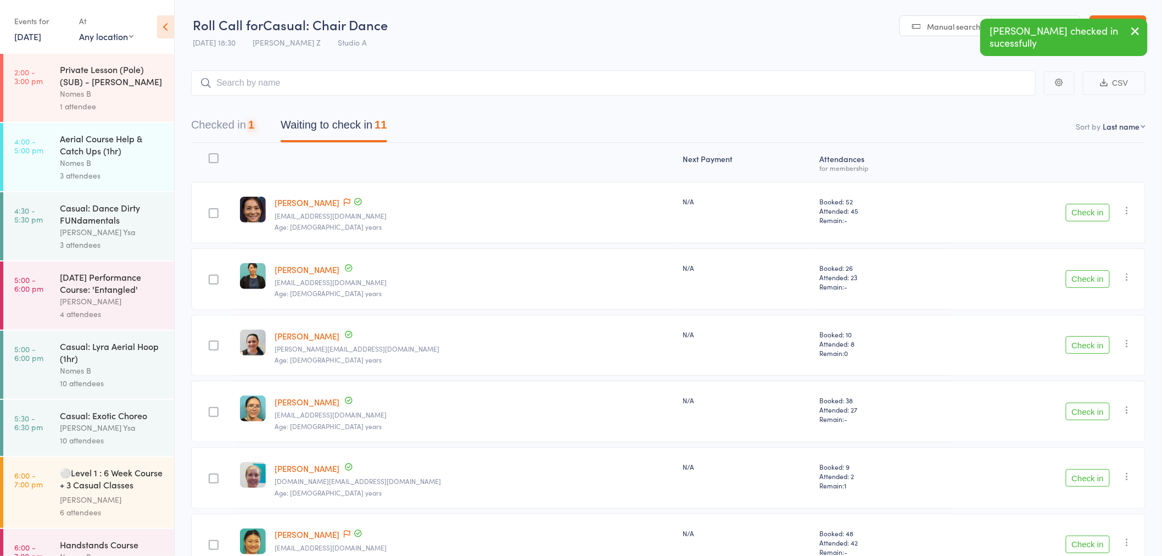
click at [1089, 205] on button "Check in" at bounding box center [1088, 213] width 44 height 18
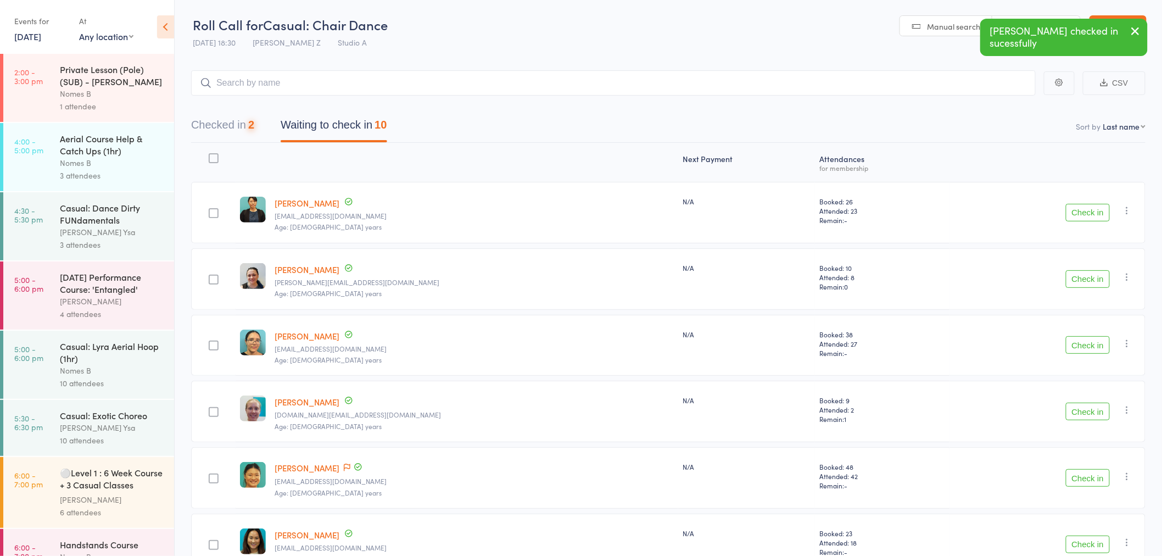
click at [1089, 205] on button "Check in" at bounding box center [1088, 213] width 44 height 18
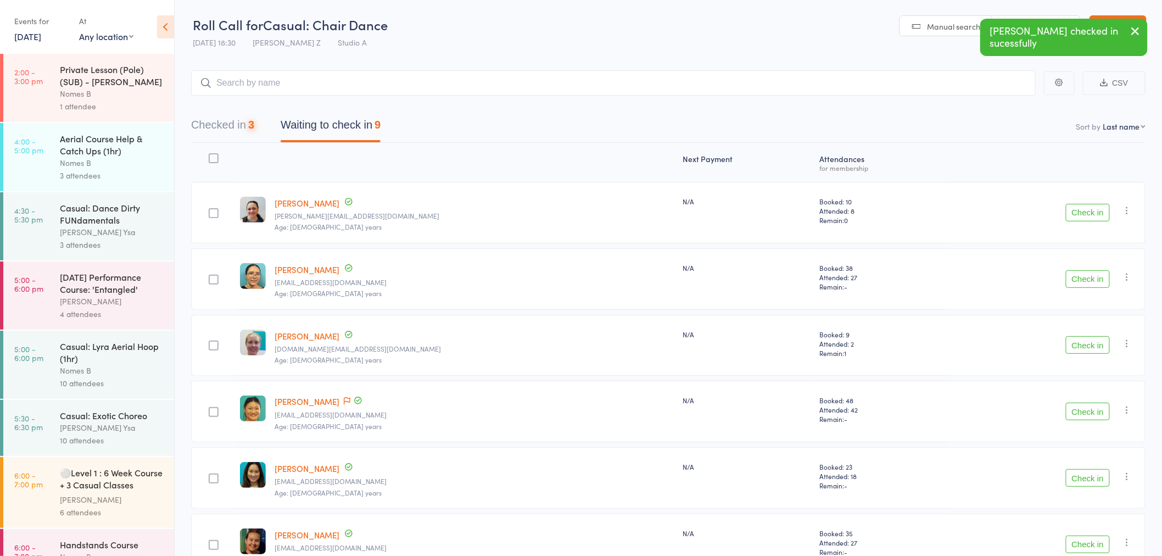
click at [1089, 205] on button "Check in" at bounding box center [1088, 213] width 44 height 18
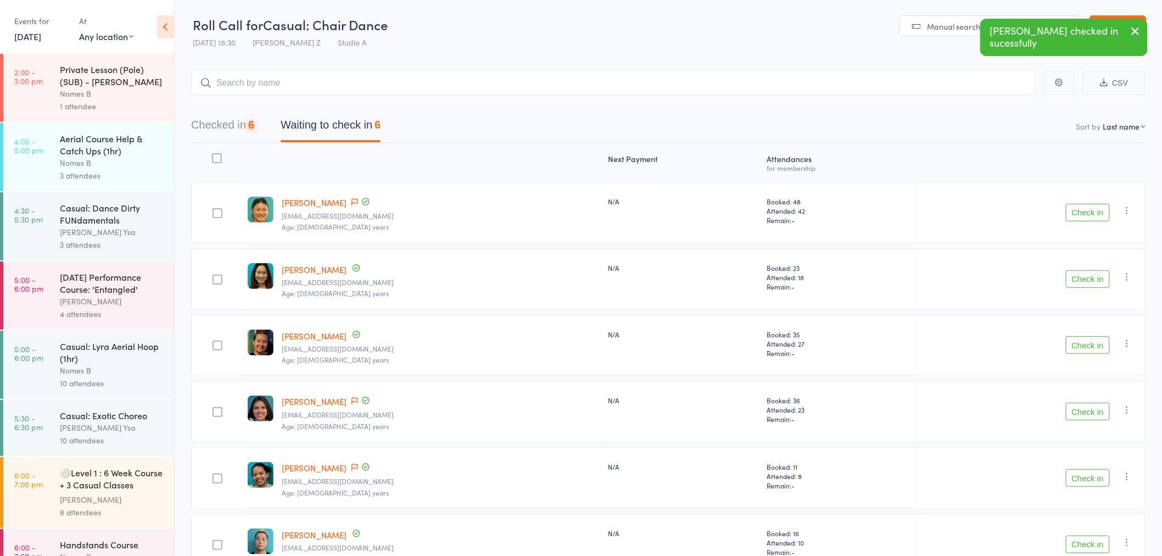
click at [1089, 205] on button "Check in" at bounding box center [1088, 213] width 44 height 18
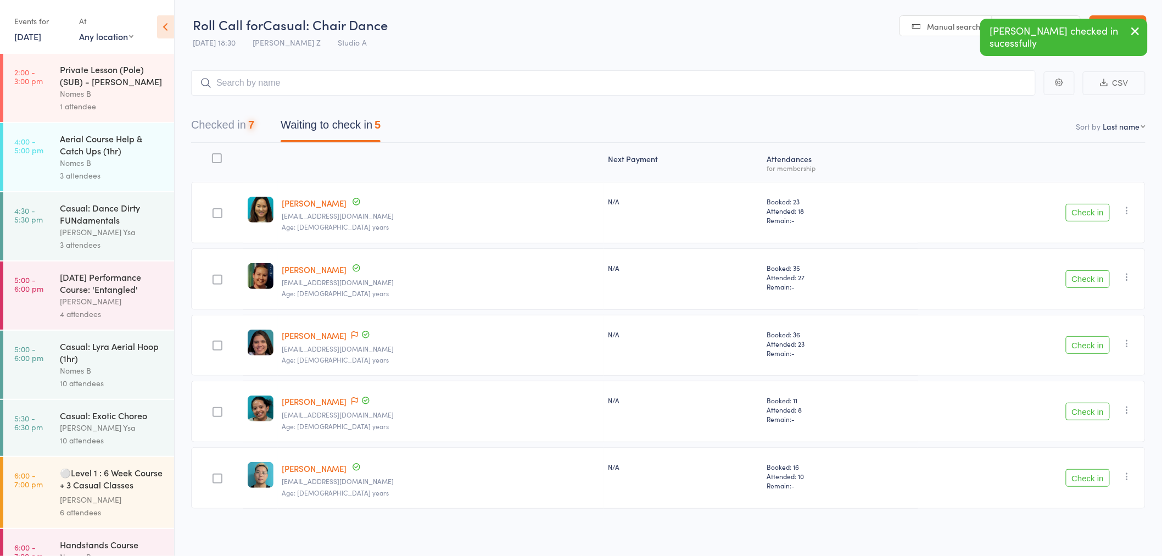
click at [1089, 205] on button "Check in" at bounding box center [1088, 213] width 44 height 18
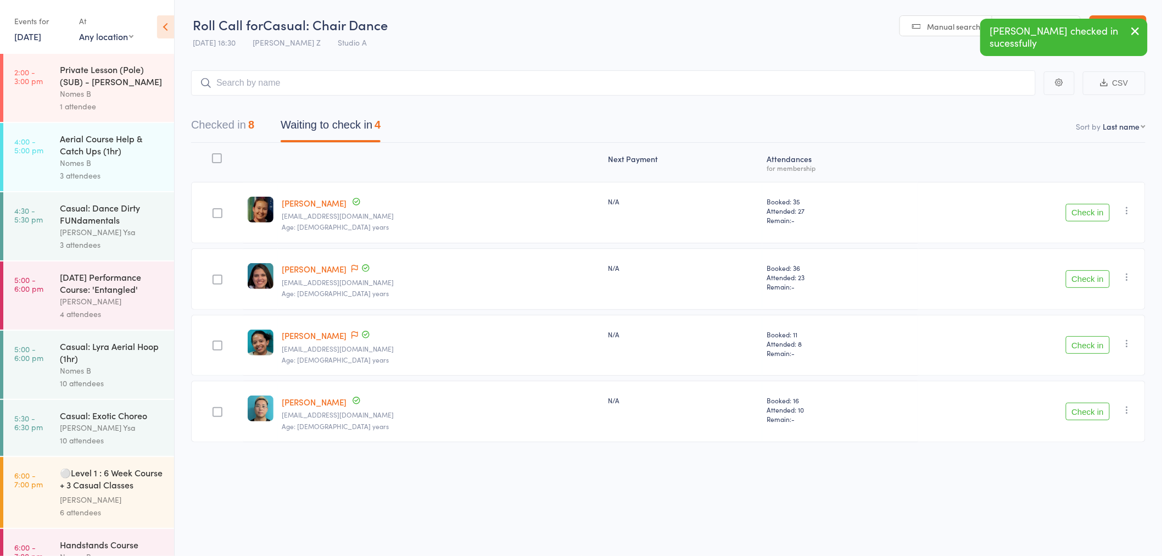
click at [1089, 205] on button "Check in" at bounding box center [1088, 213] width 44 height 18
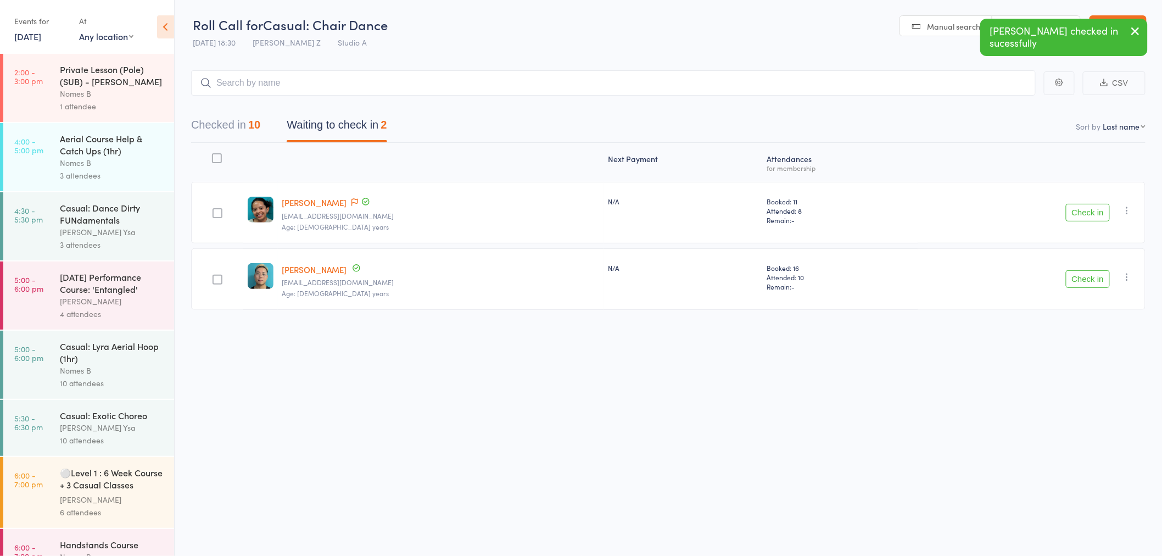
click at [1089, 205] on button "Check in" at bounding box center [1088, 213] width 44 height 18
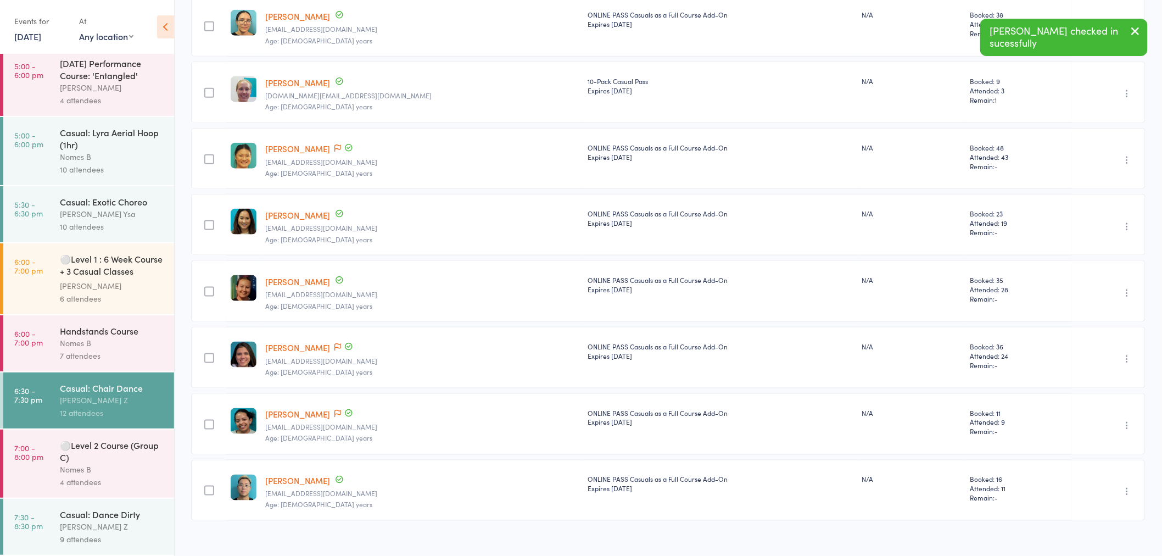
scroll to position [466, 0]
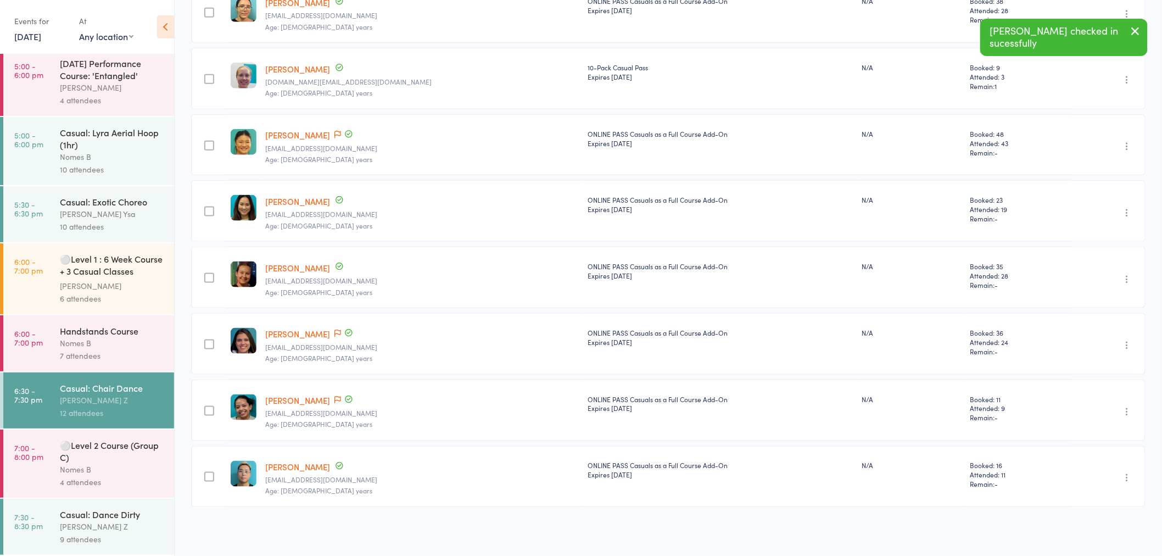
click at [122, 531] on div "[PERSON_NAME] Z" at bounding box center [112, 526] width 105 height 13
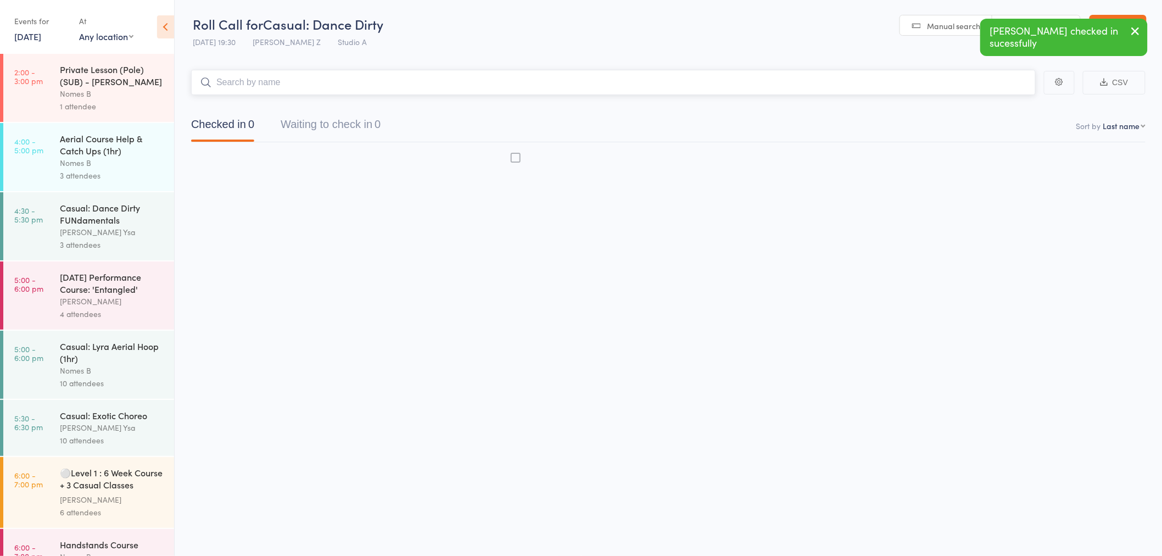
scroll to position [1, 0]
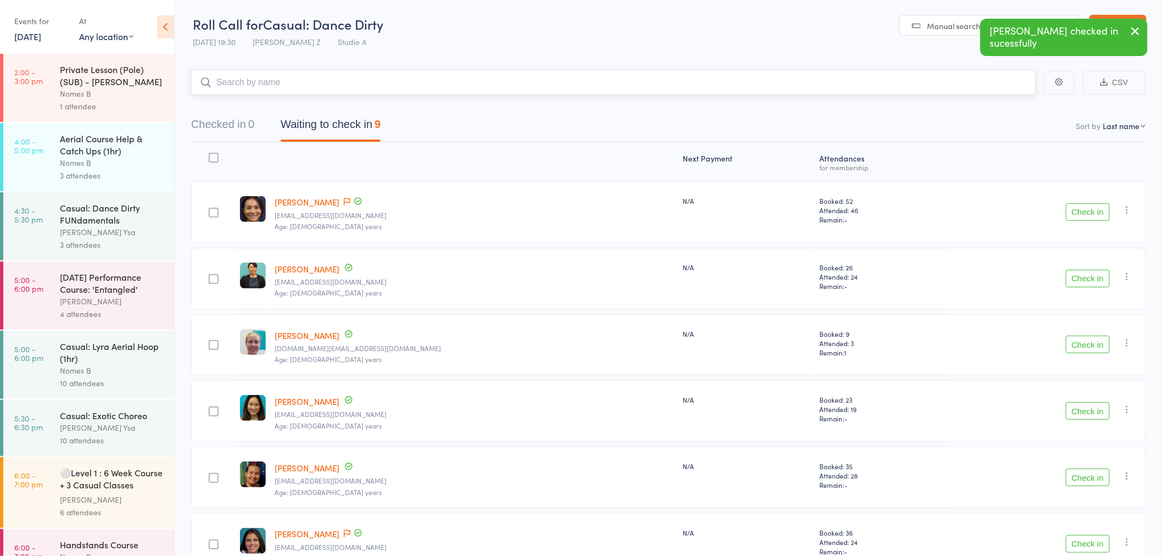
click at [335, 132] on button "Waiting to check in 9" at bounding box center [331, 127] width 100 height 29
click at [1100, 213] on button "Check in" at bounding box center [1088, 212] width 44 height 18
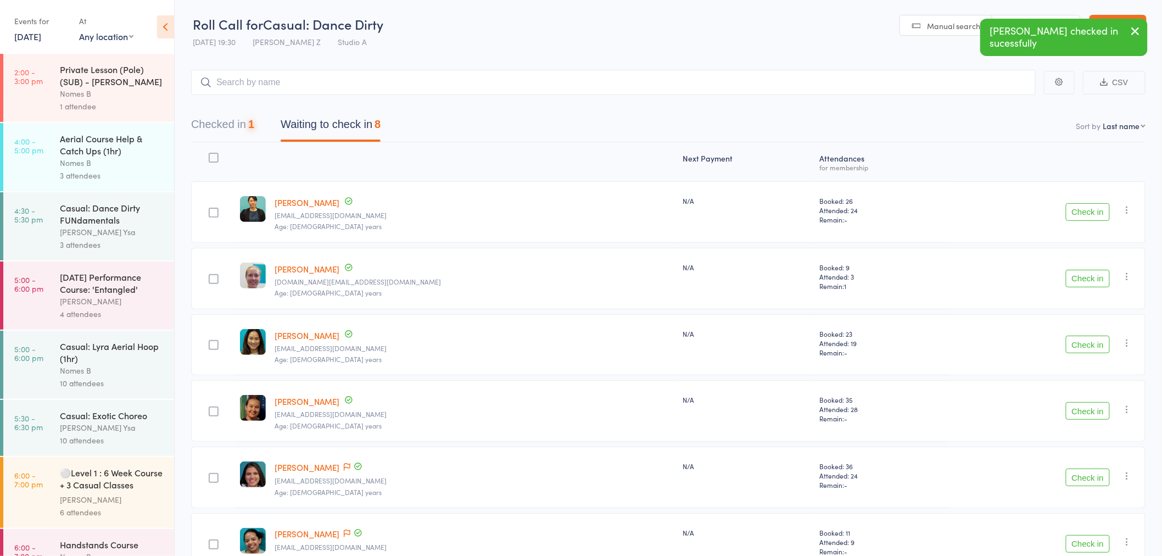
click at [1100, 213] on button "Check in" at bounding box center [1088, 212] width 44 height 18
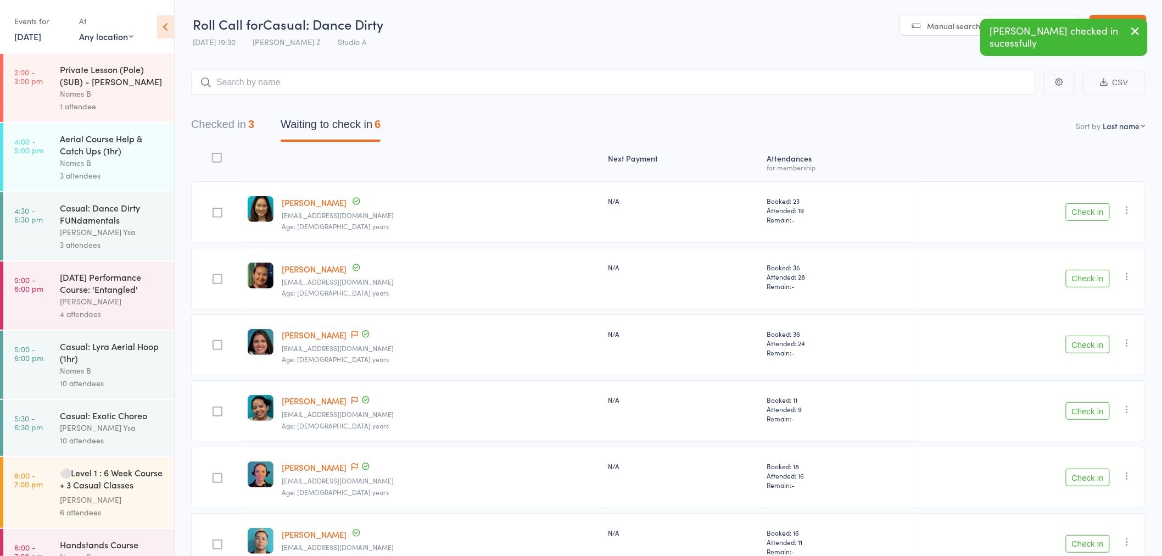
click at [1100, 213] on button "Check in" at bounding box center [1088, 212] width 44 height 18
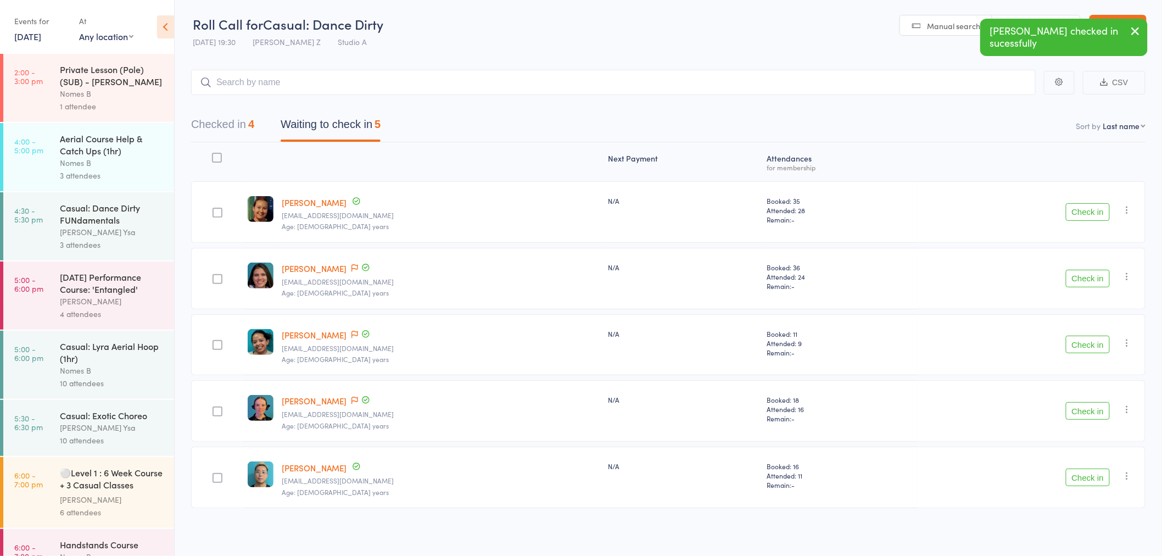
click at [1100, 213] on button "Check in" at bounding box center [1088, 212] width 44 height 18
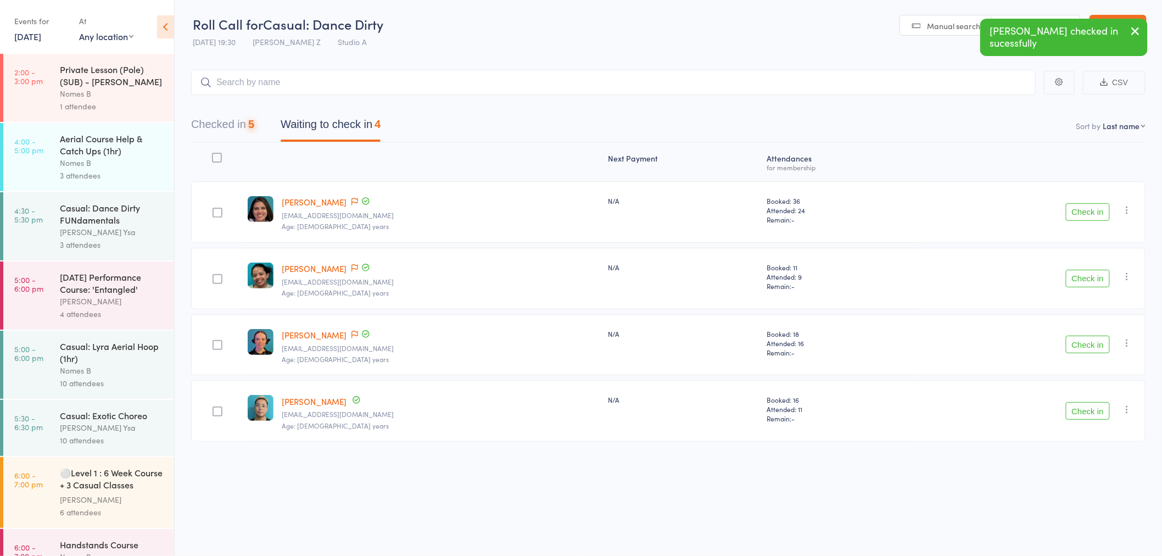
click at [1100, 213] on button "Check in" at bounding box center [1088, 212] width 44 height 18
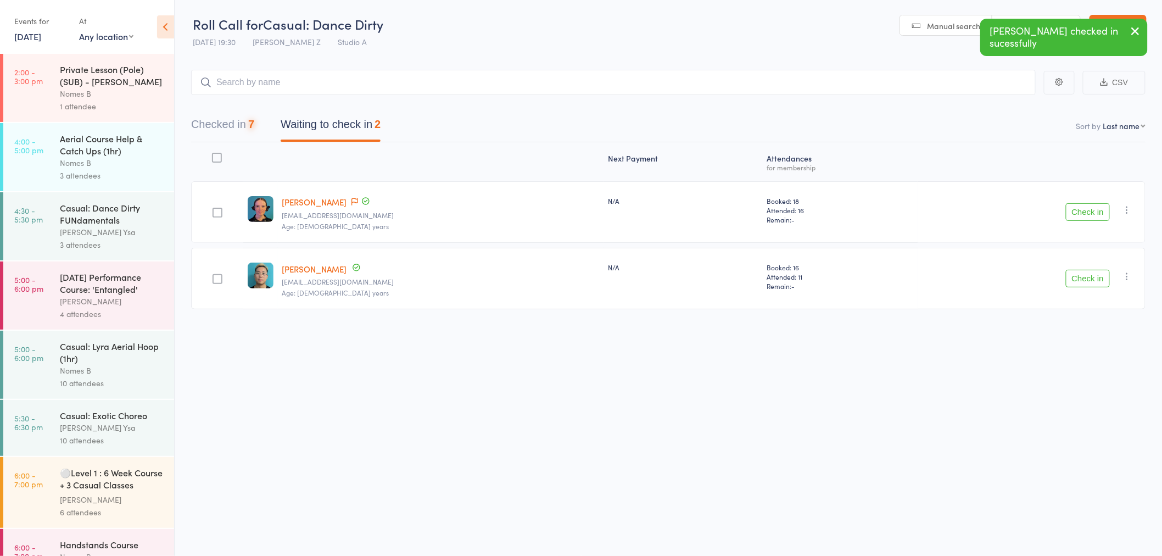
click at [1100, 213] on button "Check in" at bounding box center [1088, 212] width 44 height 18
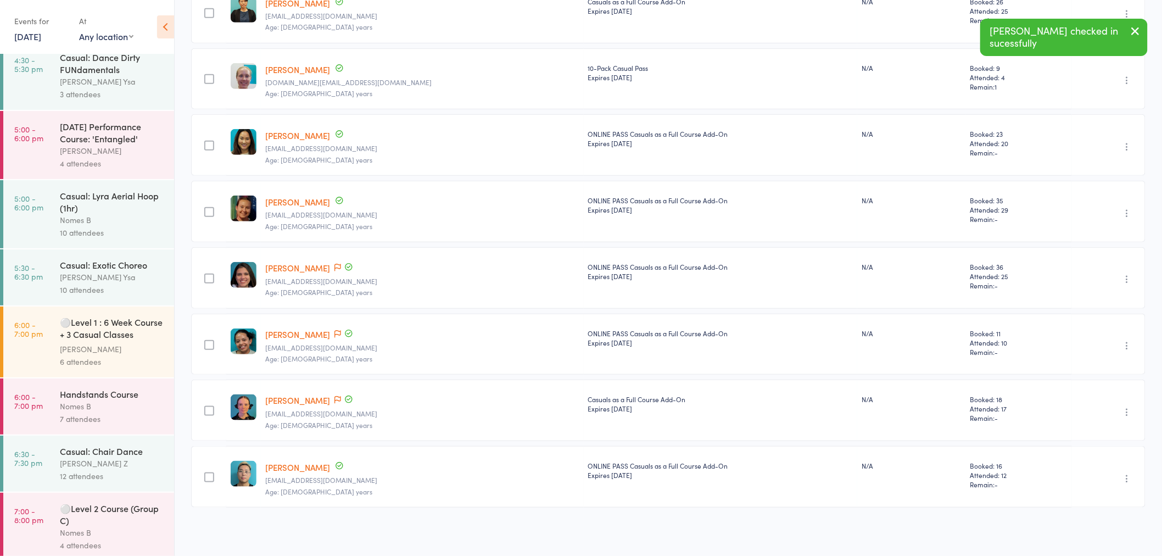
scroll to position [220, 0]
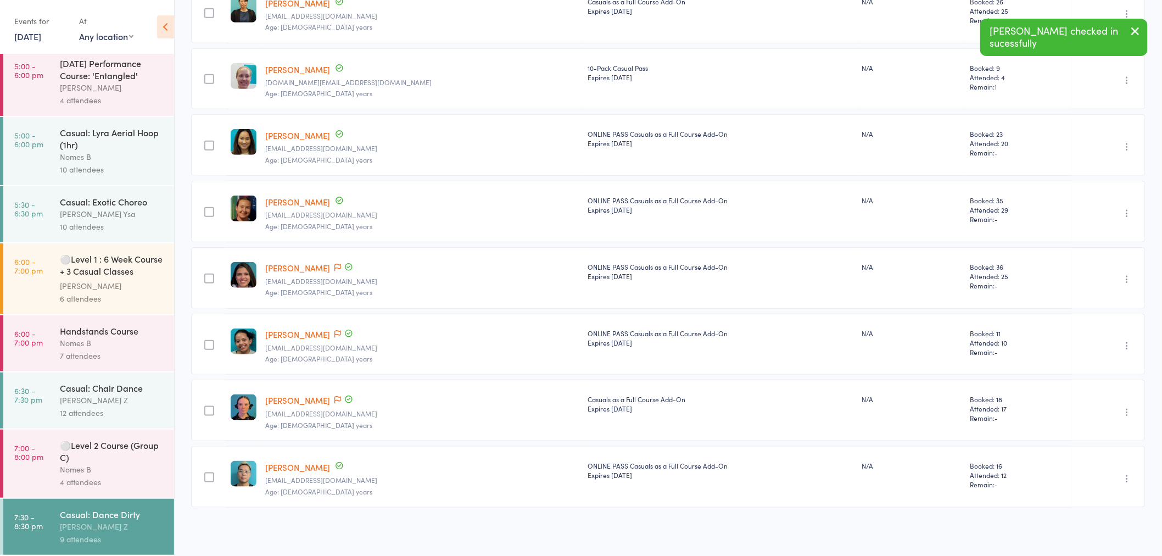
click at [103, 205] on div "Casual: Exotic Choreo" at bounding box center [112, 202] width 105 height 12
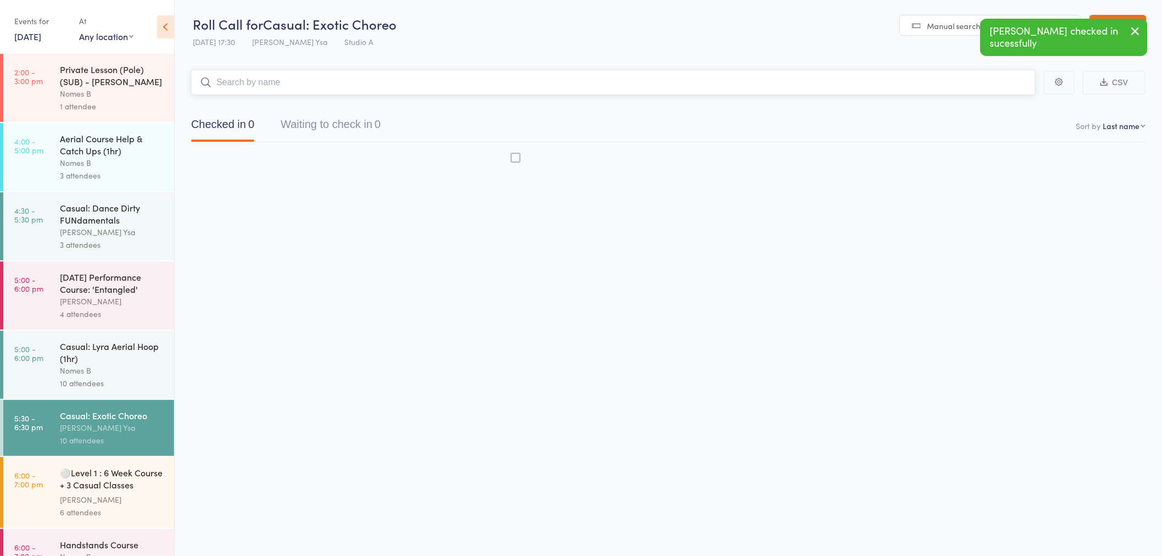
scroll to position [1, 0]
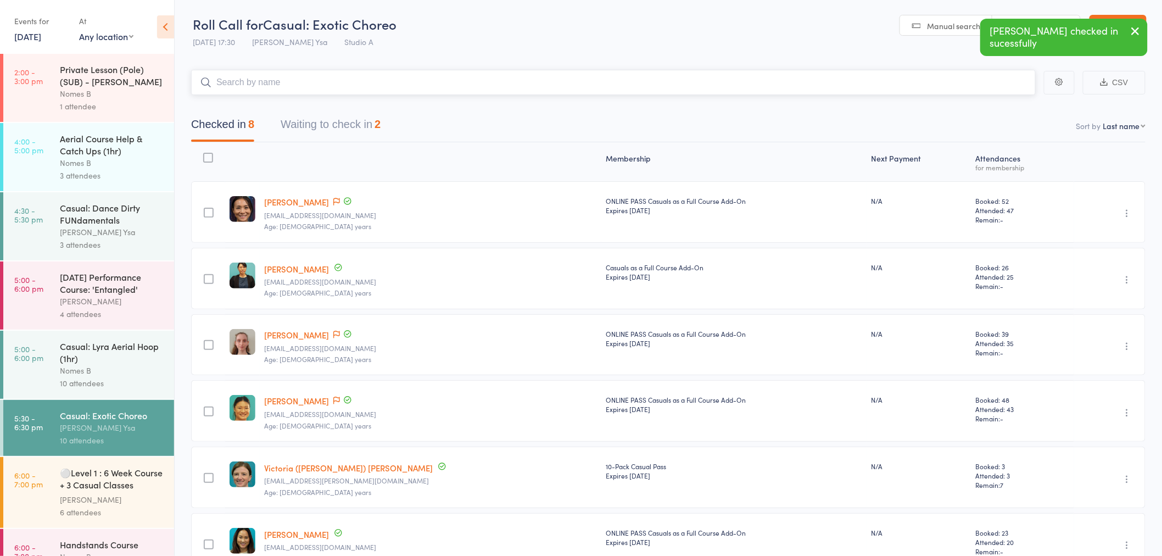
click at [344, 113] on button "Waiting to check in 2" at bounding box center [331, 127] width 100 height 29
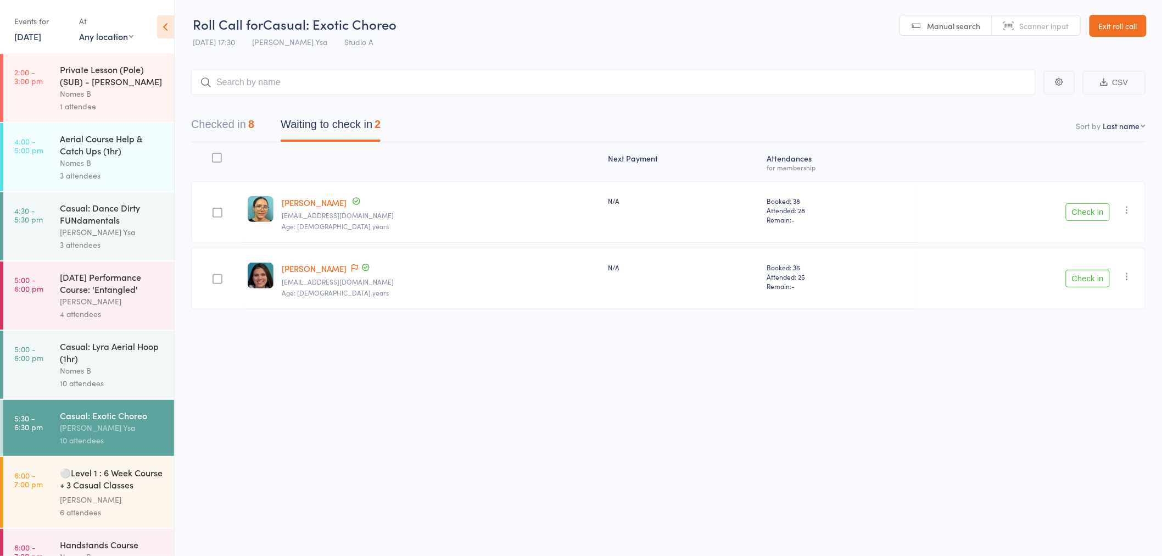
click at [1133, 210] on icon "button" at bounding box center [1127, 209] width 11 height 11
click at [1095, 319] on li "Mark absent" at bounding box center [1088, 320] width 91 height 15
click at [1093, 275] on button "Check in" at bounding box center [1088, 279] width 44 height 18
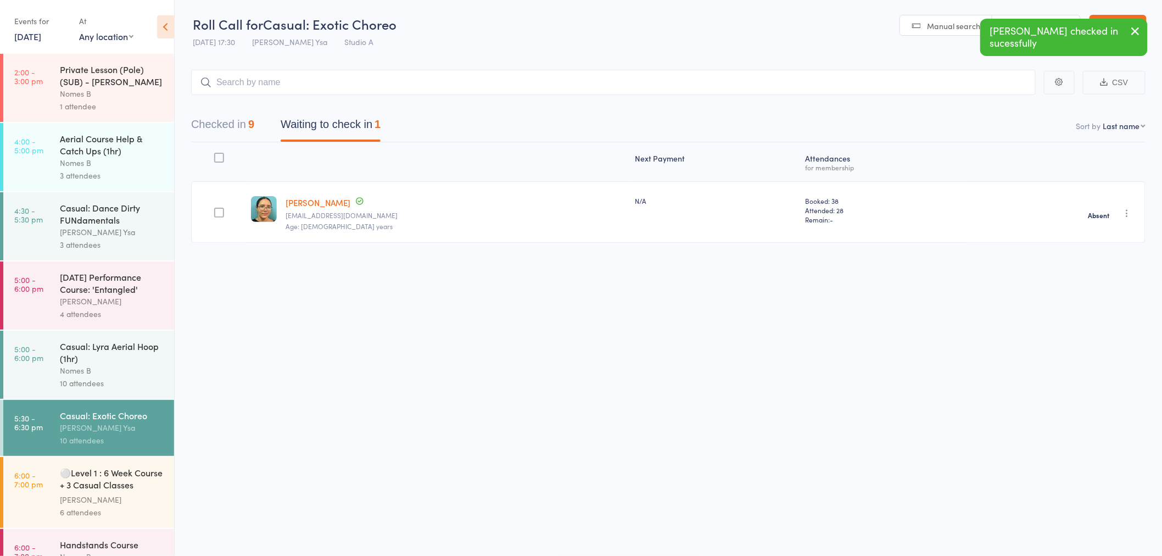
click at [119, 352] on div "Casual: Lyra Aerial Hoop (1hr)" at bounding box center [112, 352] width 105 height 24
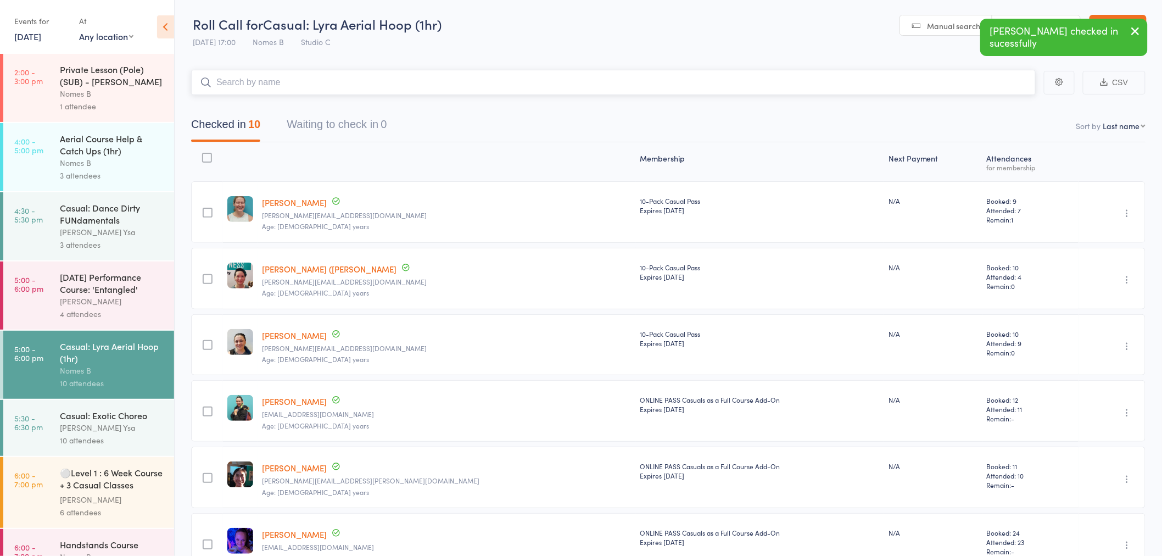
click at [328, 133] on button "Waiting to check in 0" at bounding box center [337, 127] width 100 height 29
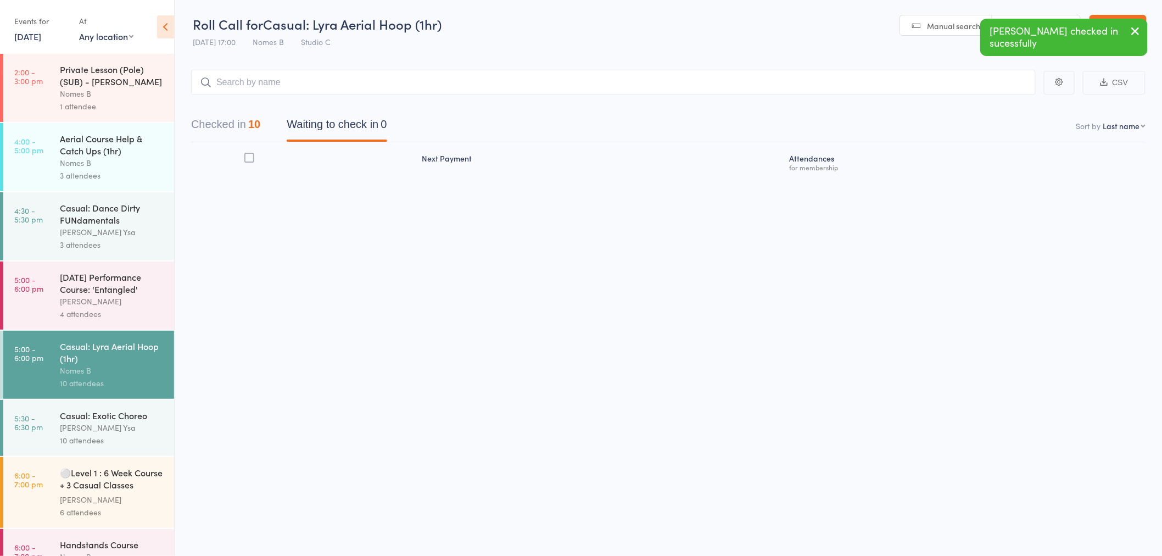
click at [94, 208] on div "Casual: Dance Dirty FUNdamentals" at bounding box center [112, 214] width 105 height 24
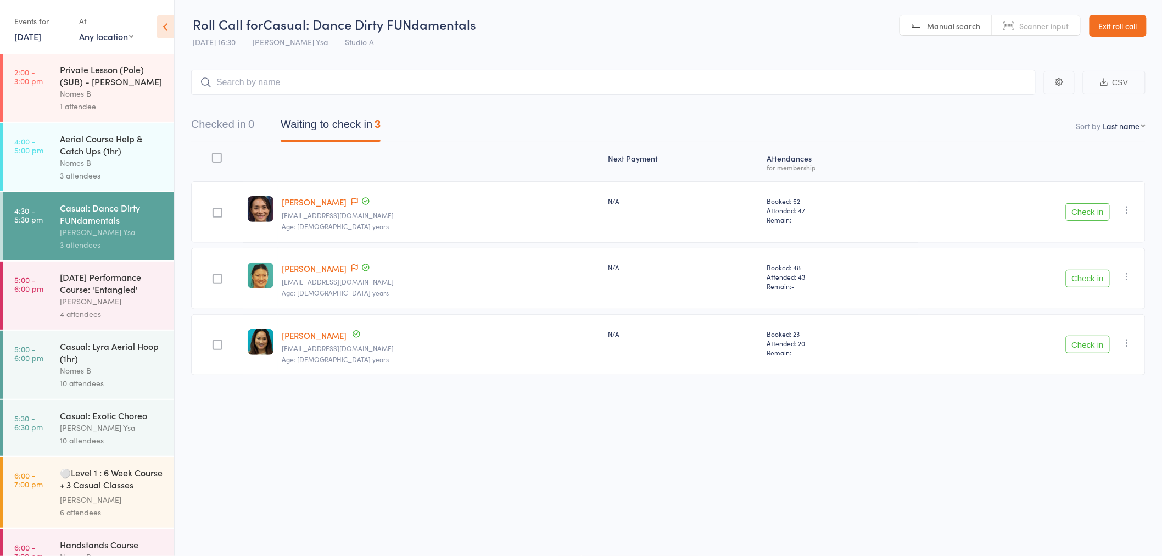
click at [1085, 207] on button "Check in" at bounding box center [1088, 212] width 44 height 18
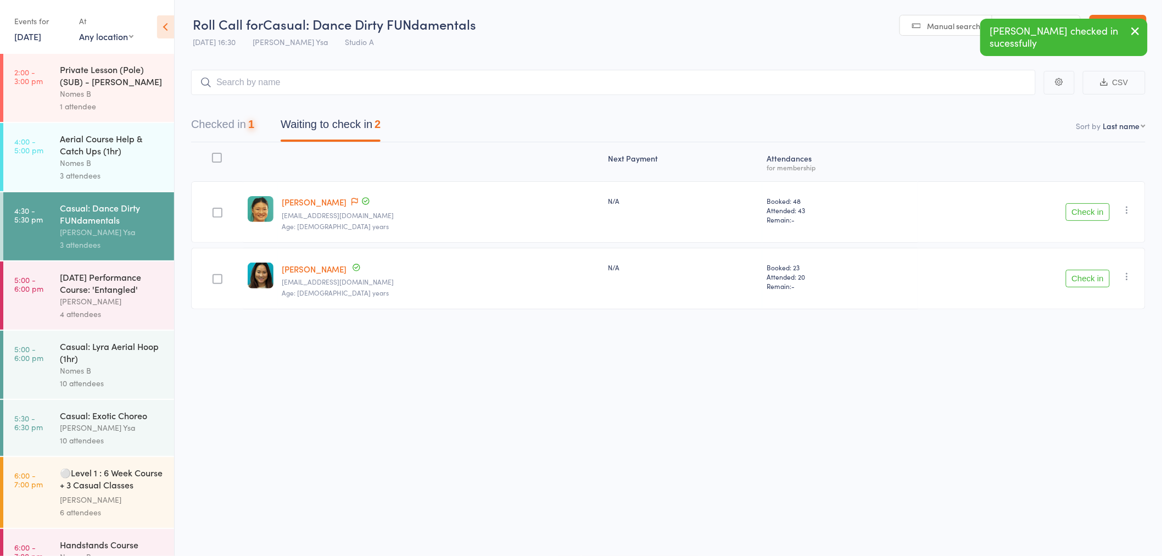
click at [1085, 207] on button "Check in" at bounding box center [1088, 212] width 44 height 18
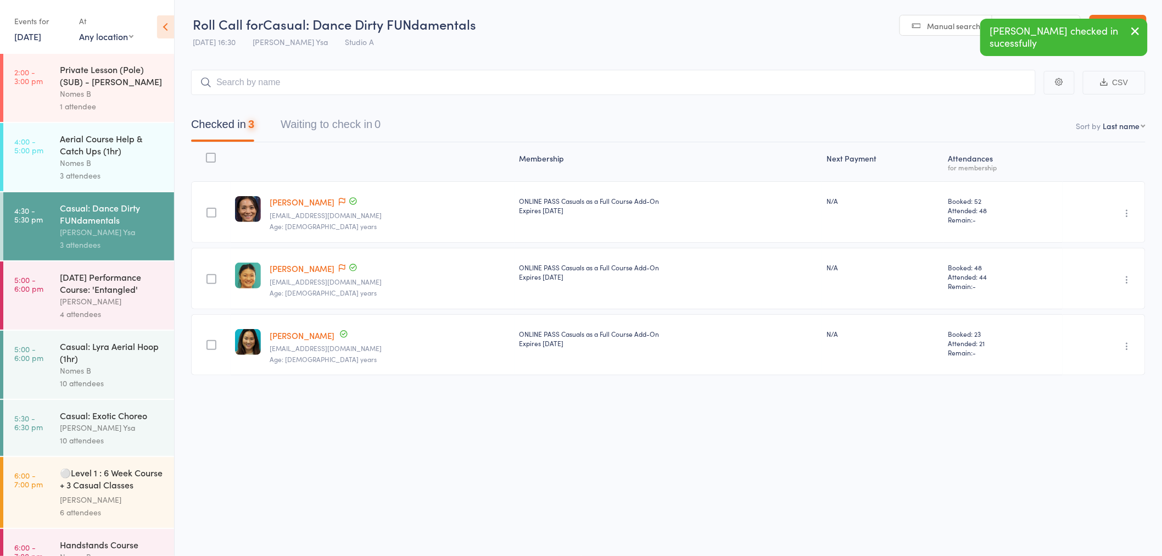
click at [146, 155] on div "Aerial Course Help & Catch Ups (1hr)" at bounding box center [112, 144] width 105 height 24
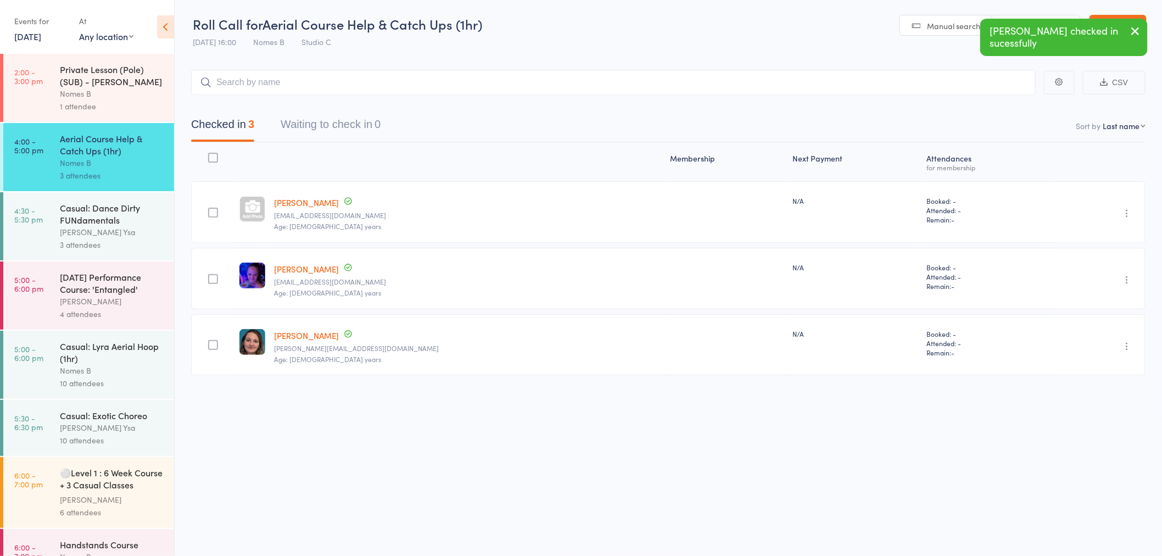
click at [79, 97] on div "Nomes B" at bounding box center [112, 93] width 105 height 13
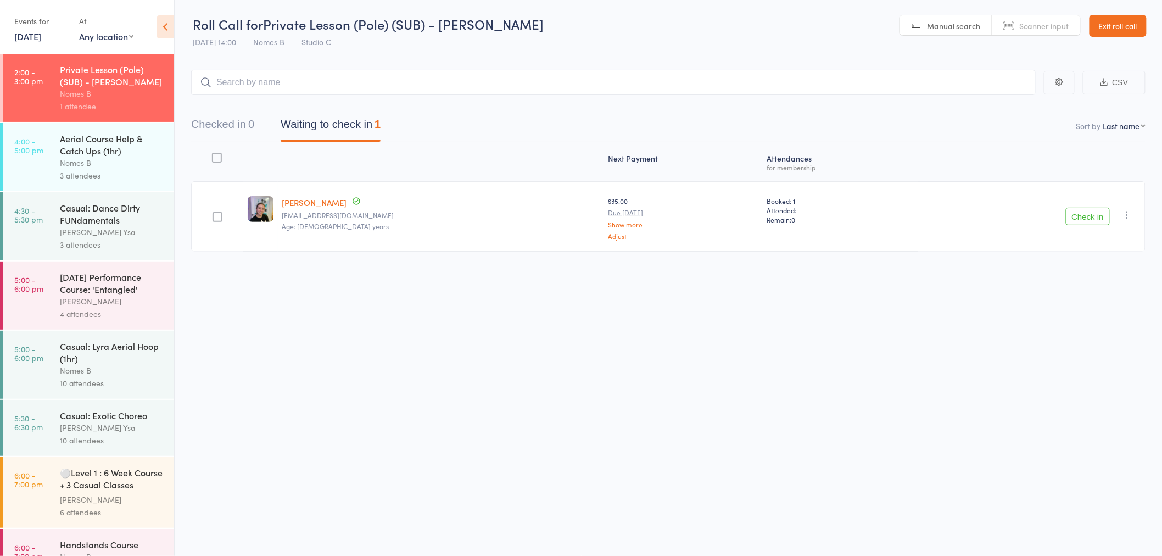
click at [1094, 210] on button "Check in" at bounding box center [1088, 217] width 44 height 18
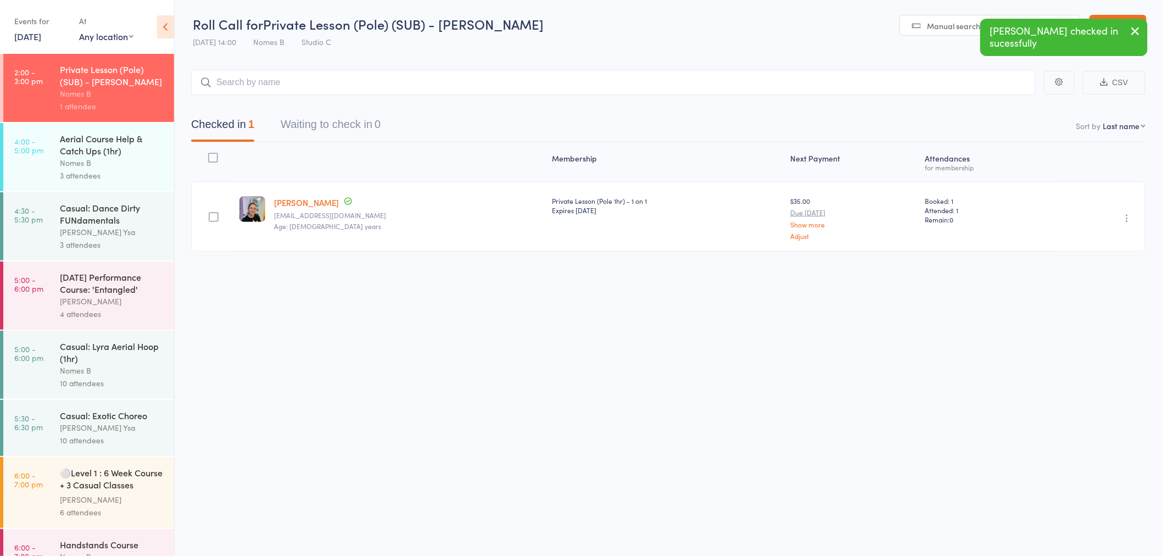
click at [102, 289] on div "[DATE] Performance Course: 'Entangled'" at bounding box center [112, 283] width 105 height 24
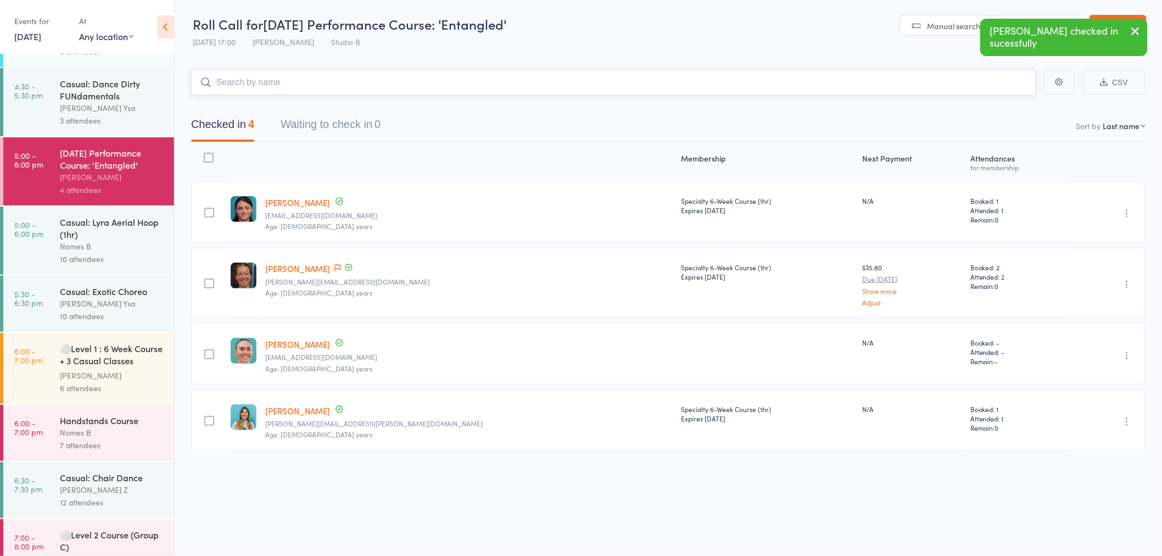
scroll to position [220, 0]
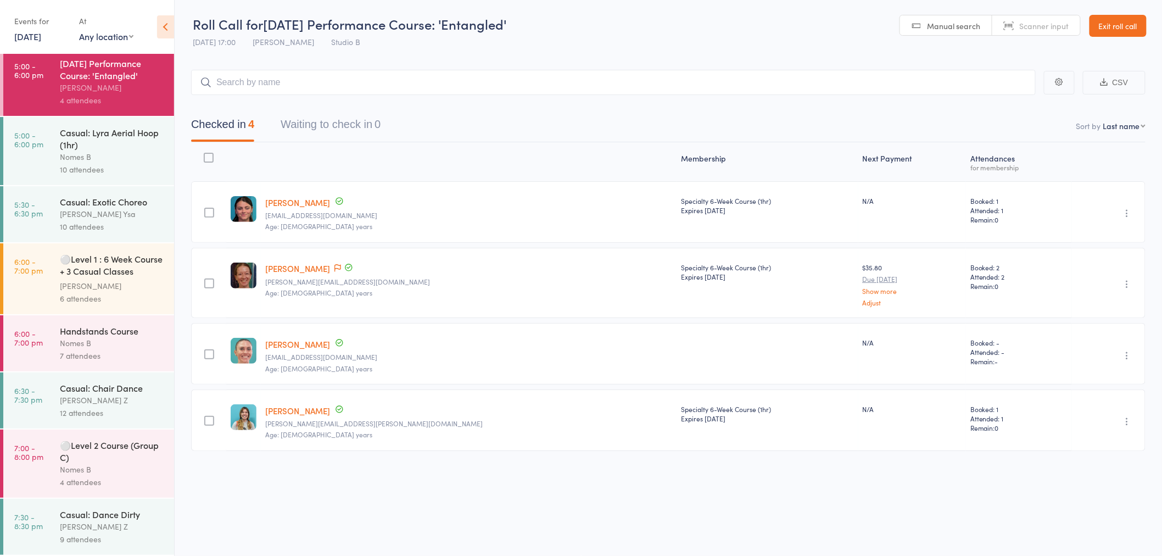
click at [136, 460] on div "⚪Level 2 Course (Group C)" at bounding box center [112, 451] width 105 height 24
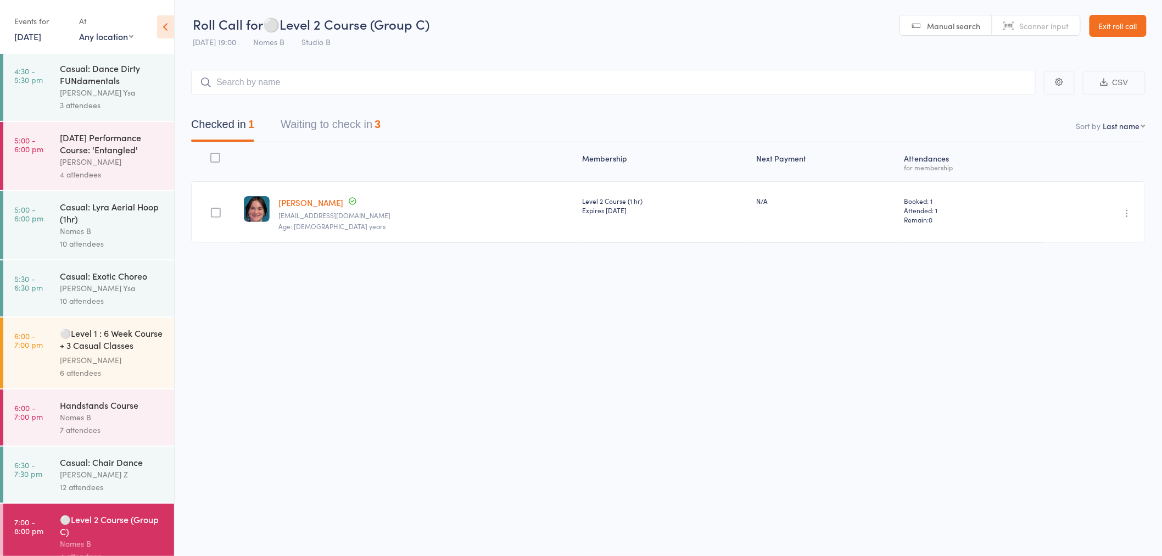
scroll to position [220, 0]
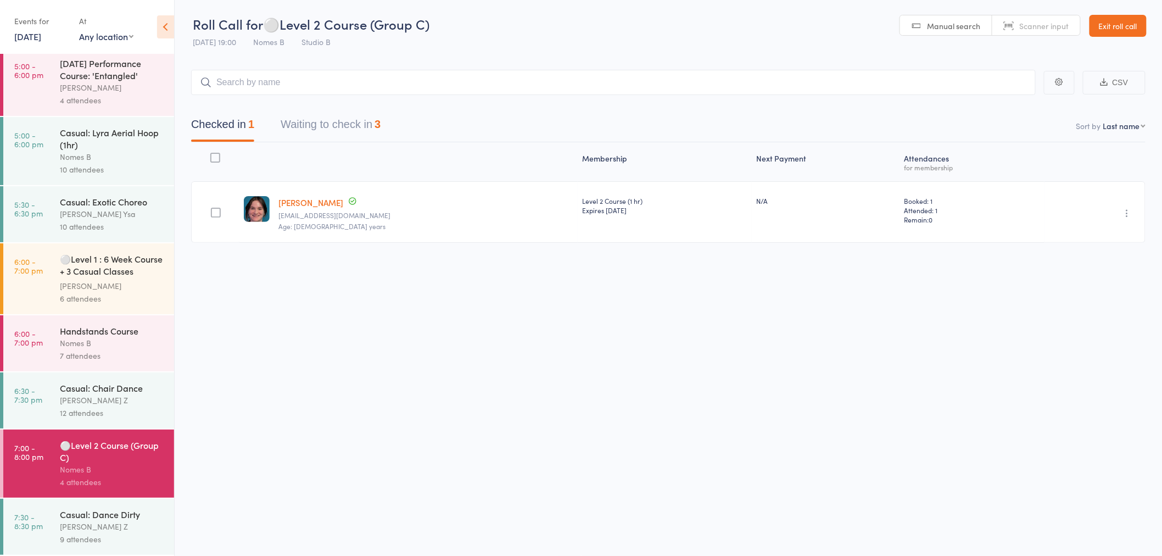
click at [71, 394] on div "[PERSON_NAME] Z" at bounding box center [112, 400] width 105 height 13
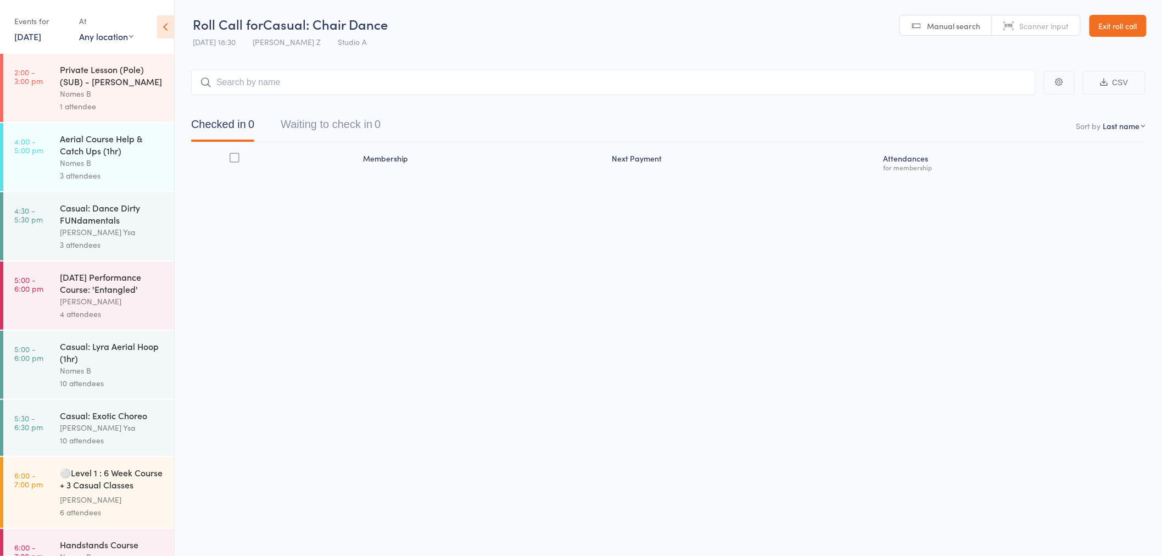
scroll to position [220, 0]
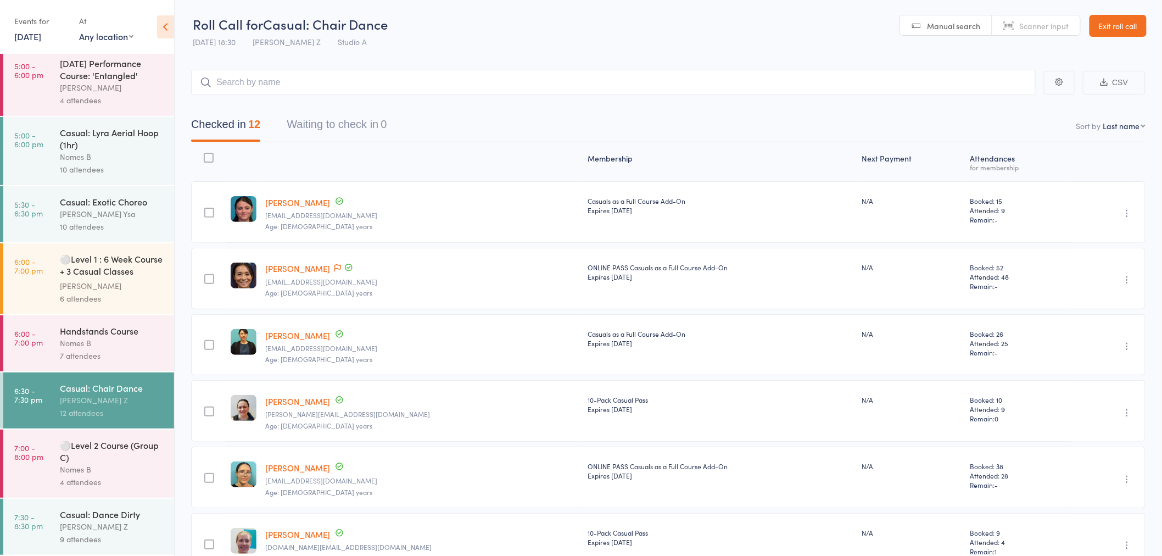
click at [116, 462] on div "⚪Level 2 Course (Group C)" at bounding box center [112, 451] width 105 height 24
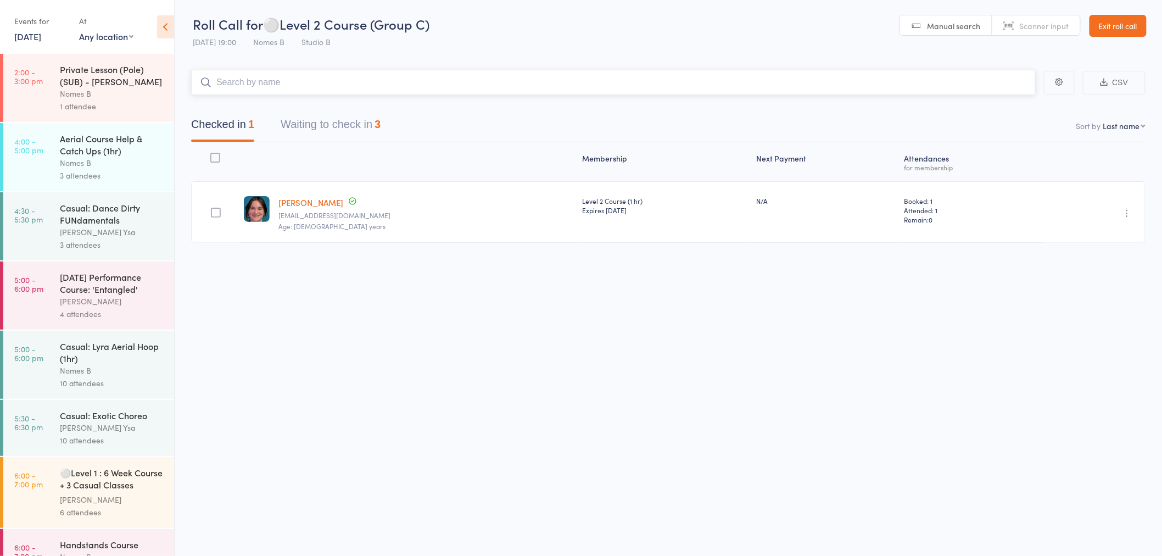
click at [331, 132] on button "Waiting to check in 3" at bounding box center [331, 127] width 100 height 29
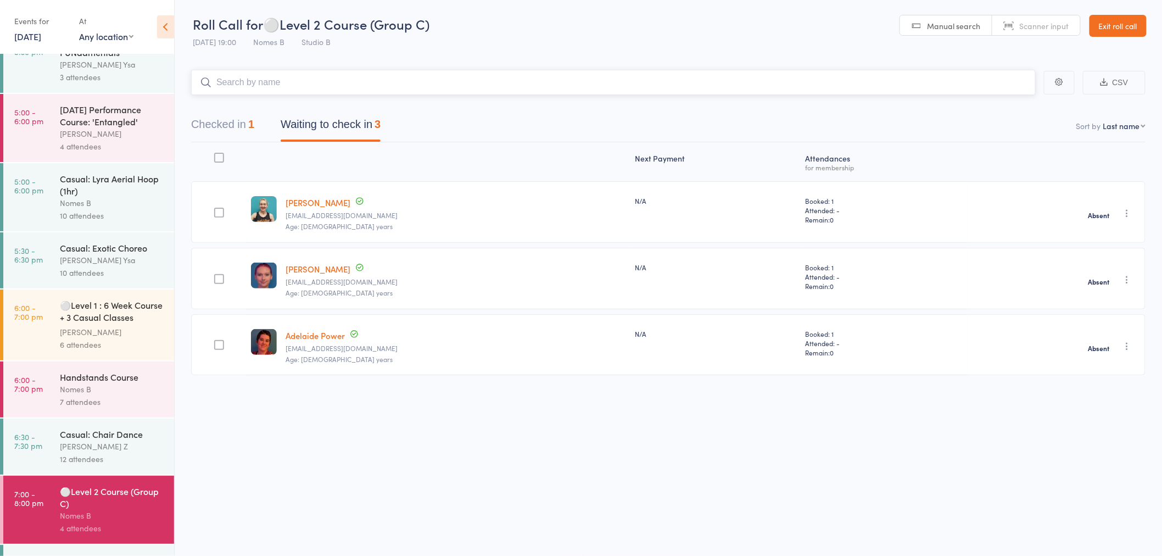
scroll to position [220, 0]
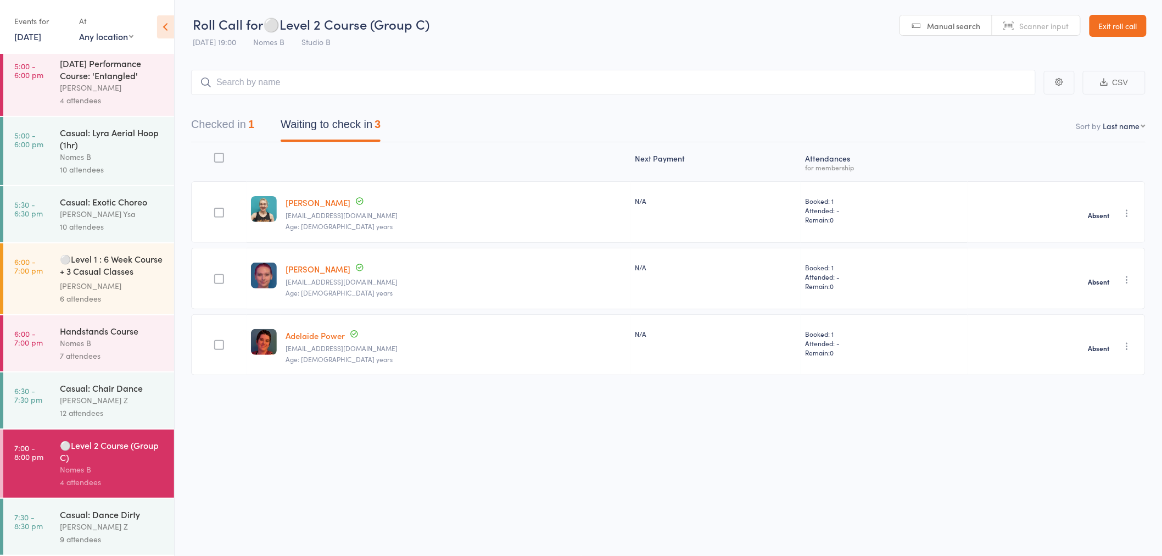
click at [83, 272] on div "⚪Level 1 : 6 Week Course + 3 Casual Classes (Group..." at bounding box center [112, 266] width 105 height 27
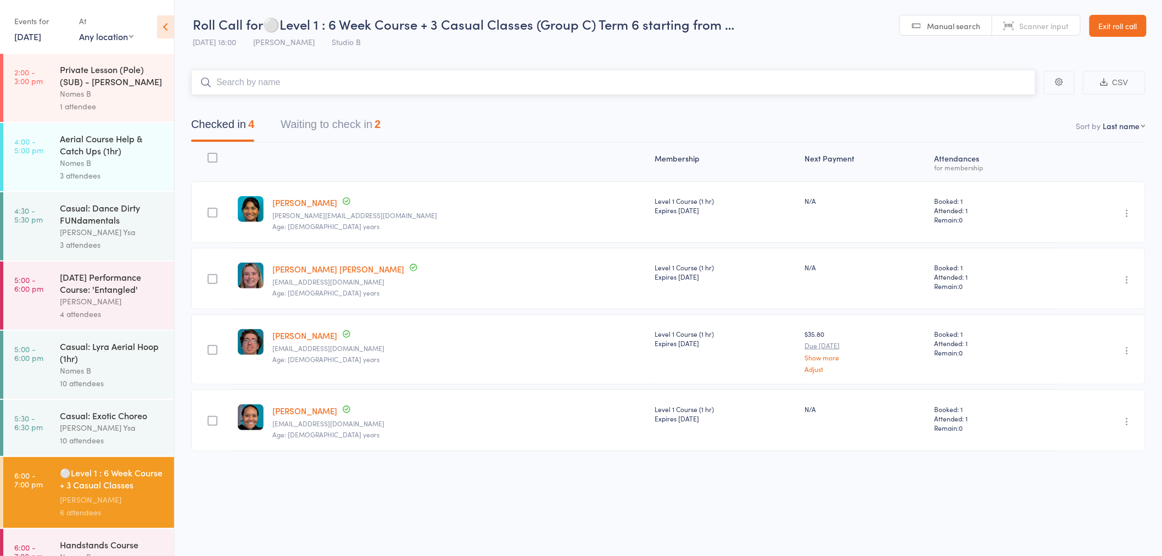
click at [359, 124] on button "Waiting to check in 2" at bounding box center [331, 127] width 100 height 29
